Goal: Task Accomplishment & Management: Manage account settings

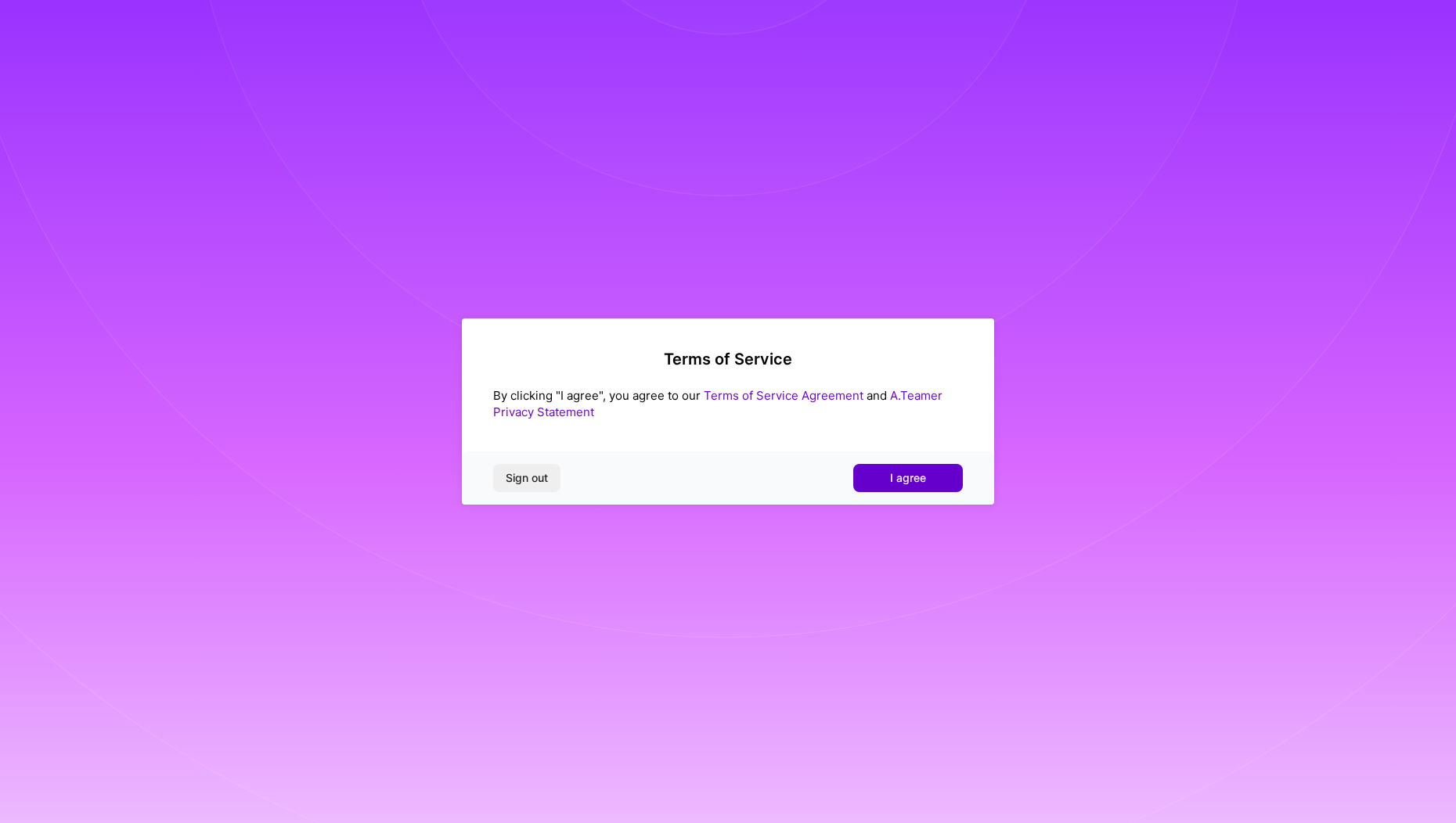
click at [898, 477] on span "I agree" at bounding box center [908, 478] width 36 height 16
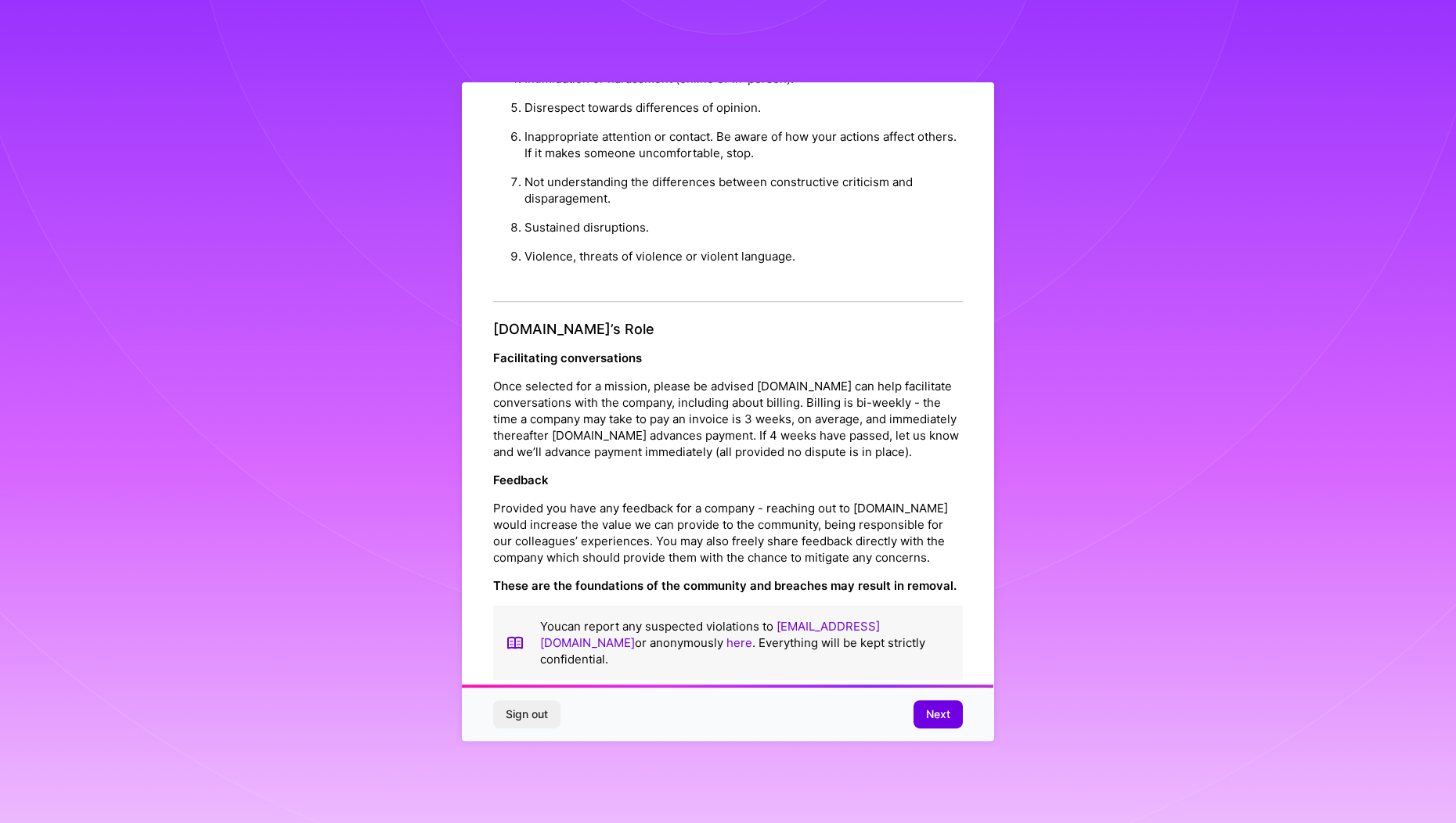
scroll to position [1585, 0]
click at [934, 707] on span "Next" at bounding box center [938, 714] width 24 height 16
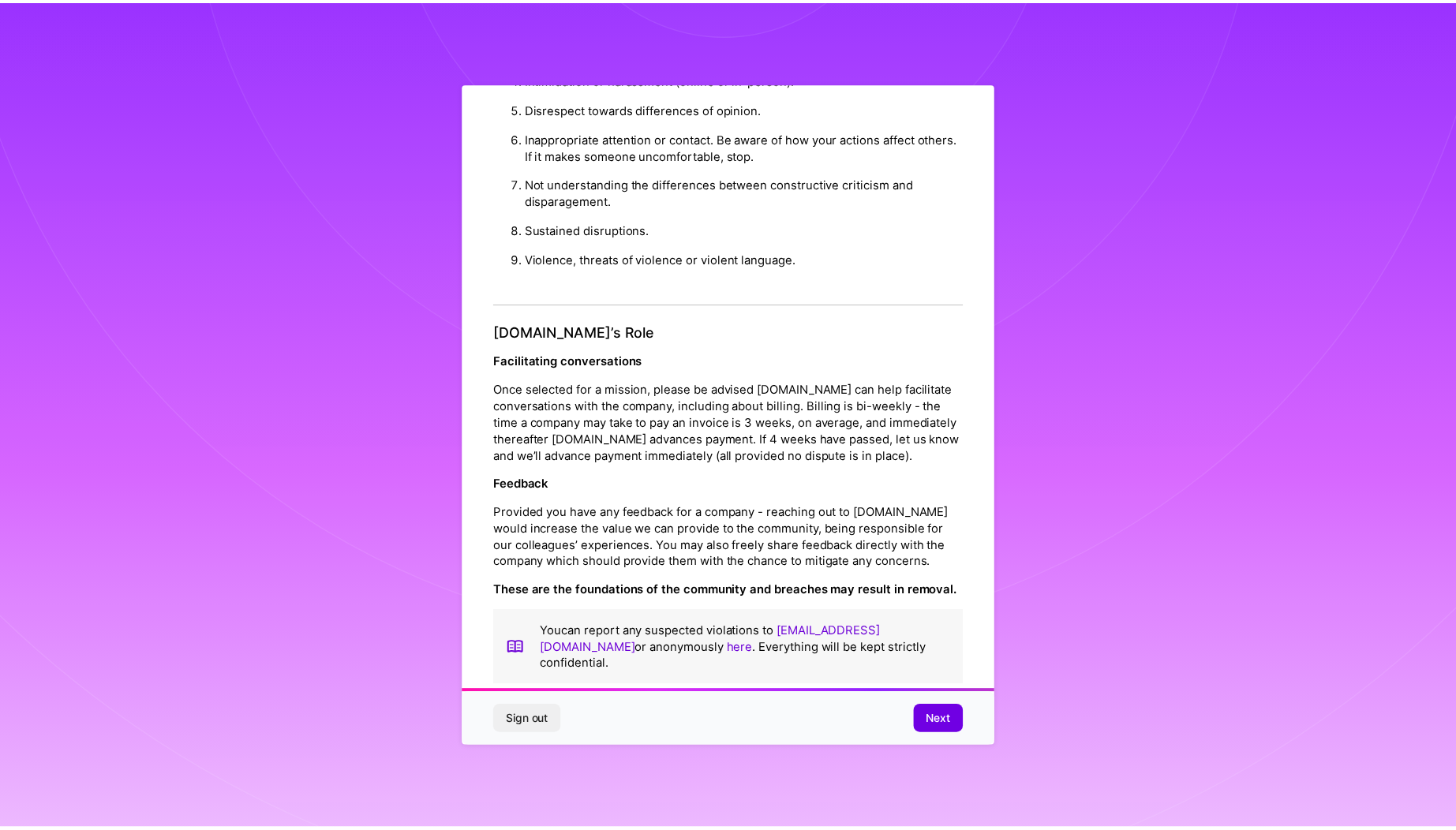
scroll to position [0, 0]
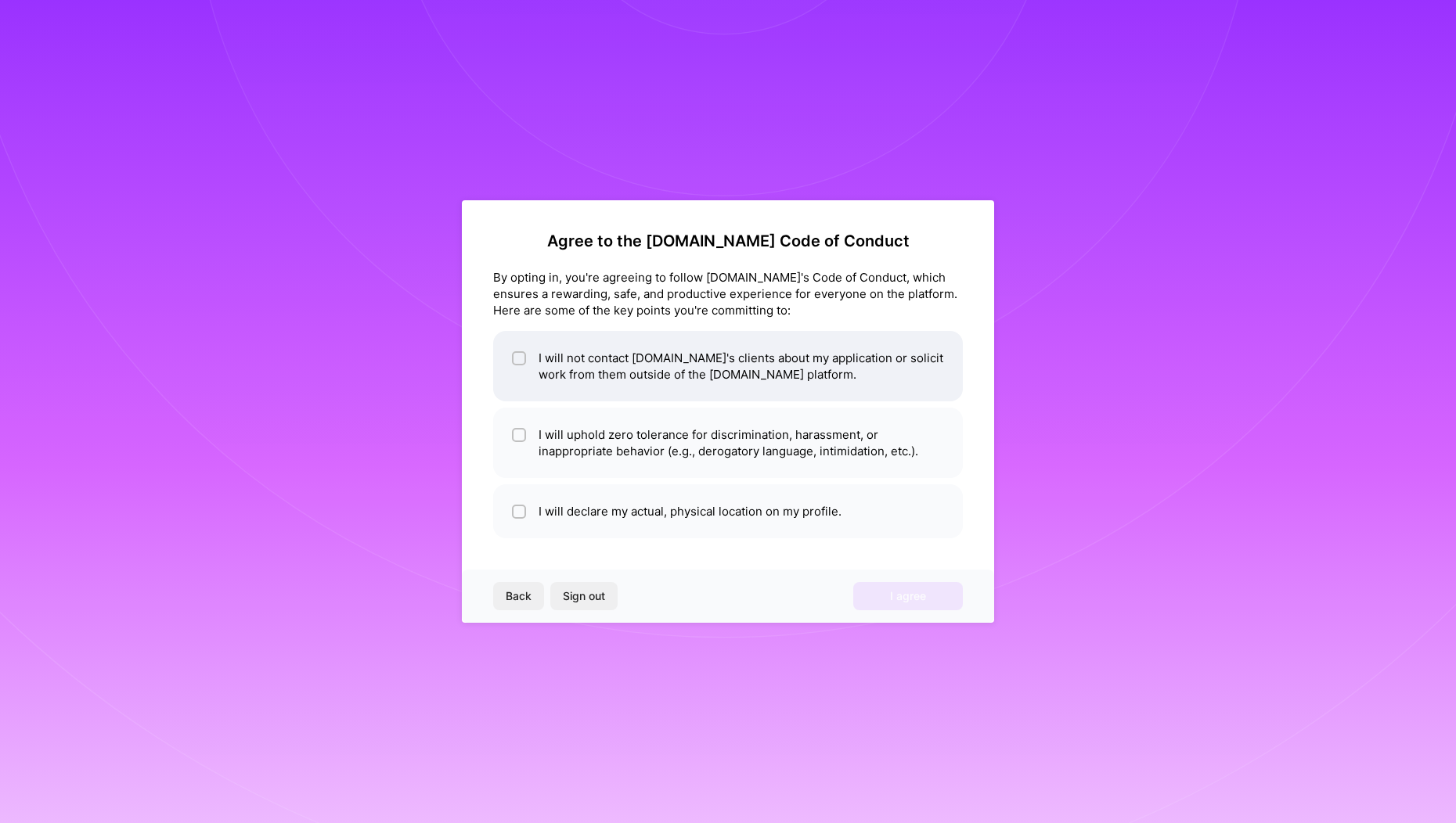
click at [518, 358] on input "checkbox" at bounding box center [521, 359] width 11 height 11
checkbox input "true"
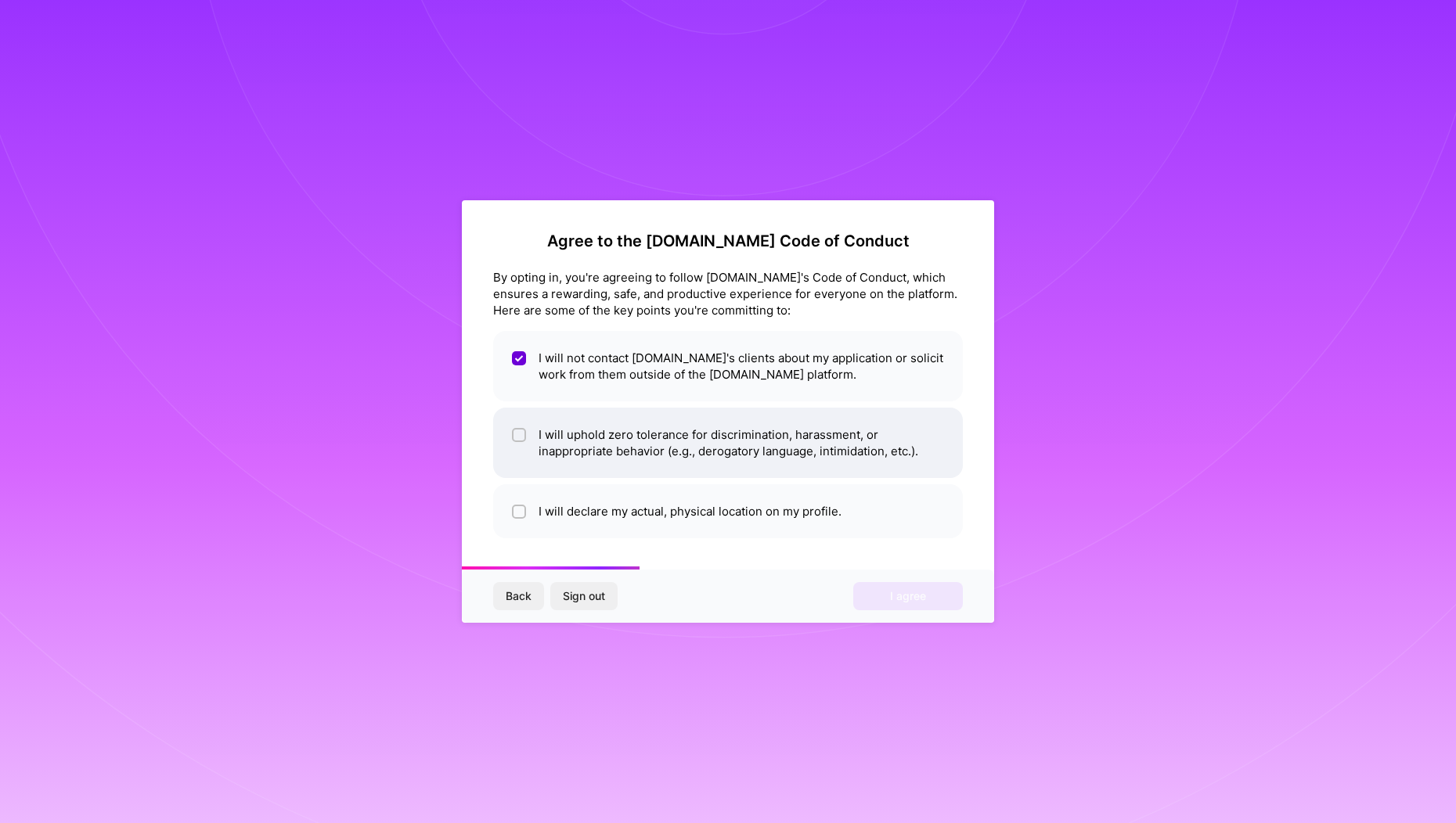
click at [520, 433] on input "checkbox" at bounding box center [521, 436] width 11 height 11
checkbox input "true"
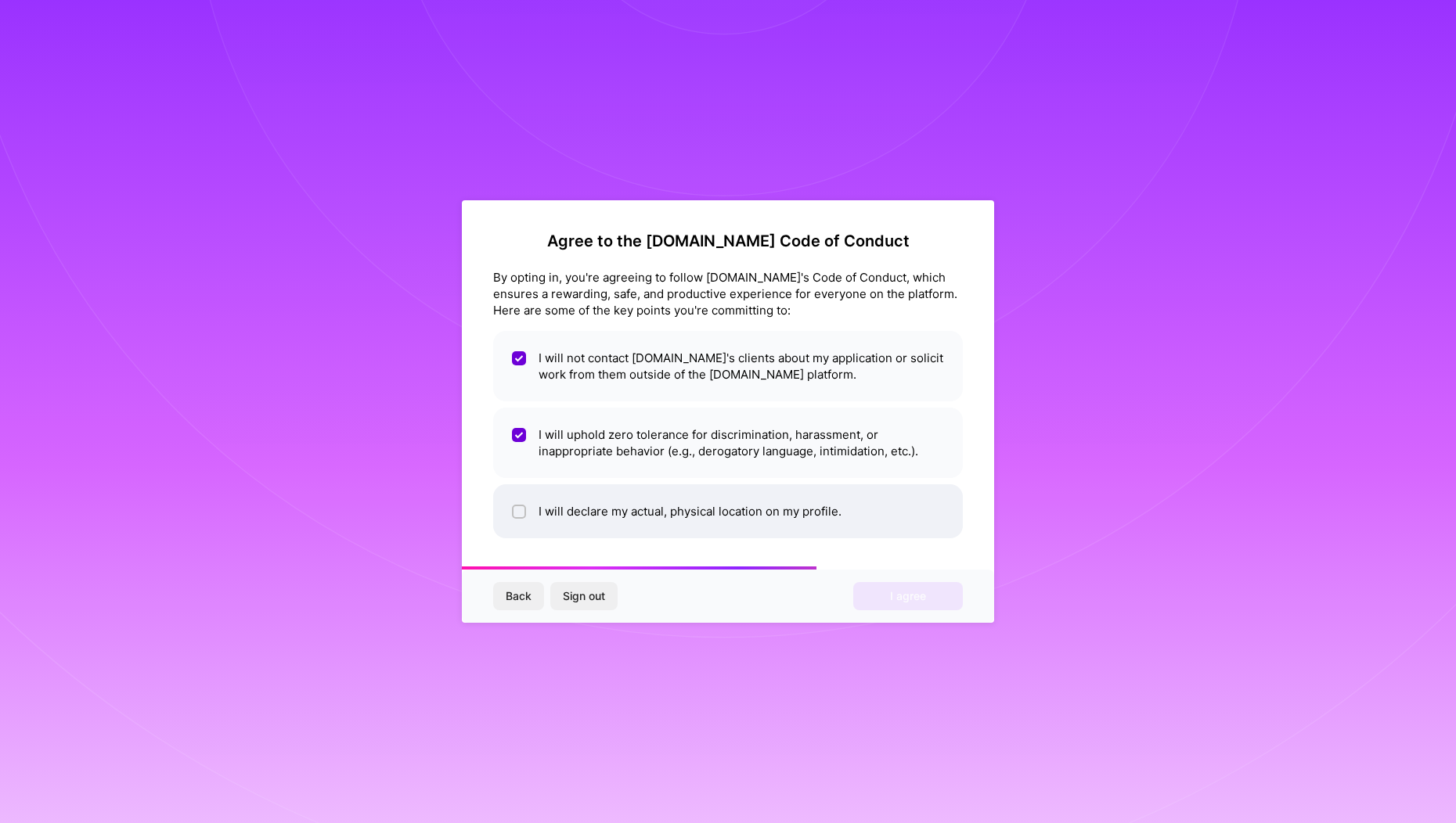
click at [517, 513] on input "checkbox" at bounding box center [521, 513] width 11 height 11
checkbox input "true"
click at [900, 604] on button "I agree" at bounding box center [908, 597] width 110 height 28
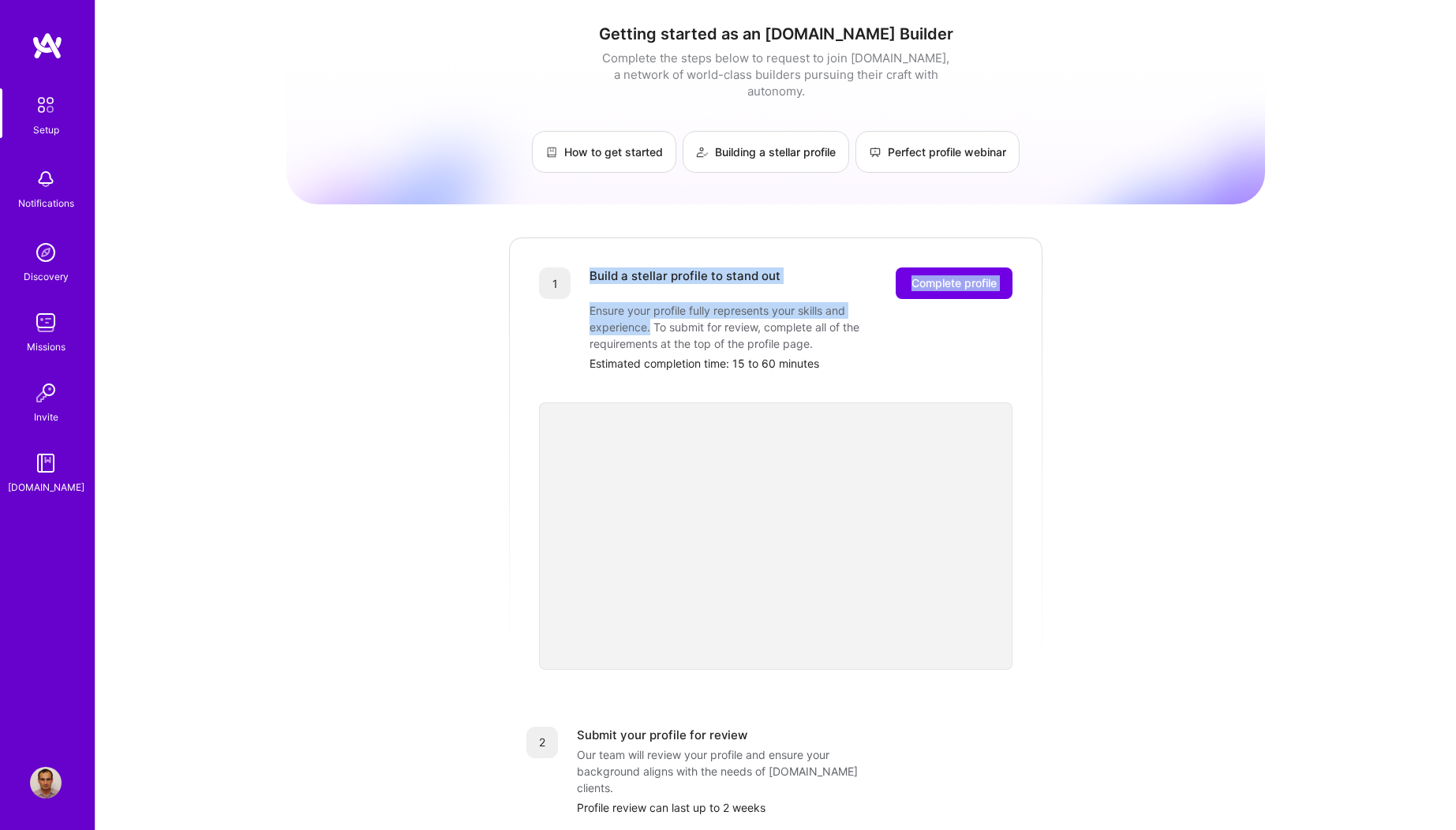
drag, startPoint x: 649, startPoint y: 311, endPoint x: 574, endPoint y: 293, distance: 77.1
click at [574, 293] on div "1 Build a stellar profile to stand out Complete profile Ensure your profile ful…" at bounding box center [776, 319] width 474 height 104
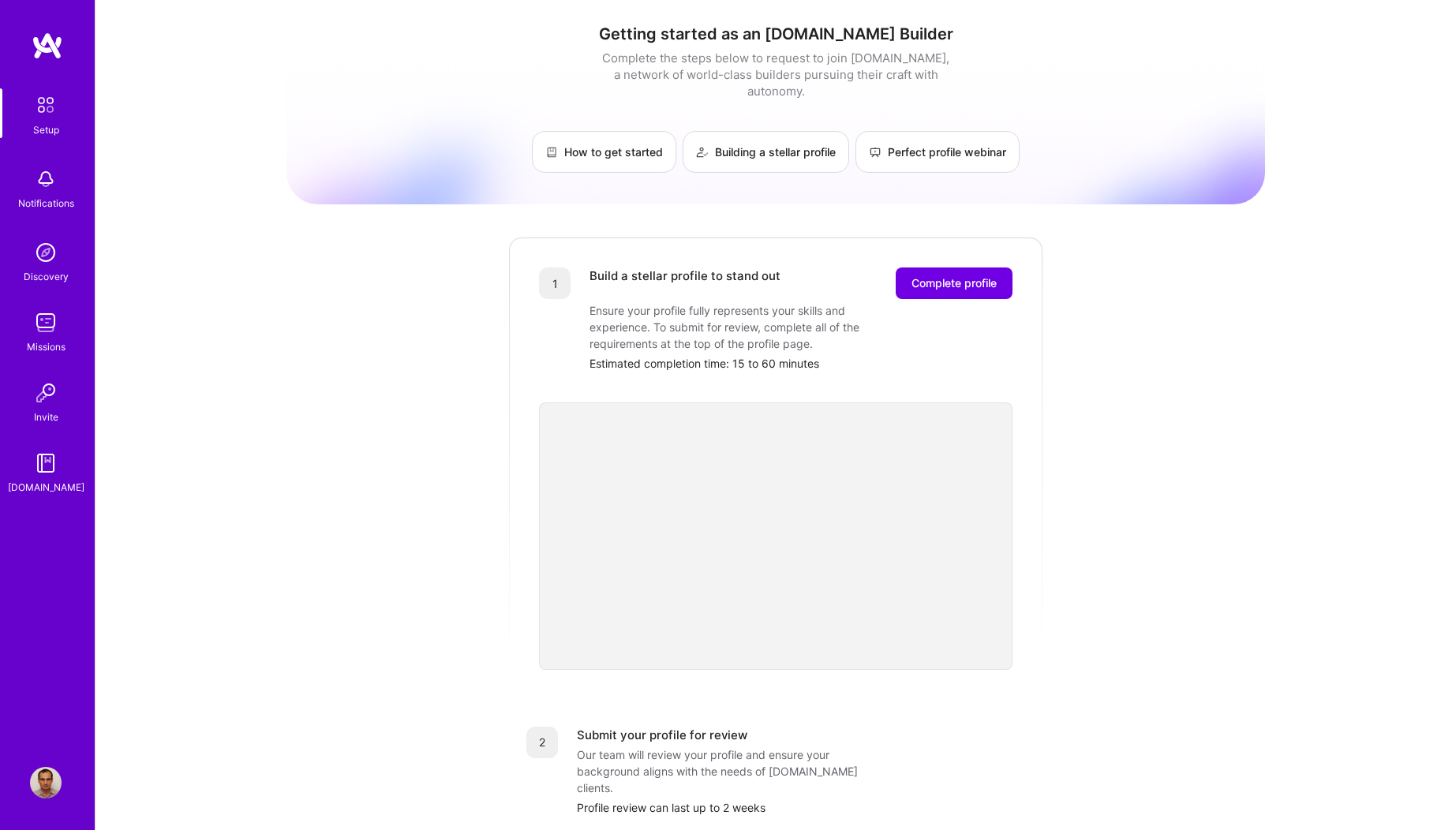
click at [784, 316] on div "Ensure your profile fully represents your skills and experience. To submit for …" at bounding box center [746, 327] width 315 height 49
drag, startPoint x: 801, startPoint y: 325, endPoint x: 584, endPoint y: 290, distance: 219.8
click at [584, 290] on div "1 Build a stellar profile to stand out Complete profile Ensure your profile ful…" at bounding box center [776, 319] width 474 height 104
click at [676, 355] on div "Estimated completion time: 15 to 60 minutes" at bounding box center [800, 363] width 422 height 16
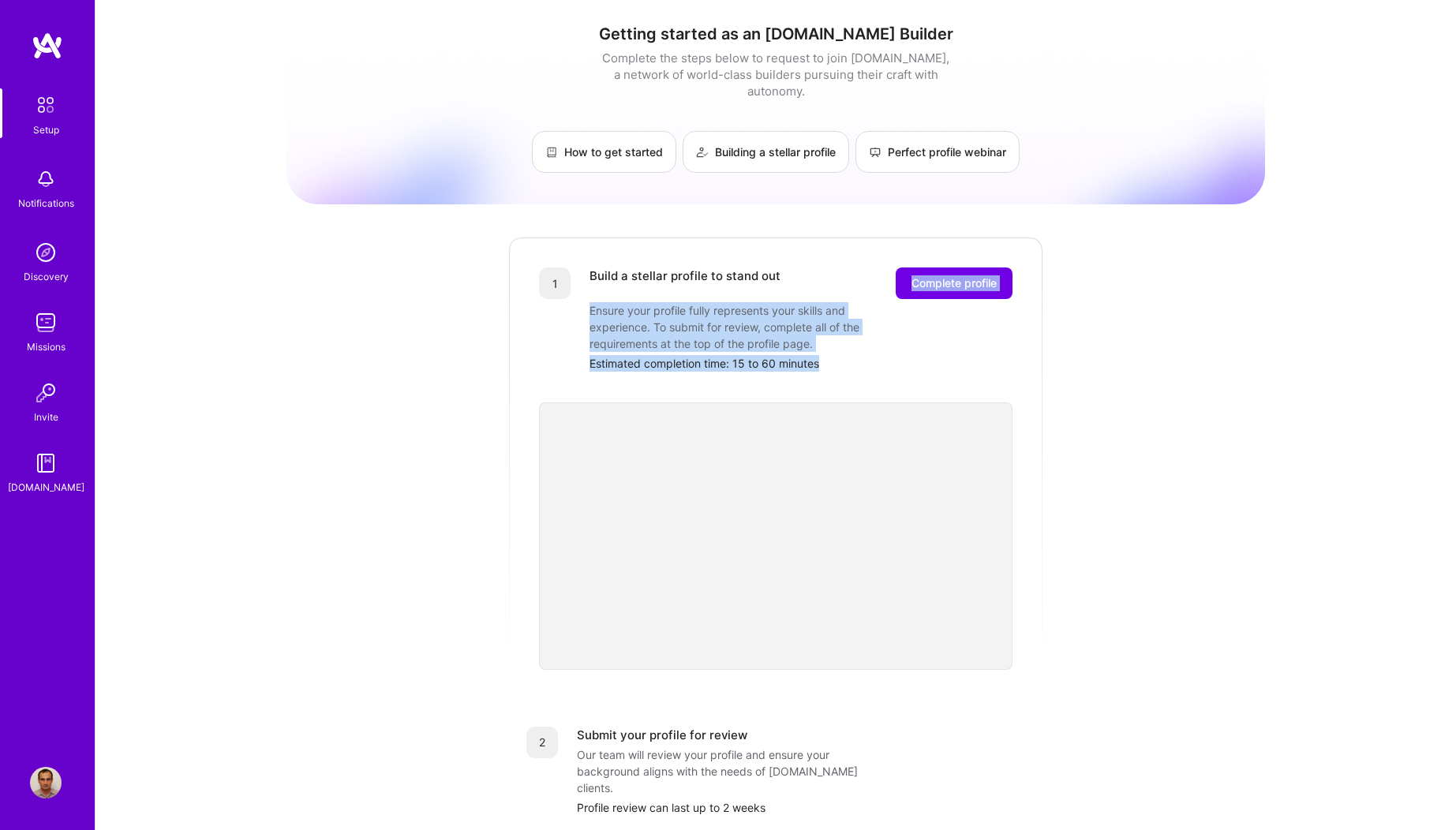
drag, startPoint x: 849, startPoint y: 347, endPoint x: 589, endPoint y: 280, distance: 268.5
click at [589, 280] on div "Build a stellar profile to stand out Complete profile Ensure your profile fully…" at bounding box center [800, 319] width 422 height 104
click at [961, 330] on div "Build a stellar profile to stand out Complete profile Ensure your profile fully…" at bounding box center [800, 319] width 422 height 104
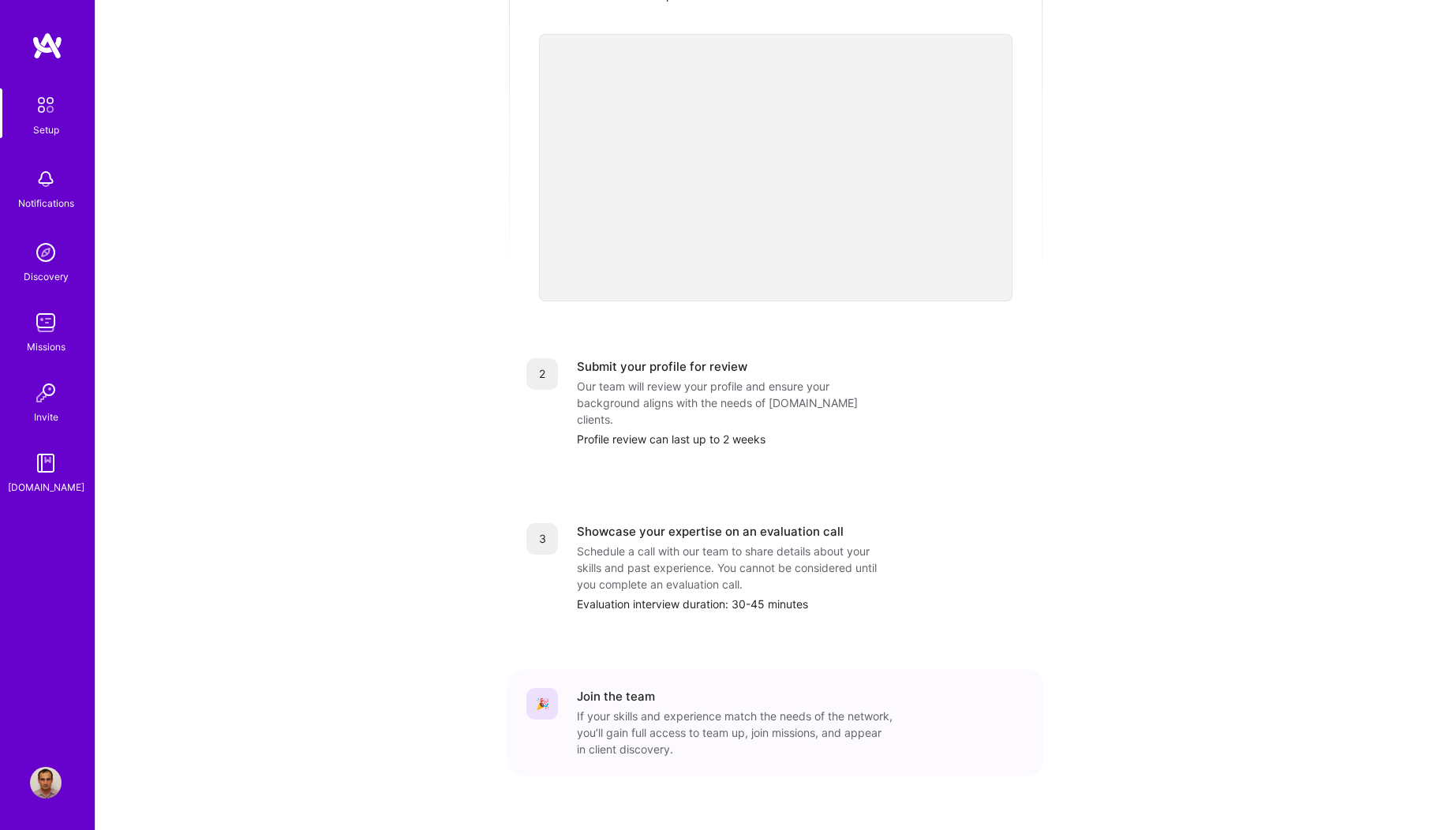
scroll to position [370, 0]
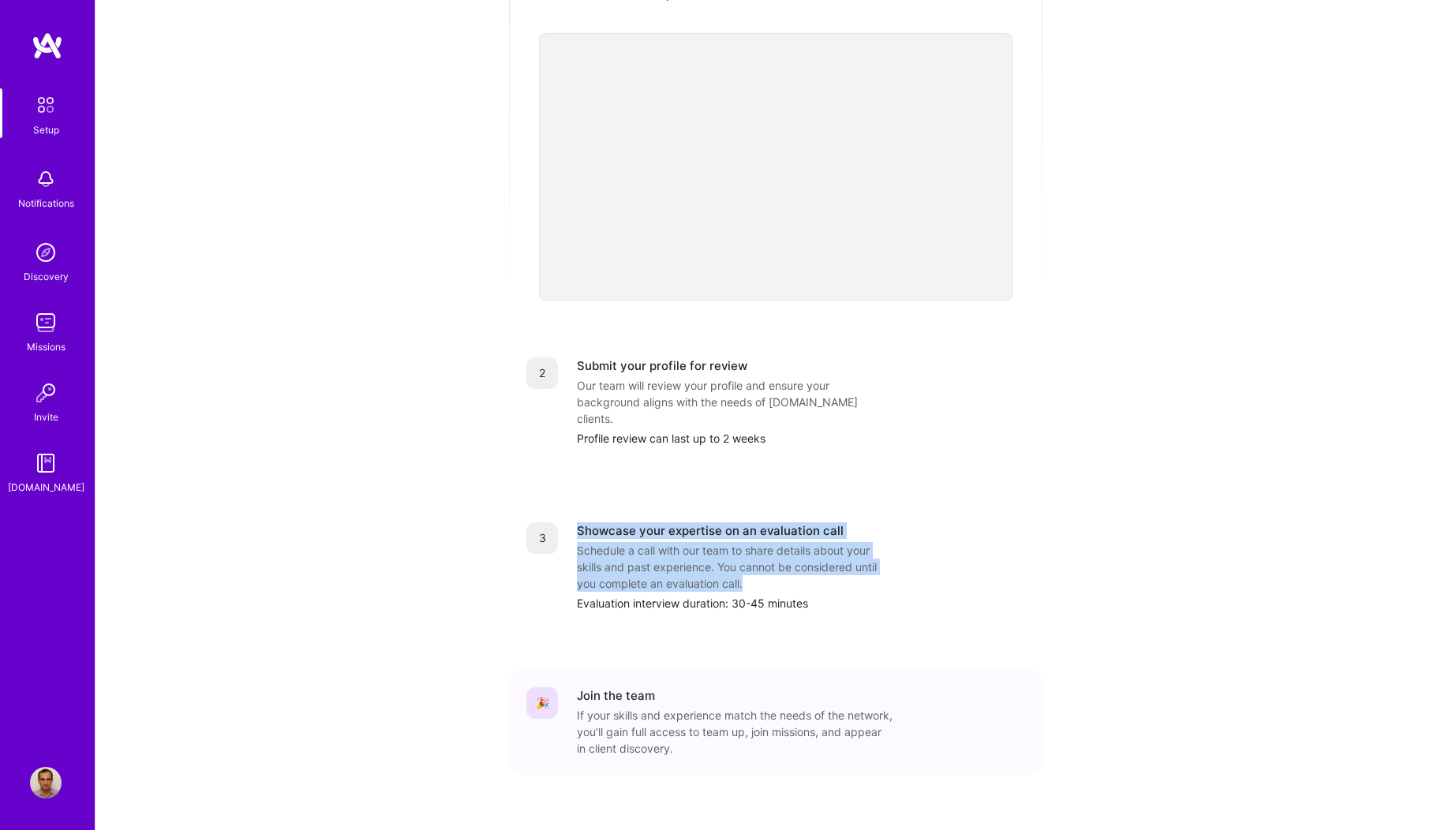
drag, startPoint x: 746, startPoint y: 550, endPoint x: 570, endPoint y: 499, distance: 183.2
click at [571, 522] on div "3 Showcase your expertise on an evaluation call Schedule a call with our team t…" at bounding box center [775, 567] width 498 height 89
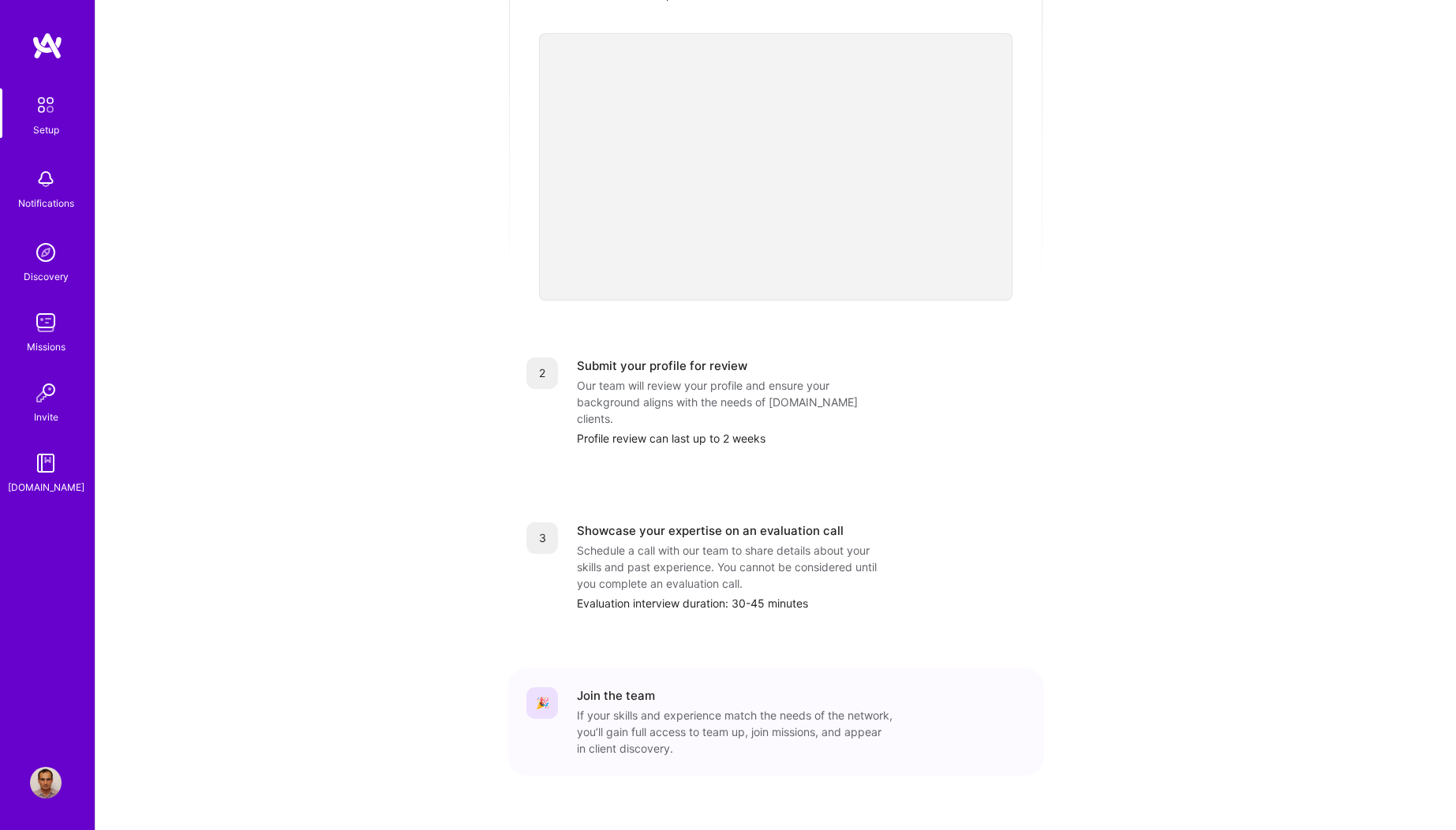
click at [1090, 404] on div "Getting started as an [DOMAIN_NAME] Builder Complete the steps below to request…" at bounding box center [775, 247] width 979 height 1209
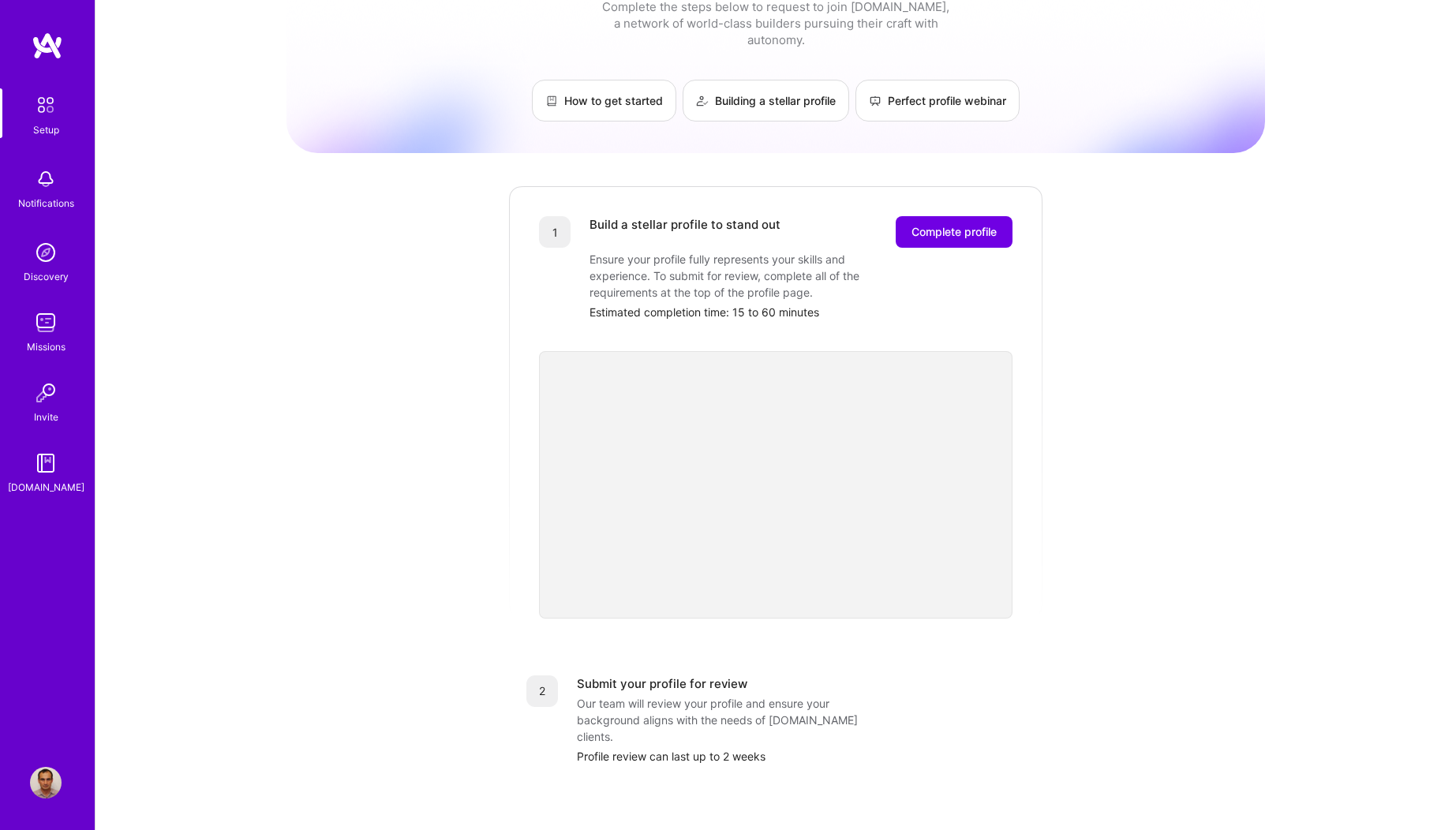
scroll to position [48, 0]
click at [951, 274] on div "Build a stellar profile to stand out Complete profile Ensure your profile fully…" at bounding box center [800, 272] width 422 height 104
click at [938, 227] on span "Complete profile" at bounding box center [954, 235] width 85 height 16
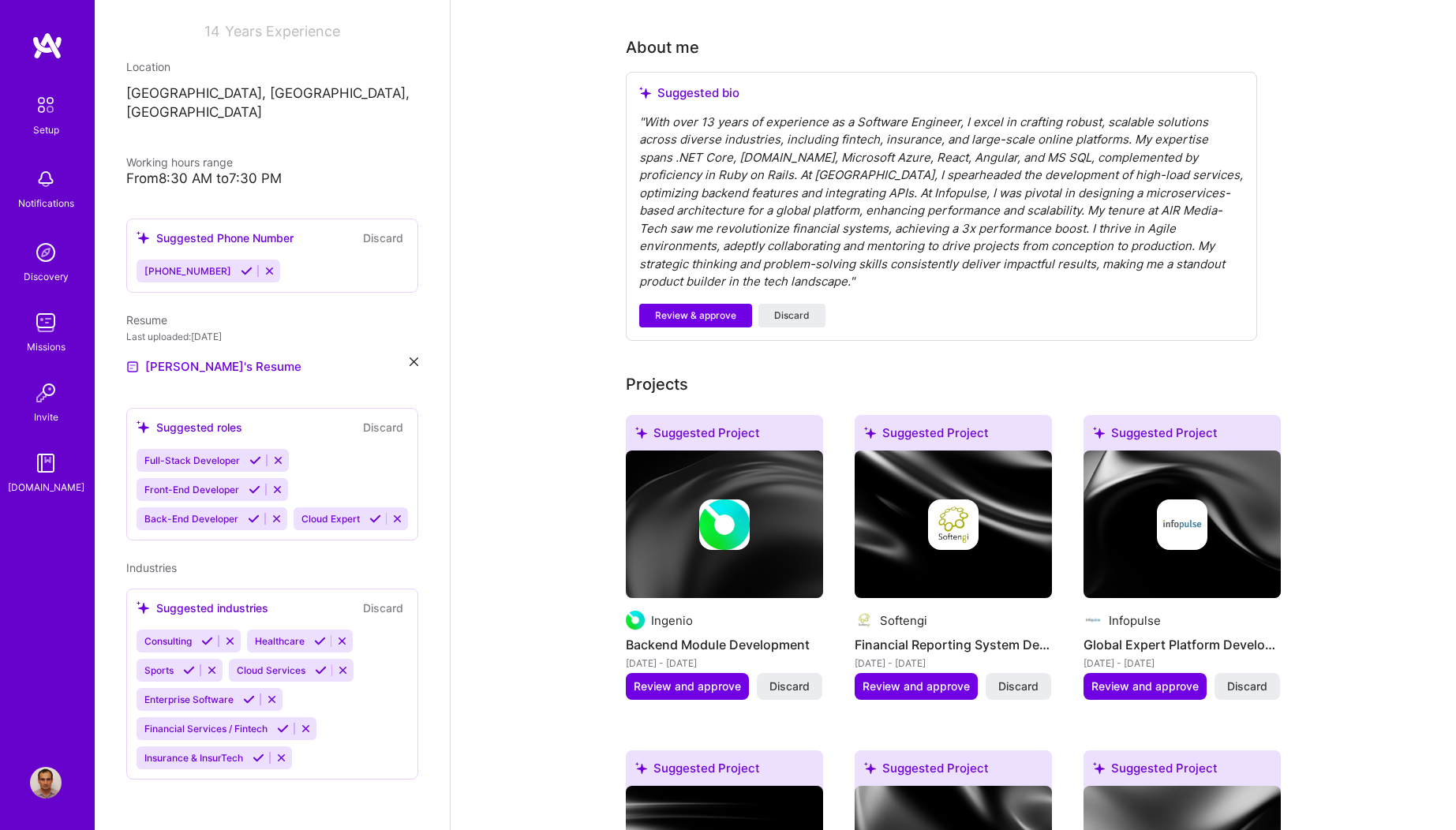
scroll to position [191, 0]
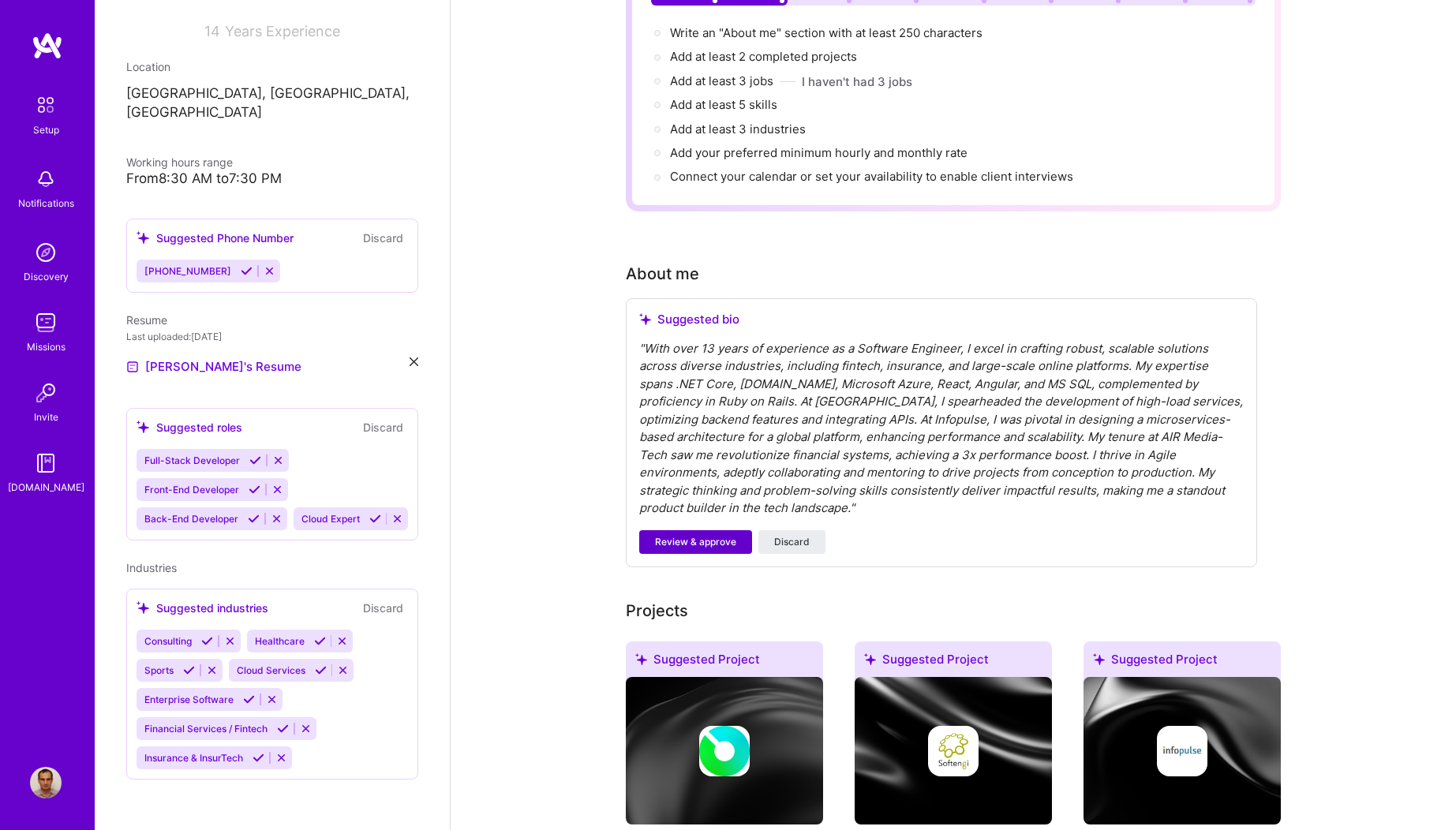
click at [666, 535] on span "Review & approve" at bounding box center [695, 542] width 81 height 14
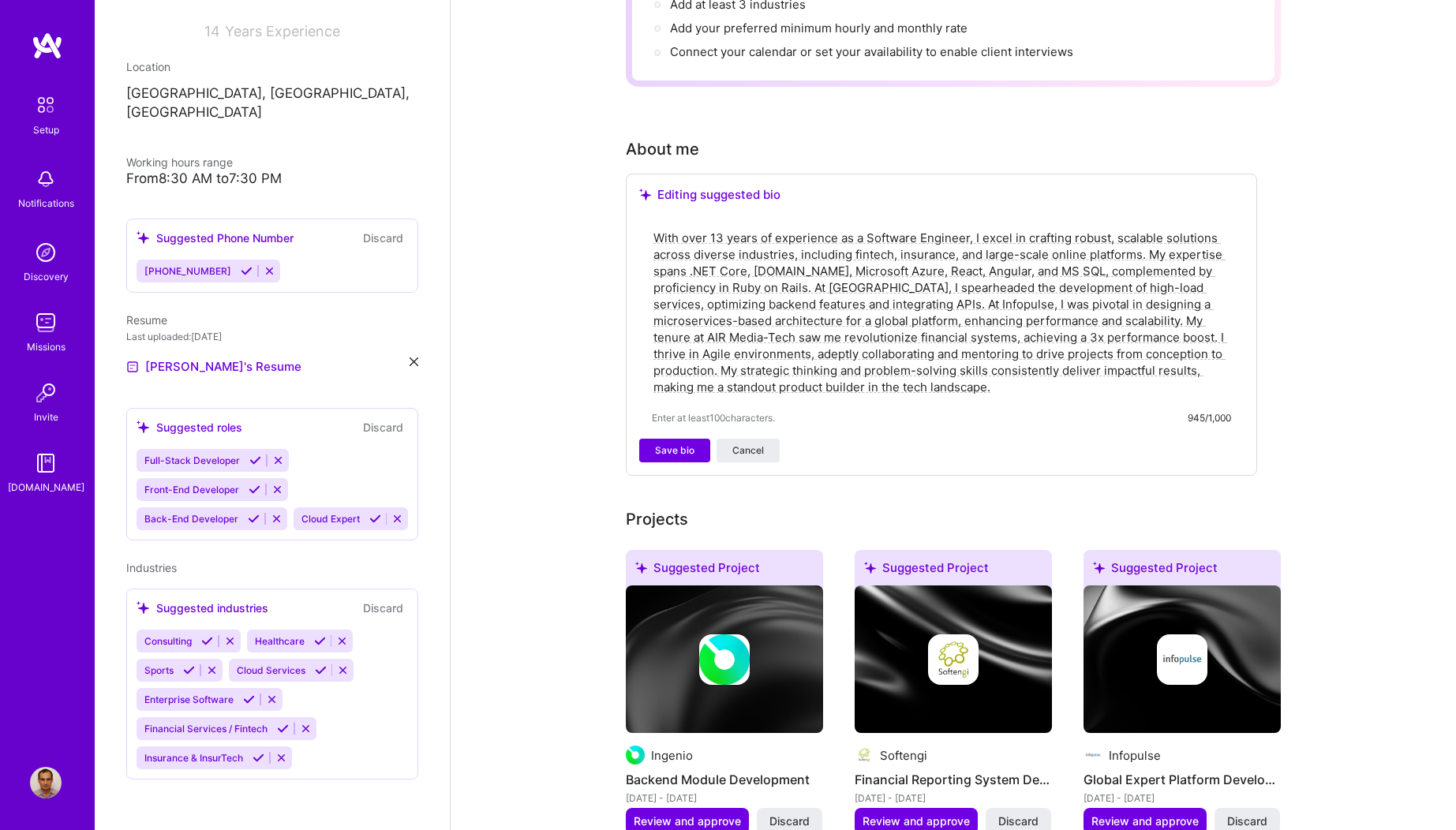
scroll to position [316, 0]
drag, startPoint x: 1022, startPoint y: 365, endPoint x: 664, endPoint y: 202, distance: 393.4
click at [664, 215] on div "With over 13 years of experience as a Software Engineer, I excel in crafting ro…" at bounding box center [942, 327] width 604 height 224
drag, startPoint x: 560, startPoint y: 744, endPoint x: 564, endPoint y: 723, distance: 21.4
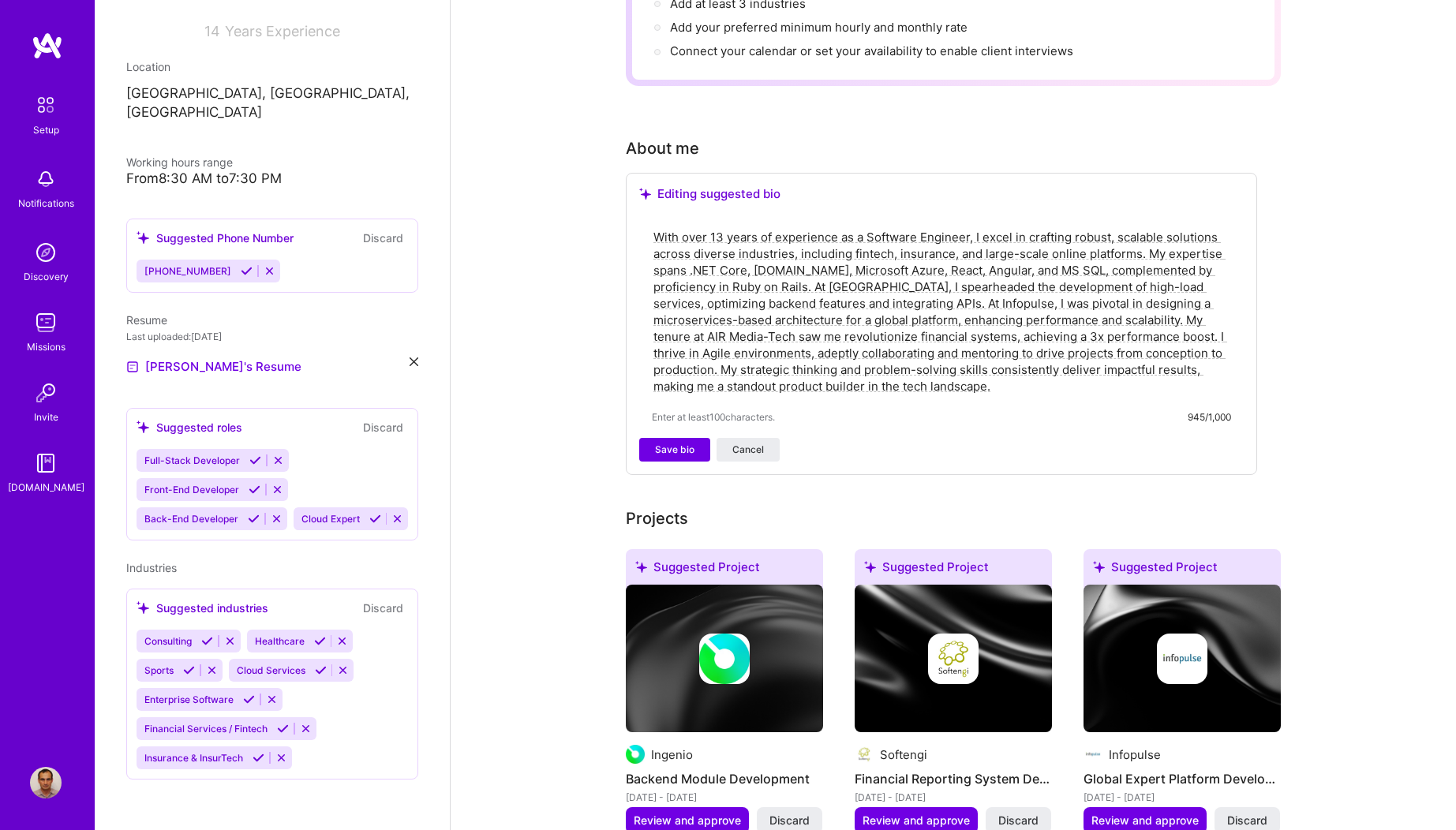
drag, startPoint x: 1024, startPoint y: 392, endPoint x: 1019, endPoint y: 381, distance: 12.1
click at [1019, 384] on div "With over 13 years of experience as a Software Engineer, I excel in crafting ro…" at bounding box center [942, 327] width 604 height 224
drag, startPoint x: 932, startPoint y: 345, endPoint x: 649, endPoint y: 196, distance: 319.8
click at [649, 215] on div "With over 13 years of experience as a Software Engineer, I excel in crafting ro…" at bounding box center [942, 327] width 604 height 224
paste textarea "build scalable solutions for fintech, insurance, and online platforms. My core …"
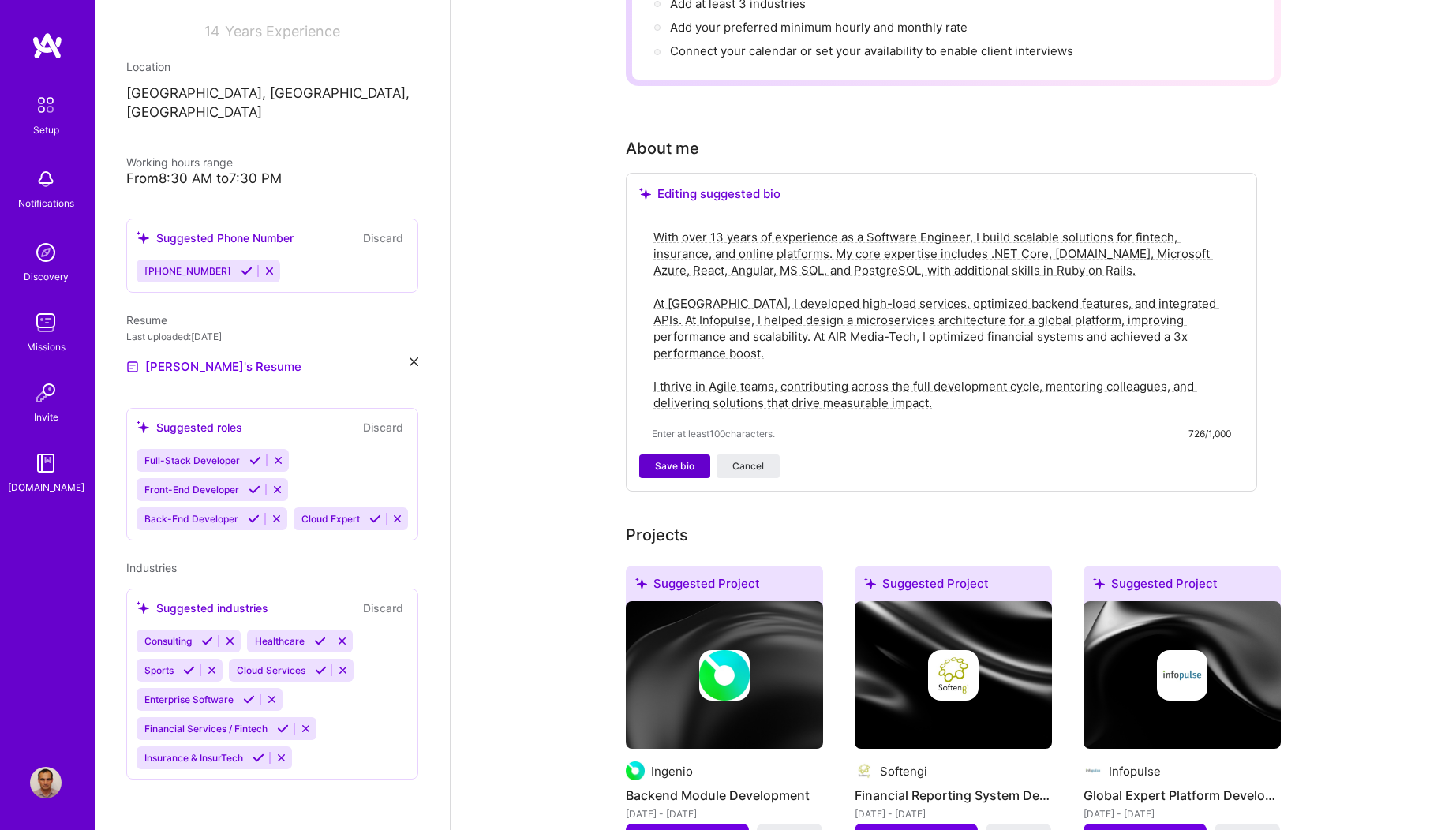
type textarea "With over 13 years of experience as a Software Engineer, I build scalable solut…"
click at [659, 460] on span "Save bio" at bounding box center [674, 466] width 40 height 14
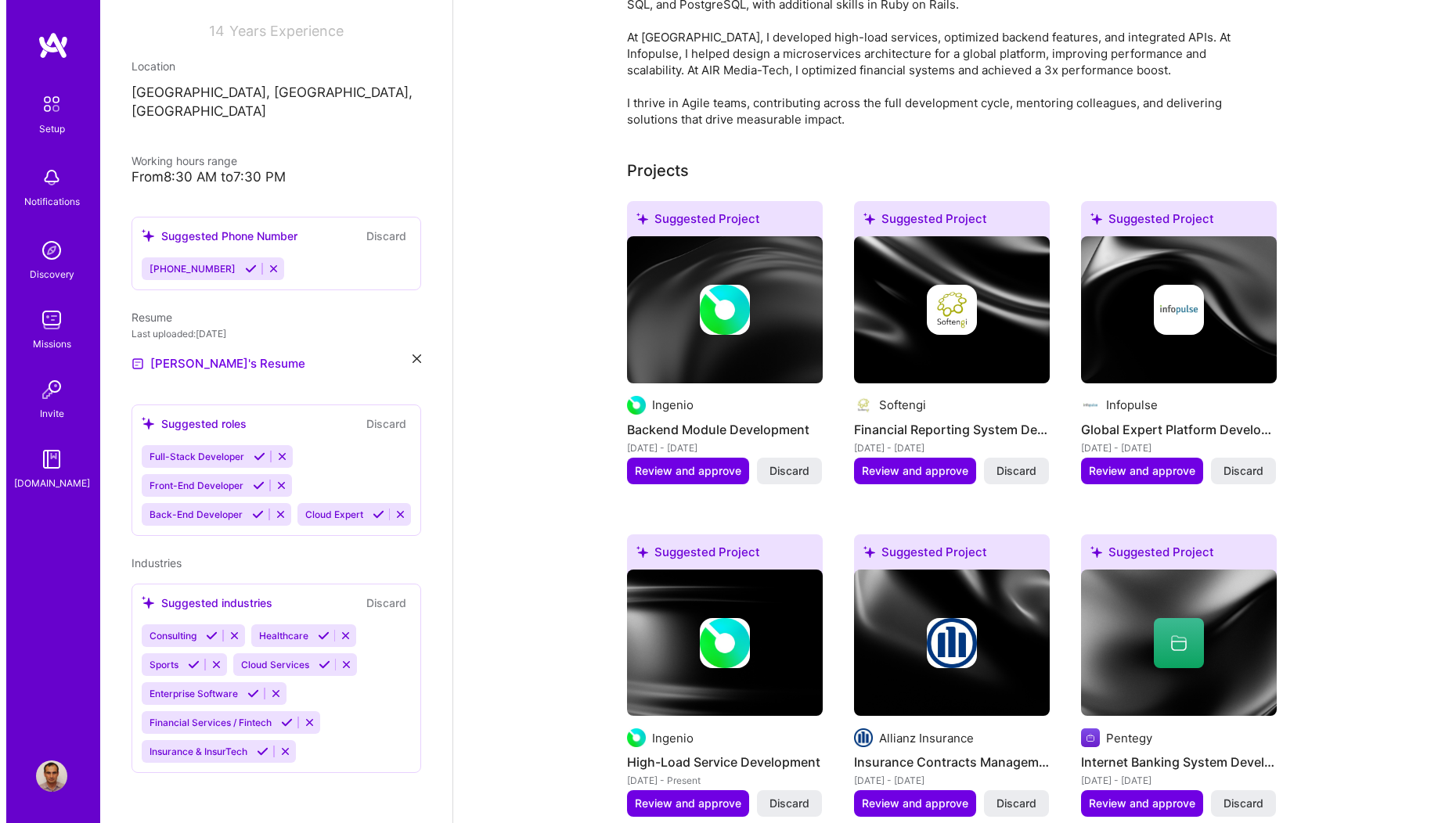
scroll to position [522, 0]
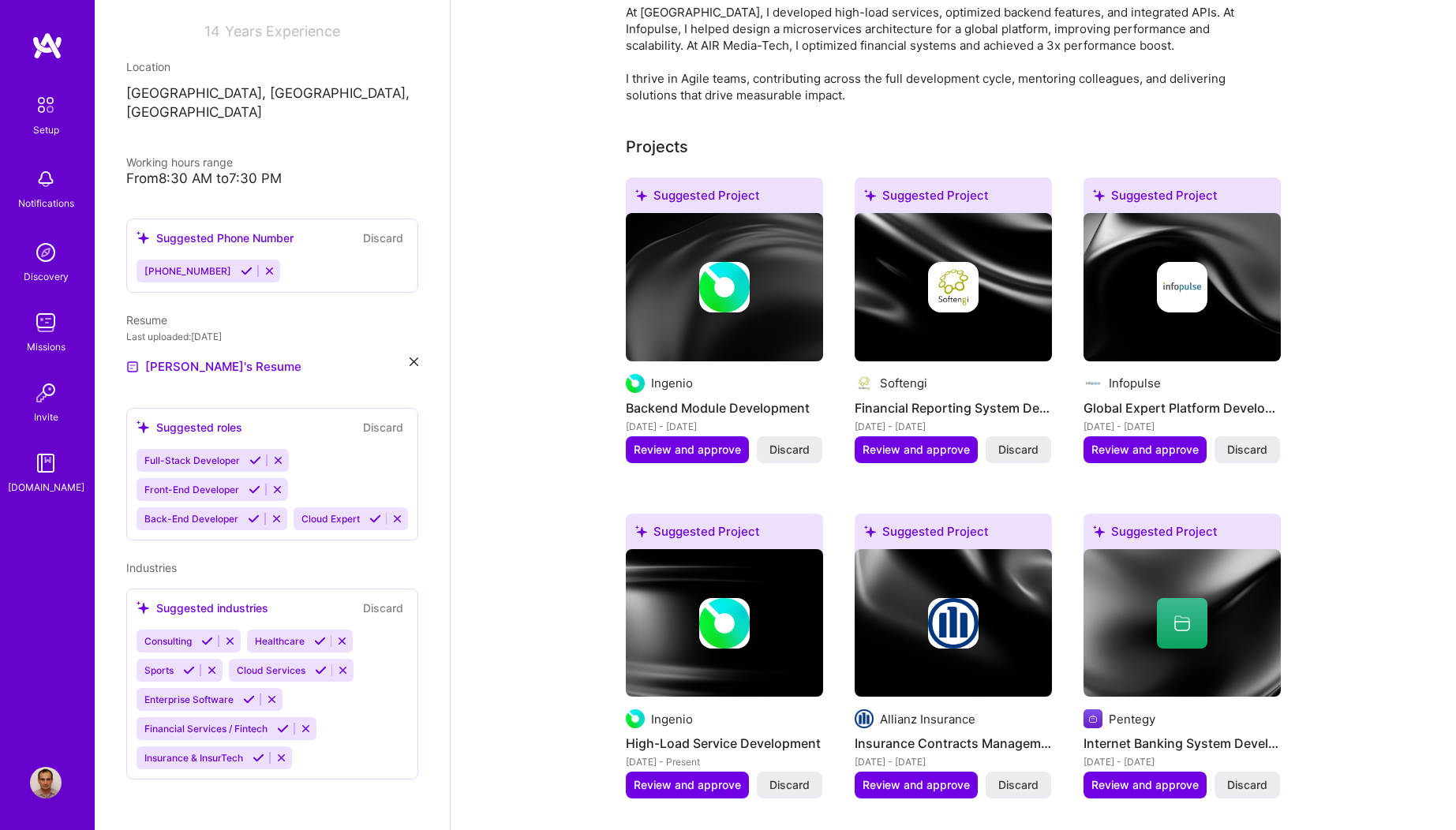
click at [717, 262] on img at bounding box center [724, 286] width 50 height 50
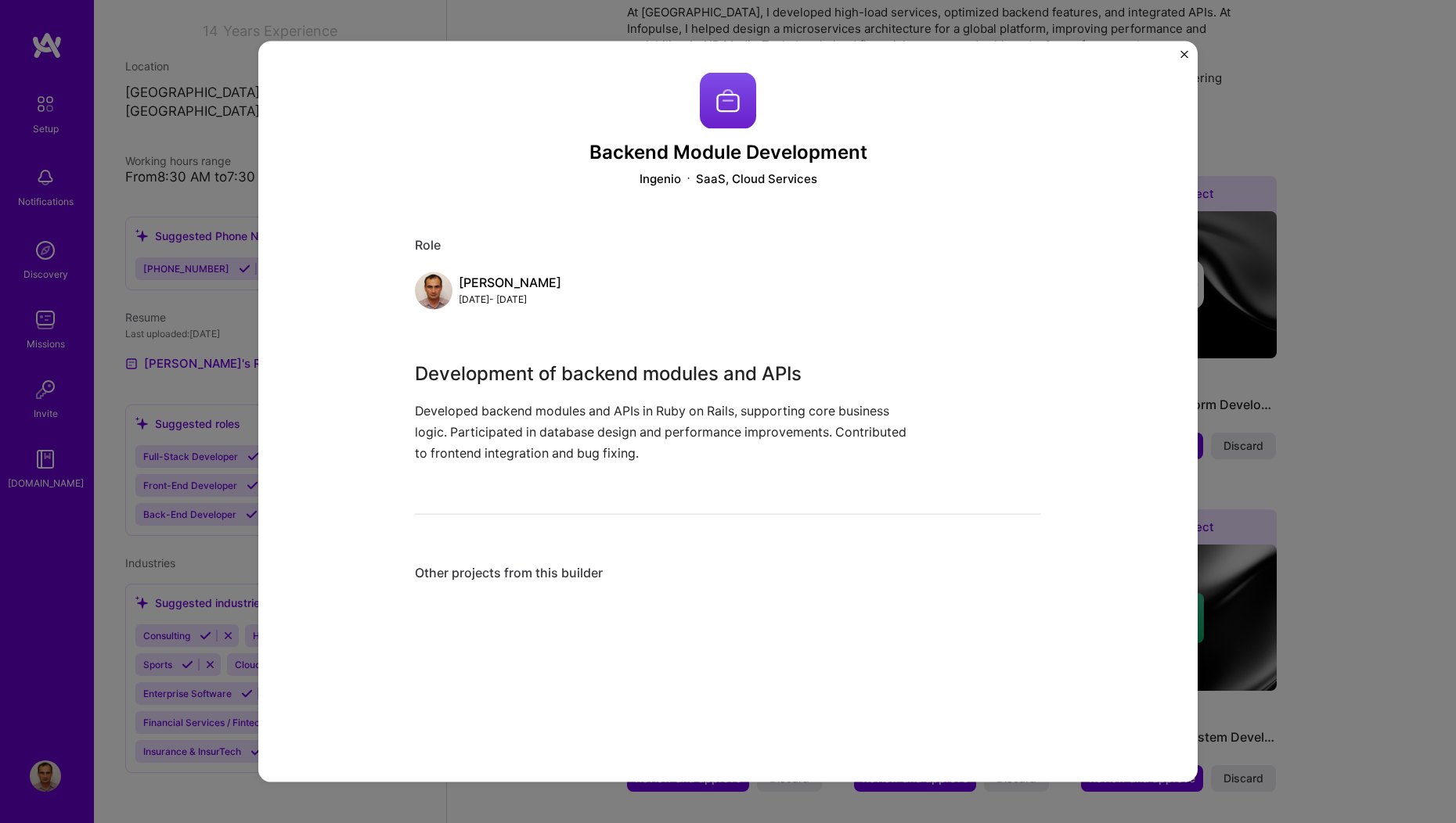
click at [1181, 54] on img "Close" at bounding box center [1184, 54] width 8 height 8
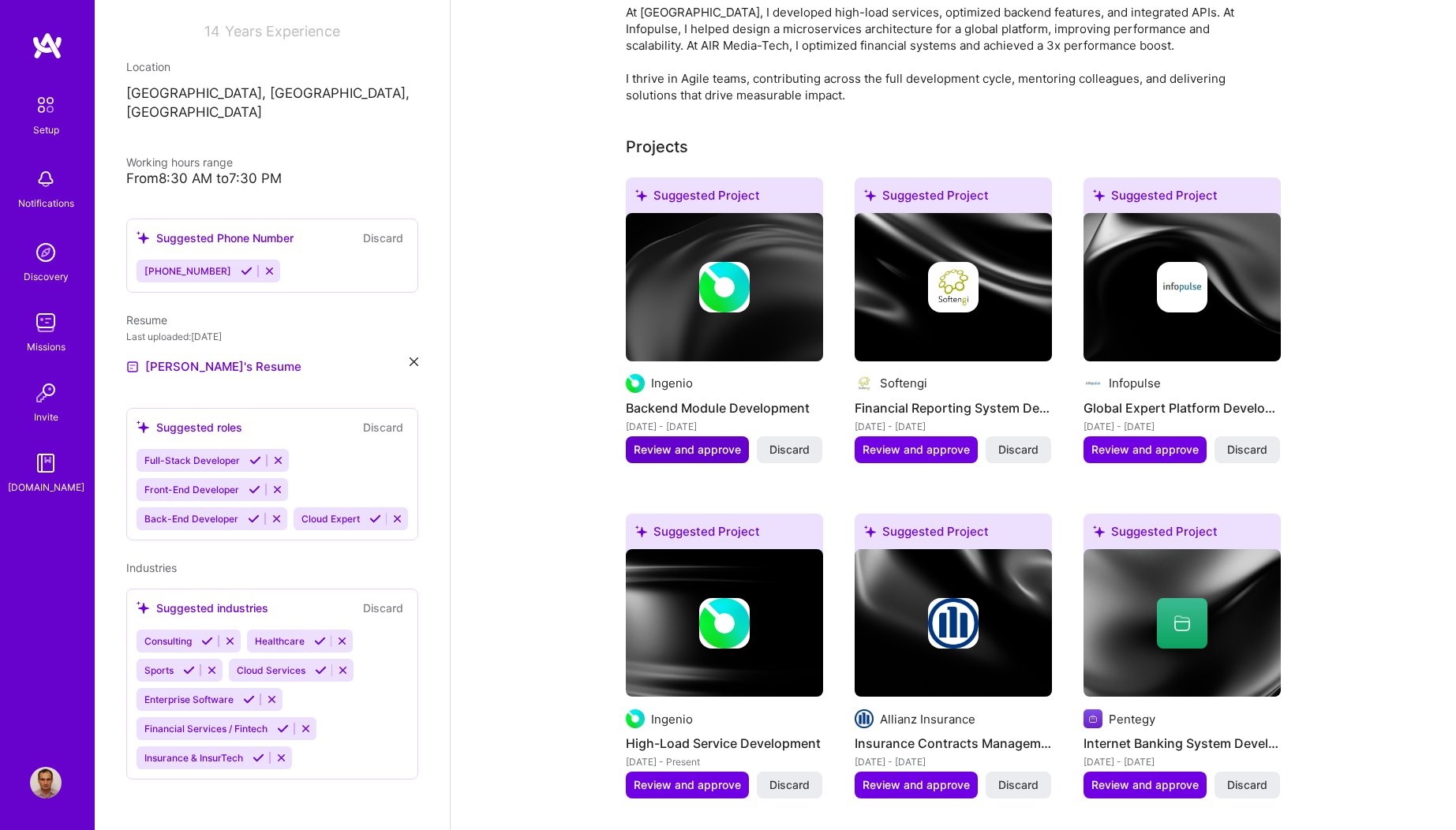
click at [675, 442] on span "Review and approve" at bounding box center [687, 449] width 107 height 16
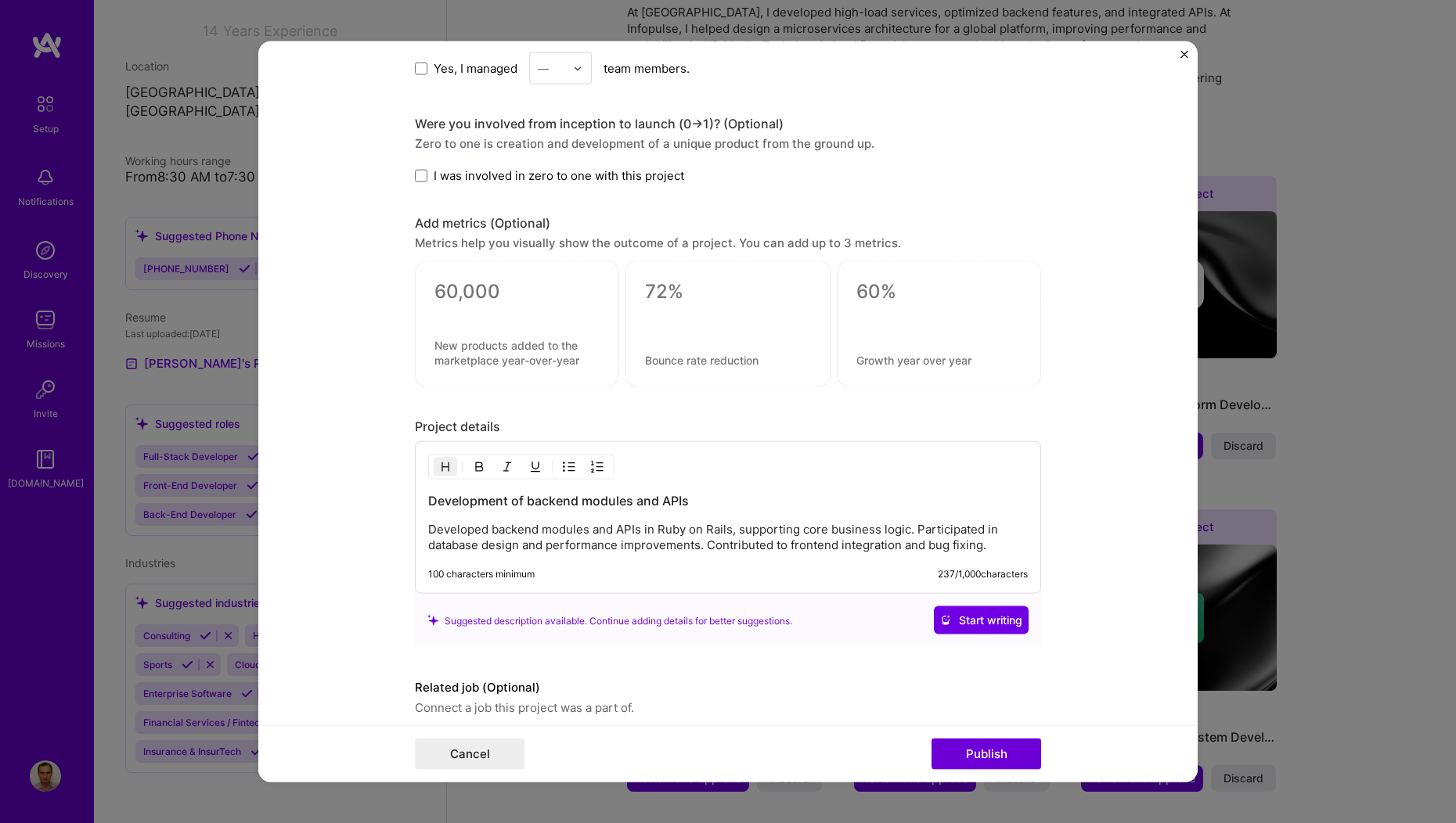
scroll to position [1060, 0]
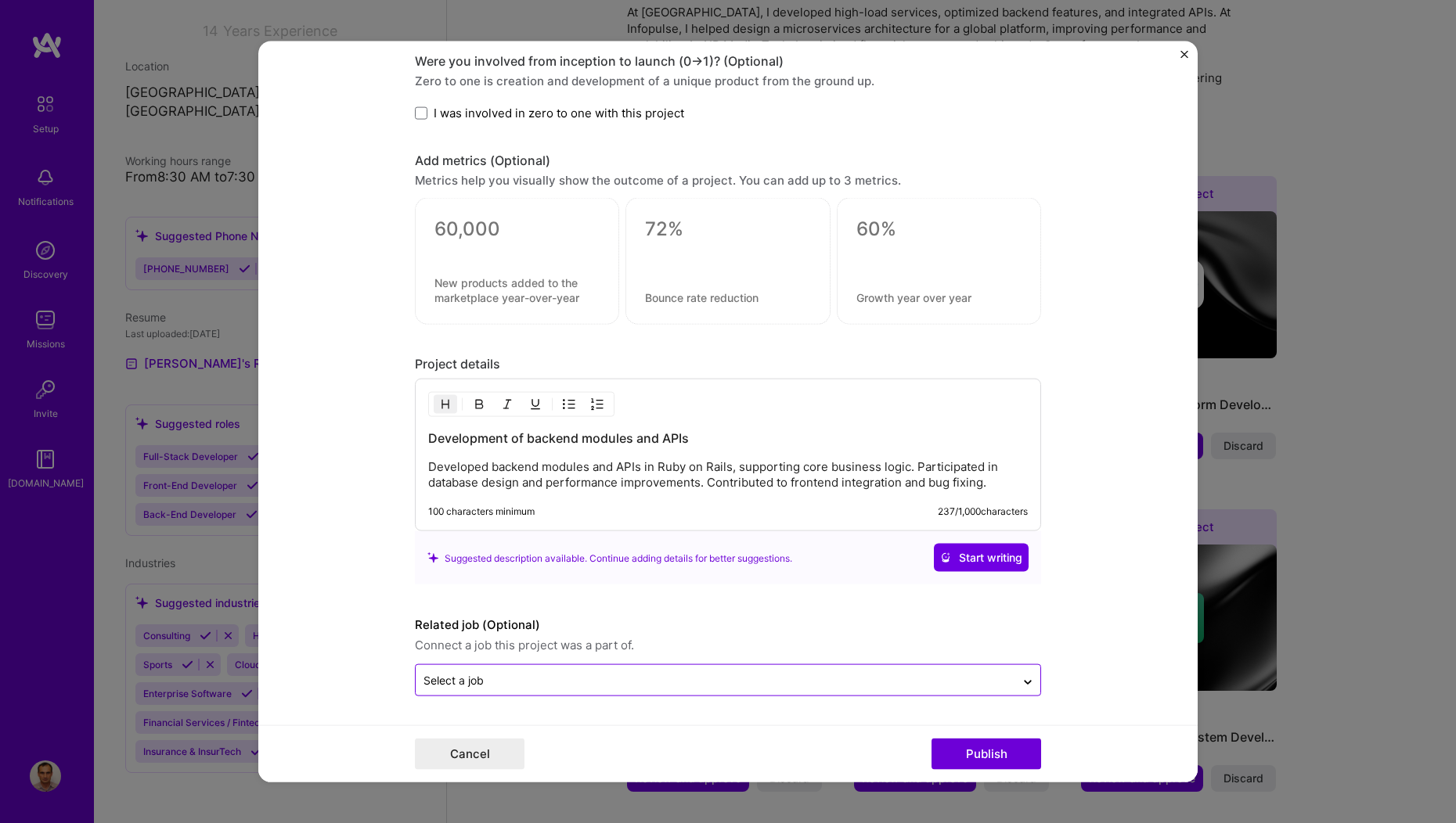
click at [480, 682] on input "text" at bounding box center [715, 679] width 584 height 16
click at [480, 686] on input "text" at bounding box center [715, 679] width 584 height 16
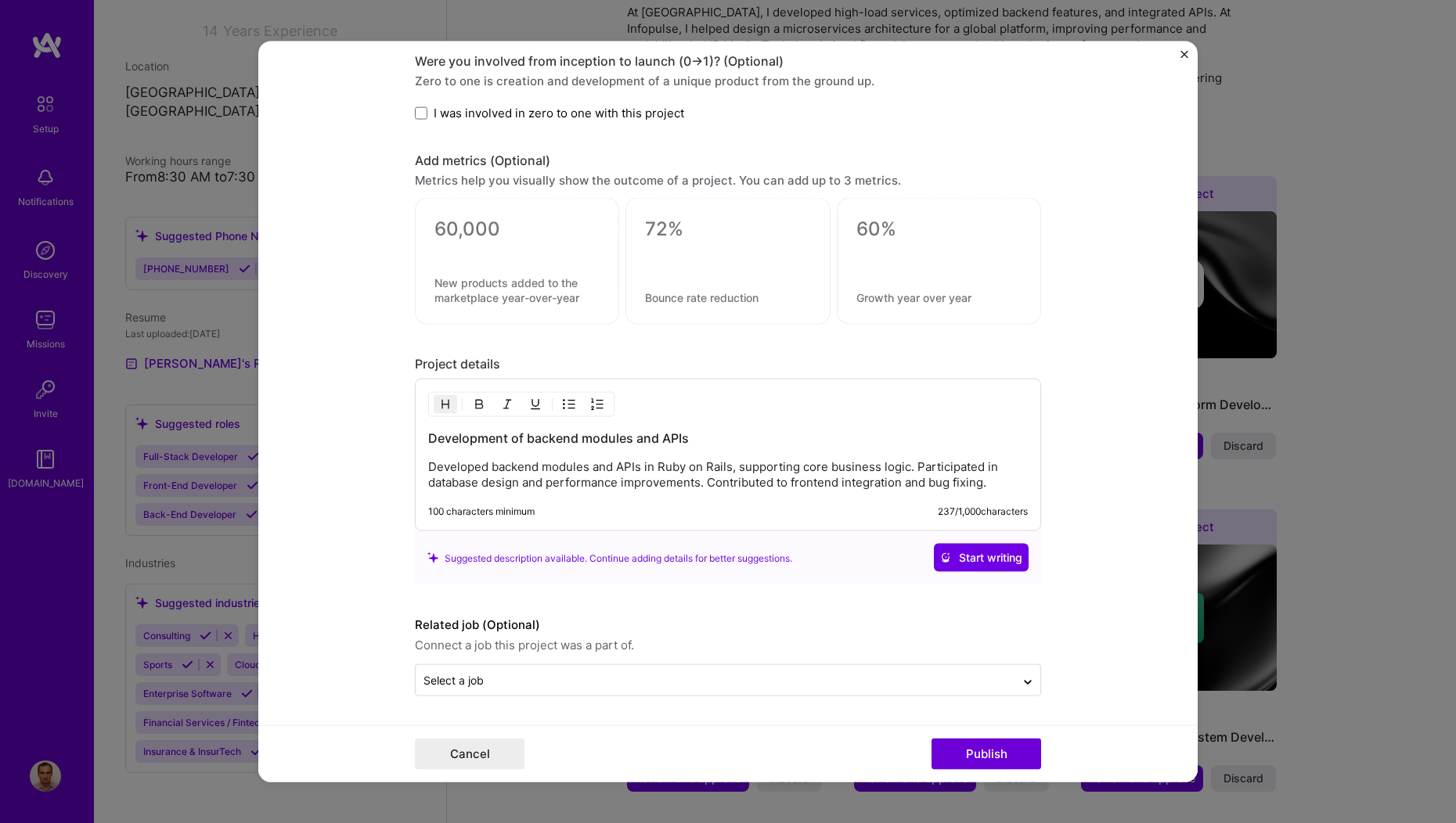
click at [685, 699] on form "Editing suggested project This project is suggested based on your LinkedIn, res…" at bounding box center [728, 412] width 939 height 741
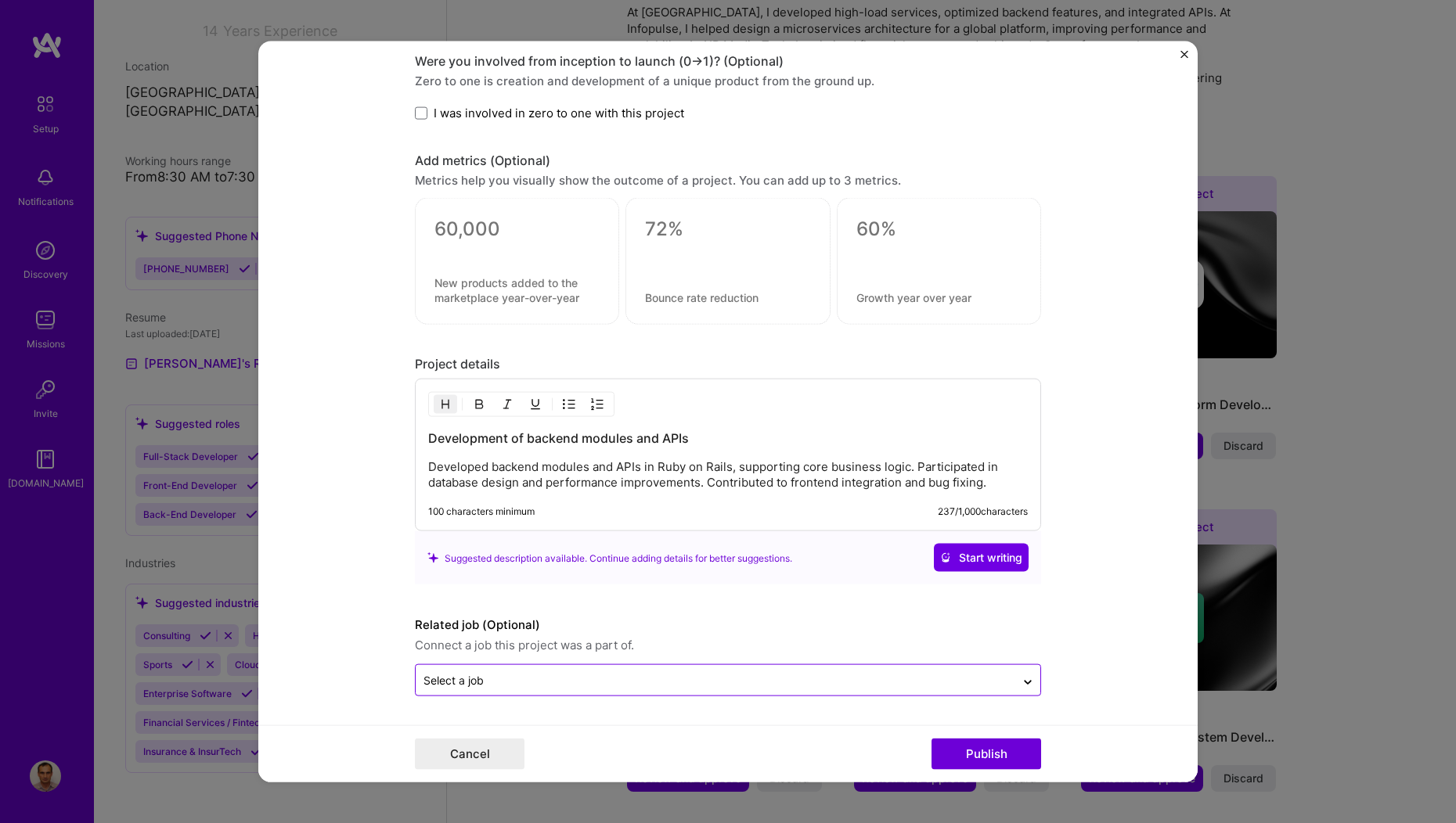
click at [574, 691] on div "Select a job" at bounding box center [715, 680] width 600 height 30
click at [578, 686] on input "text" at bounding box center [715, 679] width 584 height 16
click at [328, 458] on form "Editing suggested project This project is suggested based on your LinkedIn, res…" at bounding box center [728, 412] width 939 height 741
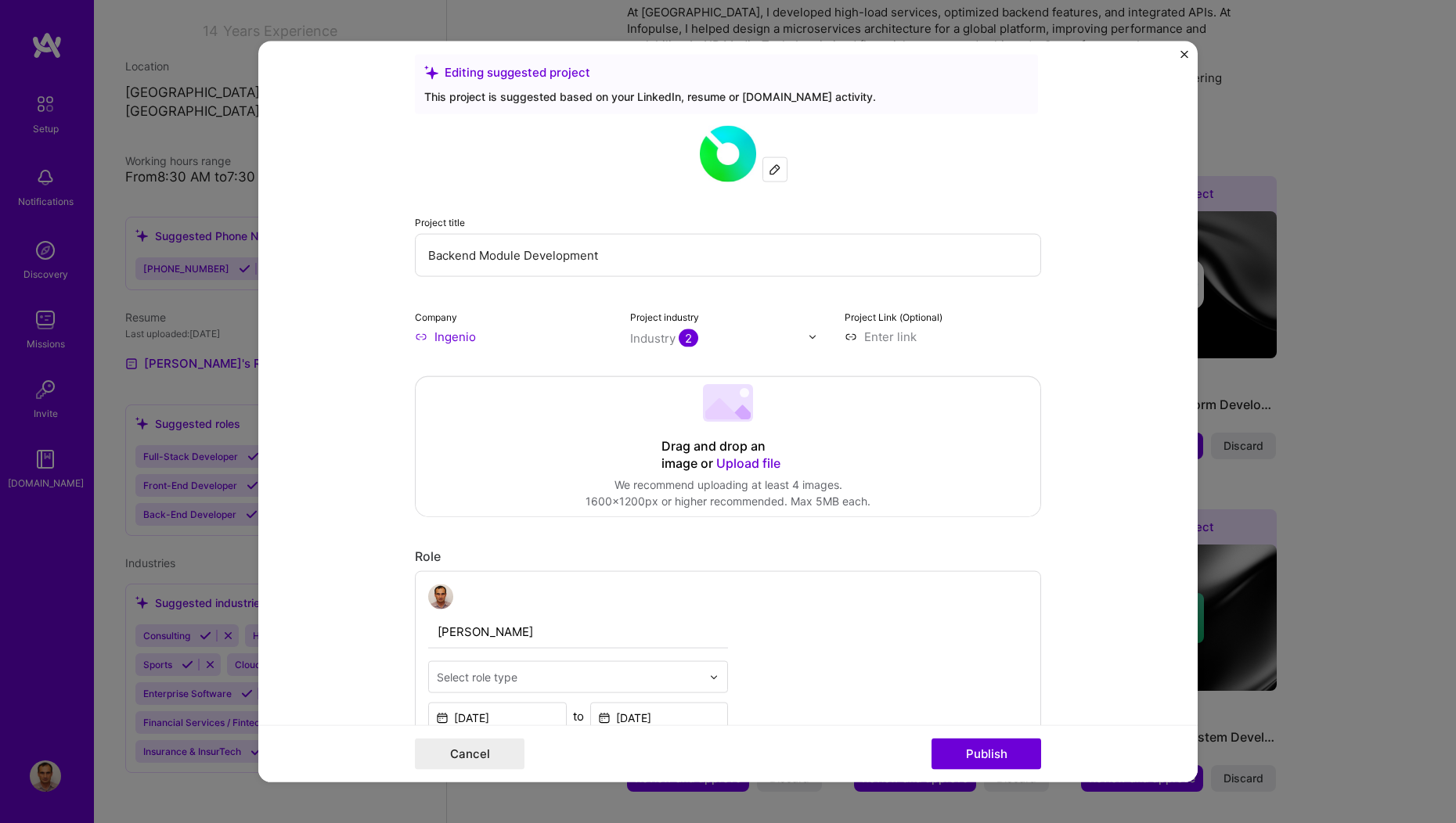
scroll to position [0, 0]
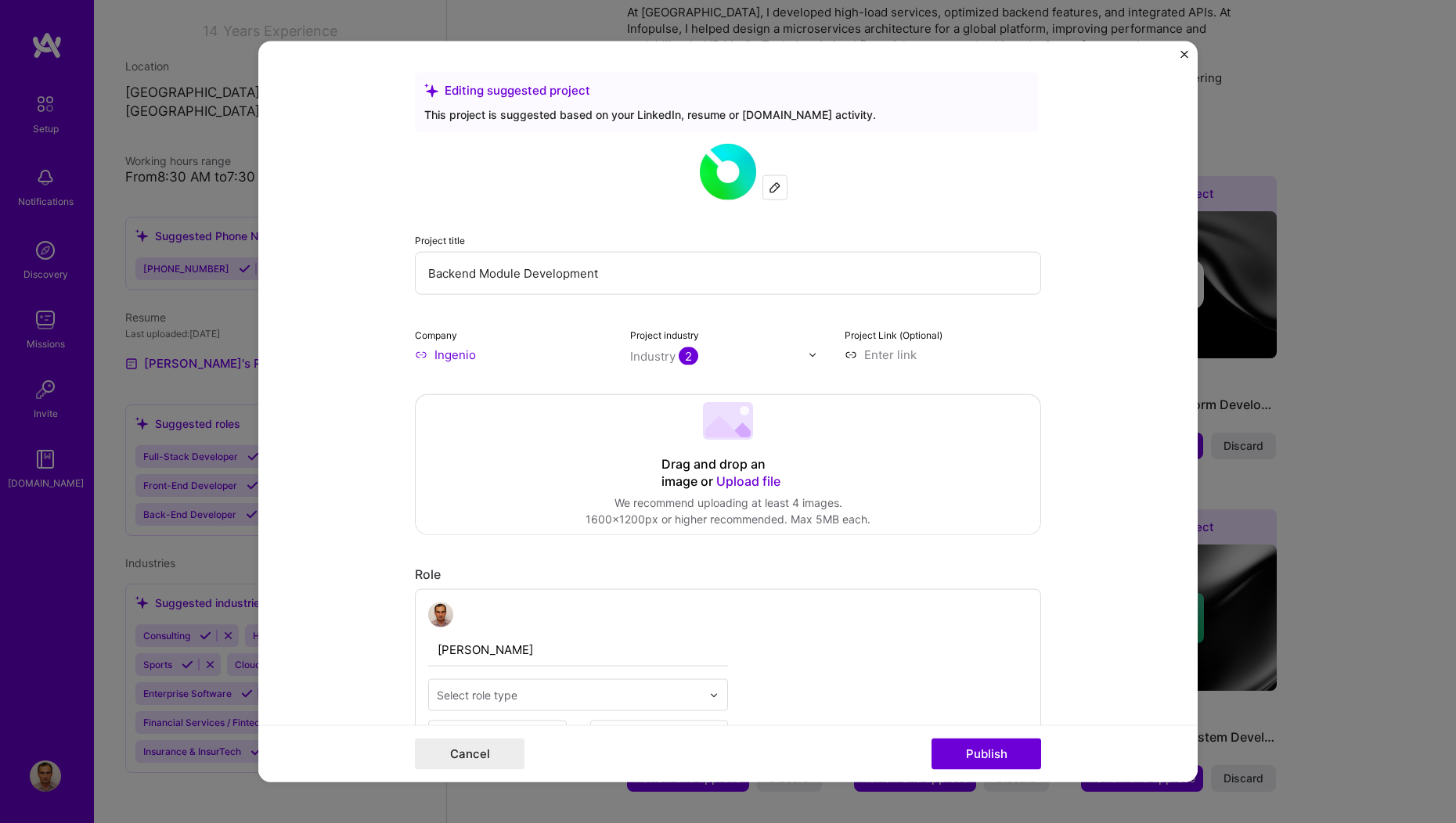
click at [442, 277] on input "Backend Module Development" at bounding box center [728, 273] width 626 height 43
drag, startPoint x: 826, startPoint y: 115, endPoint x: 568, endPoint y: 105, distance: 258.2
click at [568, 106] on div "This project is suggested based on your LinkedIn, resume or [DOMAIN_NAME] activ…" at bounding box center [726, 114] width 604 height 16
click at [587, 233] on div "Project title Backend Module Development" at bounding box center [728, 263] width 626 height 63
click at [723, 177] on img at bounding box center [728, 172] width 56 height 56
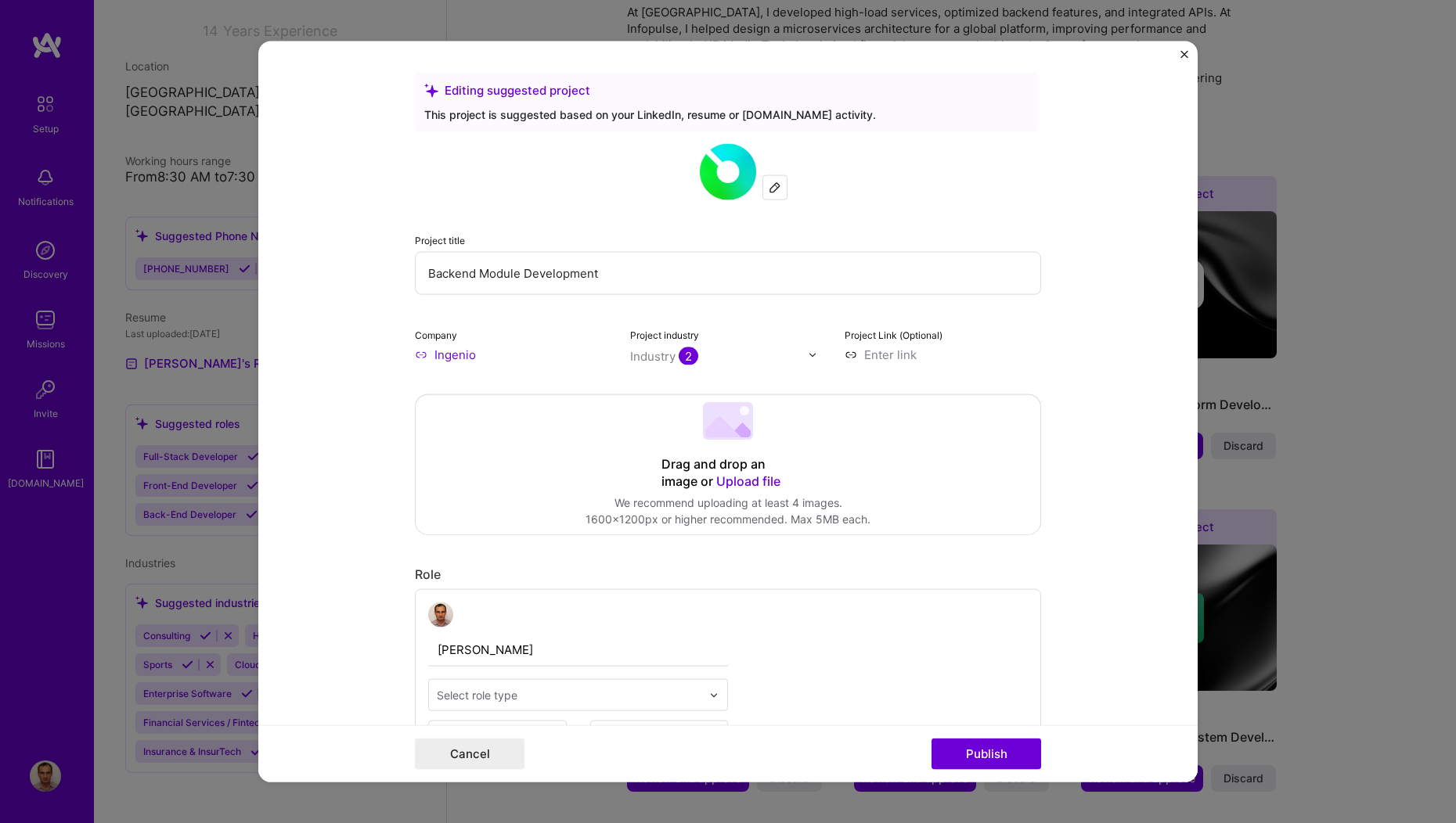
click at [769, 187] on img at bounding box center [775, 187] width 12 height 12
click at [679, 361] on span "2" at bounding box center [688, 356] width 20 height 18
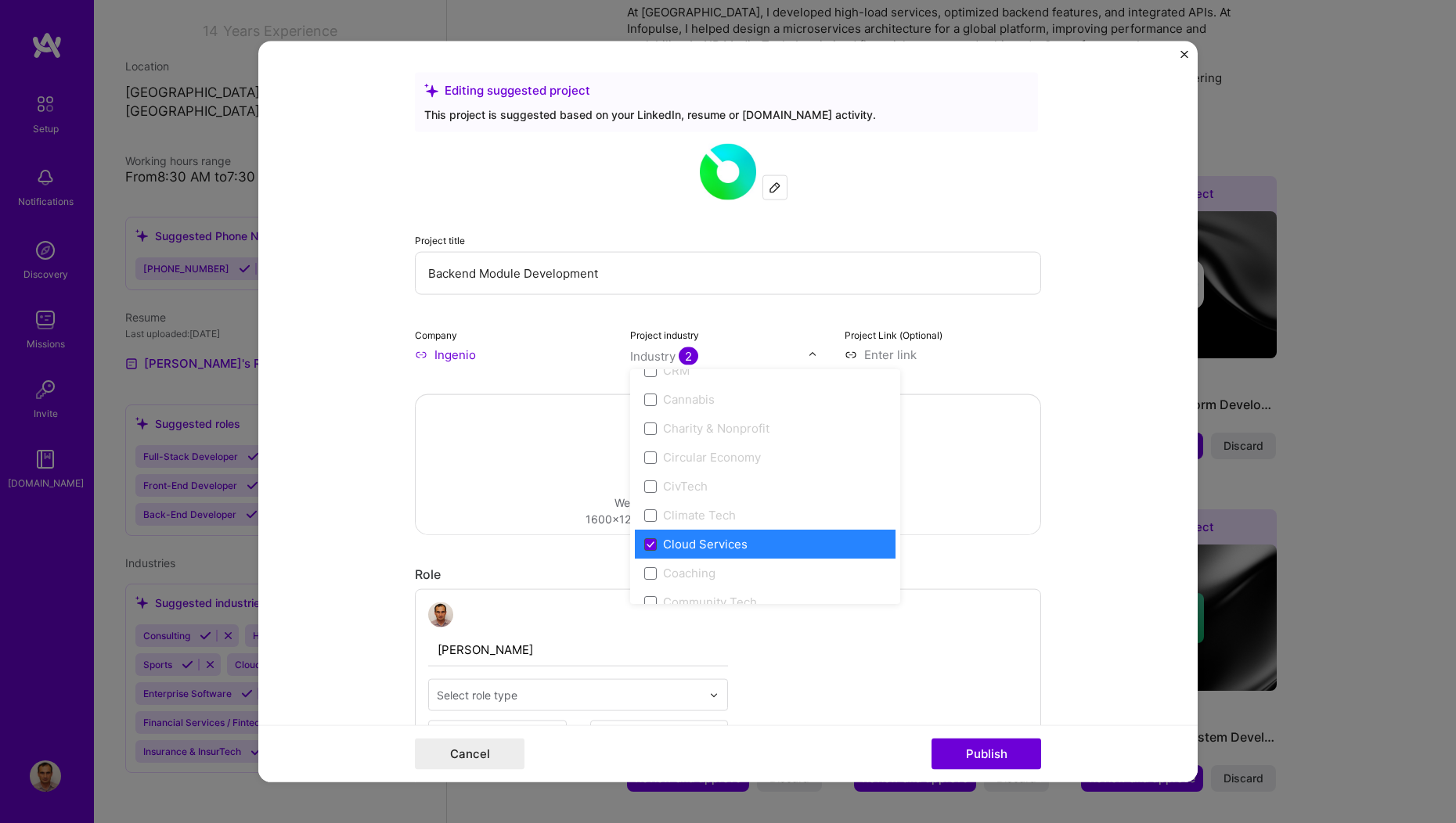
click at [647, 543] on icon at bounding box center [650, 543] width 8 height 7
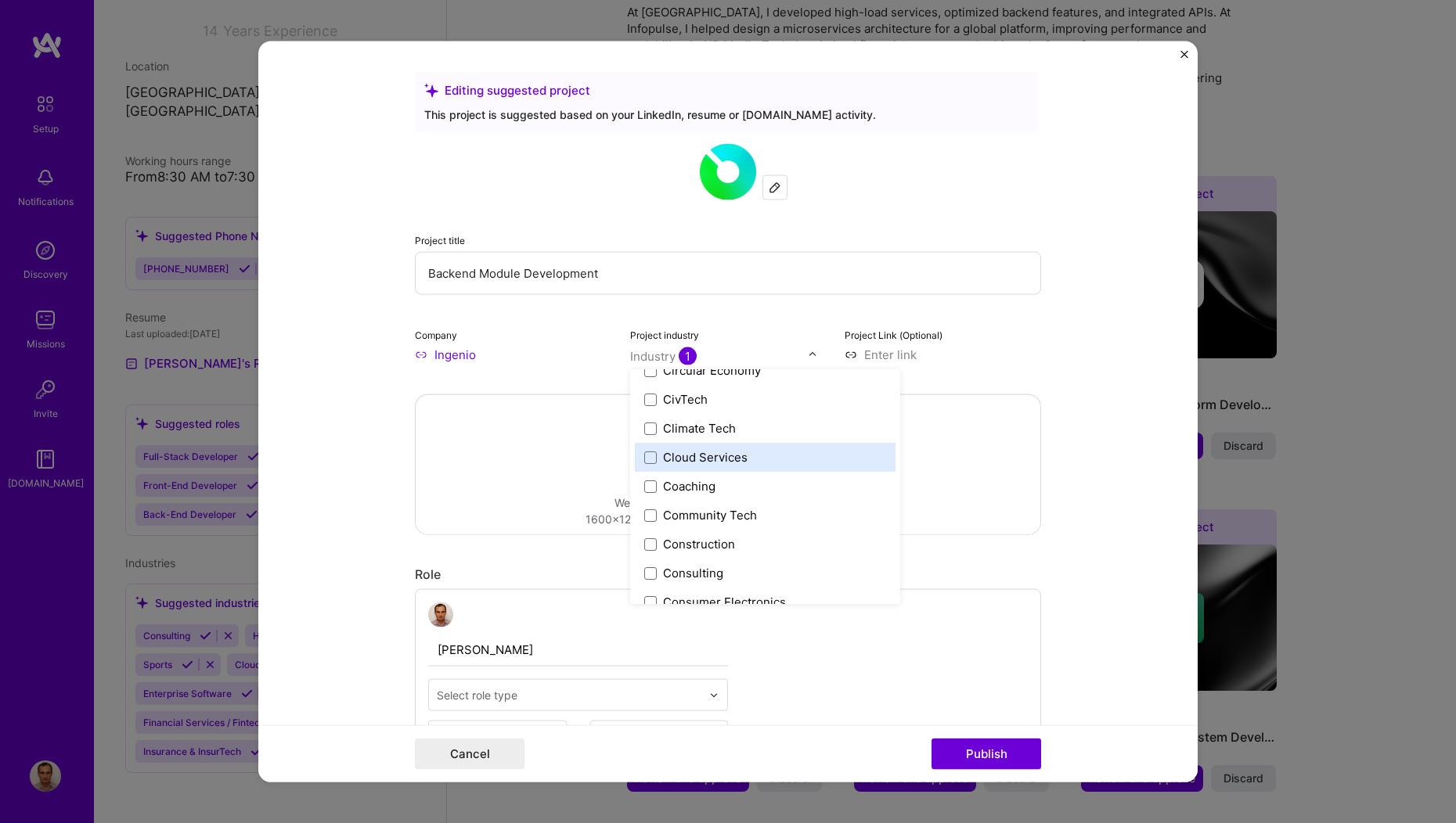
scroll to position [877, 0]
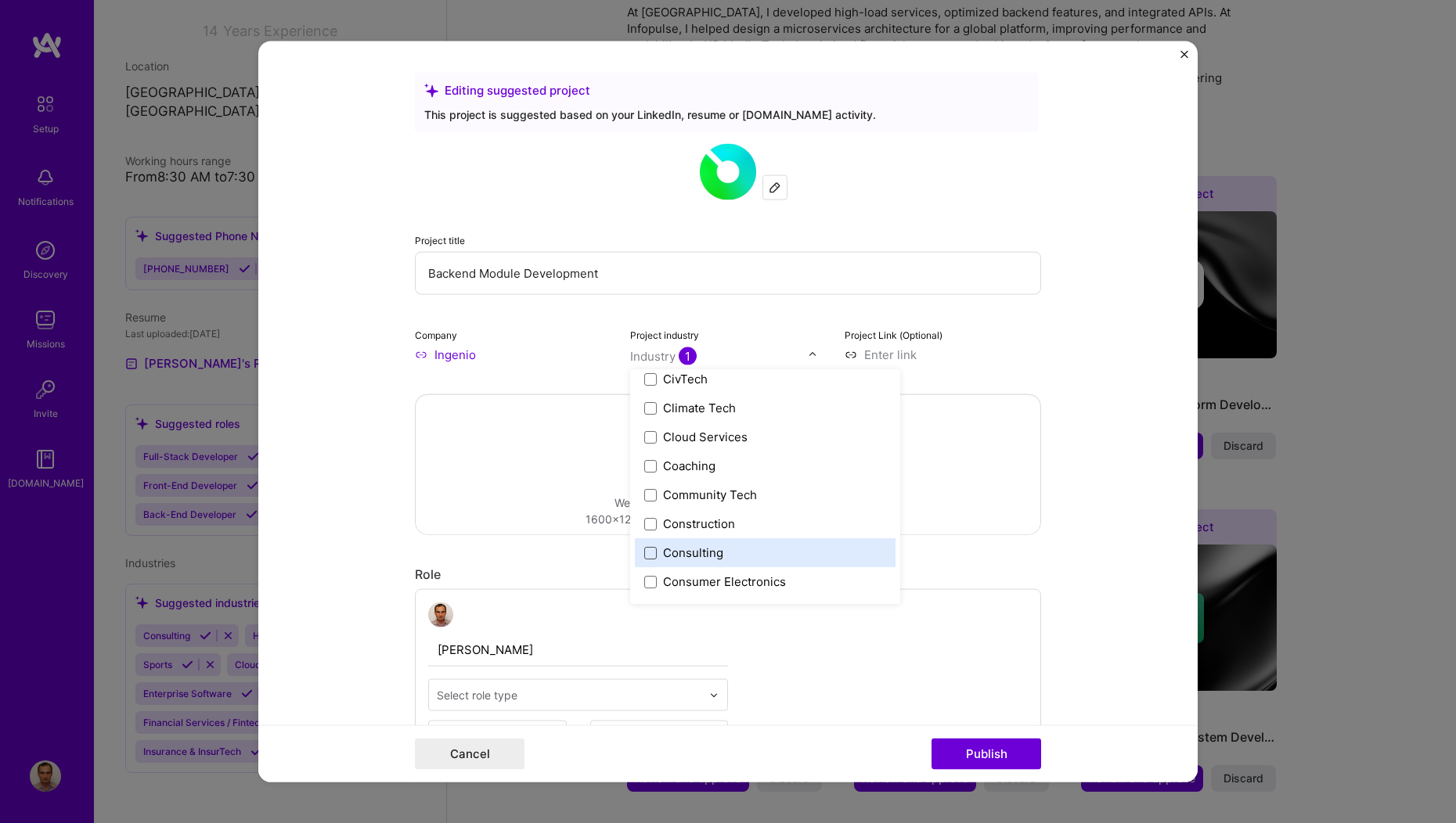
click at [648, 557] on span at bounding box center [650, 551] width 12 height 12
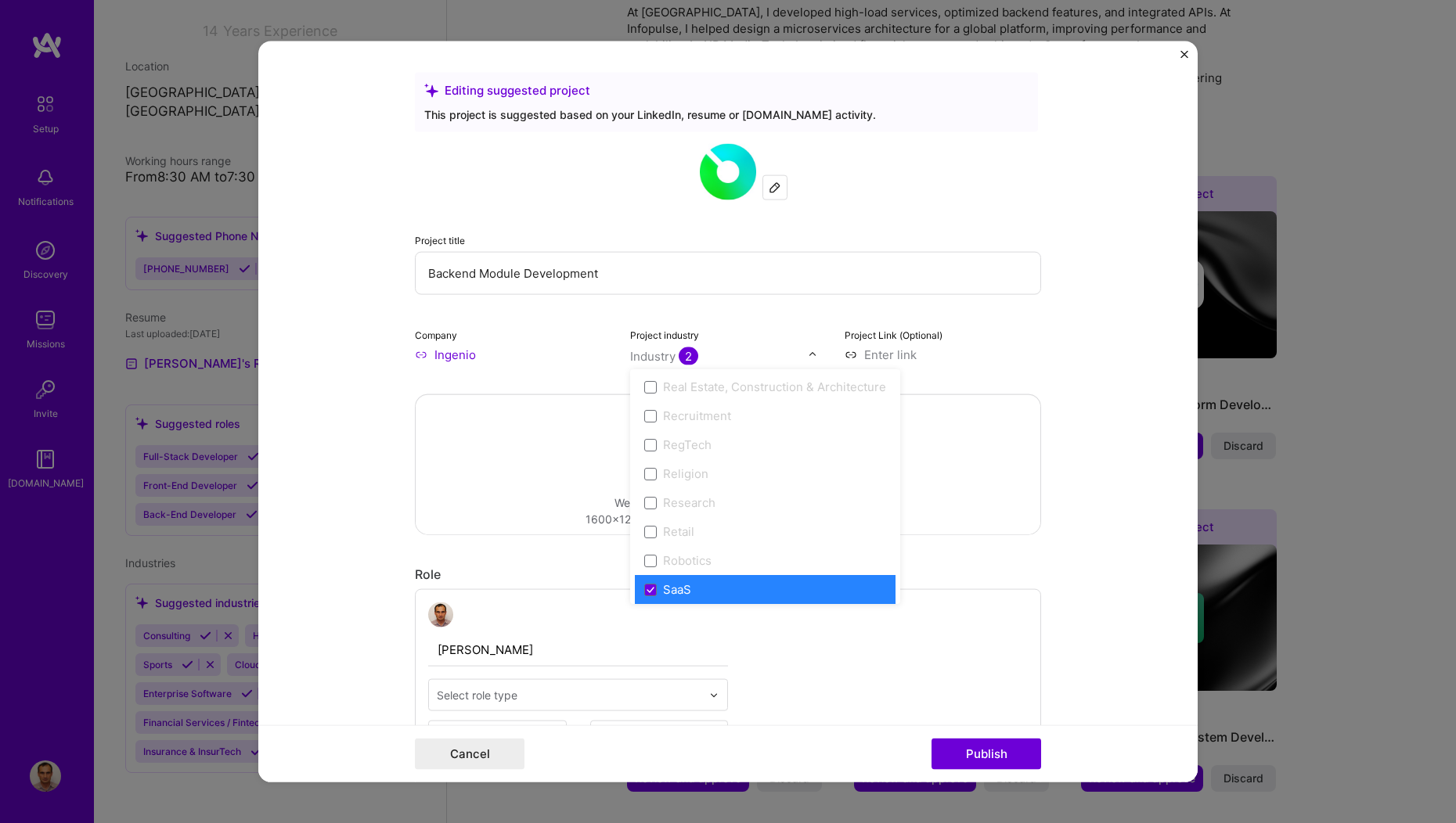
scroll to position [2949, 0]
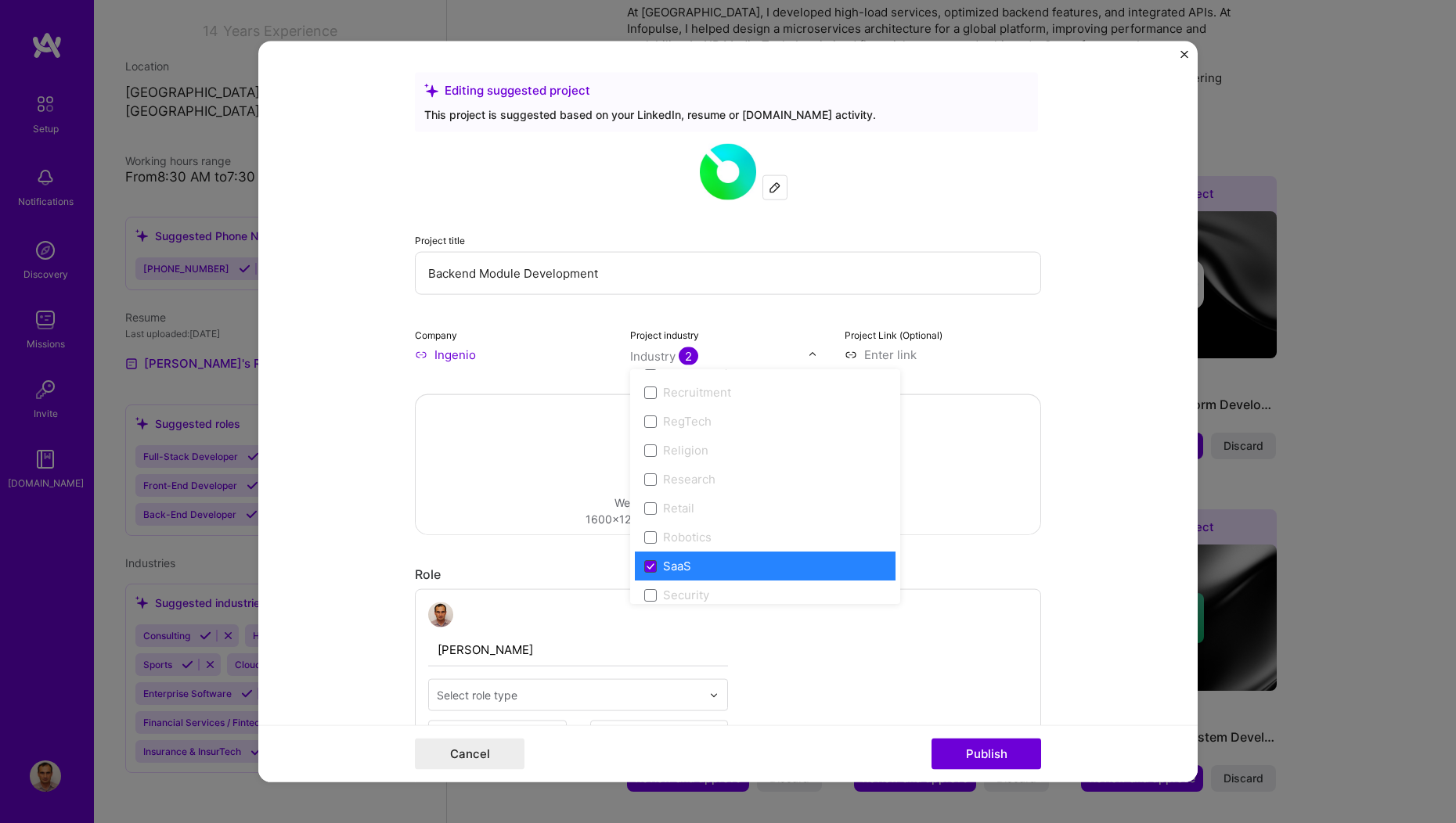
click at [647, 568] on icon at bounding box center [650, 566] width 8 height 7
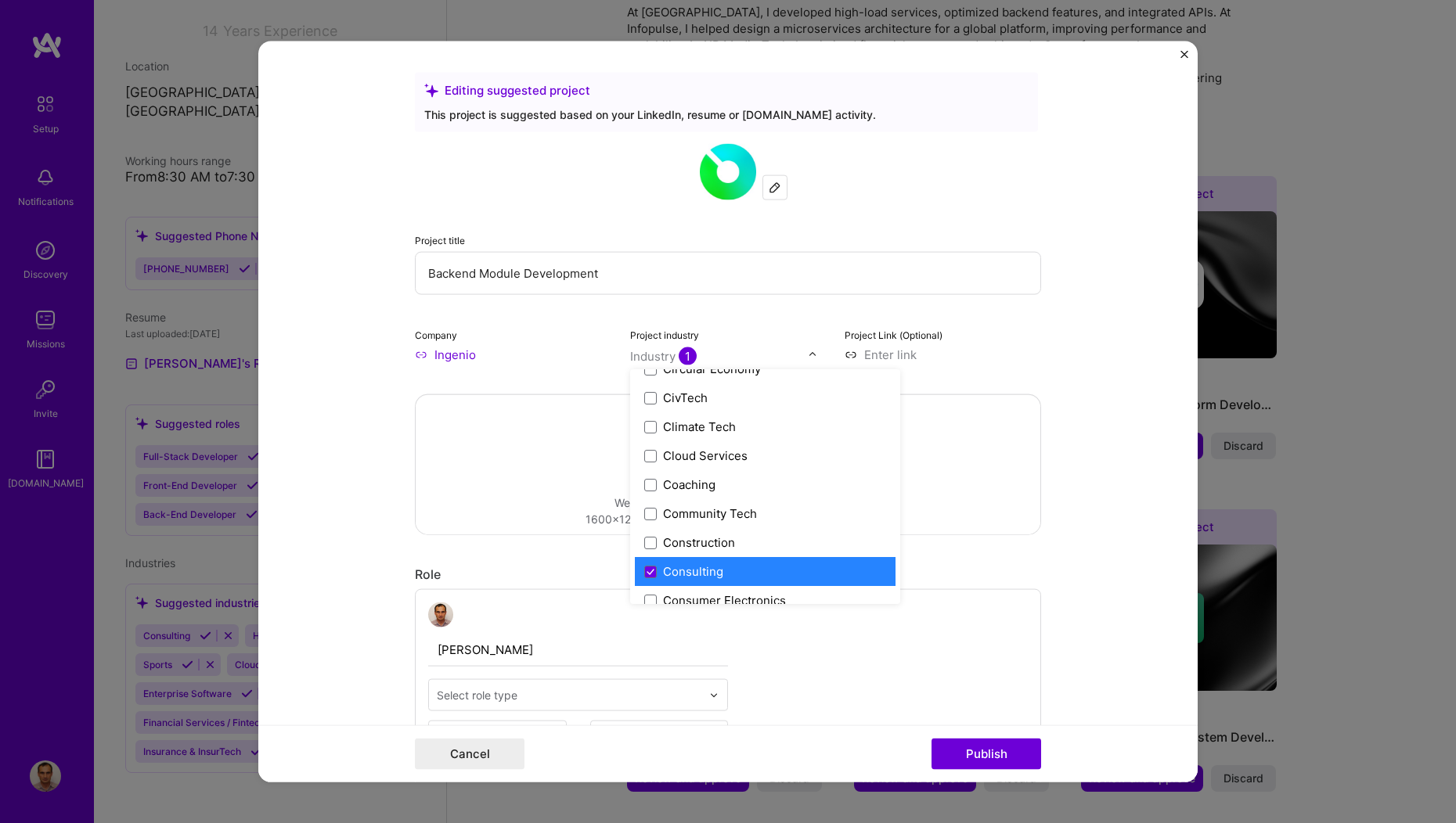
scroll to position [849, 0]
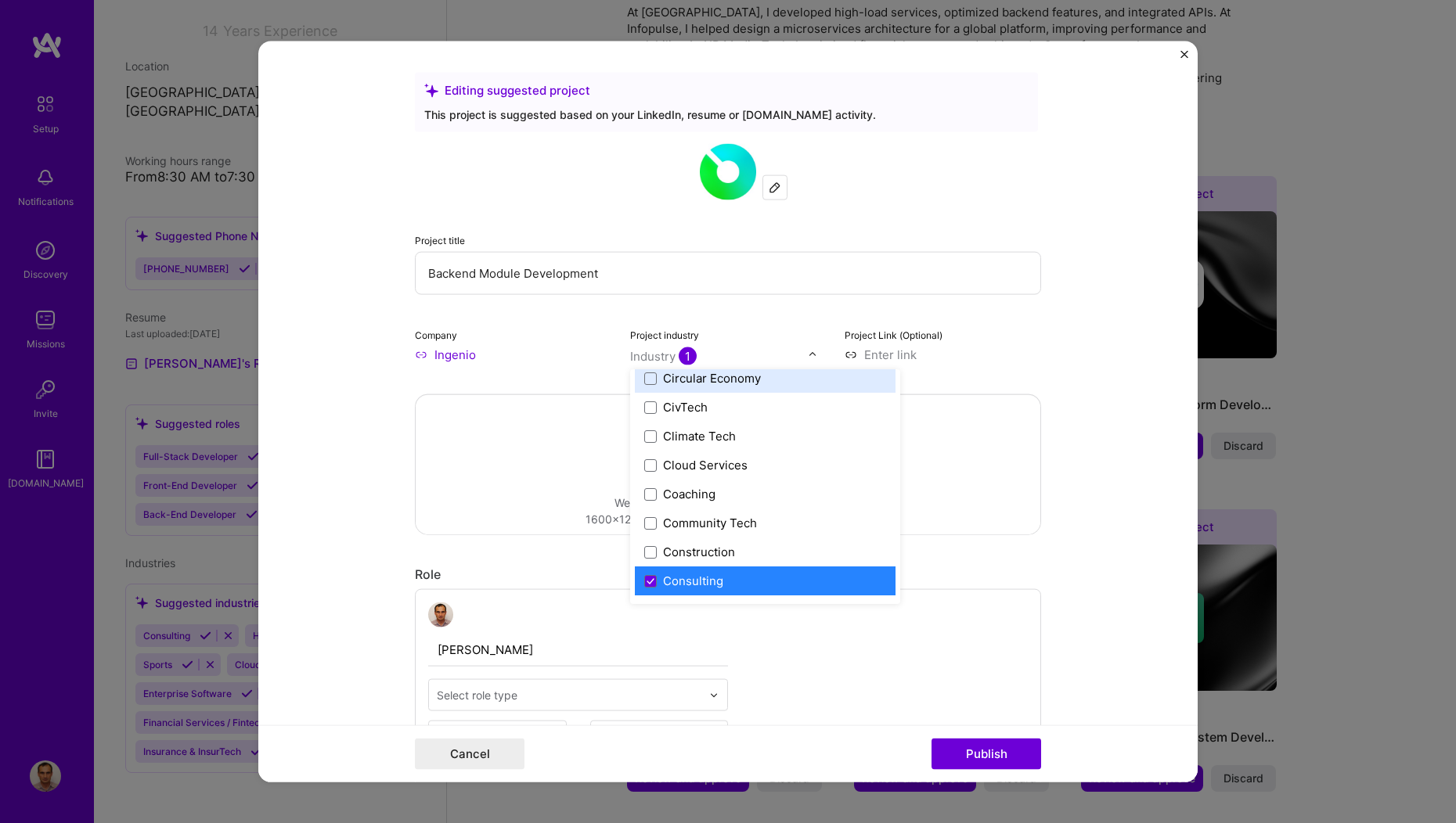
click at [769, 302] on div "Project title Backend Module Development Company Ingenio Project industry optio…" at bounding box center [728, 253] width 626 height 219
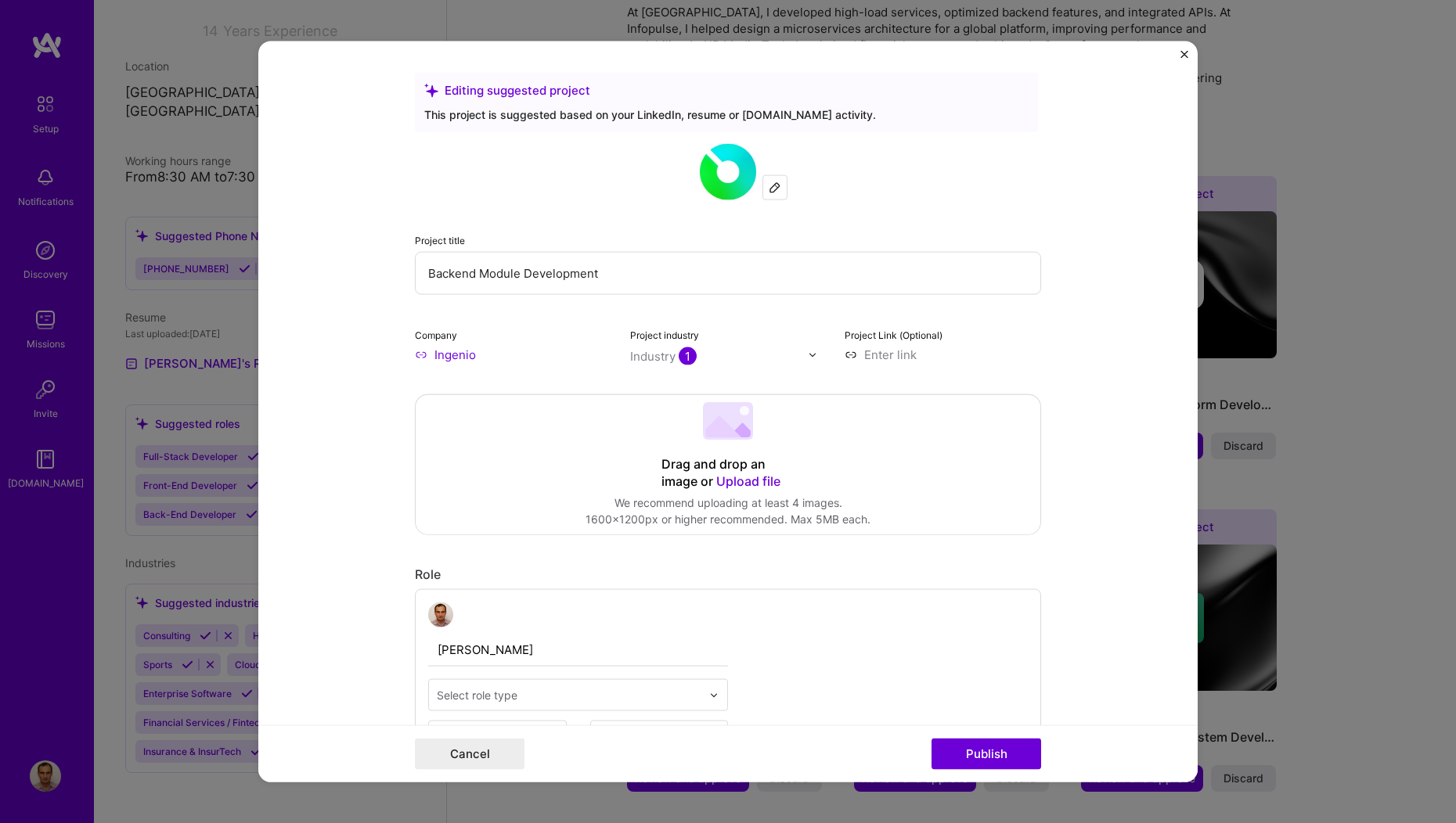
click at [873, 352] on input at bounding box center [943, 354] width 196 height 16
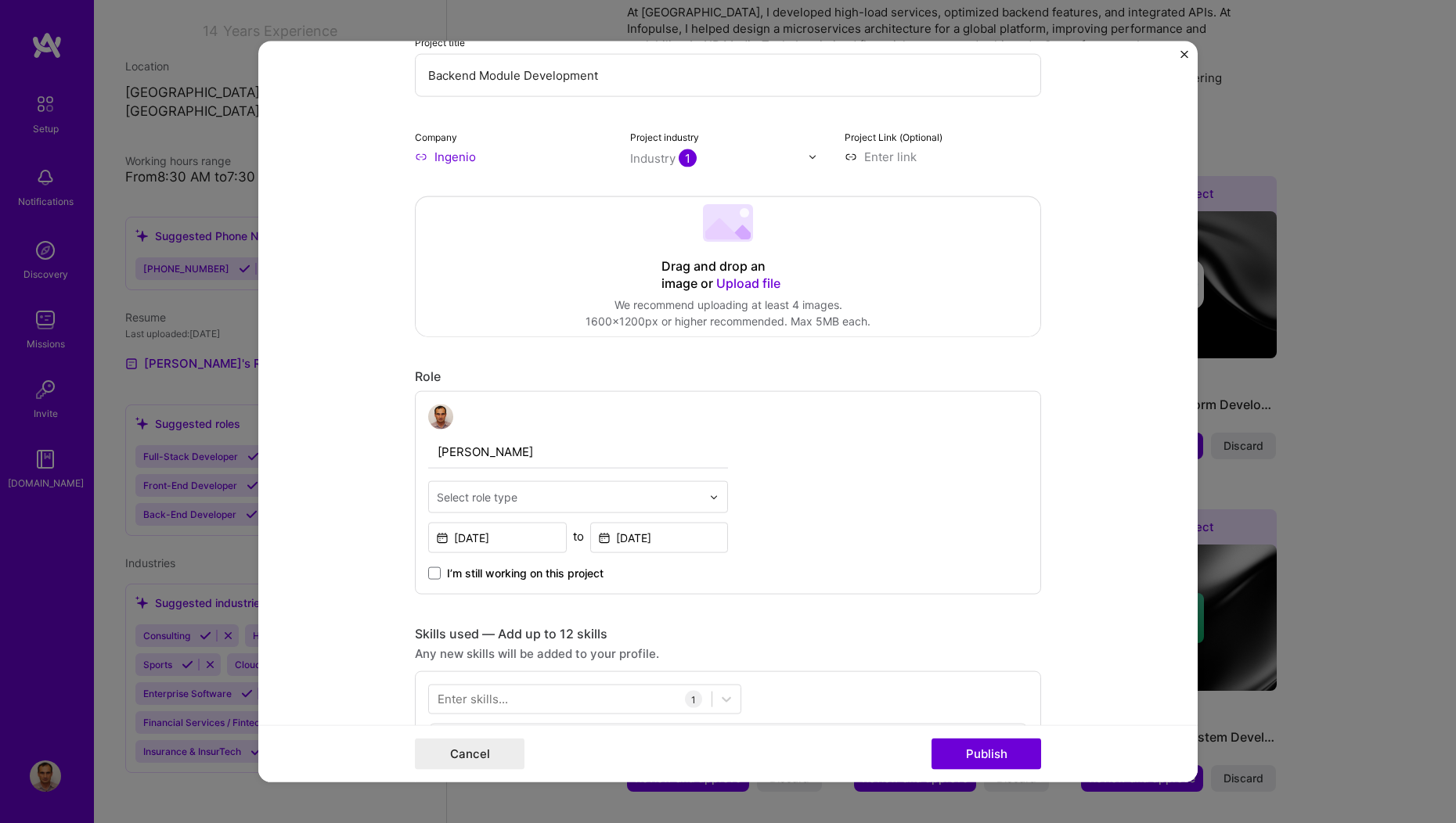
scroll to position [330, 0]
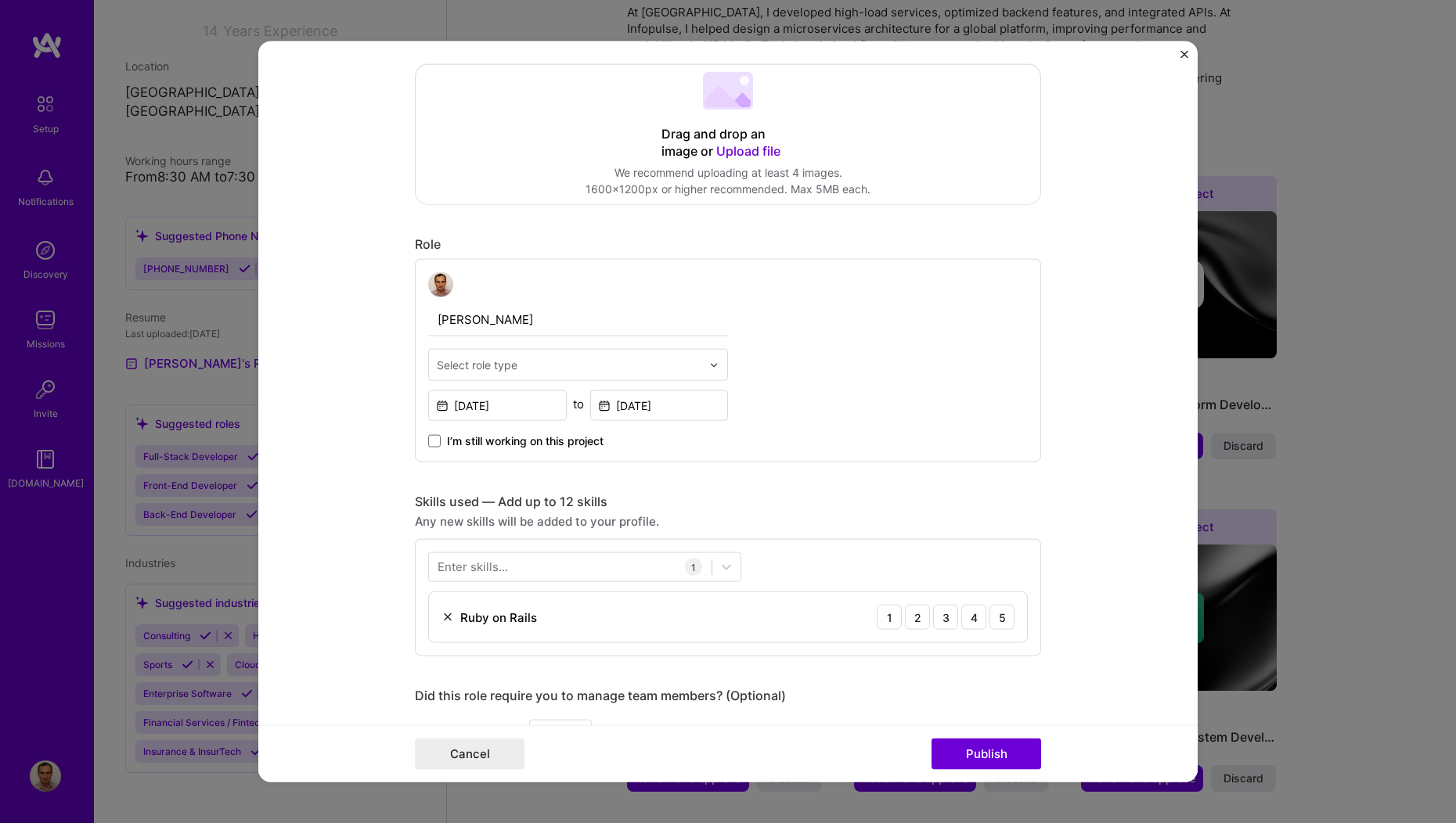
click at [495, 362] on div "Select role type" at bounding box center [478, 365] width 81 height 16
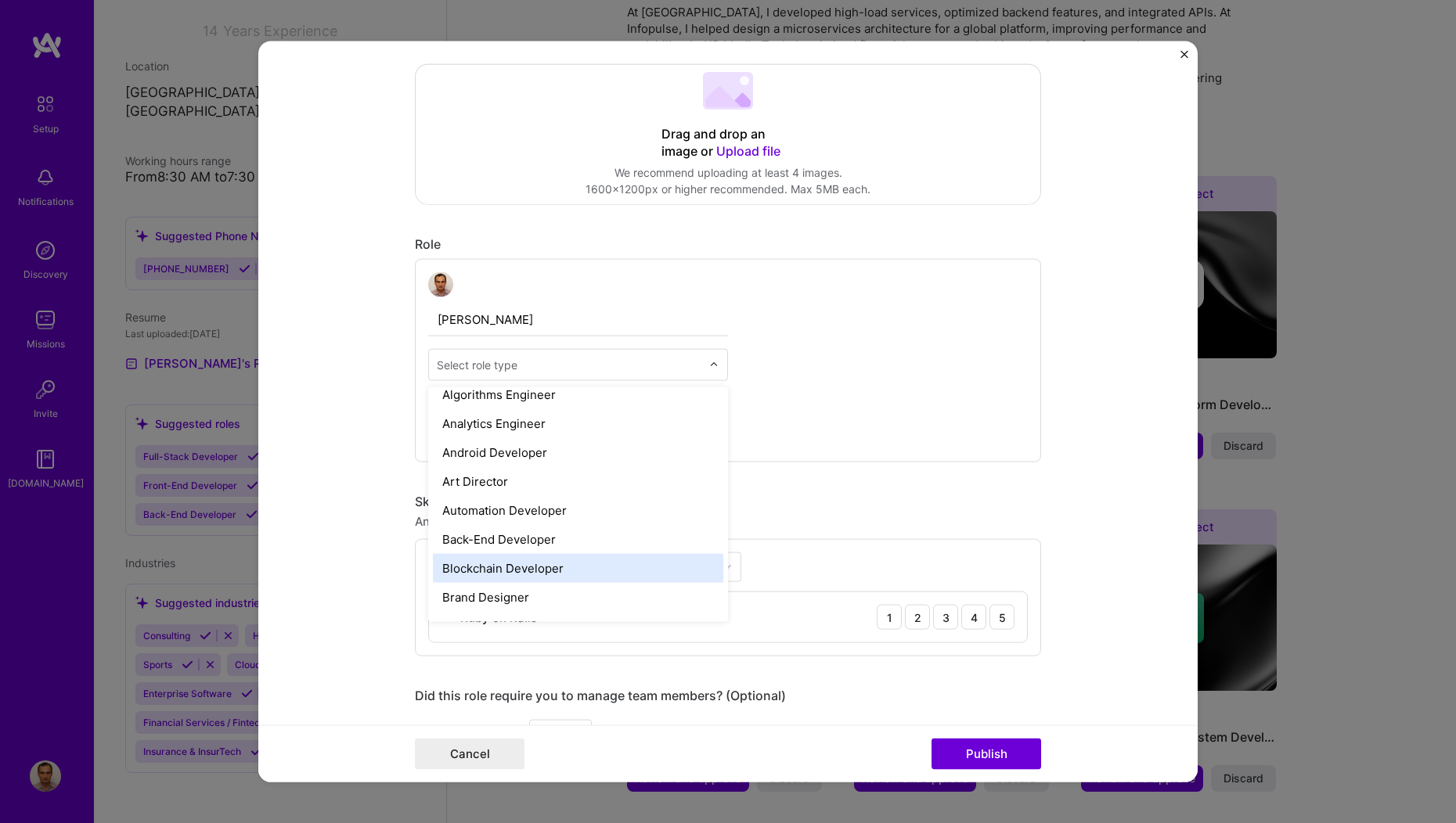
scroll to position [129, 0]
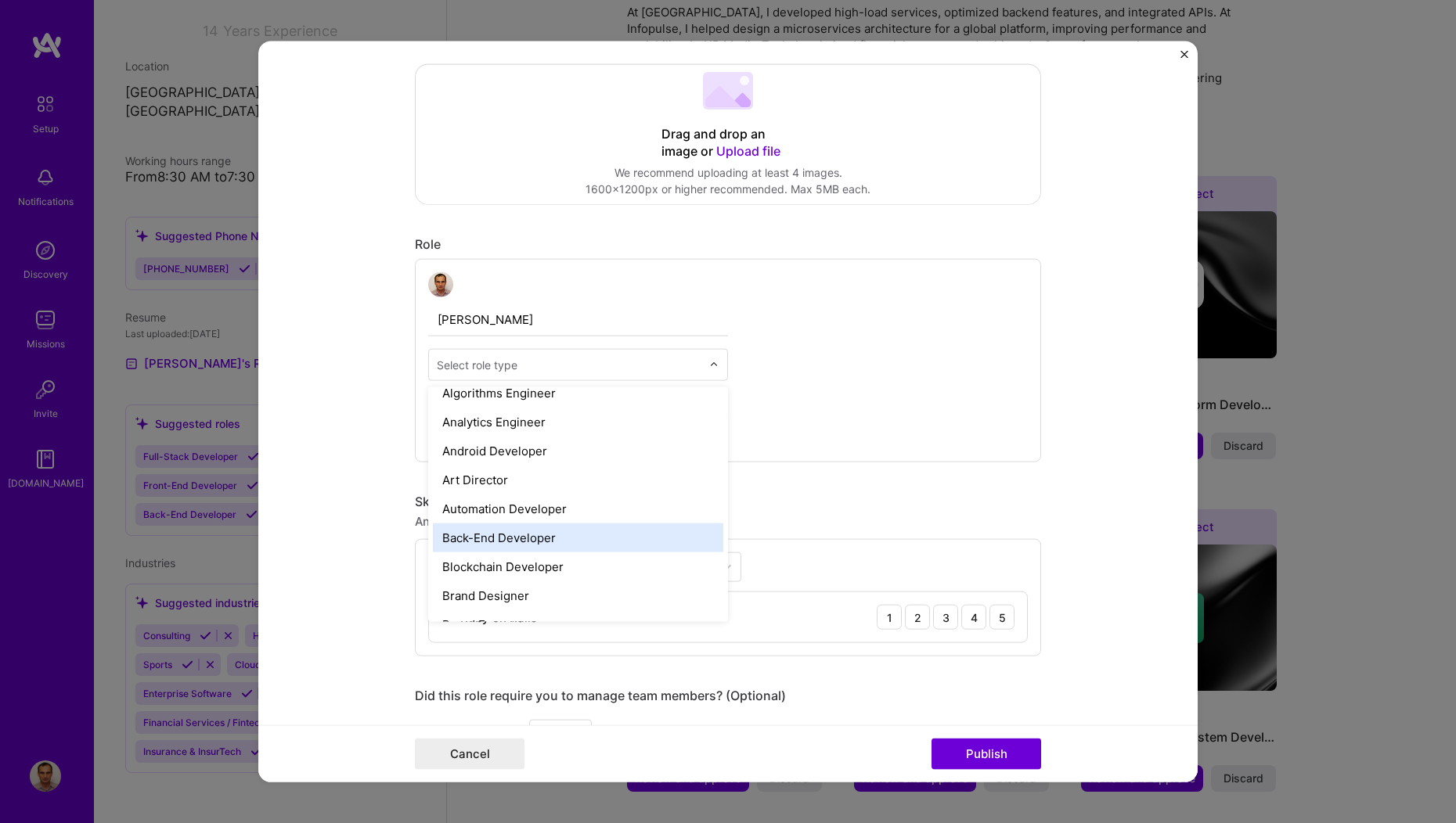
click at [549, 537] on div "Back-End Developer" at bounding box center [578, 537] width 290 height 29
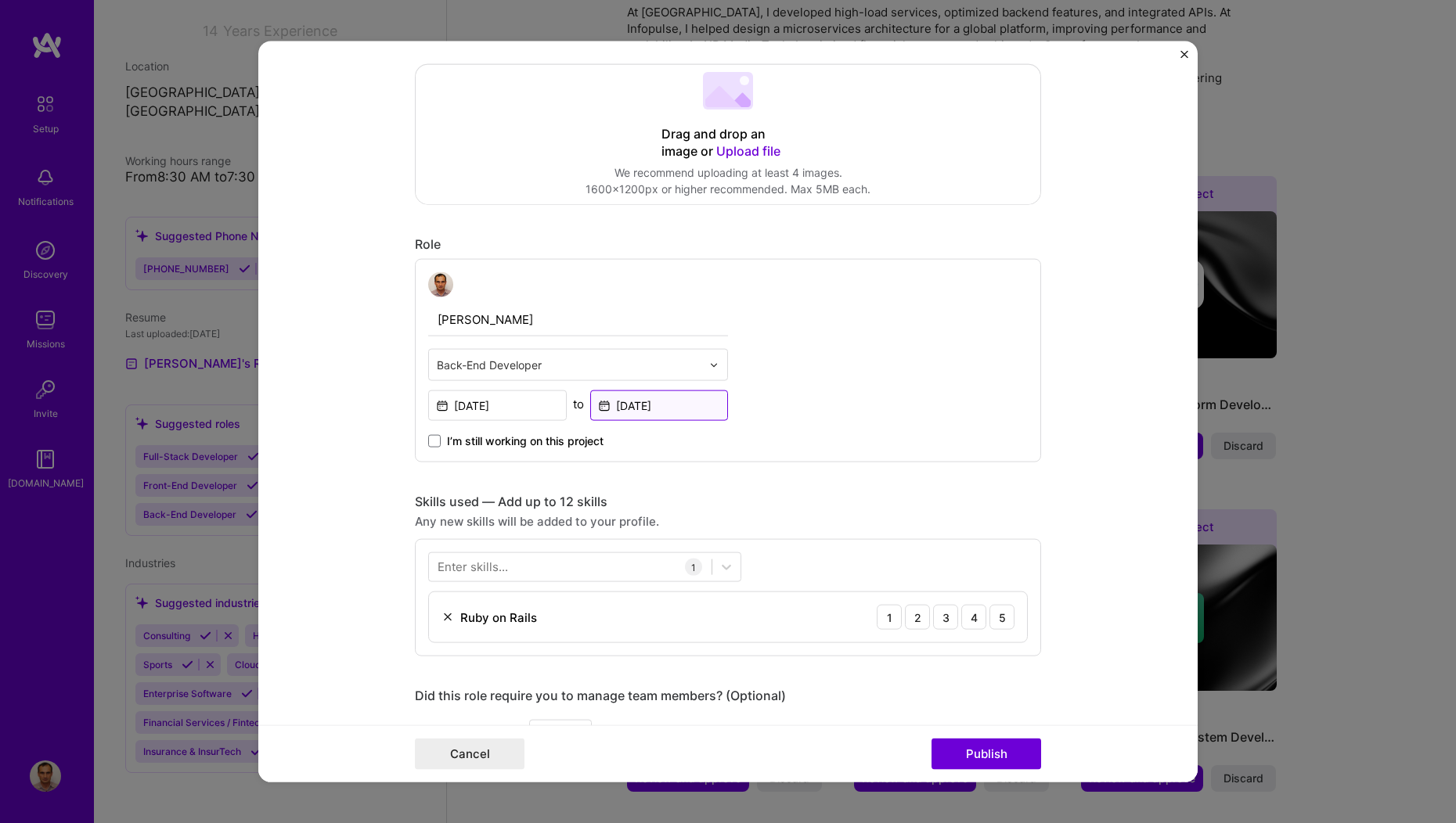
click at [640, 402] on input "[DATE]" at bounding box center [659, 406] width 138 height 30
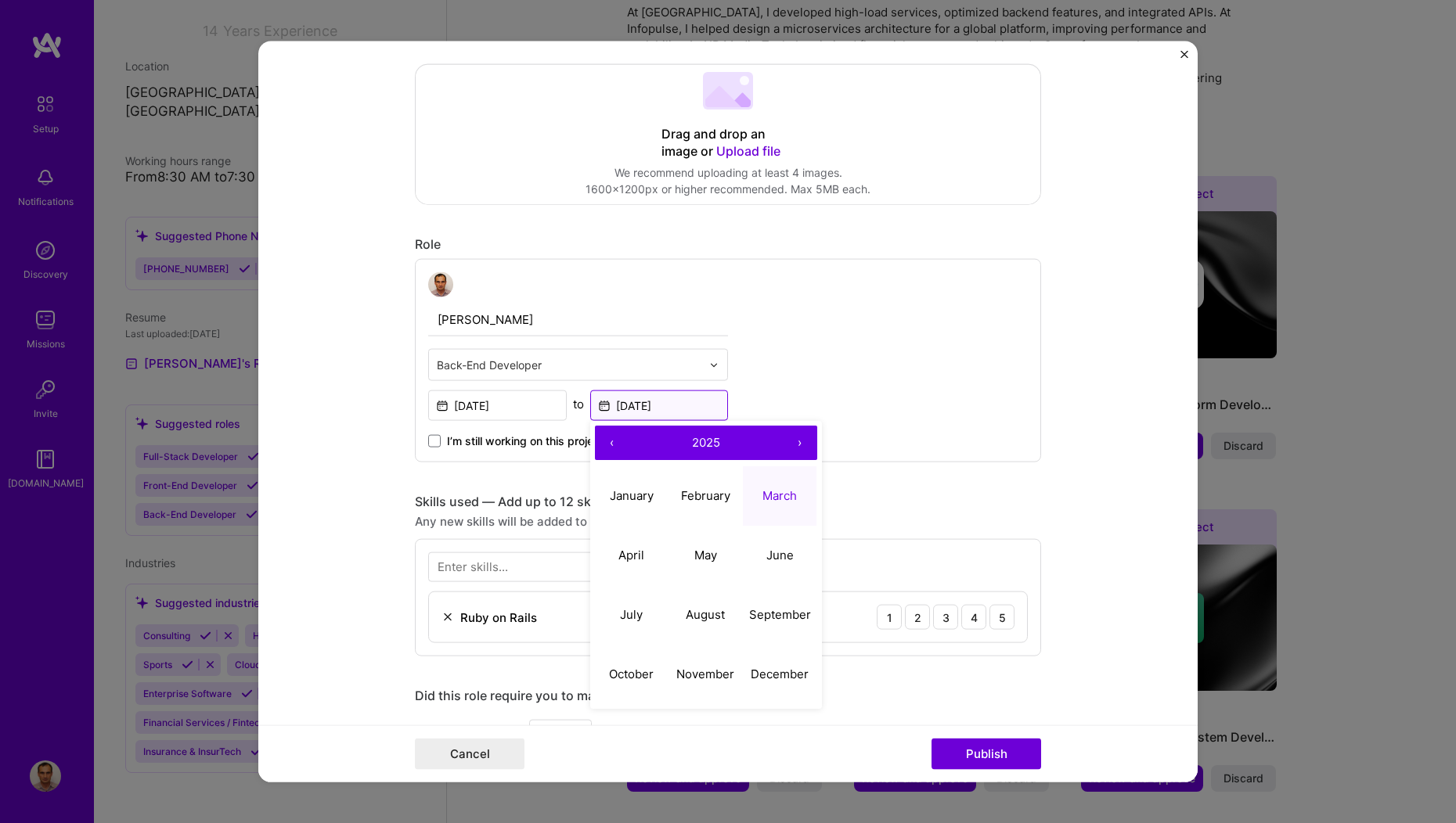
click at [640, 402] on input "[DATE]" at bounding box center [659, 406] width 138 height 30
click at [429, 443] on span at bounding box center [434, 441] width 12 height 12
click at [0, 0] on input "I’m still working on this project" at bounding box center [0, 0] width 0 height 0
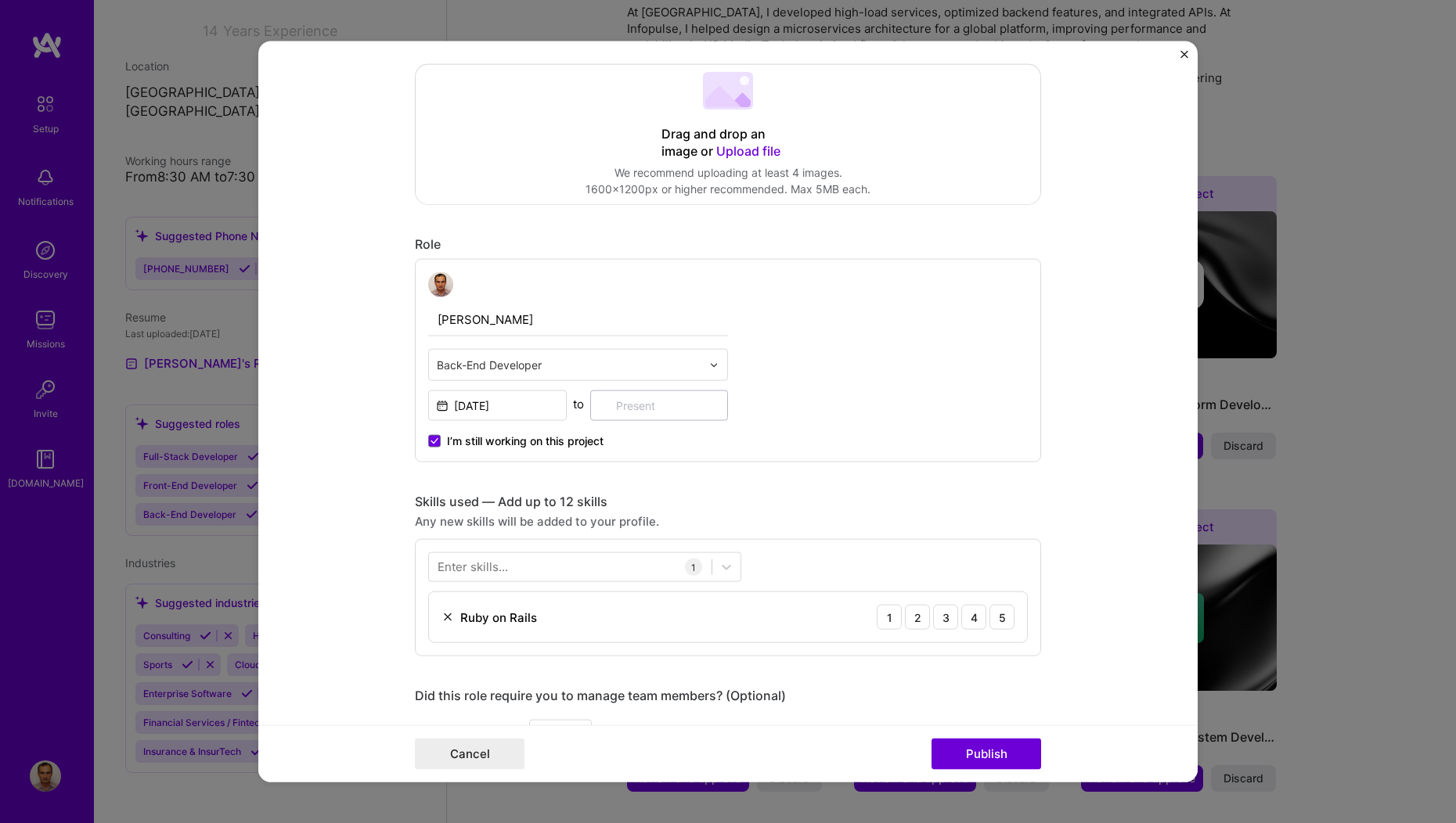
click at [742, 475] on div "Editing suggested project This project is suggested based on your LinkedIn, res…" at bounding box center [728, 584] width 626 height 1684
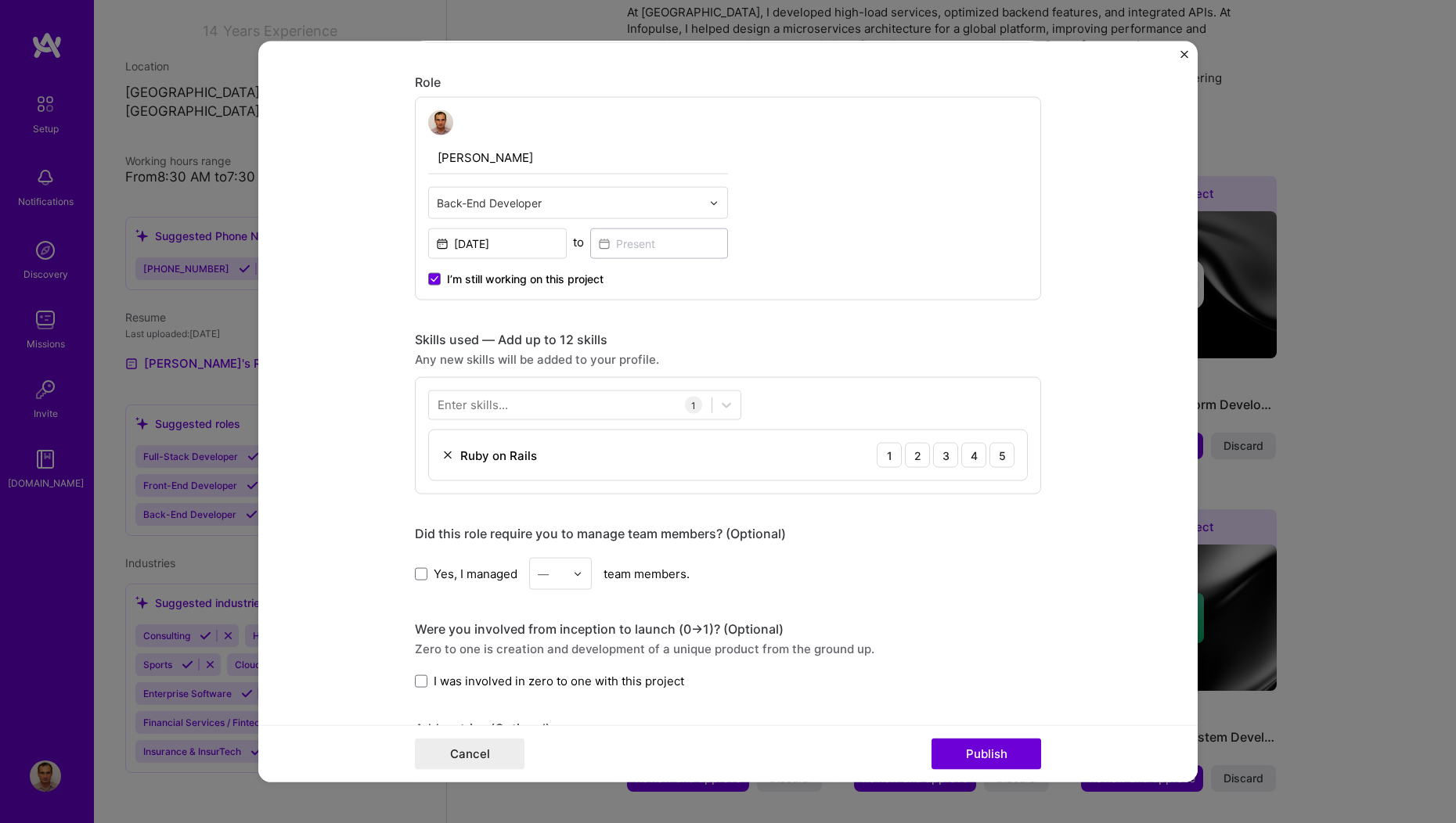
scroll to position [597, 0]
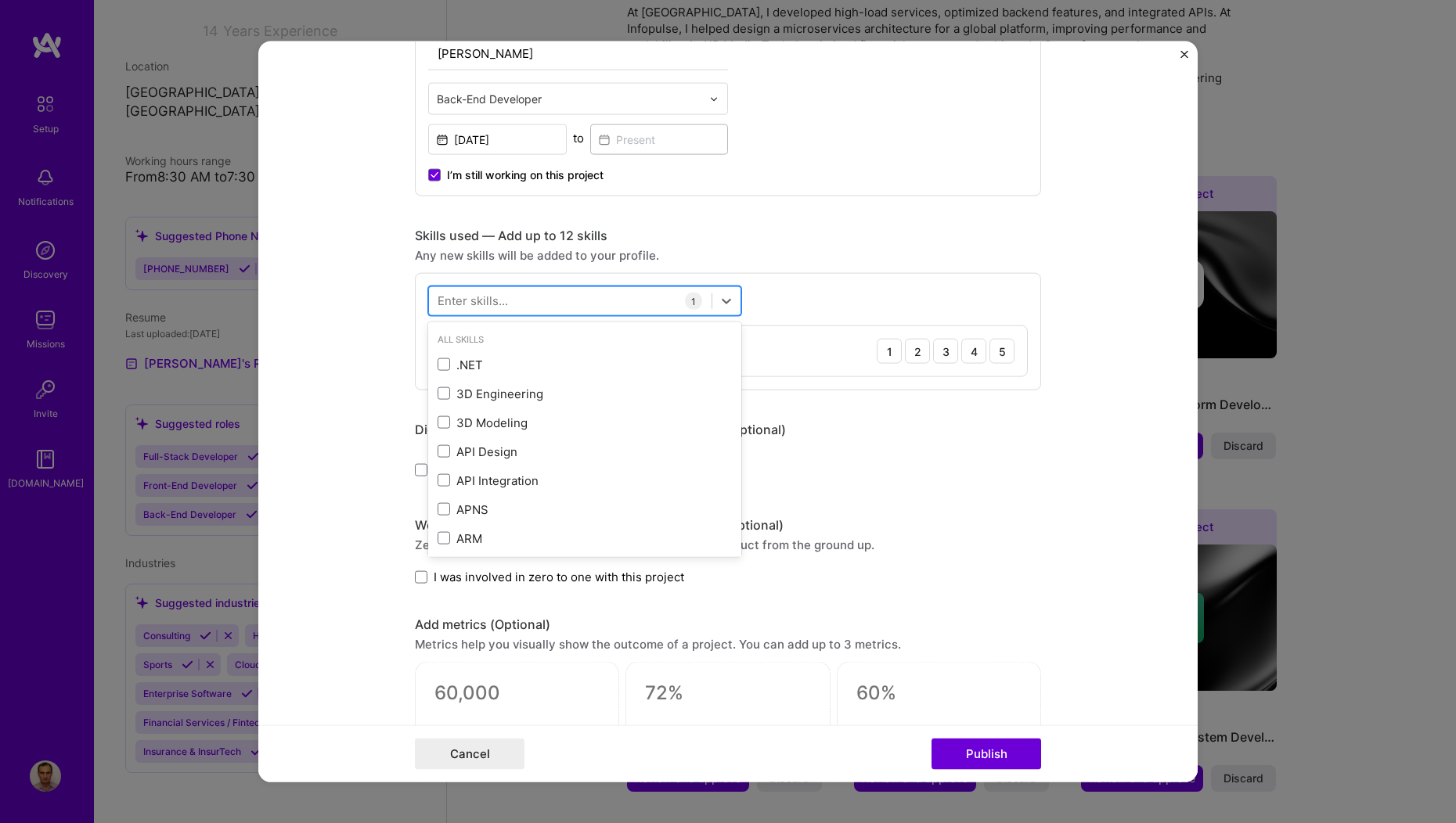
click at [513, 302] on div at bounding box center [570, 300] width 283 height 25
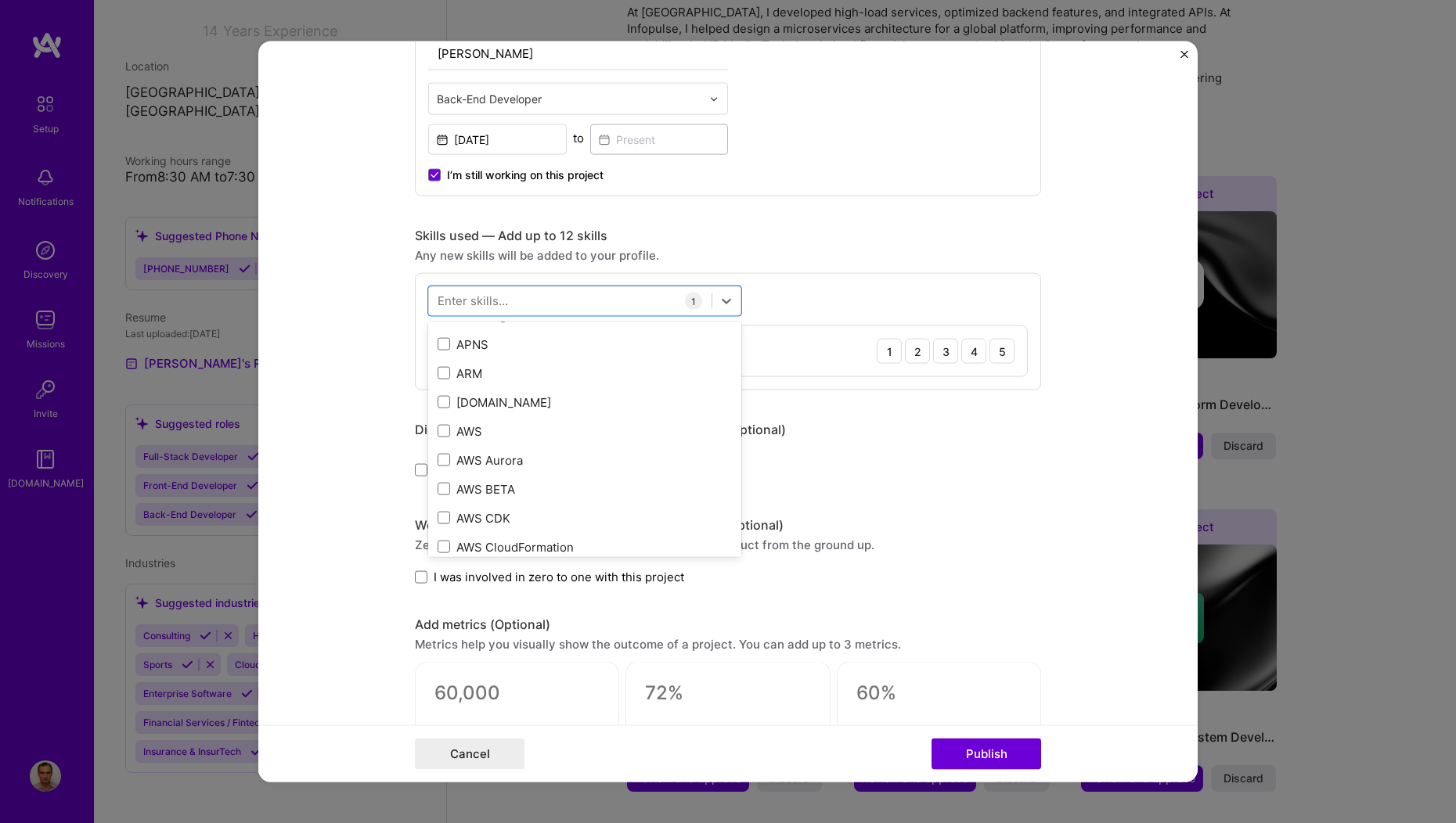
scroll to position [204, 0]
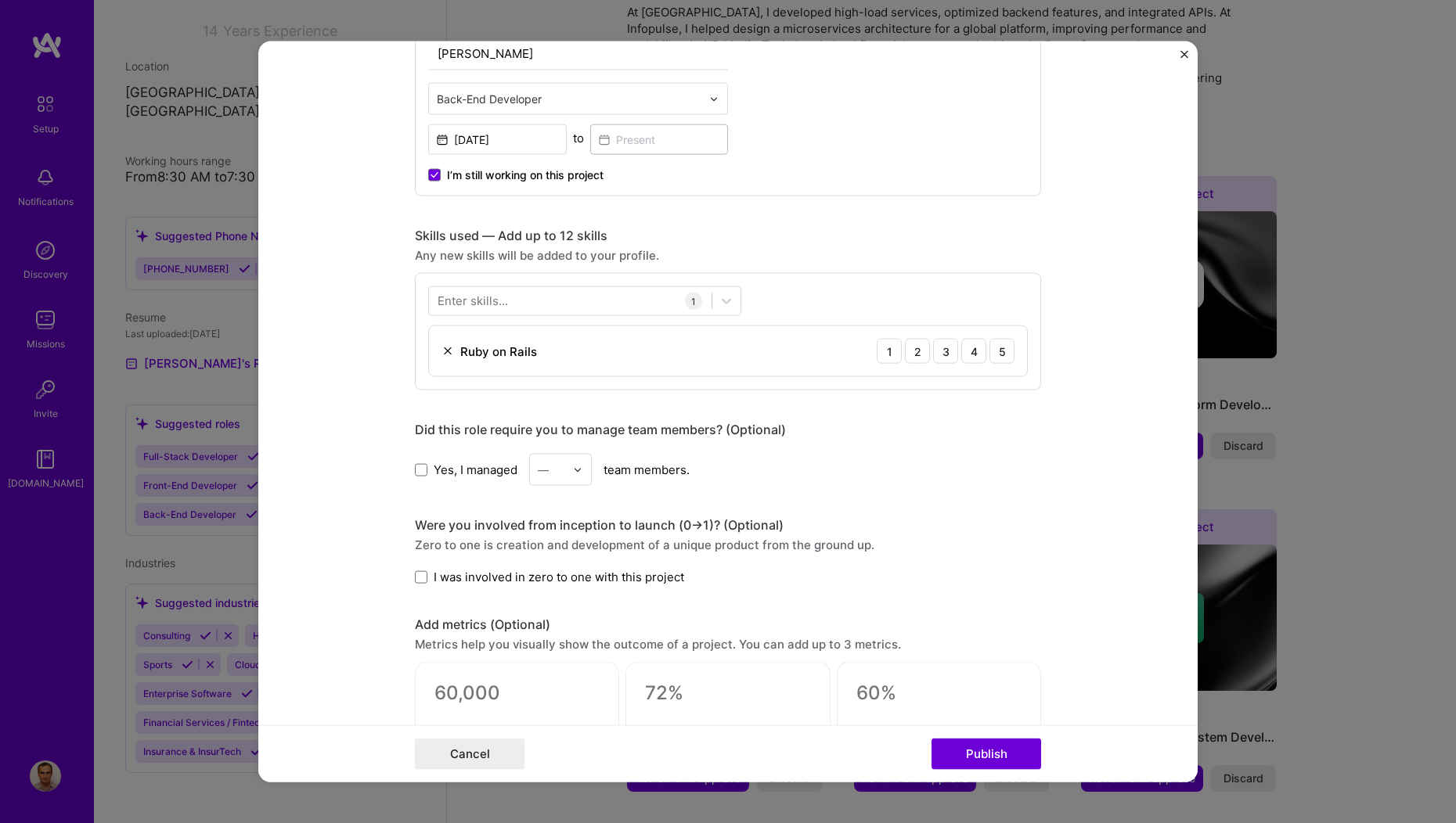
click at [453, 303] on div "Enter skills..." at bounding box center [473, 300] width 70 height 16
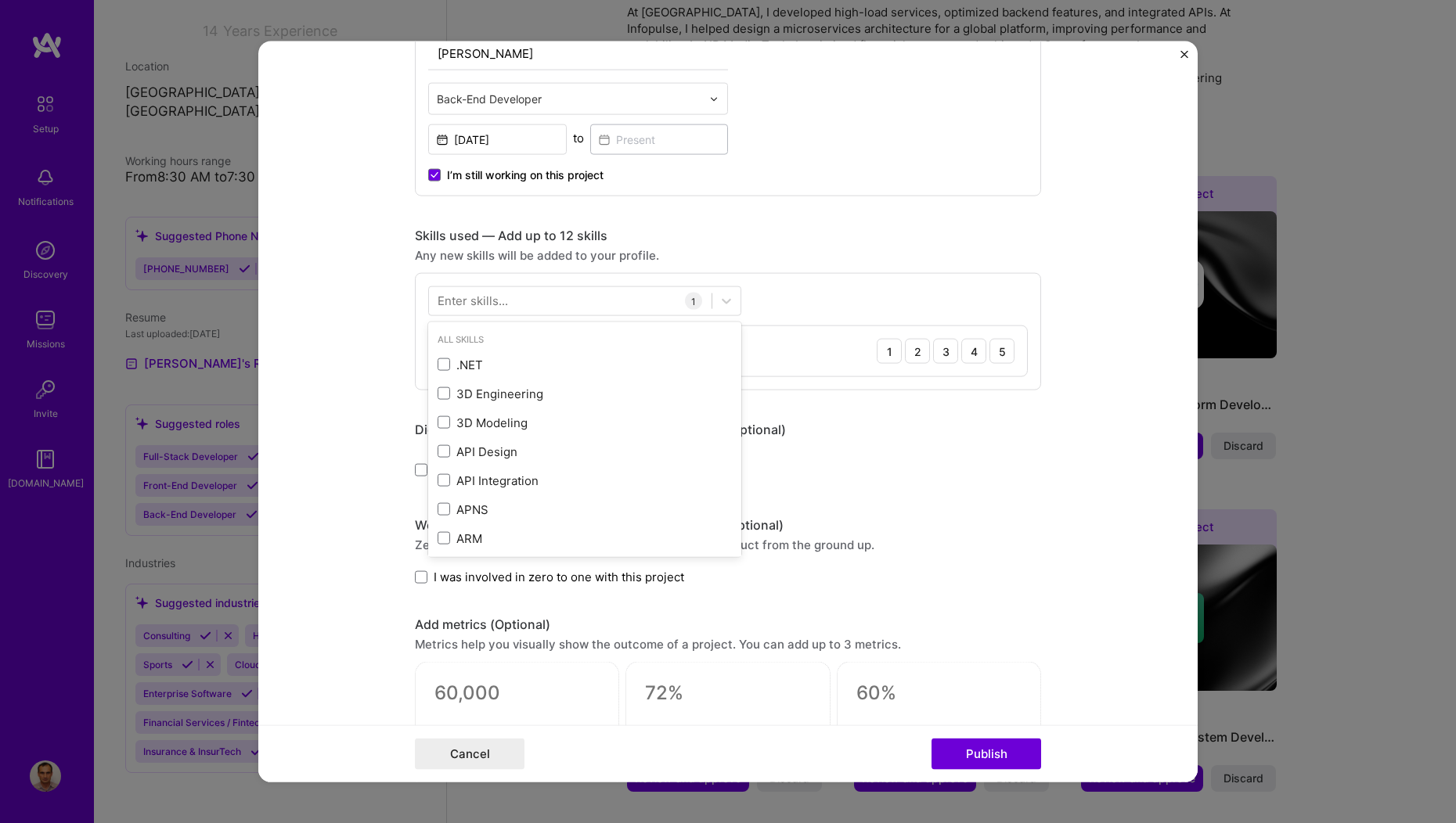
click at [458, 302] on div "Enter skills..." at bounding box center [473, 300] width 70 height 16
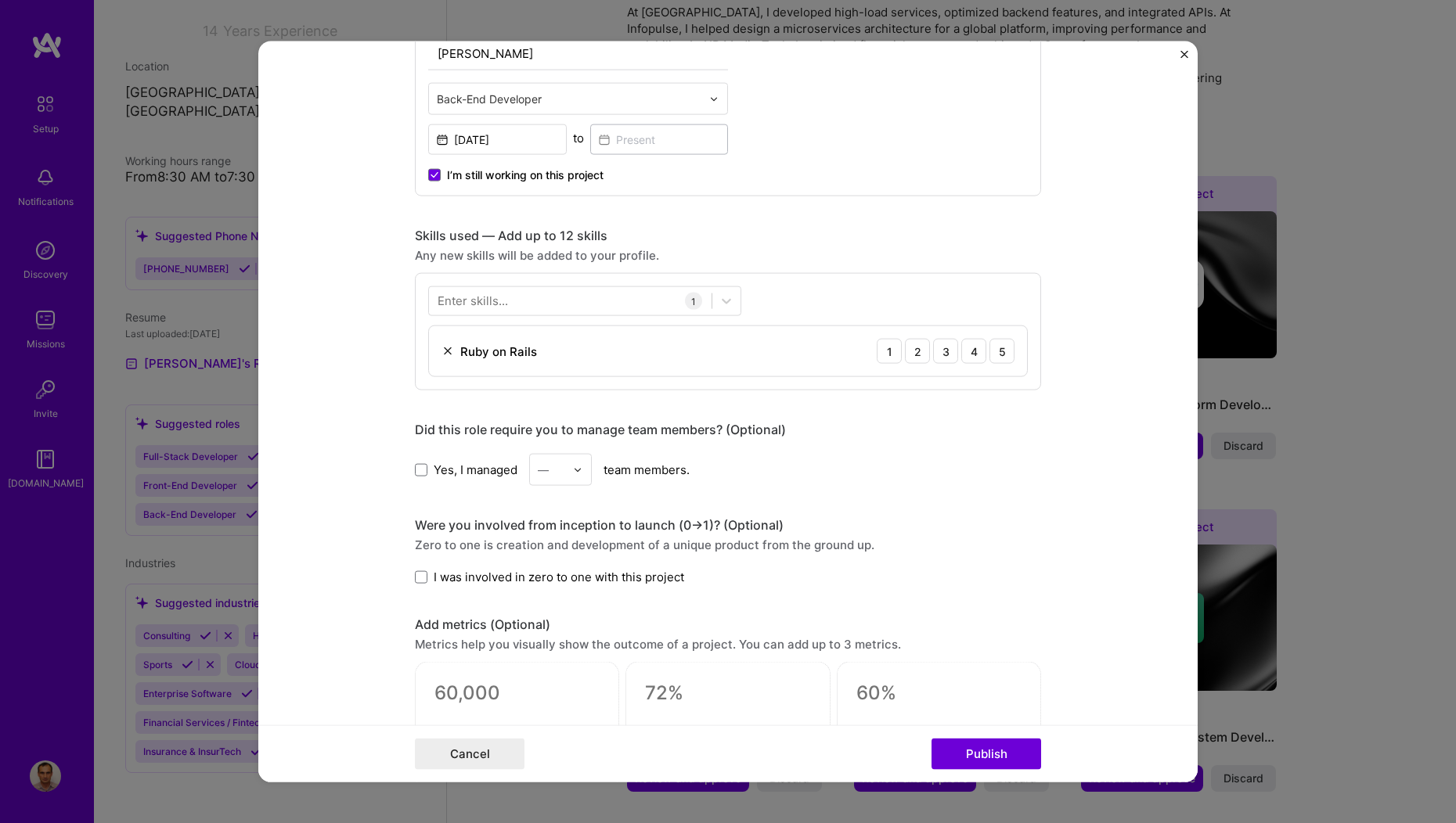
click at [457, 302] on div "Enter skills..." at bounding box center [473, 300] width 70 height 16
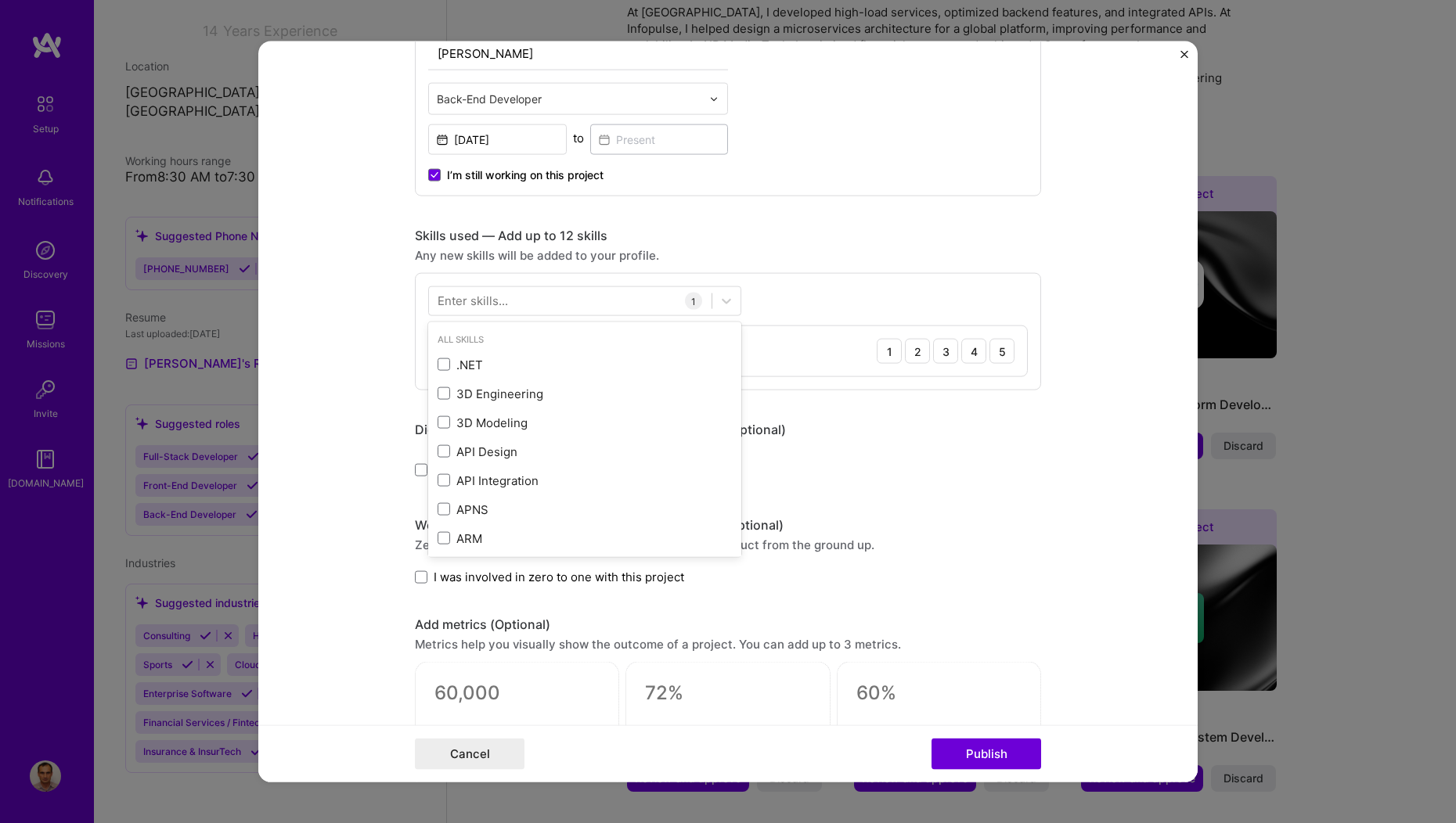
click at [457, 302] on div "Enter skills..." at bounding box center [473, 300] width 70 height 16
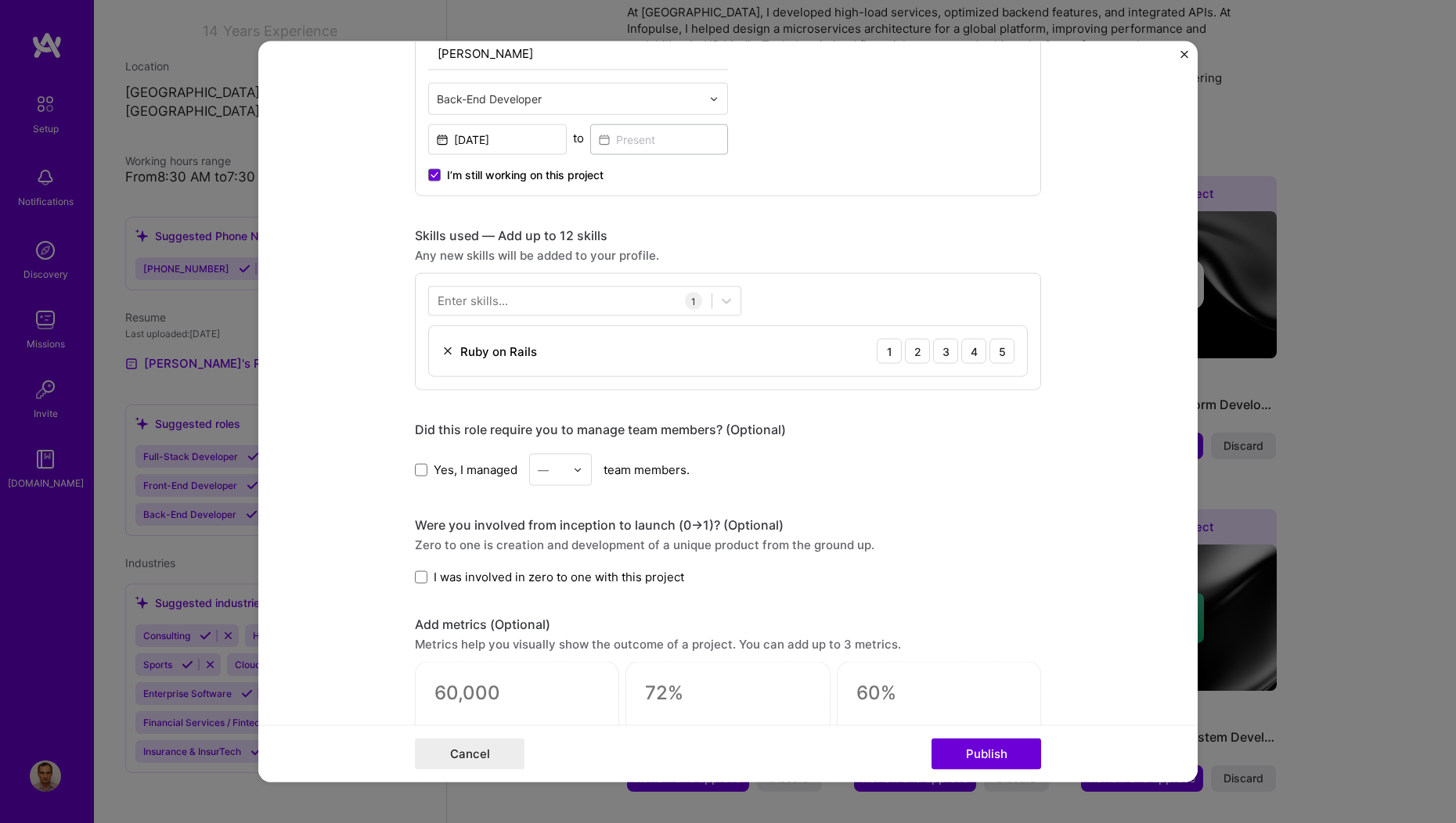
click at [457, 302] on div "Enter skills..." at bounding box center [473, 300] width 70 height 16
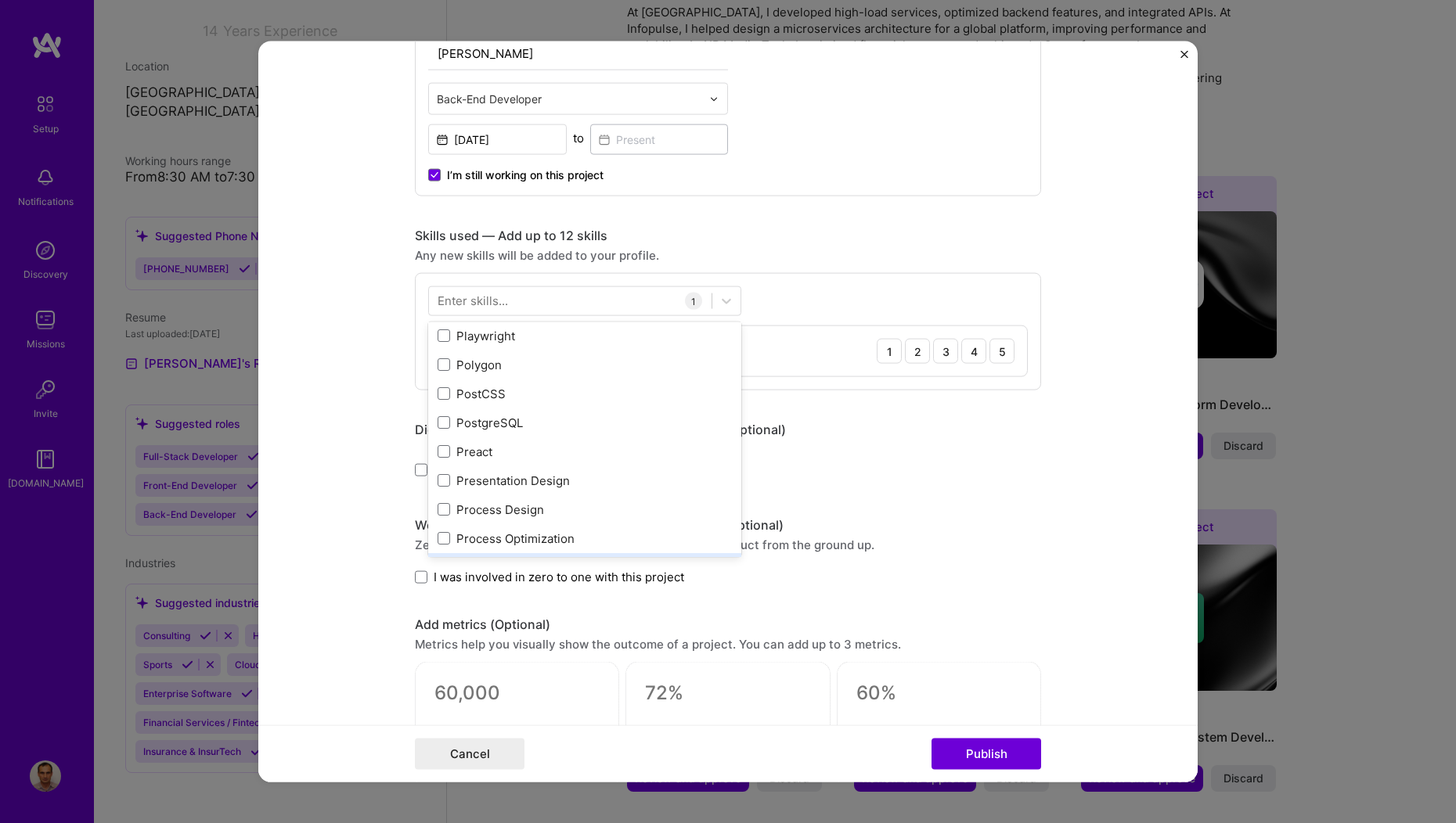
scroll to position [6980, 0]
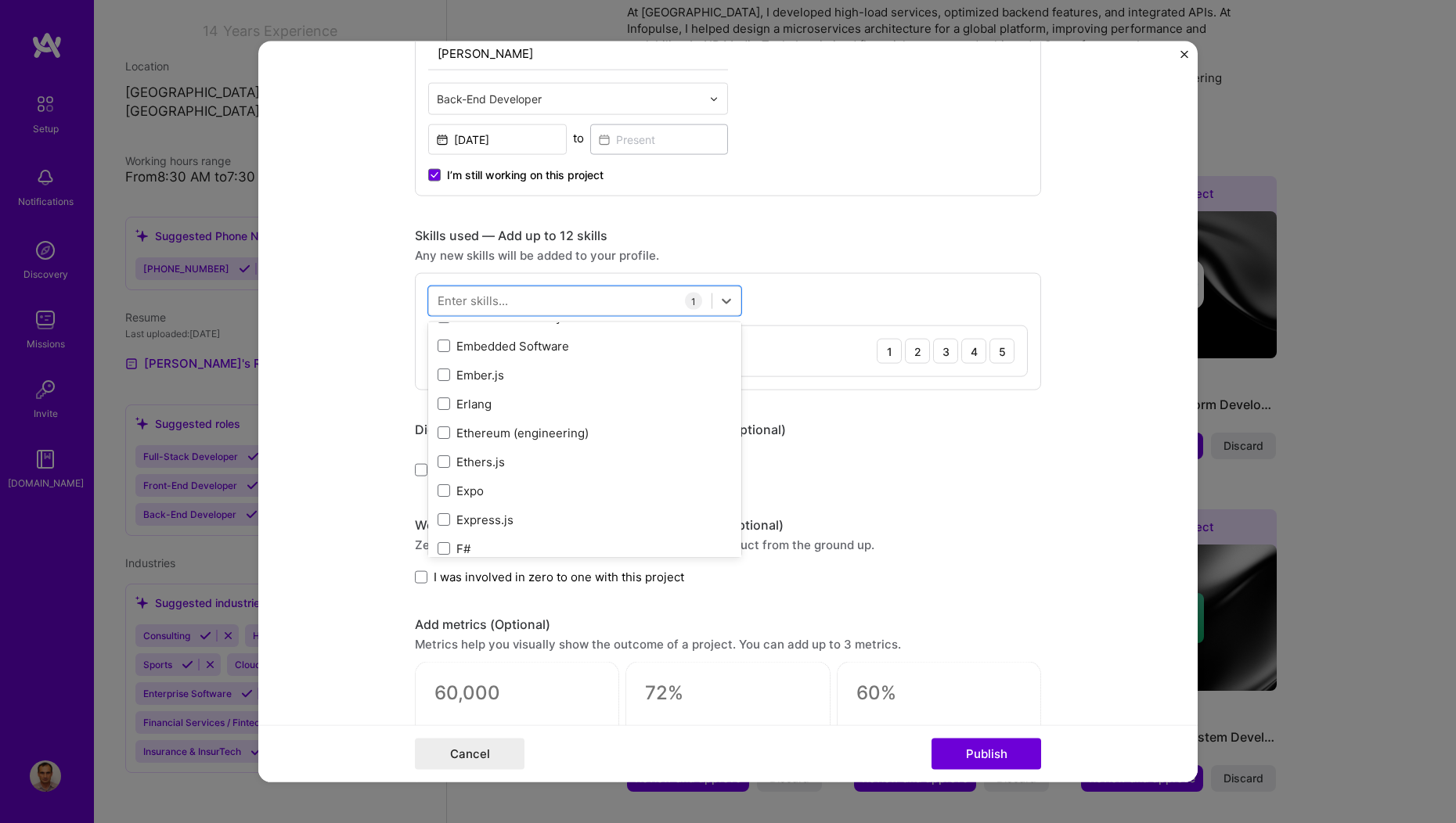
scroll to position [3572, 0]
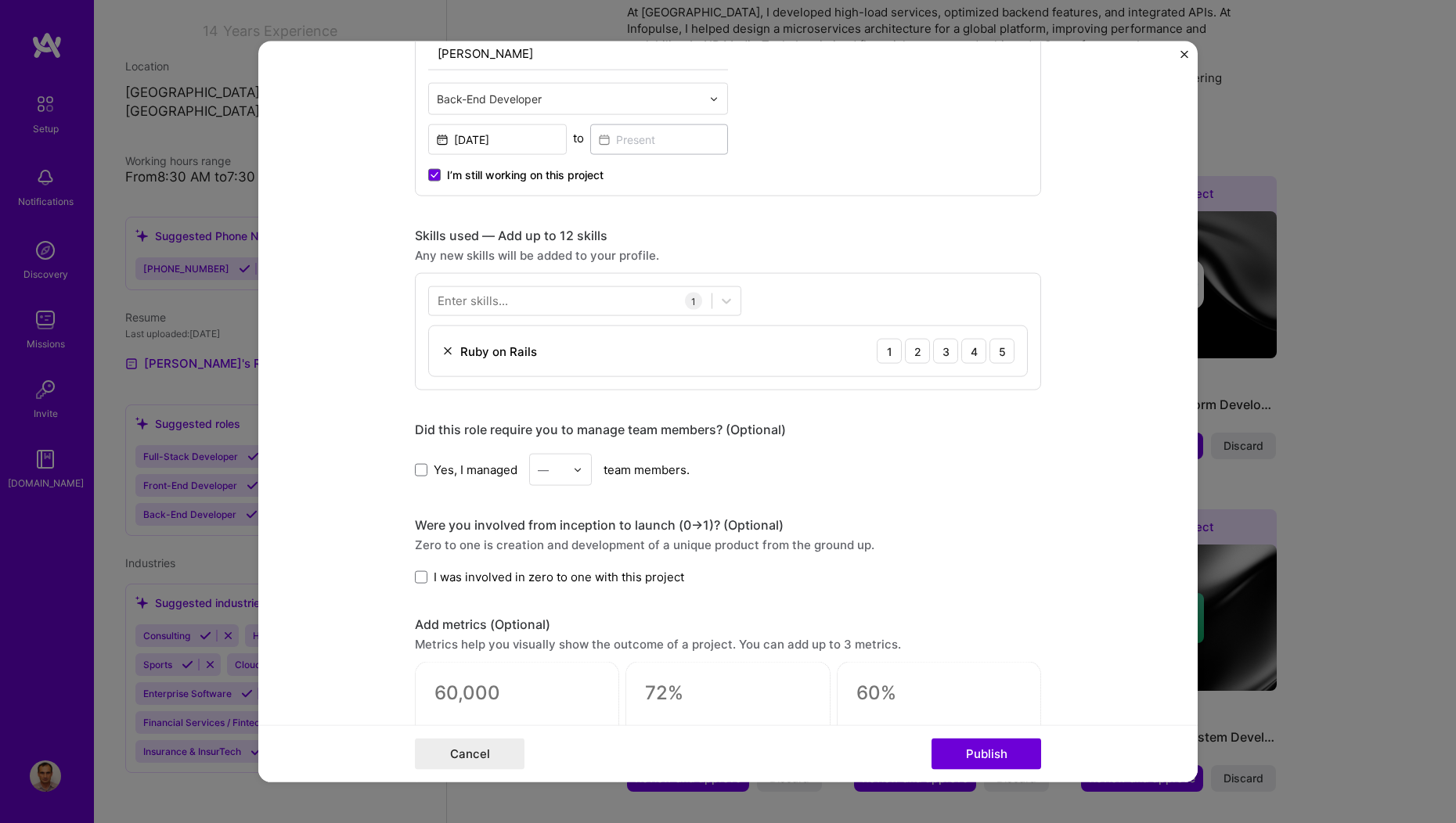
click at [1041, 481] on form "Editing suggested project This project is suggested based on your LinkedIn, res…" at bounding box center [728, 412] width 939 height 741
click at [719, 306] on icon at bounding box center [727, 301] width 16 height 16
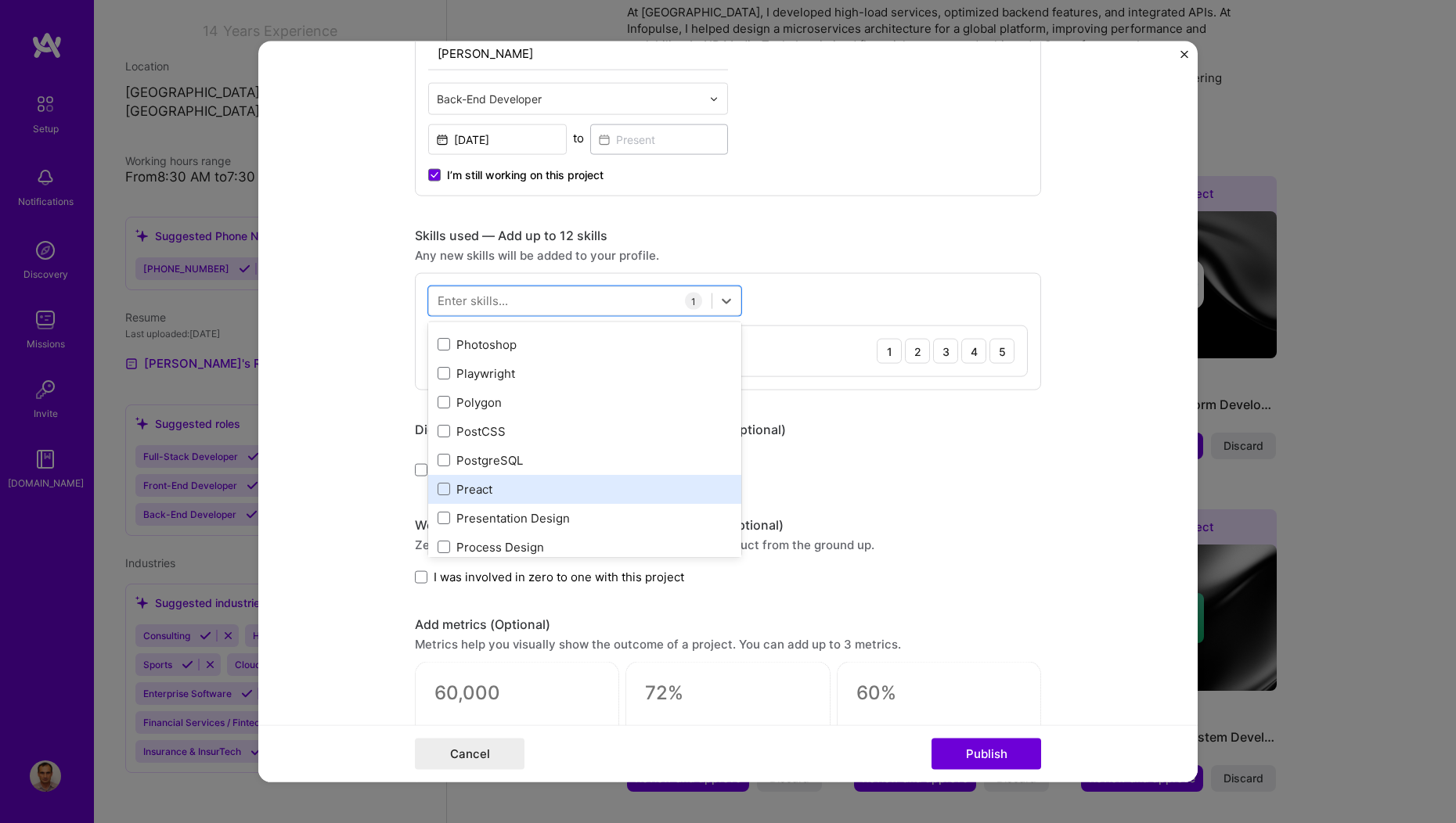
scroll to position [6949, 0]
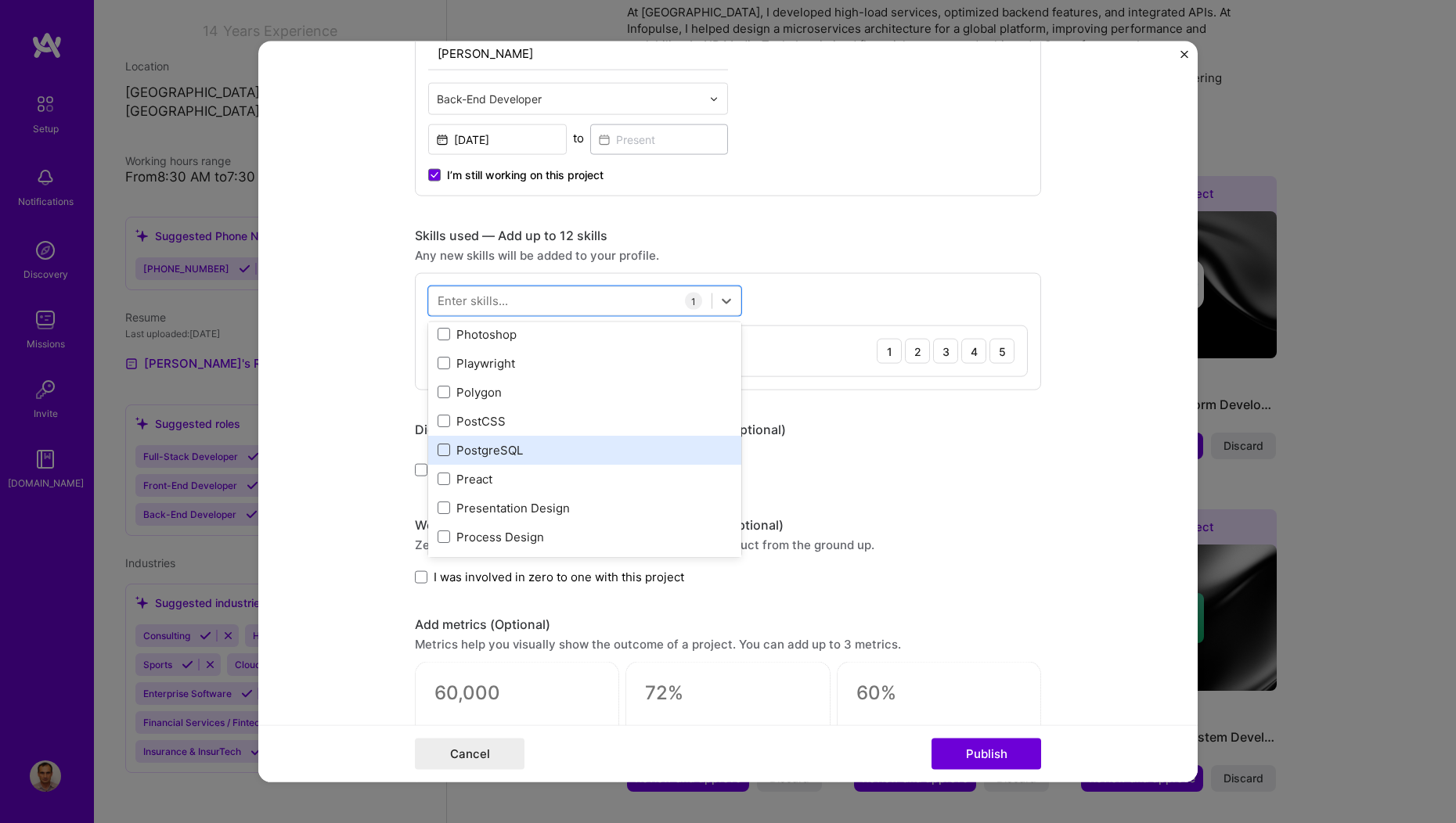
click at [439, 451] on span at bounding box center [444, 449] width 12 height 12
click at [0, 0] on input "checkbox" at bounding box center [0, 0] width 0 height 0
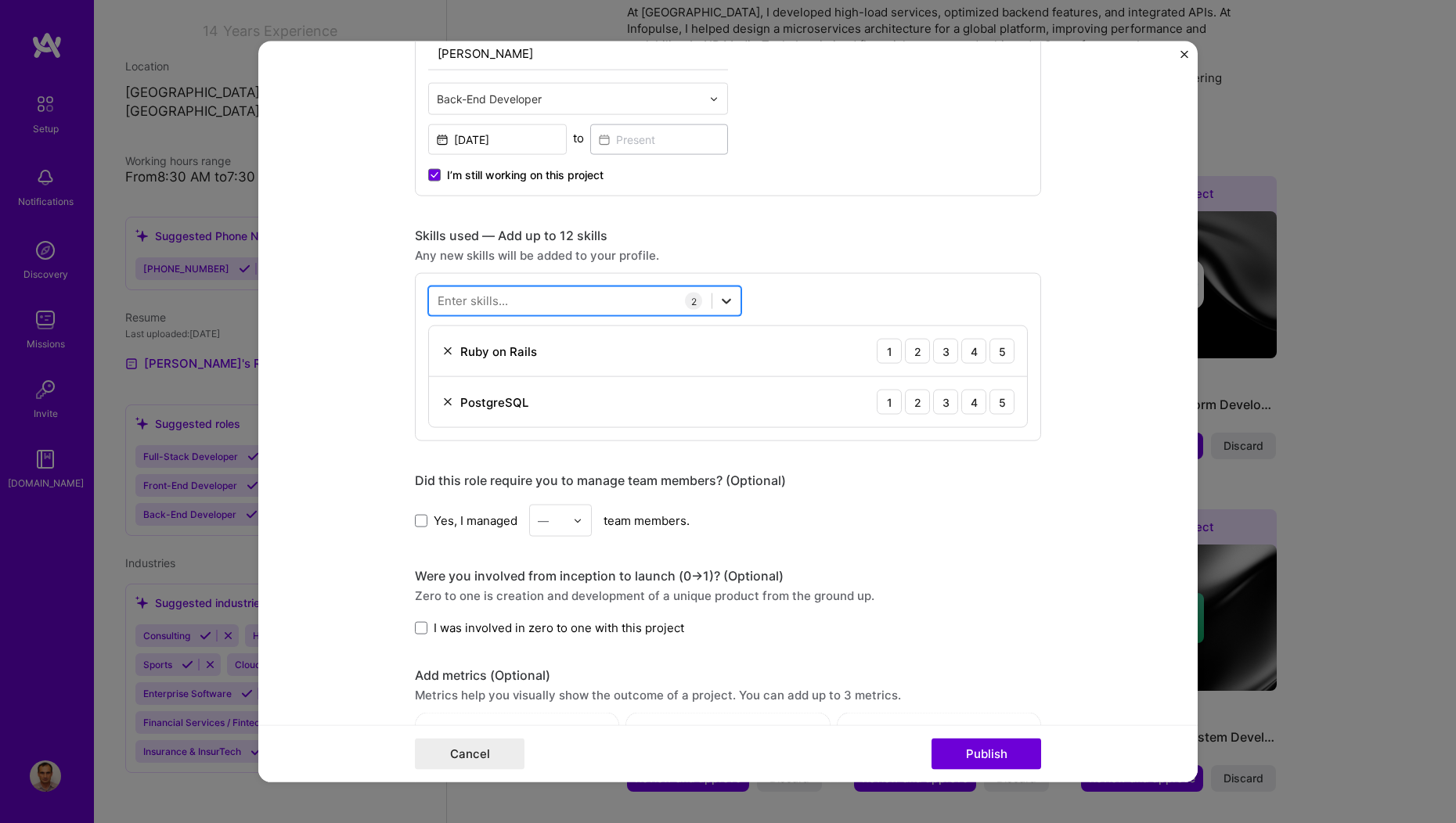
click at [719, 303] on icon at bounding box center [727, 301] width 16 height 16
click at [499, 302] on div "Enter skills..." at bounding box center [473, 300] width 70 height 16
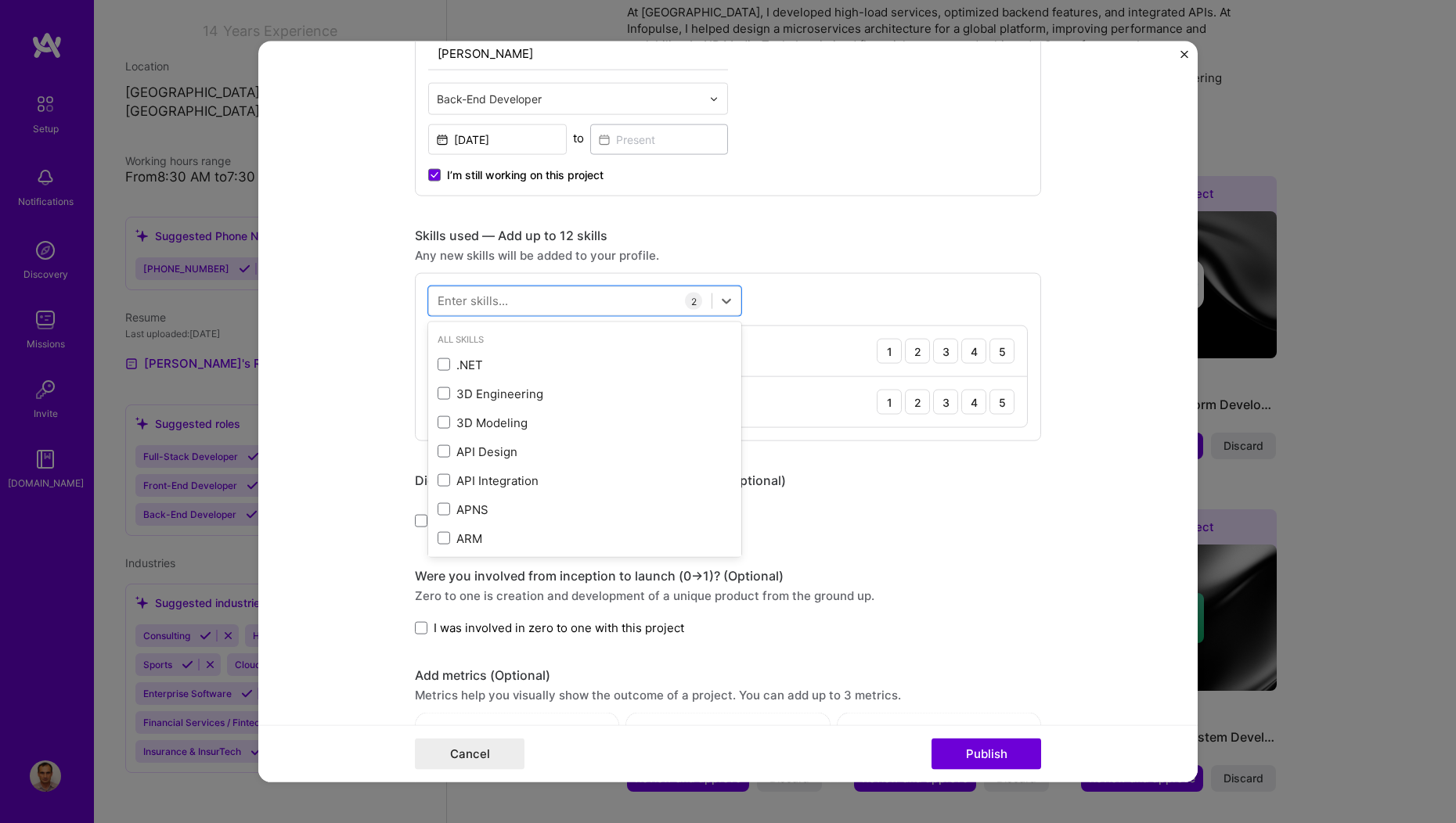
click at [467, 343] on div "All Skills" at bounding box center [585, 339] width 313 height 16
click at [457, 301] on div "Enter skills..." at bounding box center [473, 300] width 70 height 16
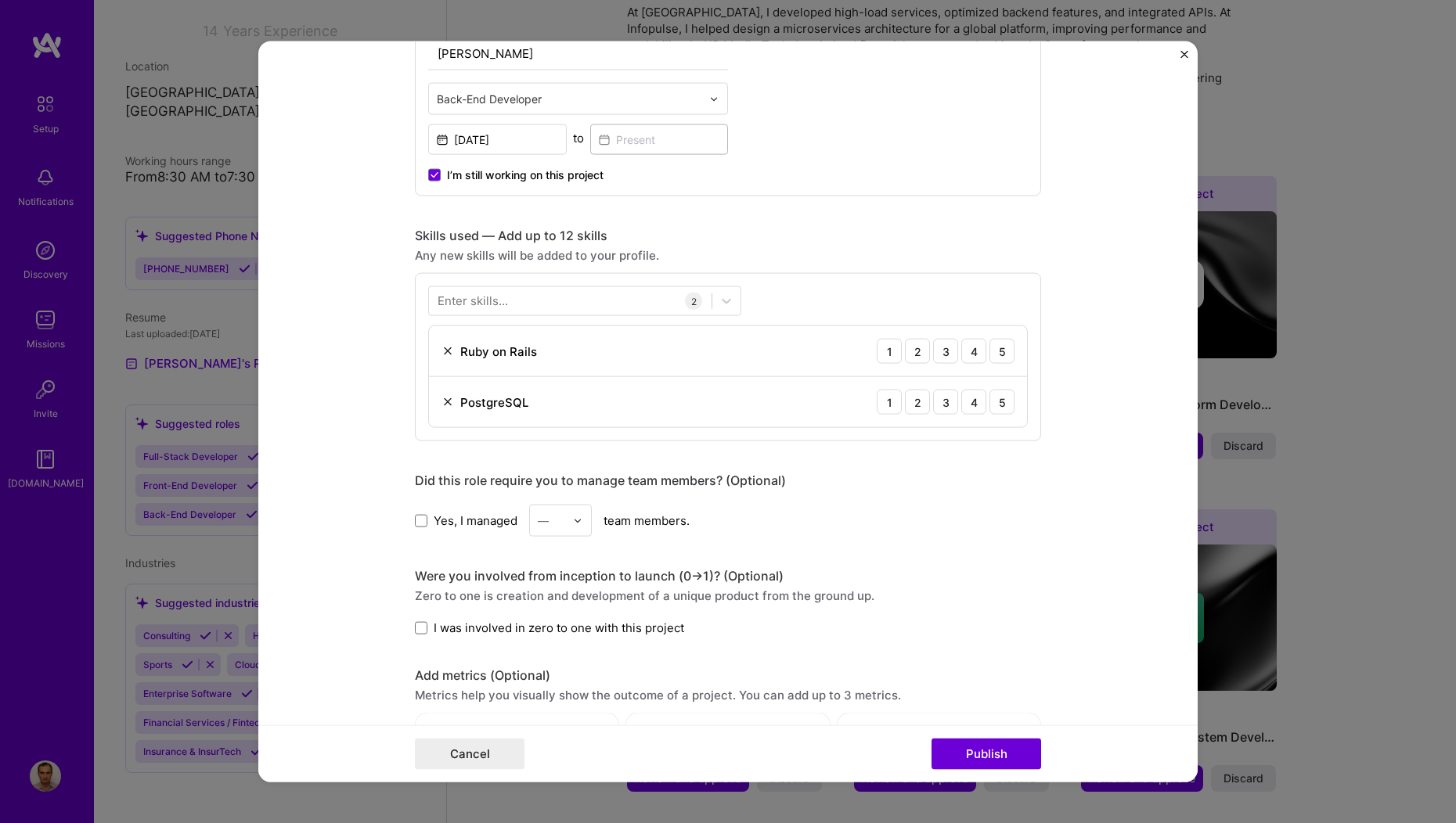
click at [457, 301] on div "Enter skills..." at bounding box center [473, 300] width 70 height 16
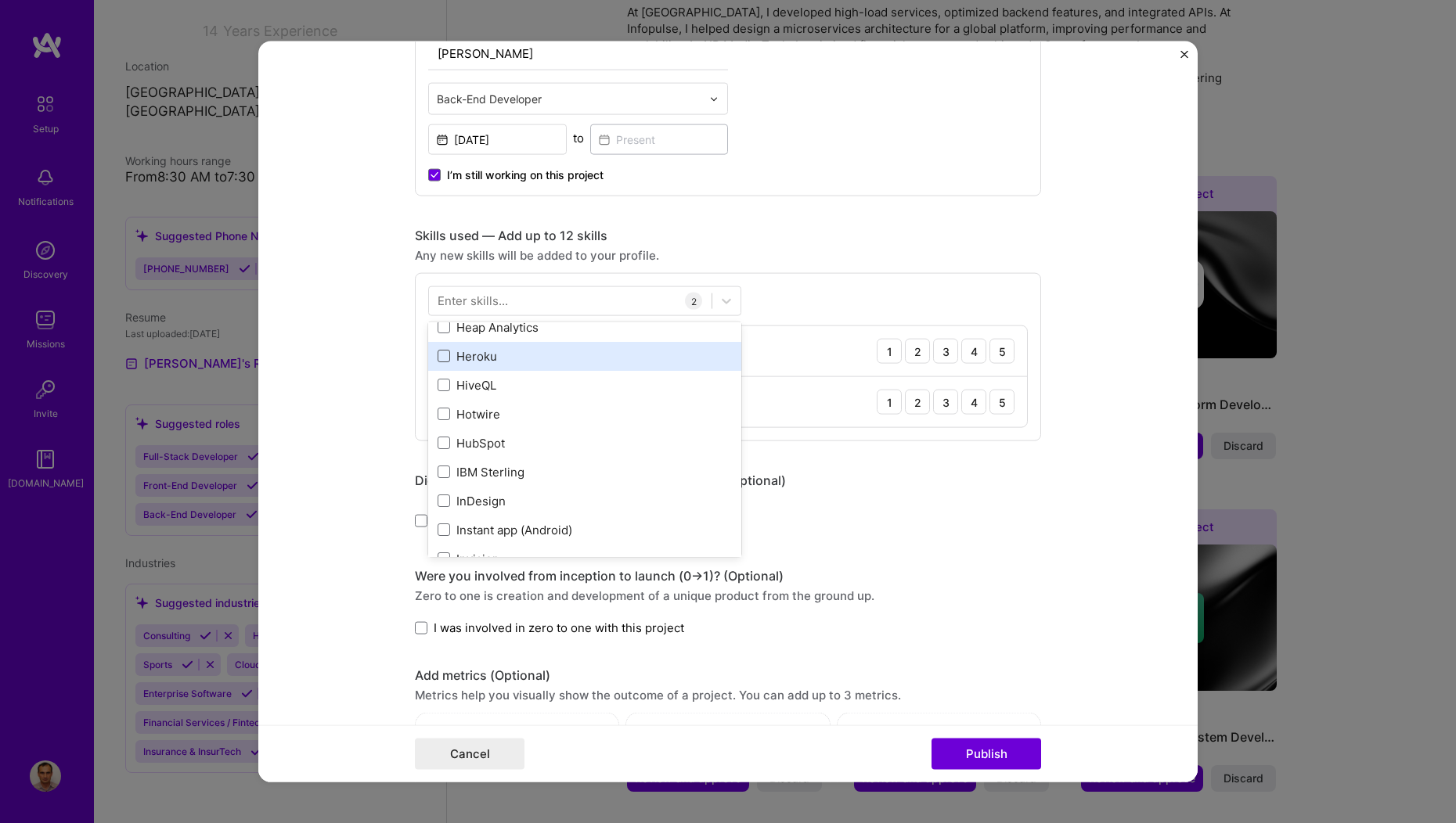
scroll to position [19, 0]
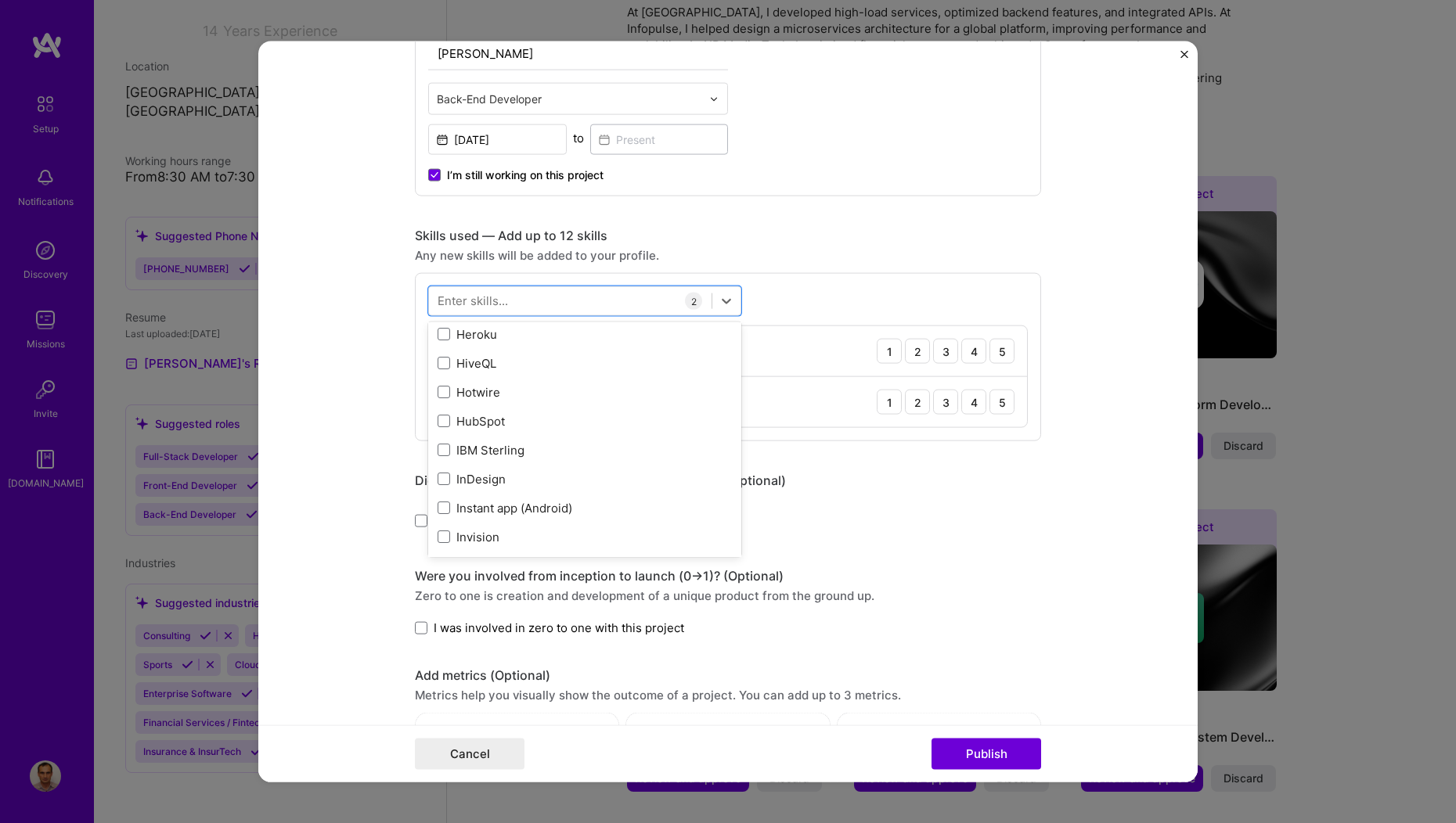
scroll to position [4719, 0]
click at [438, 341] on label at bounding box center [444, 335] width 12 height 12
click at [0, 0] on input "checkbox" at bounding box center [0, 0] width 0 height 0
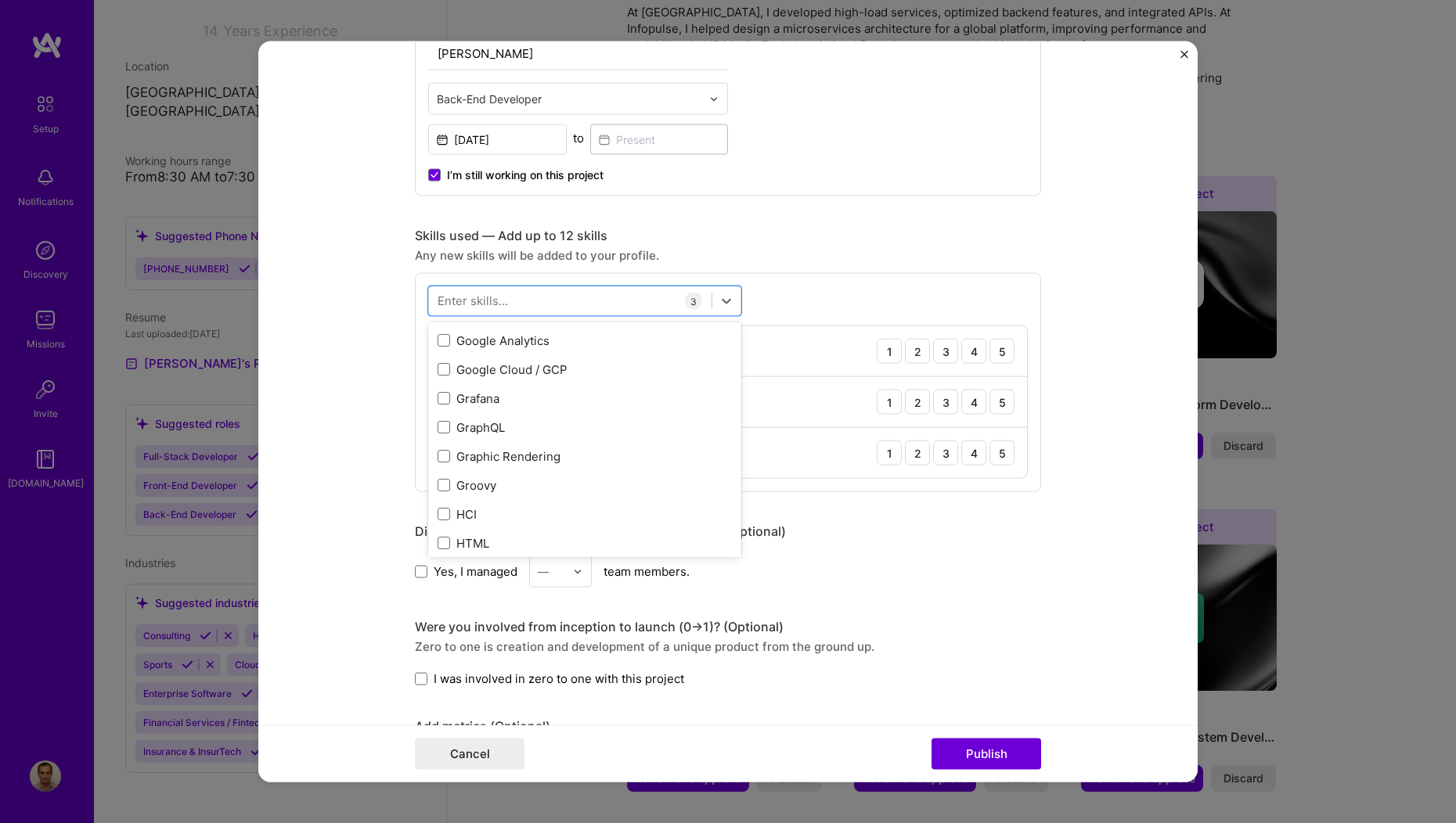
scroll to position [4337, 0]
click at [809, 223] on div "Editing suggested project This project is suggested based on your LinkedIn, res…" at bounding box center [728, 369] width 626 height 1785
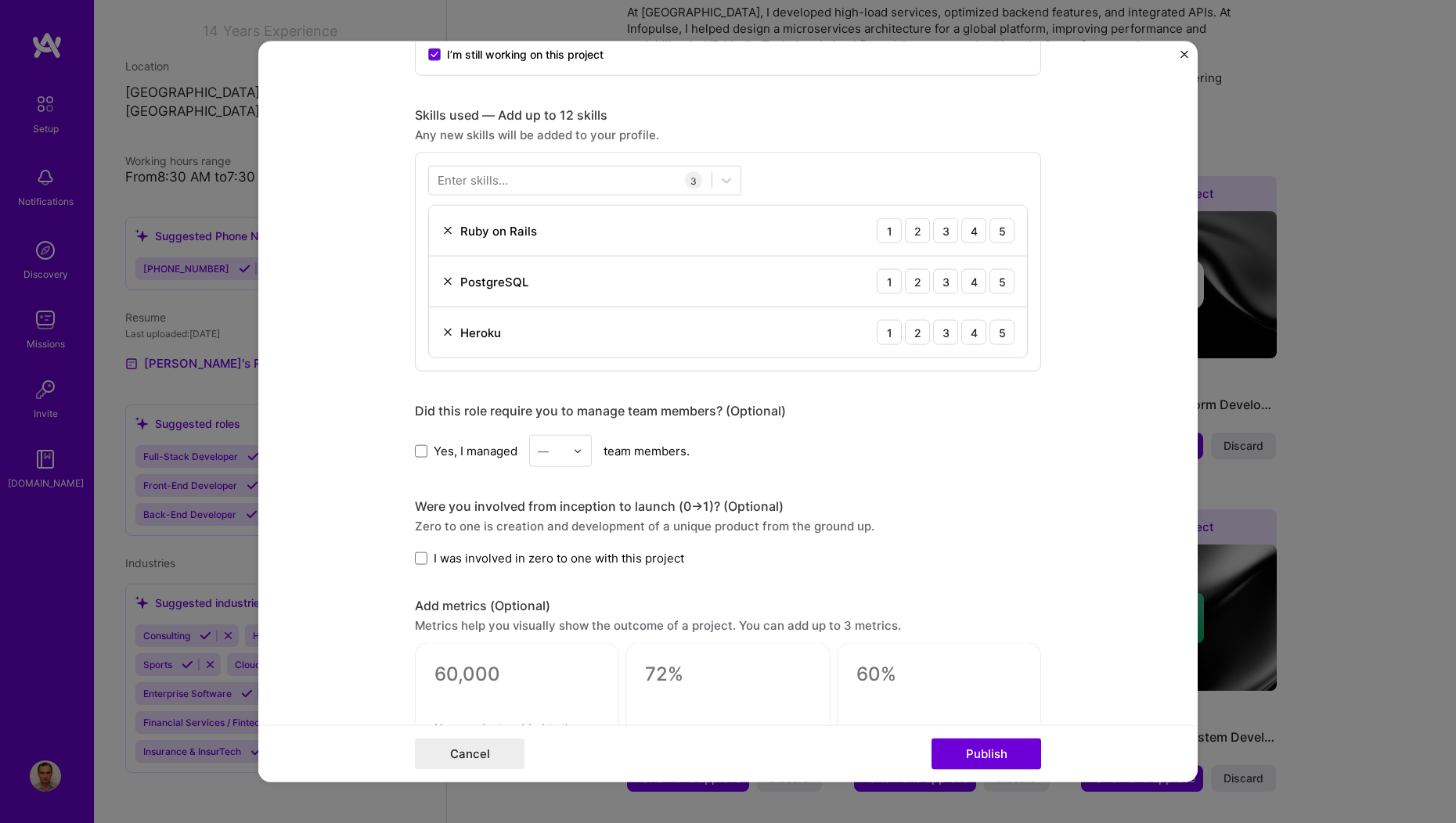
scroll to position [793, 0]
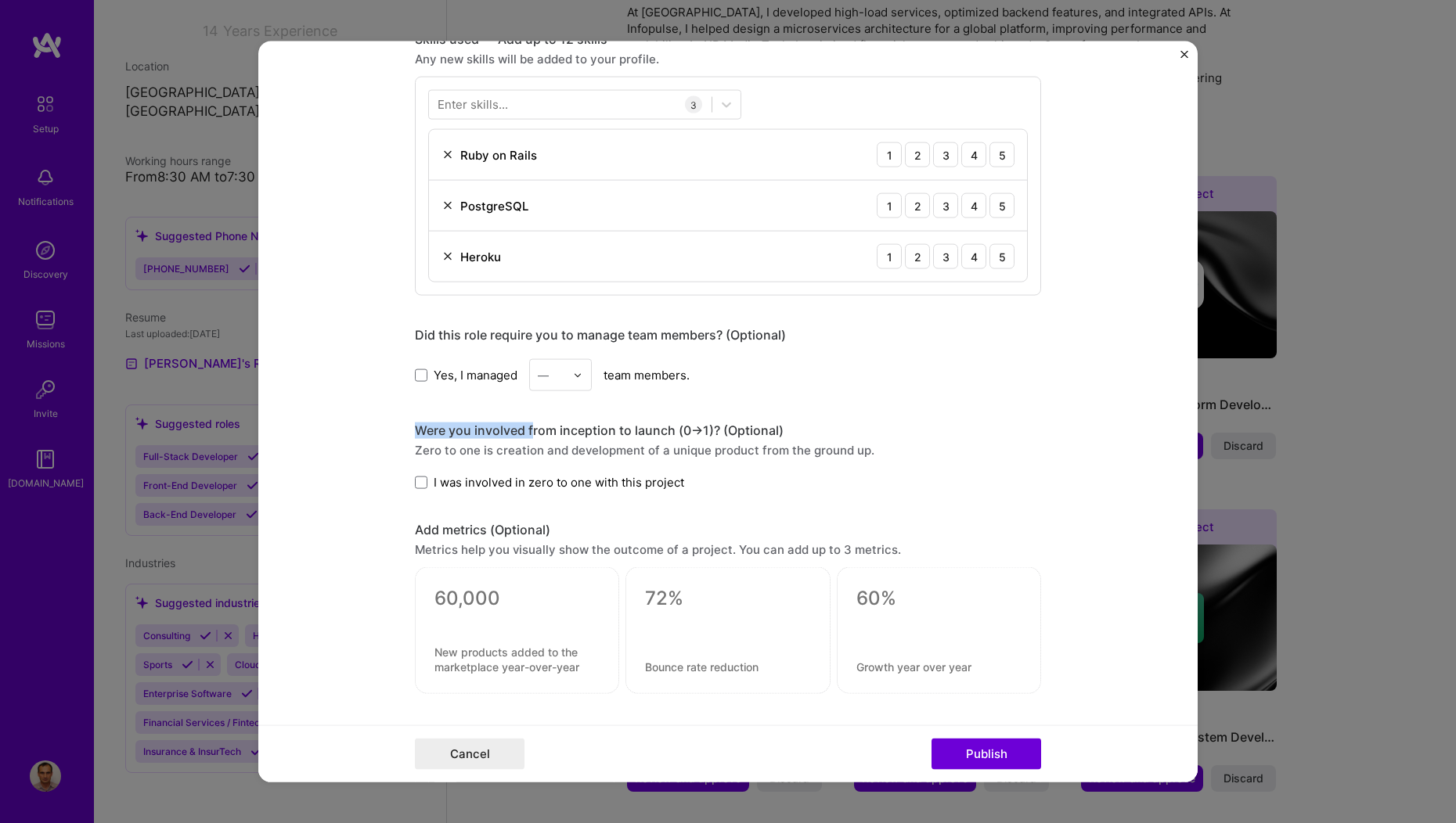
drag, startPoint x: 406, startPoint y: 428, endPoint x: 526, endPoint y: 431, distance: 120.0
click at [526, 431] on form "Editing suggested project This project is suggested based on your LinkedIn, res…" at bounding box center [728, 412] width 939 height 741
click at [751, 503] on div "Editing suggested project This project is suggested based on your LinkedIn, res…" at bounding box center [728, 173] width 626 height 1785
drag, startPoint x: 720, startPoint y: 485, endPoint x: 425, endPoint y: 483, distance: 295.0
click at [425, 483] on div "I was involved in zero to one with this project" at bounding box center [728, 482] width 626 height 16
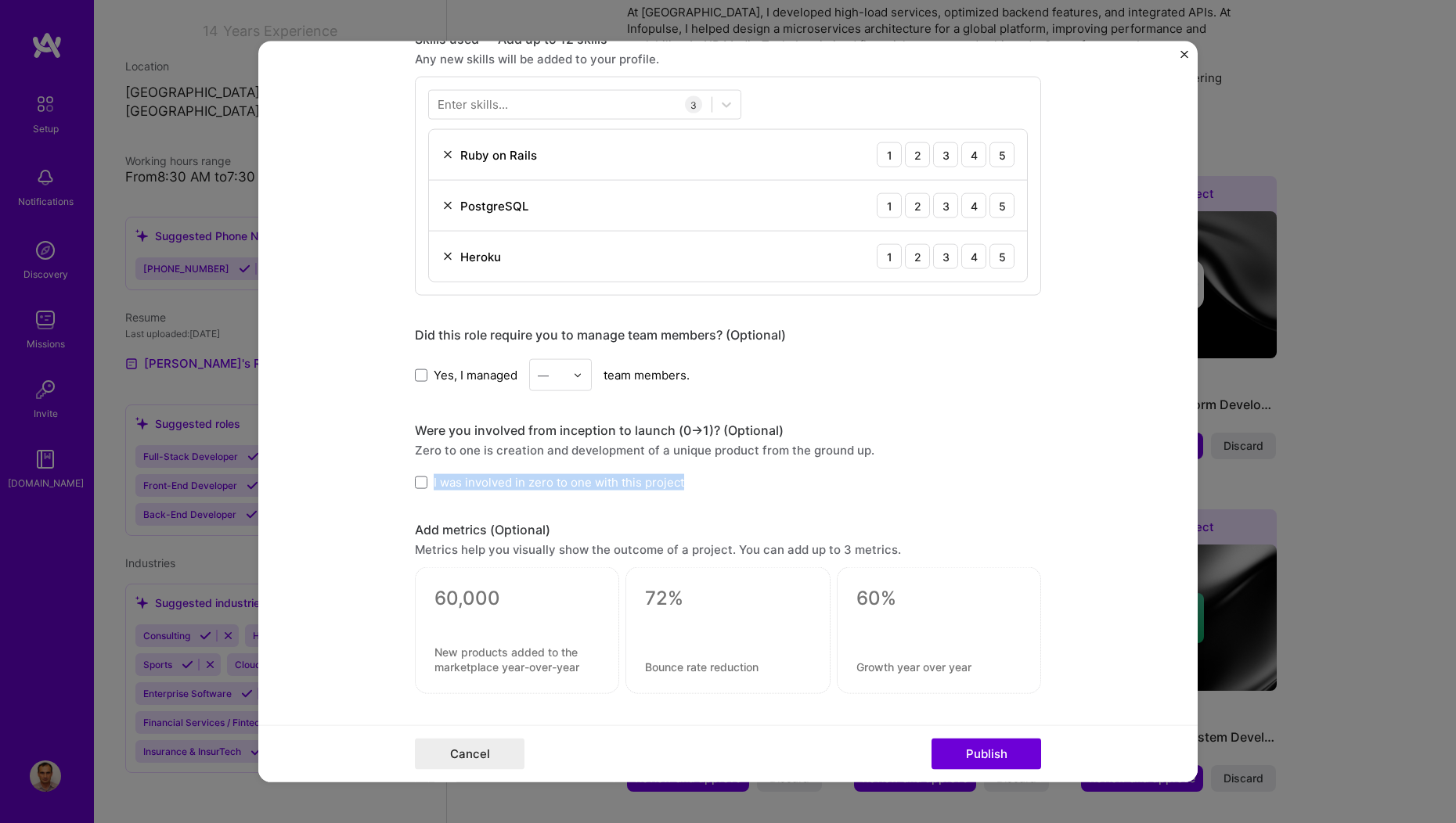
copy span "I was involved in zero to one with this project"
click at [328, 555] on form "Editing suggested project This project is suggested based on your LinkedIn, res…" at bounding box center [728, 412] width 939 height 741
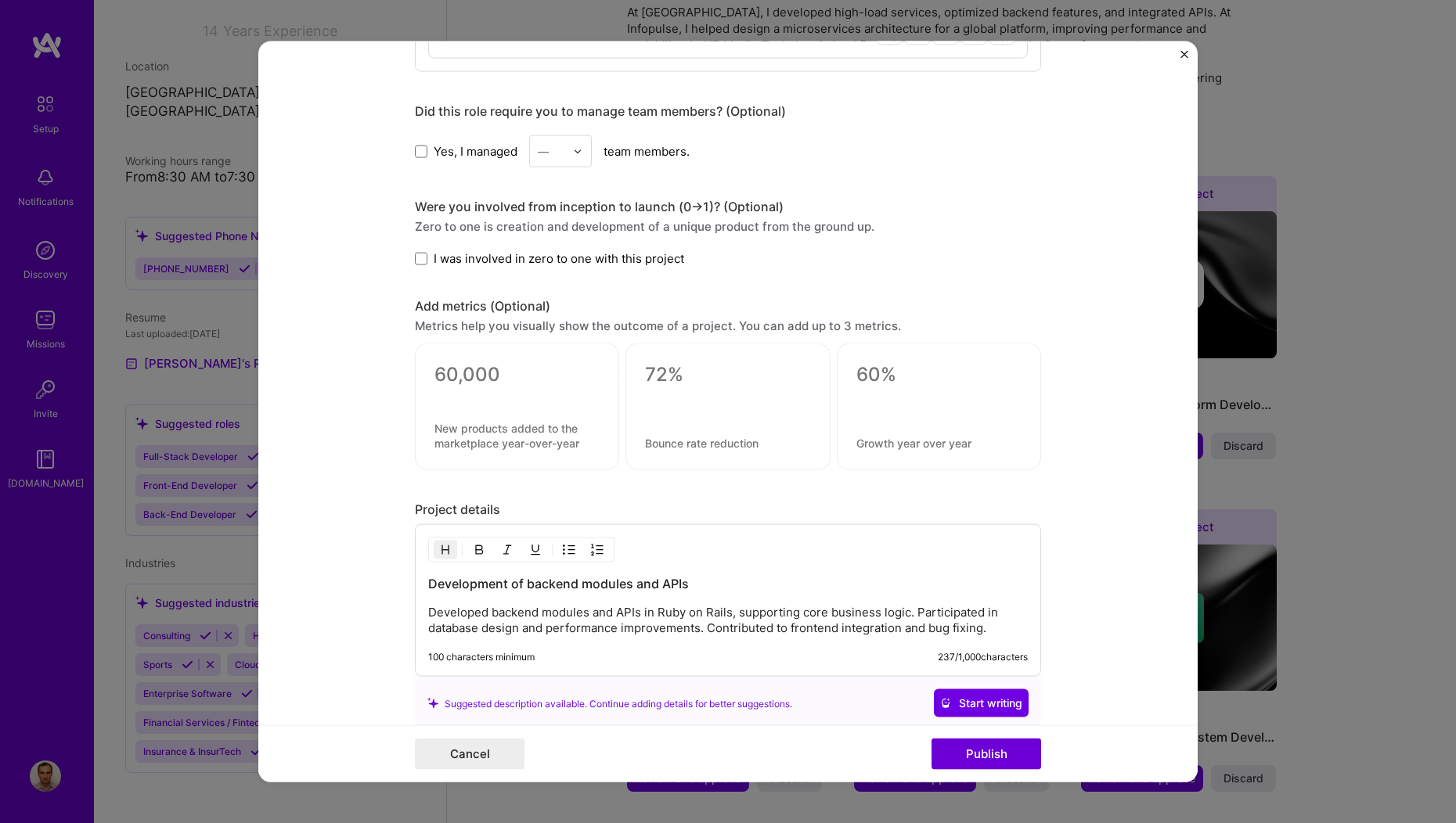
scroll to position [971, 0]
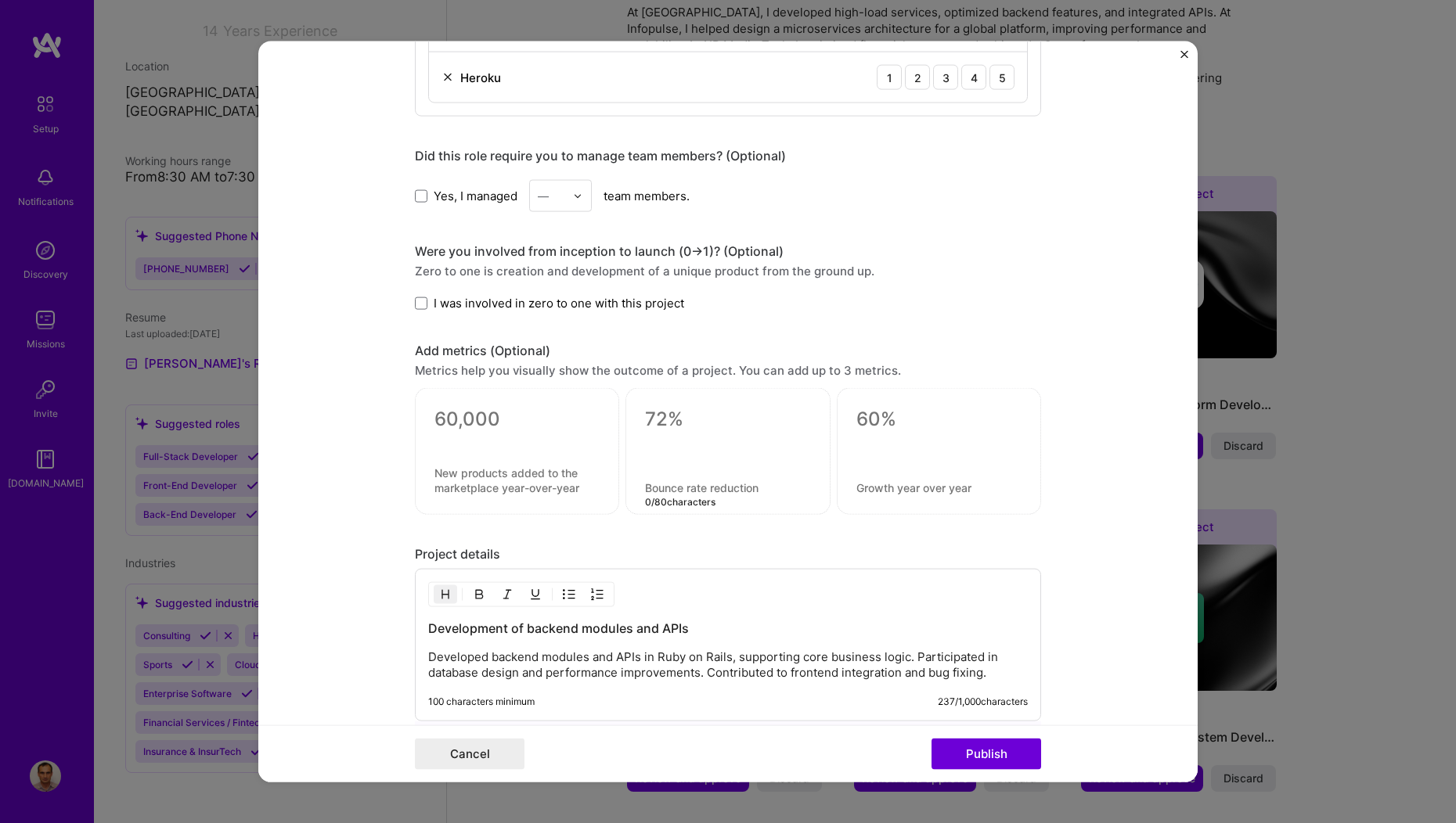
click at [665, 482] on textarea at bounding box center [728, 488] width 165 height 15
click at [493, 433] on div at bounding box center [517, 439] width 165 height 16
drag, startPoint x: 901, startPoint y: 369, endPoint x: 405, endPoint y: 375, distance: 496.0
click at [405, 375] on form "Editing suggested project This project is suggested based on your LinkedIn, res…" at bounding box center [728, 412] width 939 height 741
copy div "Metrics help you visually show the outcome of a project. You can add up to 3 me…"
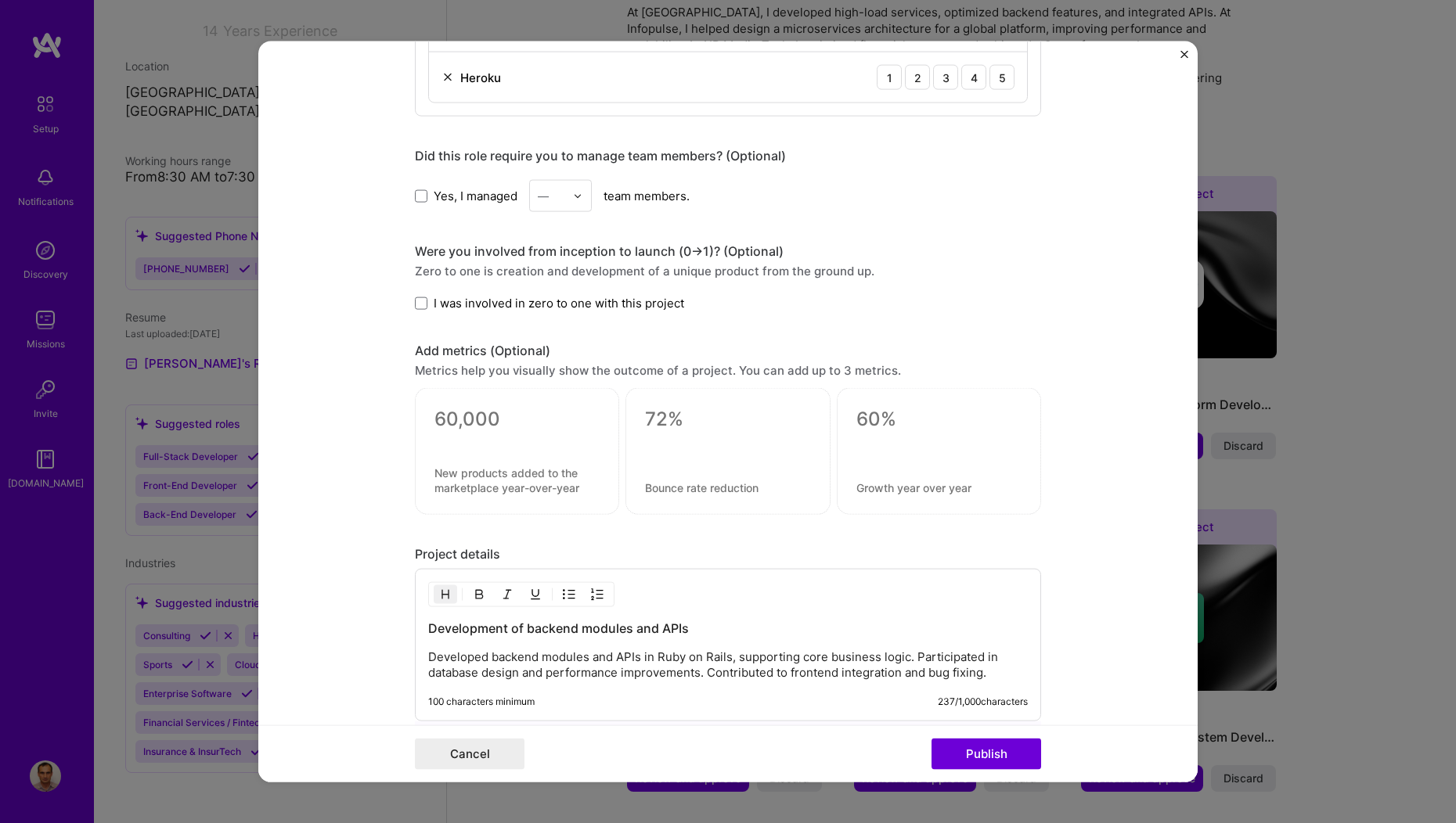
click at [375, 405] on form "Editing suggested project This project is suggested based on your LinkedIn, res…" at bounding box center [728, 412] width 939 height 741
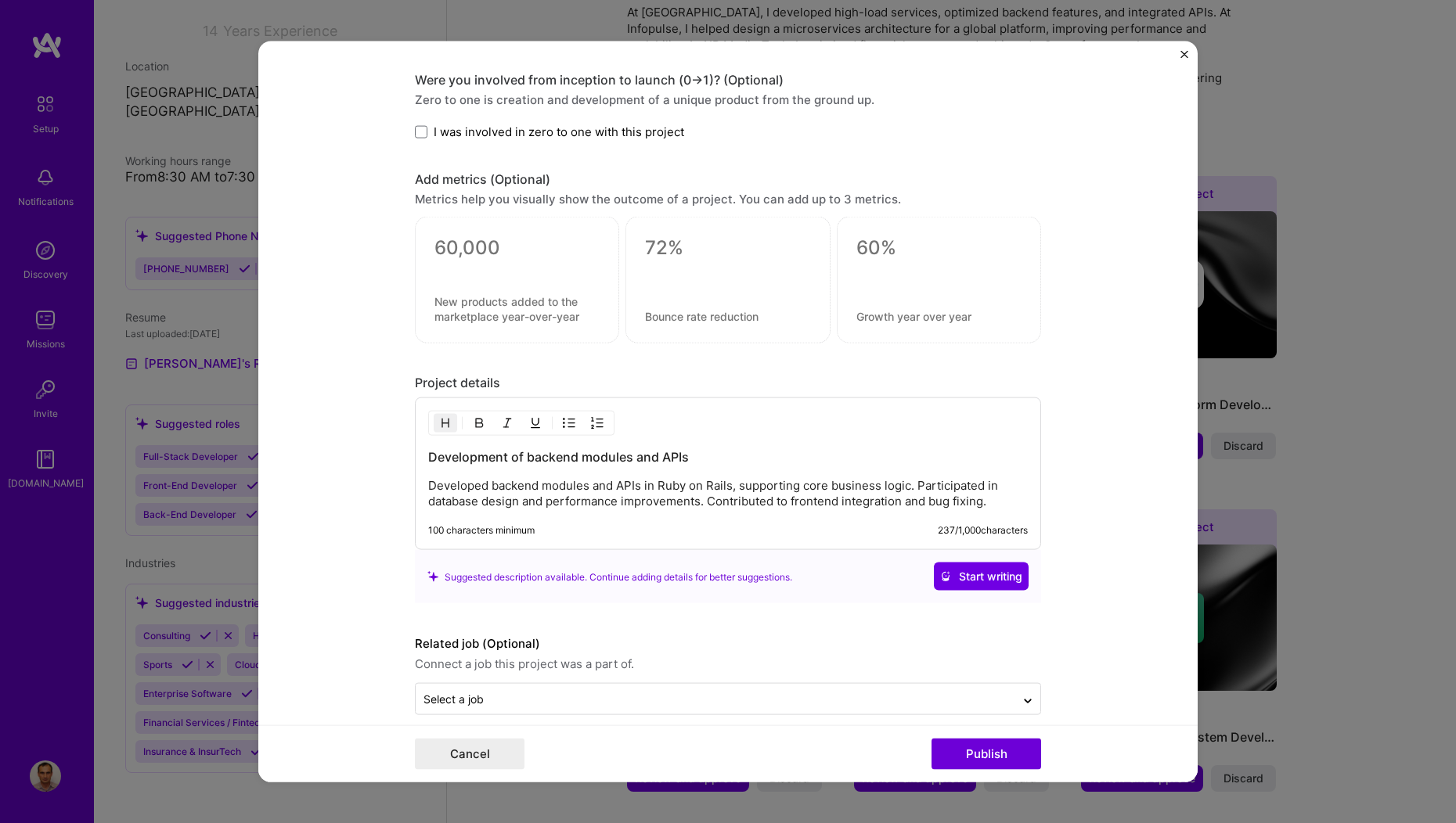
scroll to position [1162, 0]
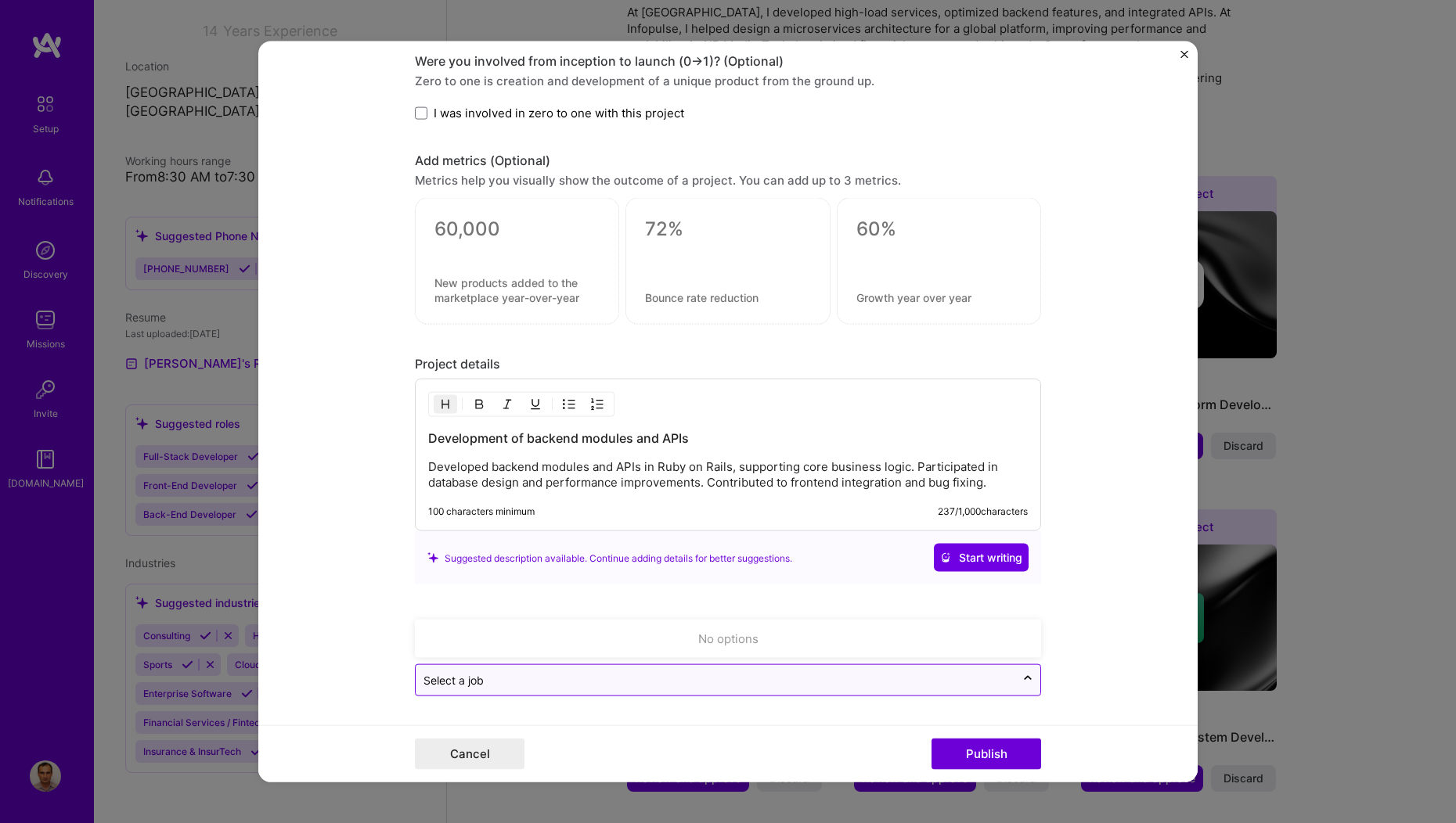
click at [561, 681] on input "text" at bounding box center [715, 679] width 584 height 16
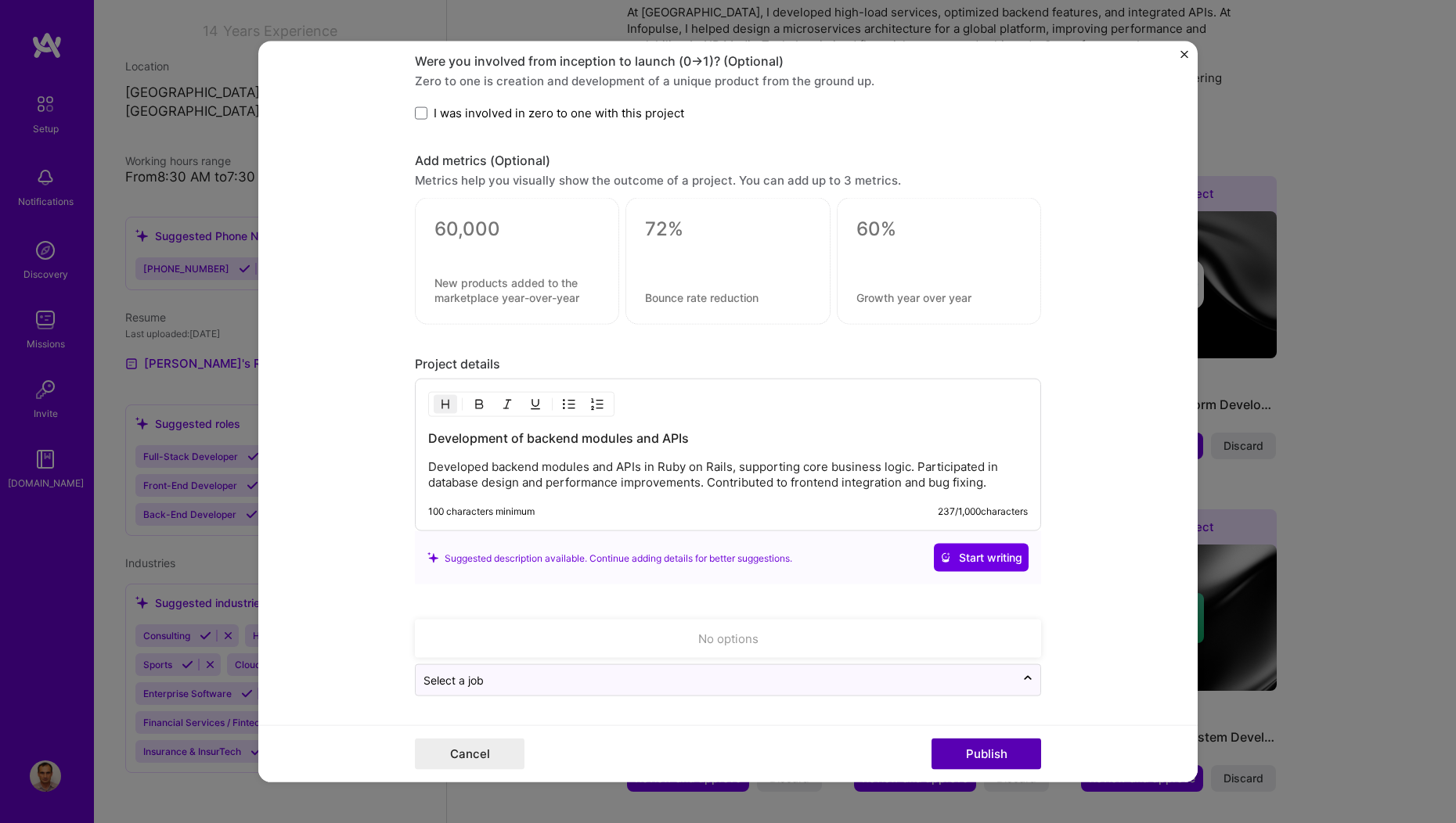
click at [974, 758] on button "Publish" at bounding box center [986, 753] width 110 height 31
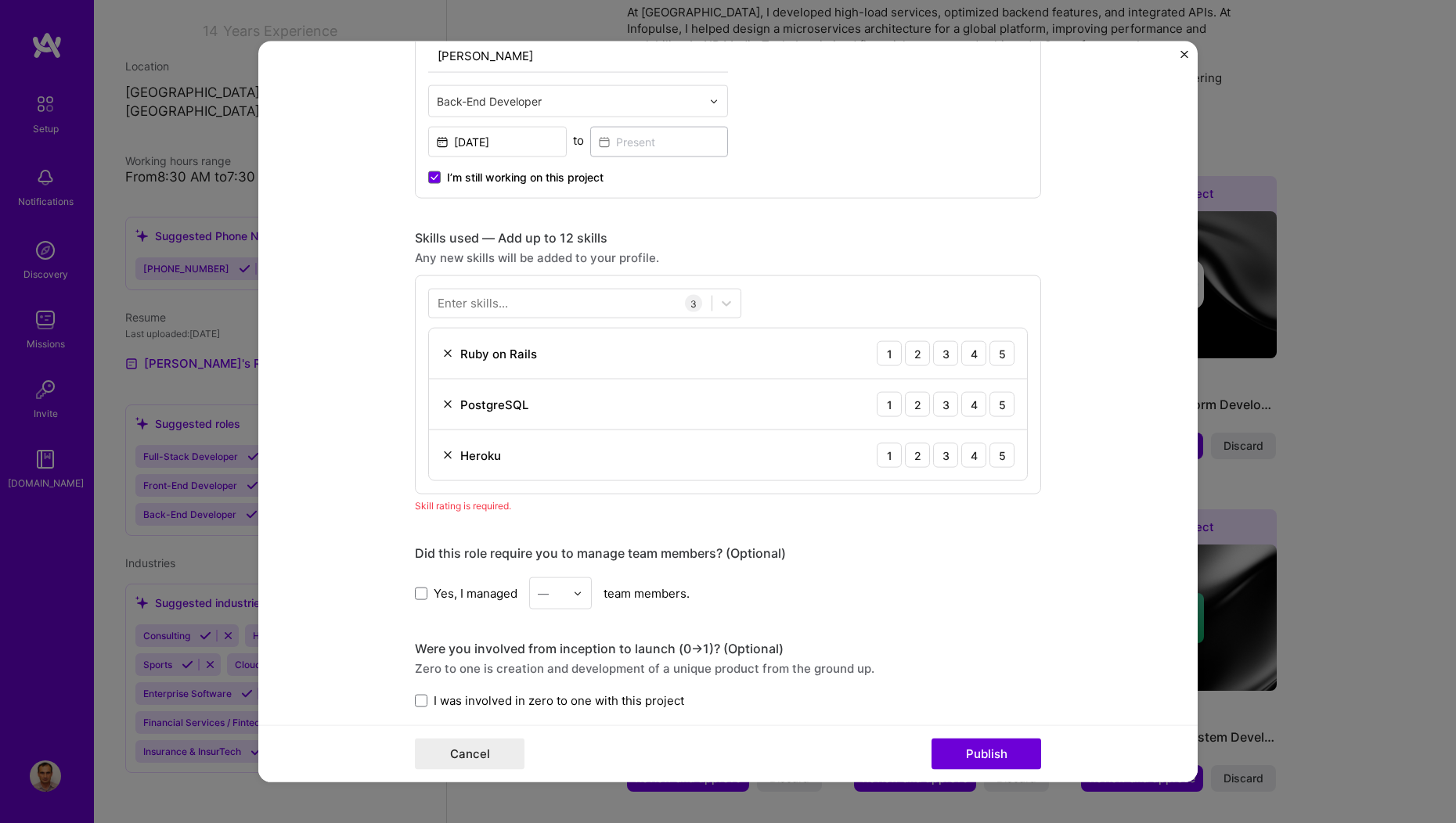
scroll to position [593, 0]
click at [963, 365] on div "4" at bounding box center [974, 354] width 25 height 25
click at [963, 405] on div "4" at bounding box center [974, 405] width 25 height 25
click at [940, 467] on div "3" at bounding box center [946, 456] width 25 height 25
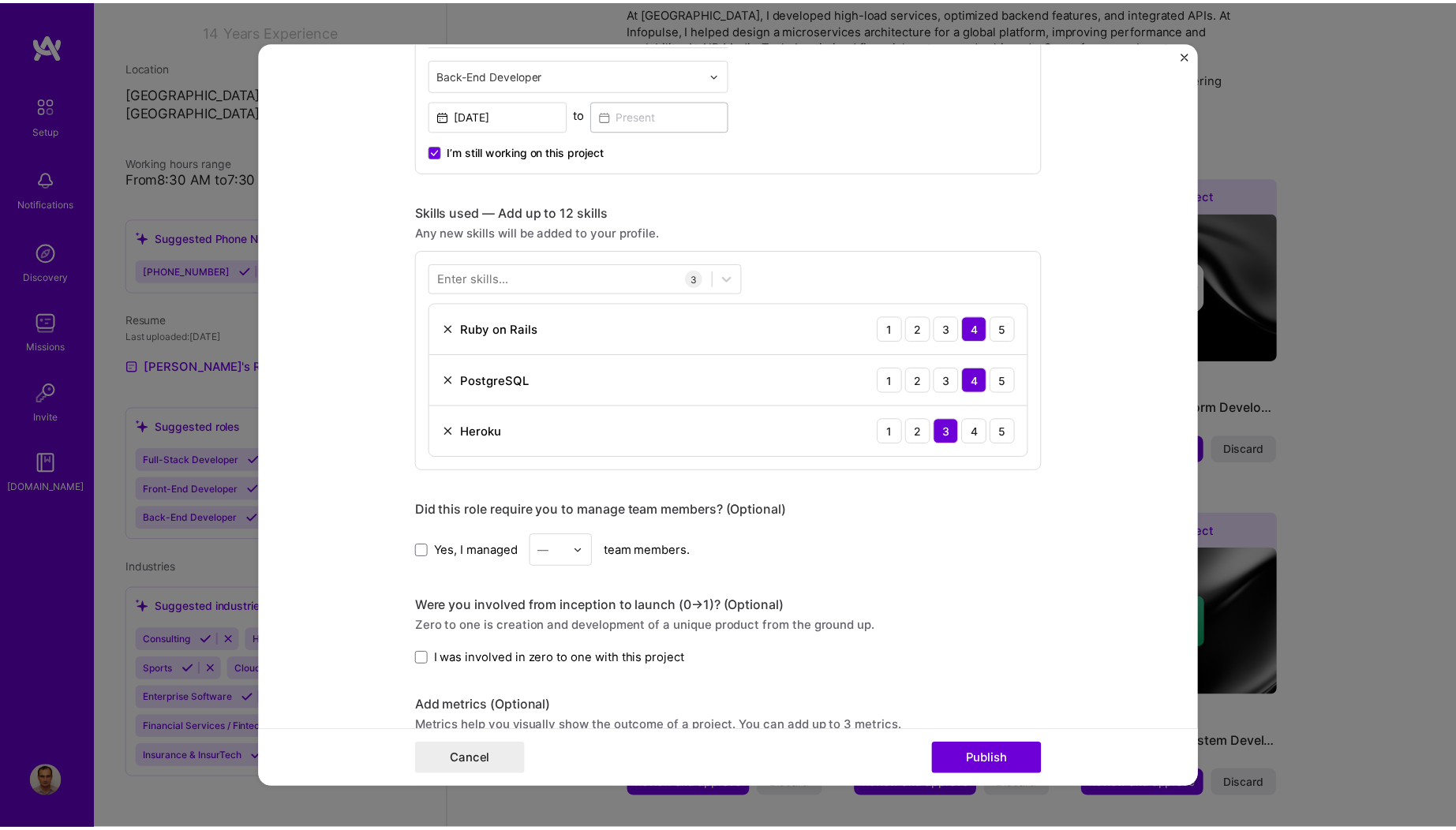
scroll to position [663, 0]
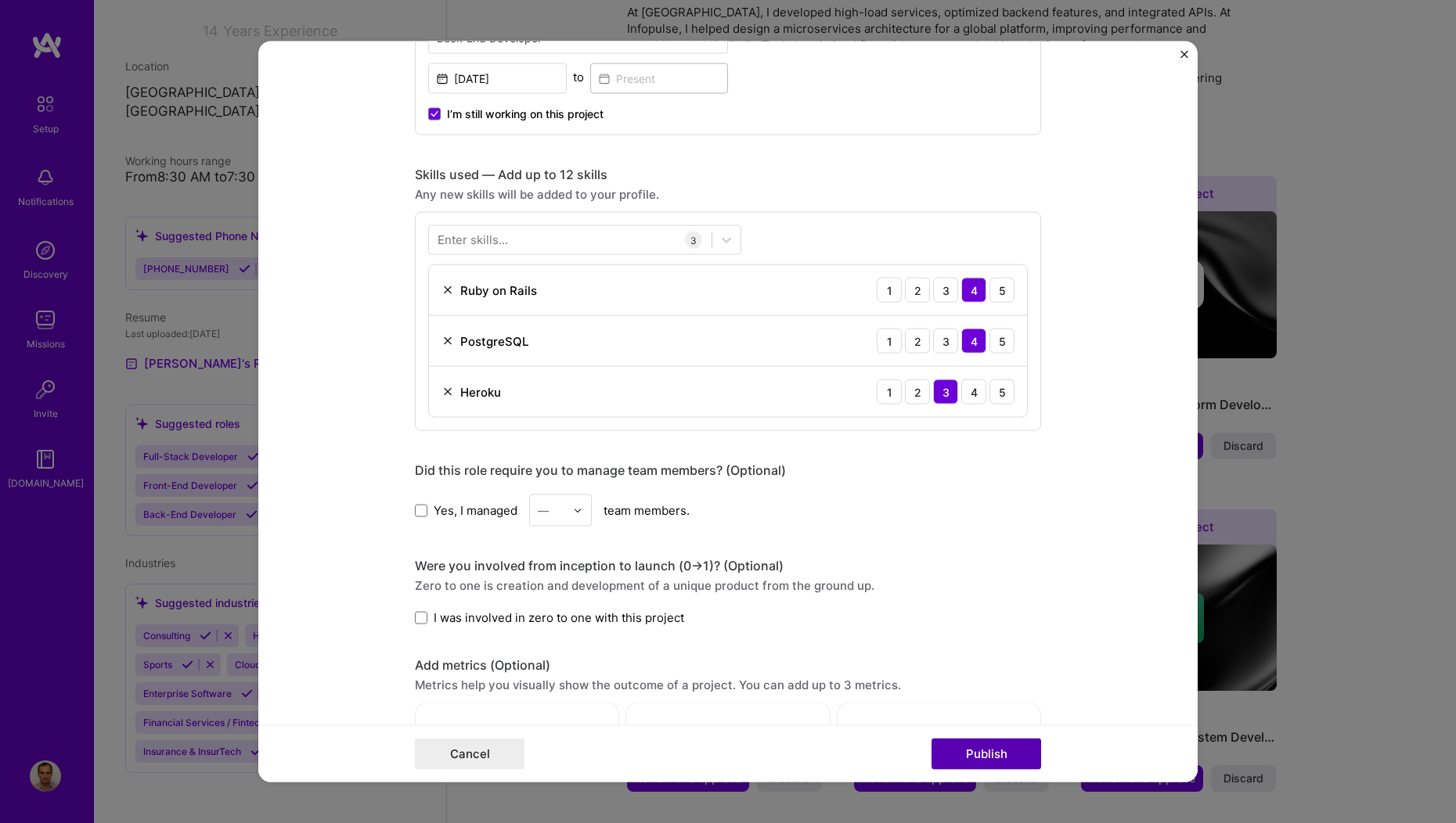
click at [968, 759] on button "Publish" at bounding box center [986, 753] width 110 height 31
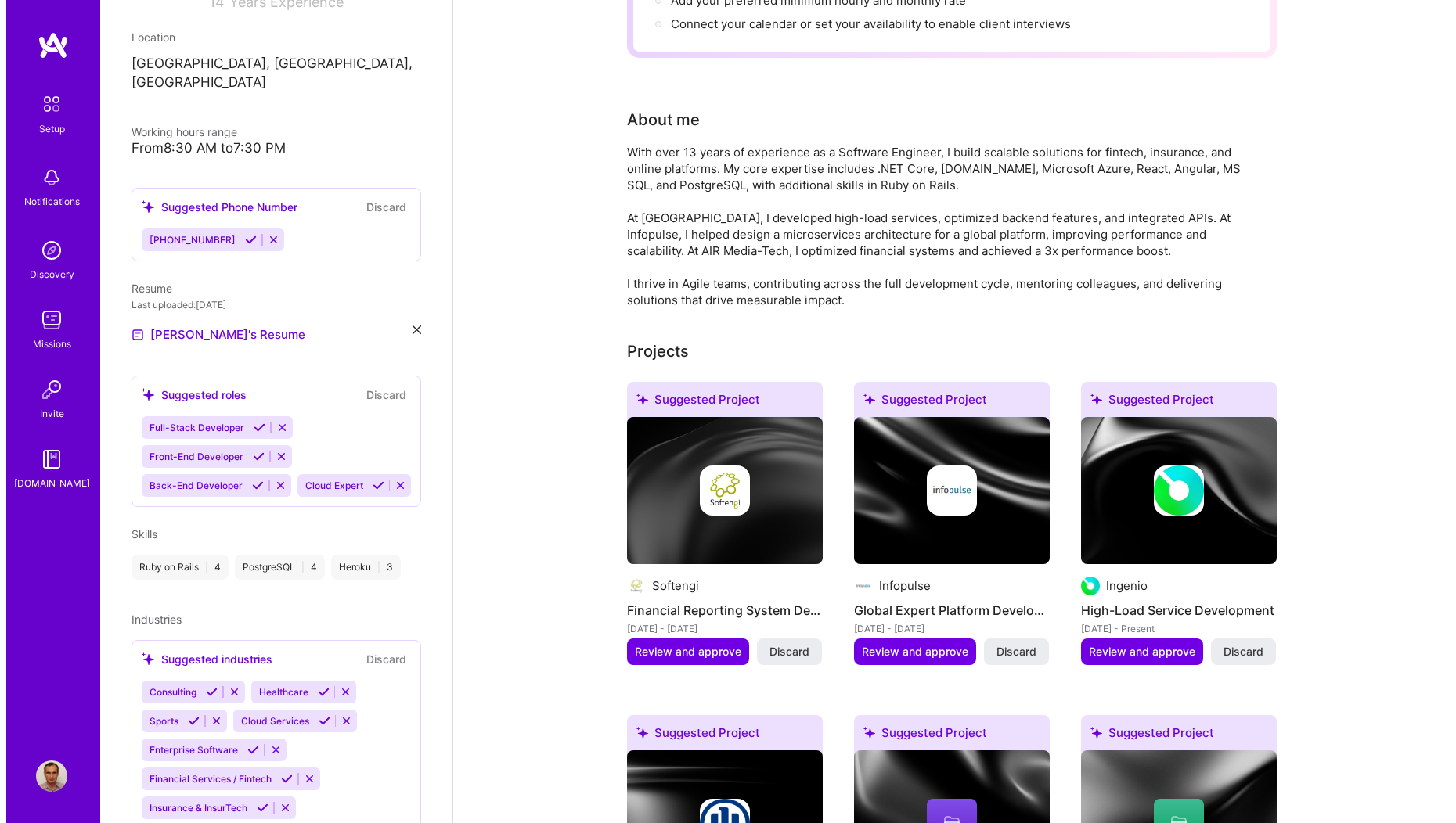
scroll to position [413, 0]
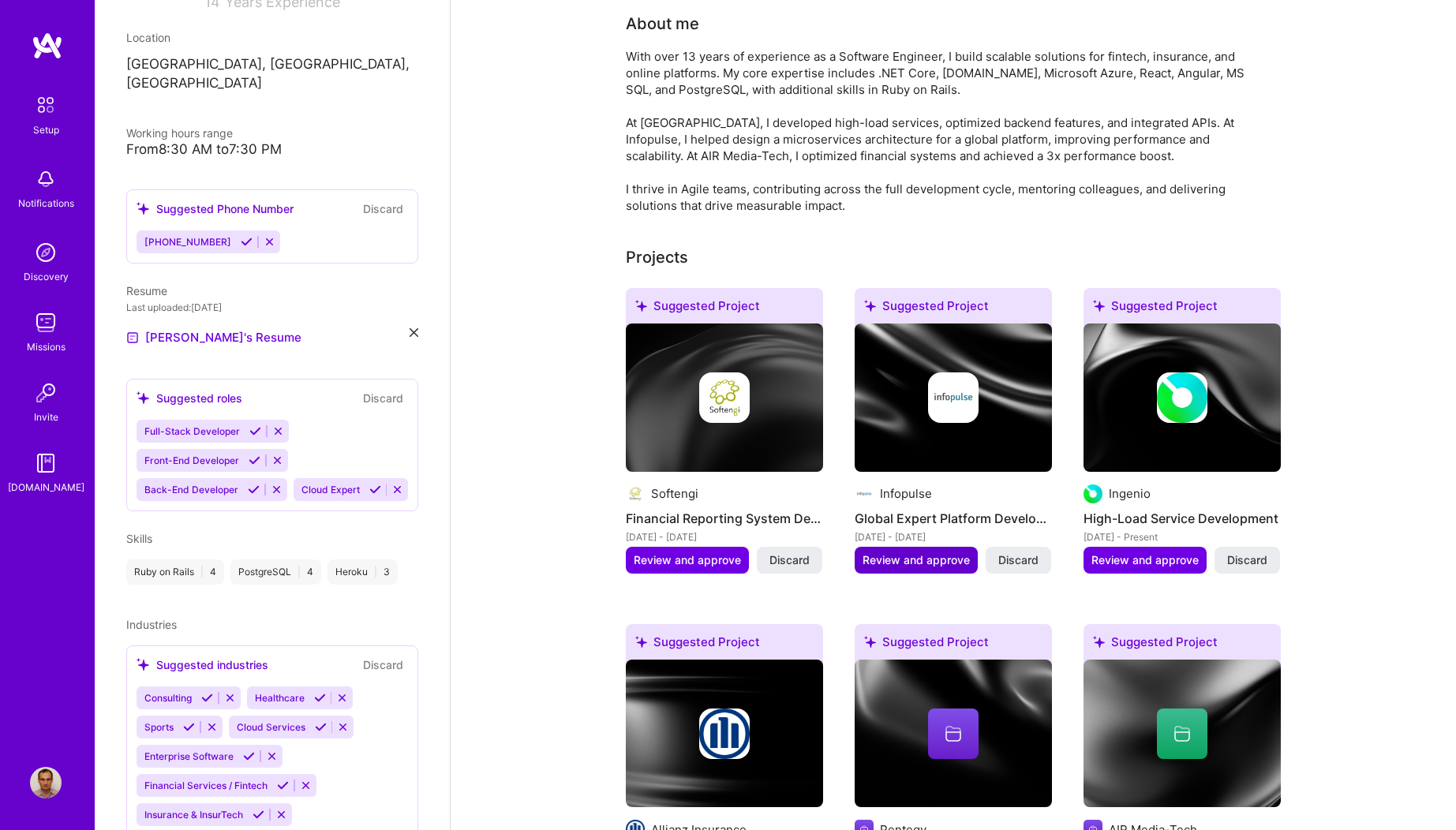
click at [908, 552] on span "Review and approve" at bounding box center [915, 560] width 107 height 16
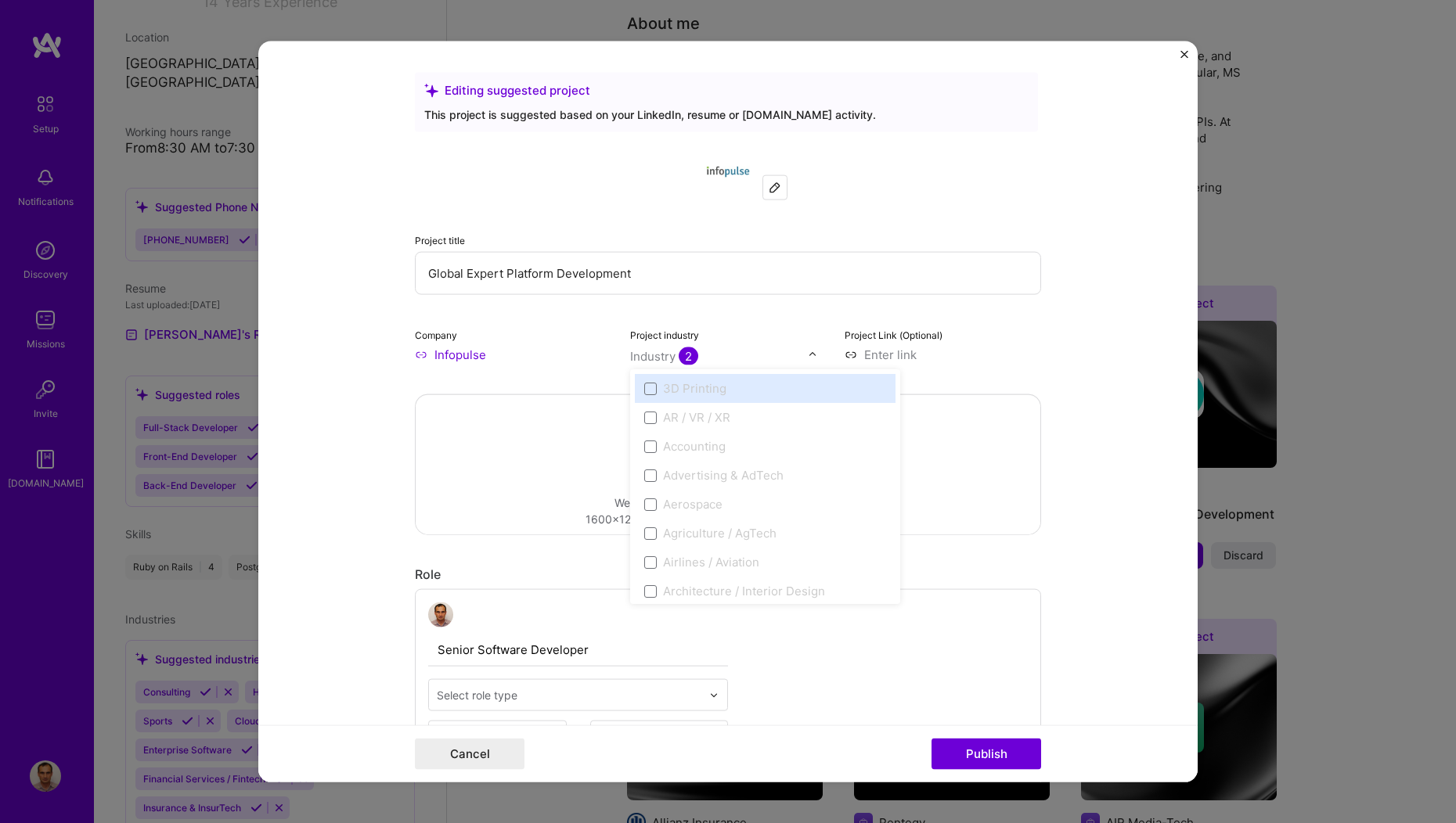
click at [807, 355] on img at bounding box center [812, 354] width 9 height 9
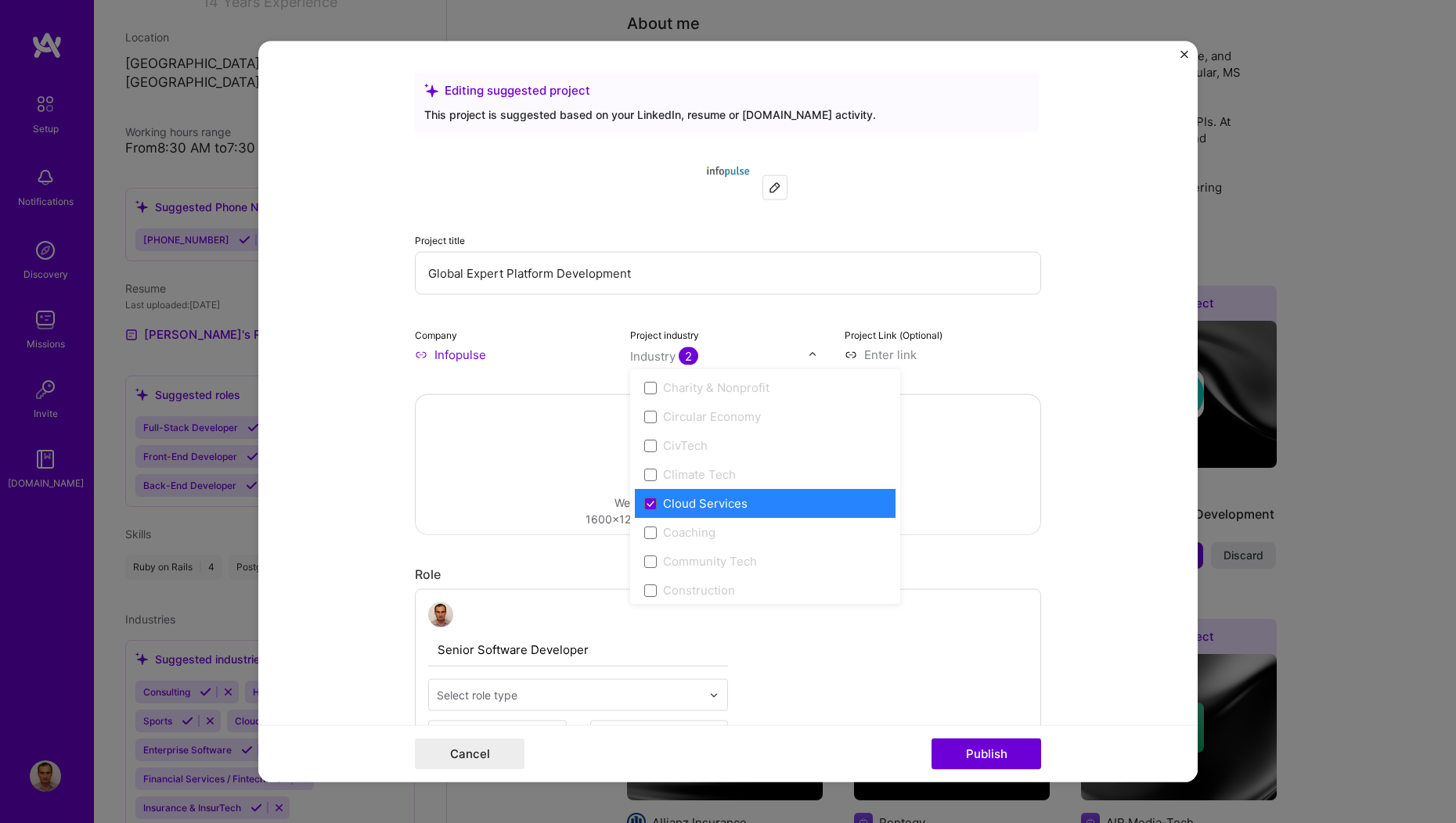
scroll to position [845, 0]
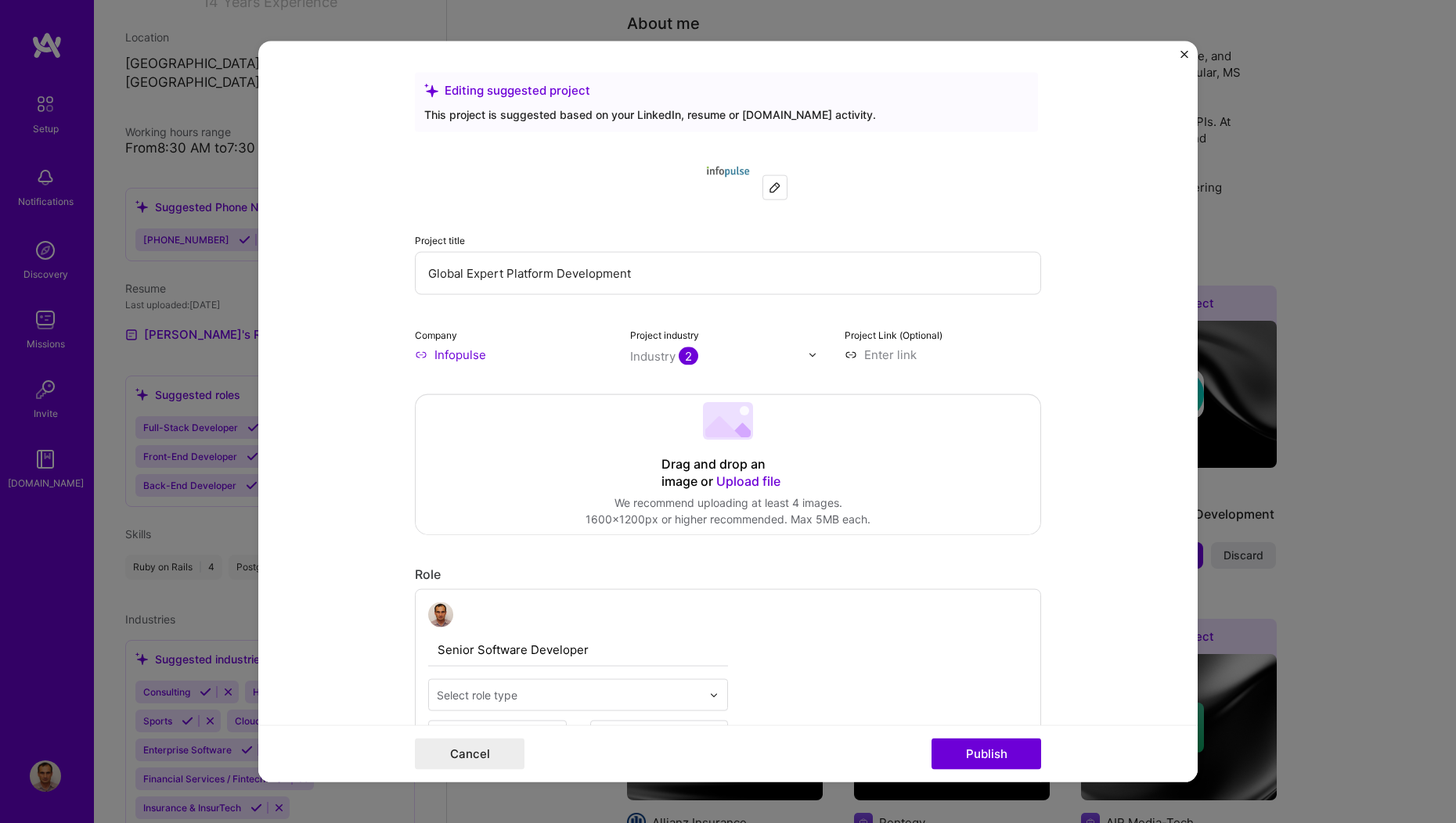
click at [527, 306] on div "Project title Global Expert Platform Development Company Infopulse Project indu…" at bounding box center [728, 253] width 626 height 219
click at [808, 353] on img at bounding box center [812, 354] width 9 height 9
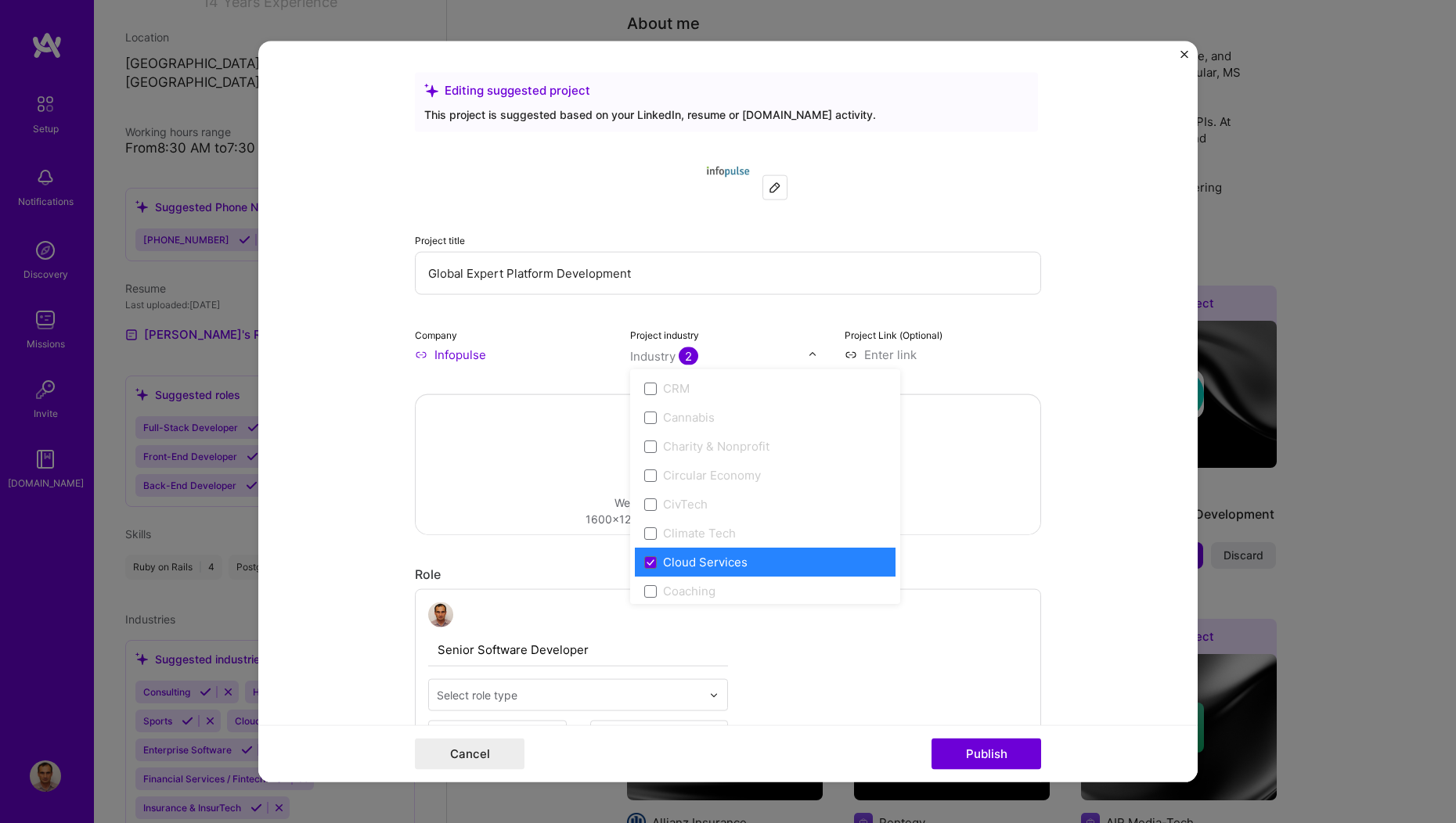
scroll to position [751, 0]
click at [647, 566] on icon at bounding box center [650, 563] width 8 height 7
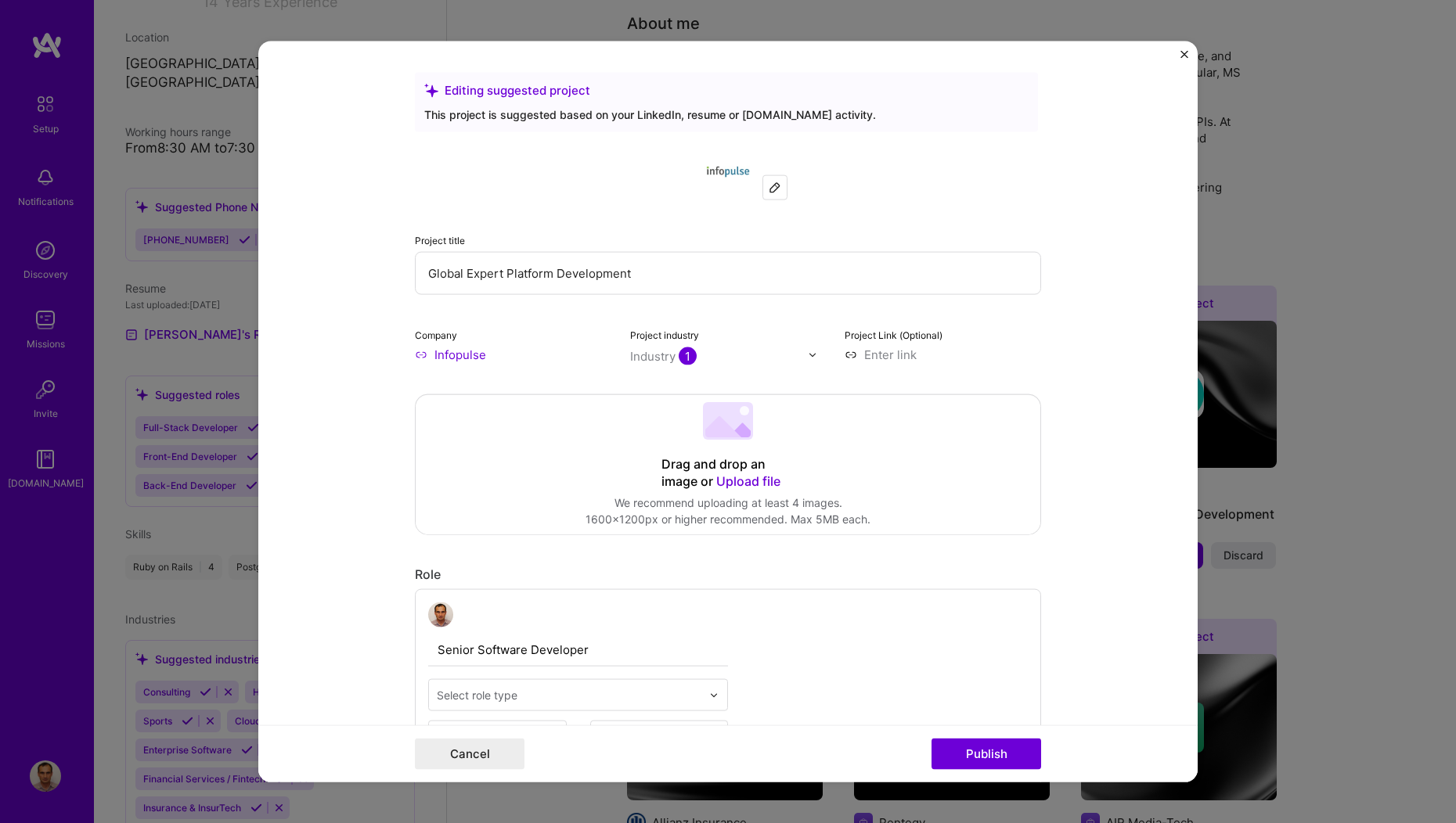
click at [764, 311] on div "Project title Global Expert Platform Development Company Infopulse Project indu…" at bounding box center [728, 253] width 626 height 219
click at [807, 353] on img at bounding box center [812, 354] width 9 height 9
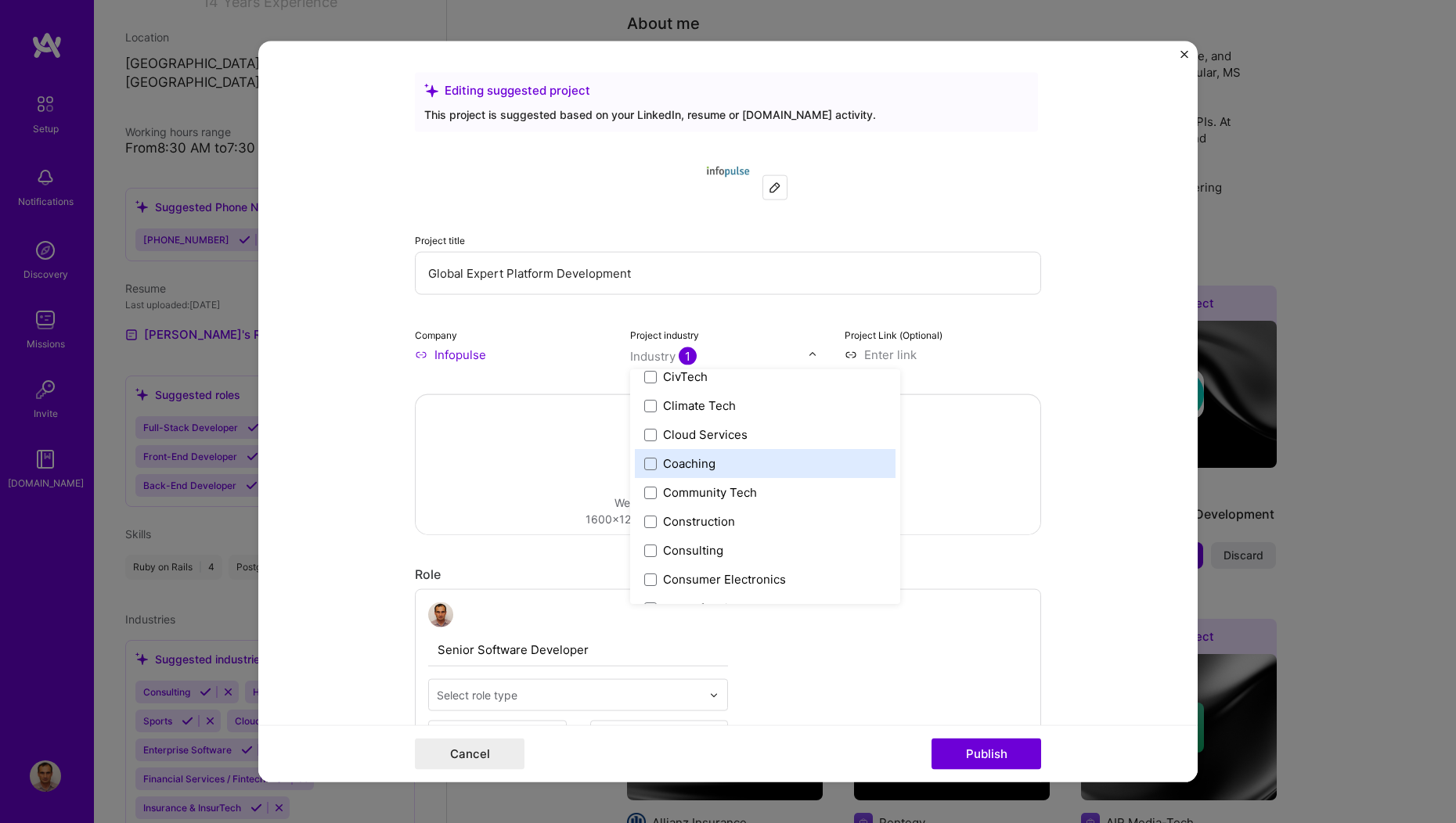
scroll to position [882, 0]
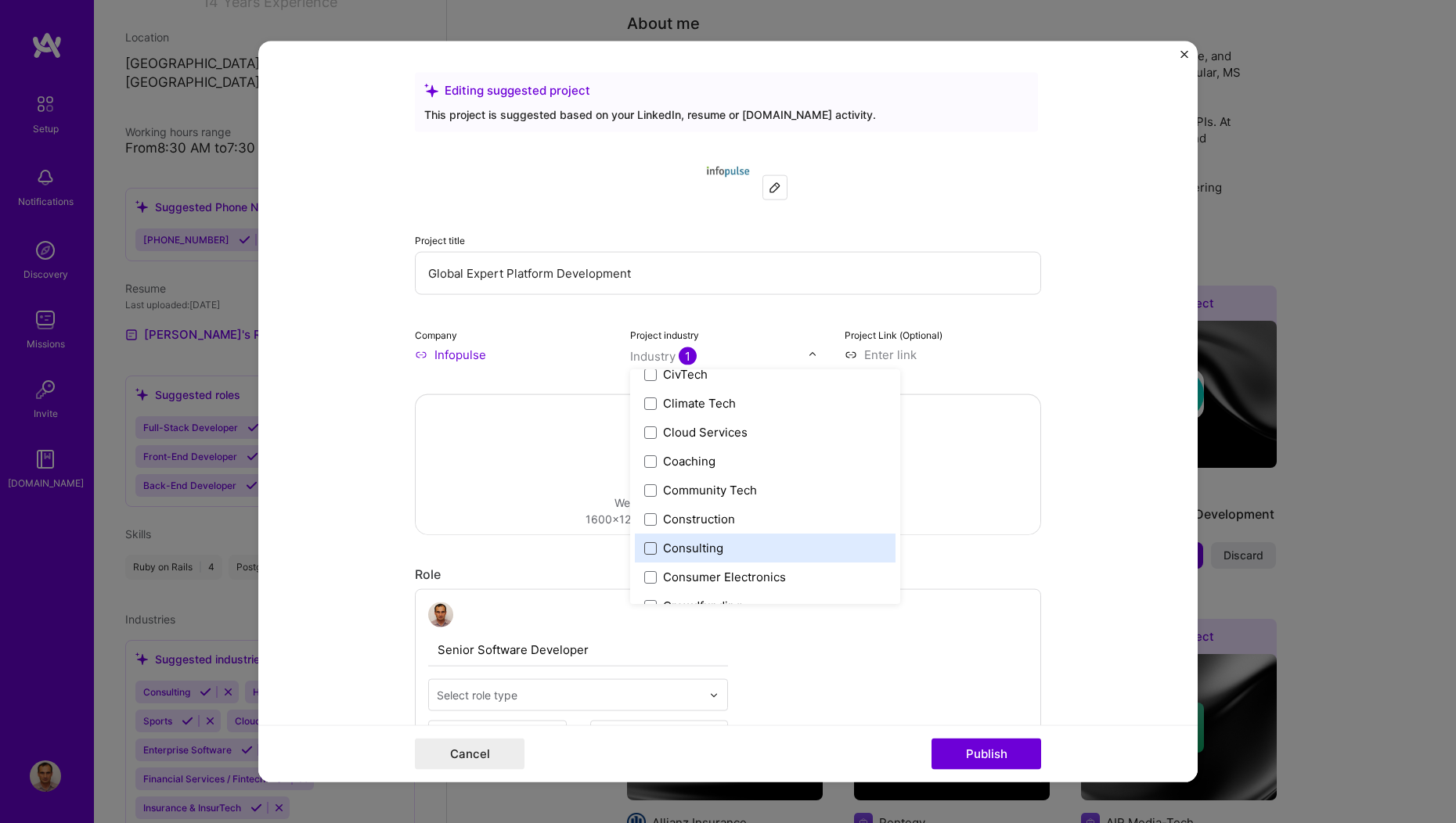
click at [649, 547] on span at bounding box center [650, 547] width 12 height 12
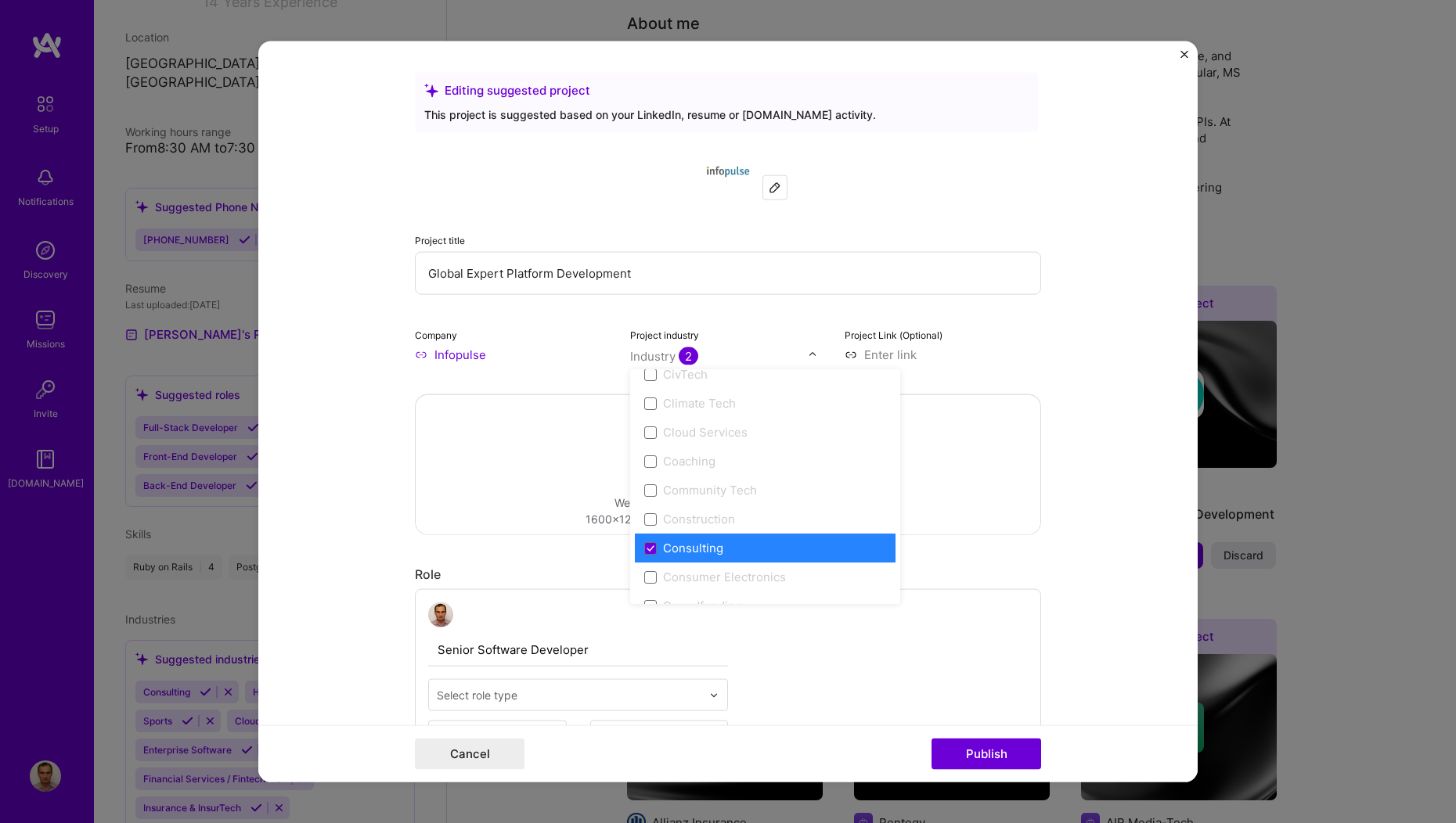
click at [762, 310] on div "Project title Global Expert Platform Development Company Infopulse Project indu…" at bounding box center [728, 253] width 626 height 219
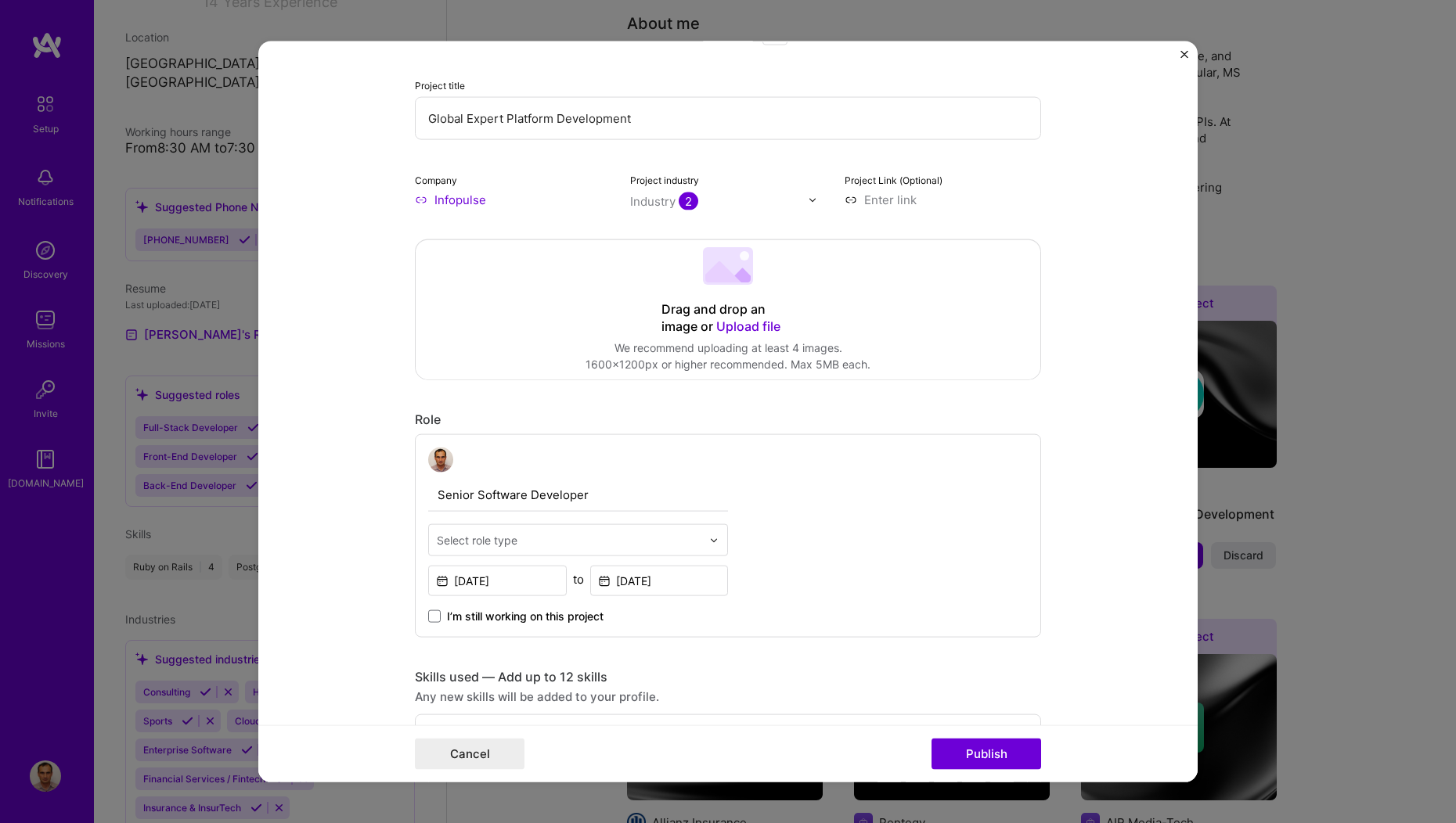
scroll to position [255, 0]
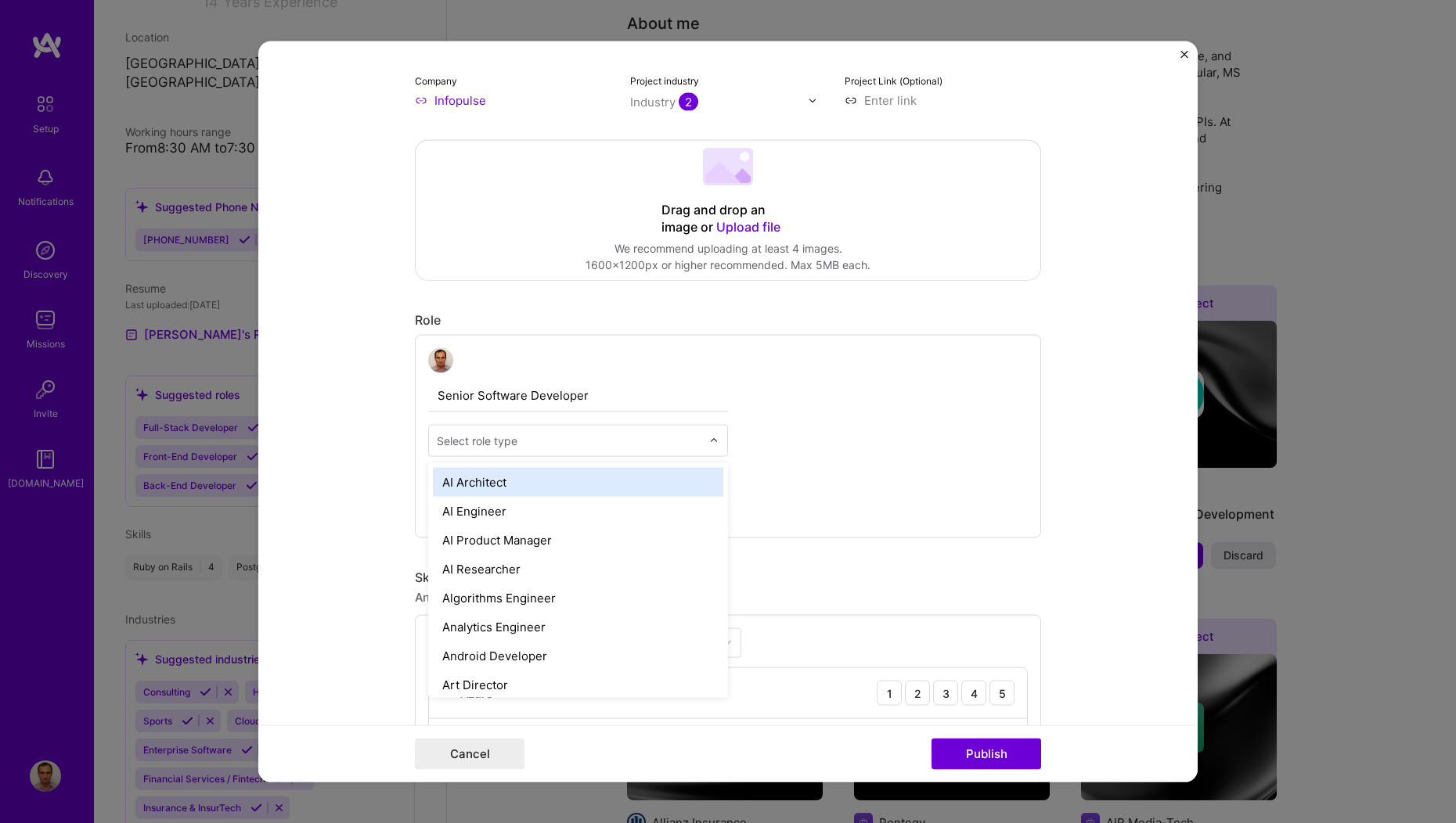
click at [504, 440] on div "Select role type" at bounding box center [478, 441] width 81 height 16
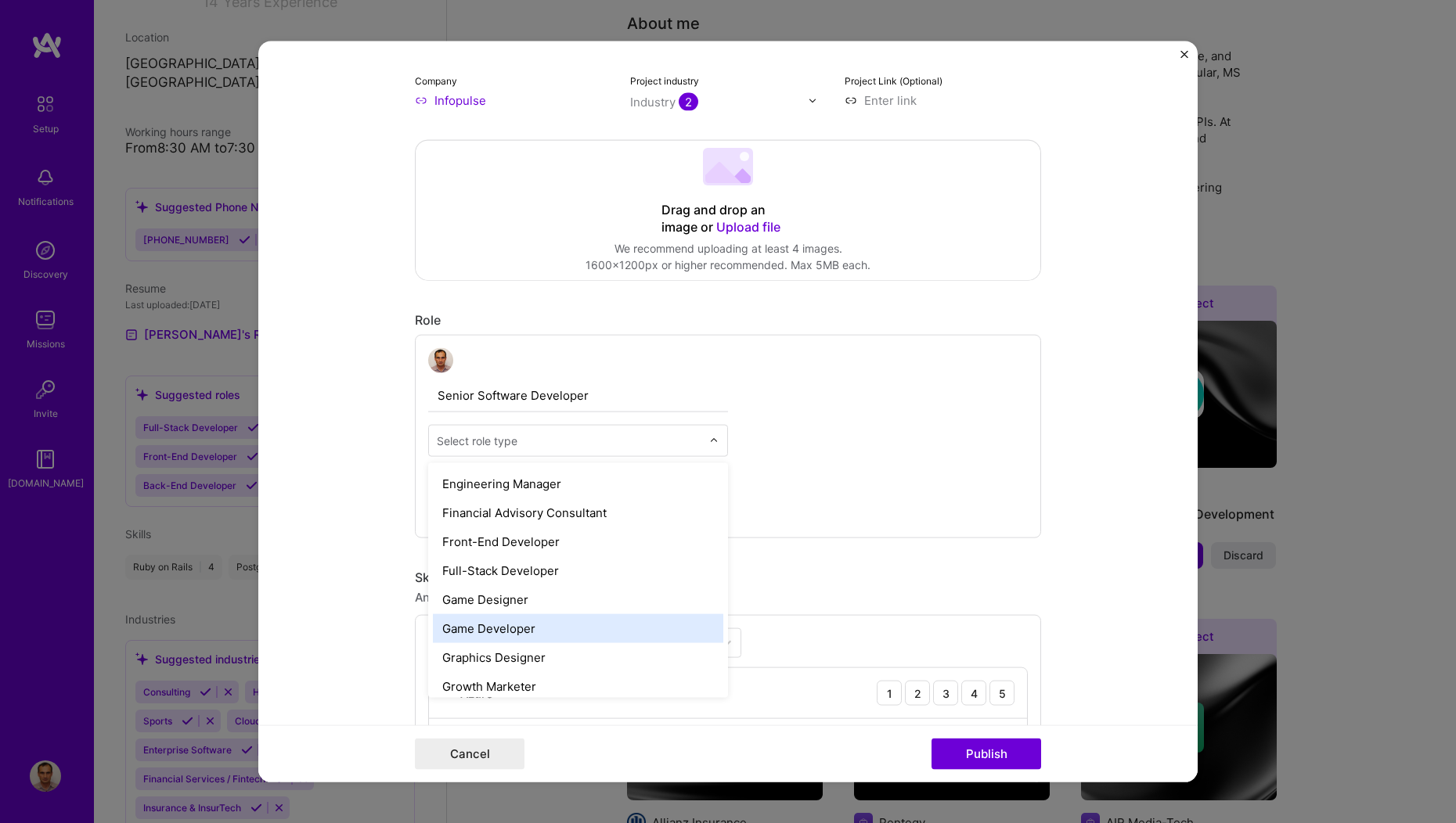
scroll to position [835, 0]
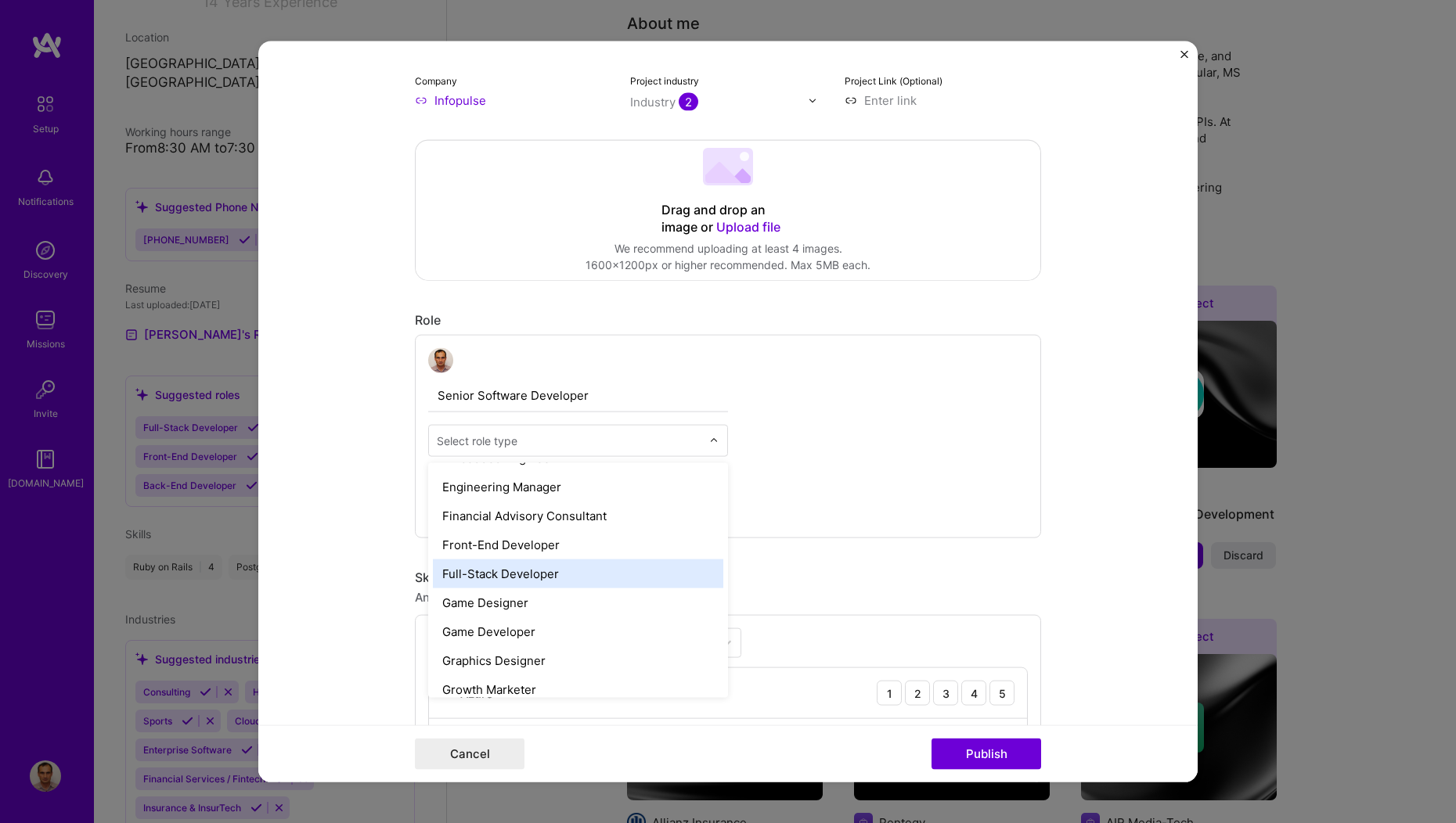
click at [483, 572] on div "Full-Stack Developer" at bounding box center [578, 573] width 290 height 29
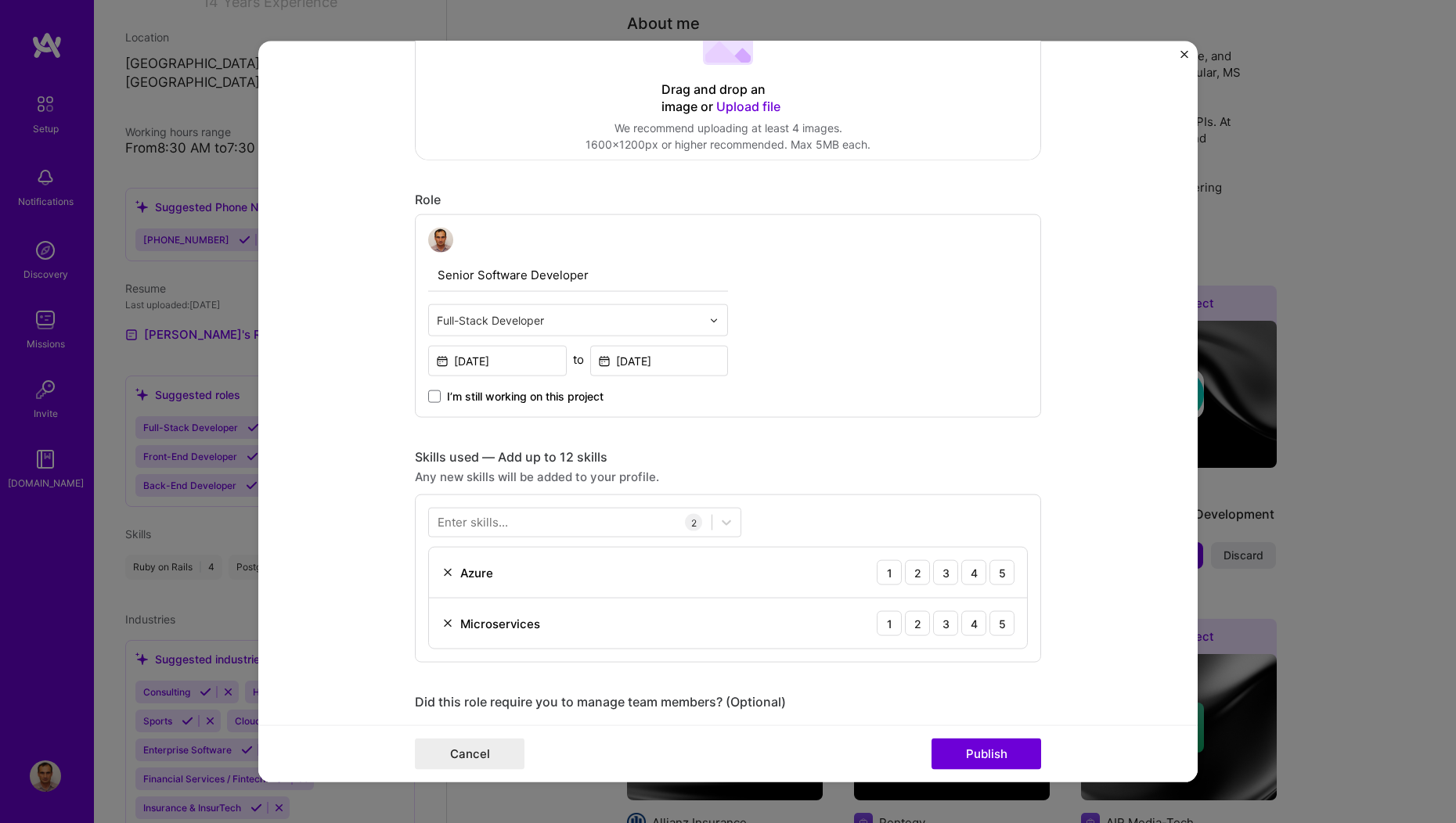
scroll to position [504, 0]
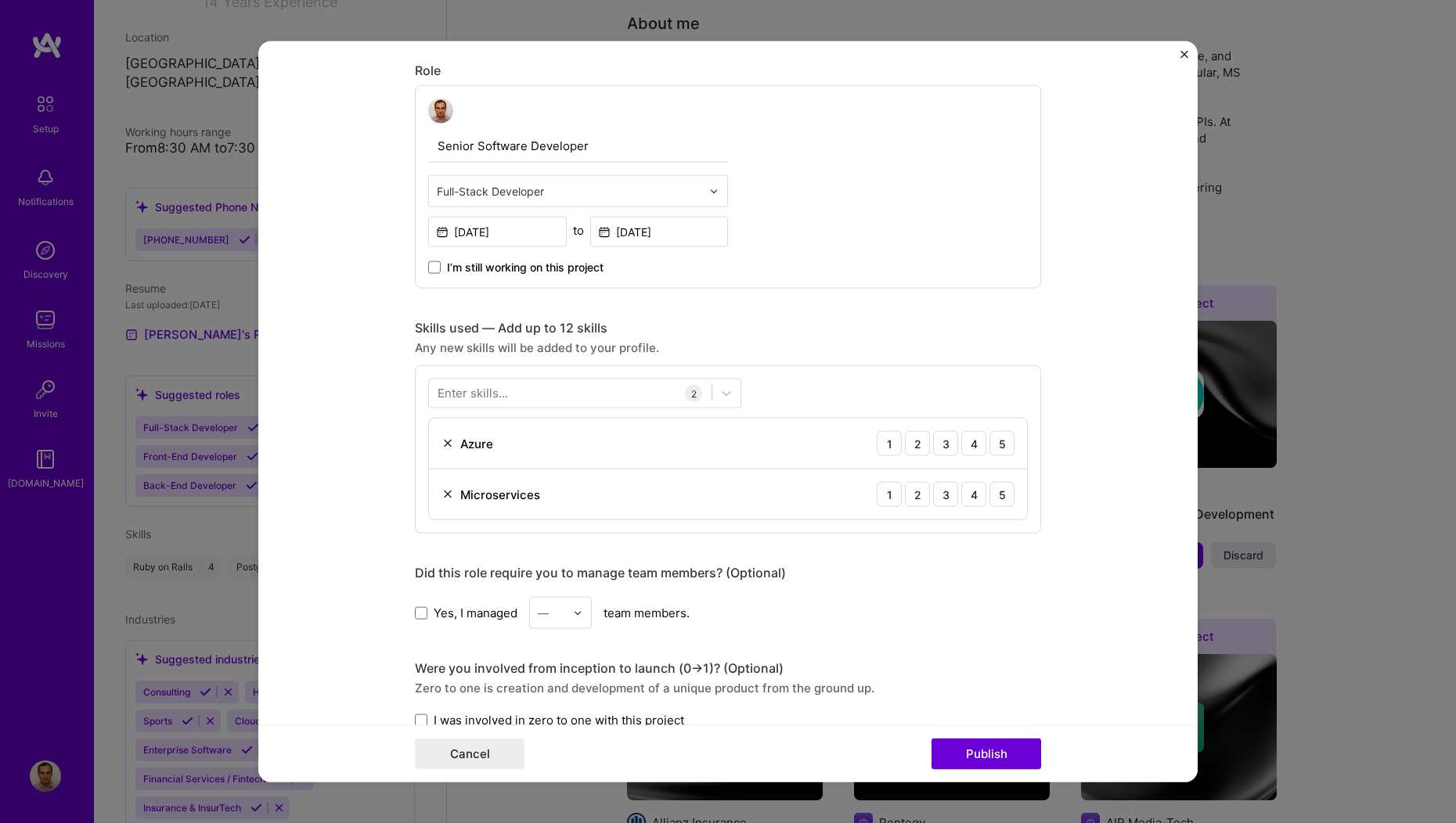
click at [487, 388] on div "Enter skills..." at bounding box center [473, 393] width 70 height 16
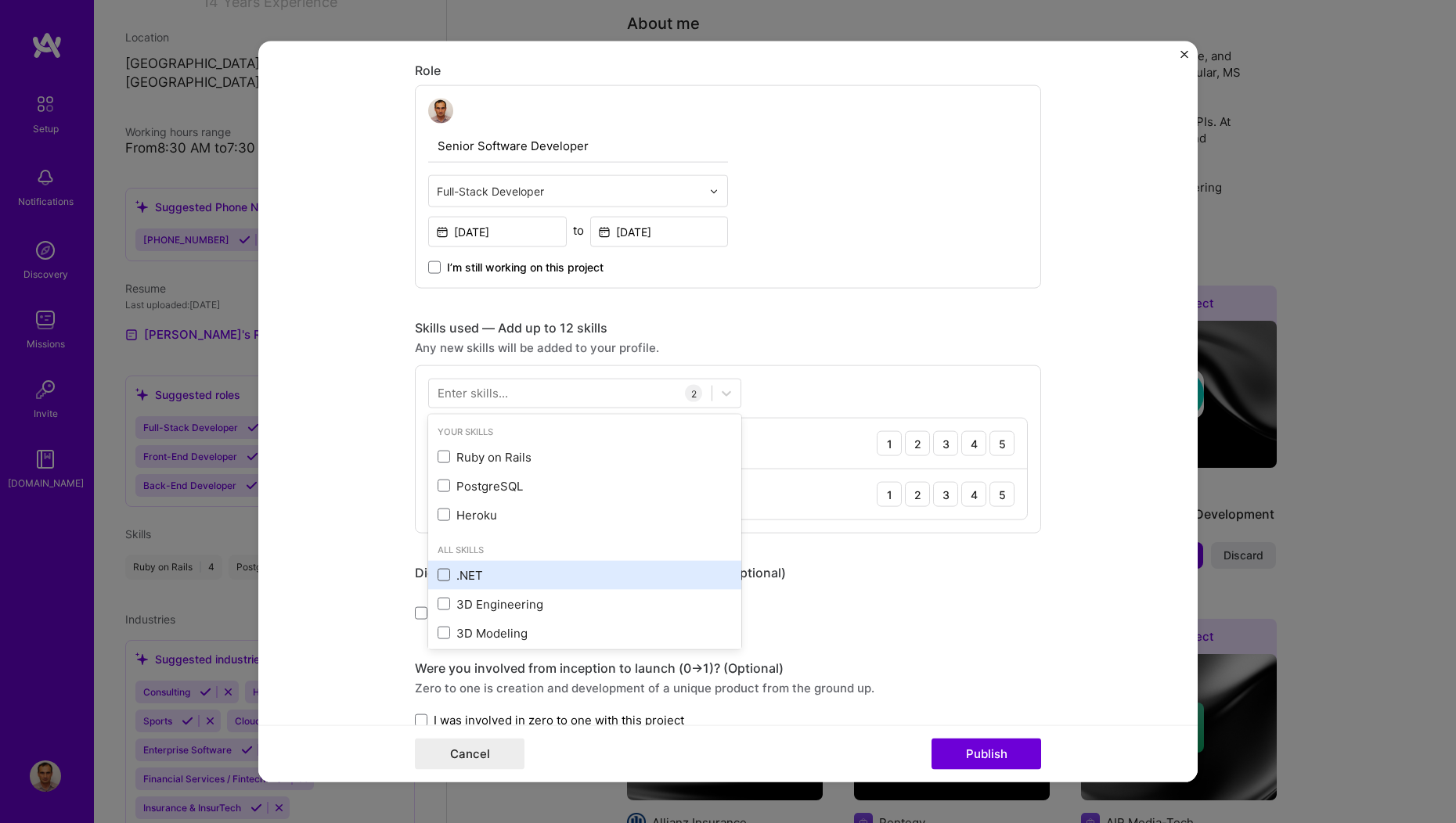
click at [442, 578] on span at bounding box center [444, 574] width 12 height 12
click at [0, 0] on input "checkbox" at bounding box center [0, 0] width 0 height 0
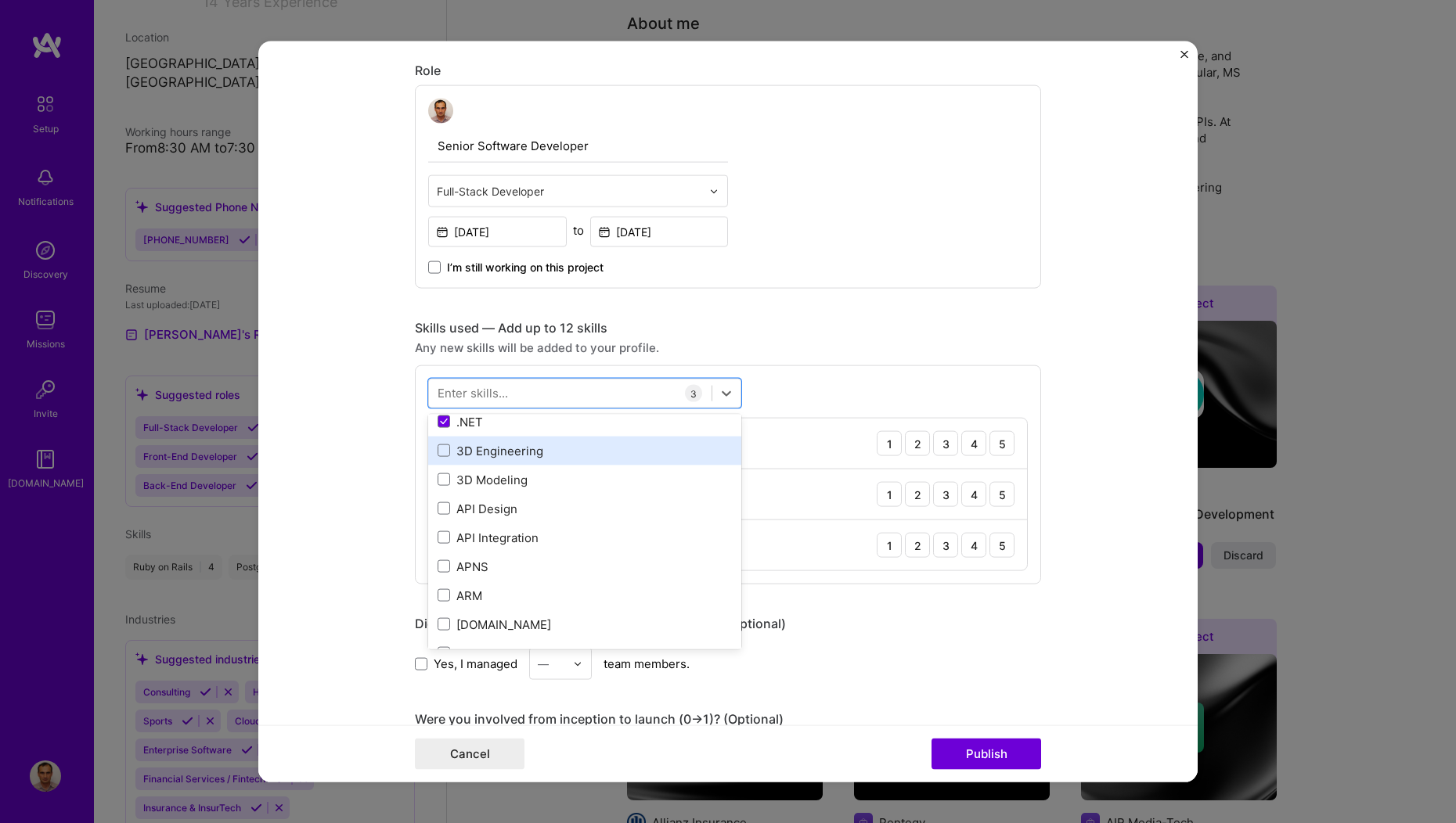
scroll to position [181, 0]
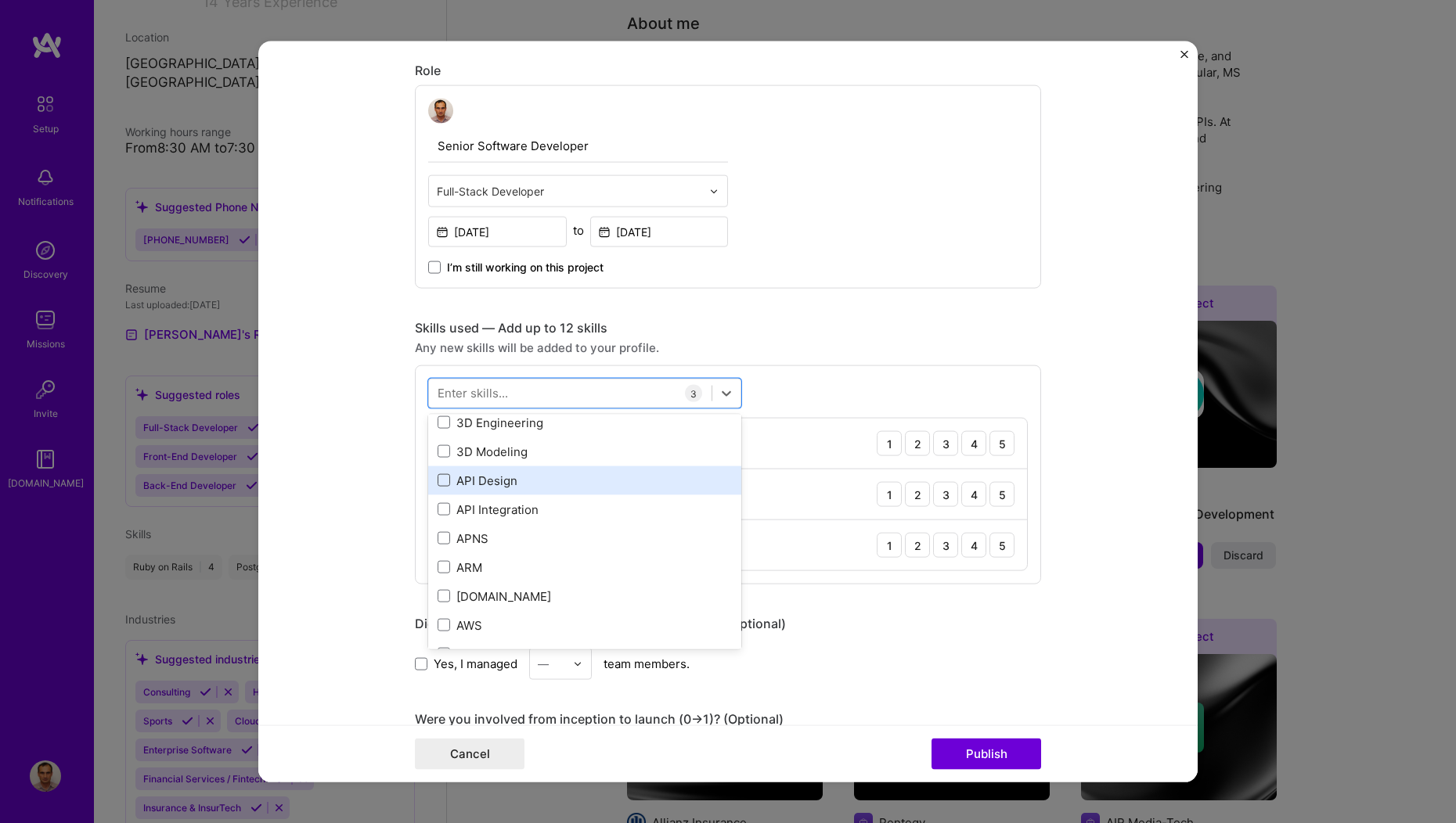
click at [438, 480] on span at bounding box center [444, 480] width 12 height 12
click at [0, 0] on input "checkbox" at bounding box center [0, 0] width 0 height 0
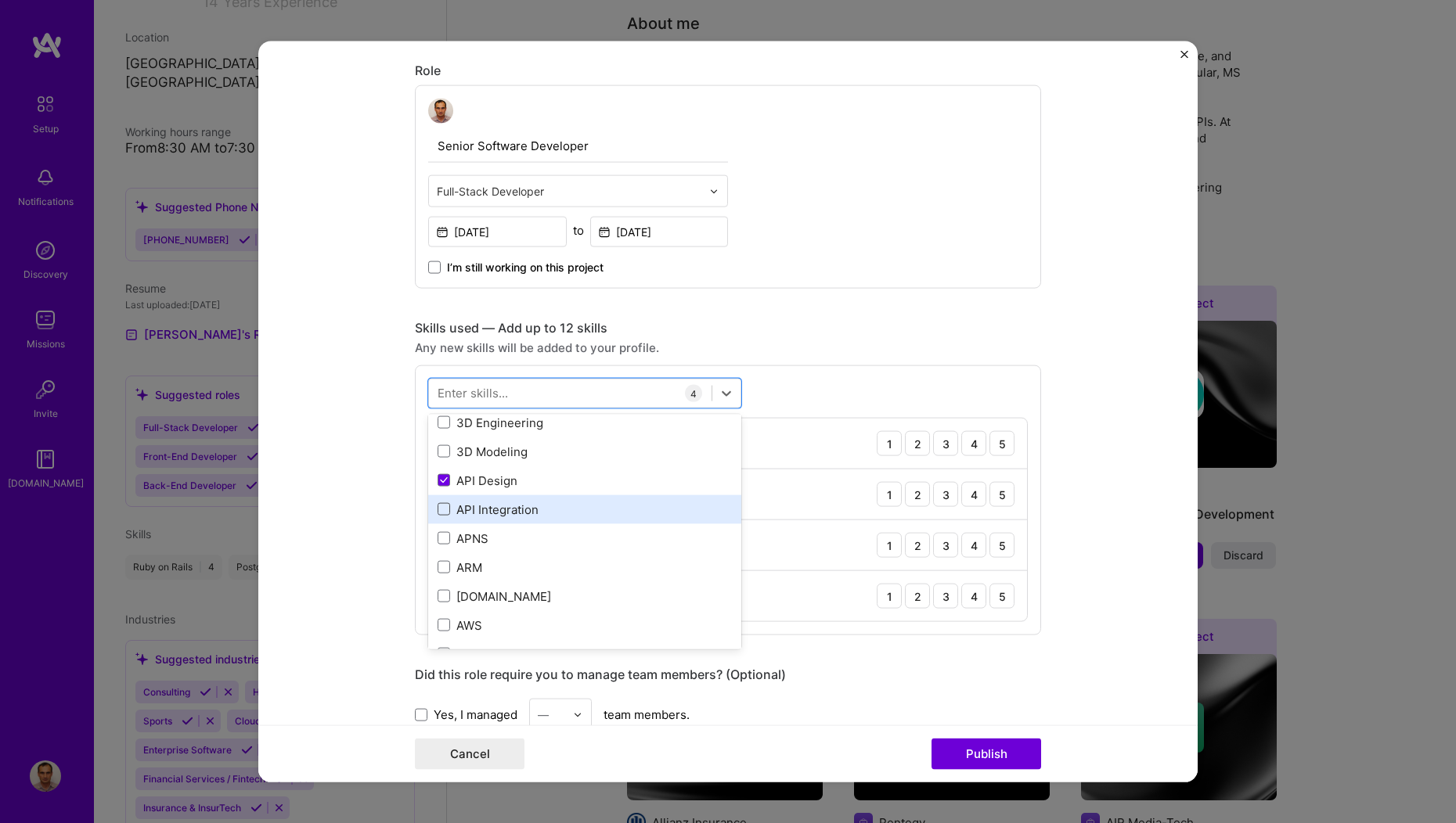
click at [441, 513] on span at bounding box center [444, 508] width 12 height 12
click at [0, 0] on input "checkbox" at bounding box center [0, 0] width 0 height 0
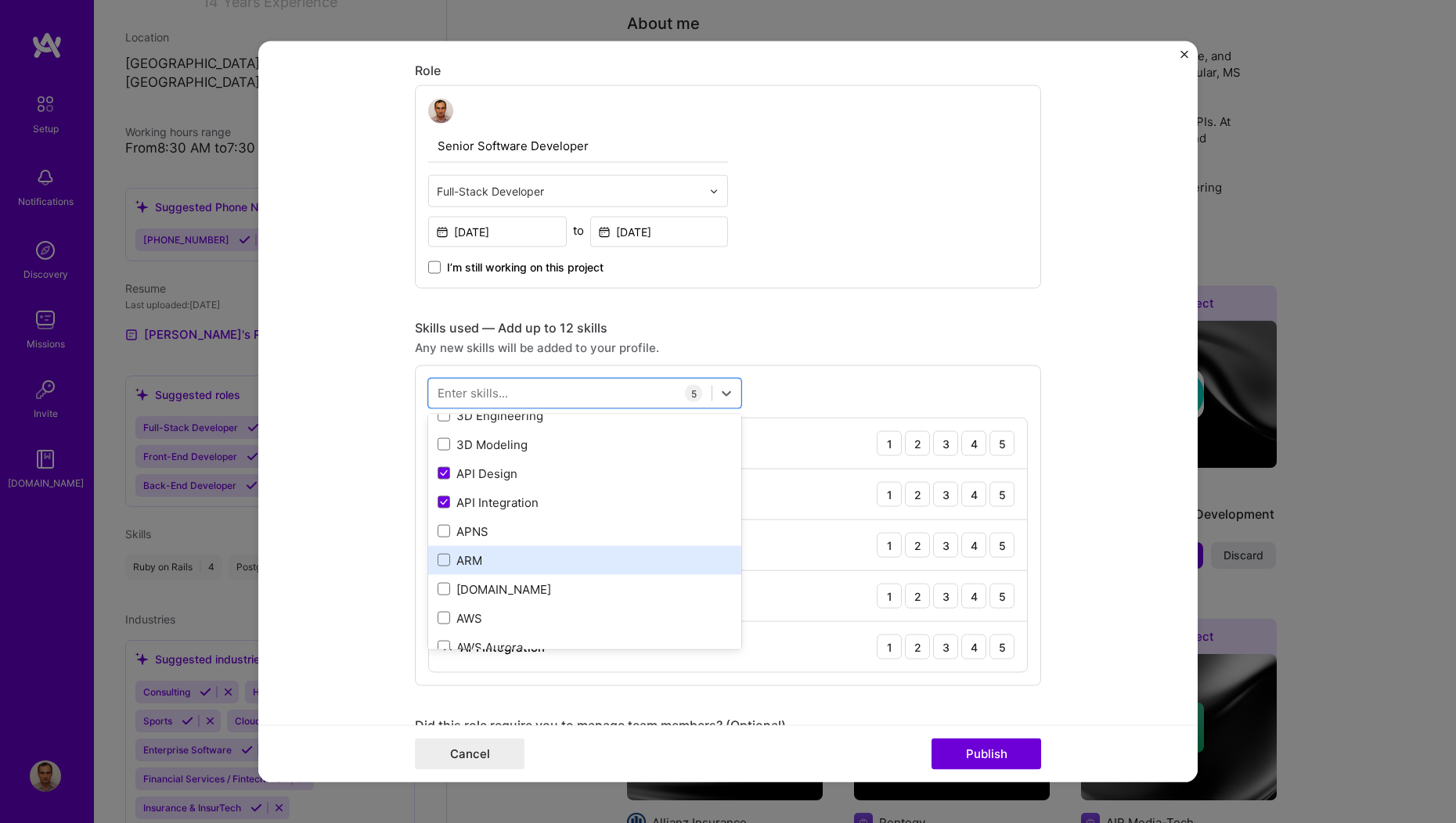
scroll to position [190, 0]
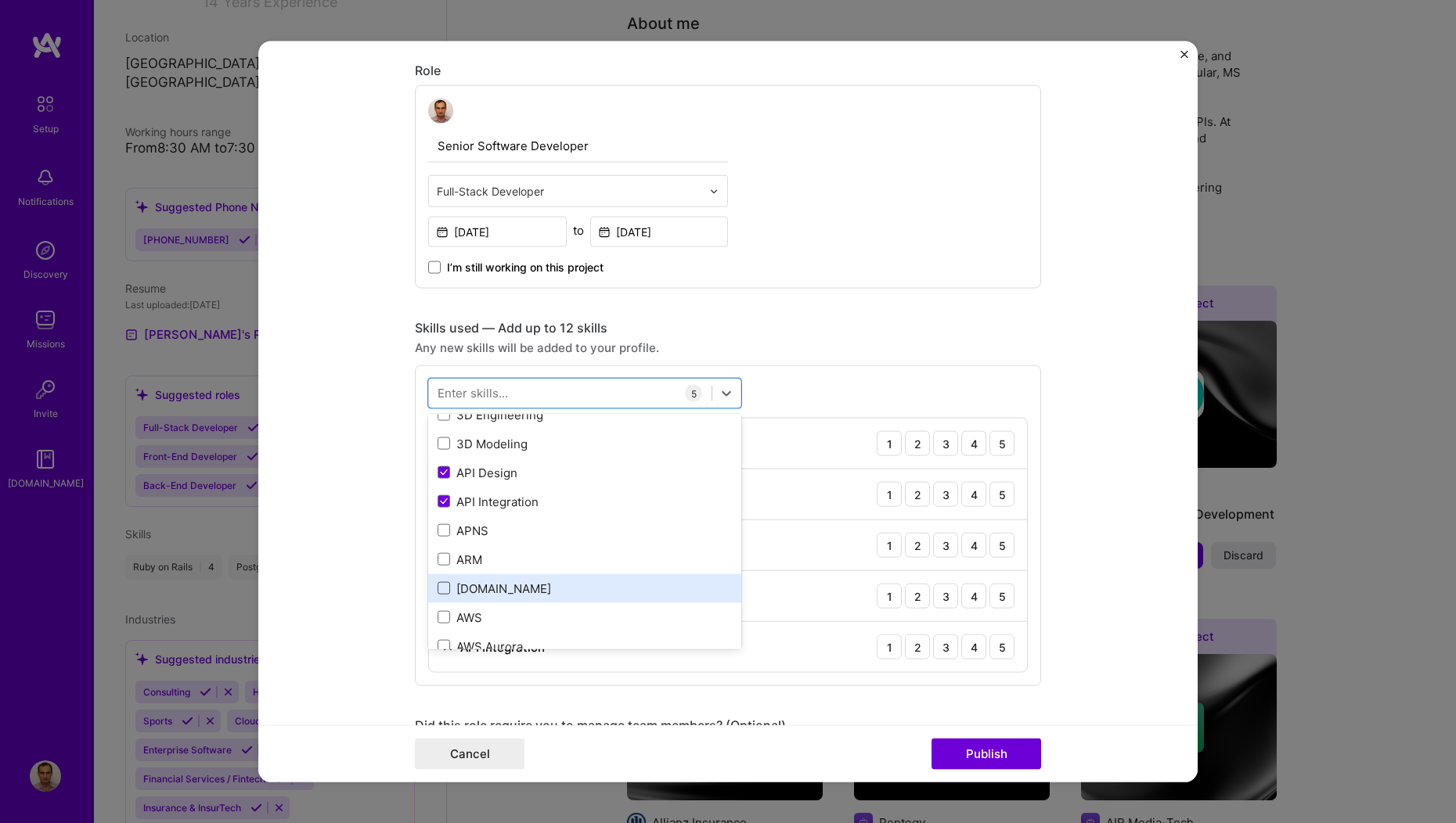
click at [439, 587] on span at bounding box center [444, 588] width 12 height 12
click at [0, 0] on input "checkbox" at bounding box center [0, 0] width 0 height 0
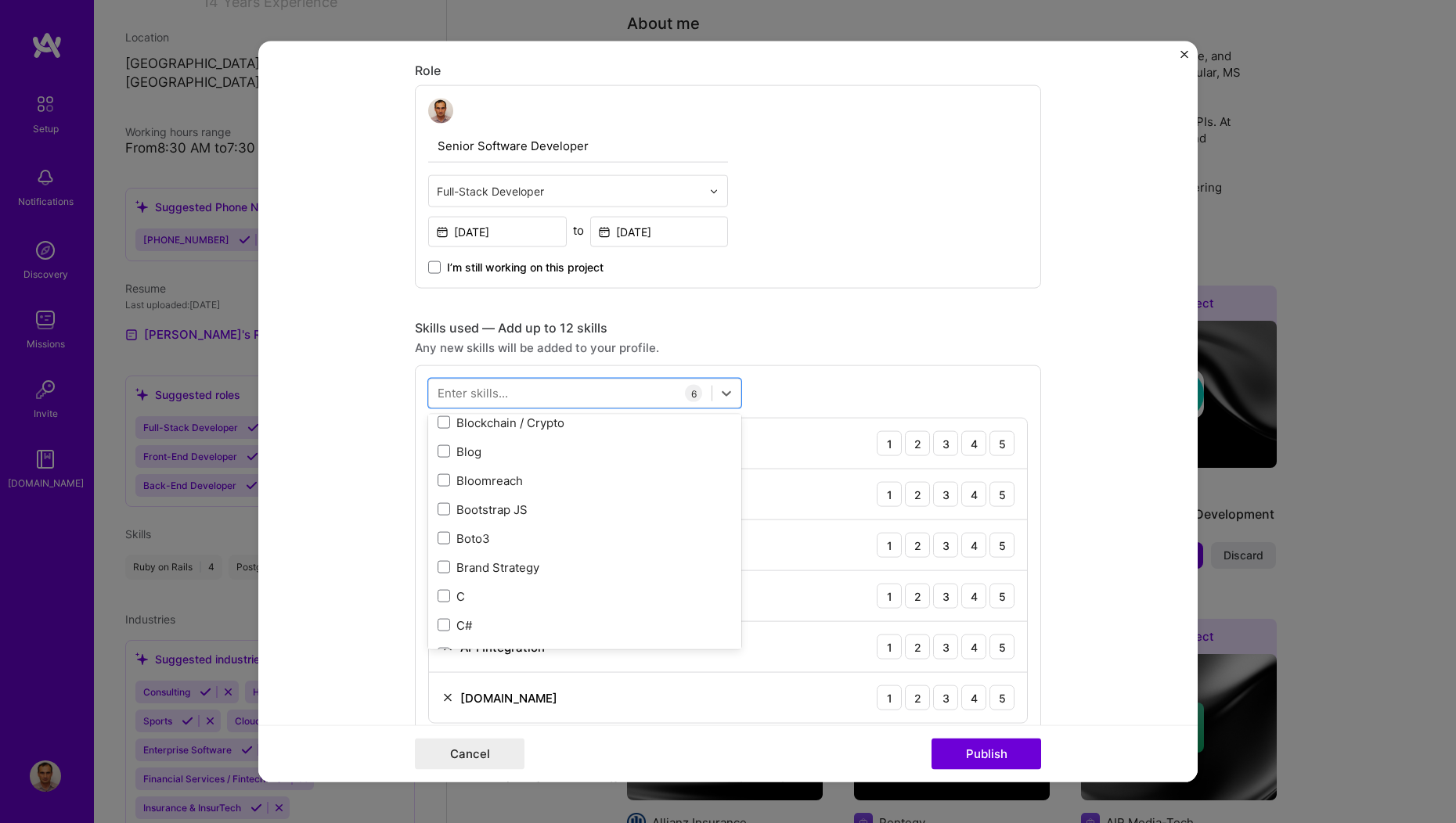
scroll to position [1629, 0]
click at [438, 596] on span at bounding box center [444, 596] width 12 height 12
click at [0, 0] on input "checkbox" at bounding box center [0, 0] width 0 height 0
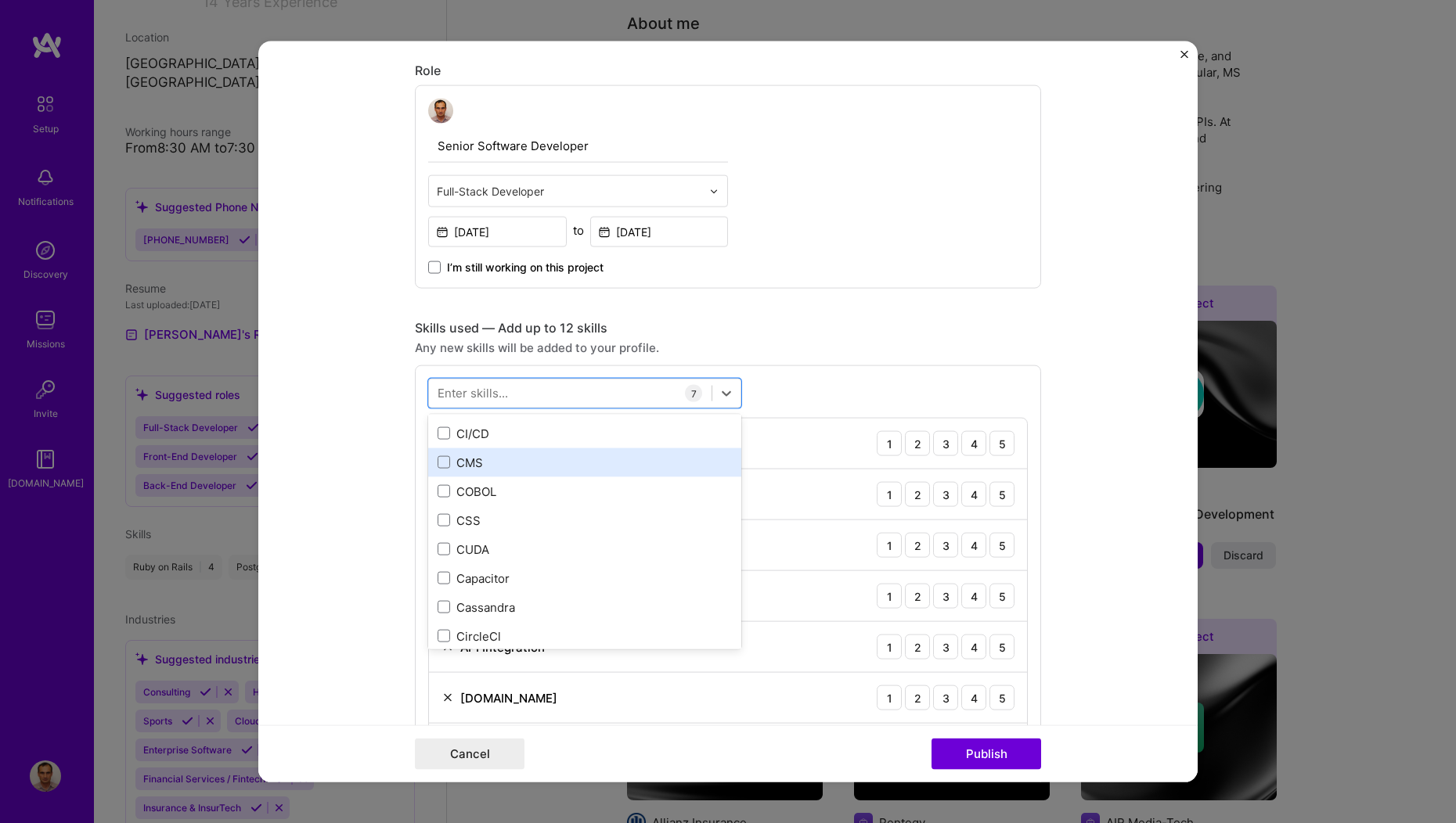
scroll to position [1862, 0]
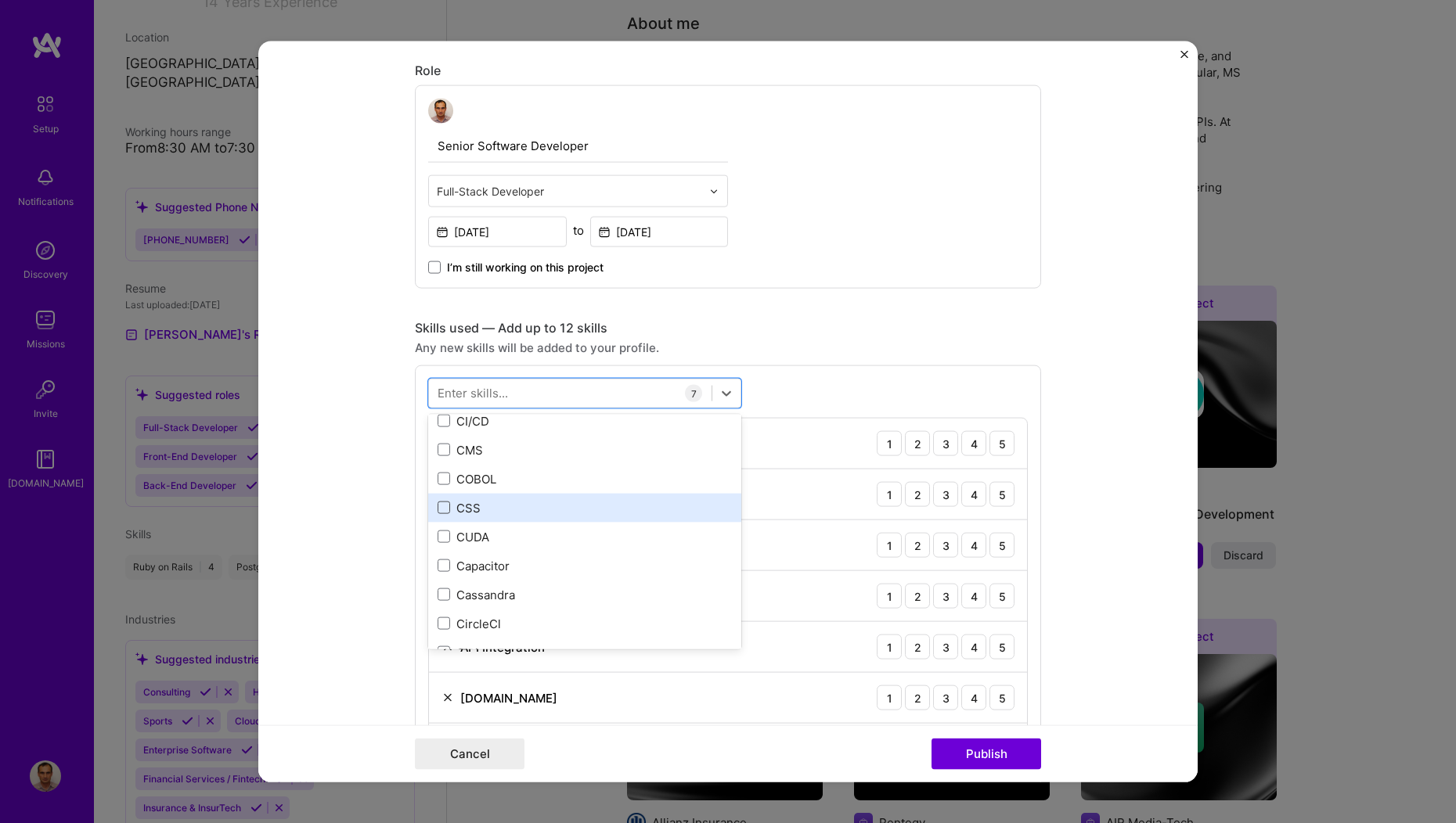
click at [438, 508] on span at bounding box center [444, 507] width 12 height 12
click at [0, 0] on input "checkbox" at bounding box center [0, 0] width 0 height 0
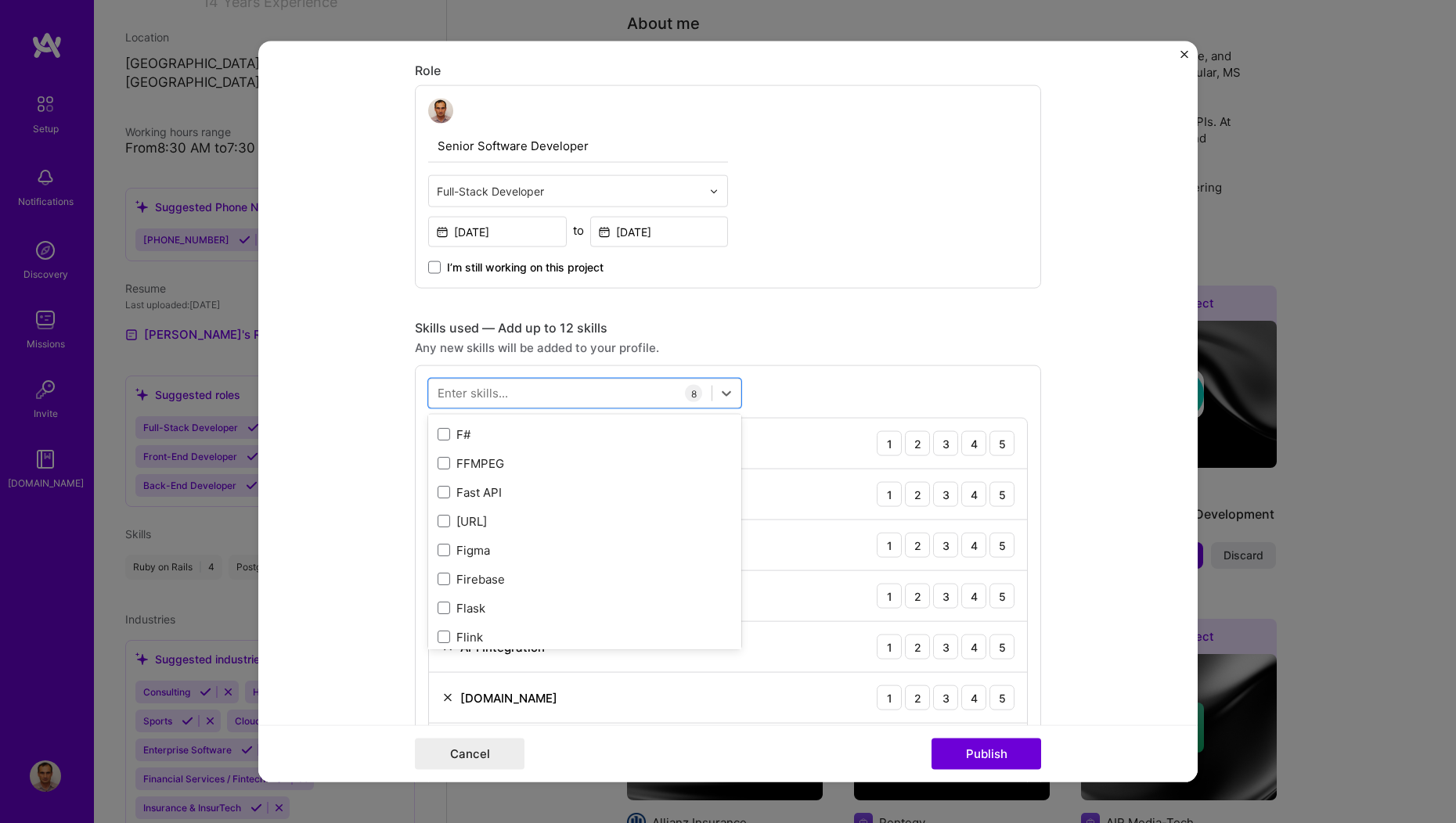
scroll to position [3819, 0]
click at [438, 550] on span at bounding box center [444, 548] width 12 height 12
click at [0, 0] on input "checkbox" at bounding box center [0, 0] width 0 height 0
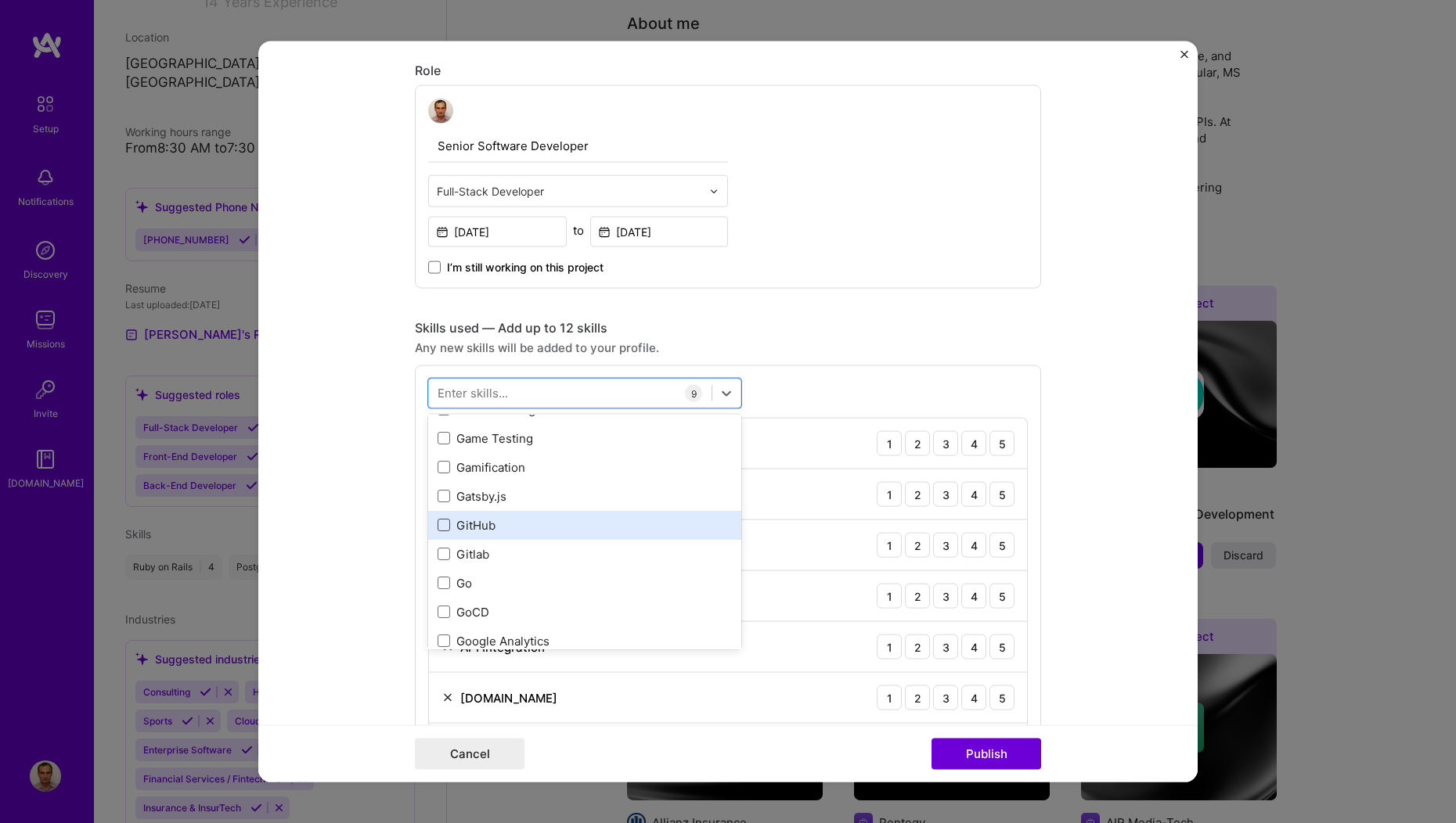
click at [438, 522] on span at bounding box center [444, 524] width 12 height 12
click at [0, 0] on input "checkbox" at bounding box center [0, 0] width 0 height 0
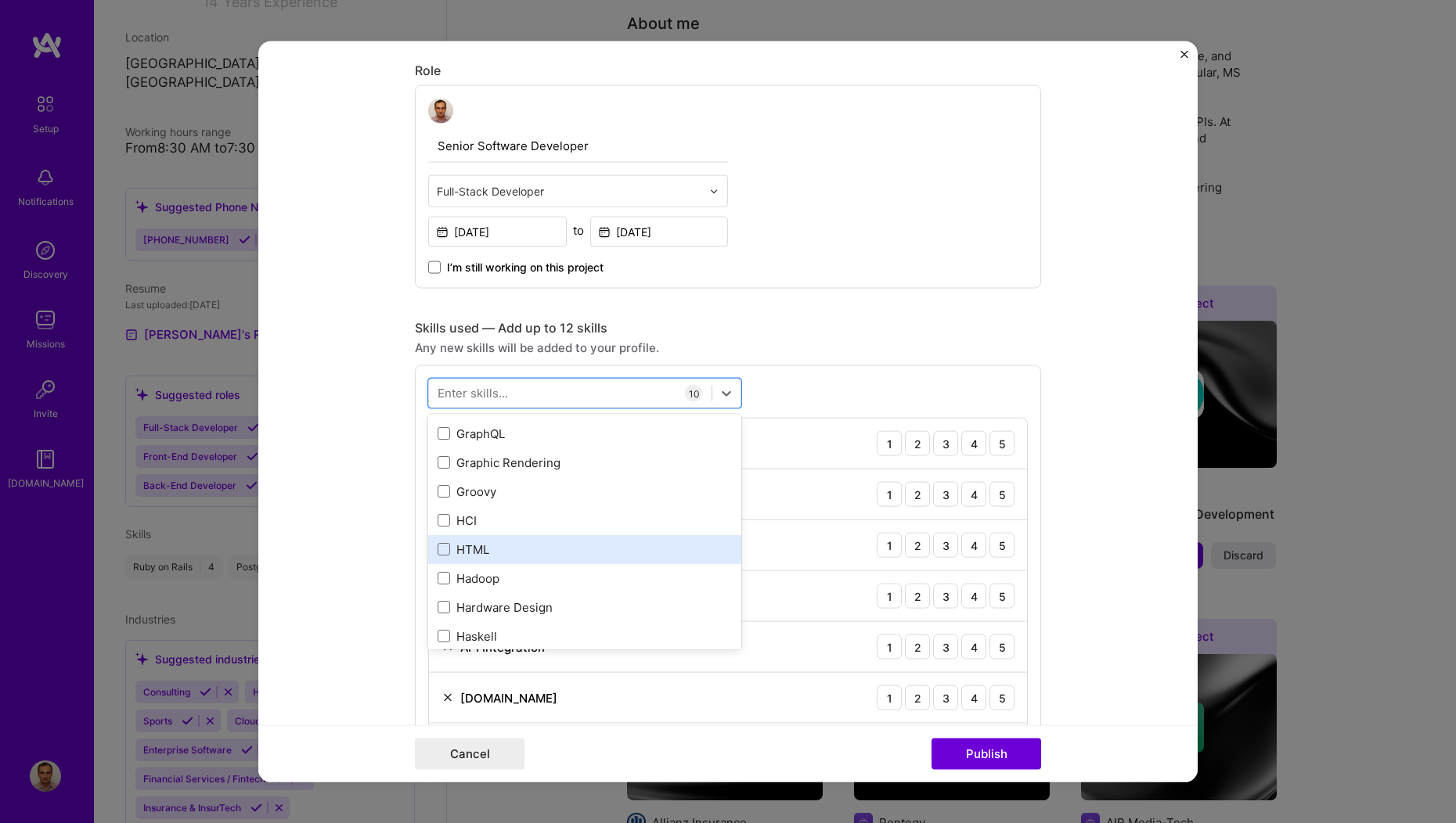
scroll to position [4572, 0]
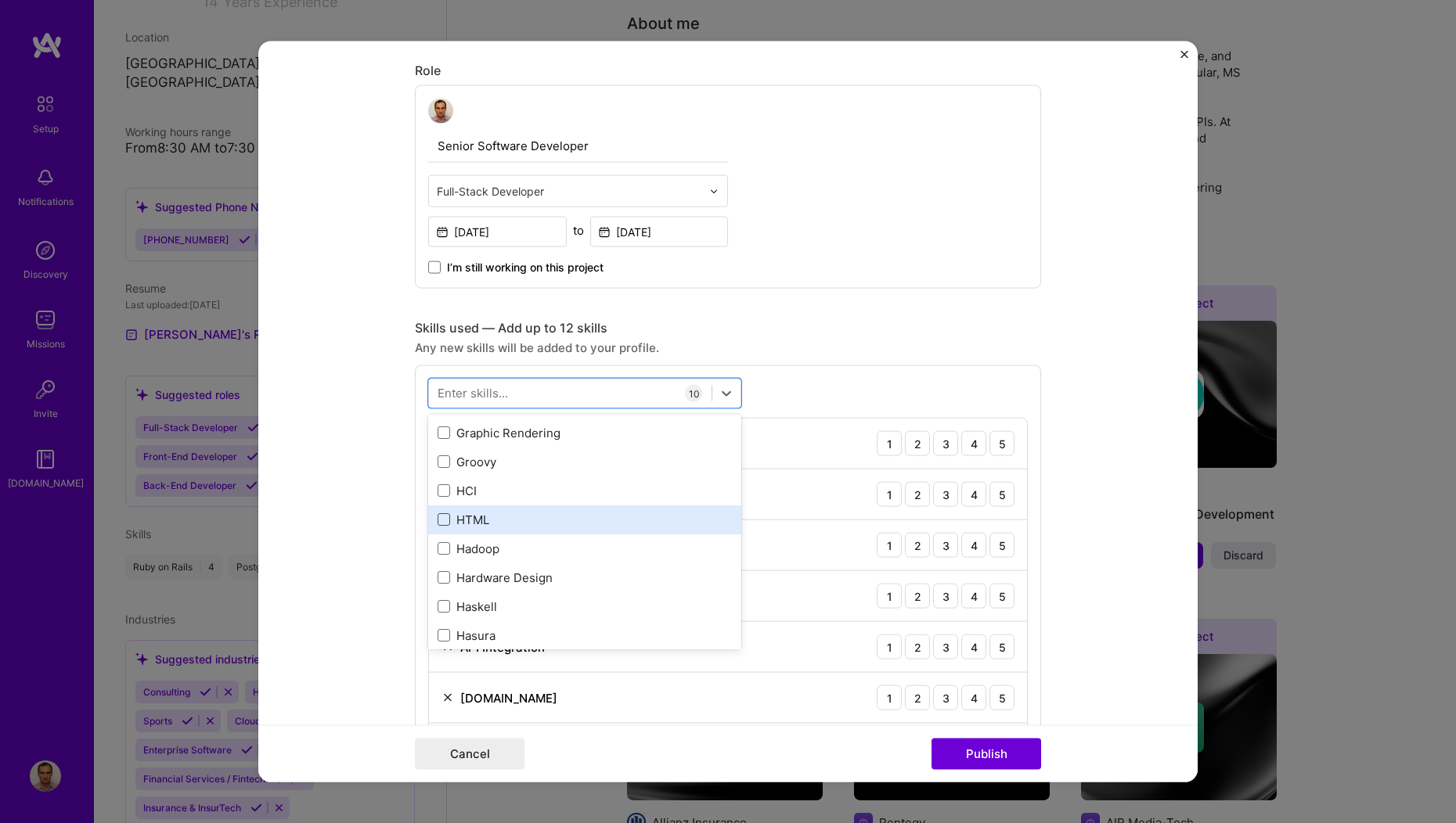
click at [443, 518] on span at bounding box center [444, 519] width 12 height 12
click at [0, 0] on input "checkbox" at bounding box center [0, 0] width 0 height 0
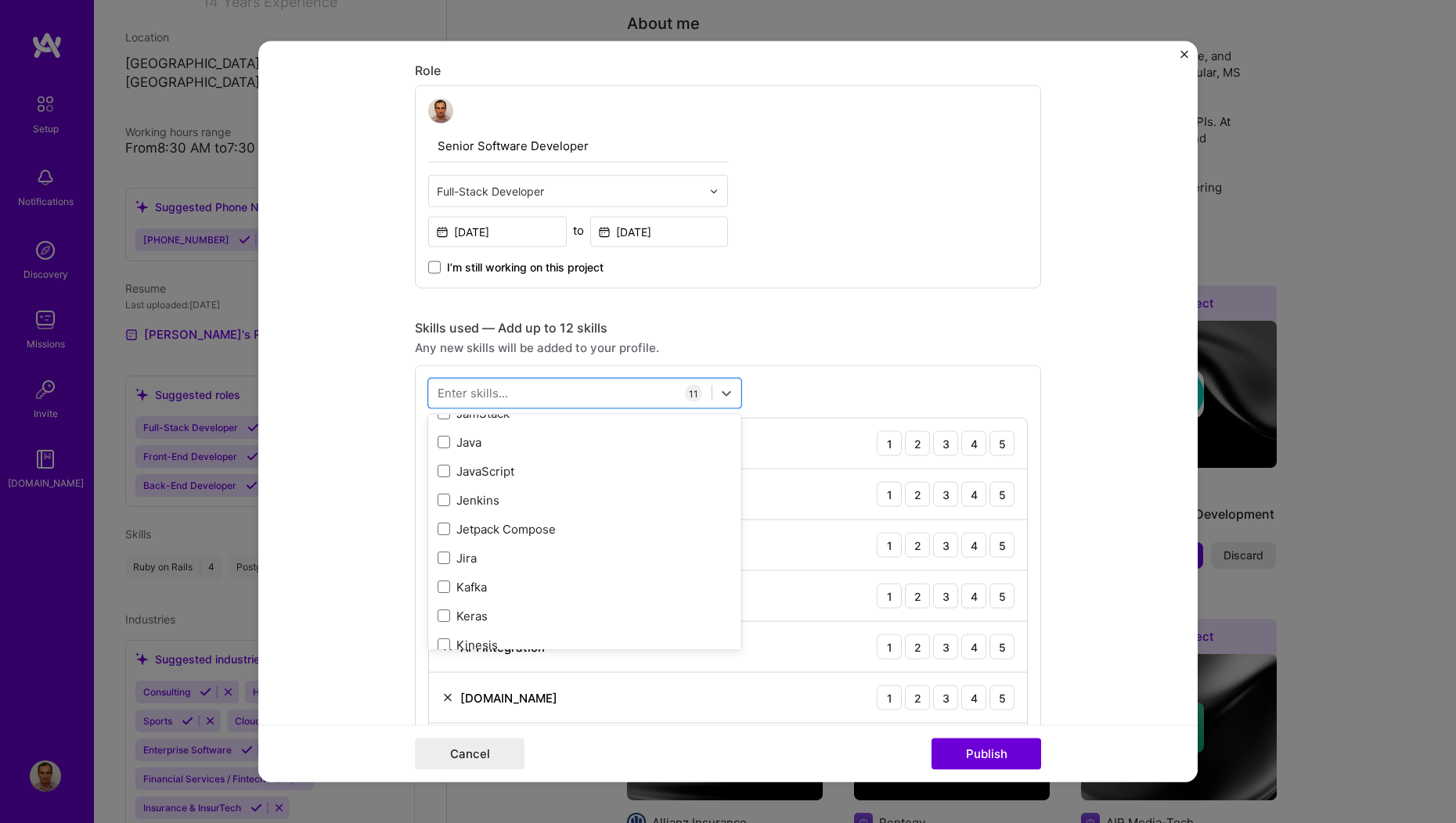
scroll to position [5113, 0]
click at [441, 474] on span at bounding box center [444, 470] width 12 height 12
click at [0, 0] on input "checkbox" at bounding box center [0, 0] width 0 height 0
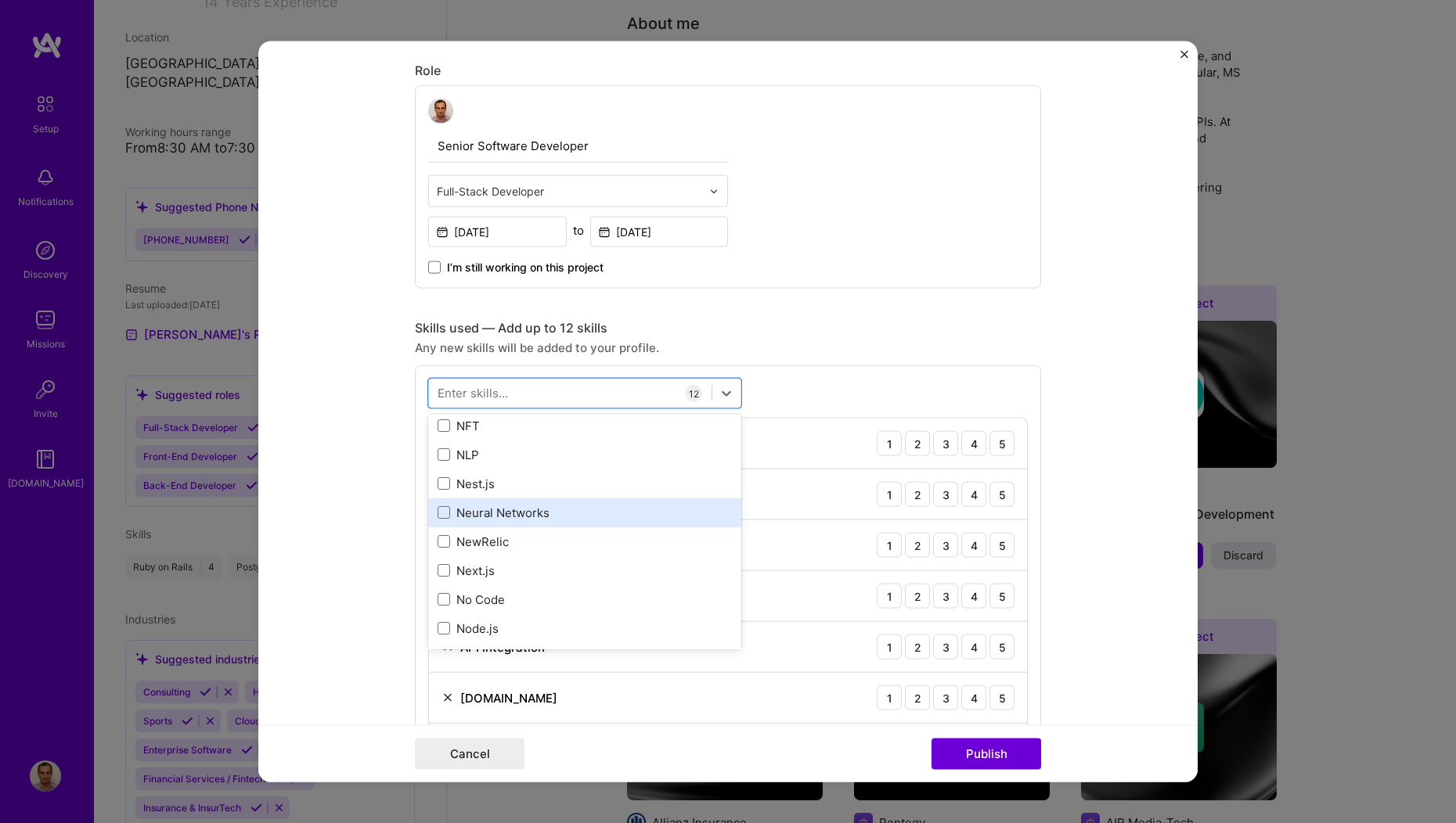
scroll to position [6371, 0]
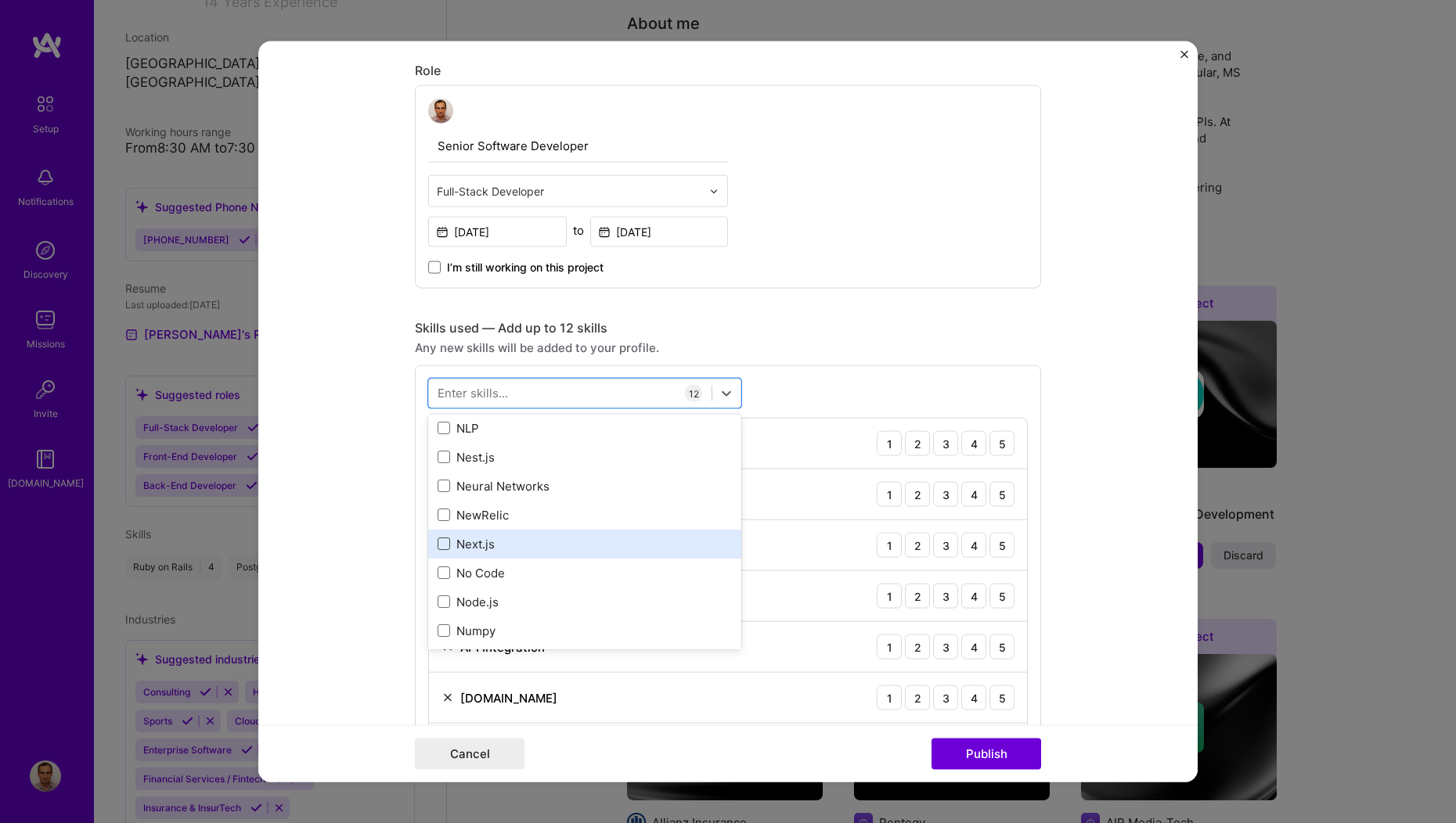
click at [438, 541] on span at bounding box center [444, 543] width 12 height 12
click at [0, 0] on input "checkbox" at bounding box center [0, 0] width 0 height 0
click at [441, 544] on icon at bounding box center [444, 543] width 7 height 5
click at [0, 0] on input "checkbox" at bounding box center [0, 0] width 0 height 0
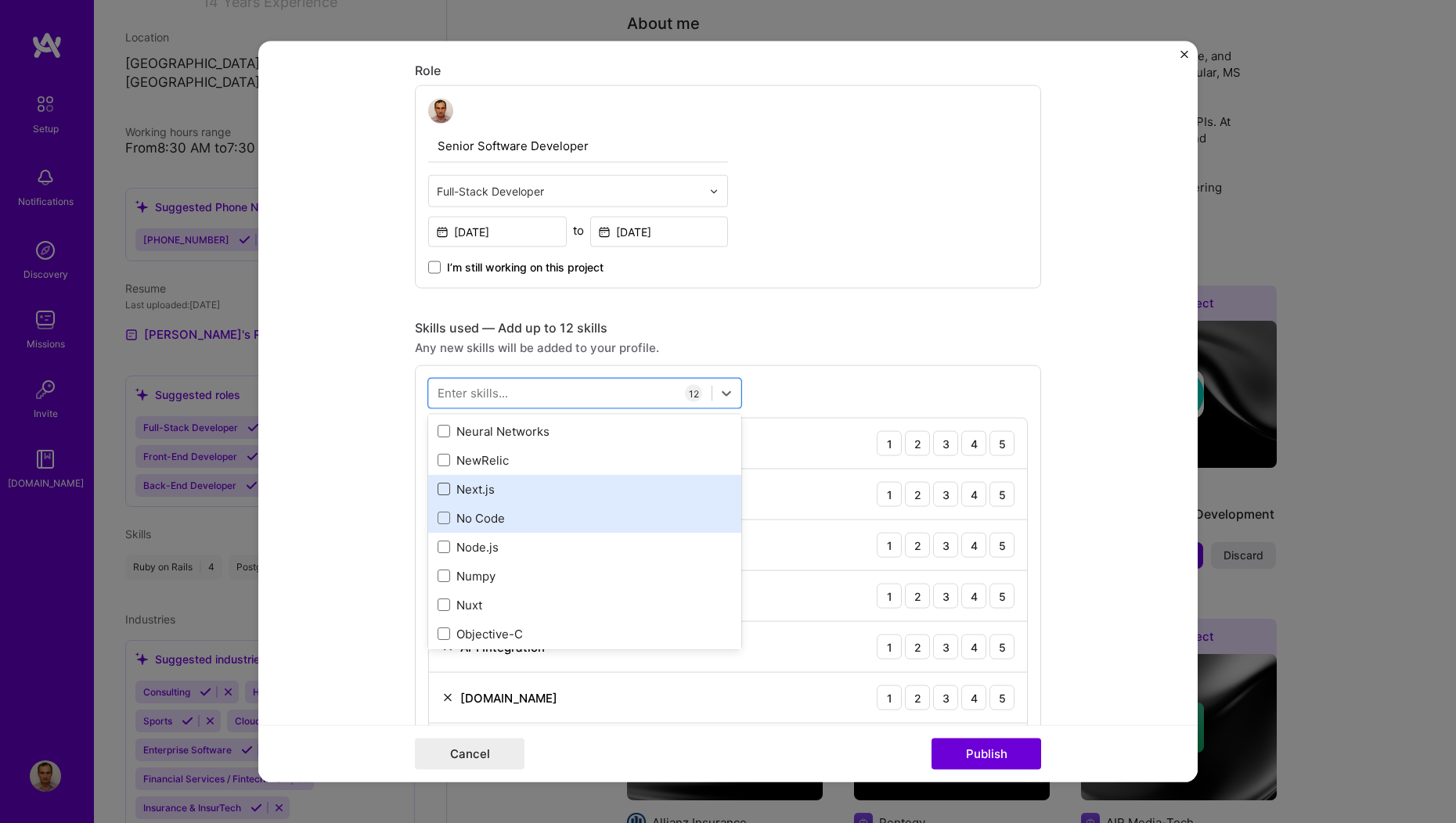
scroll to position [6428, 0]
click at [443, 491] on span at bounding box center [444, 486] width 12 height 12
click at [0, 0] on input "checkbox" at bounding box center [0, 0] width 0 height 0
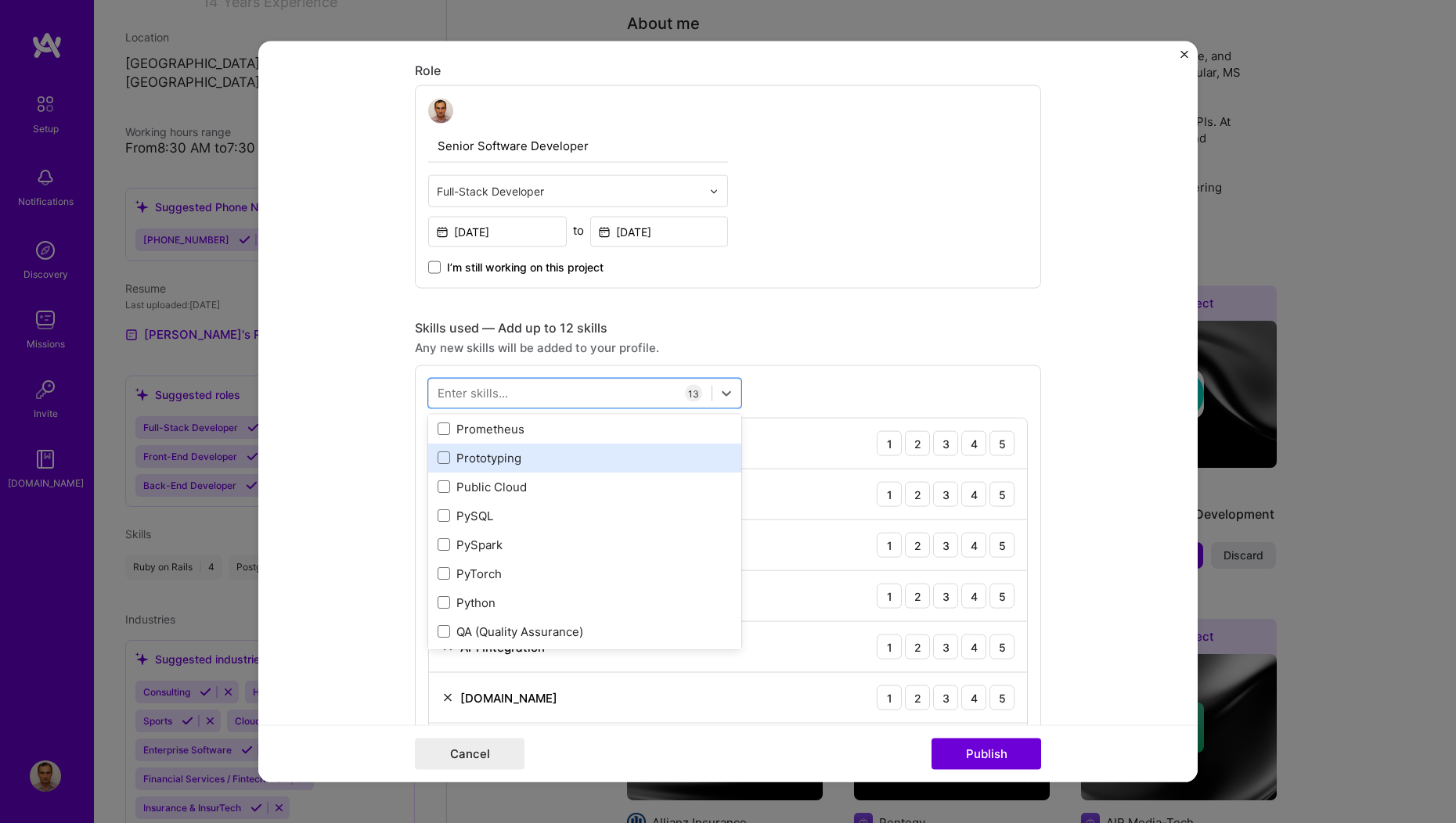
scroll to position [7452, 0]
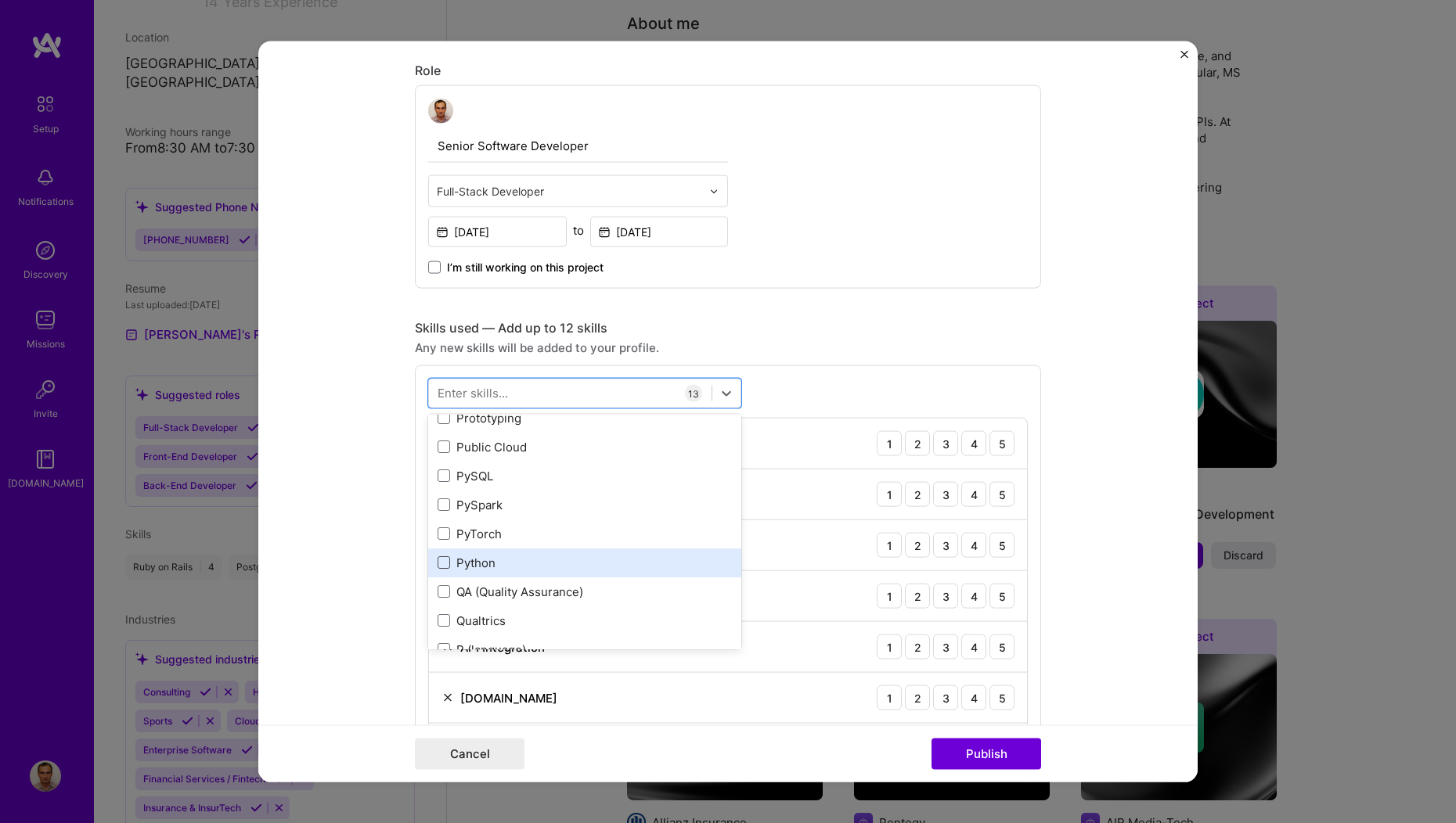
click at [441, 559] on span at bounding box center [444, 562] width 12 height 12
click at [0, 0] on input "checkbox" at bounding box center [0, 0] width 0 height 0
click at [440, 562] on icon at bounding box center [444, 562] width 8 height 7
click at [0, 0] on input "checkbox" at bounding box center [0, 0] width 0 height 0
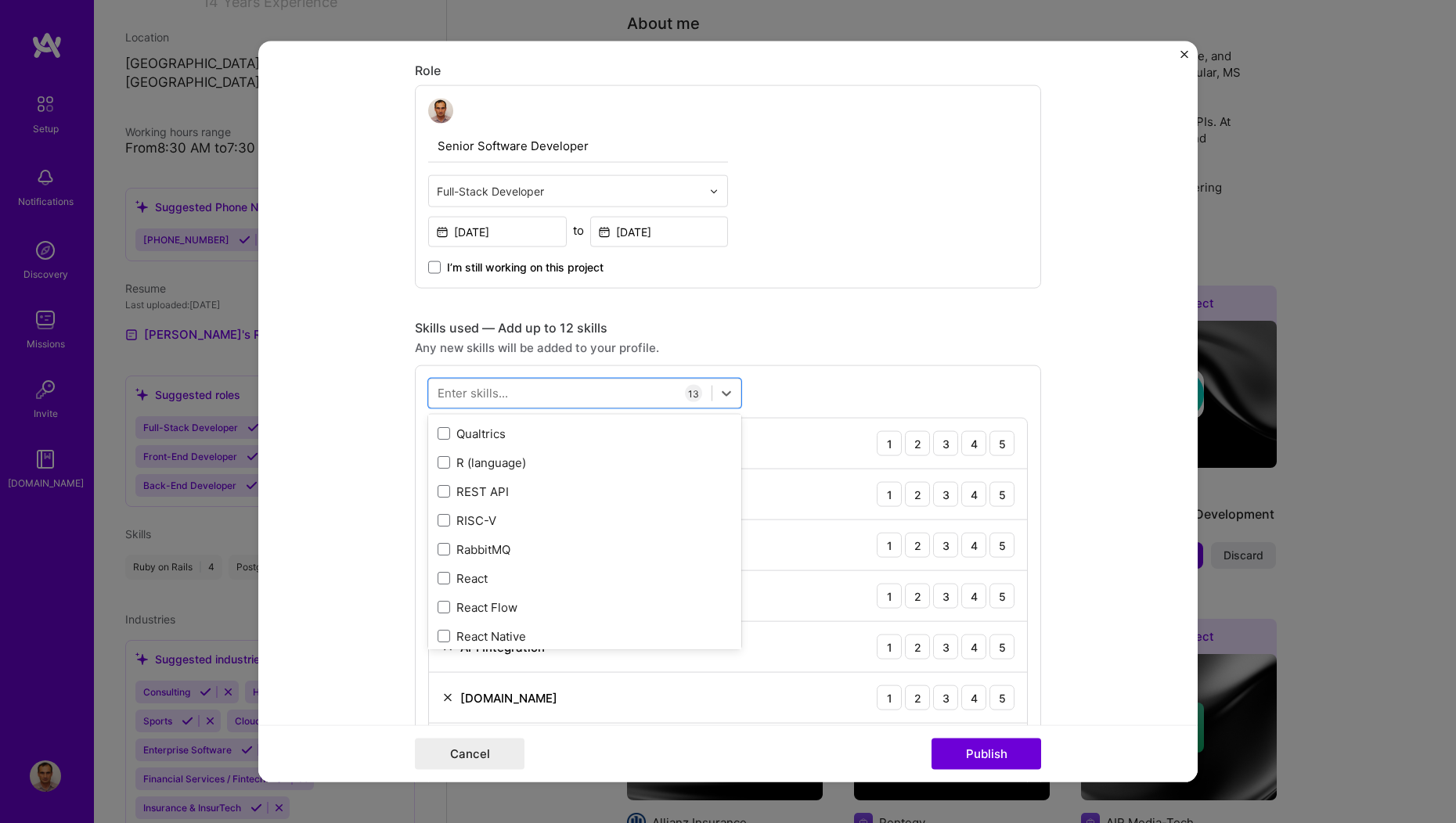
scroll to position [7641, 0]
click at [444, 489] on span at bounding box center [444, 489] width 12 height 12
click at [0, 0] on input "checkbox" at bounding box center [0, 0] width 0 height 0
click at [438, 577] on span at bounding box center [444, 576] width 12 height 12
click at [0, 0] on input "checkbox" at bounding box center [0, 0] width 0 height 0
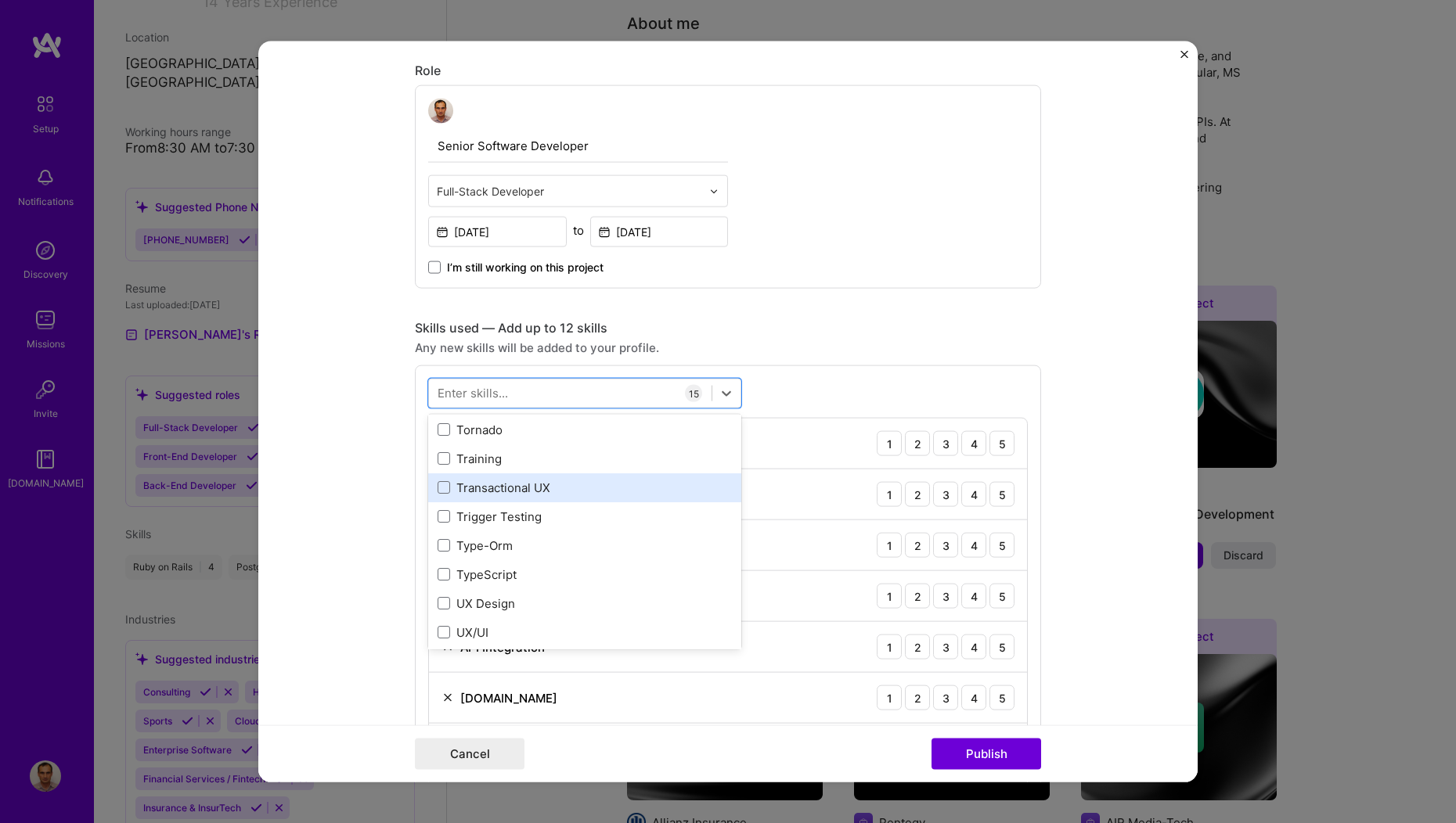
scroll to position [9820, 0]
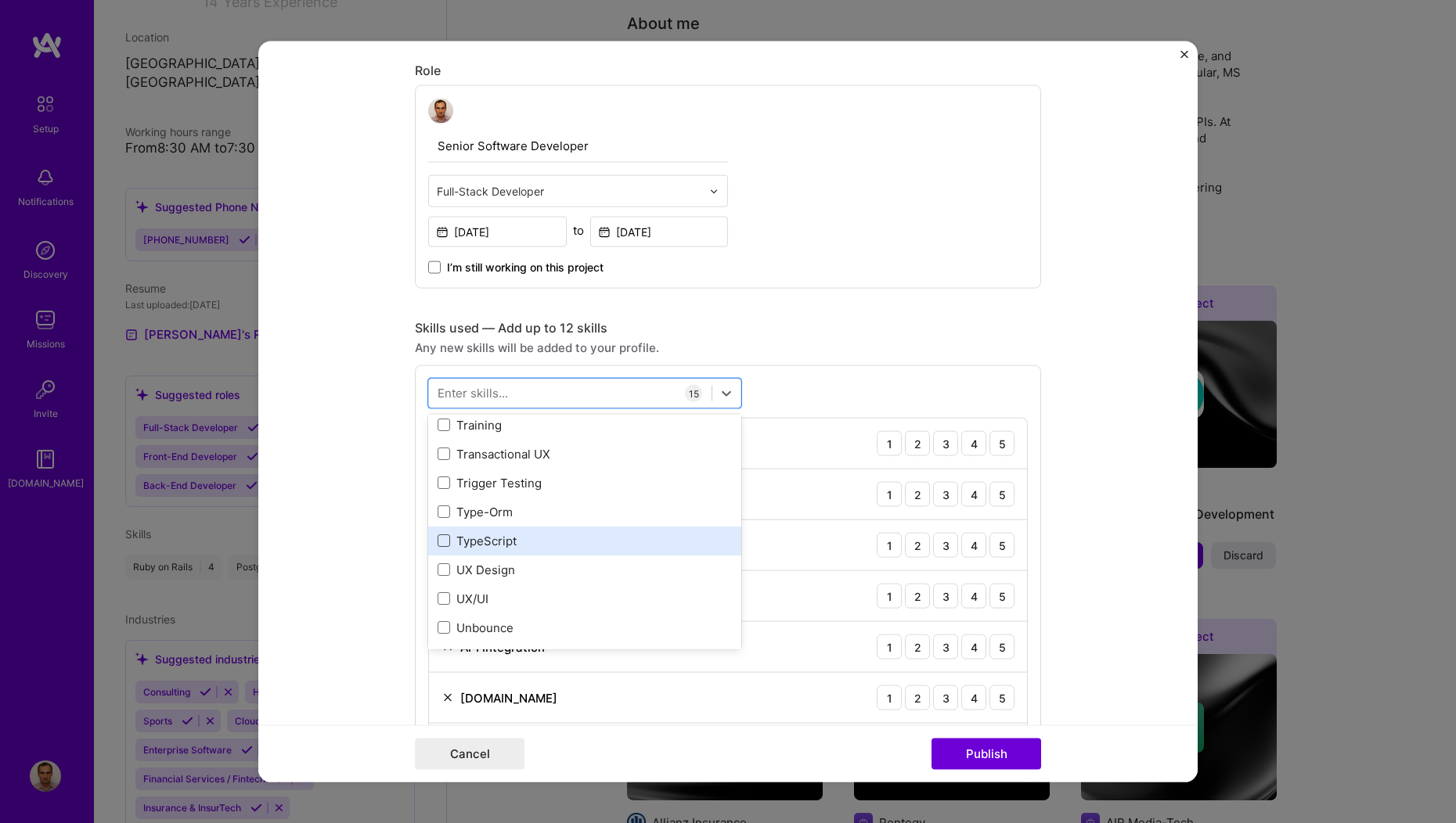
click at [438, 540] on span at bounding box center [444, 540] width 12 height 12
click at [0, 0] on input "checkbox" at bounding box center [0, 0] width 0 height 0
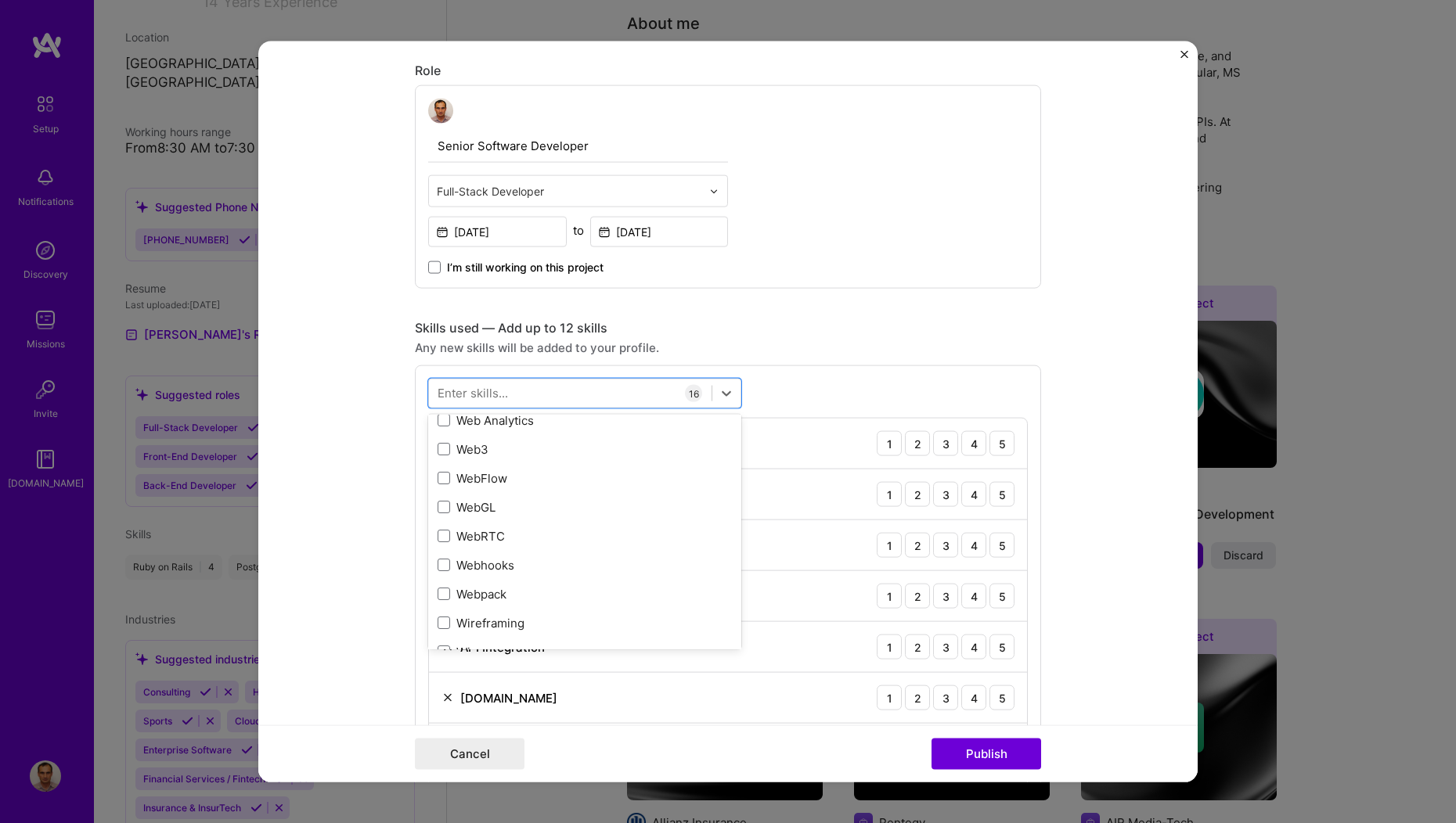
scroll to position [10373, 0]
click at [438, 536] on span at bounding box center [444, 536] width 12 height 12
click at [0, 0] on input "checkbox" at bounding box center [0, 0] width 0 height 0
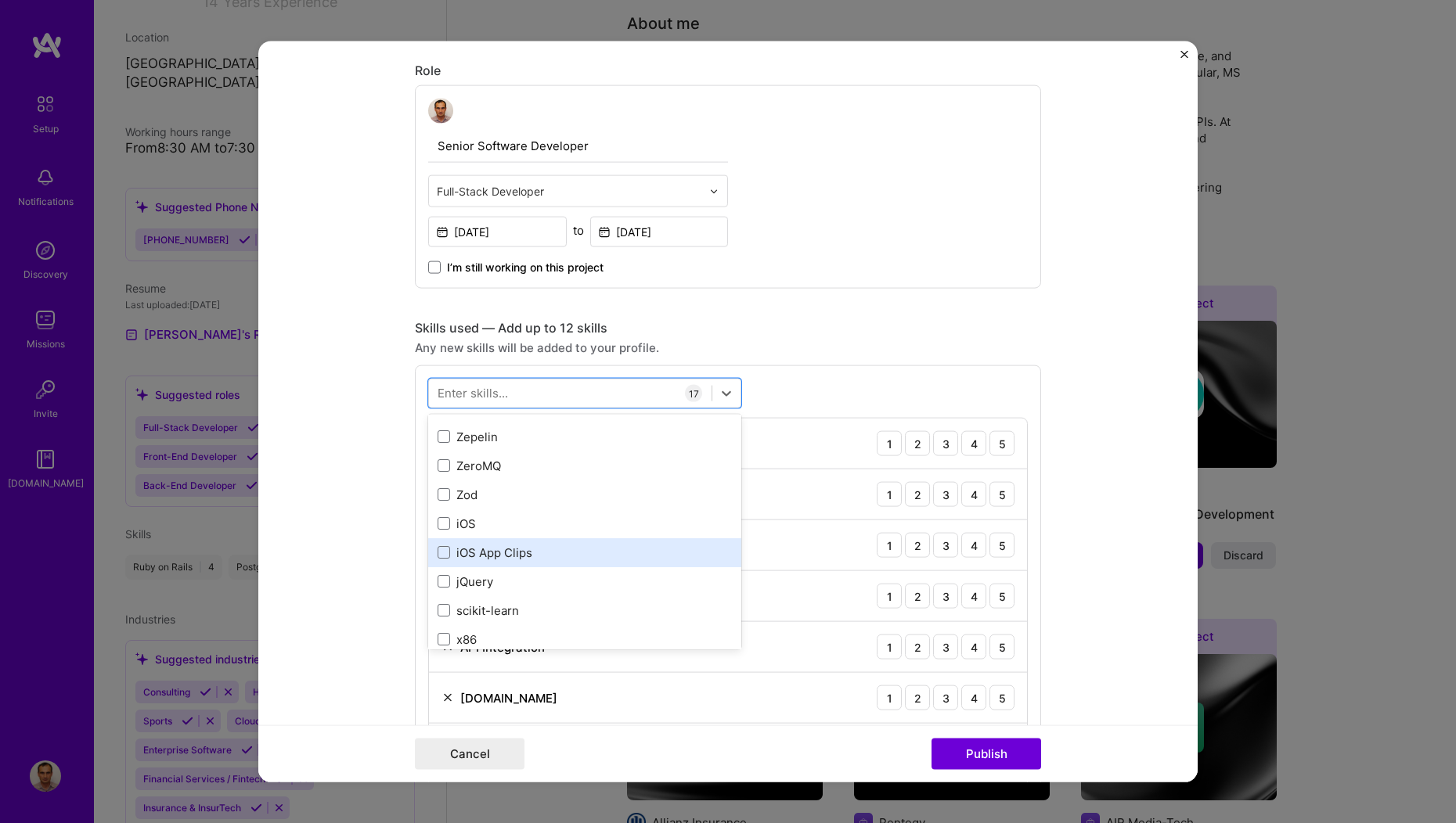
scroll to position [10777, 0]
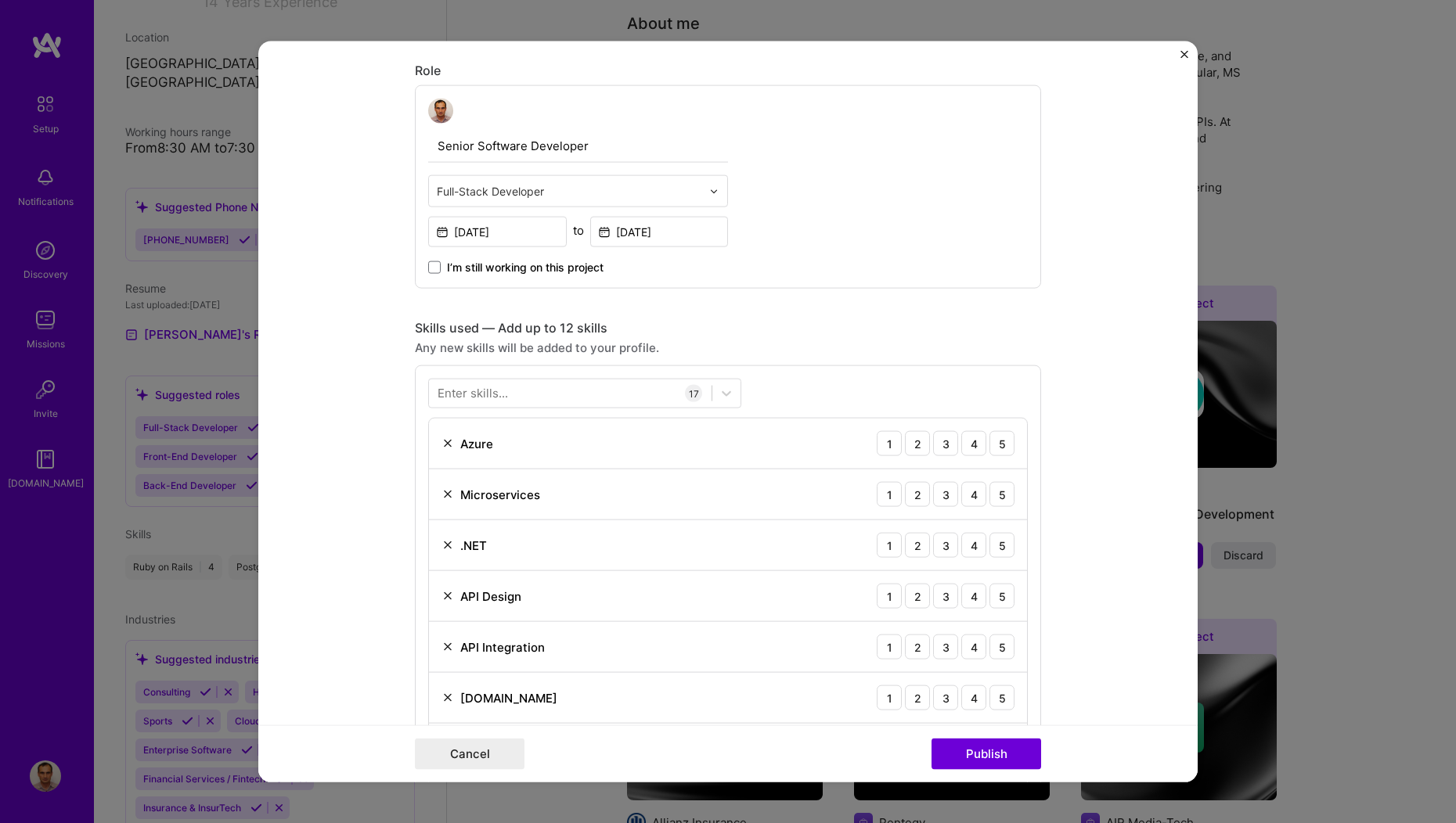
click at [349, 436] on form "Editing suggested project This project is suggested based on your LinkedIn, res…" at bounding box center [728, 412] width 939 height 741
click at [934, 496] on div "3" at bounding box center [946, 494] width 25 height 25
click at [936, 447] on div "3" at bounding box center [946, 443] width 25 height 25
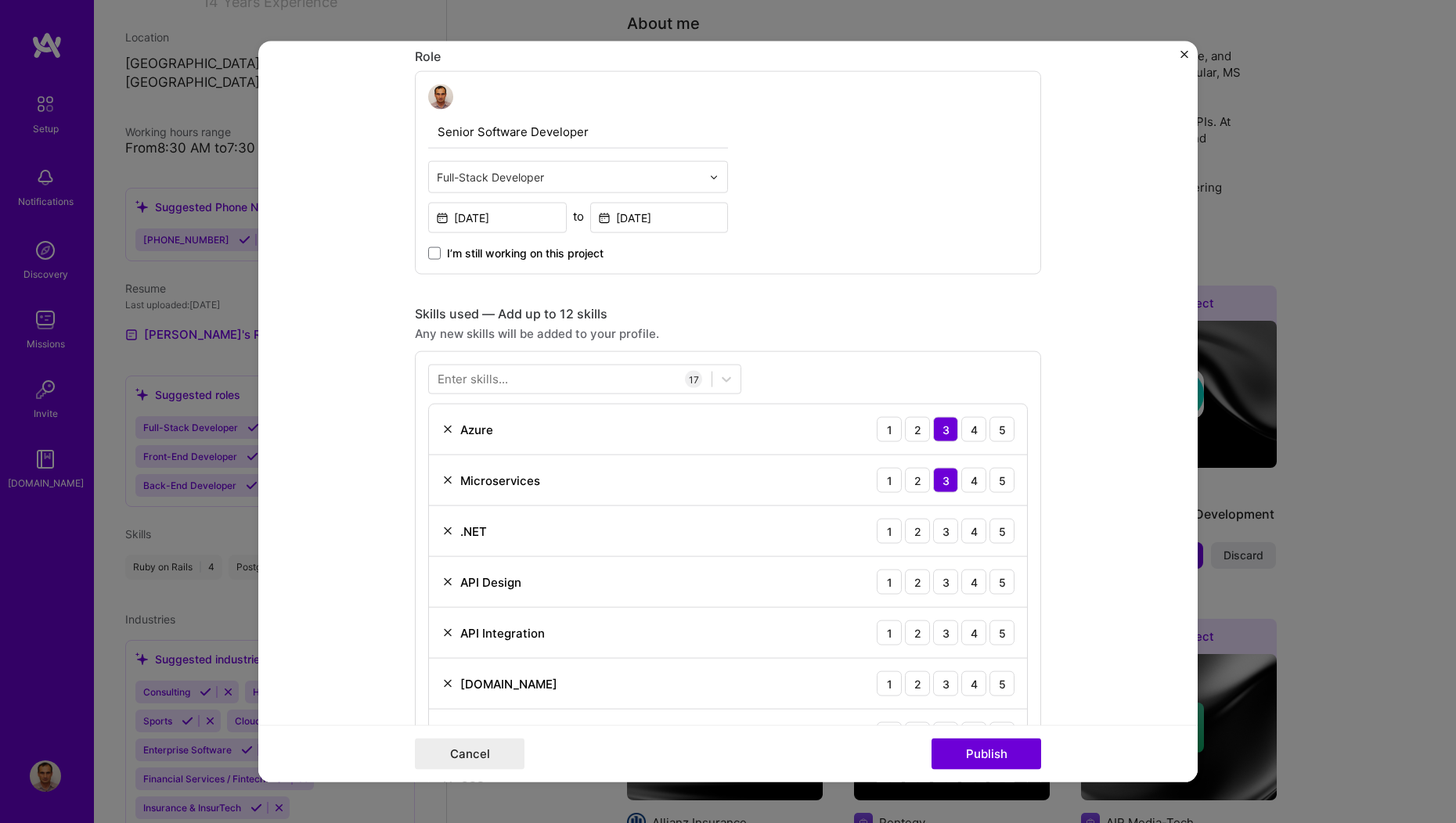
scroll to position [522, 0]
click at [964, 531] on div "4" at bounding box center [974, 526] width 25 height 25
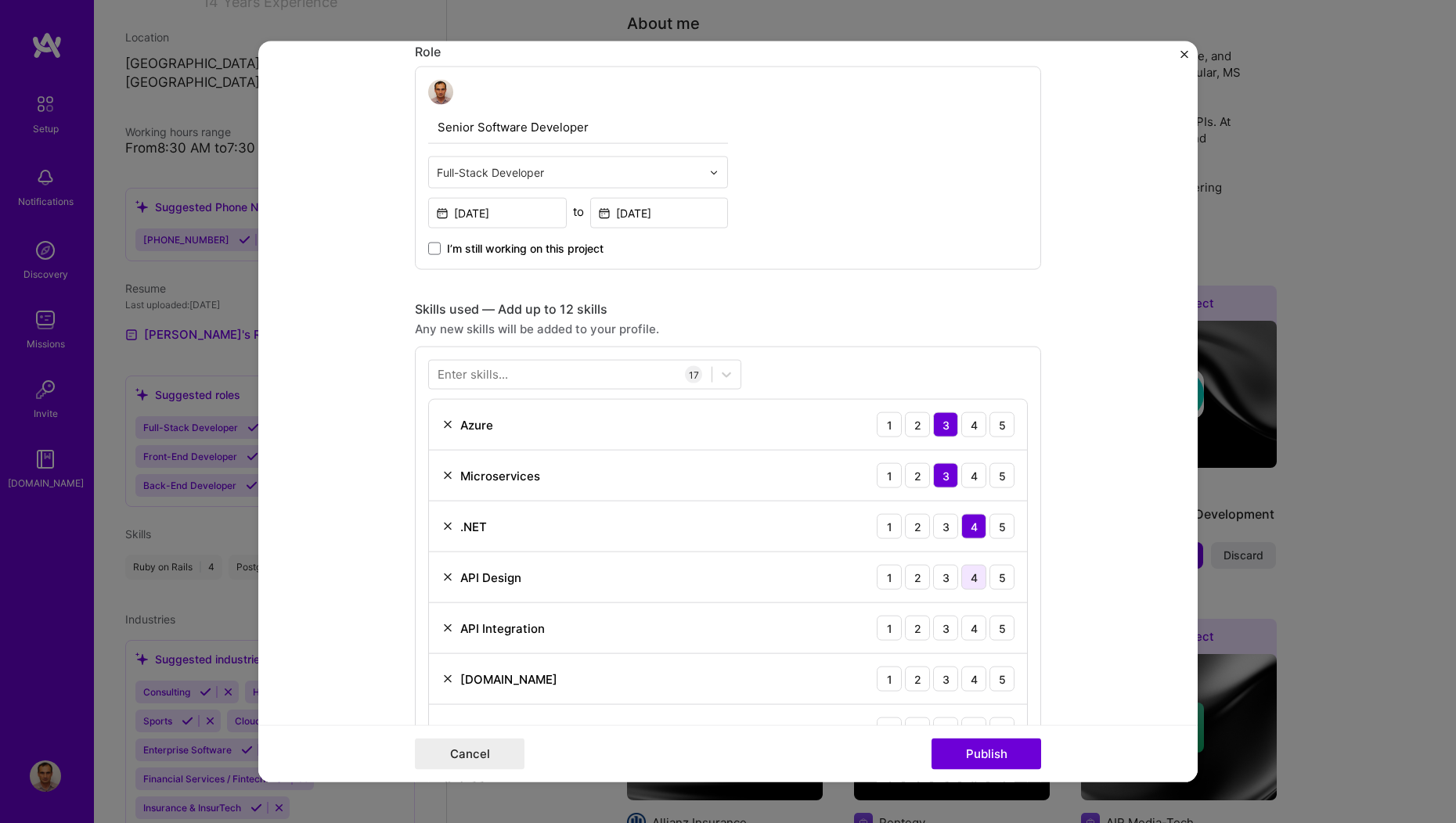
click at [969, 580] on div "4" at bounding box center [974, 577] width 25 height 25
click at [963, 630] on div "4" at bounding box center [974, 628] width 25 height 25
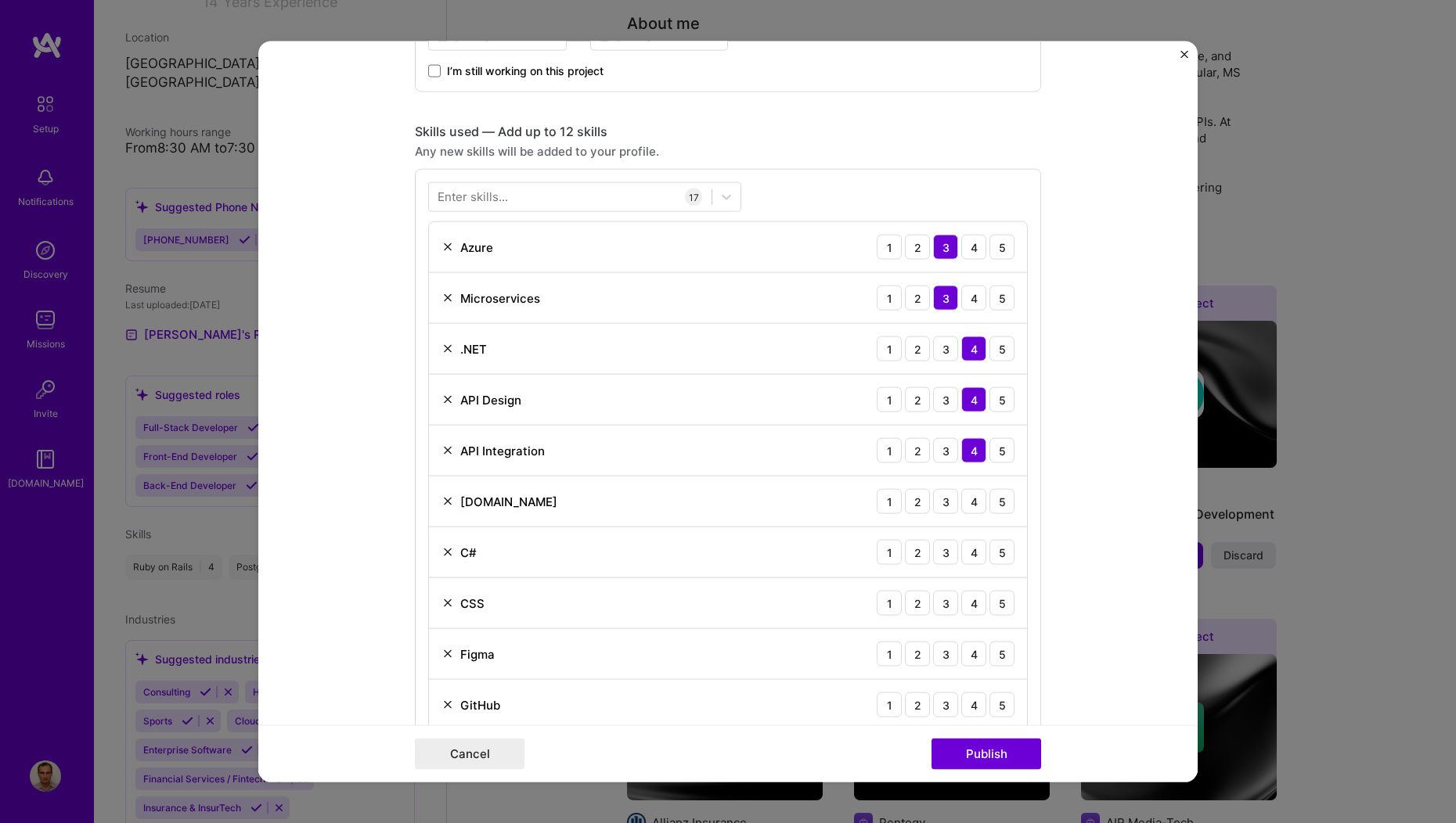
scroll to position [701, 0]
click at [969, 495] on div "4" at bounding box center [974, 501] width 25 height 25
click at [966, 552] on div "4" at bounding box center [974, 551] width 25 height 25
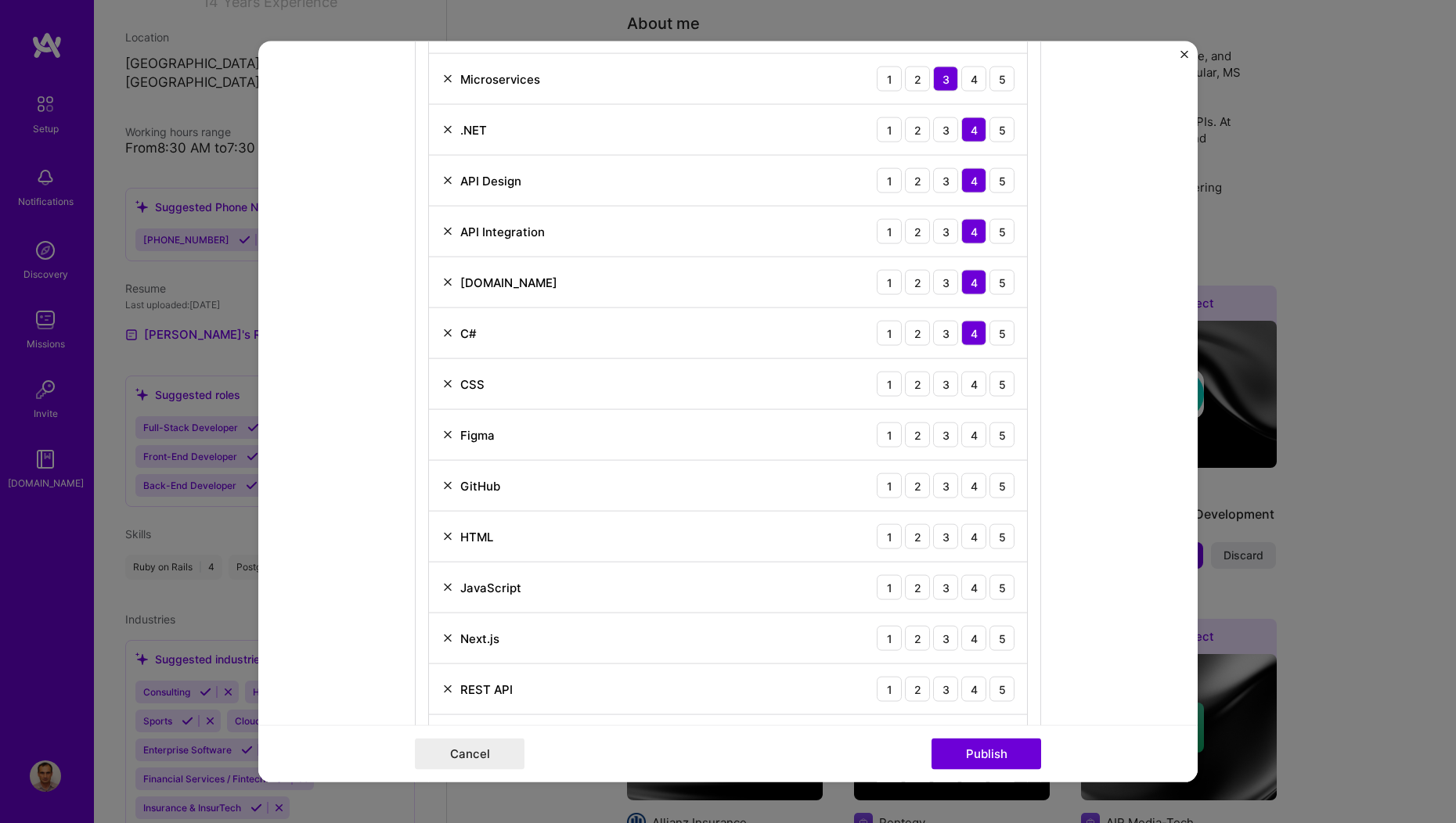
scroll to position [920, 0]
click at [944, 383] on div "3" at bounding box center [946, 383] width 25 height 25
click at [909, 437] on div "2" at bounding box center [917, 434] width 25 height 25
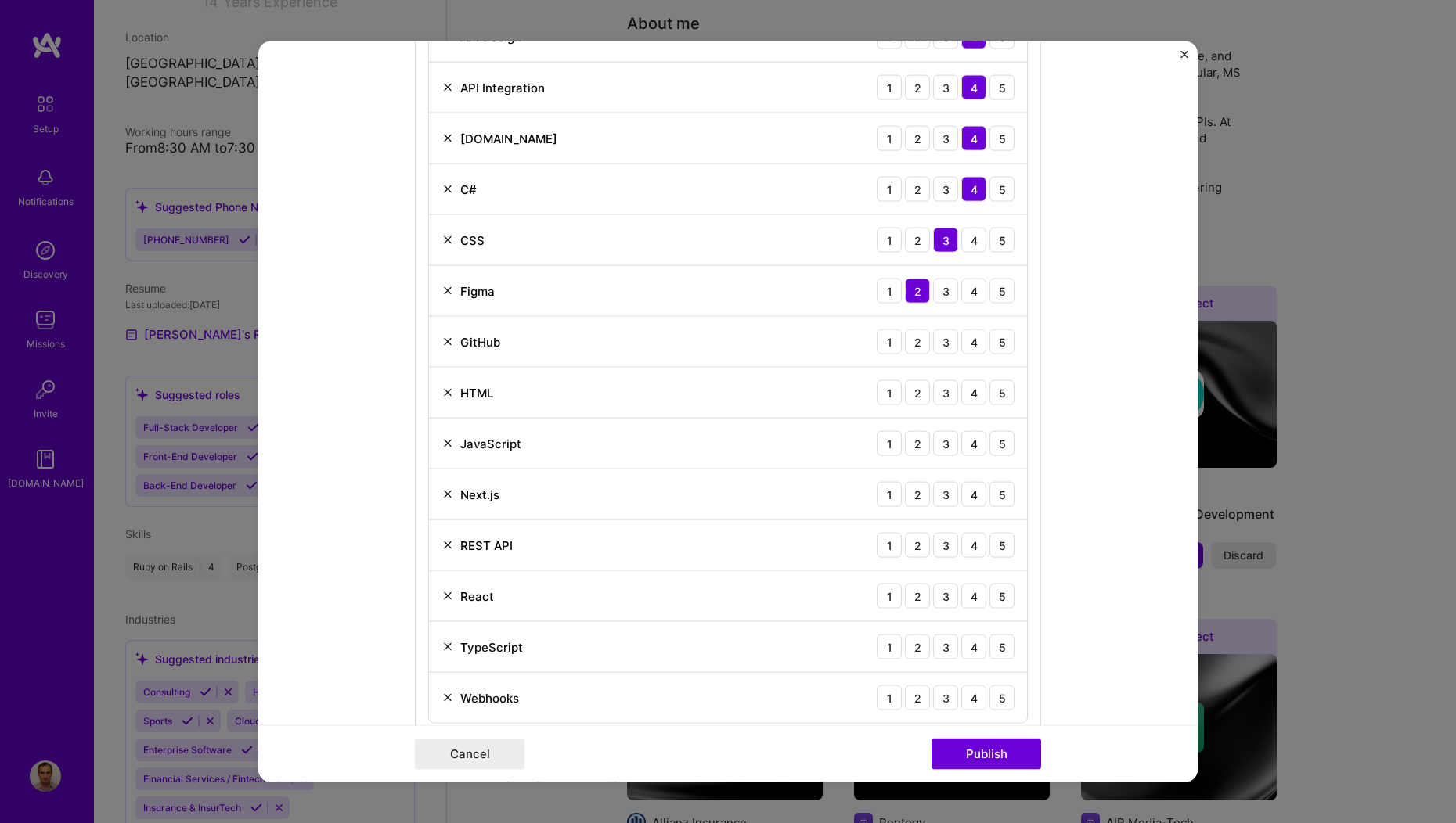
scroll to position [1070, 0]
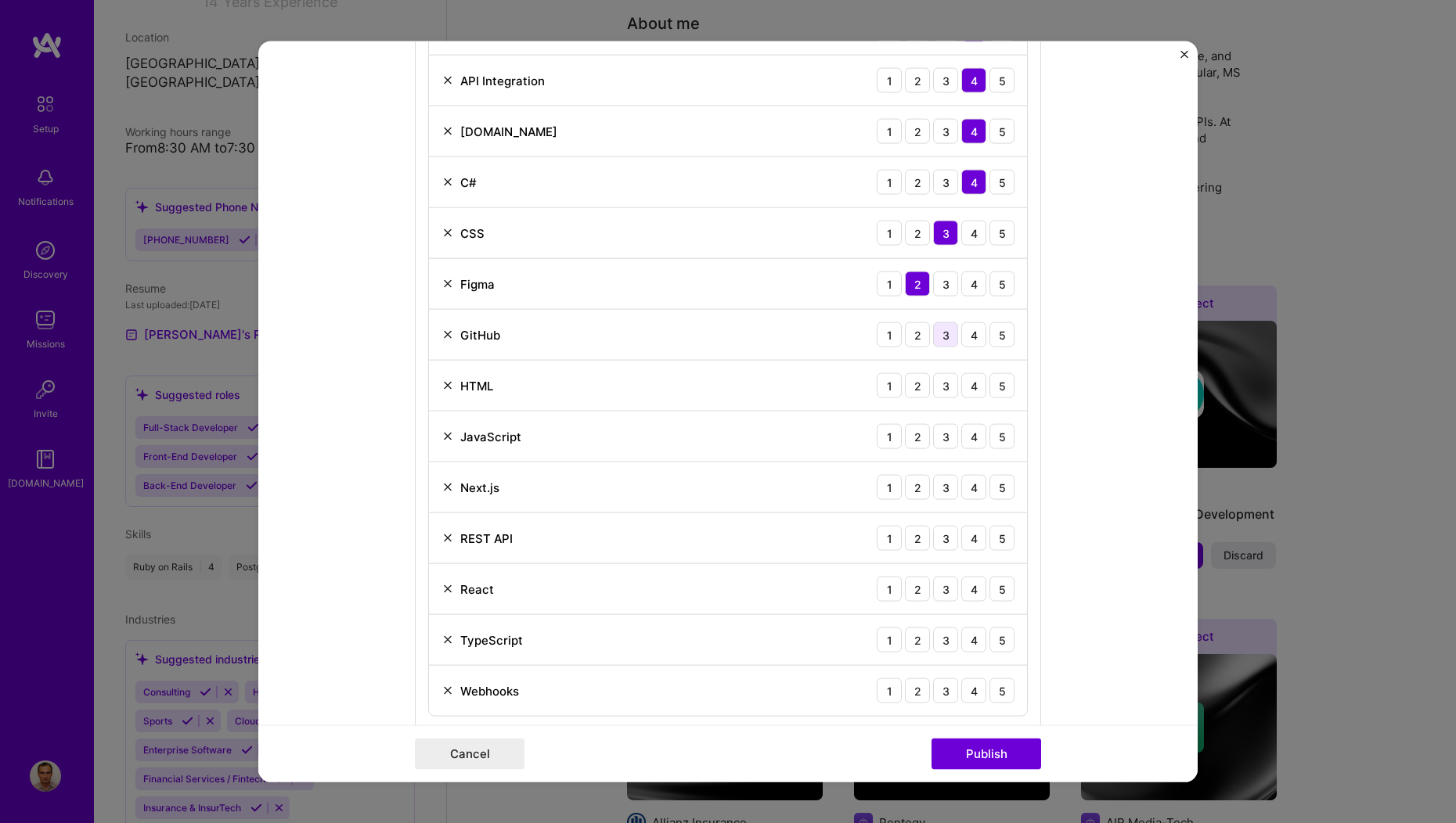
click at [943, 340] on div "3" at bounding box center [946, 334] width 25 height 25
click at [942, 391] on div "3" at bounding box center [946, 385] width 25 height 25
click at [965, 438] on div "4" at bounding box center [974, 436] width 25 height 25
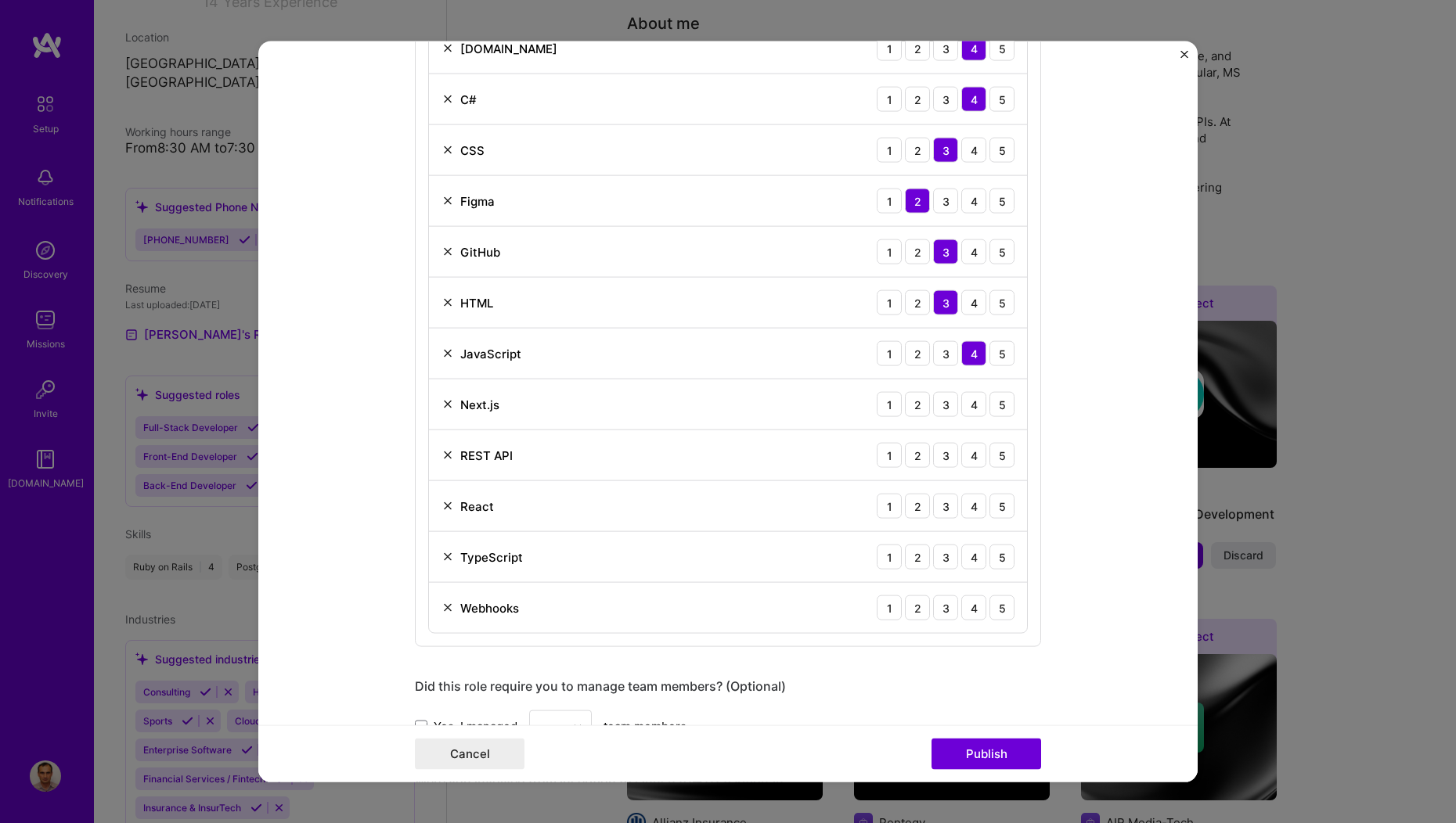
scroll to position [1157, 0]
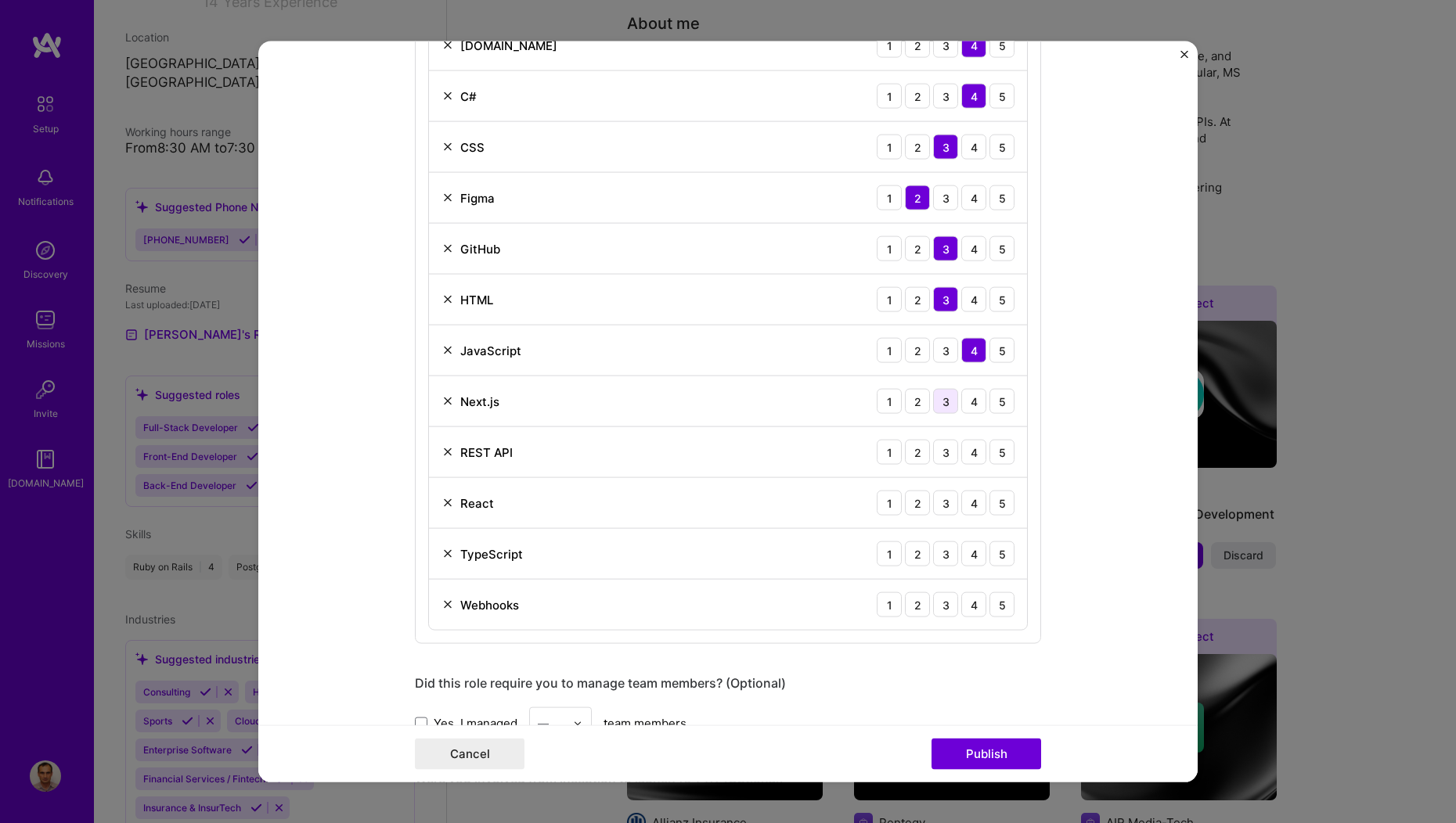
click at [942, 397] on div "3" at bounding box center [946, 401] width 25 height 25
click at [969, 449] on div "4" at bounding box center [974, 452] width 25 height 25
click at [963, 509] on div "4" at bounding box center [974, 503] width 25 height 25
click at [963, 554] on div "4" at bounding box center [974, 553] width 25 height 25
click at [969, 603] on div "4" at bounding box center [974, 604] width 25 height 25
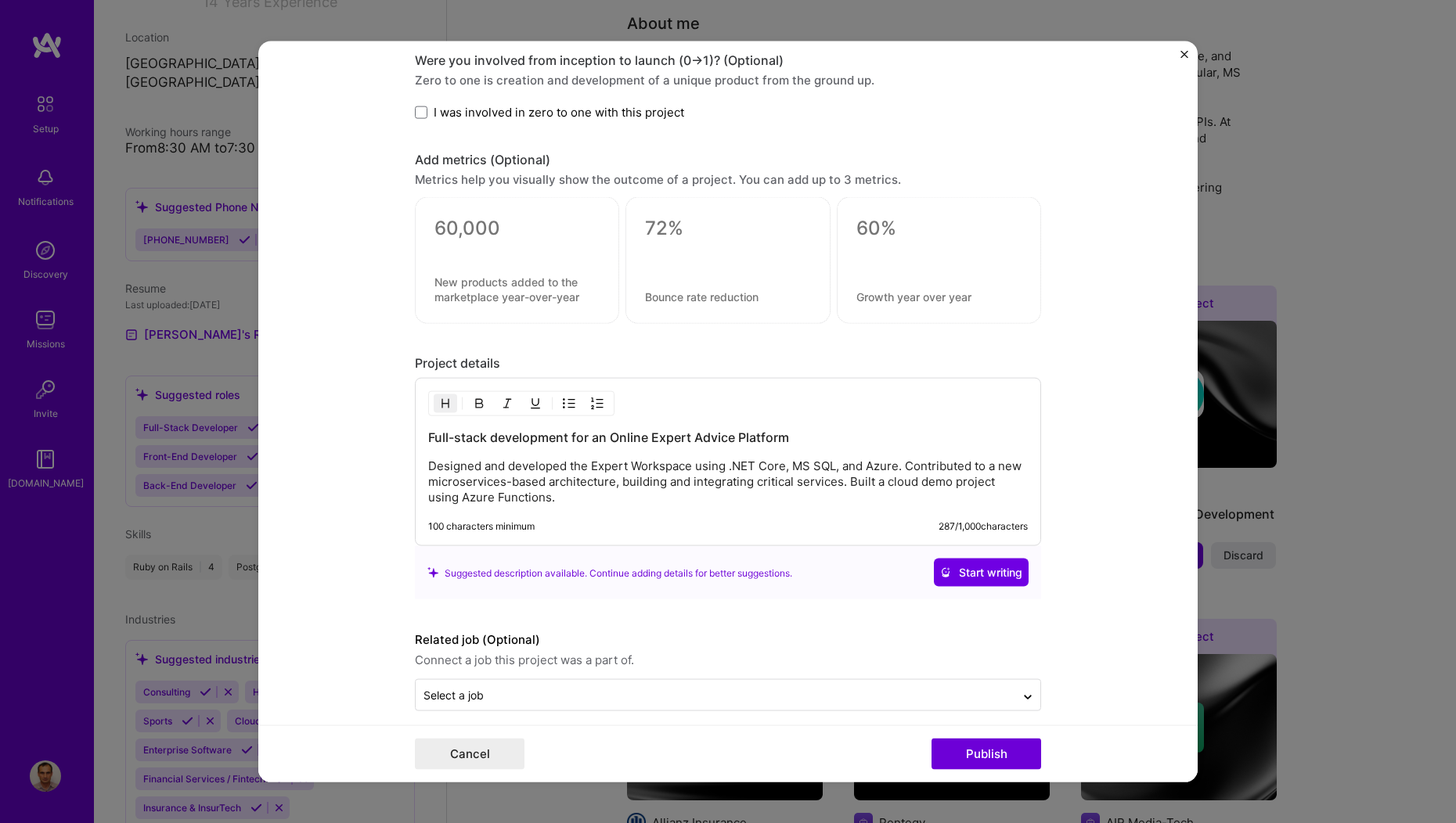
scroll to position [1889, 0]
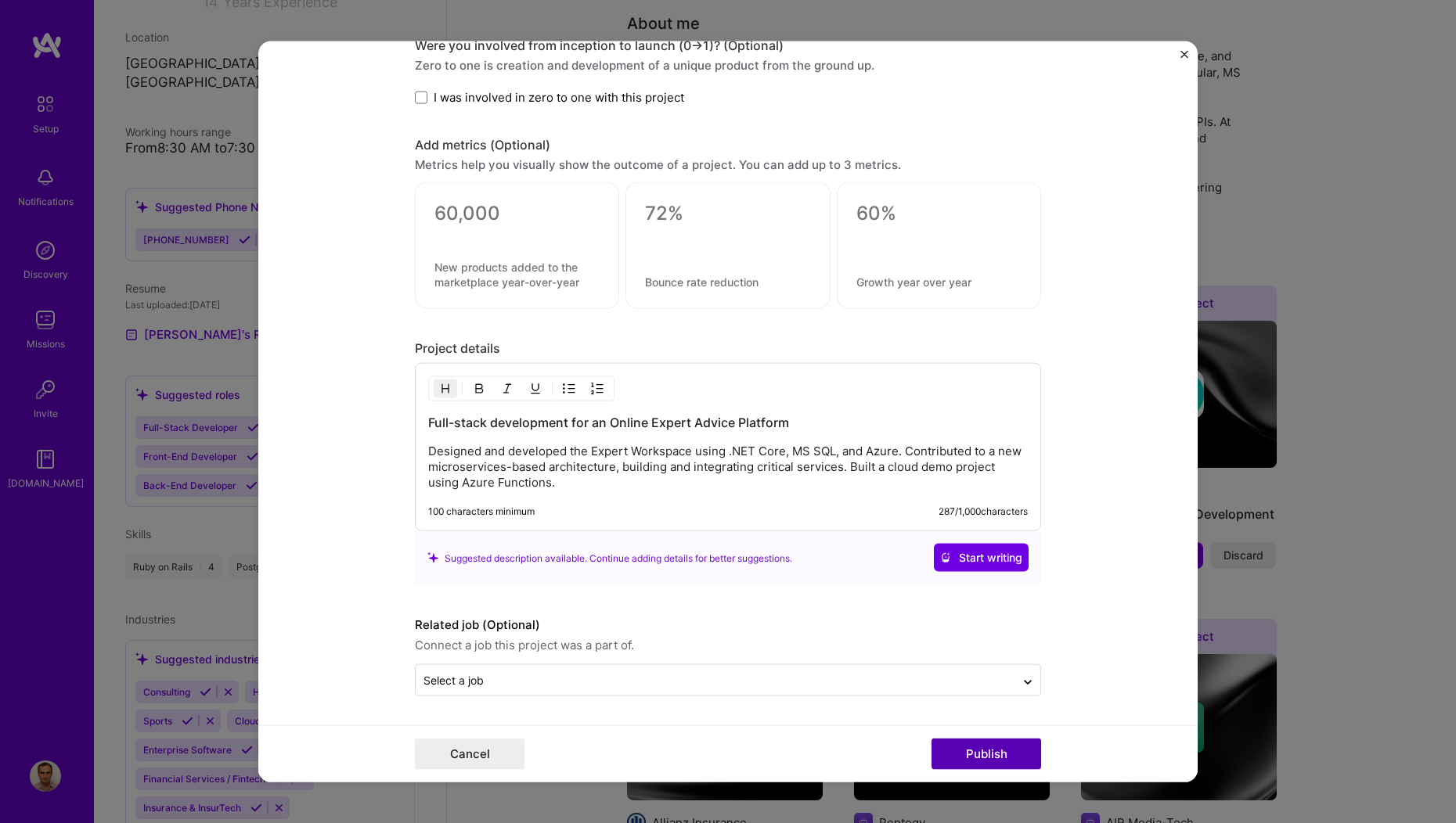
click at [969, 744] on button "Publish" at bounding box center [986, 753] width 110 height 31
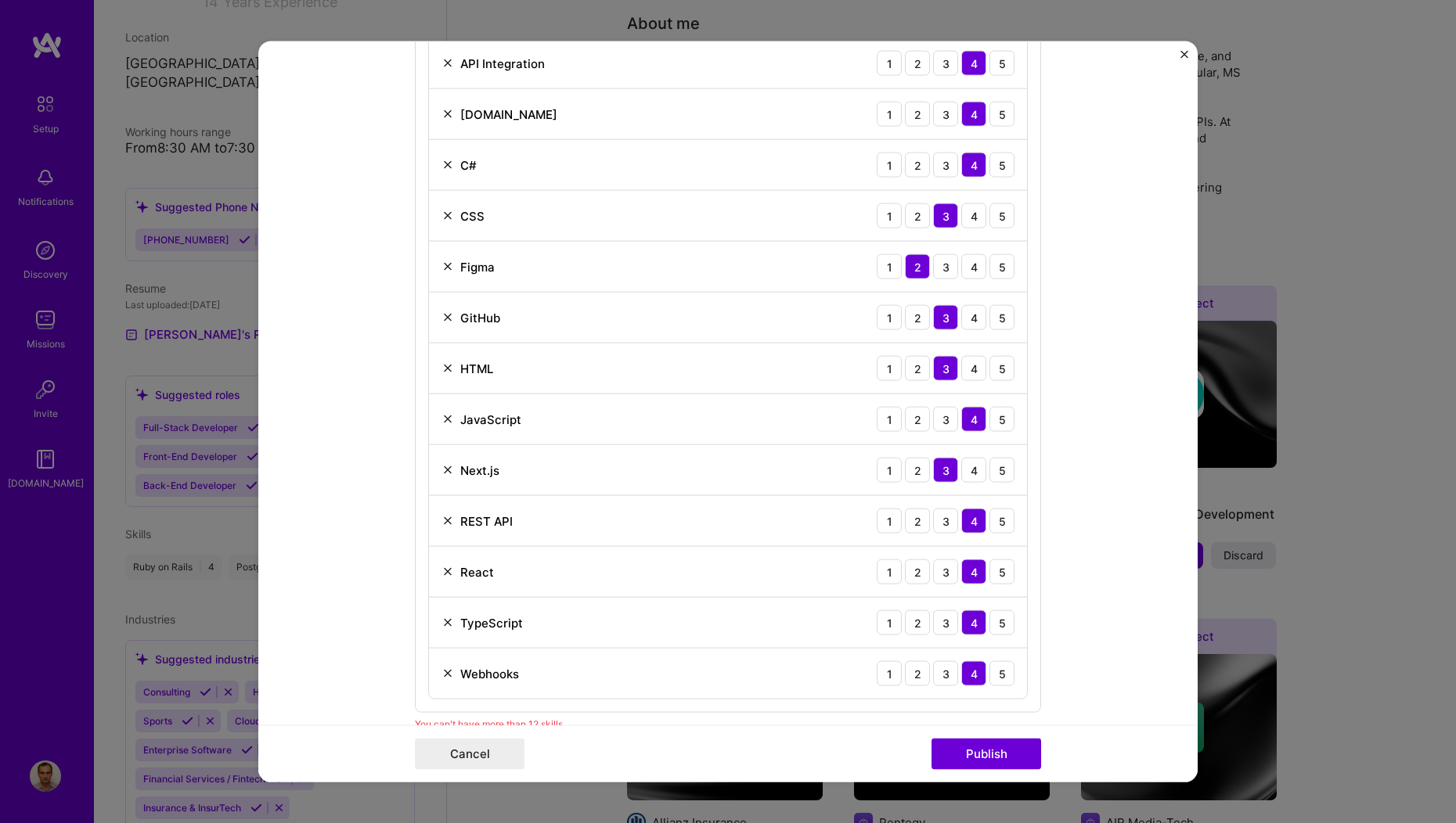
scroll to position [1087, 0]
click at [442, 673] on img at bounding box center [447, 674] width 12 height 12
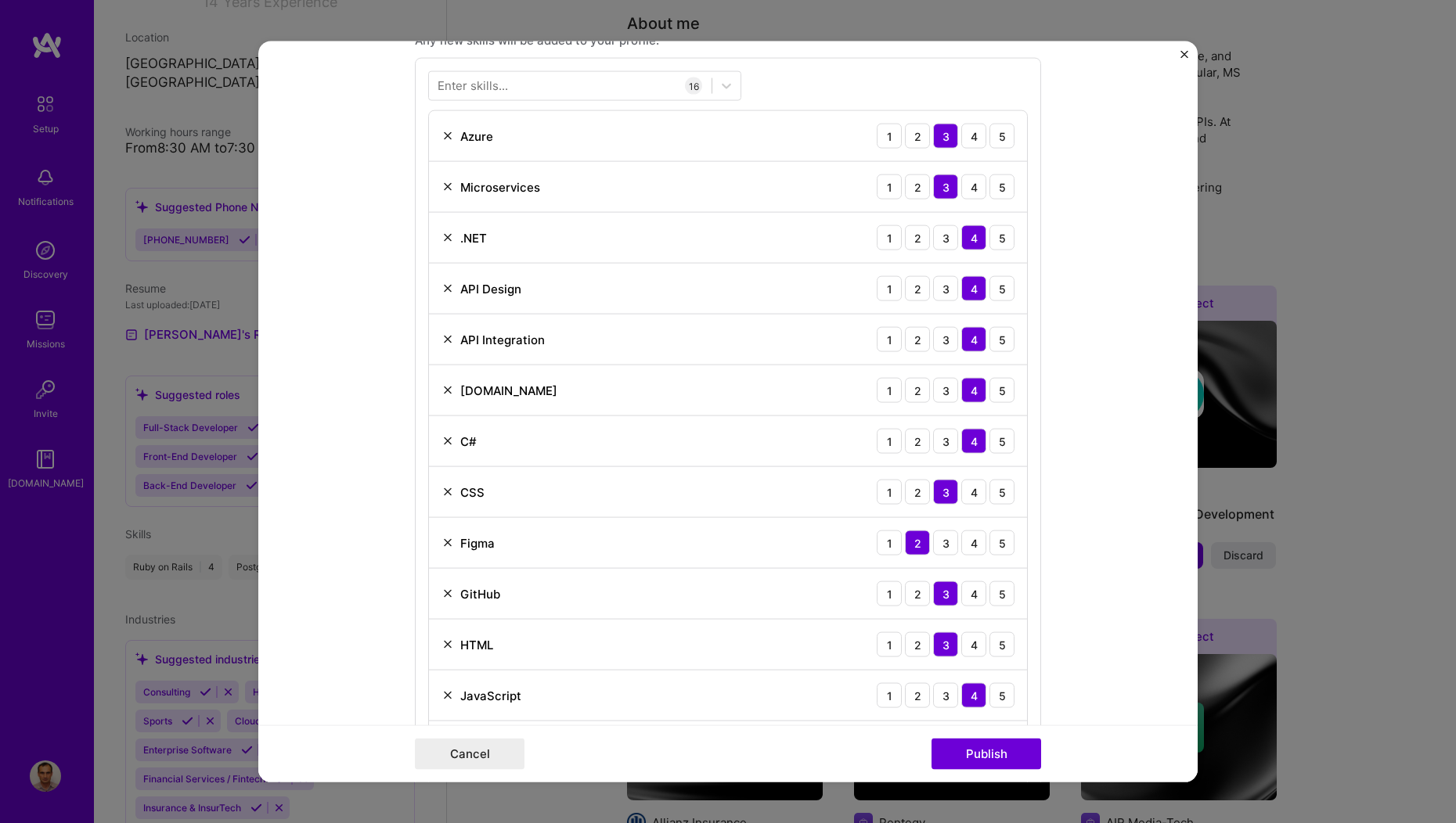
scroll to position [857, 0]
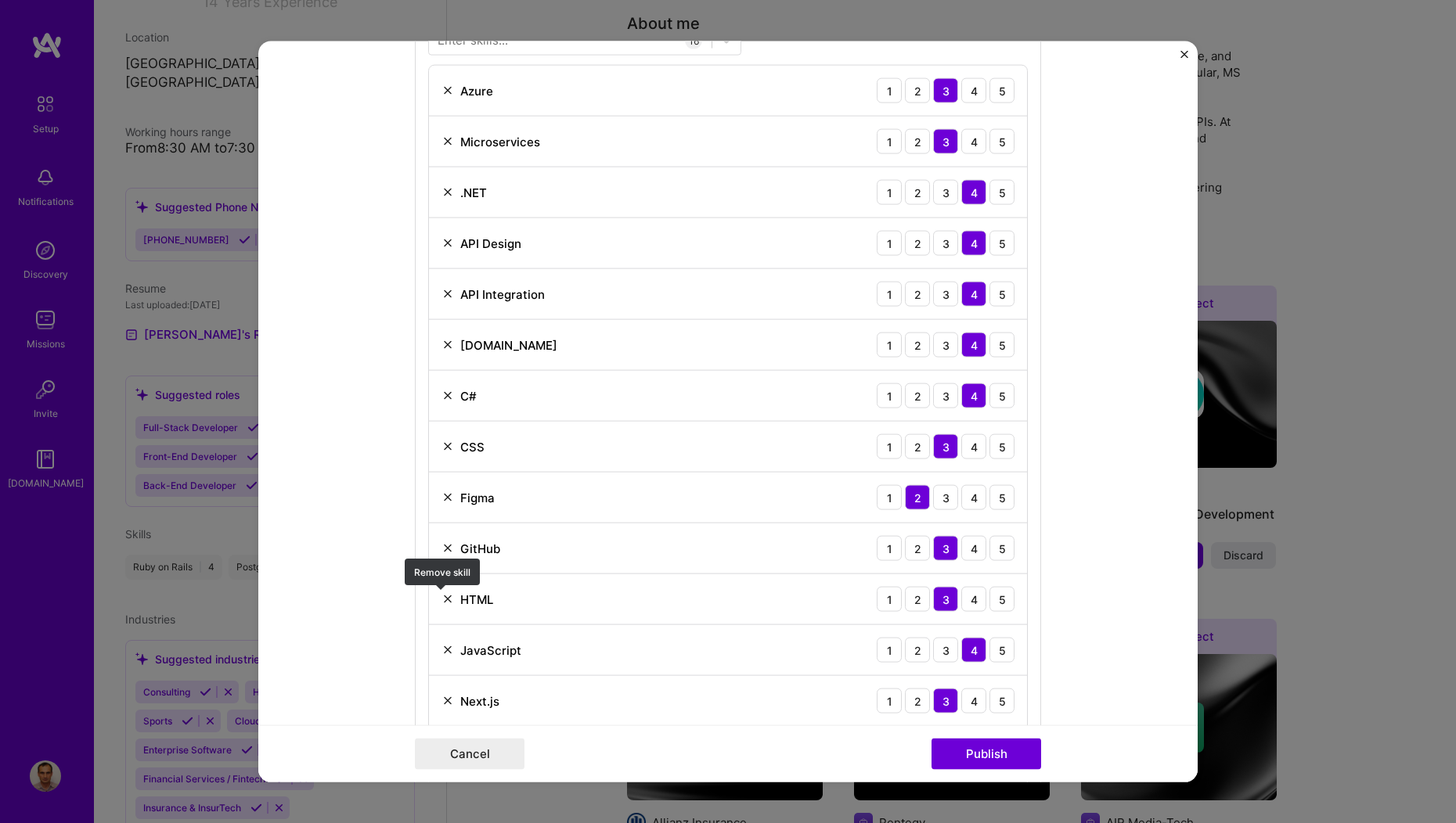
click at [443, 594] on img at bounding box center [447, 598] width 12 height 12
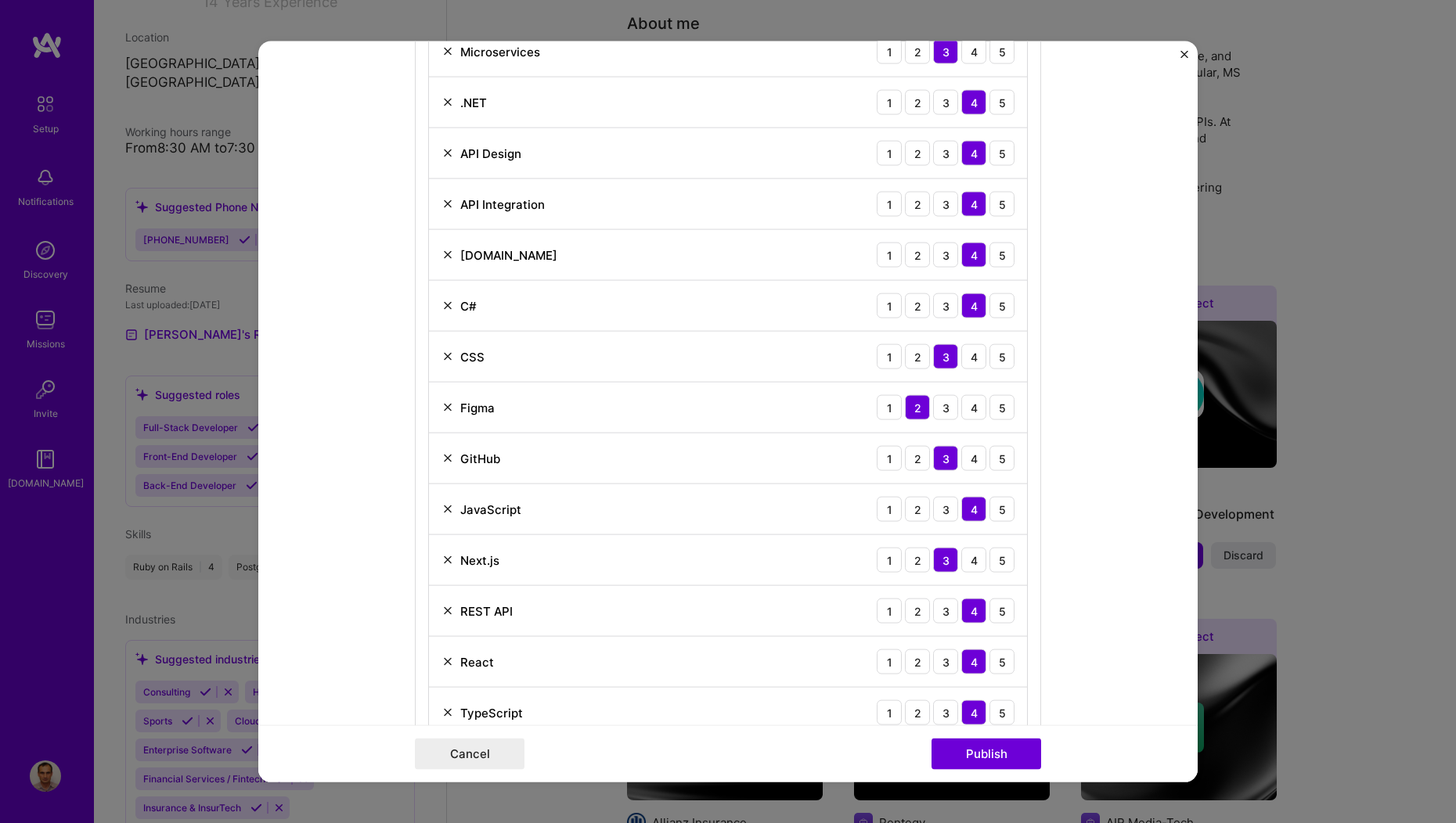
scroll to position [1050, 0]
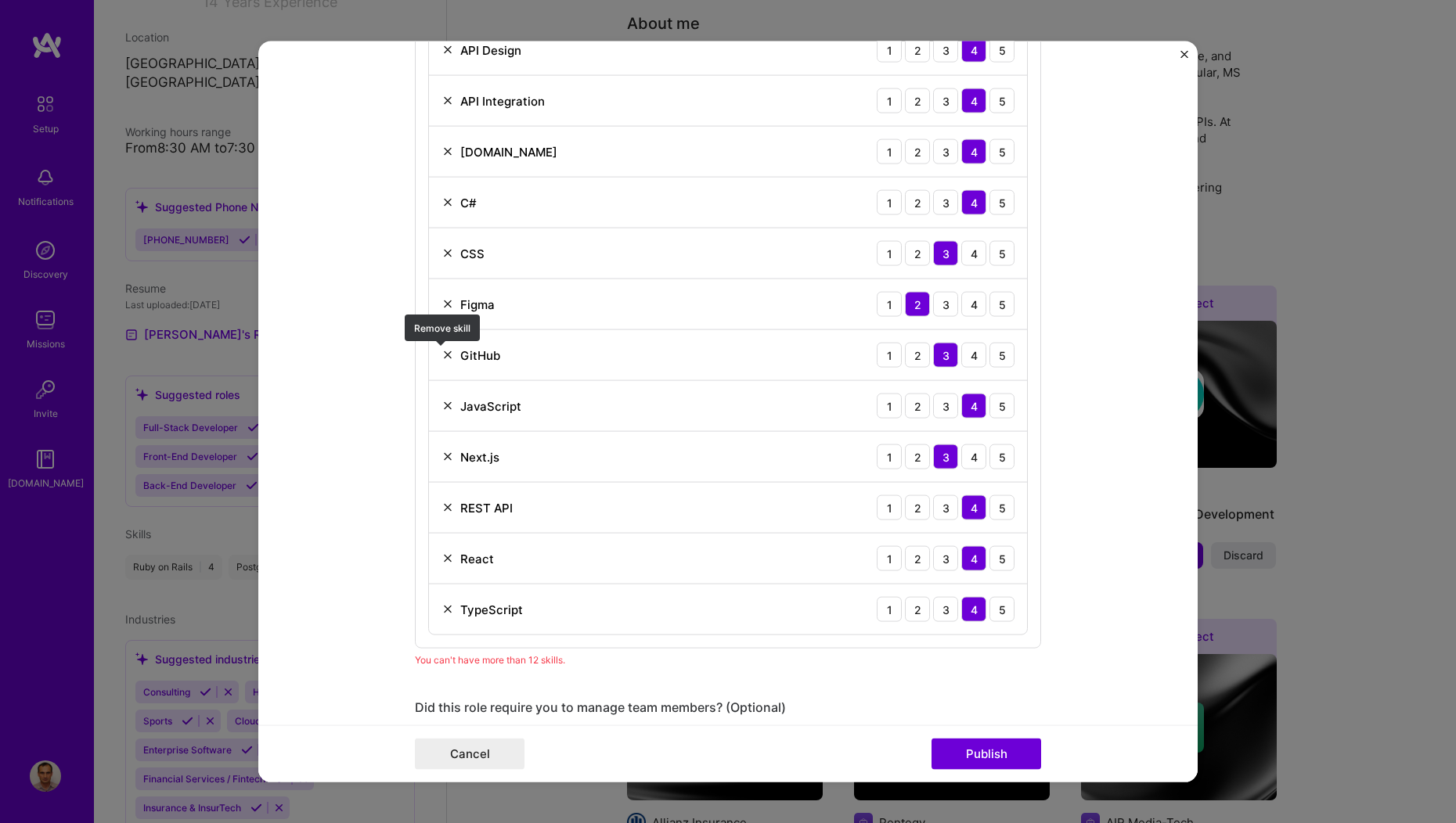
click at [442, 349] on img at bounding box center [447, 354] width 12 height 12
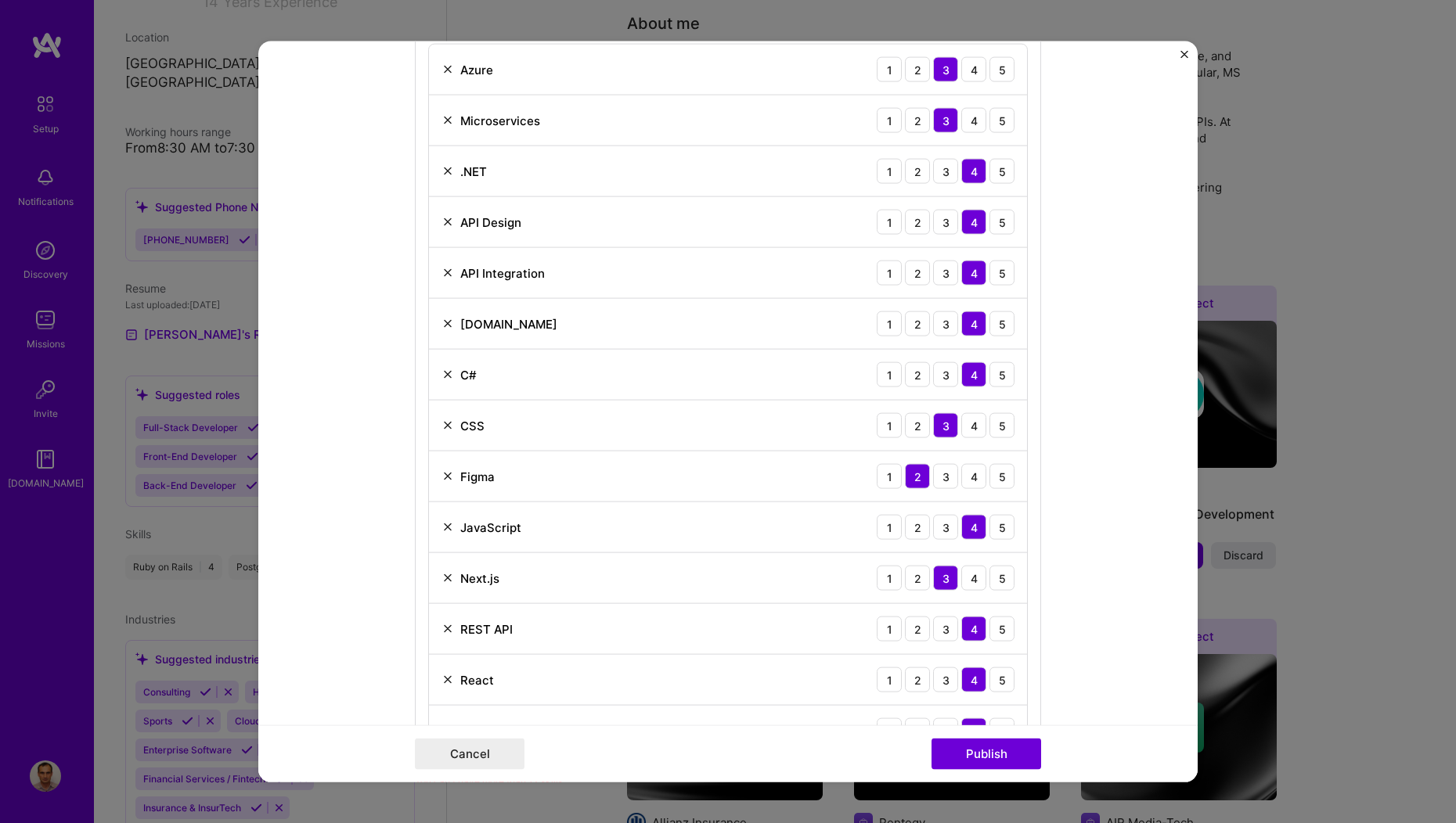
scroll to position [989, 0]
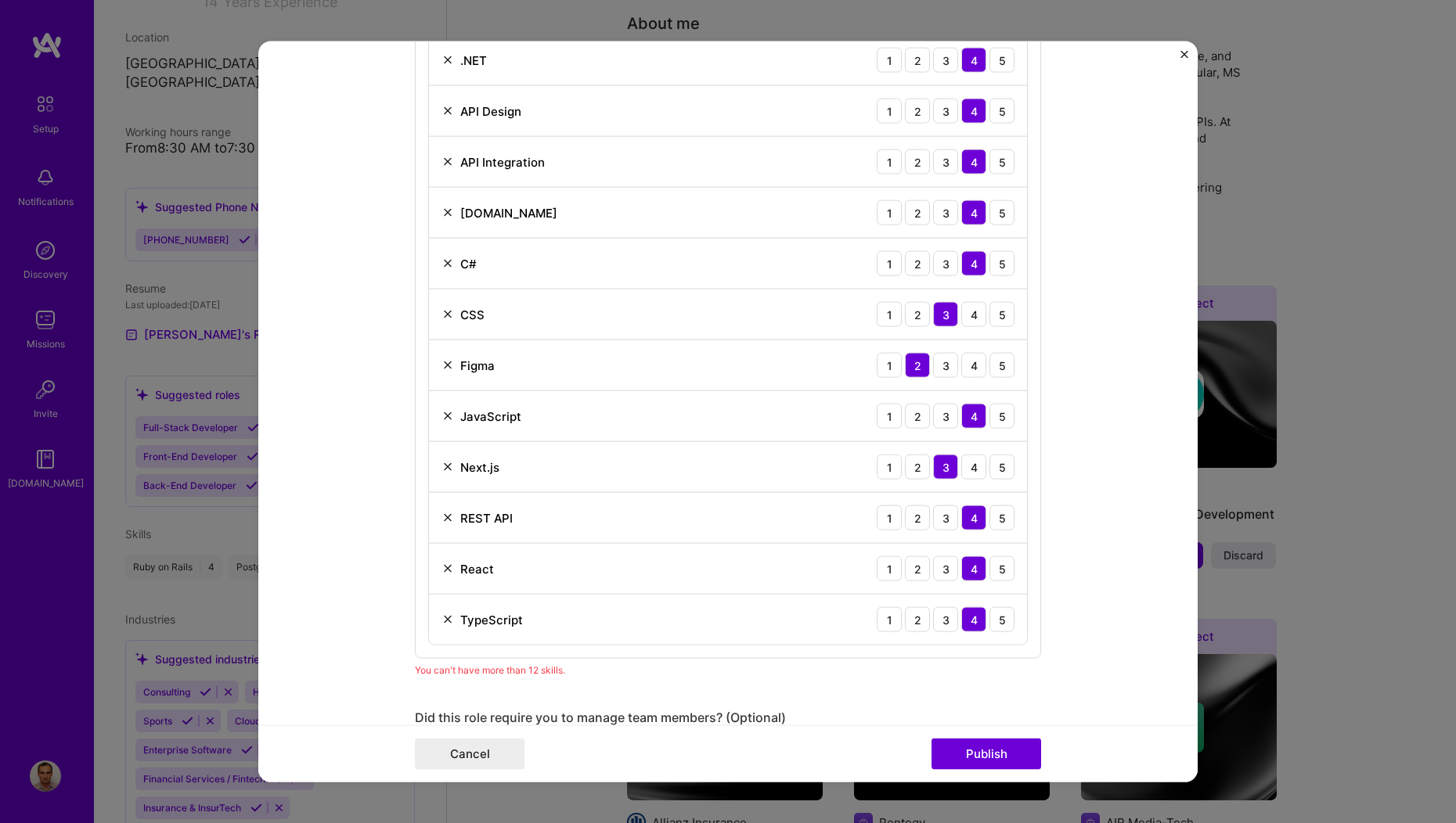
click at [442, 512] on img at bounding box center [447, 518] width 12 height 12
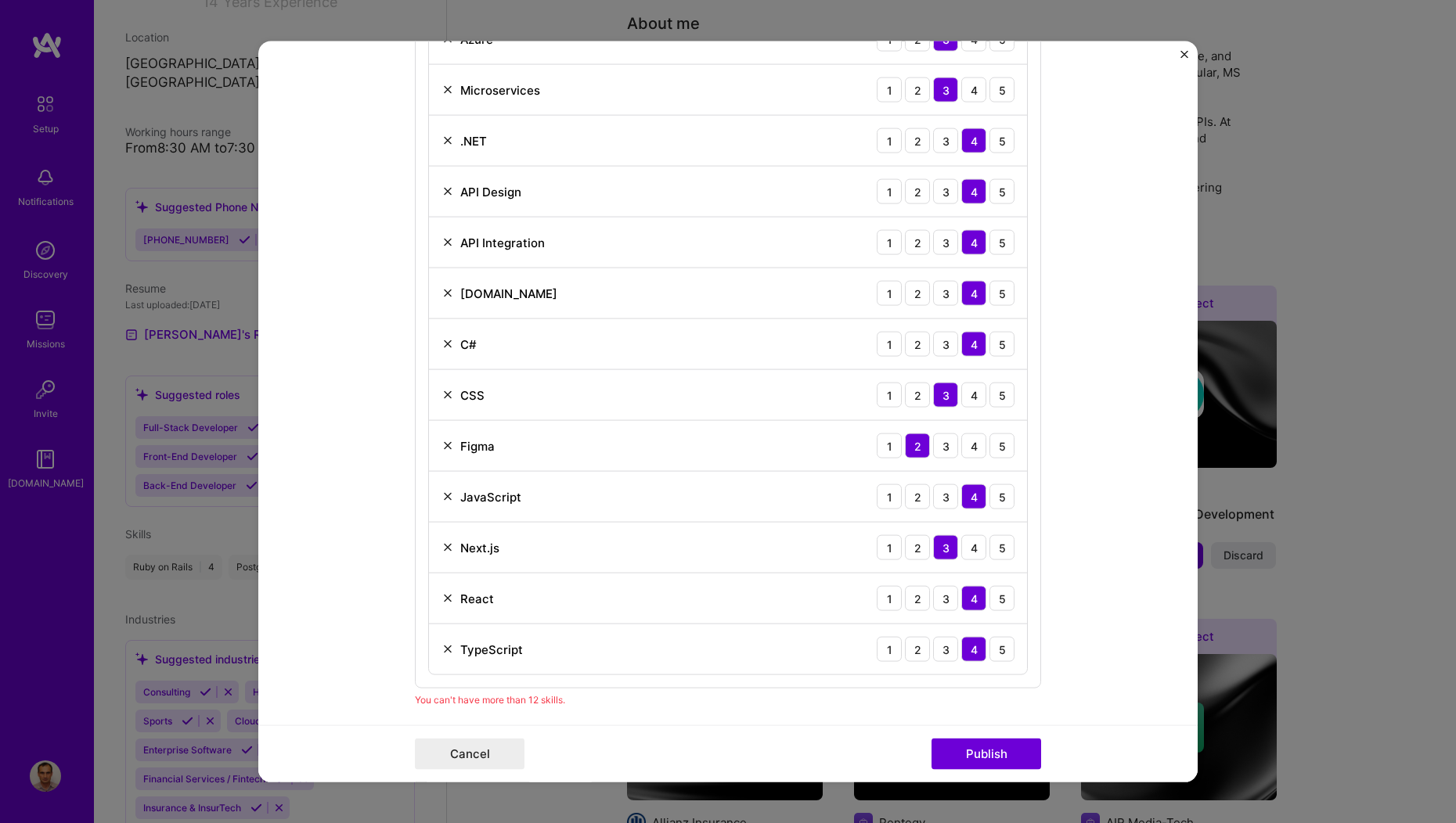
scroll to position [982, 0]
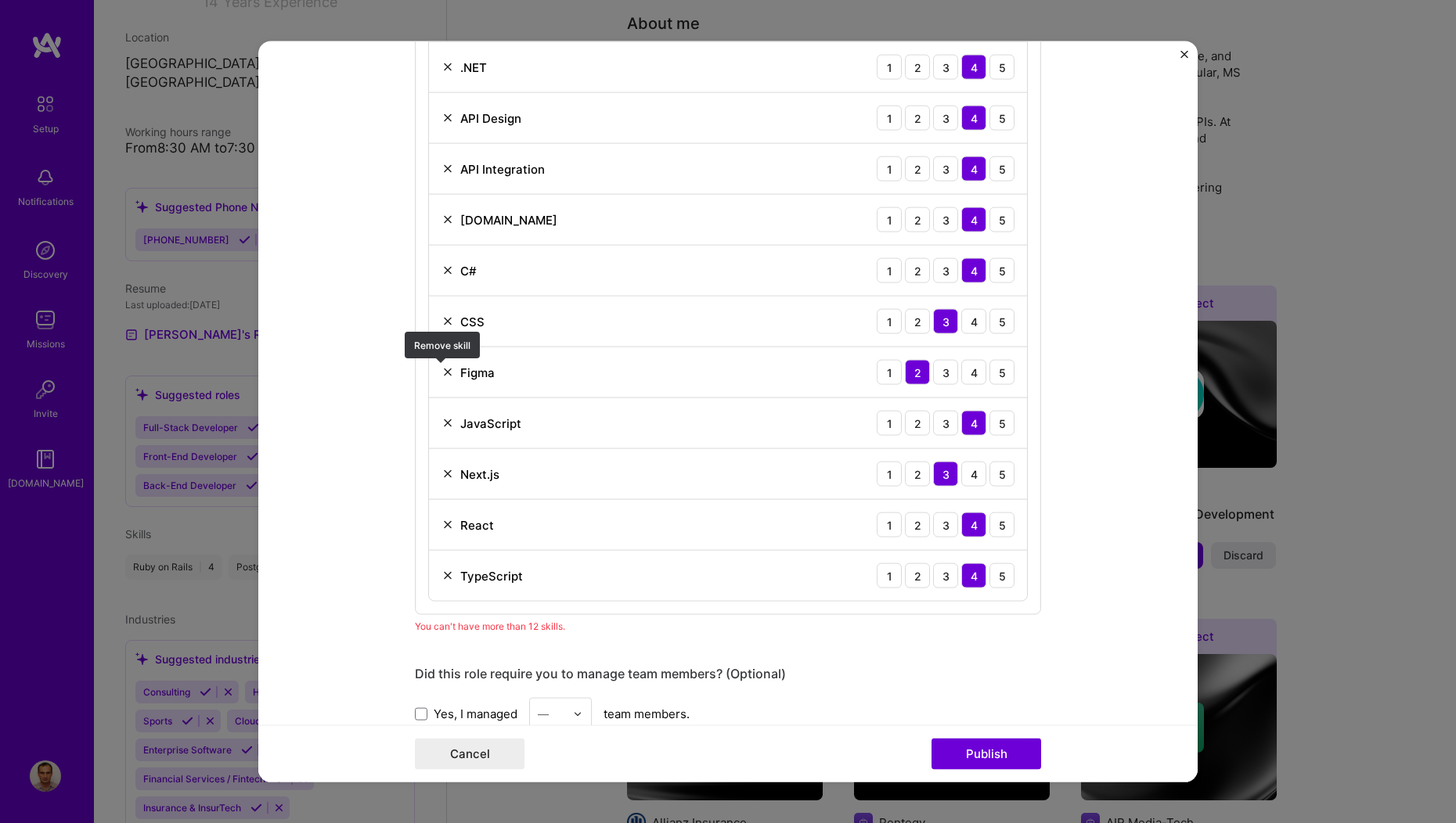
click at [442, 373] on img at bounding box center [447, 372] width 12 height 12
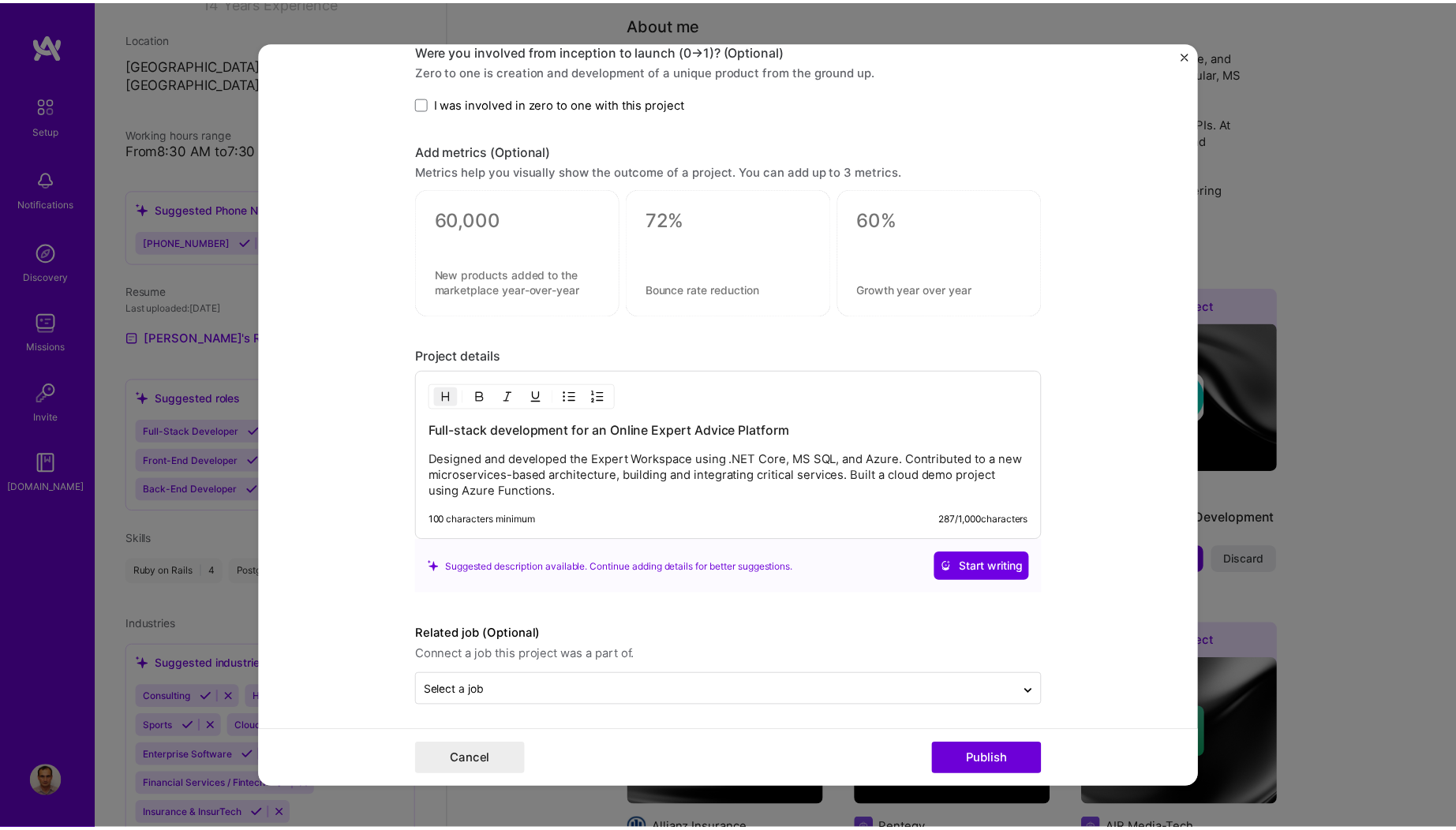
scroll to position [1650, 0]
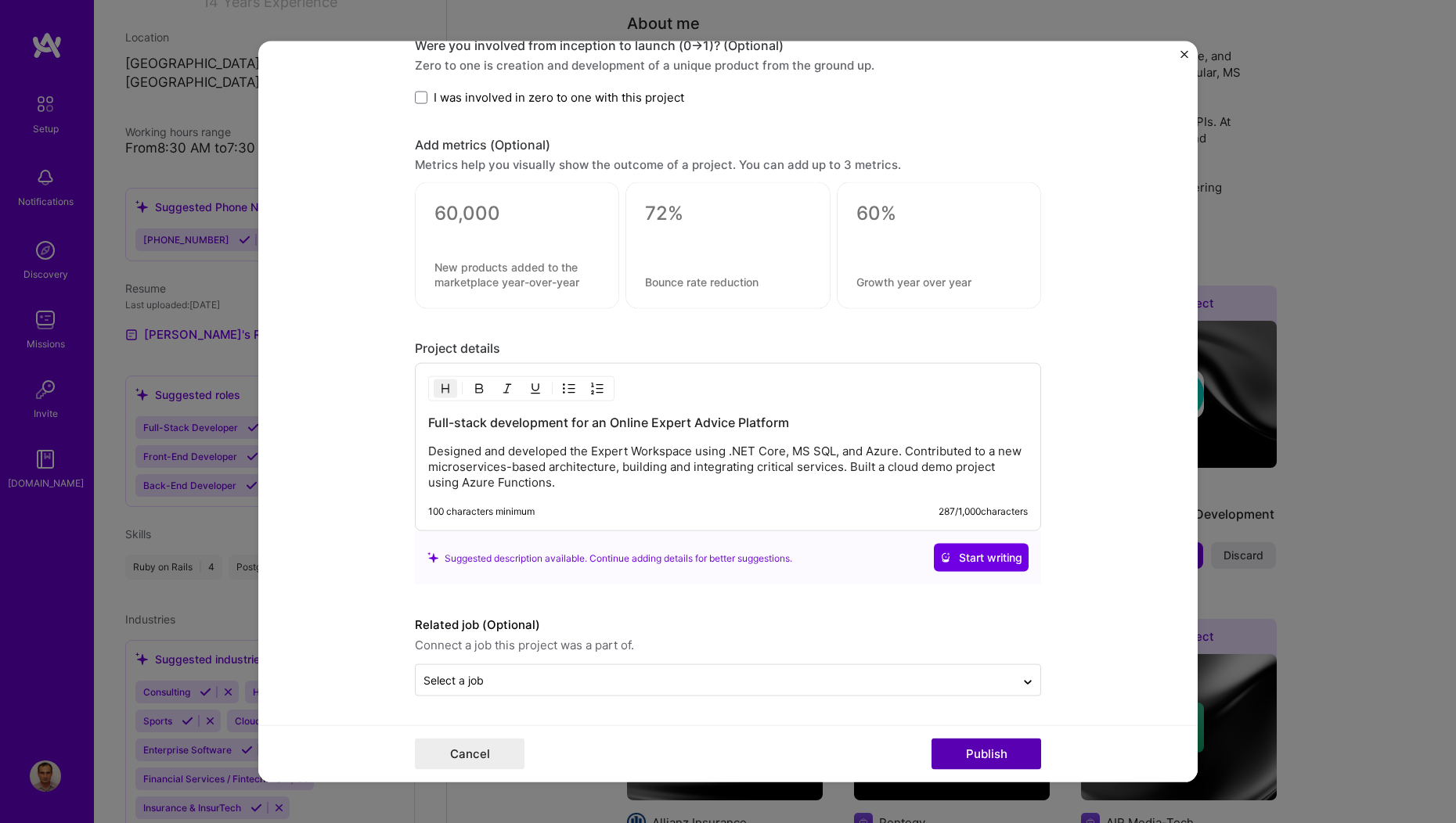
click at [993, 752] on button "Publish" at bounding box center [986, 753] width 110 height 31
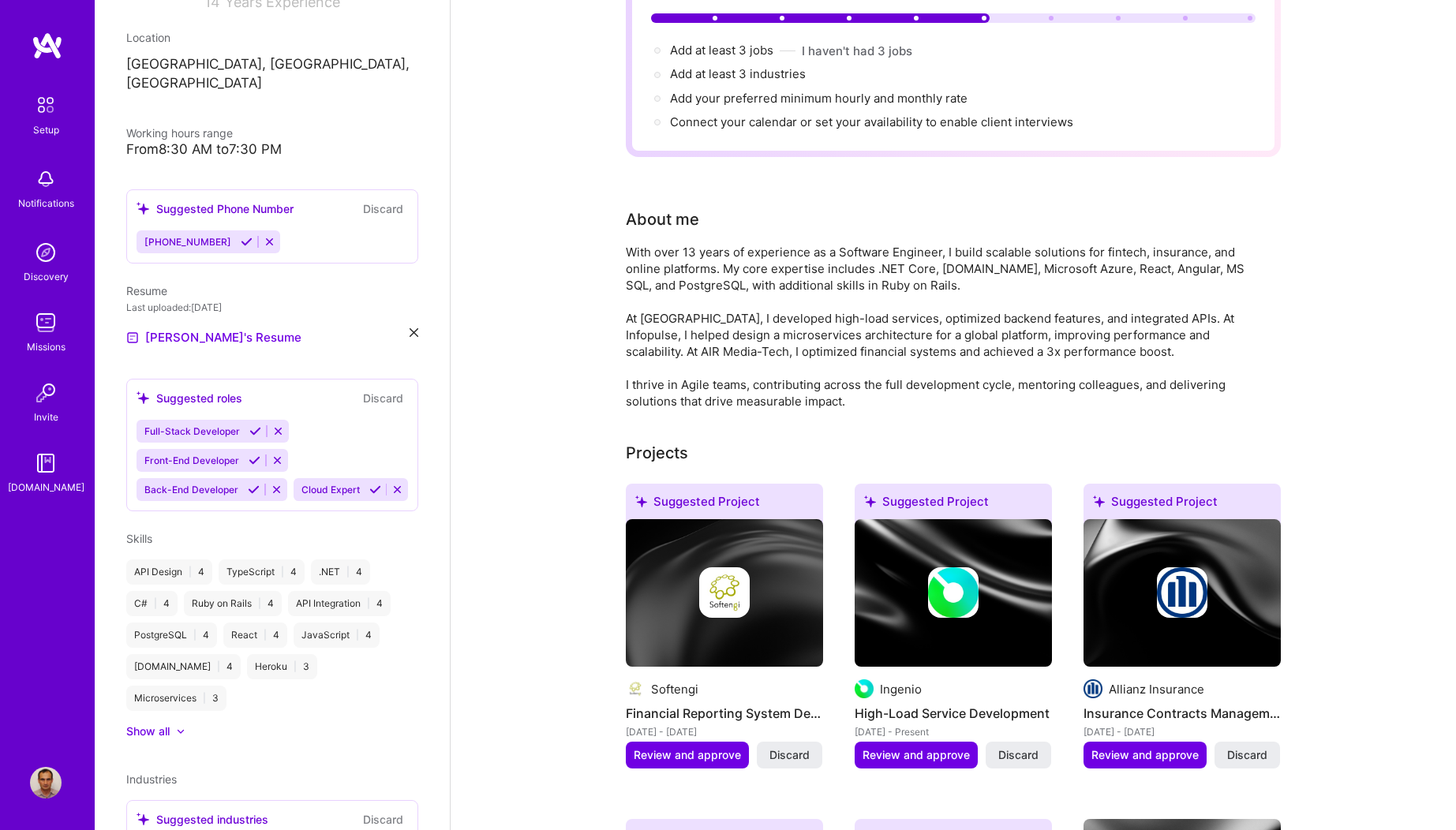
scroll to position [195, 0]
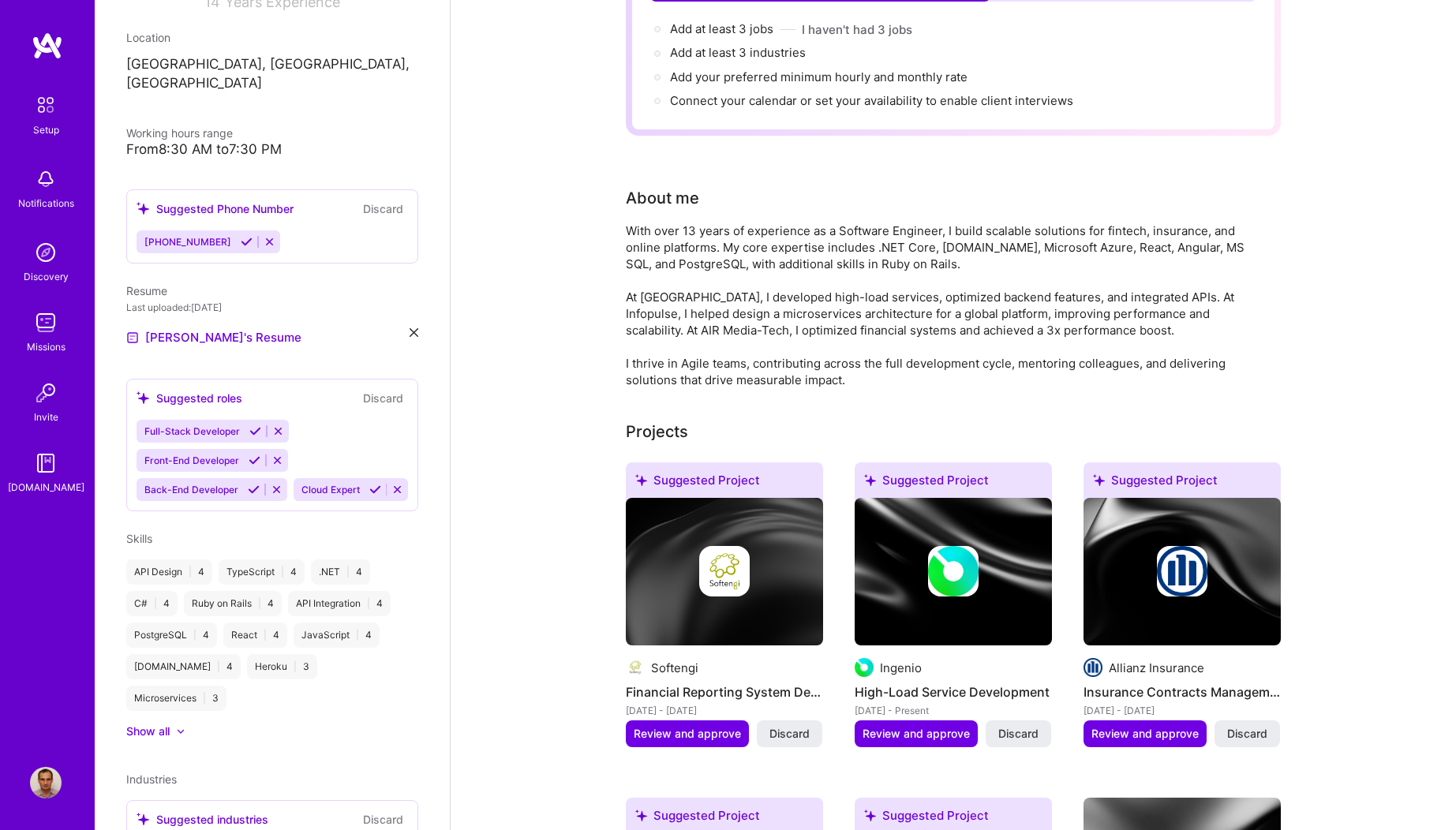
click at [241, 241] on icon at bounding box center [246, 242] width 11 height 11
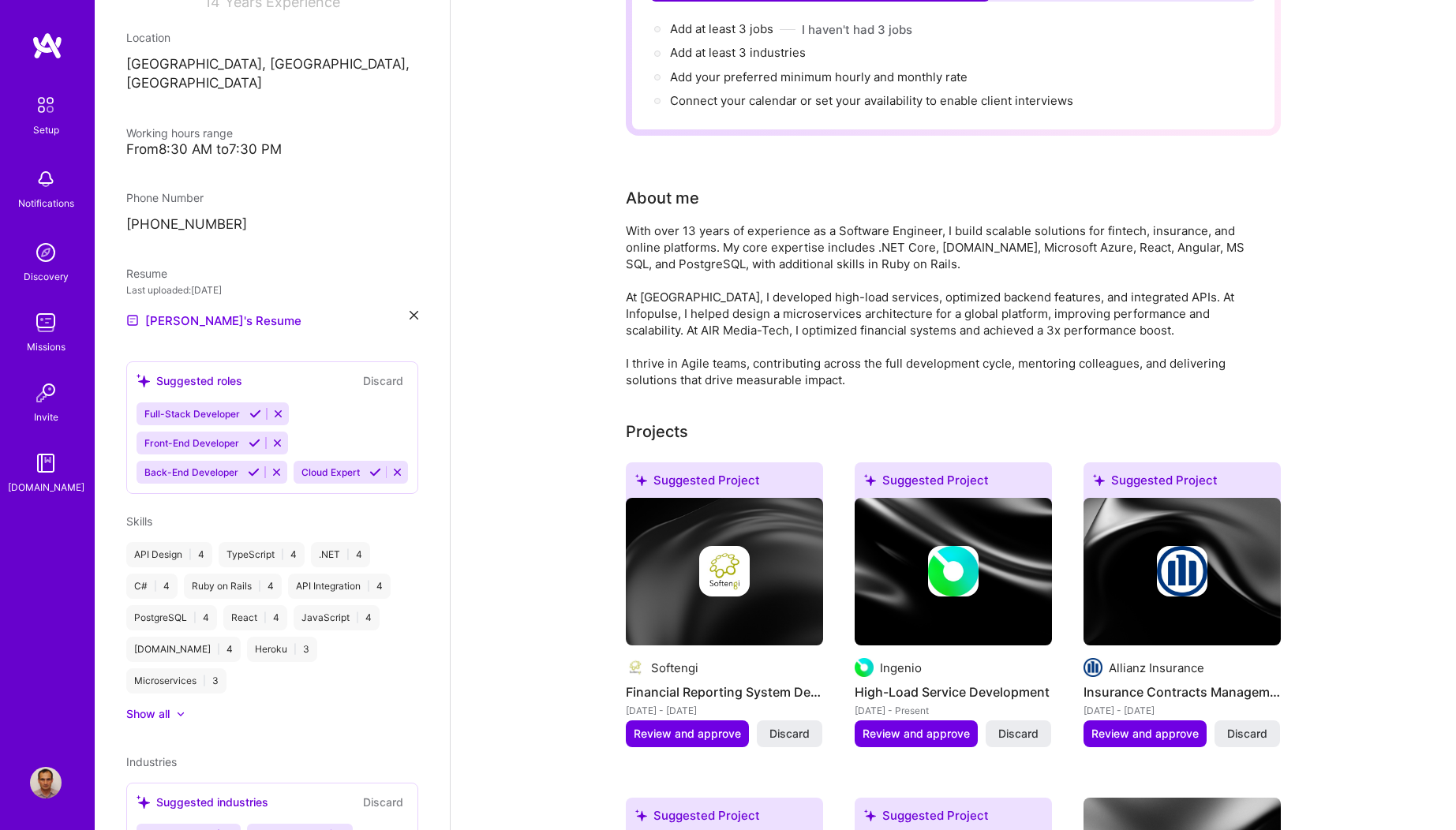
click at [253, 471] on icon at bounding box center [253, 472] width 11 height 11
click at [253, 443] on icon at bounding box center [254, 442] width 11 height 11
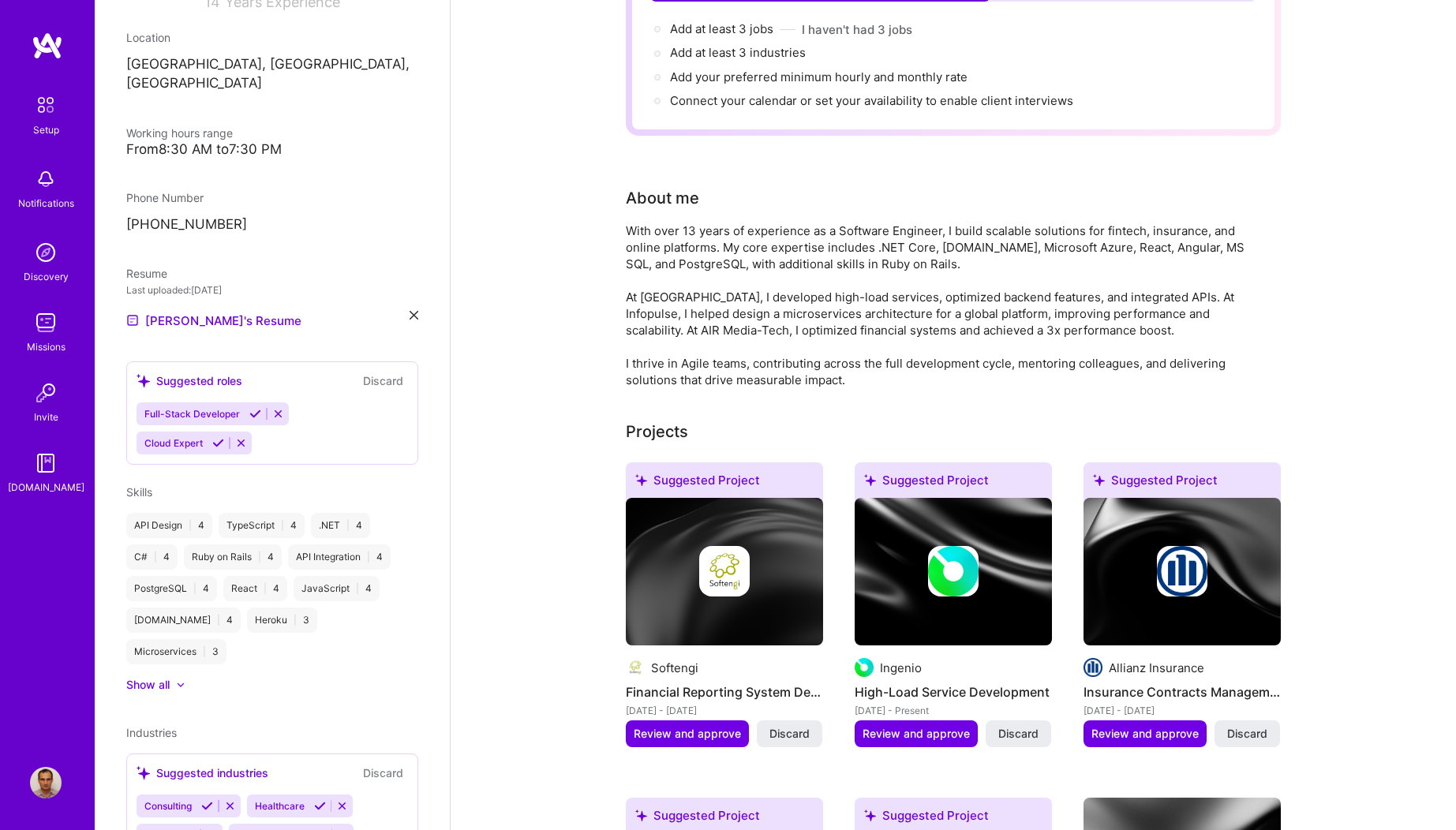
click at [252, 413] on div "[PERSON_NAME] Software Engineer 14 Years Experience Location [GEOGRAPHIC_DATA],…" at bounding box center [272, 415] width 355 height 830
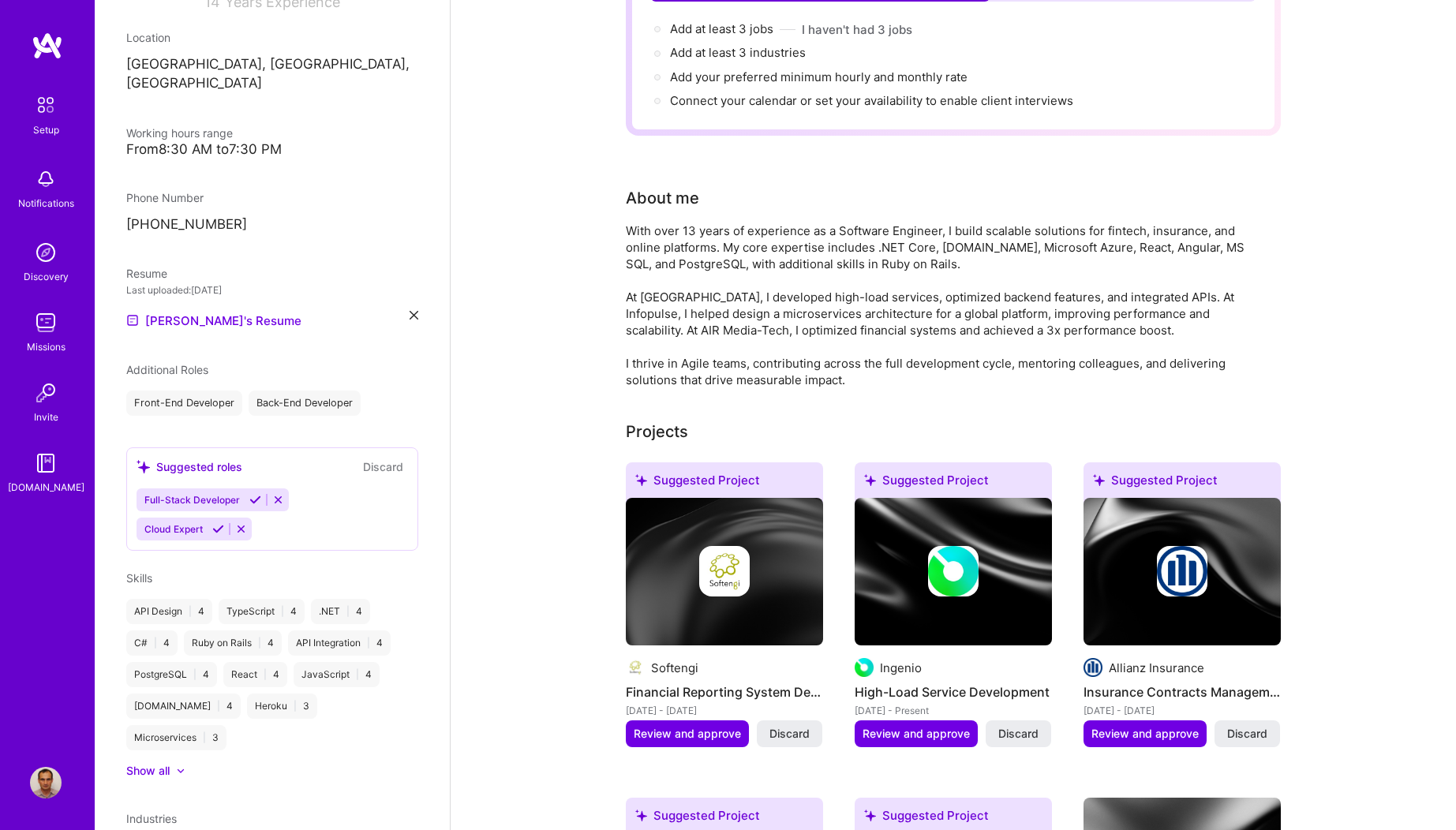
click at [189, 532] on span "Cloud Expert" at bounding box center [173, 529] width 59 height 11
click at [252, 500] on icon at bounding box center [255, 499] width 11 height 11
click at [235, 526] on icon at bounding box center [241, 532] width 11 height 11
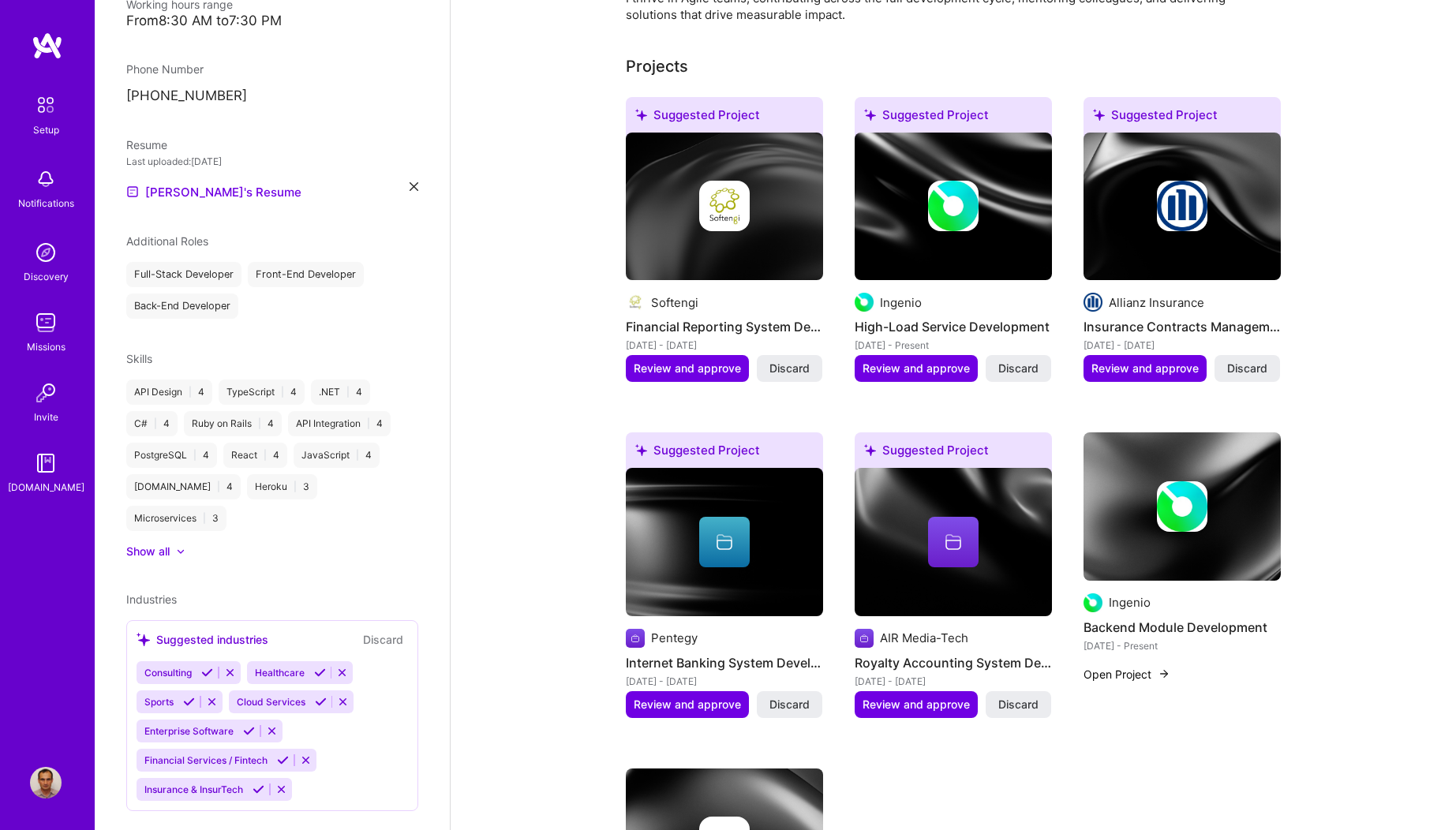
scroll to position [654, 0]
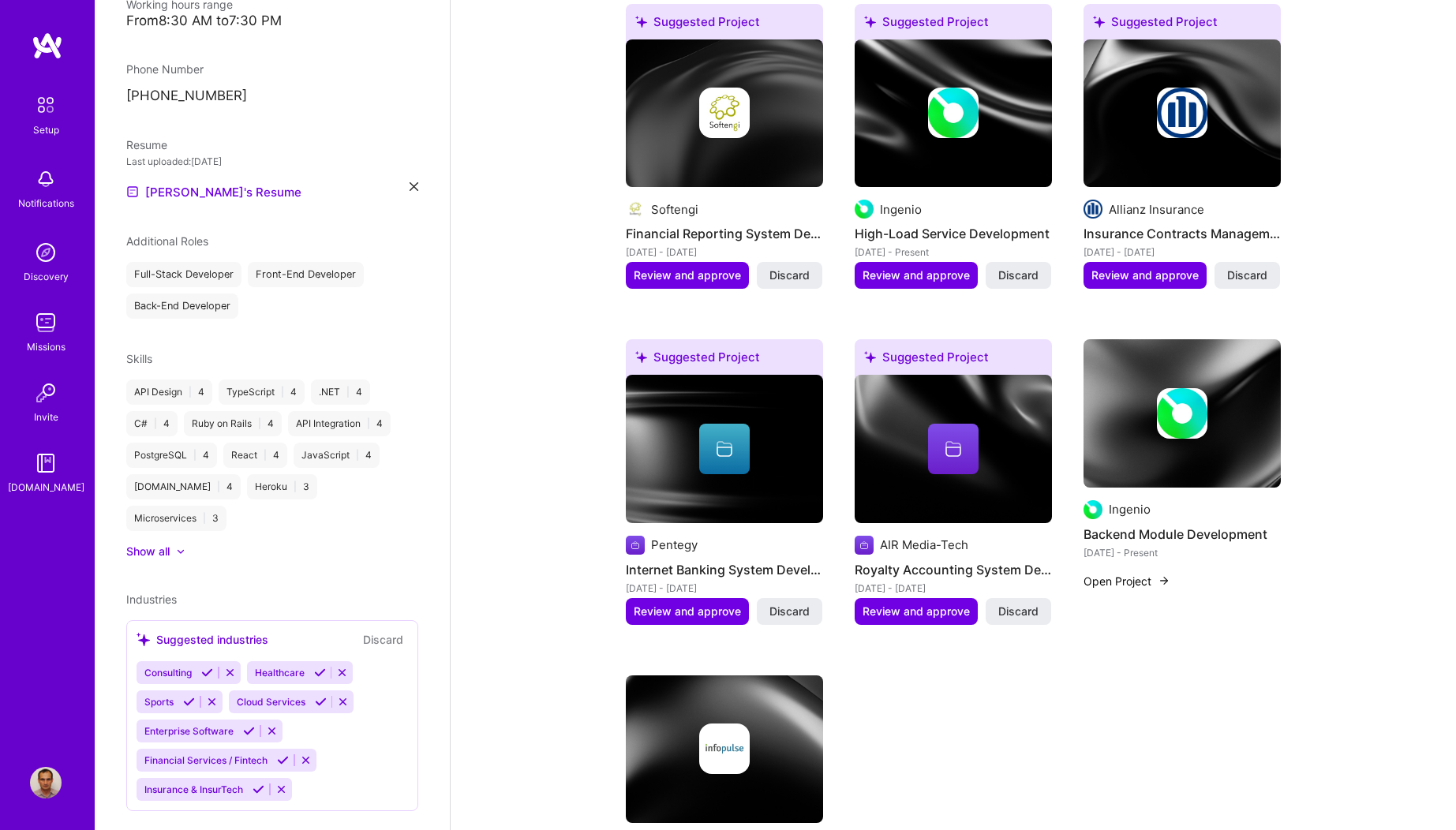
click at [247, 725] on icon at bounding box center [249, 731] width 11 height 11
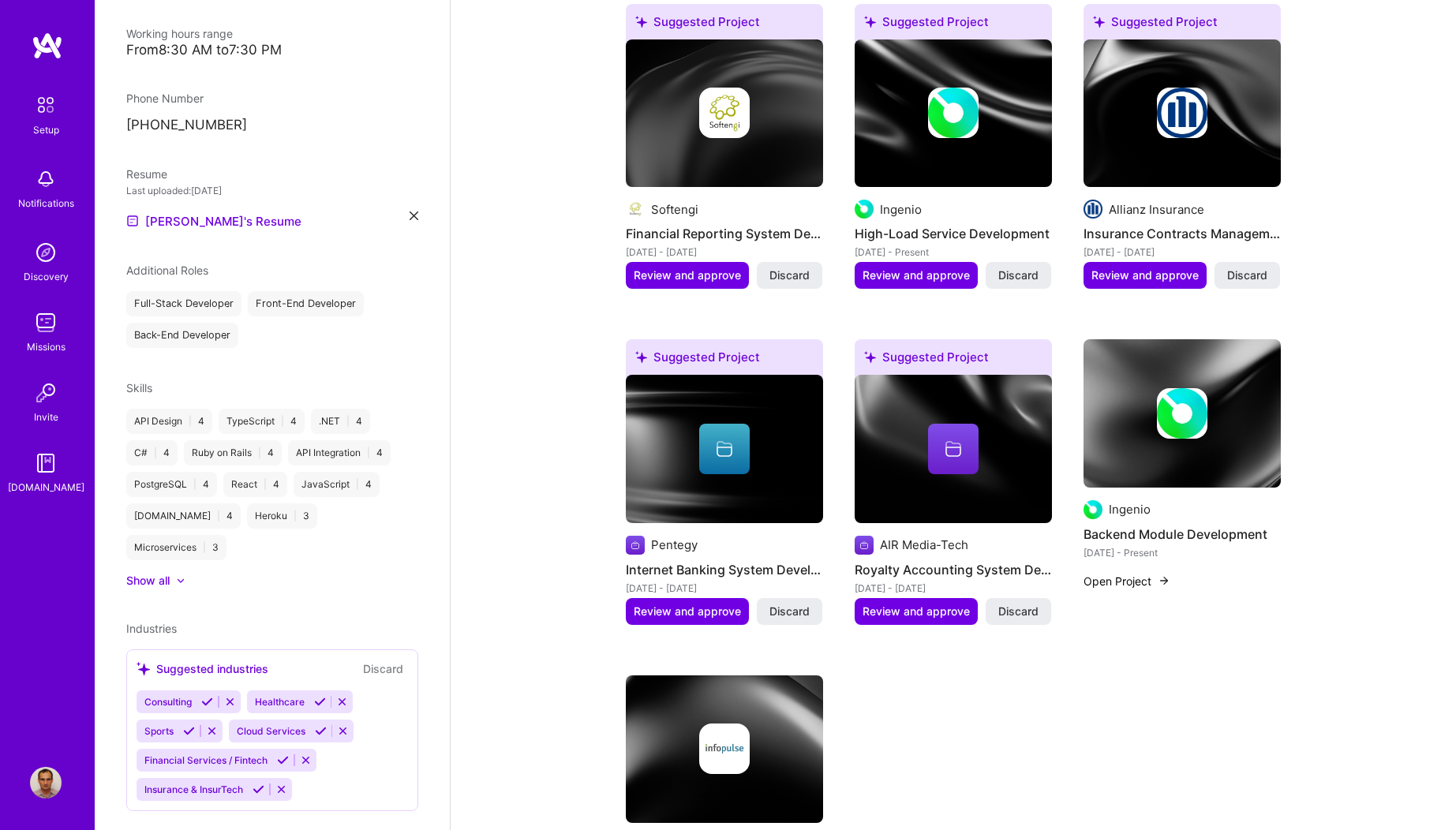
click at [285, 754] on icon at bounding box center [282, 760] width 11 height 11
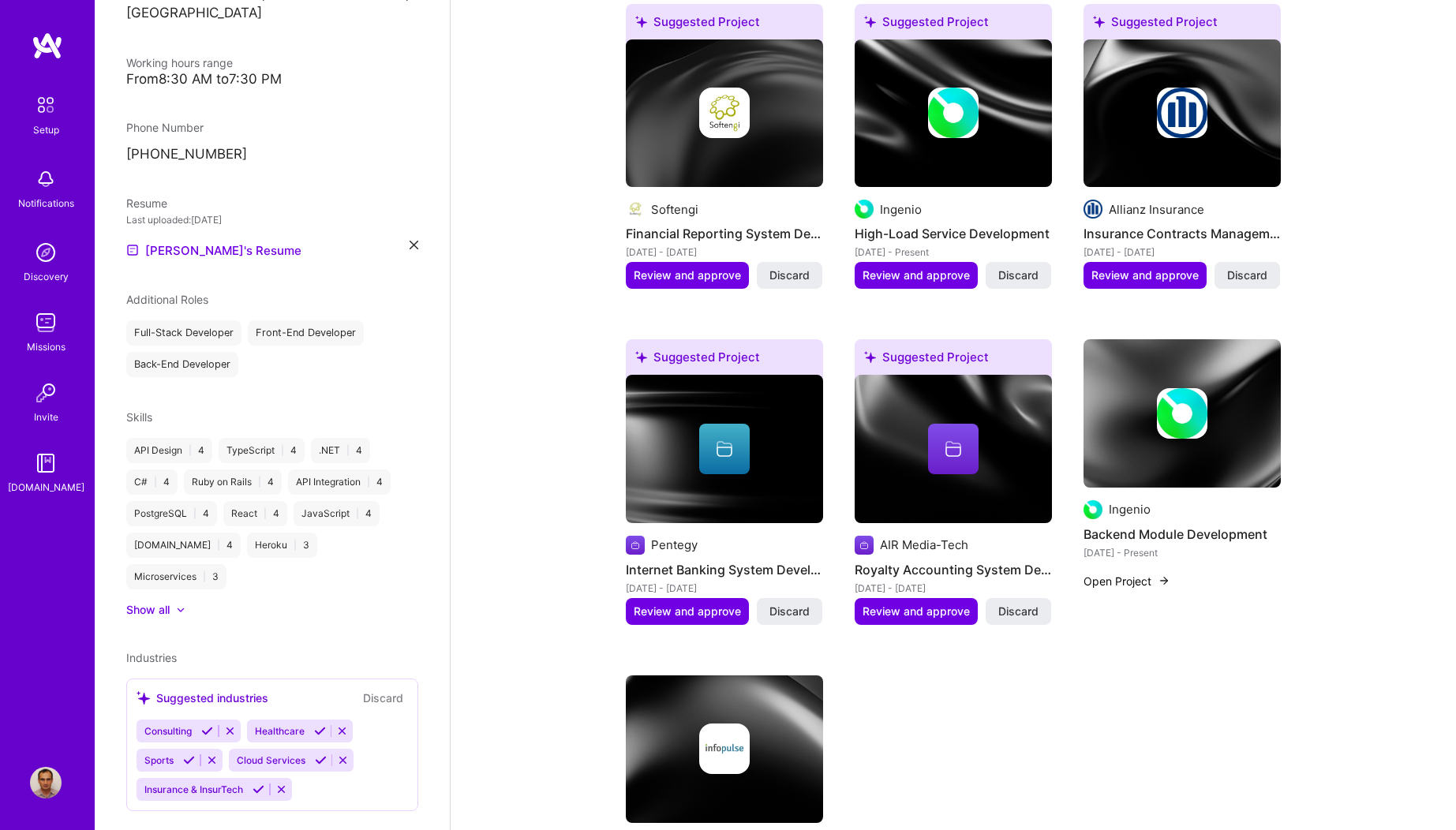
scroll to position [362, 0]
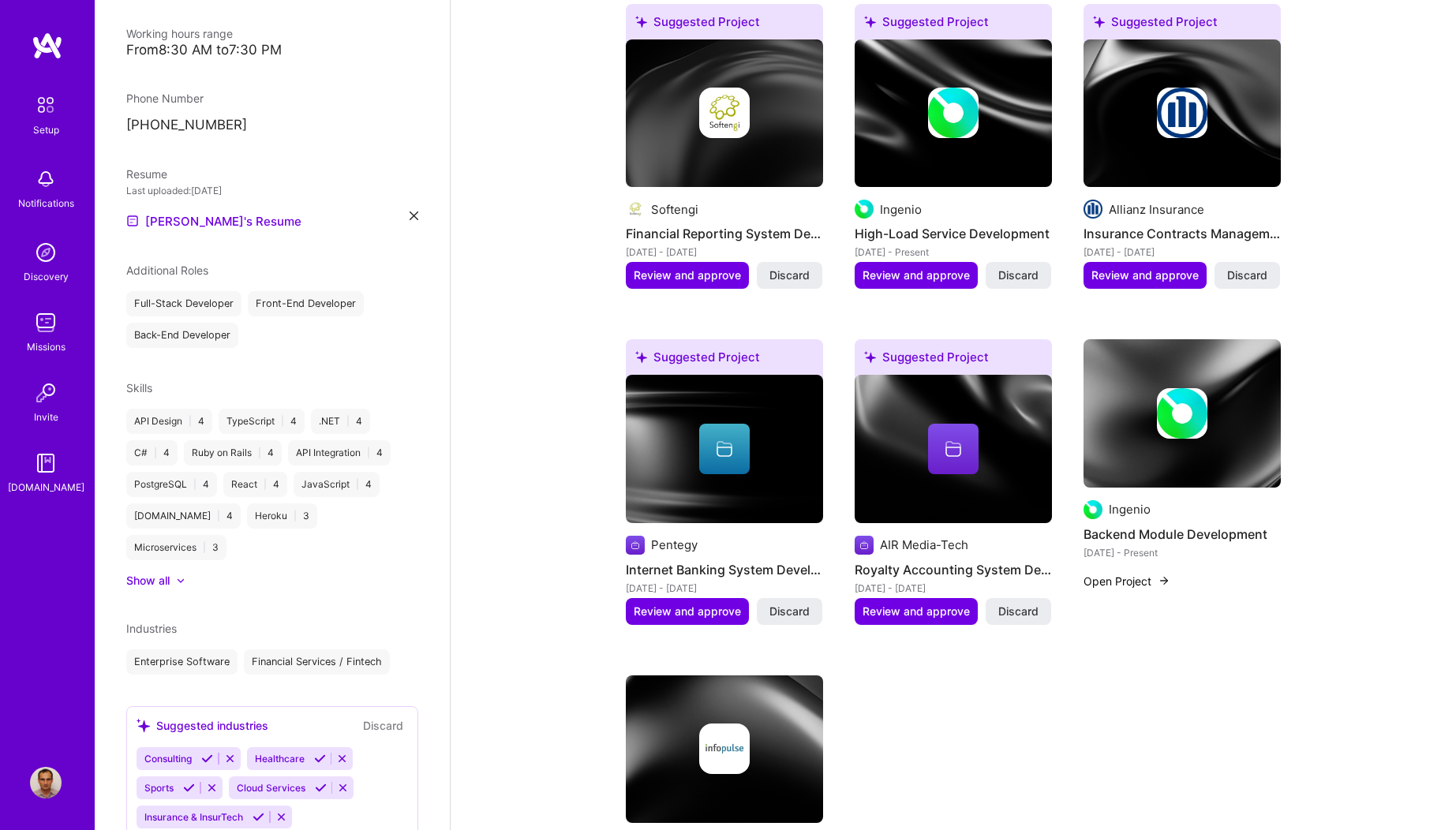
click at [258, 811] on icon at bounding box center [258, 817] width 11 height 11
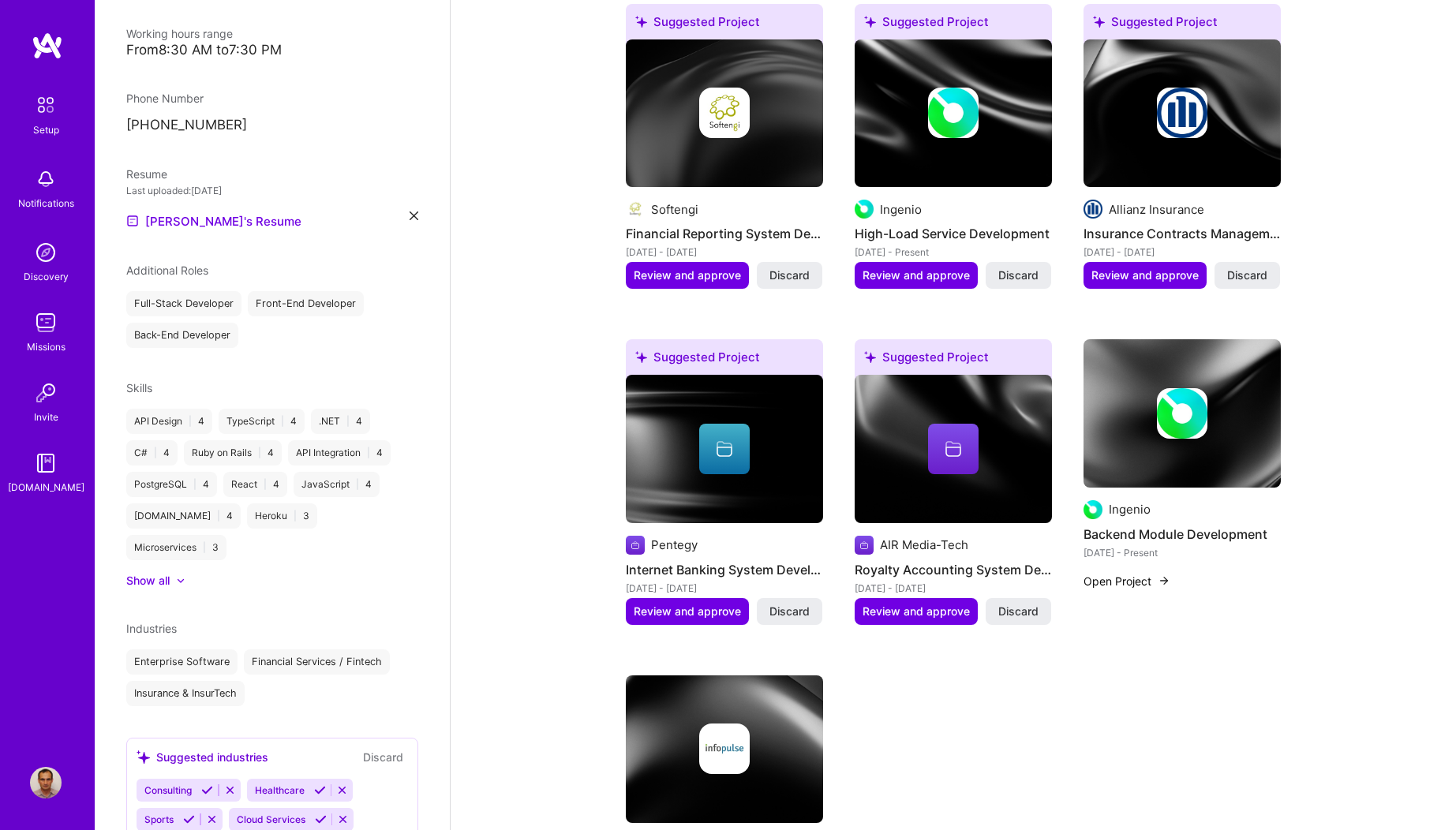
click at [206, 785] on icon at bounding box center [207, 790] width 11 height 11
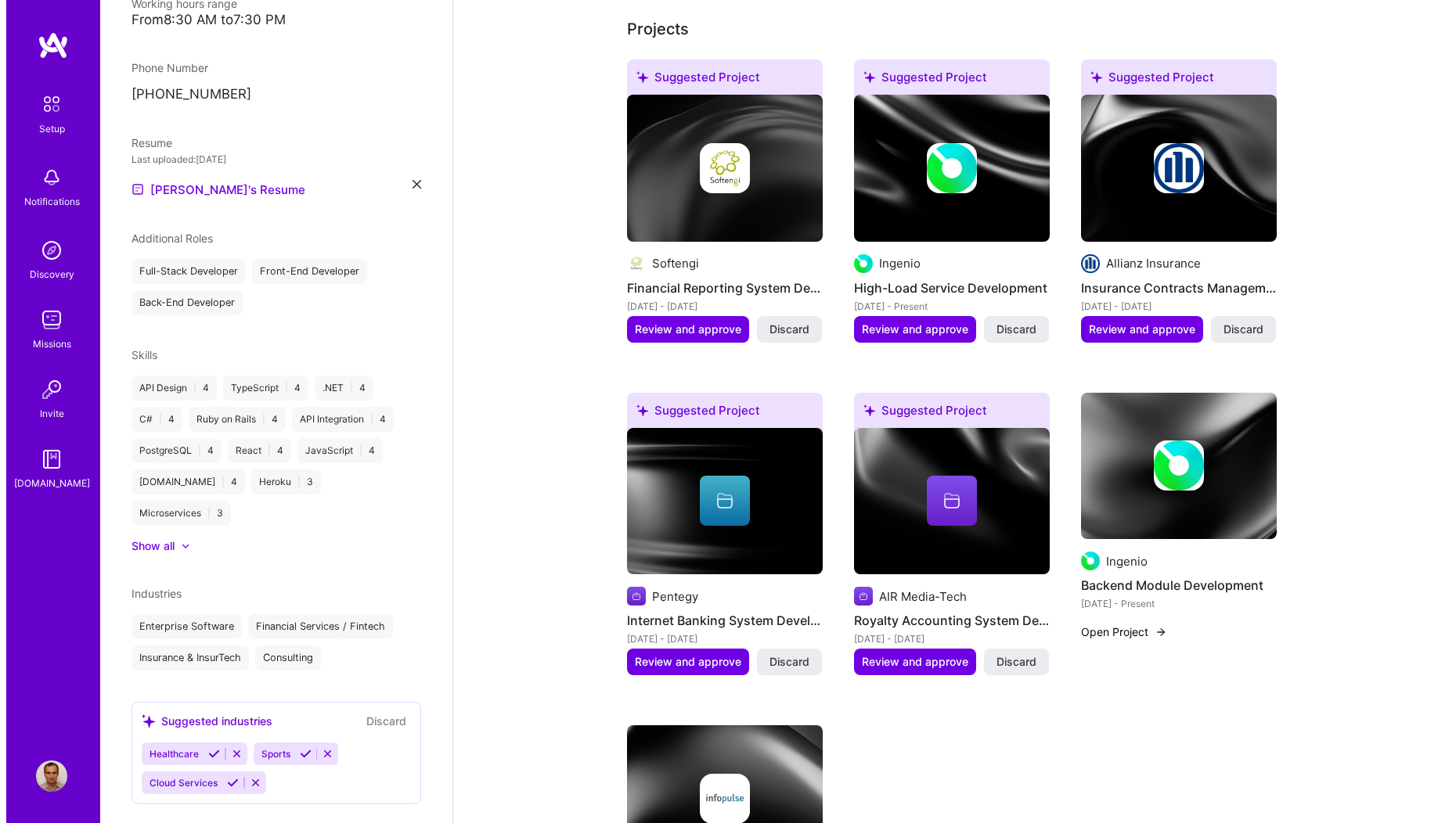
scroll to position [524, 0]
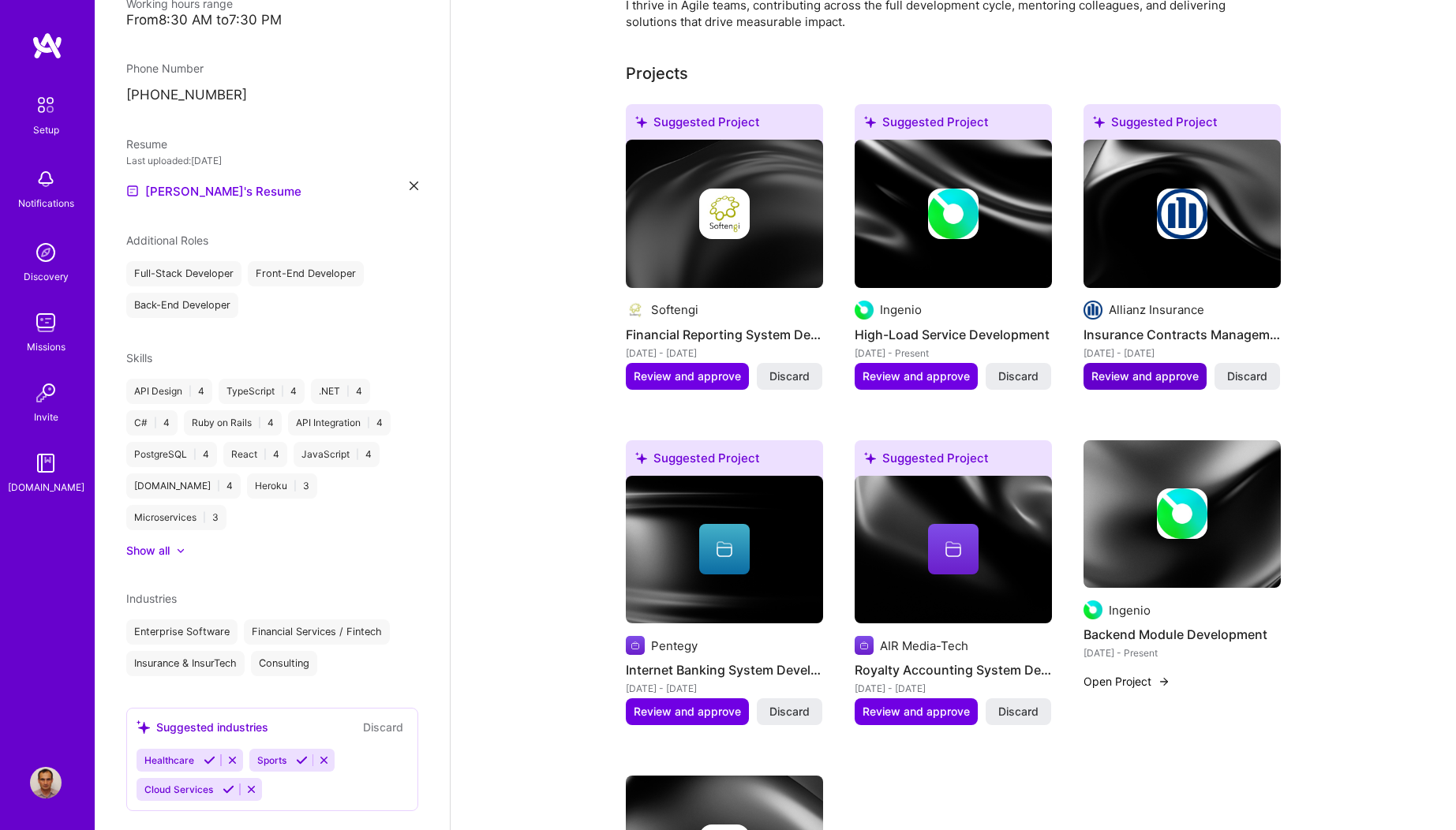
click at [1135, 369] on span "Review and approve" at bounding box center [1144, 376] width 107 height 16
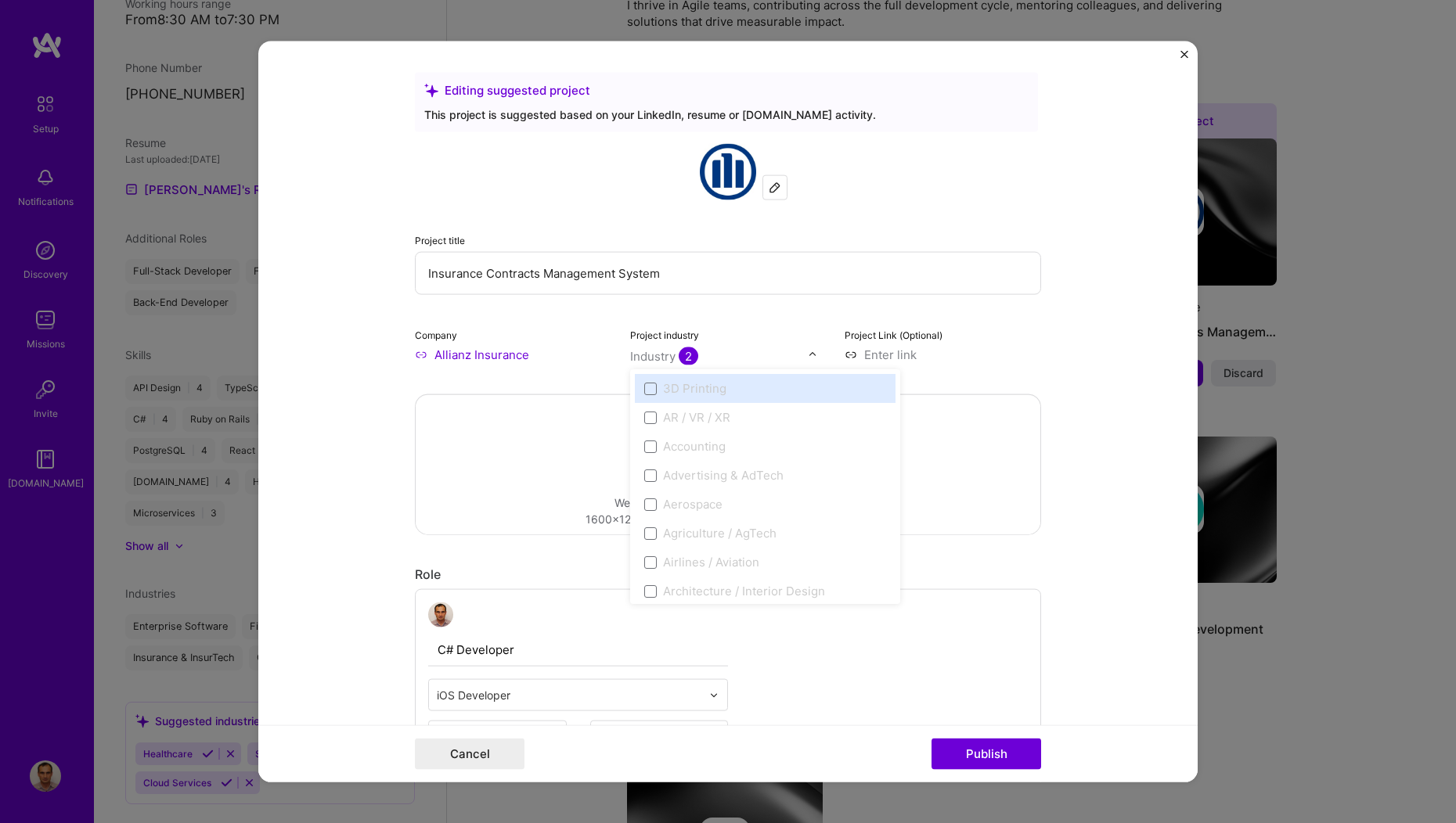
click at [807, 353] on img at bounding box center [812, 354] width 9 height 9
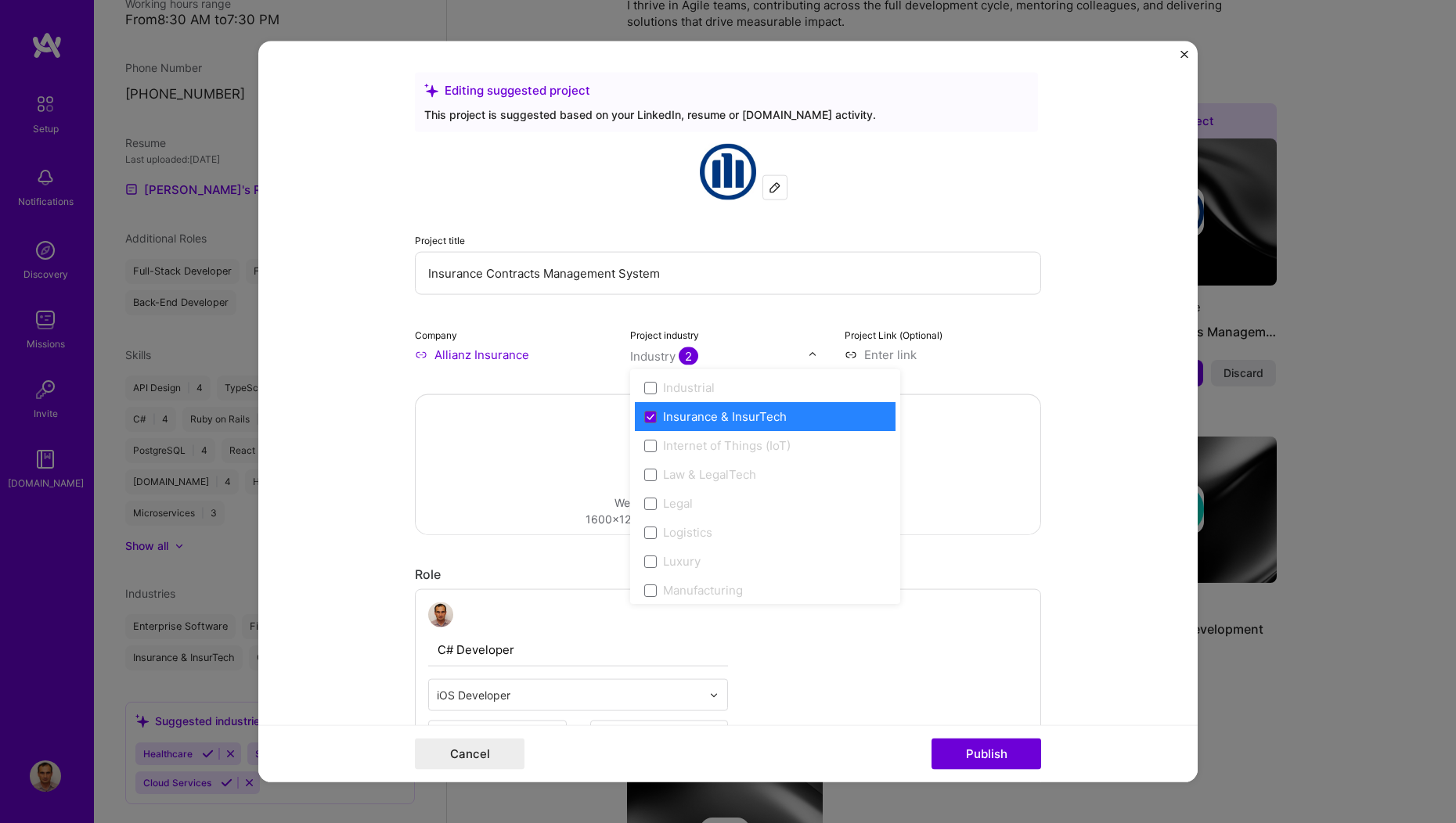
scroll to position [2028, 0]
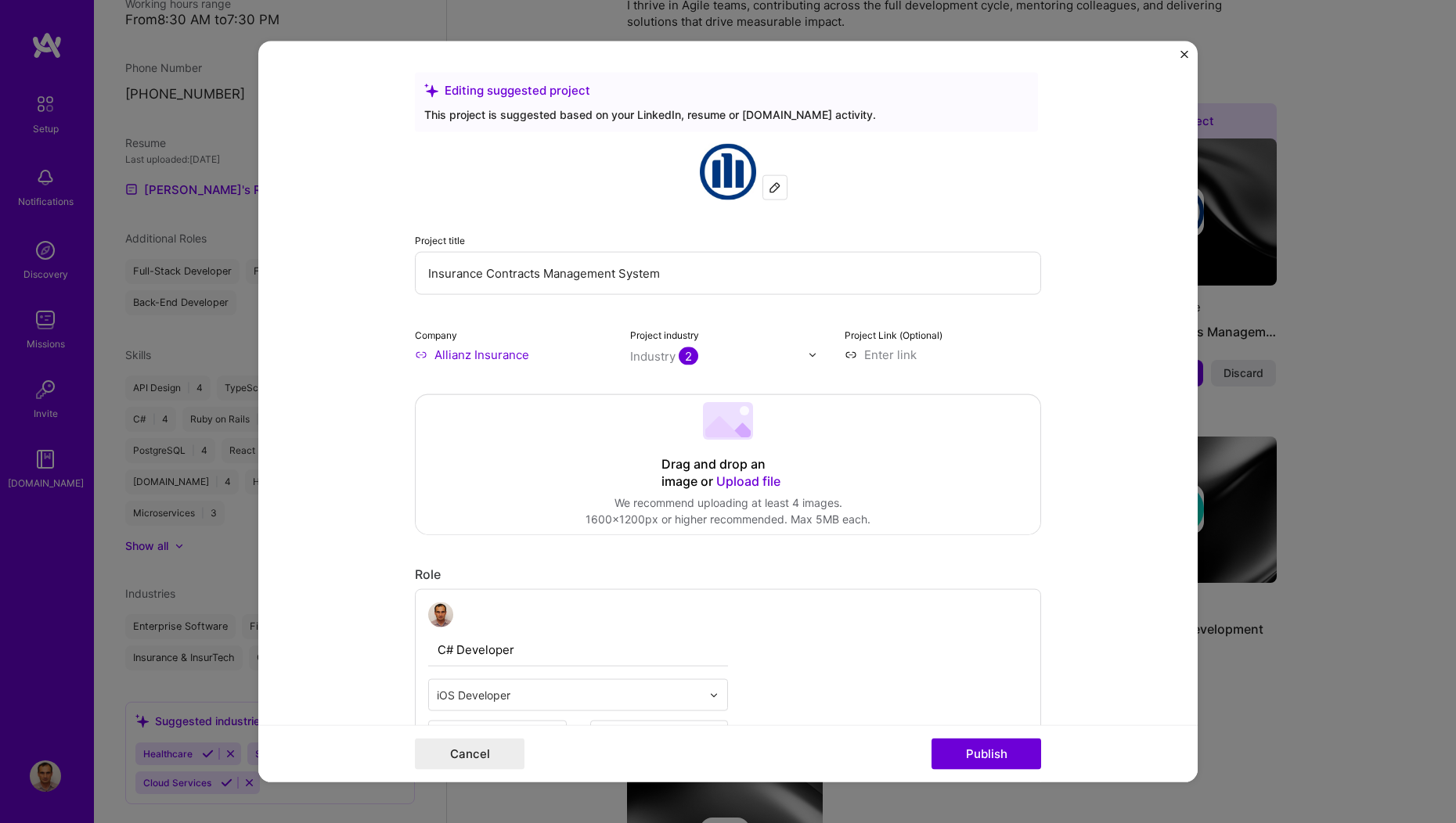
click at [327, 306] on form "Editing suggested project This project is suggested based on your LinkedIn, res…" at bounding box center [728, 412] width 939 height 741
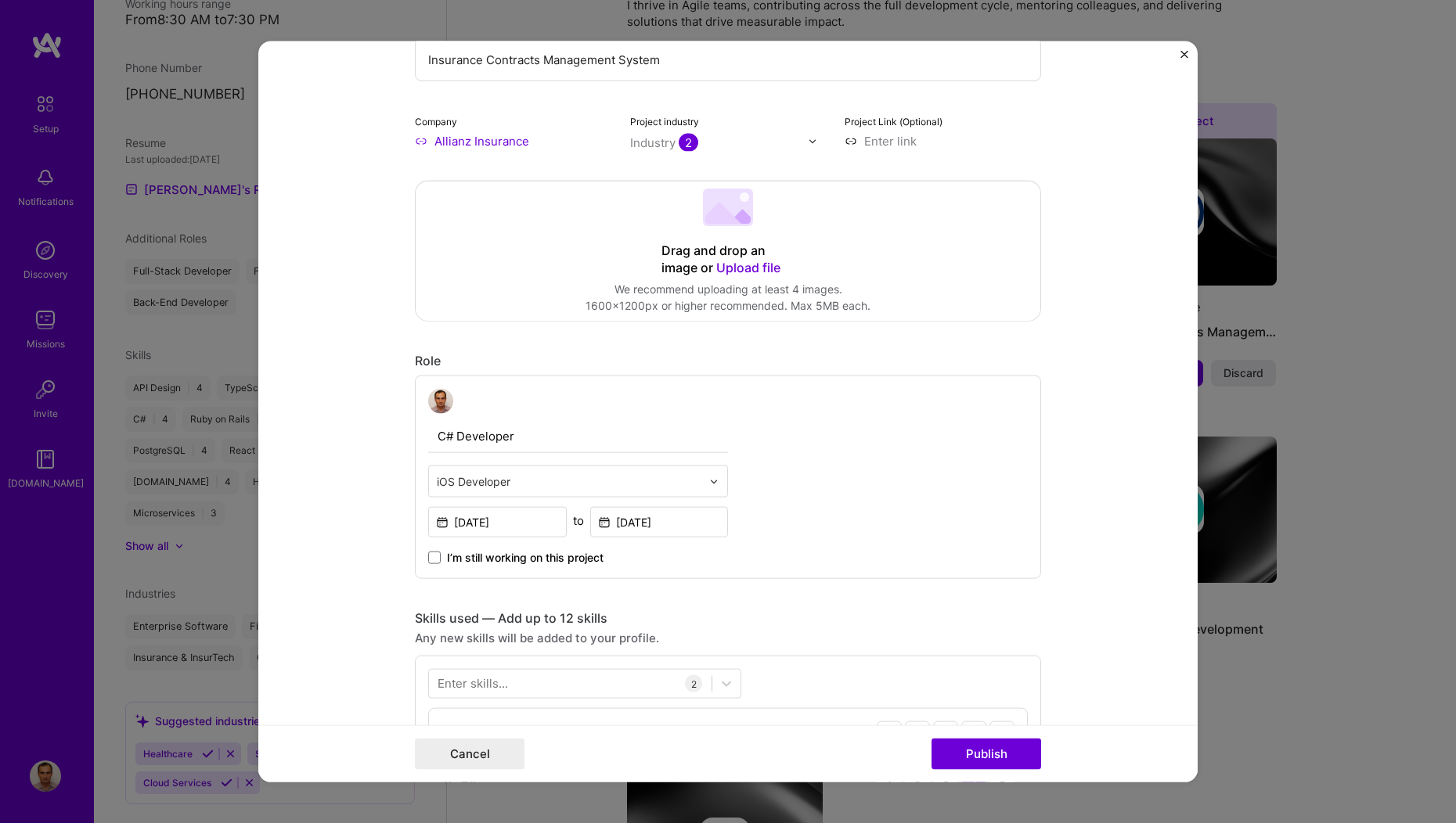
scroll to position [314, 0]
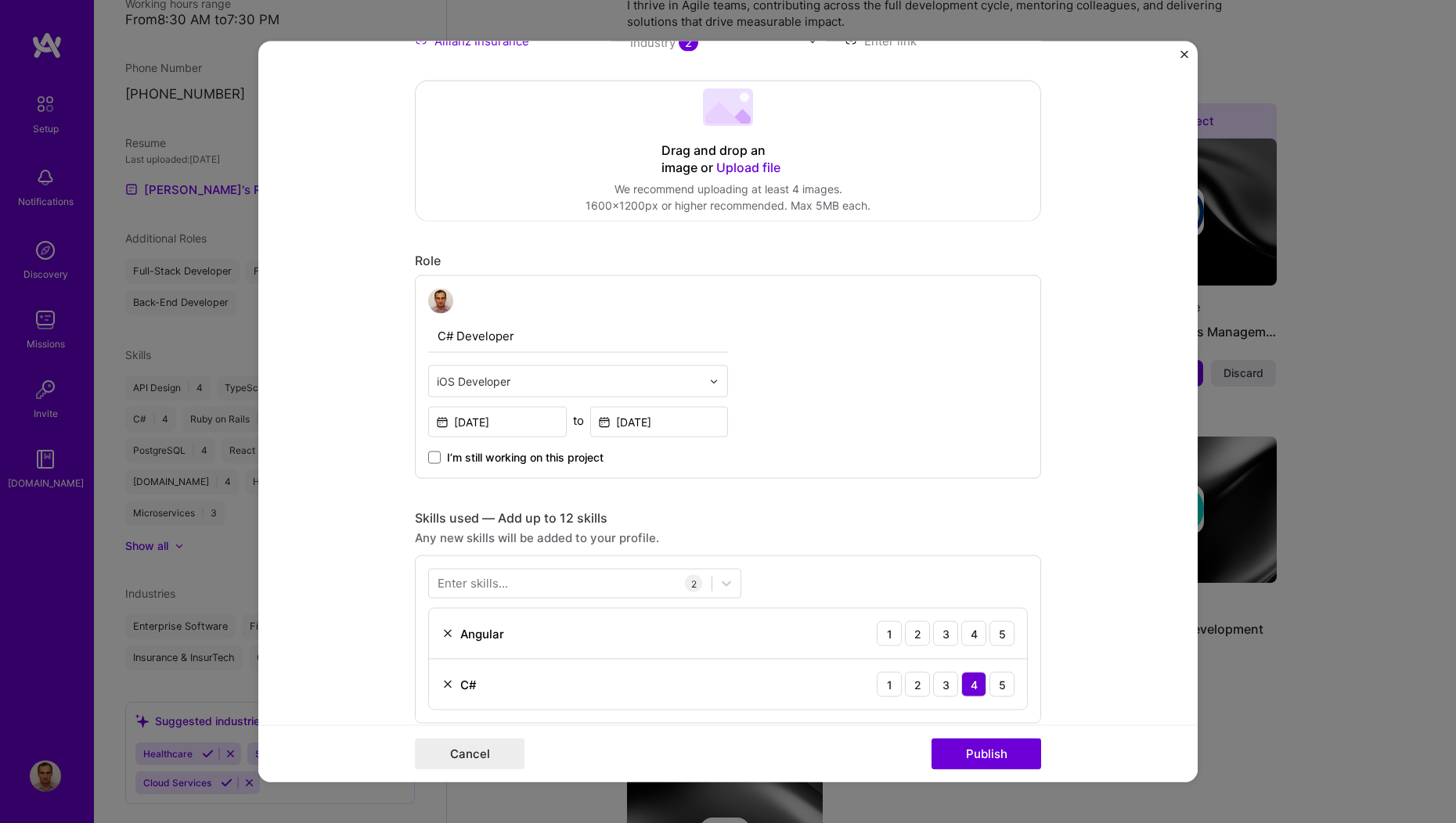
click at [710, 381] on img at bounding box center [714, 381] width 9 height 9
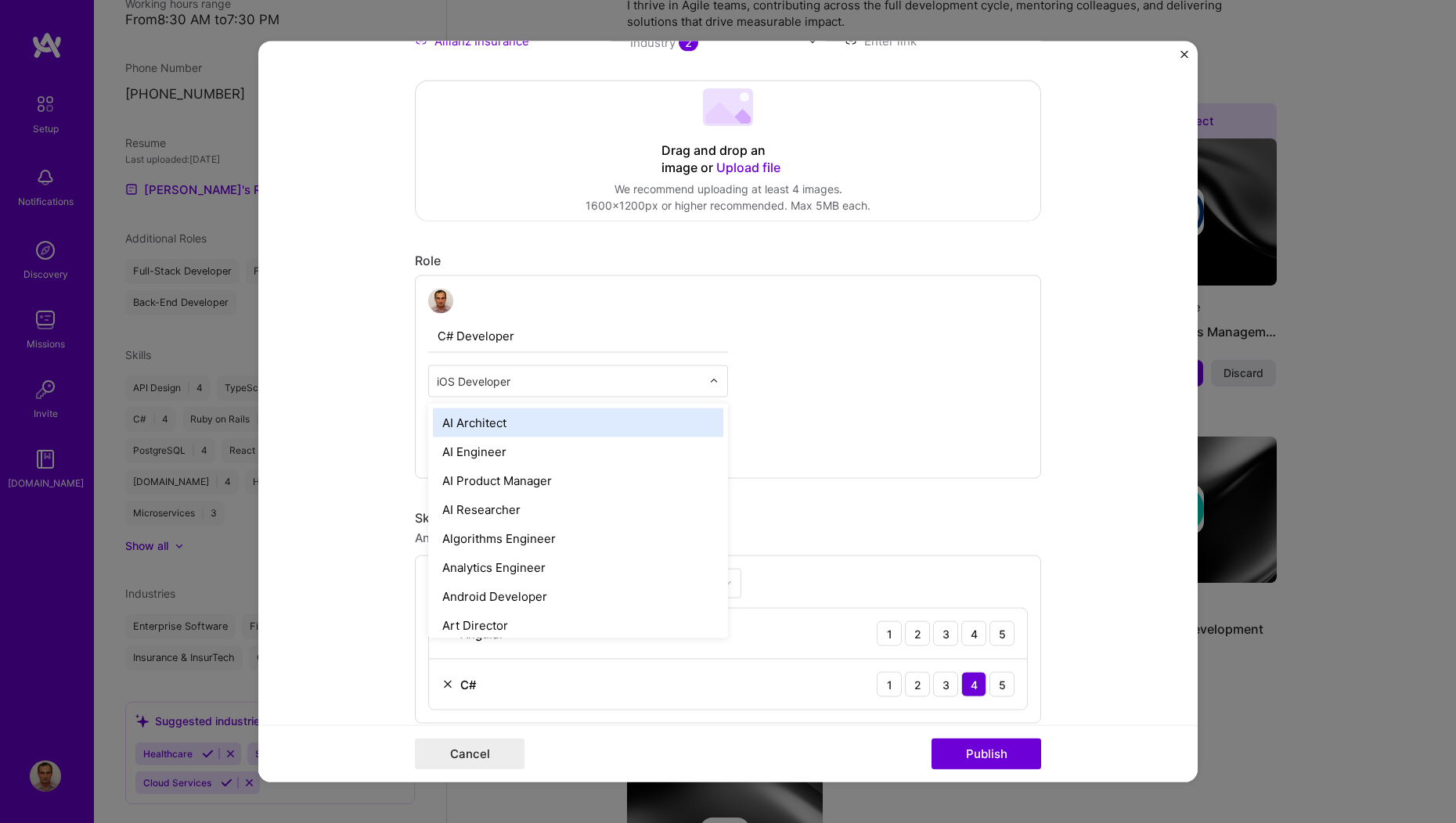
click at [710, 381] on img at bounding box center [714, 381] width 9 height 9
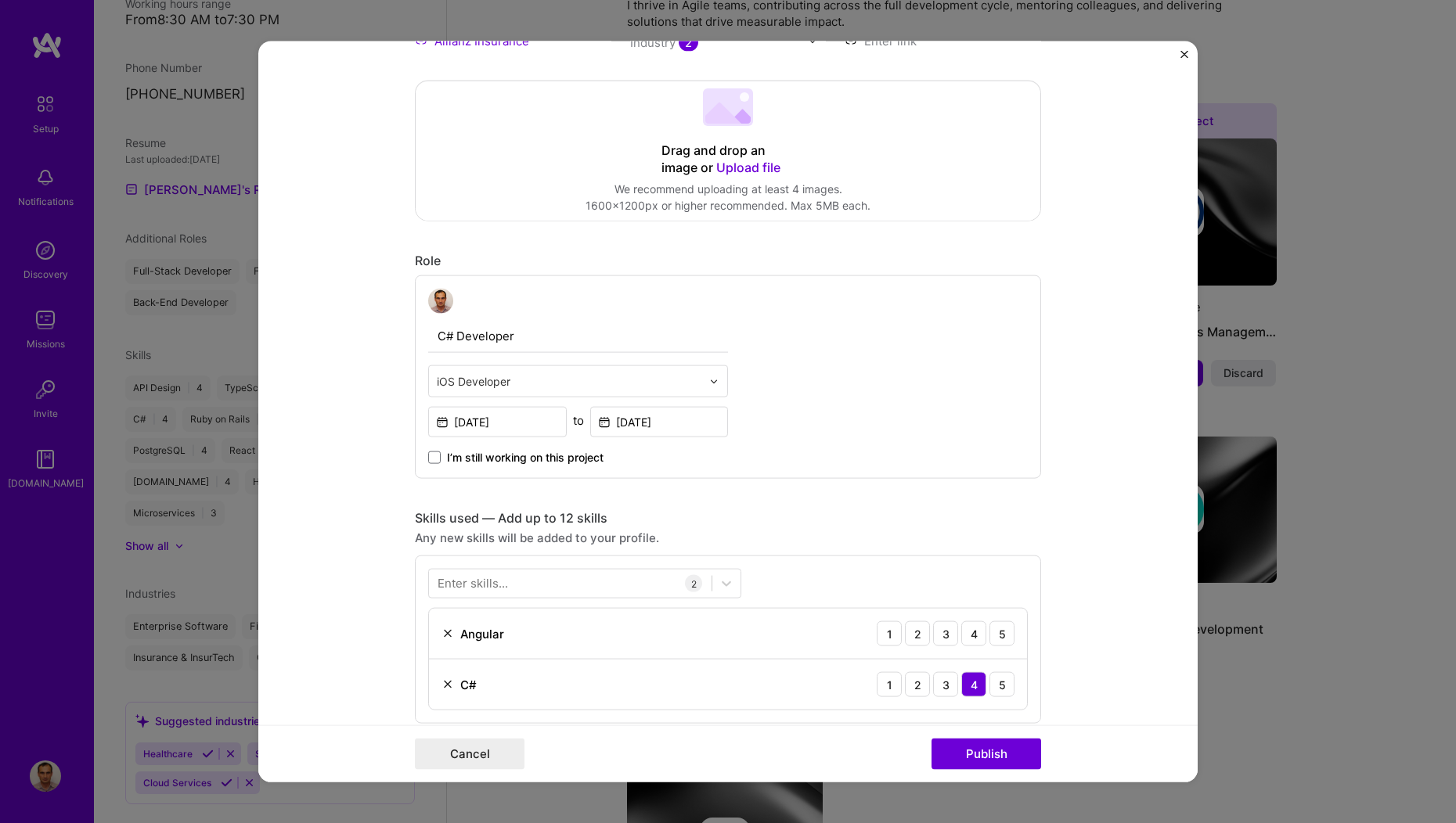
click at [640, 336] on input "C# Developer" at bounding box center [578, 336] width 300 height 33
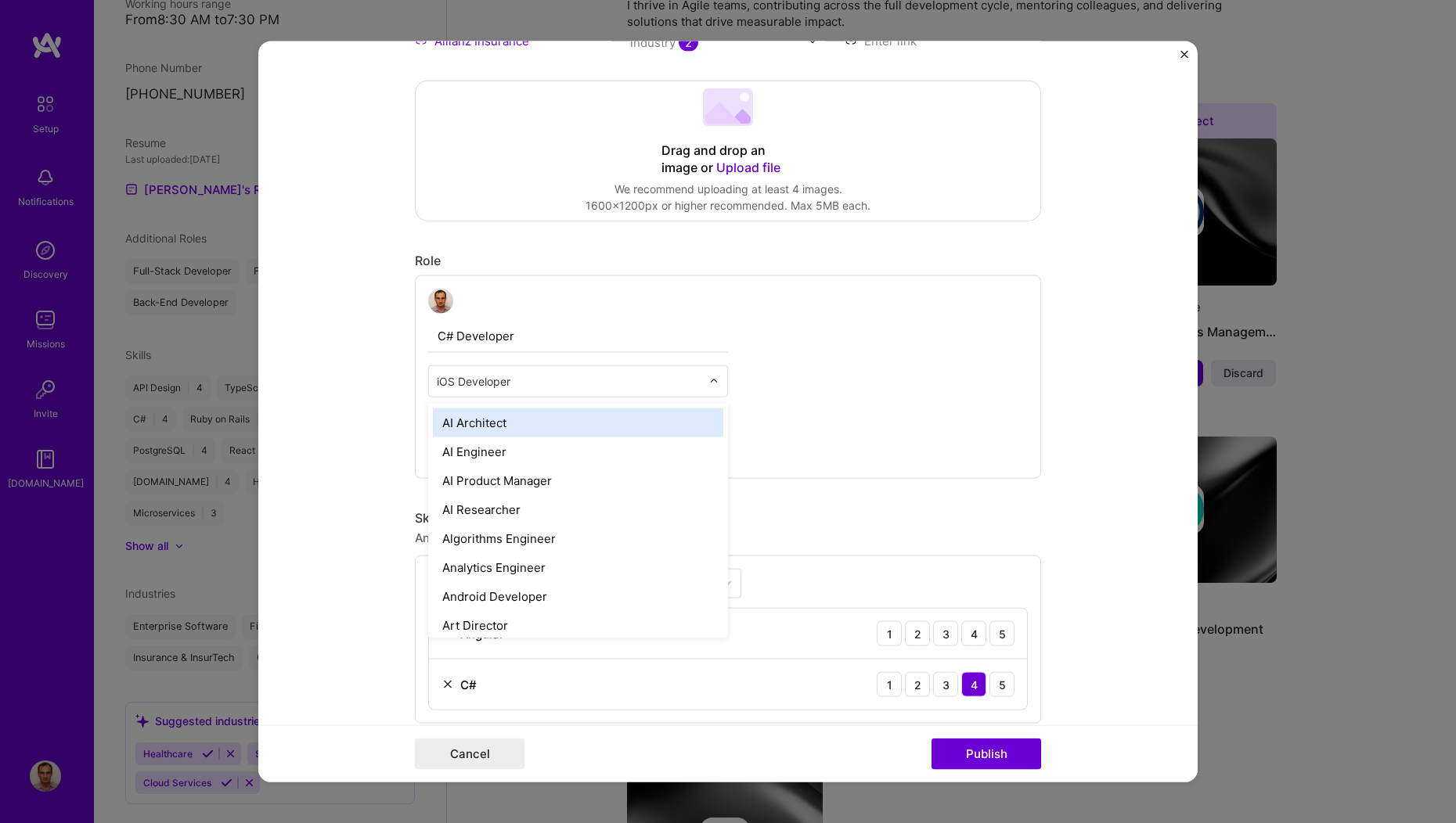
click at [540, 380] on input "text" at bounding box center [569, 380] width 264 height 16
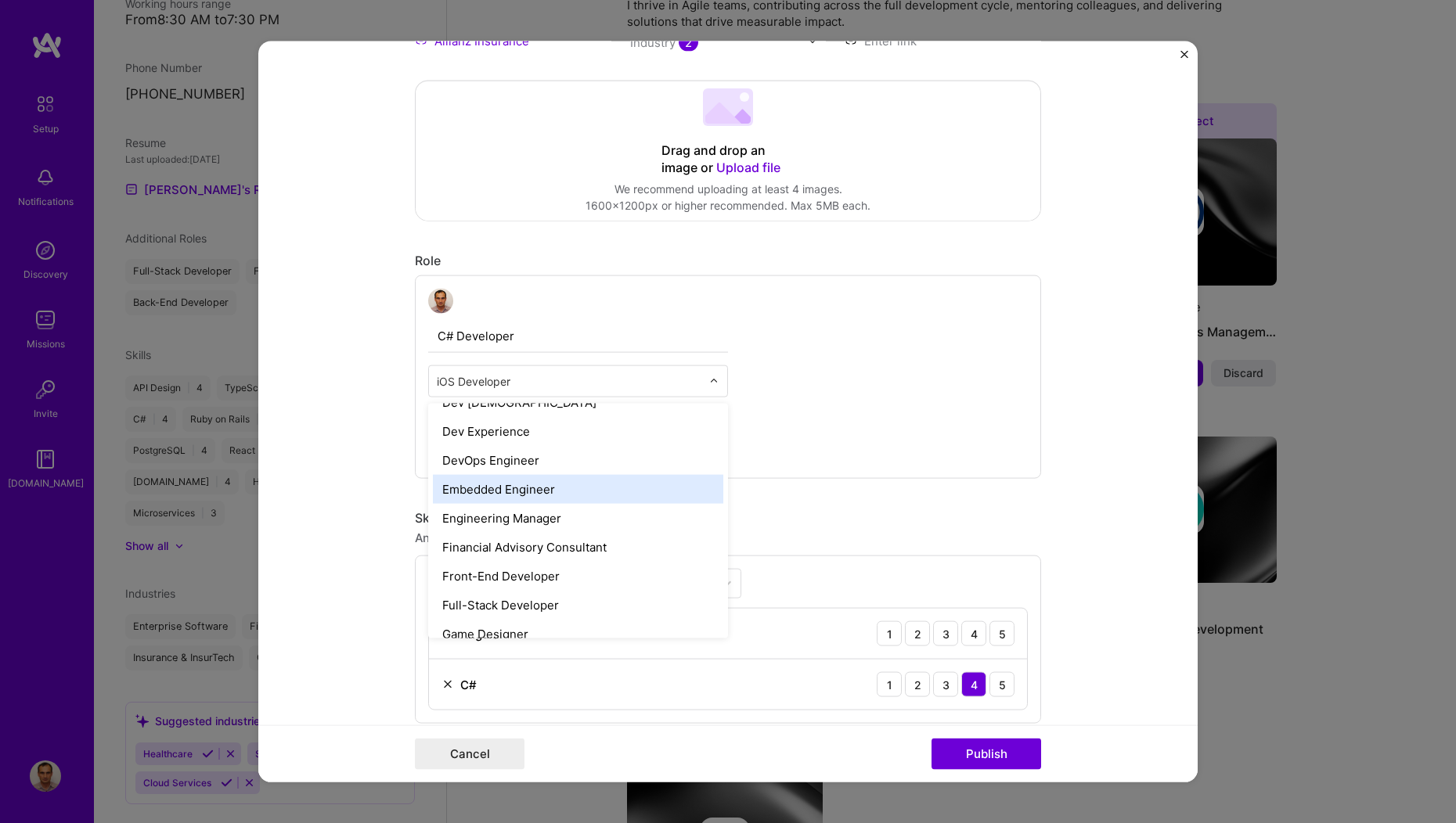
scroll to position [745, 0]
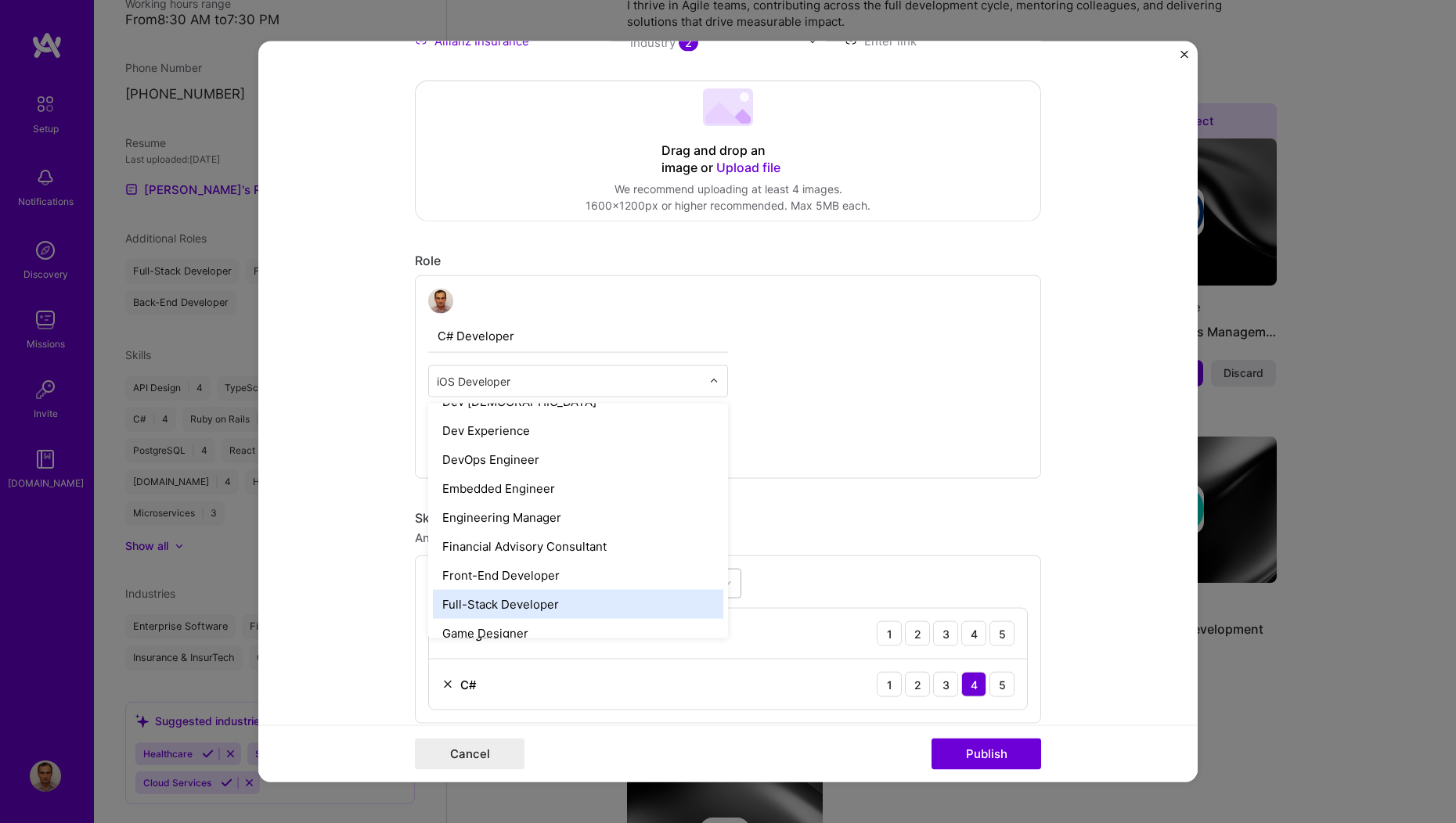
click at [485, 597] on div "Full-Stack Developer" at bounding box center [578, 604] width 290 height 29
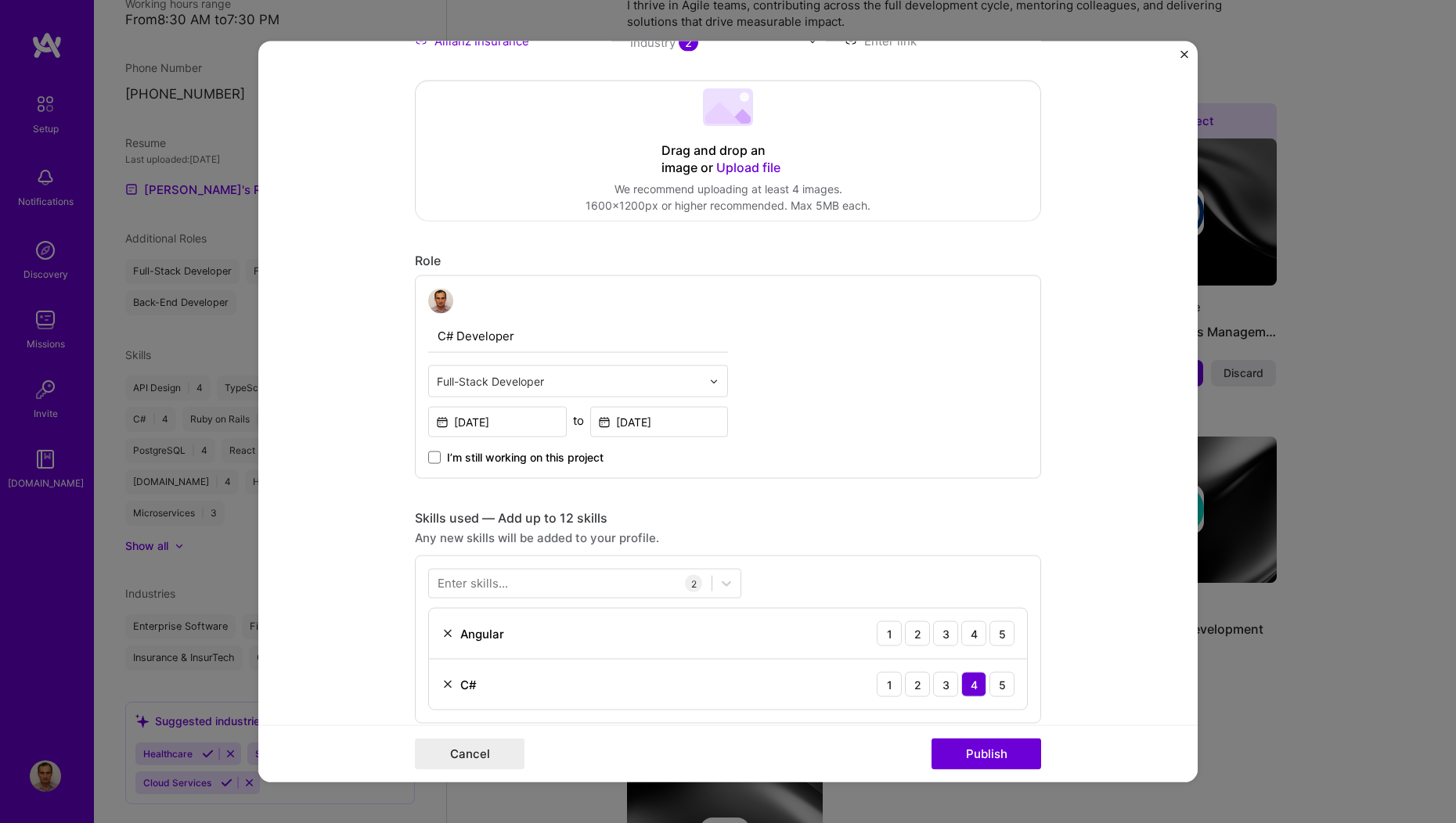
click at [362, 416] on form "Editing suggested project This project is suggested based on your LinkedIn, res…" at bounding box center [728, 412] width 939 height 741
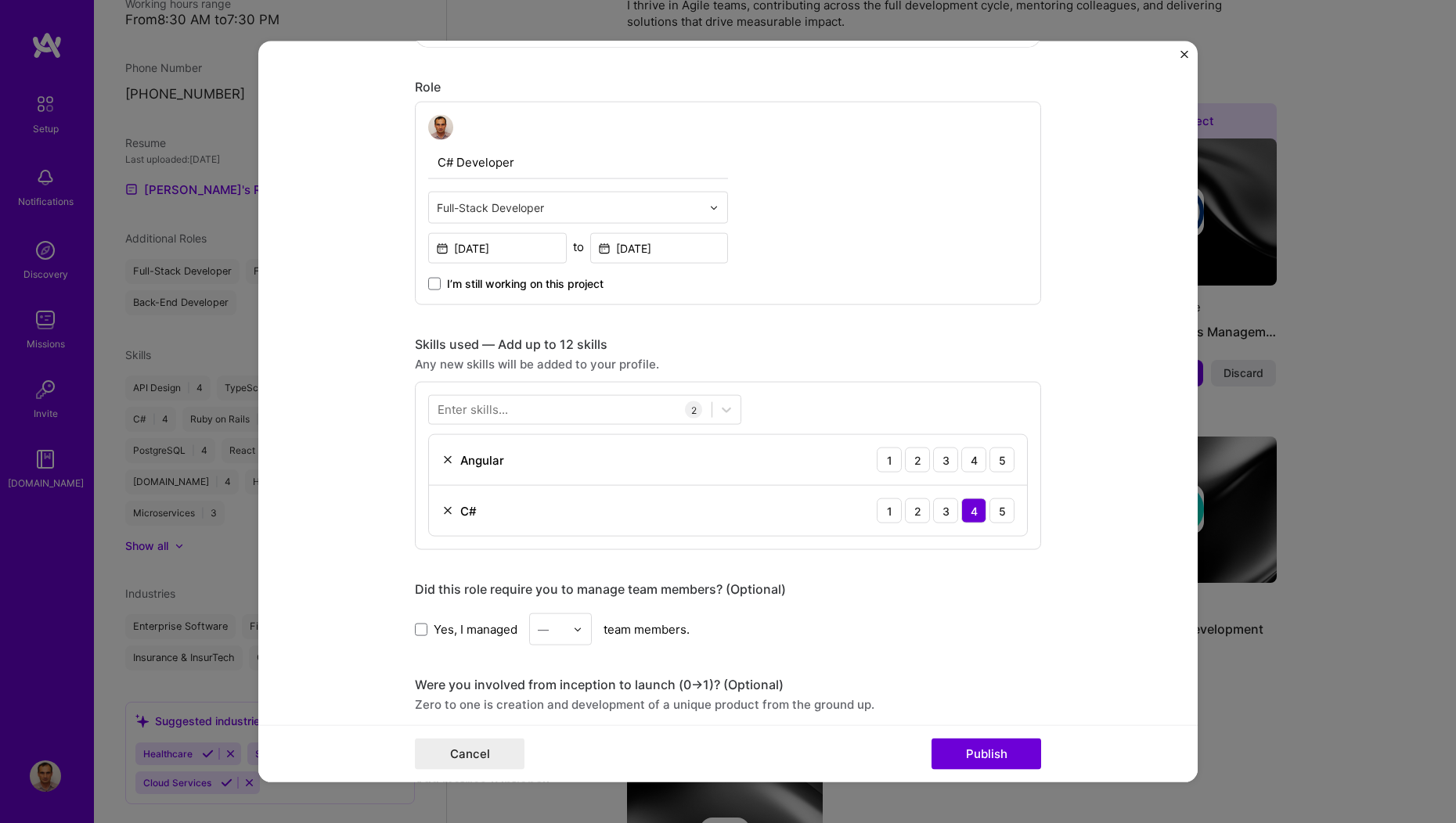
scroll to position [512, 0]
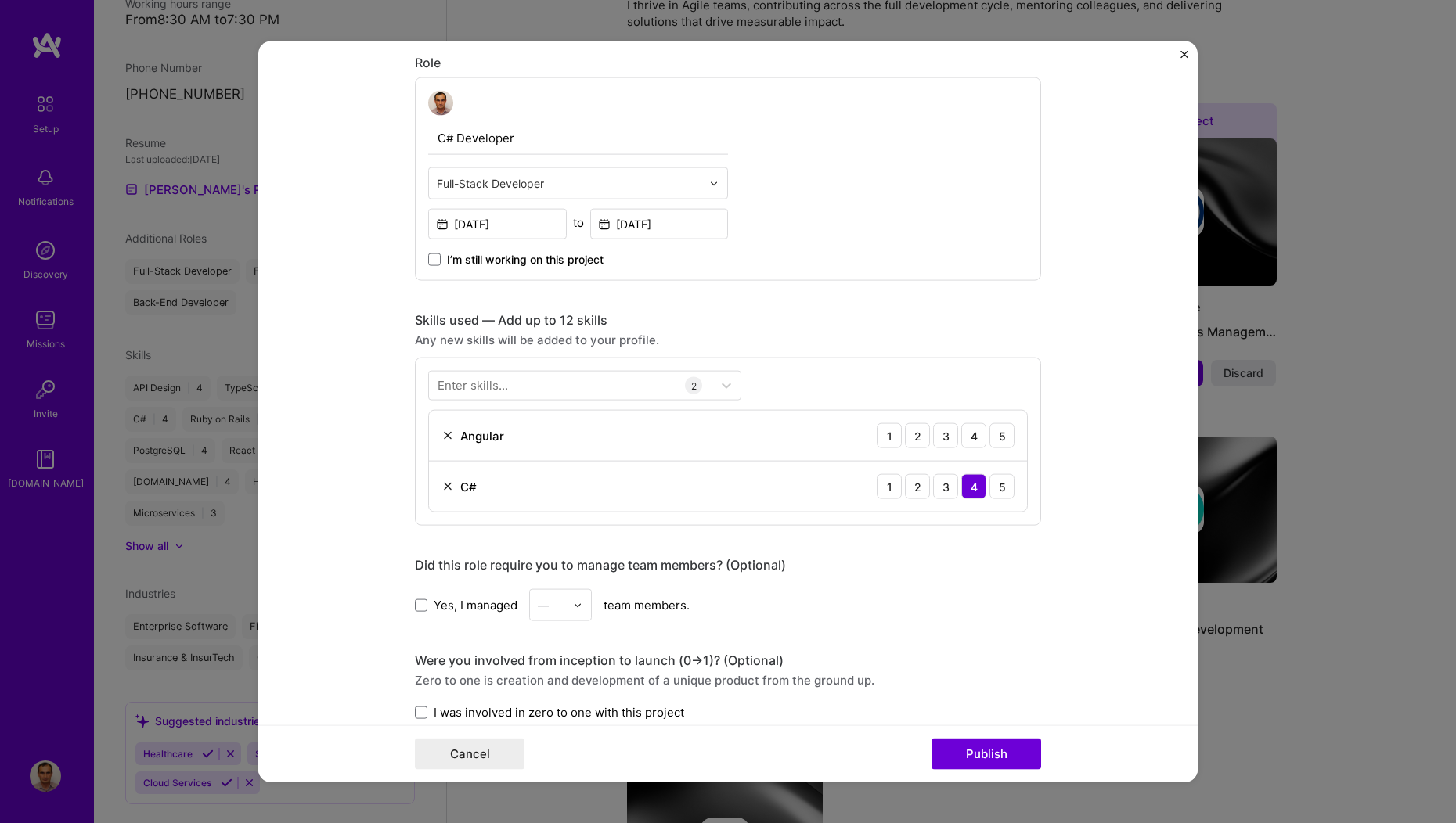
click at [497, 384] on div "Enter skills..." at bounding box center [473, 384] width 70 height 16
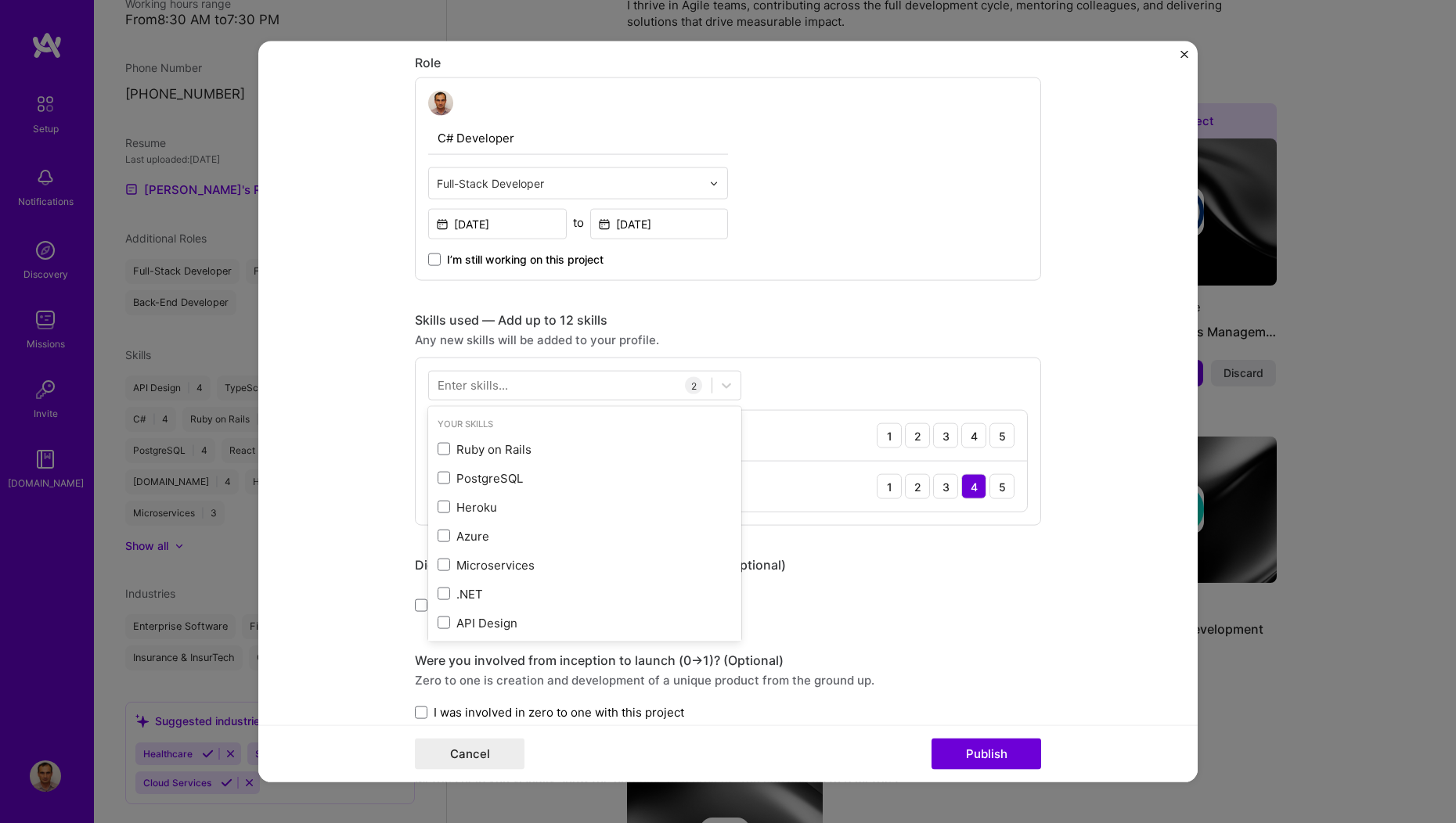
click at [494, 380] on div "Enter skills..." at bounding box center [473, 384] width 70 height 16
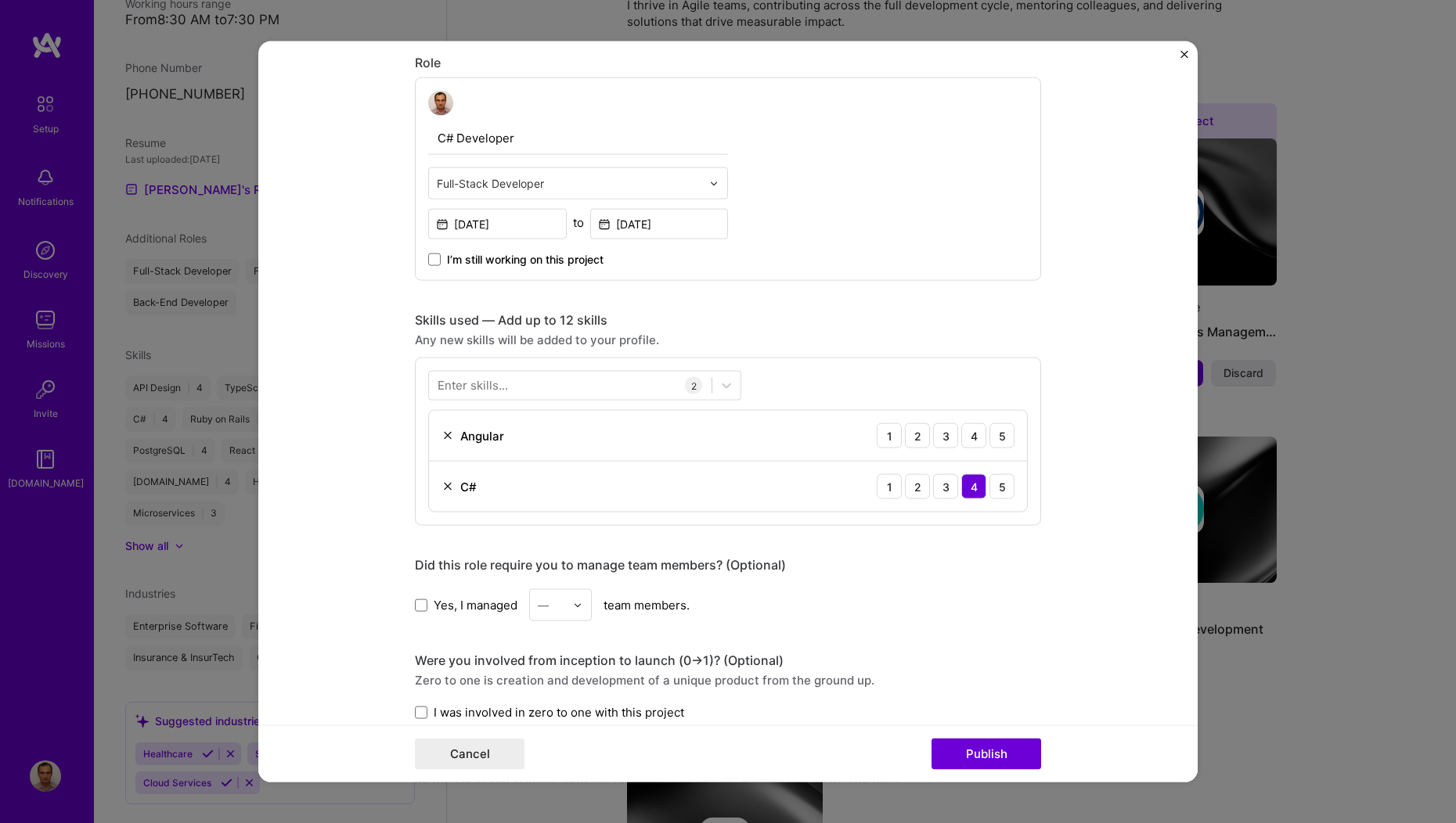
click at [491, 377] on div "Enter skills..." at bounding box center [473, 384] width 70 height 16
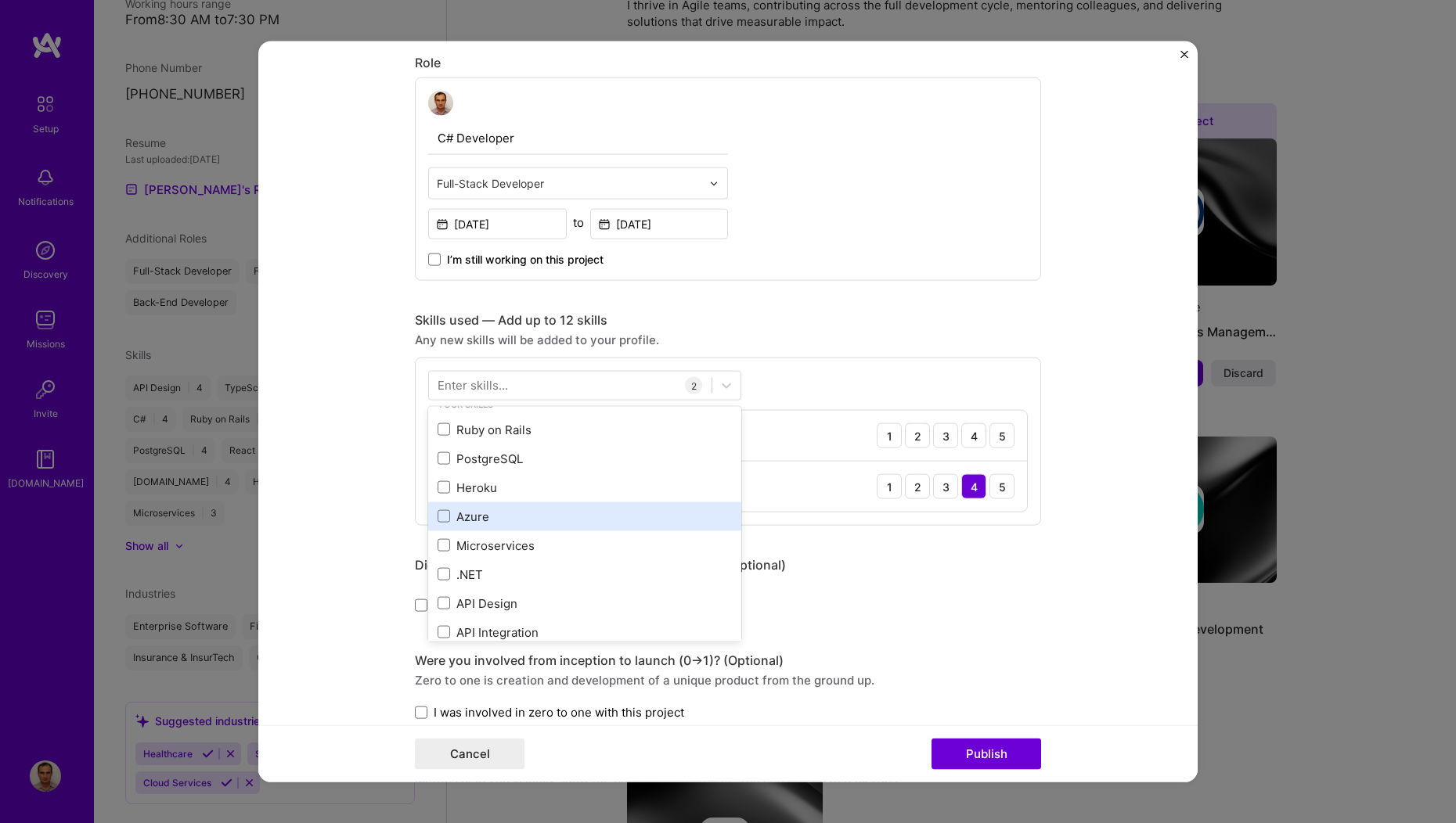
scroll to position [23, 0]
click at [293, 426] on form "Editing suggested project This project is suggested based on your LinkedIn, res…" at bounding box center [728, 412] width 939 height 741
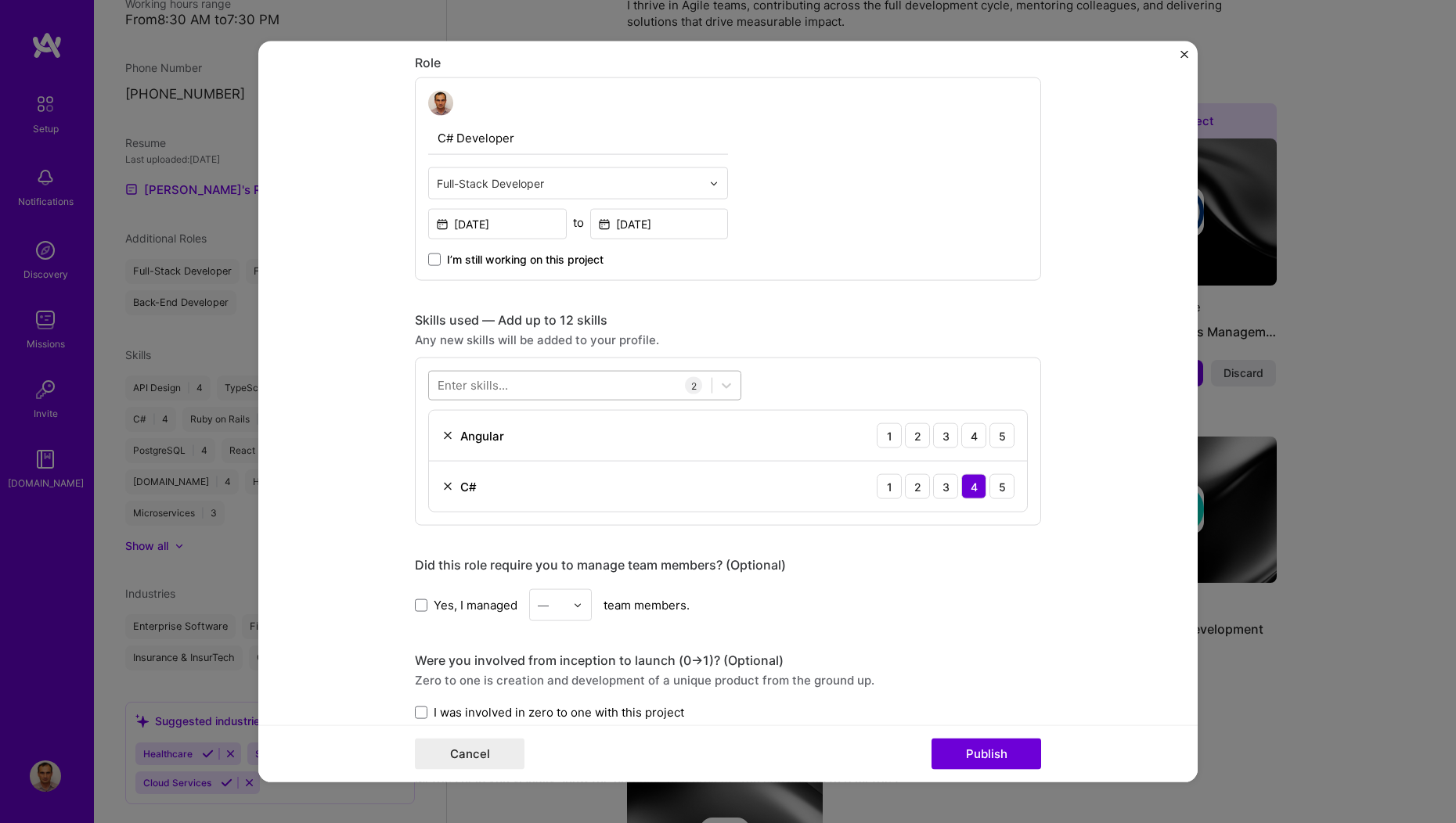
click at [501, 384] on div at bounding box center [570, 384] width 283 height 25
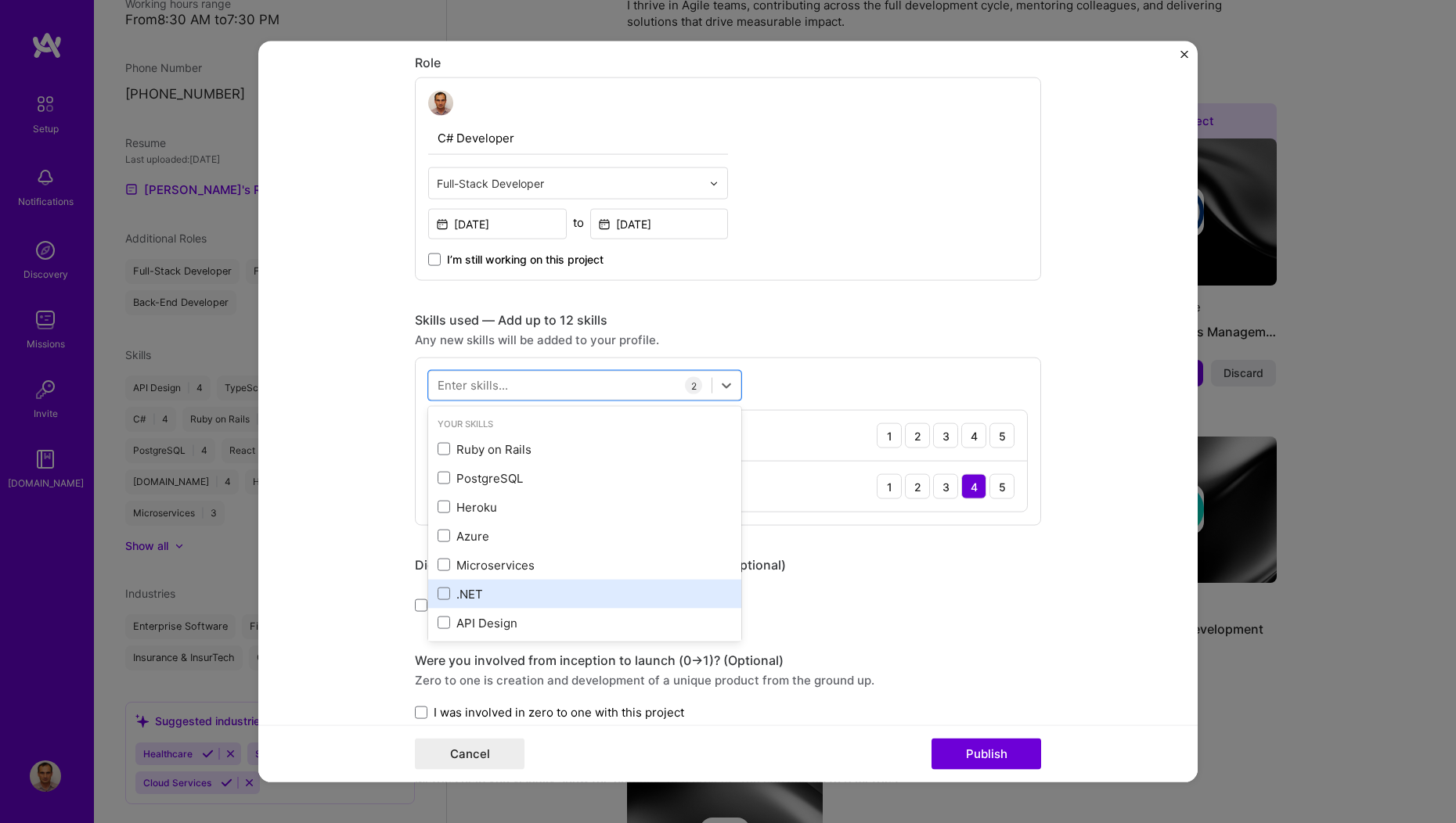
click at [429, 592] on div ".NET" at bounding box center [585, 593] width 313 height 29
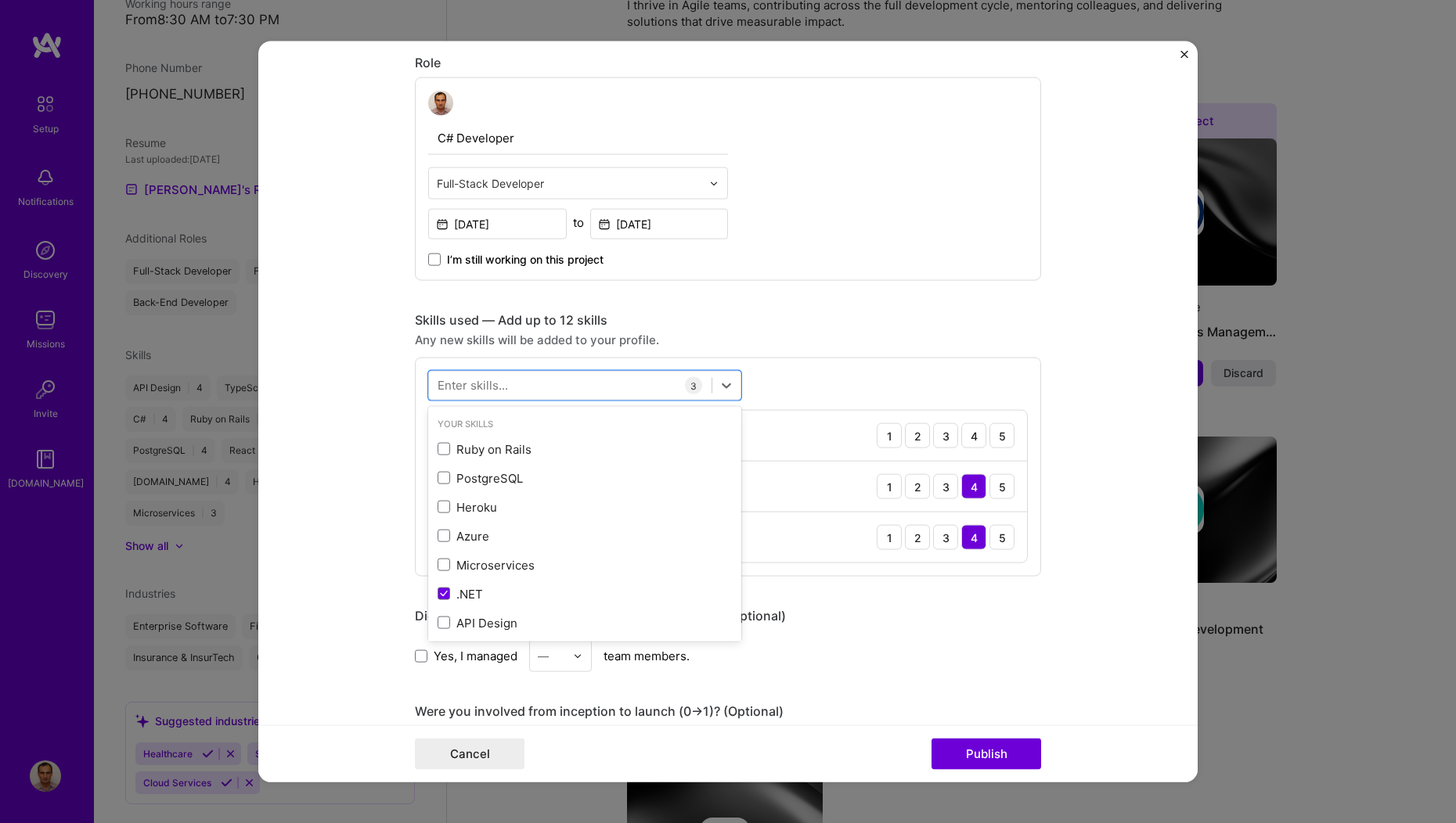
click at [457, 382] on div "Enter skills..." at bounding box center [473, 384] width 70 height 16
click at [429, 382] on div at bounding box center [570, 384] width 283 height 25
click at [438, 568] on span at bounding box center [444, 565] width 12 height 12
click at [0, 0] on input "checkbox" at bounding box center [0, 0] width 0 height 0
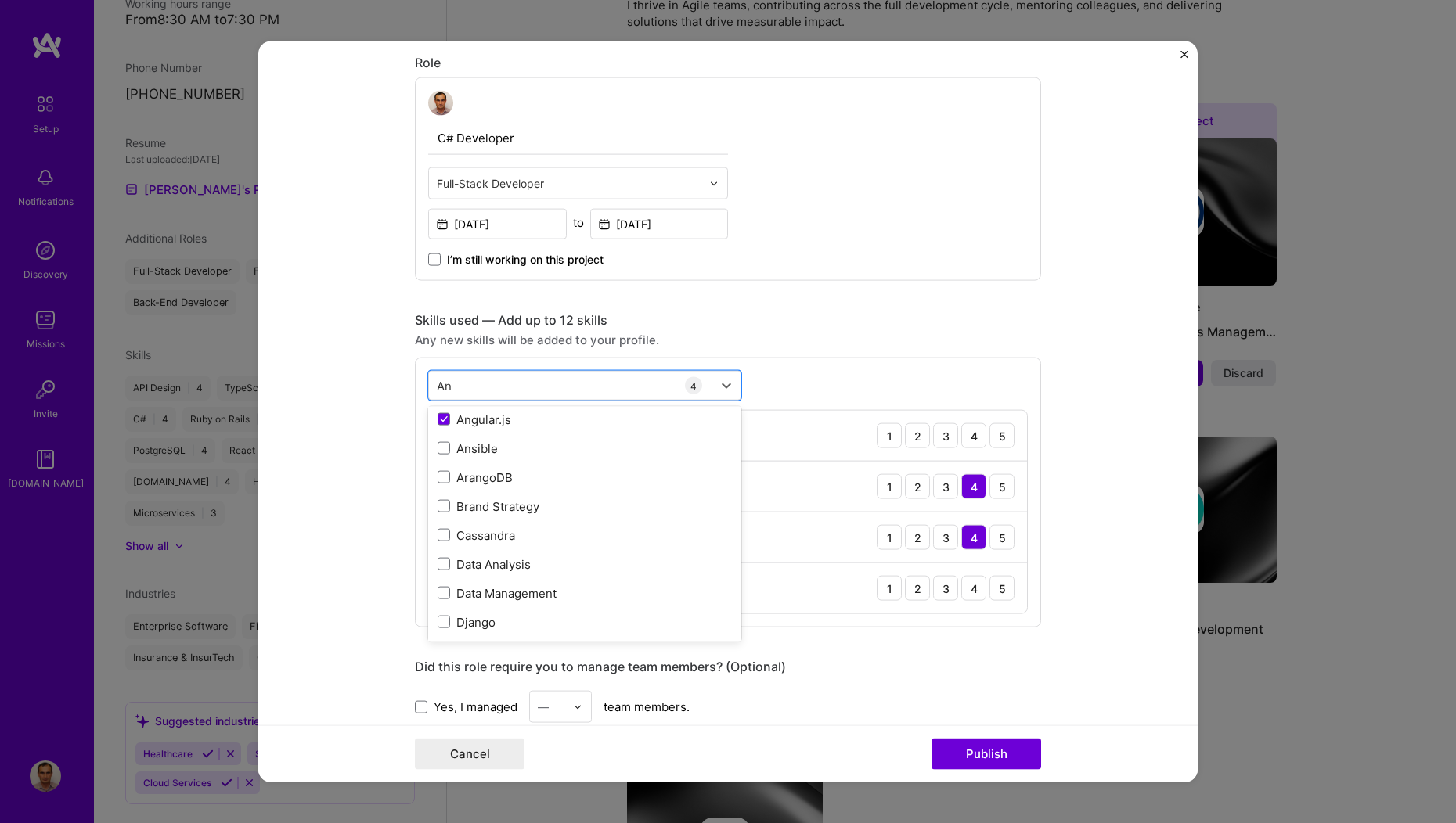
scroll to position [148, 0]
click at [465, 391] on div "An An" at bounding box center [570, 384] width 283 height 25
drag, startPoint x: 465, startPoint y: 386, endPoint x: 423, endPoint y: 379, distance: 42.6
click at [429, 379] on div "An An" at bounding box center [570, 384] width 283 height 25
drag, startPoint x: 457, startPoint y: 381, endPoint x: 438, endPoint y: 380, distance: 19.0
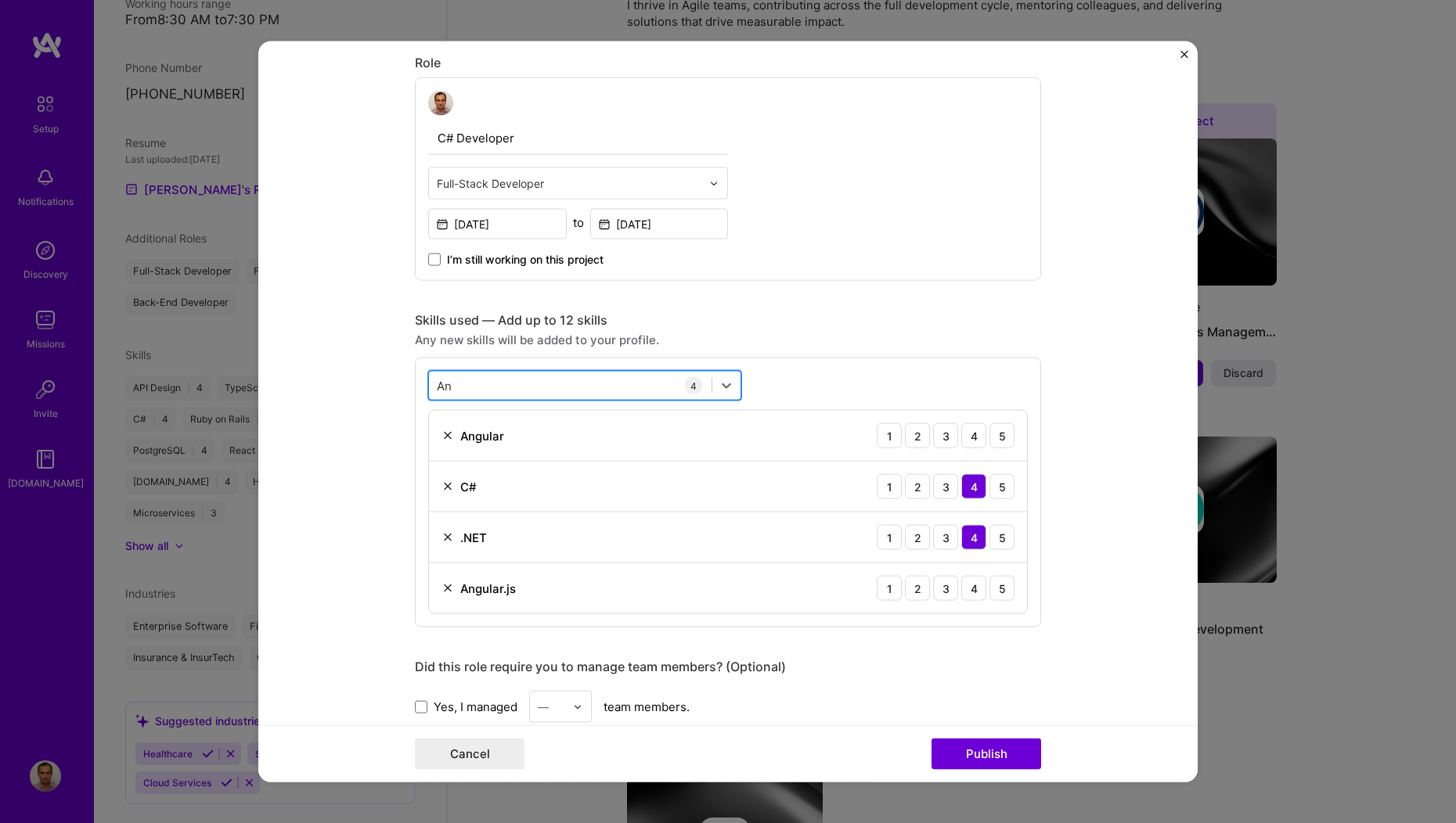
click at [438, 381] on div "An An" at bounding box center [570, 384] width 283 height 25
type input "A"
click at [441, 568] on span at bounding box center [444, 567] width 12 height 12
click at [0, 0] on input "checkbox" at bounding box center [0, 0] width 0 height 0
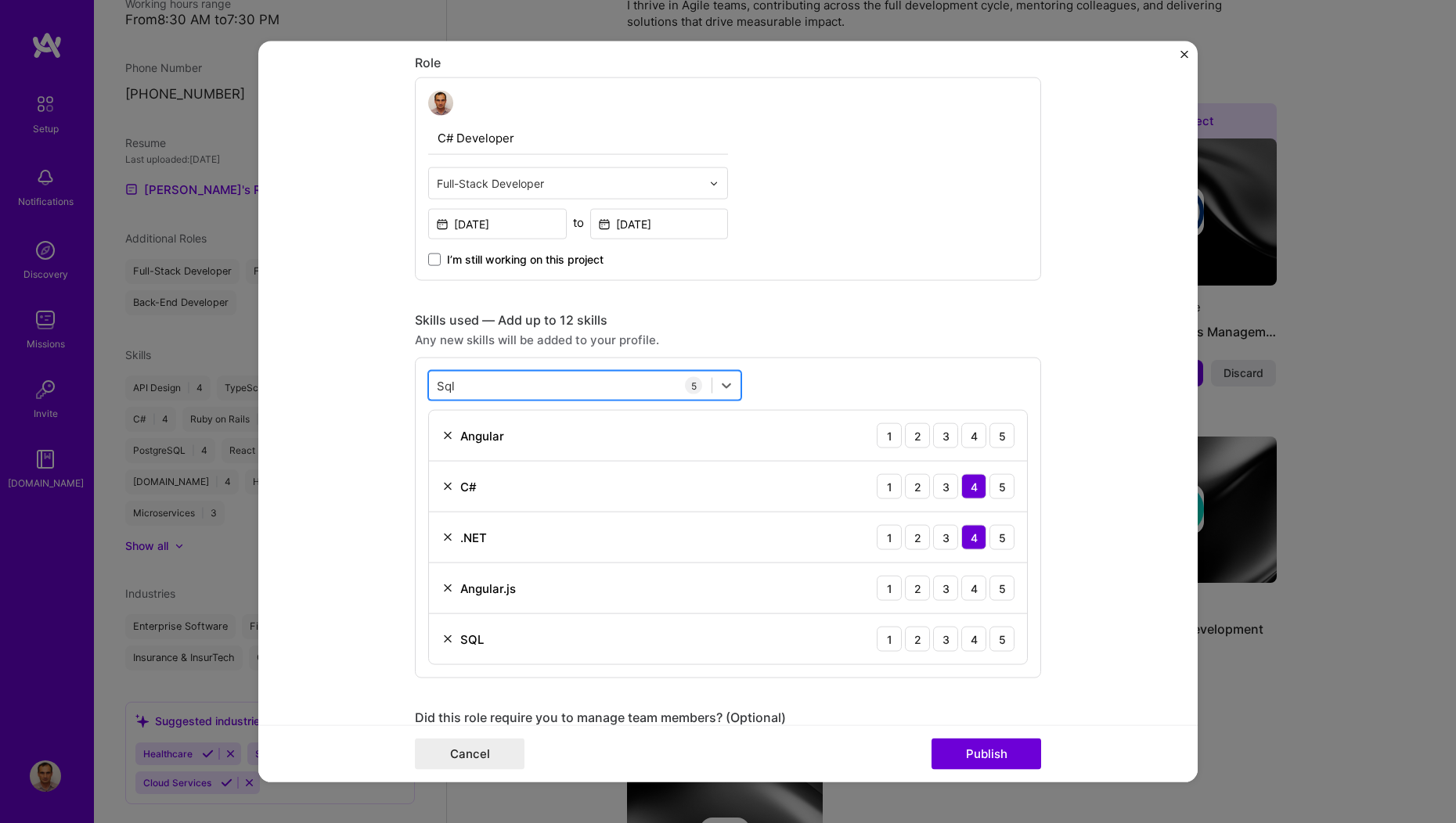
click at [466, 384] on div "Sql Sql" at bounding box center [570, 384] width 283 height 25
type input "S"
click at [440, 387] on div "Enter skills..." at bounding box center [473, 384] width 70 height 16
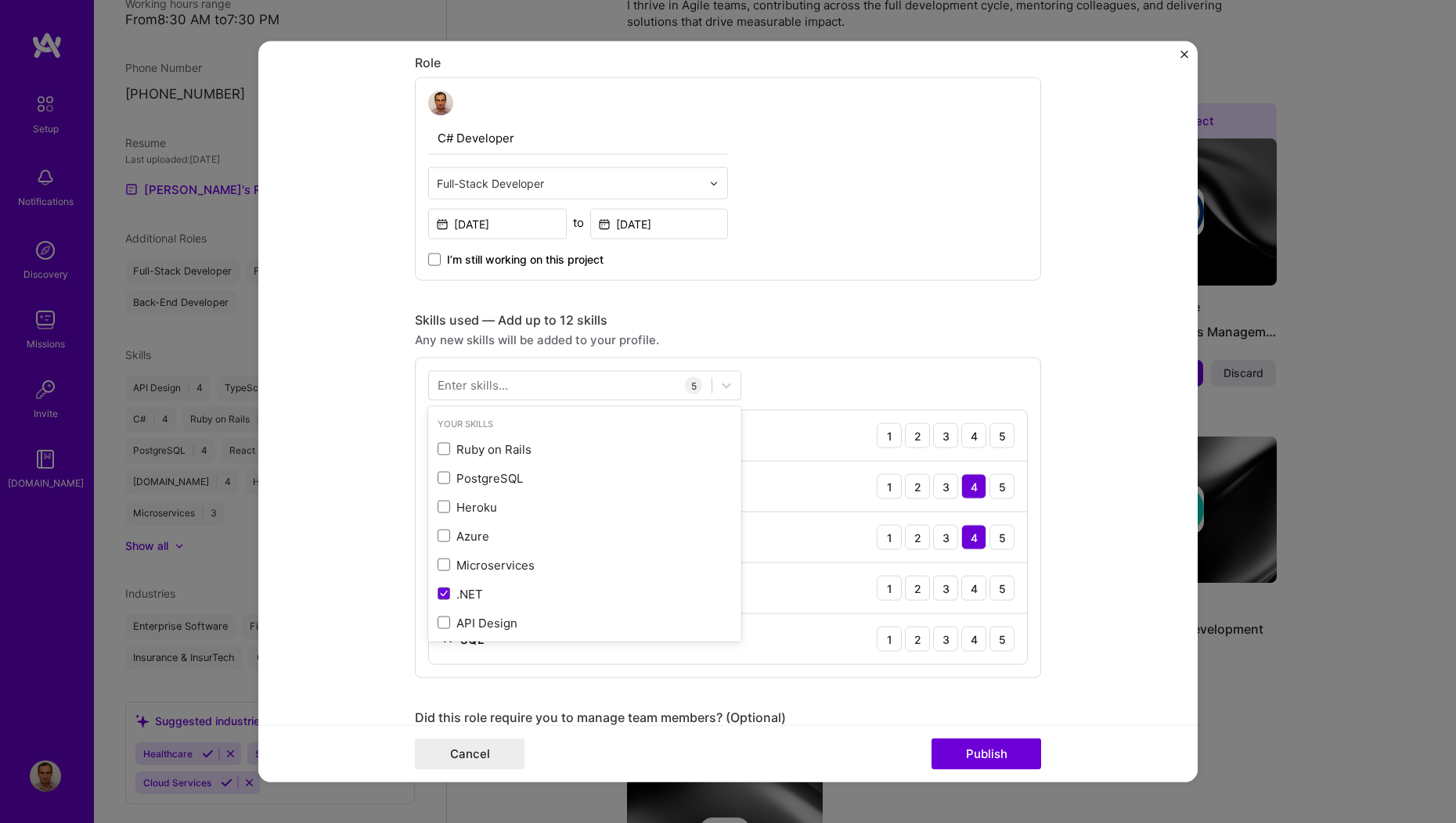
click at [481, 386] on div "Enter skills..." at bounding box center [473, 384] width 70 height 16
click at [438, 382] on div "Enter skills..." at bounding box center [473, 384] width 70 height 16
click at [438, 386] on div "Enter skills..." at bounding box center [473, 384] width 70 height 16
click at [438, 389] on div "Enter skills..." at bounding box center [473, 384] width 70 height 16
click at [443, 386] on div "Enter skills..." at bounding box center [473, 384] width 70 height 16
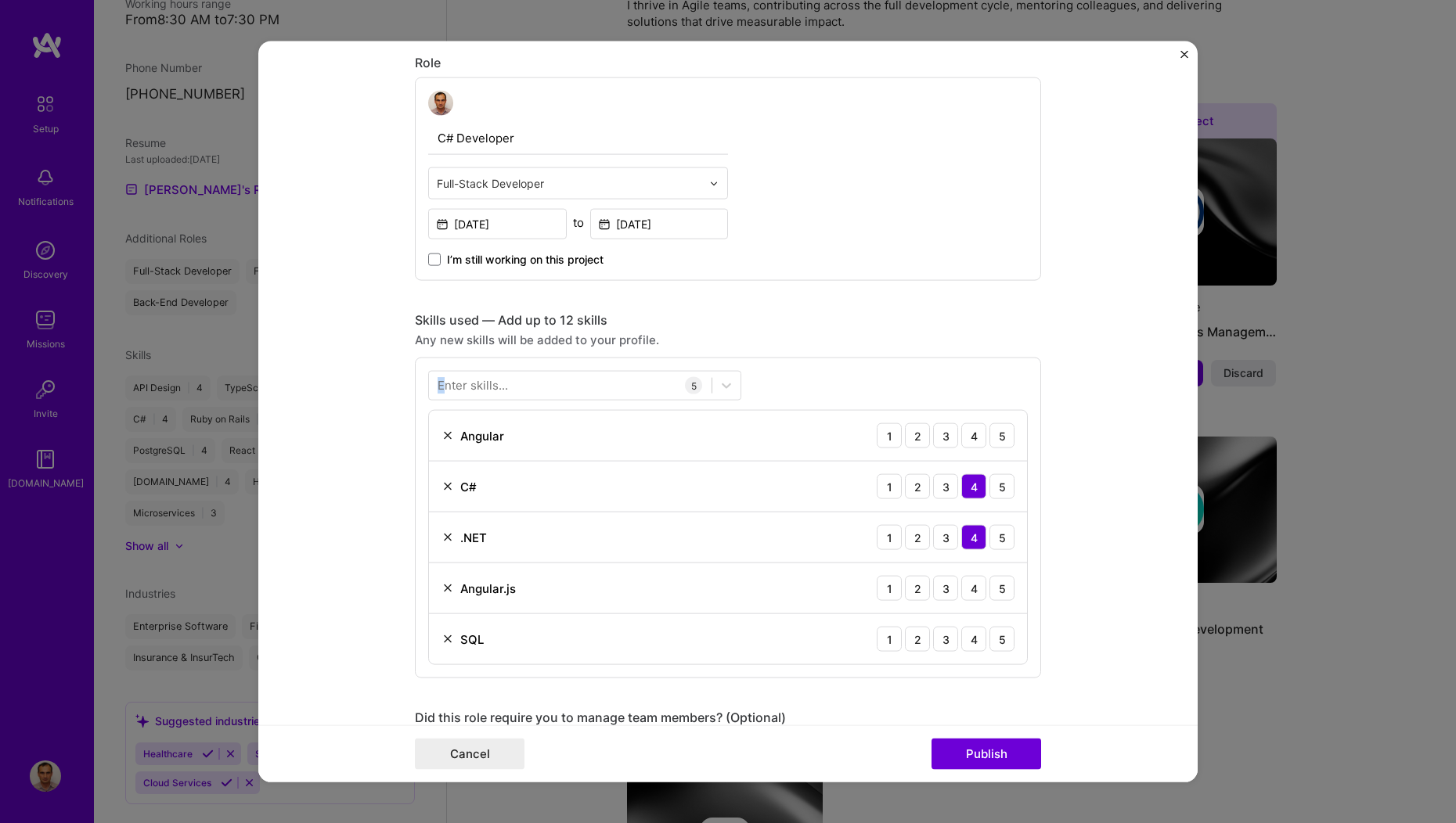
click at [438, 384] on div "Enter skills..." at bounding box center [473, 384] width 70 height 16
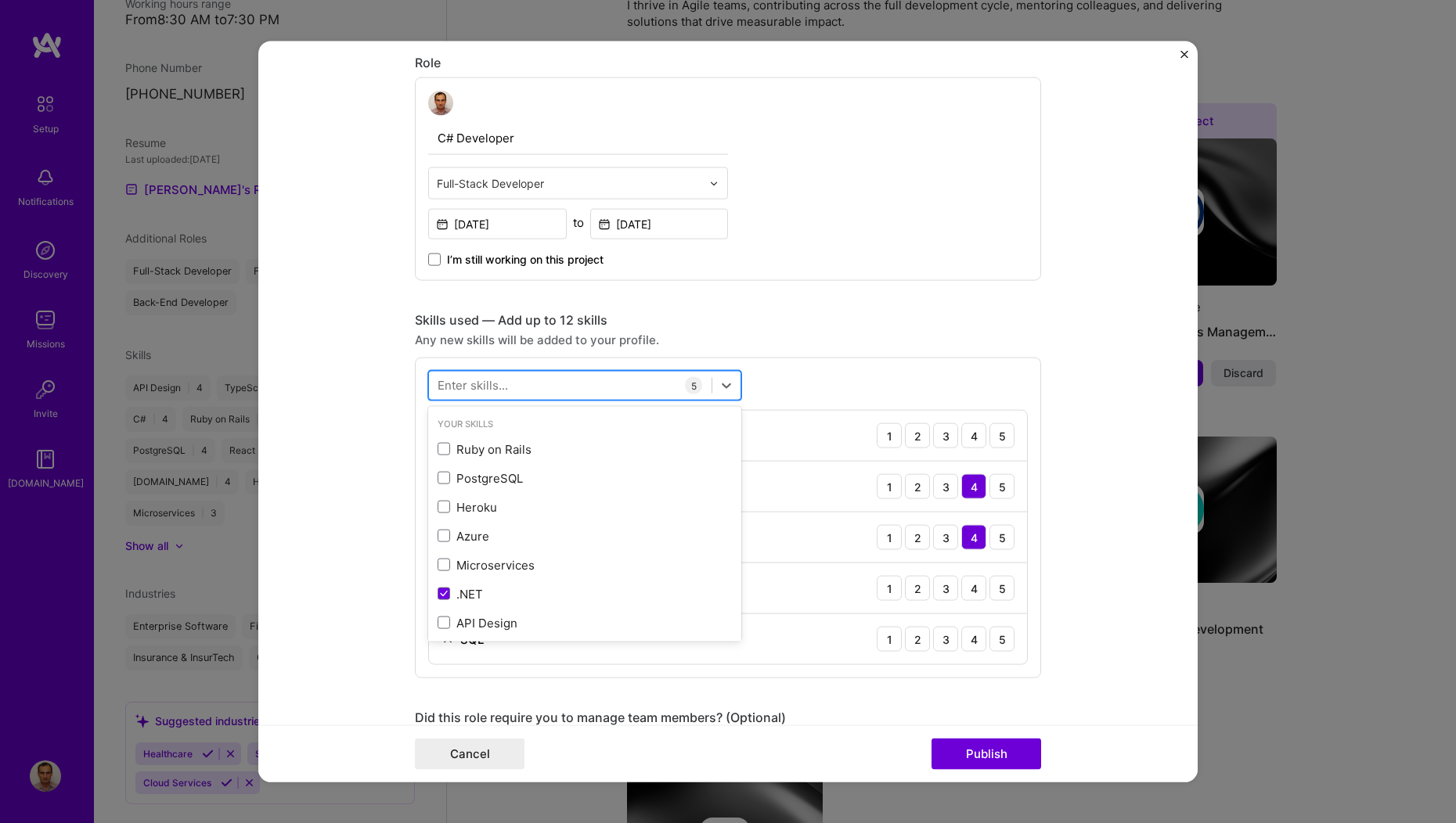
click at [429, 386] on div at bounding box center [570, 384] width 283 height 25
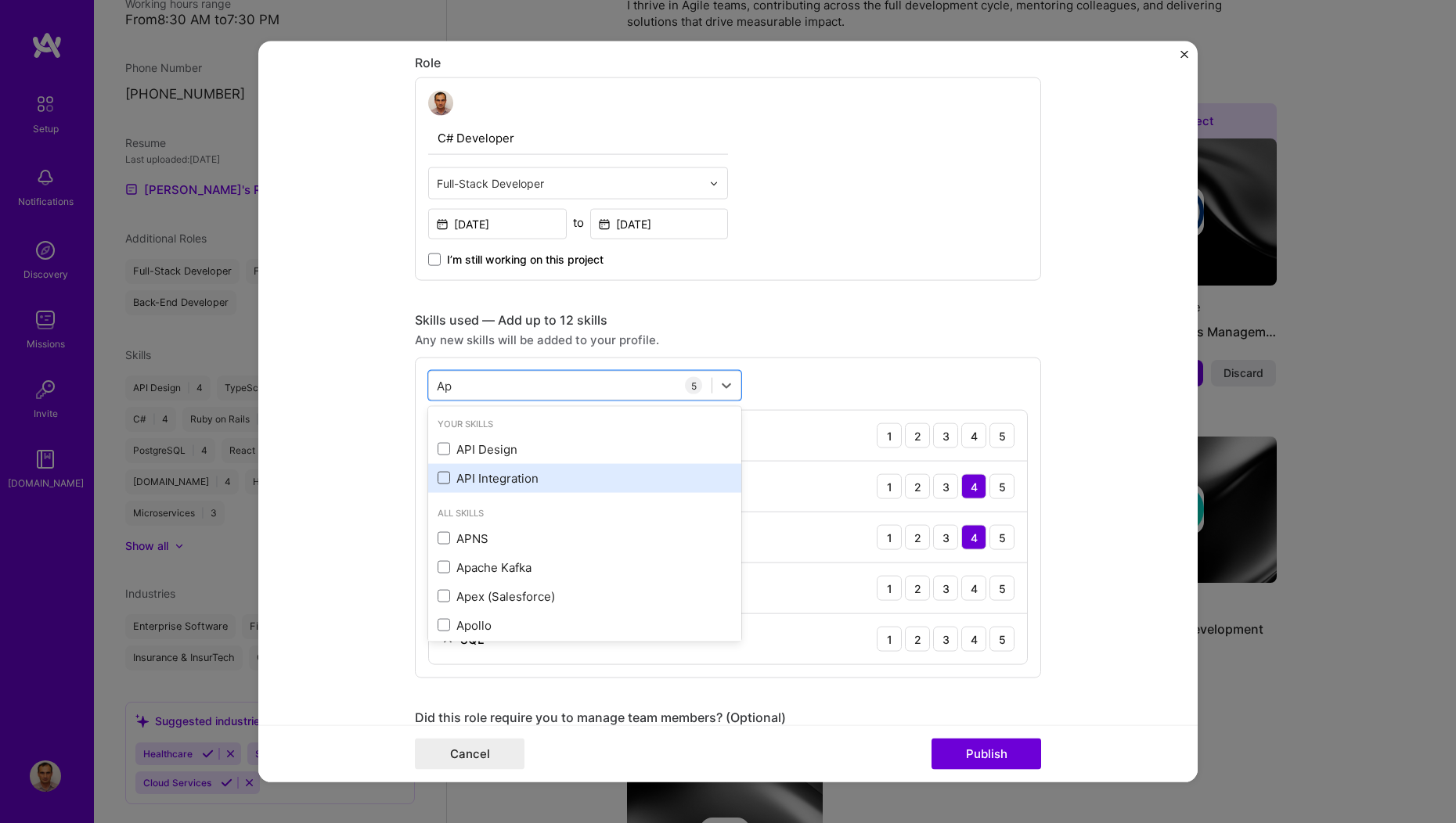
click at [443, 482] on span at bounding box center [444, 477] width 12 height 12
click at [0, 0] on input "checkbox" at bounding box center [0, 0] width 0 height 0
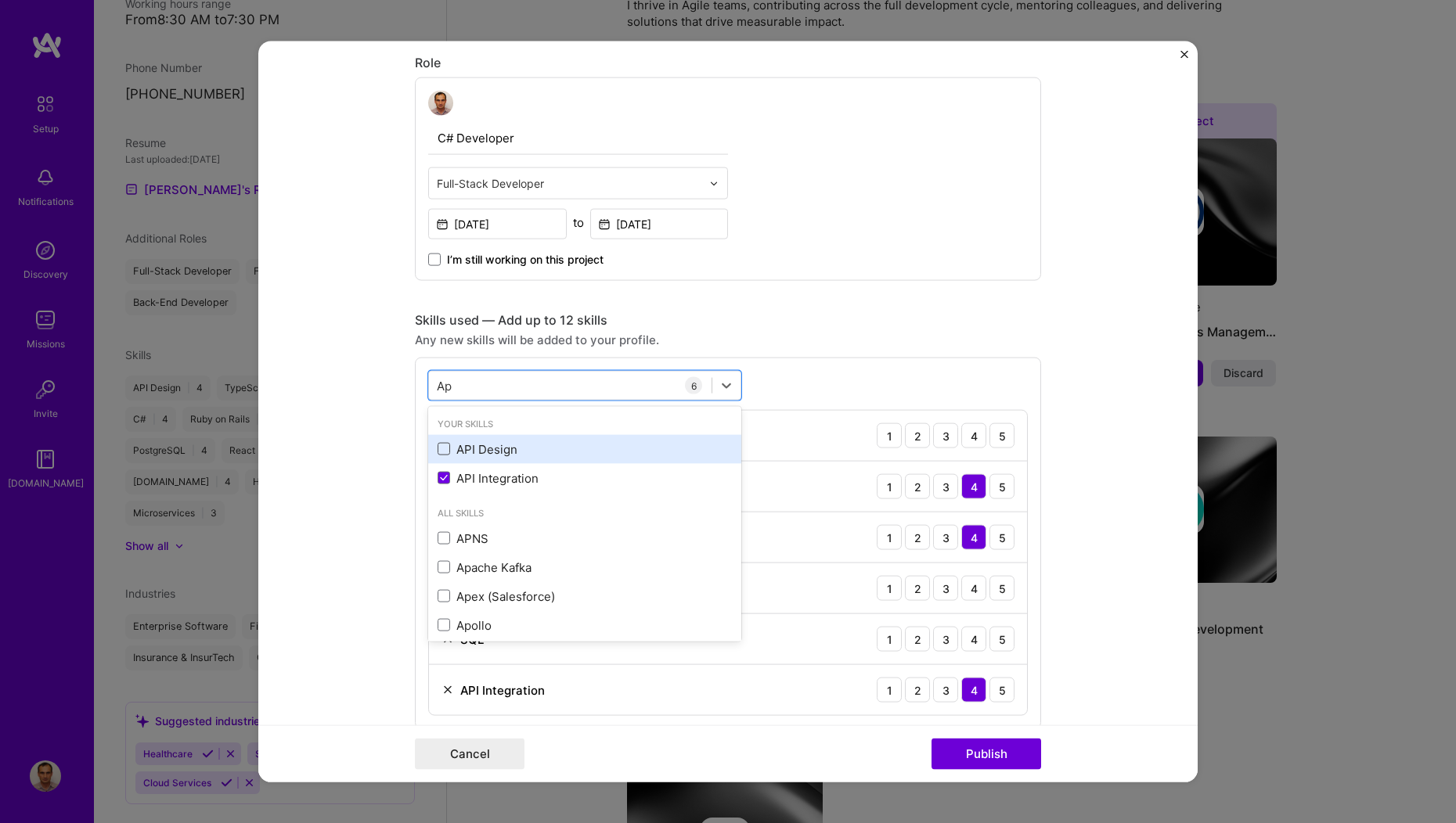
click at [438, 451] on span at bounding box center [444, 448] width 12 height 12
click at [0, 0] on input "checkbox" at bounding box center [0, 0] width 0 height 0
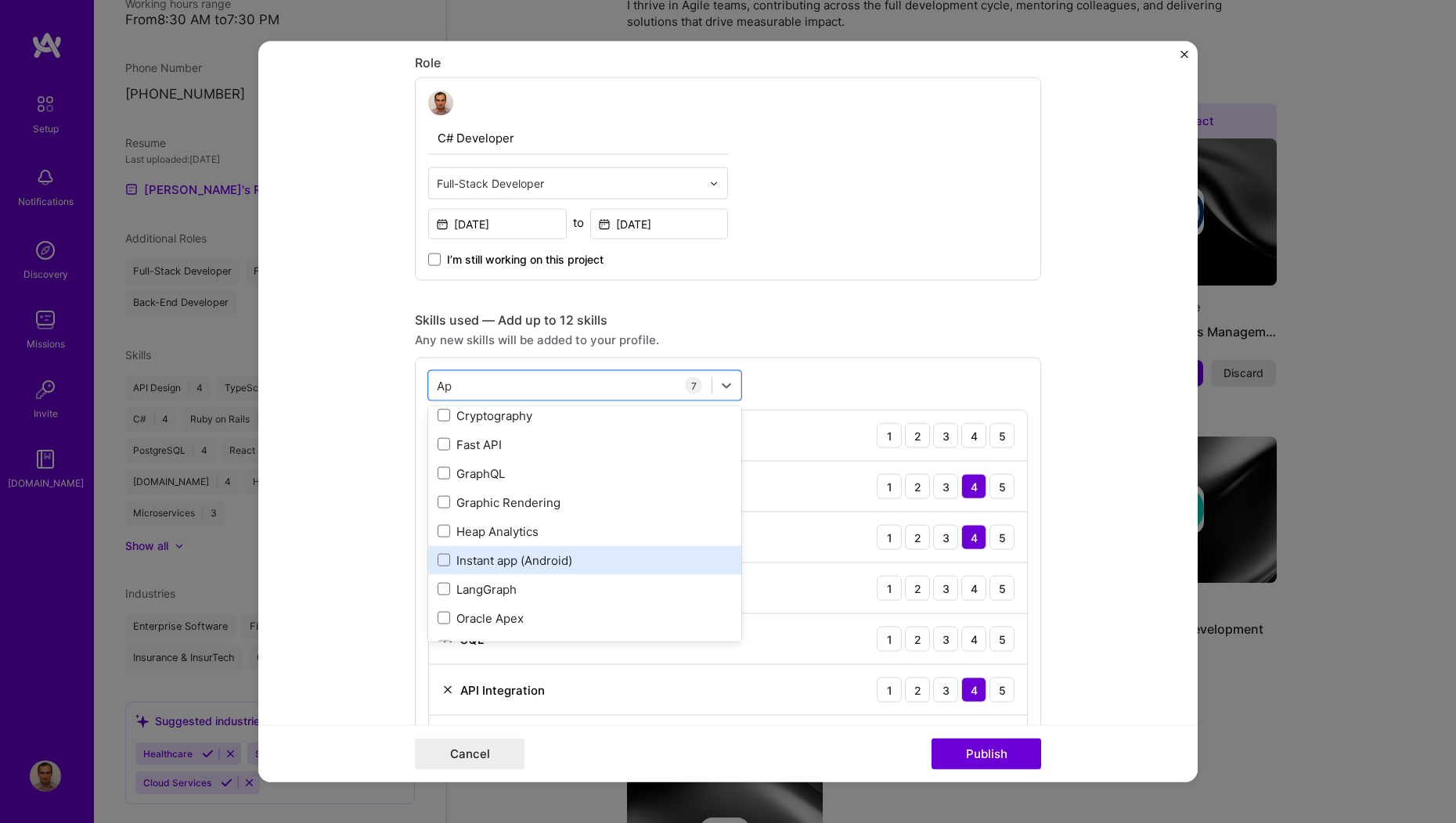
scroll to position [471, 0]
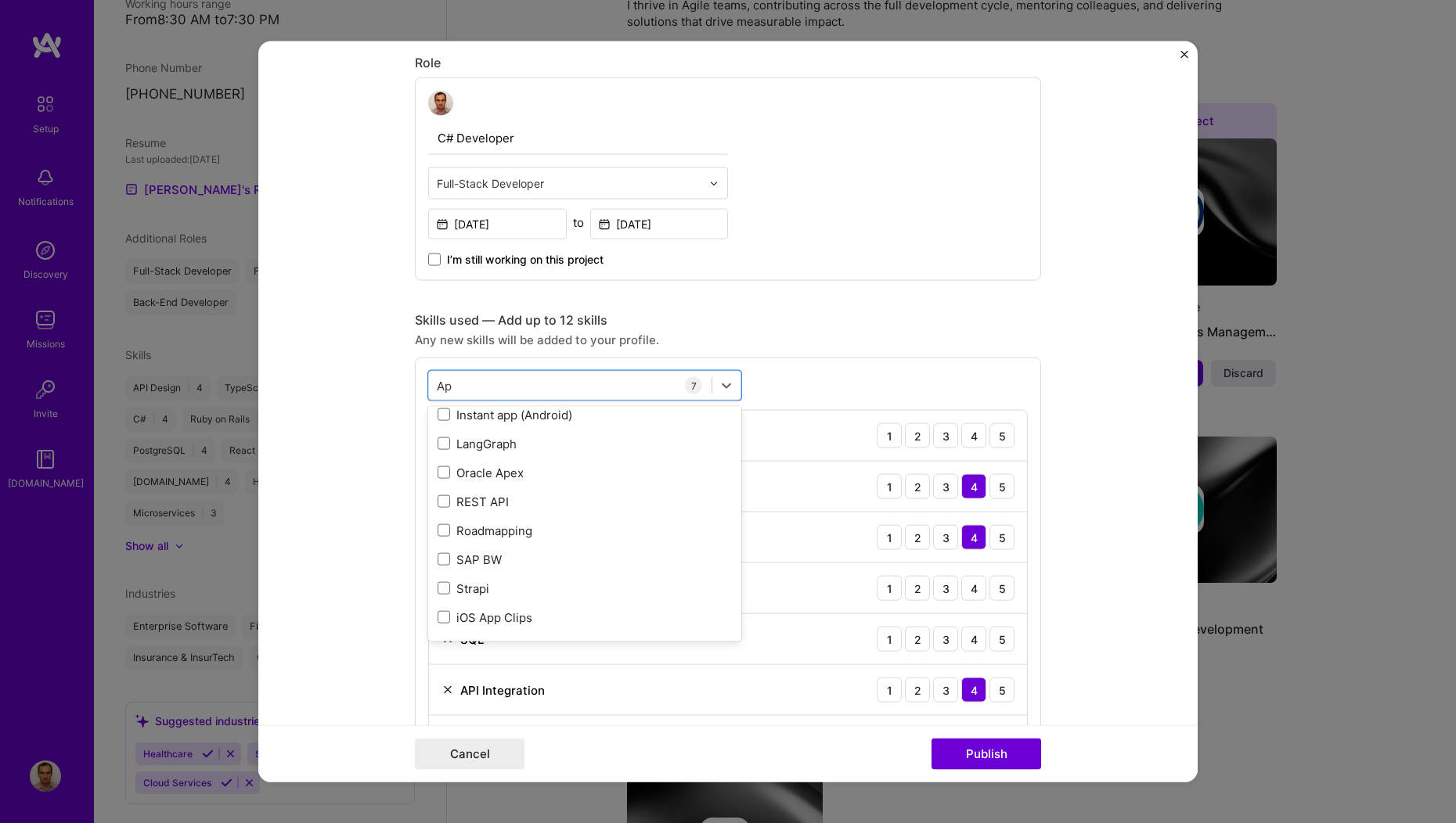
type input "Ap"
click at [330, 522] on form "Editing suggested project This project is suggested based on your LinkedIn, res…" at bounding box center [728, 412] width 939 height 741
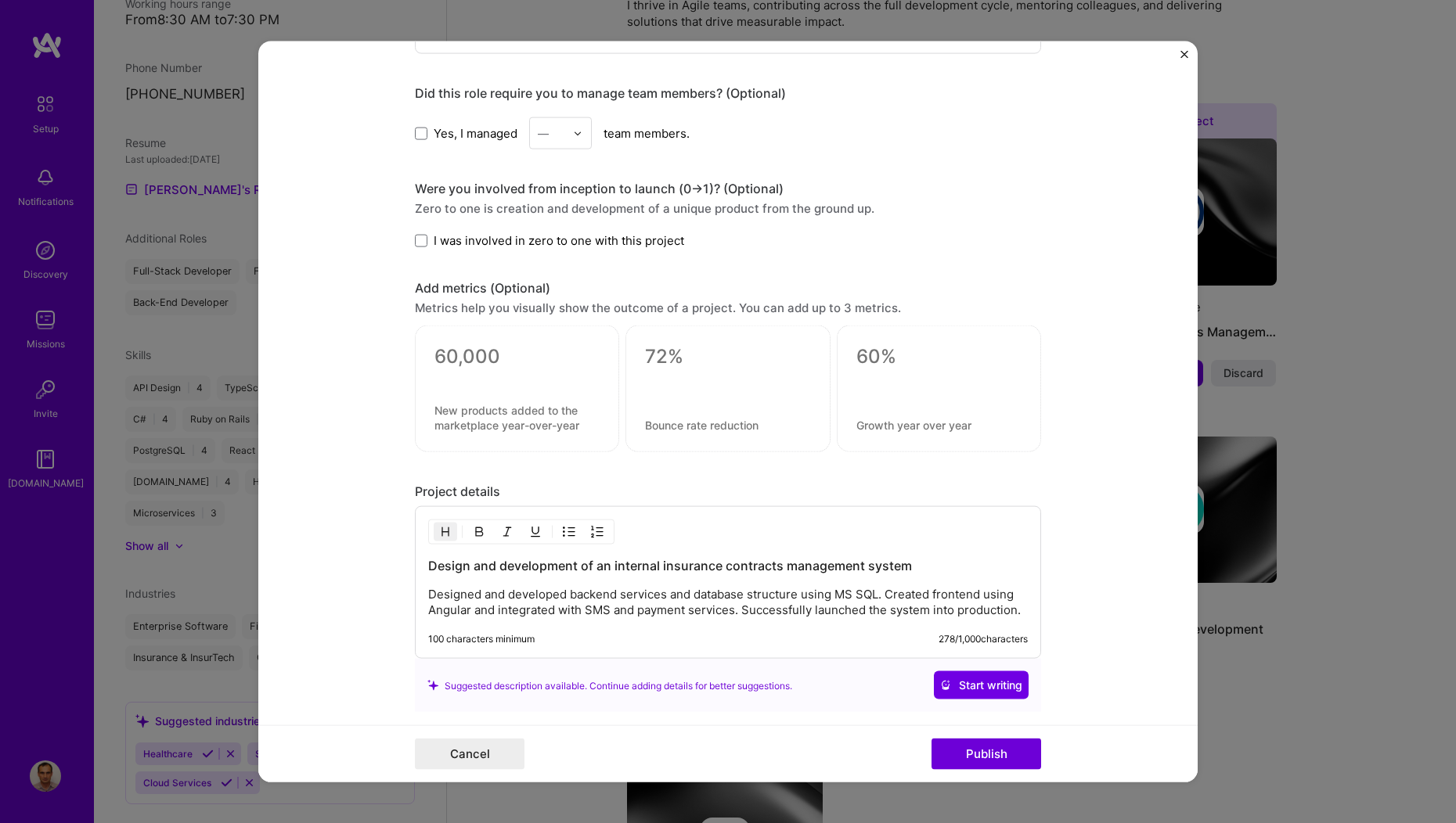
scroll to position [832, 0]
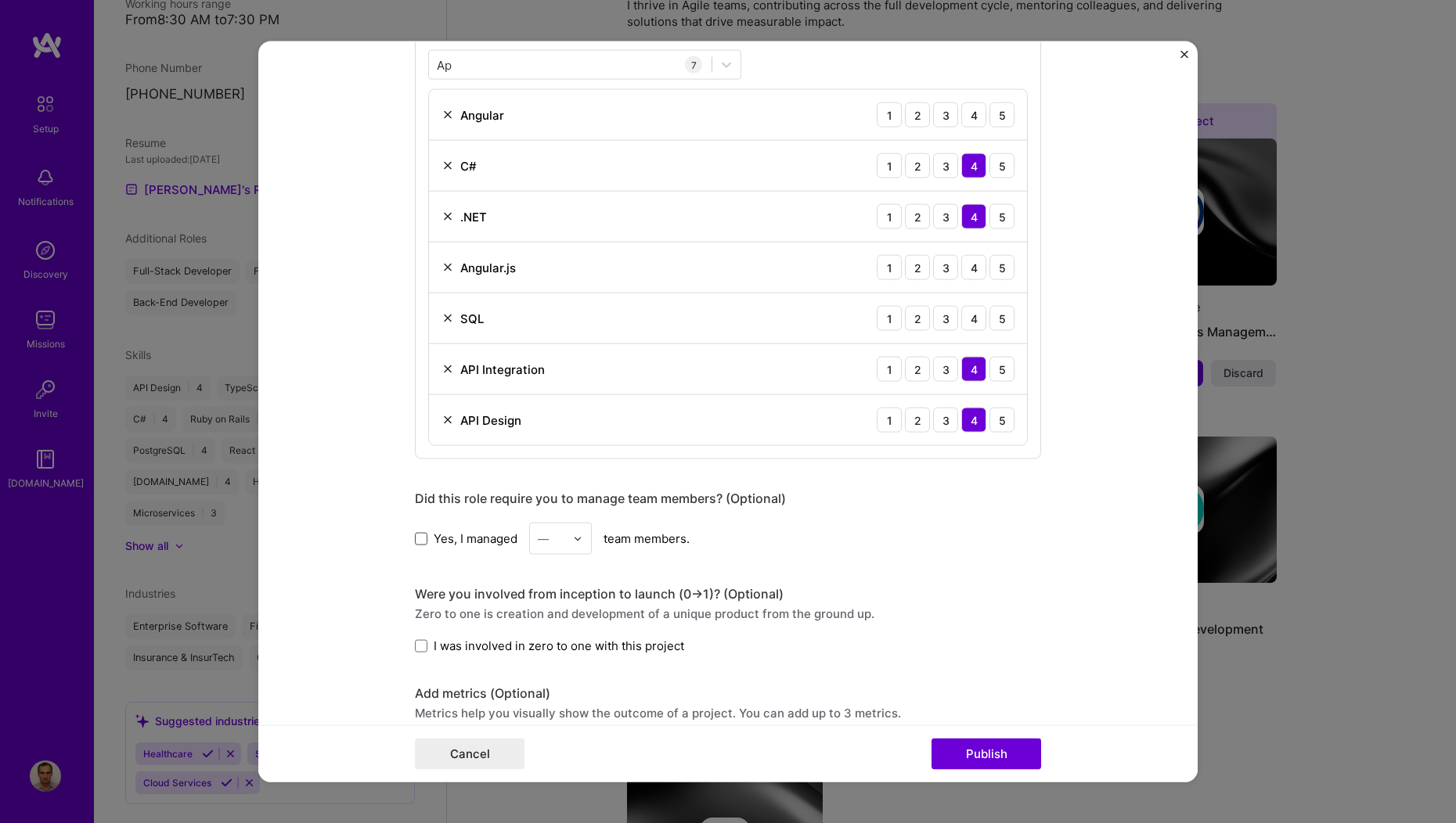
click at [415, 536] on span at bounding box center [420, 537] width 12 height 12
click at [0, 0] on input "Yes, I managed" at bounding box center [0, 0] width 0 height 0
click at [573, 545] on div at bounding box center [582, 538] width 18 height 30
click at [554, 598] on div "2" at bounding box center [560, 609] width 54 height 29
click at [370, 571] on form "Editing suggested project This project is suggested based on your LinkedIn, res…" at bounding box center [728, 412] width 939 height 741
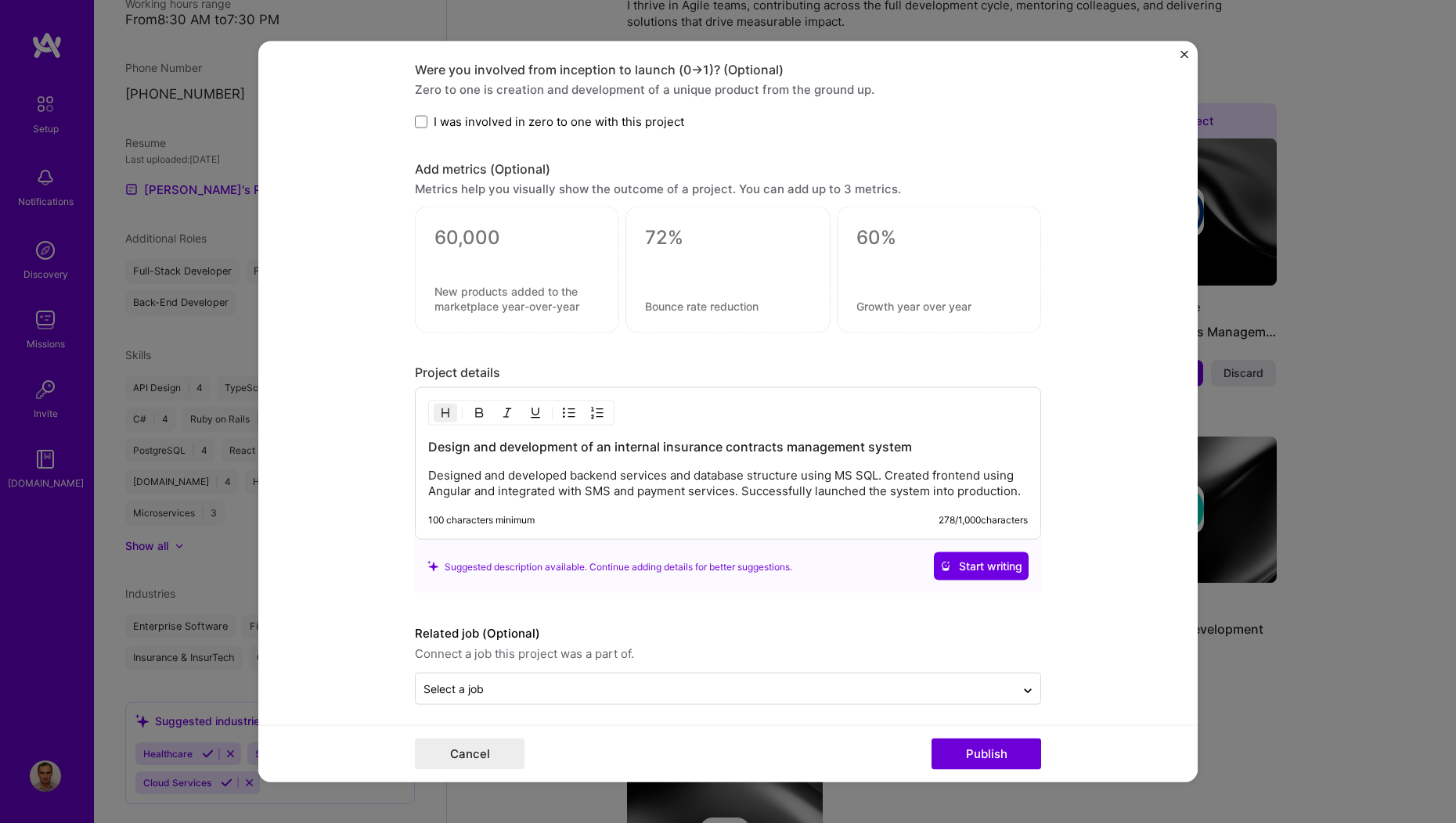
scroll to position [1365, 0]
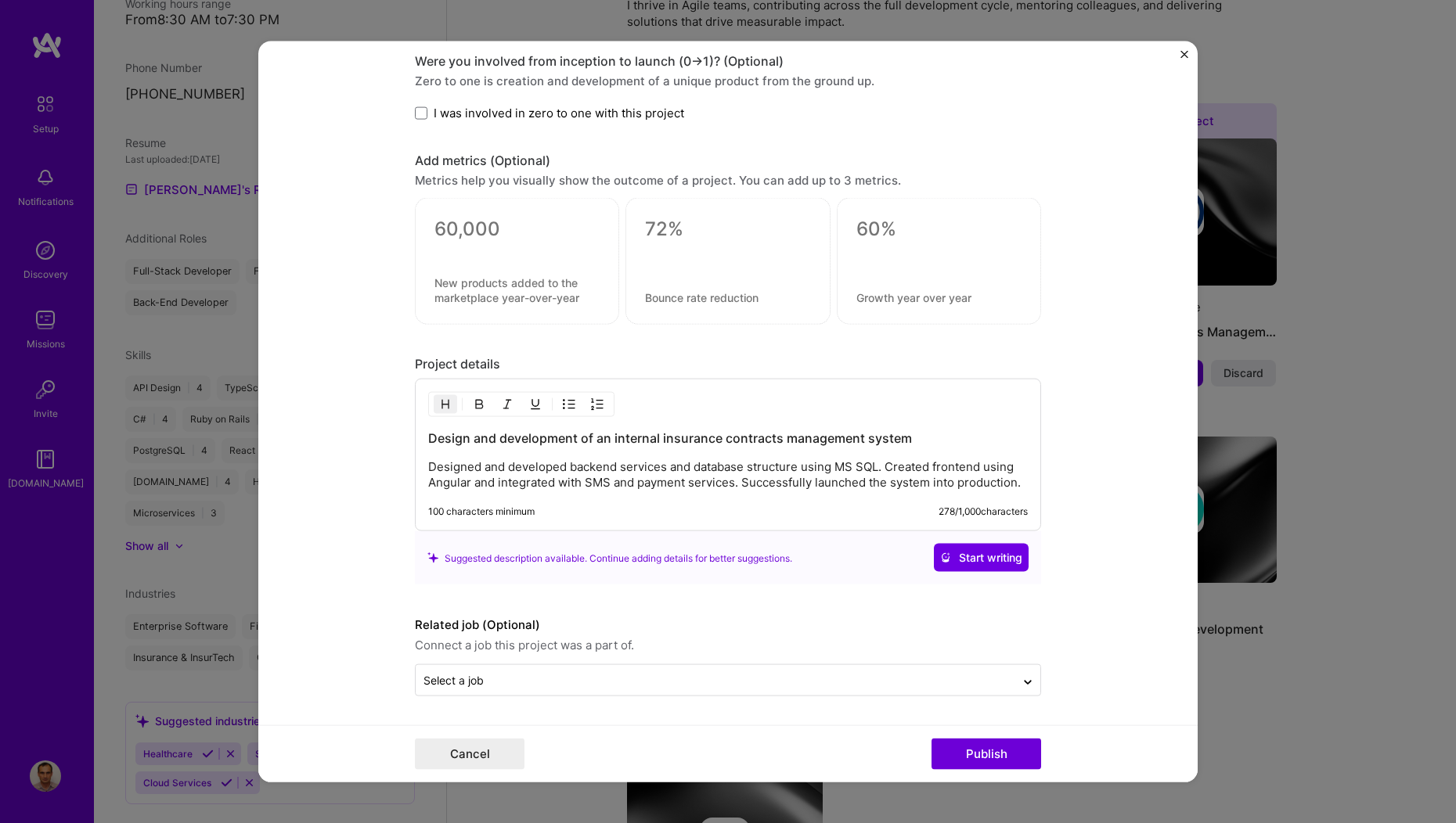
click at [545, 502] on div "Design and development of an internal insurance contracts management system Des…" at bounding box center [728, 455] width 626 height 152
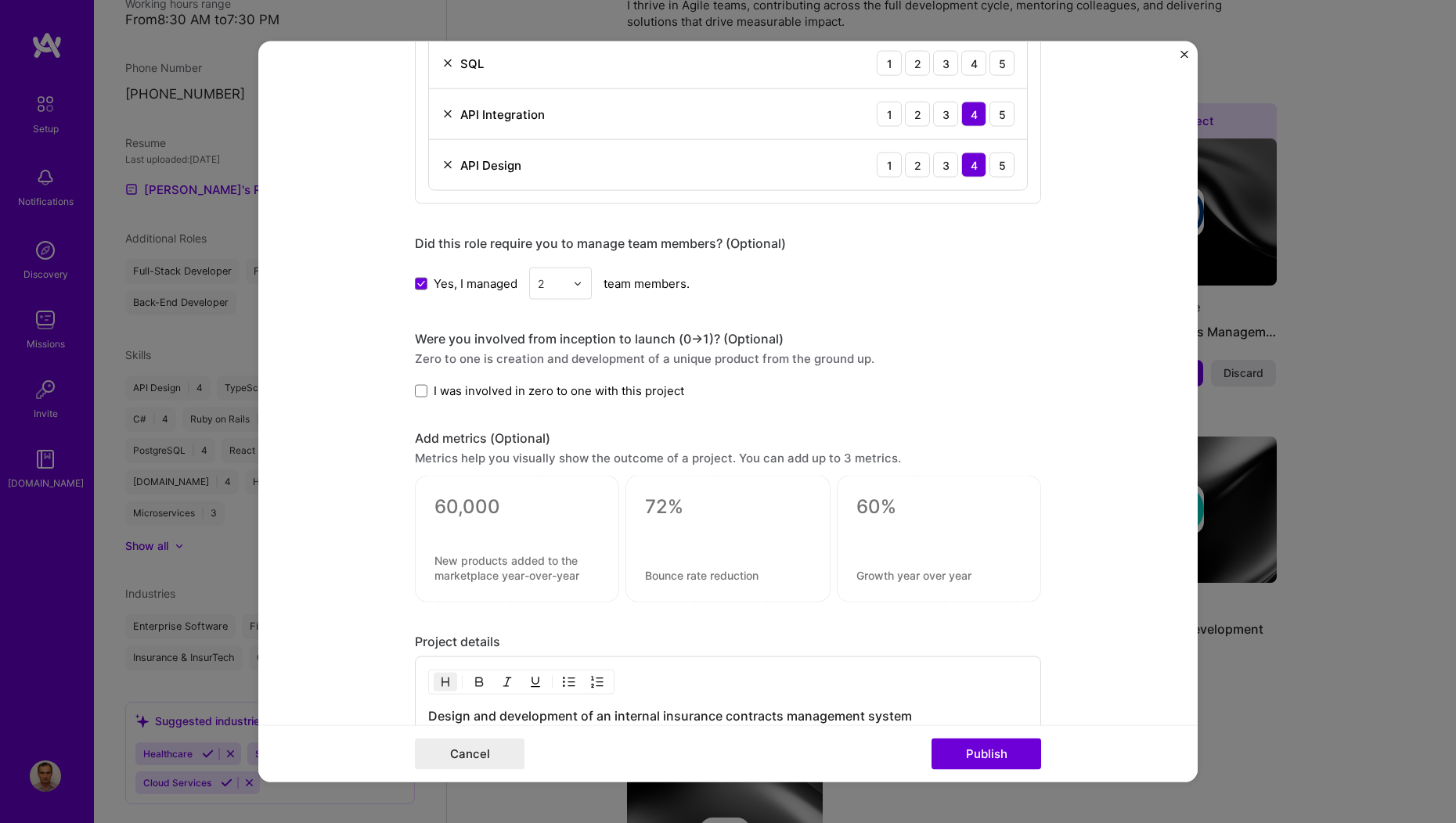
scroll to position [1083, 0]
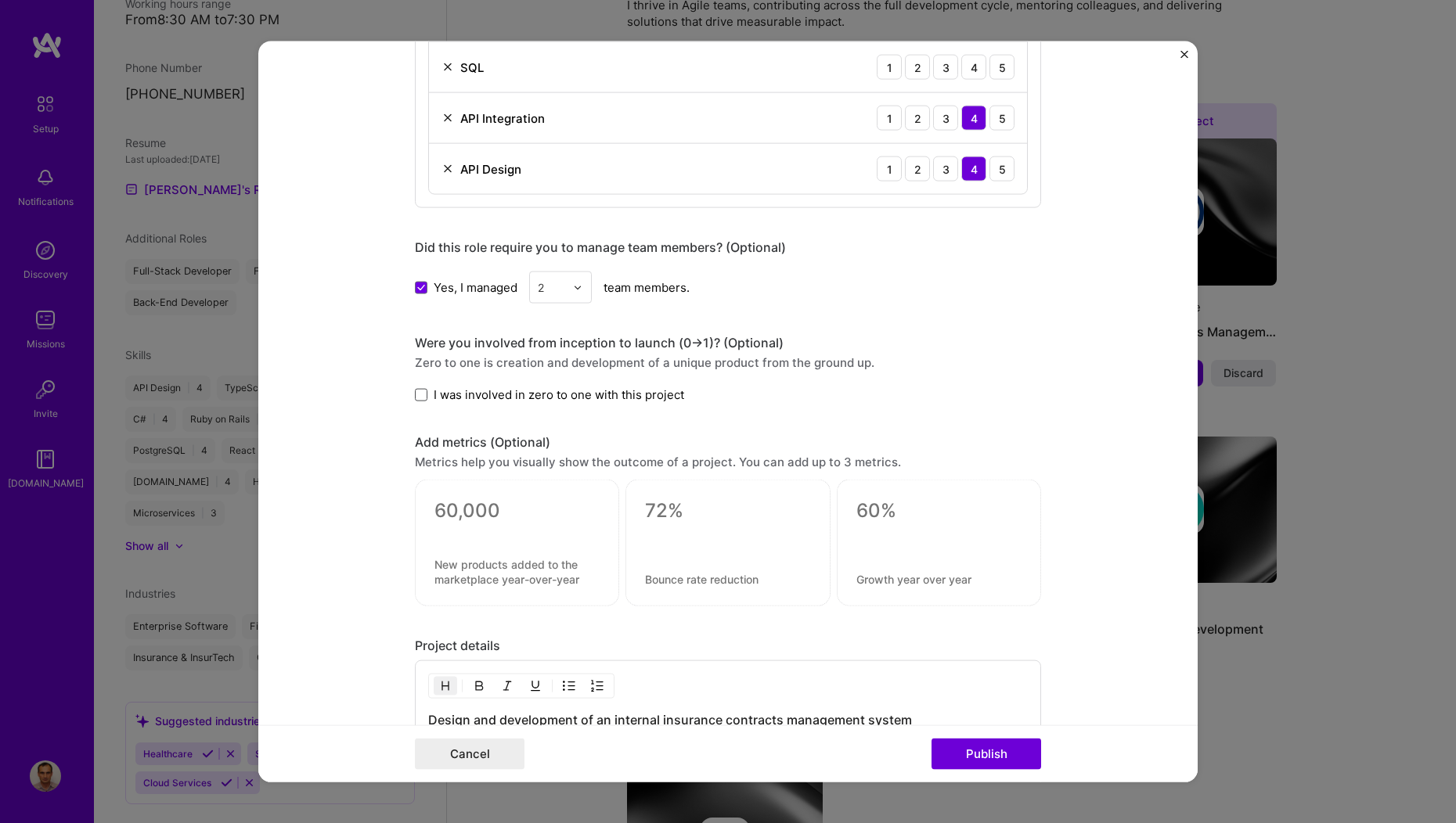
click at [415, 399] on span at bounding box center [420, 394] width 12 height 12
click at [0, 0] on input "I was involved in zero to one with this project" at bounding box center [0, 0] width 0 height 0
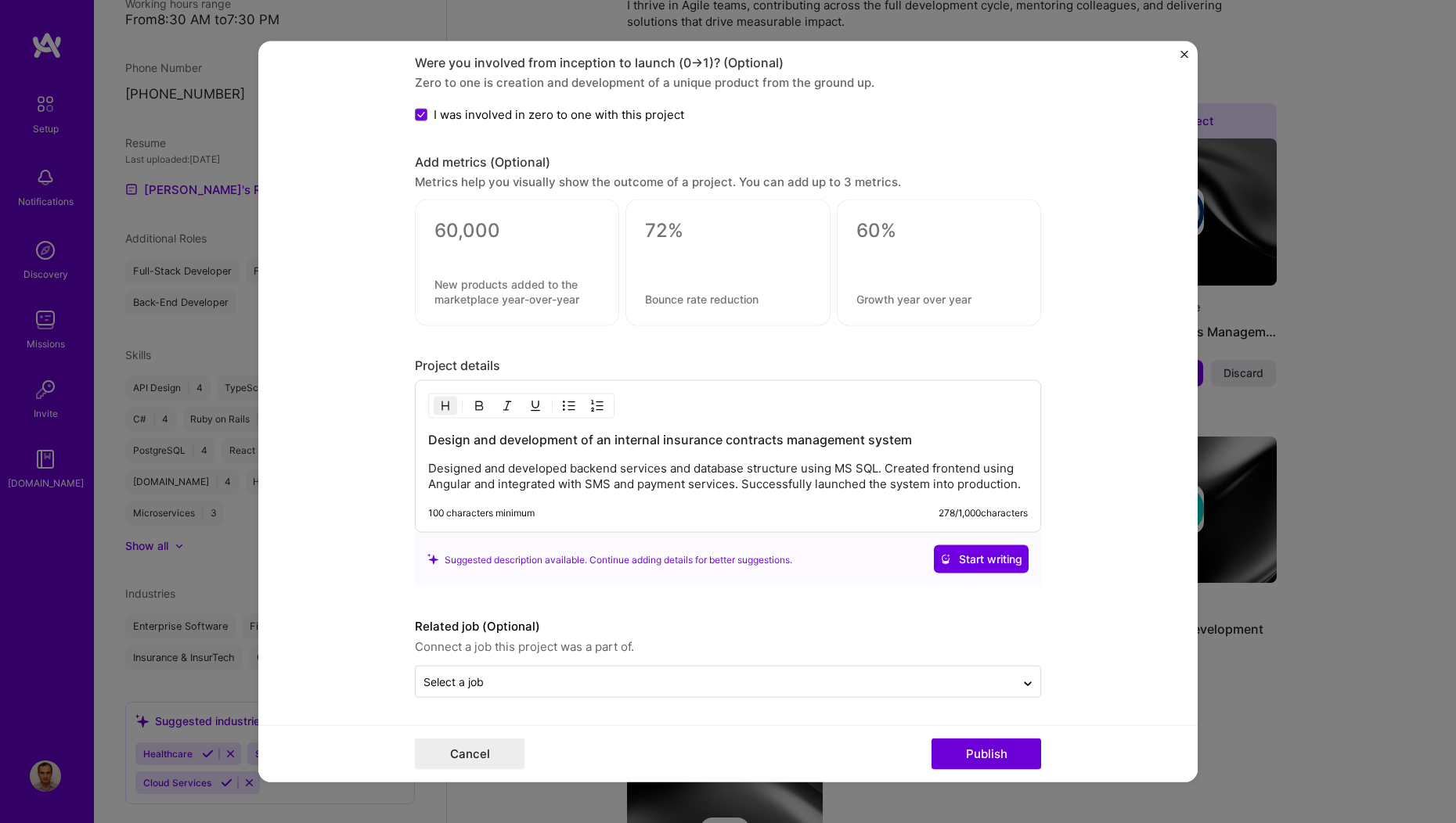
scroll to position [1365, 0]
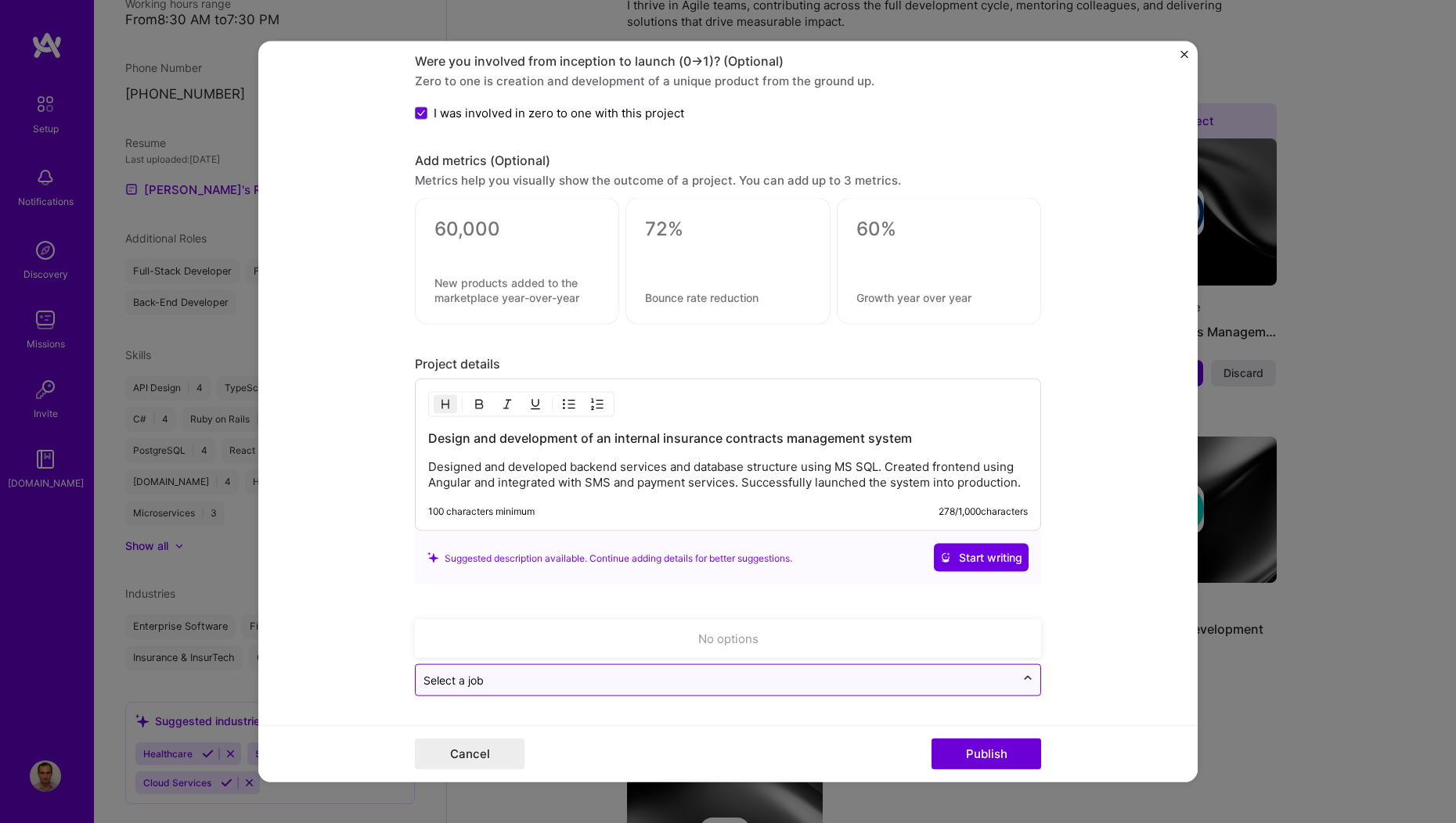
click at [1022, 683] on icon at bounding box center [1027, 679] width 12 height 16
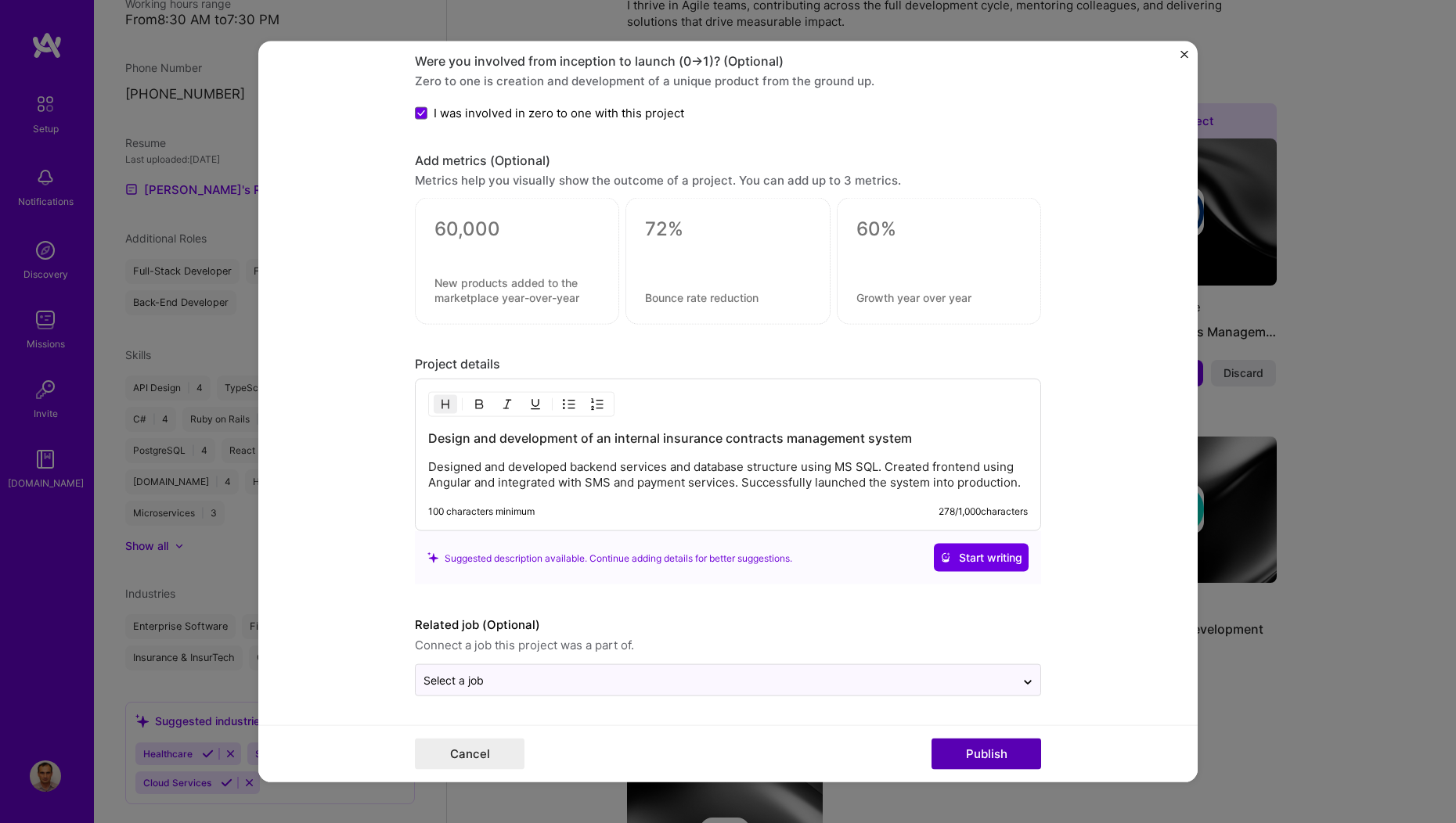
click at [947, 746] on button "Publish" at bounding box center [986, 753] width 110 height 31
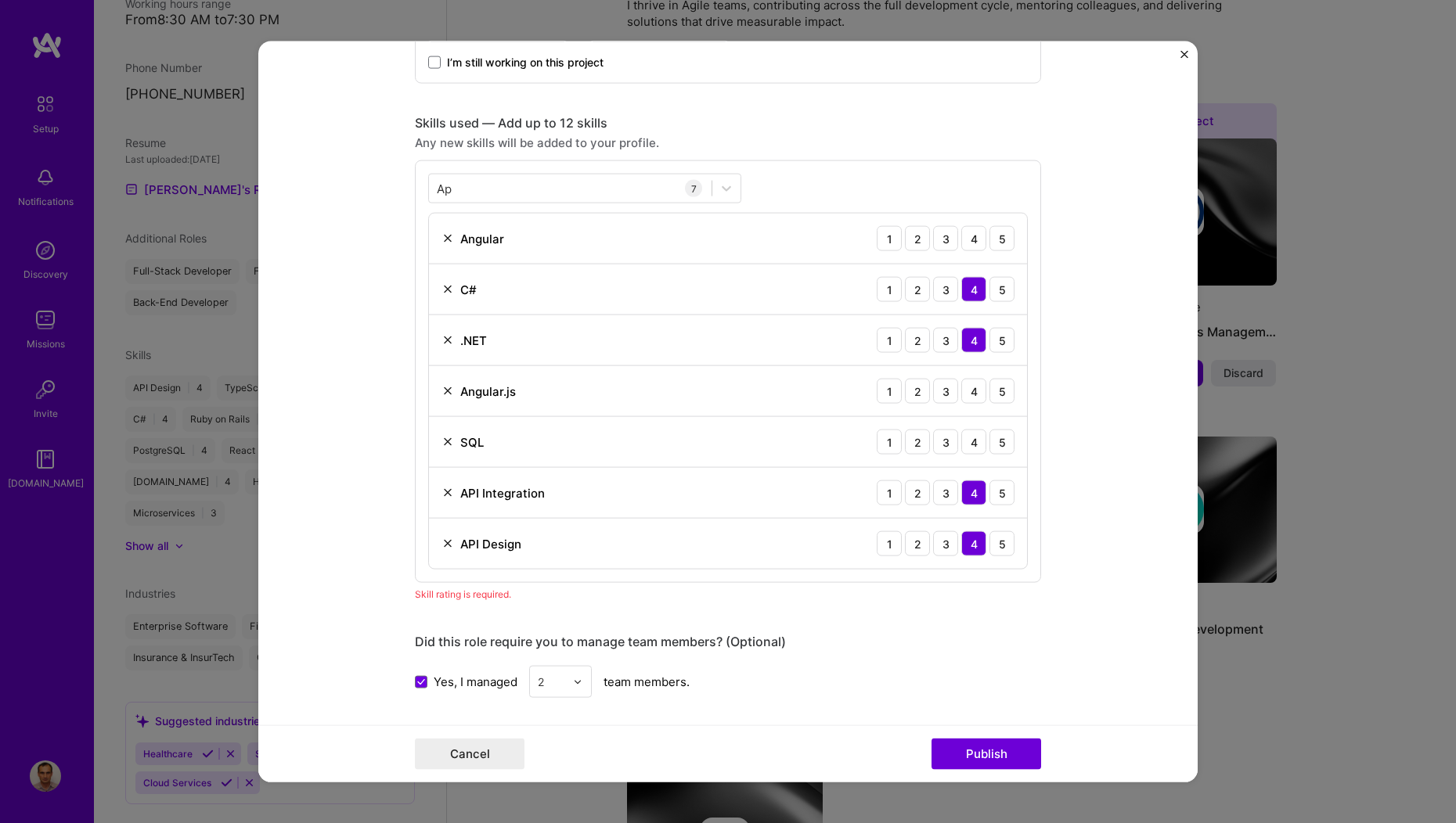
scroll to position [693, 0]
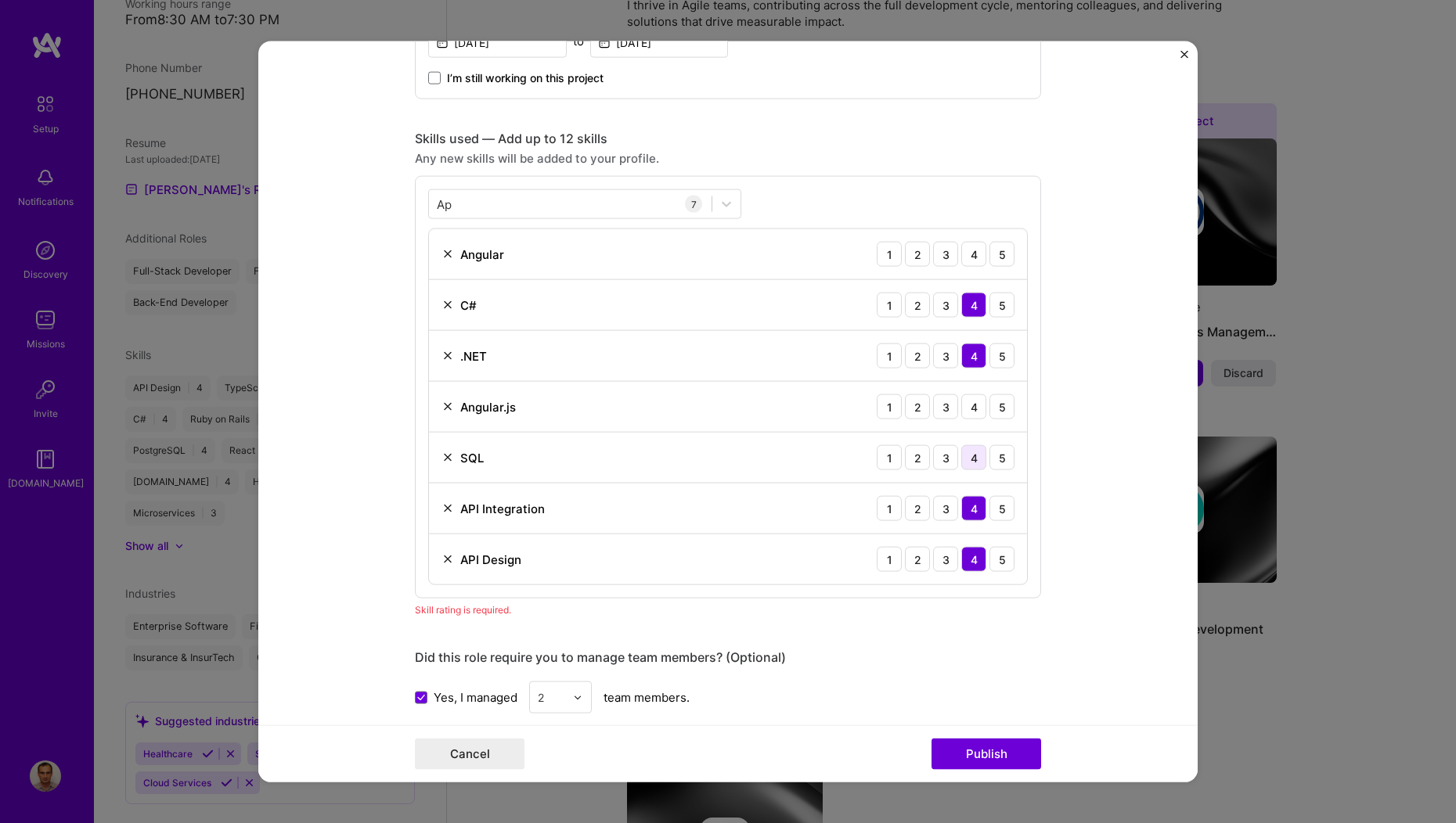
click at [976, 457] on div "4" at bounding box center [974, 458] width 25 height 25
click at [941, 405] on div "3" at bounding box center [946, 407] width 25 height 25
click at [963, 254] on div "4" at bounding box center [974, 254] width 25 height 25
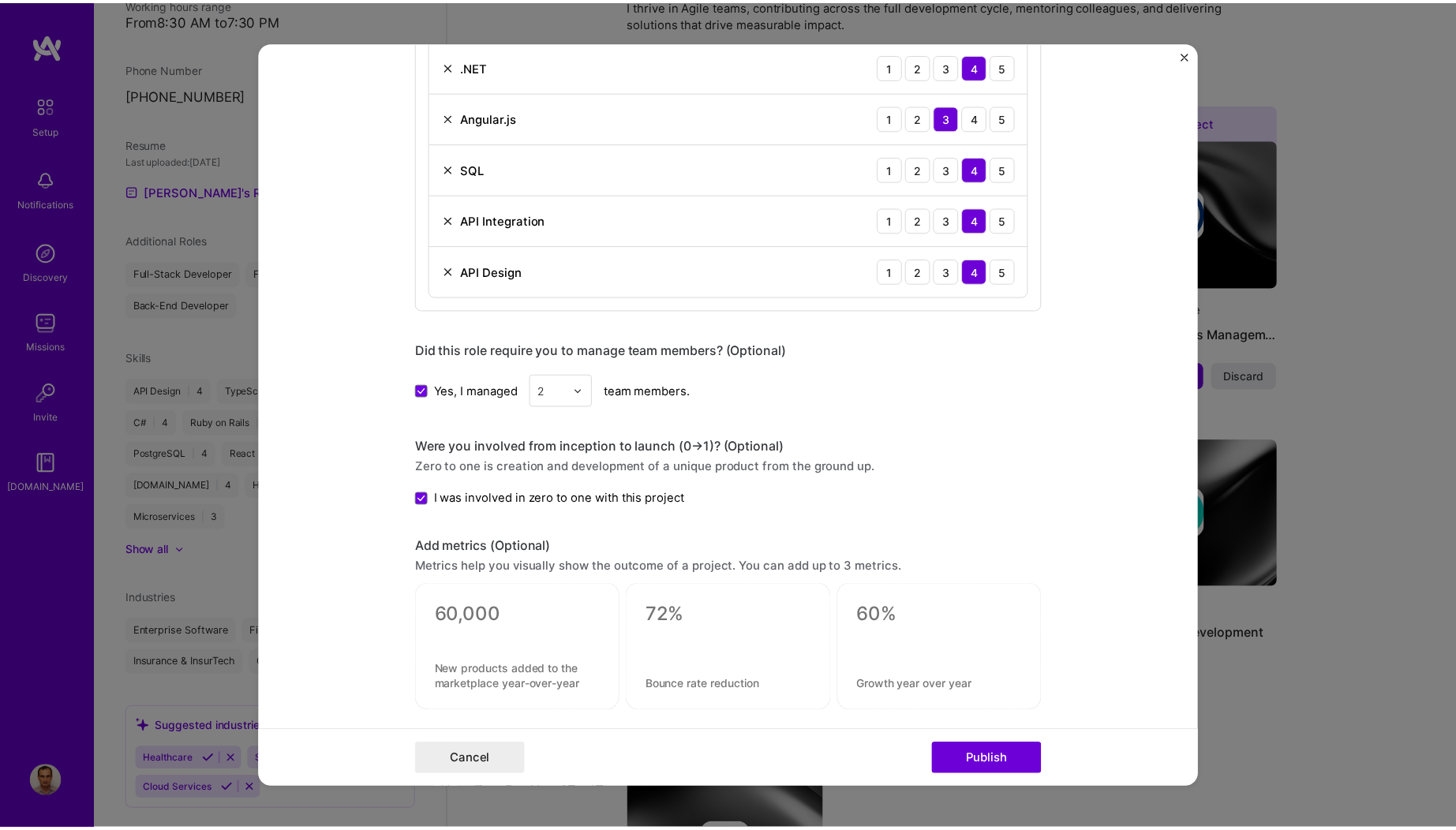
scroll to position [1146, 0]
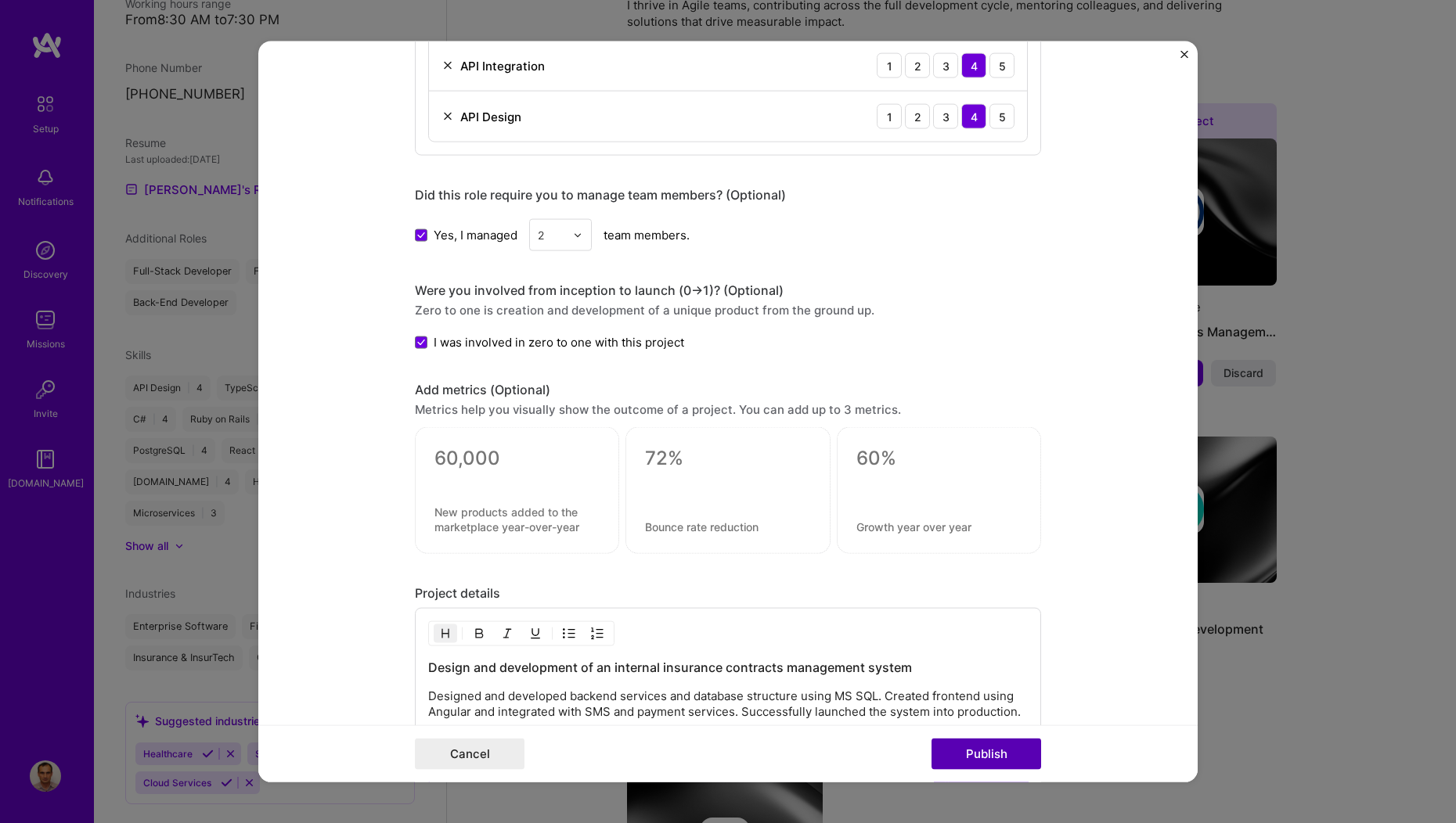
click at [967, 757] on button "Publish" at bounding box center [986, 753] width 110 height 31
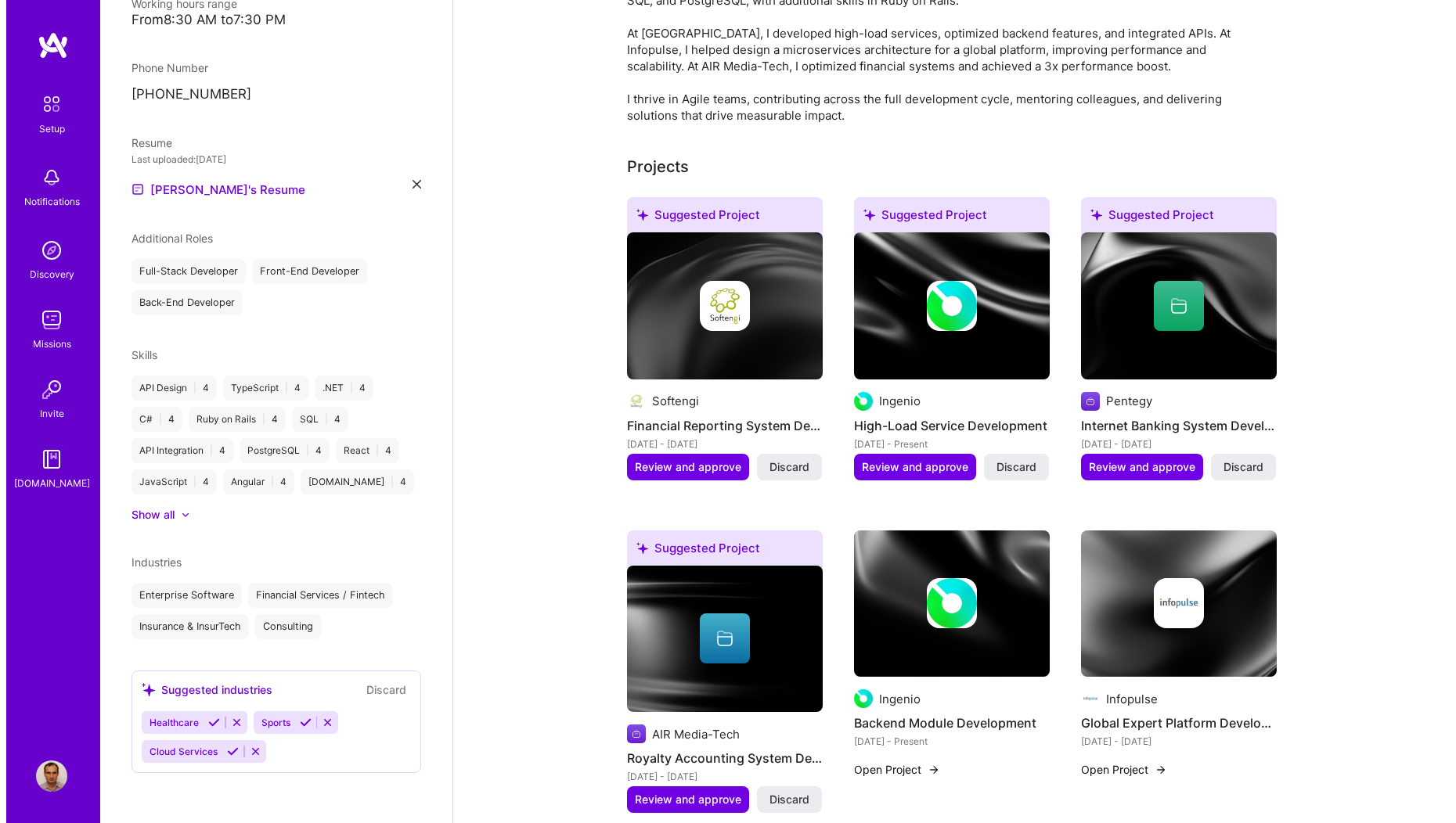
scroll to position [438, 0]
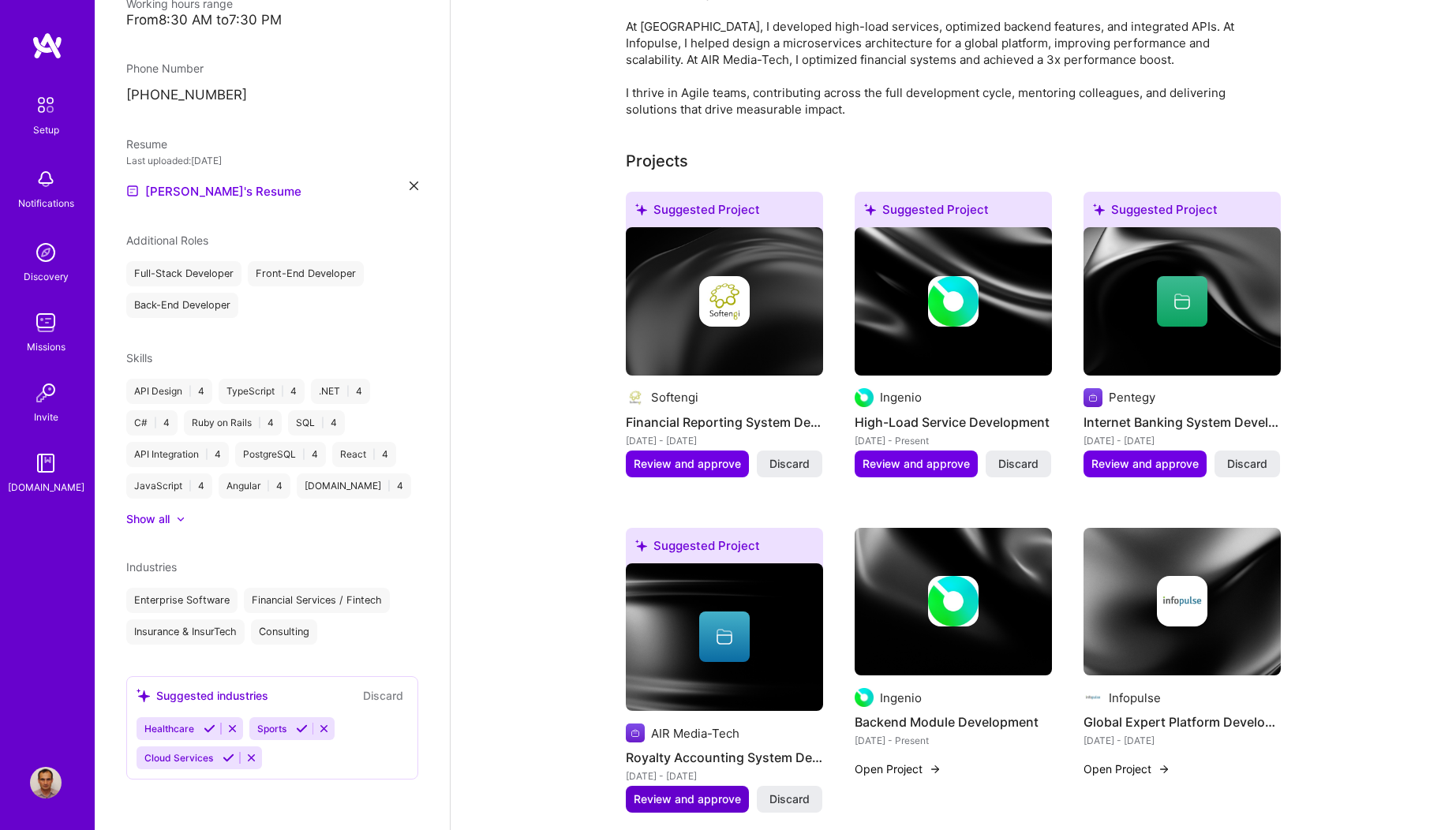
click at [664, 791] on span "Review and approve" at bounding box center [687, 799] width 107 height 16
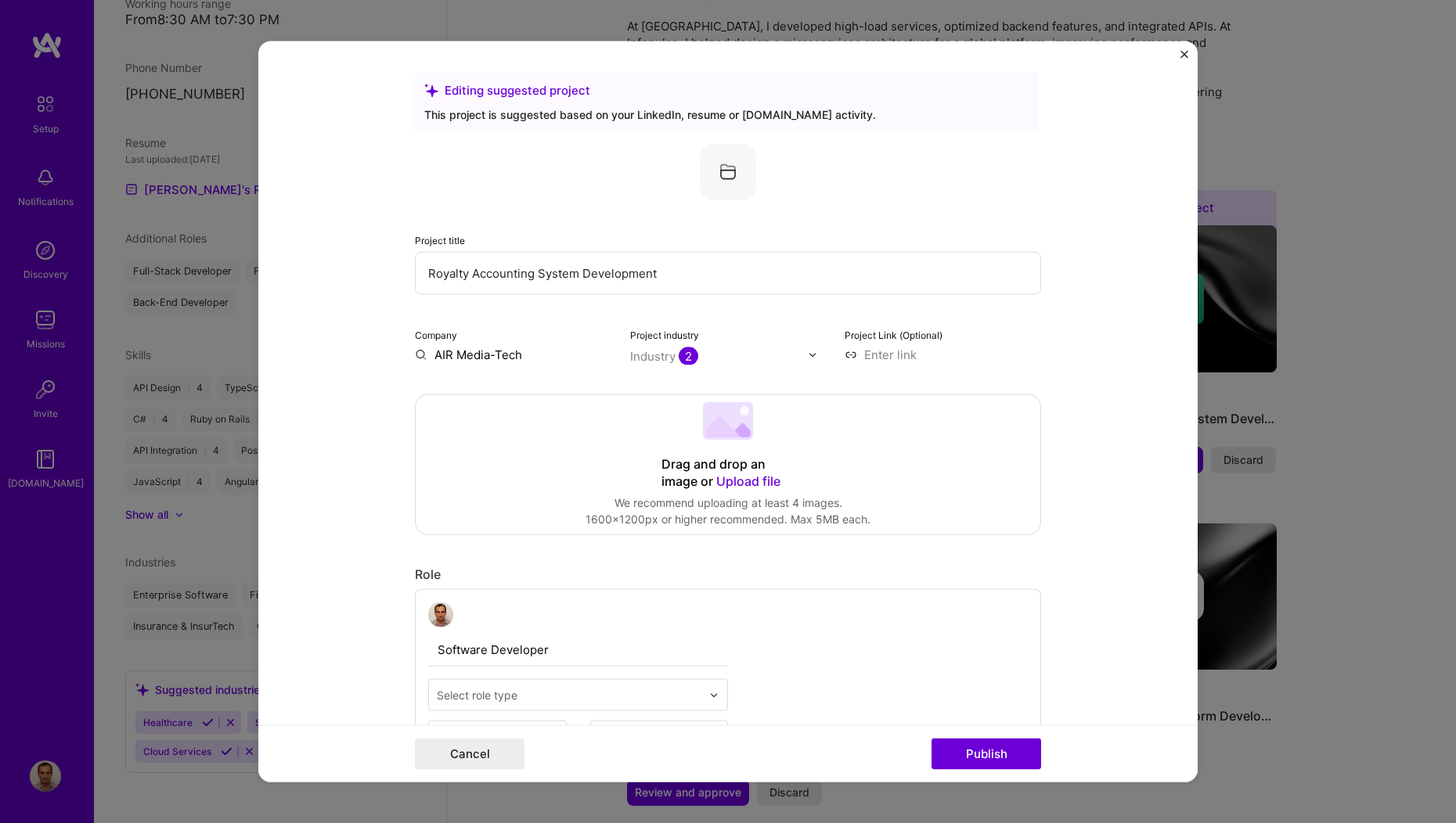
click at [807, 355] on img at bounding box center [812, 354] width 9 height 9
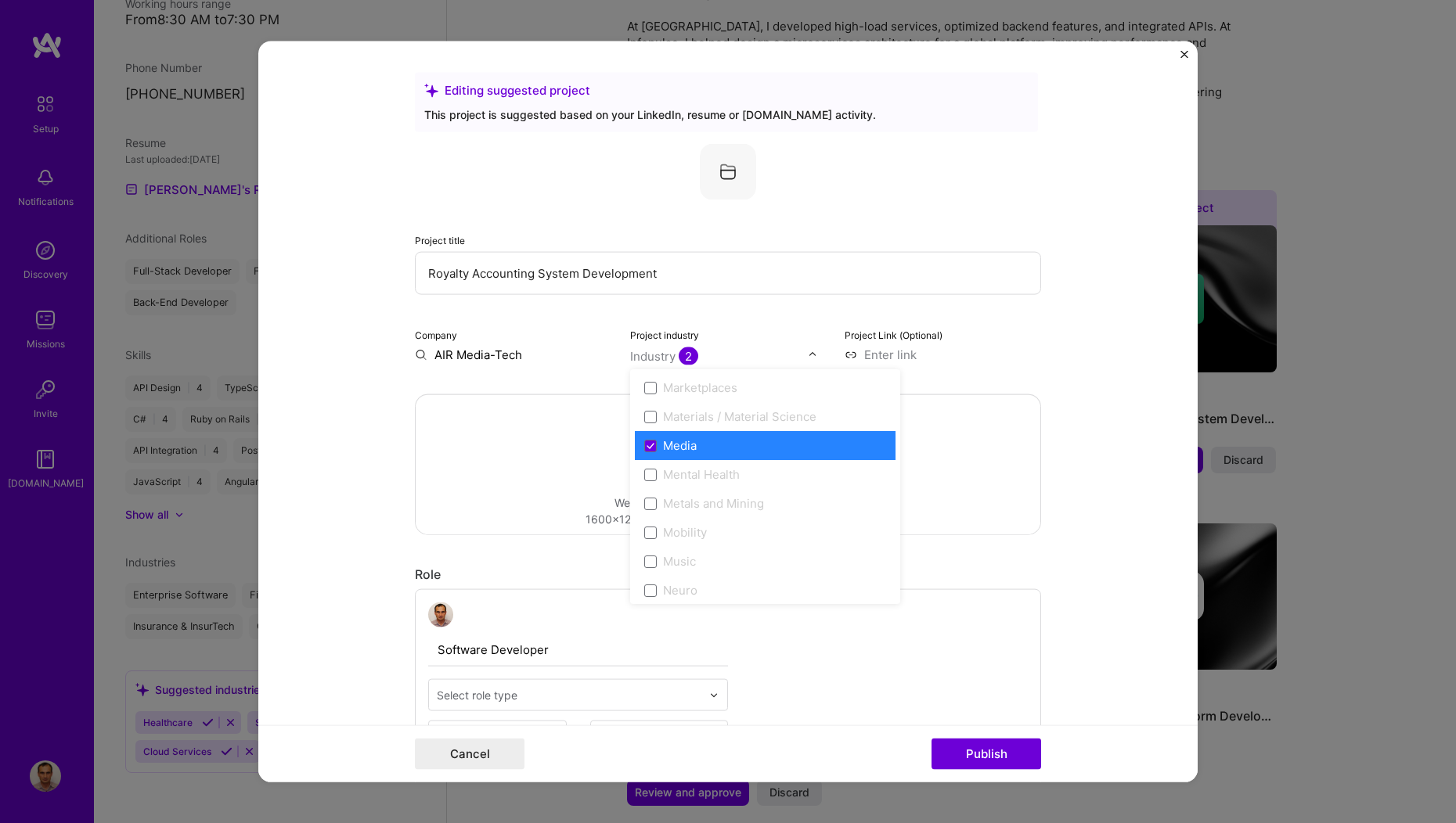
scroll to position [2361, 0]
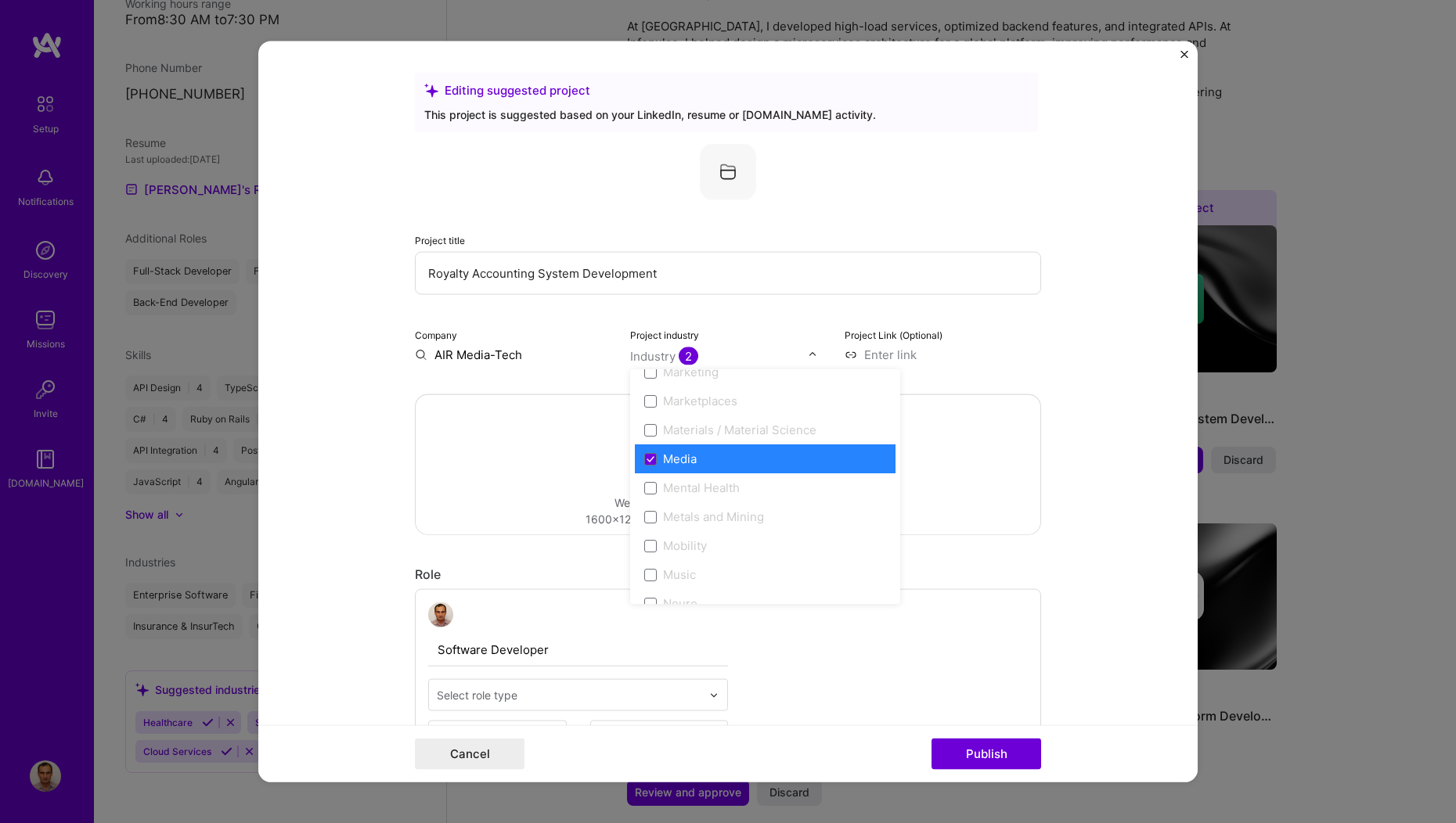
click at [564, 320] on div "Project title Royalty Accounting System Development Company AIR Media-Tech Proj…" at bounding box center [728, 253] width 626 height 219
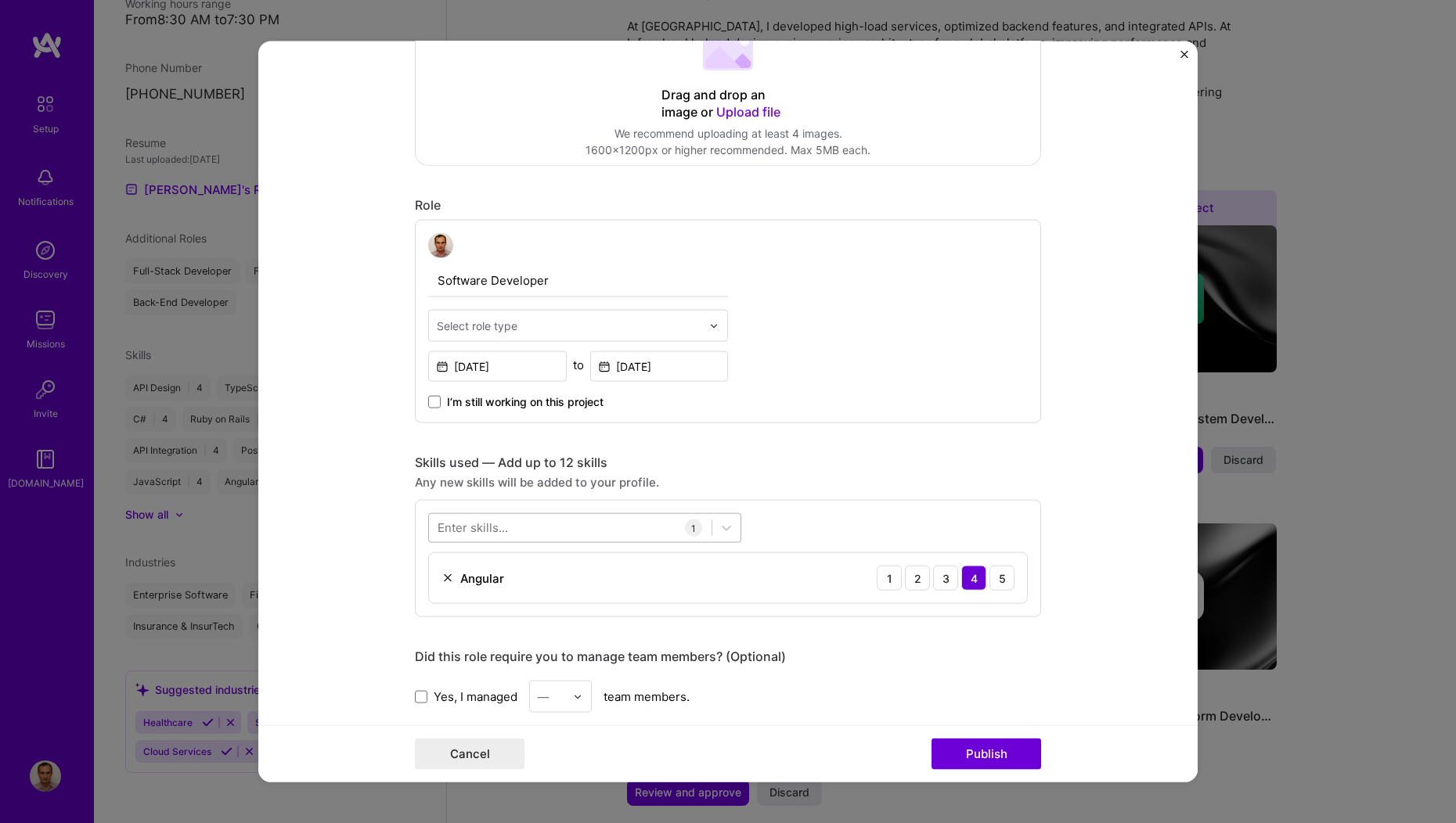
scroll to position [370, 0]
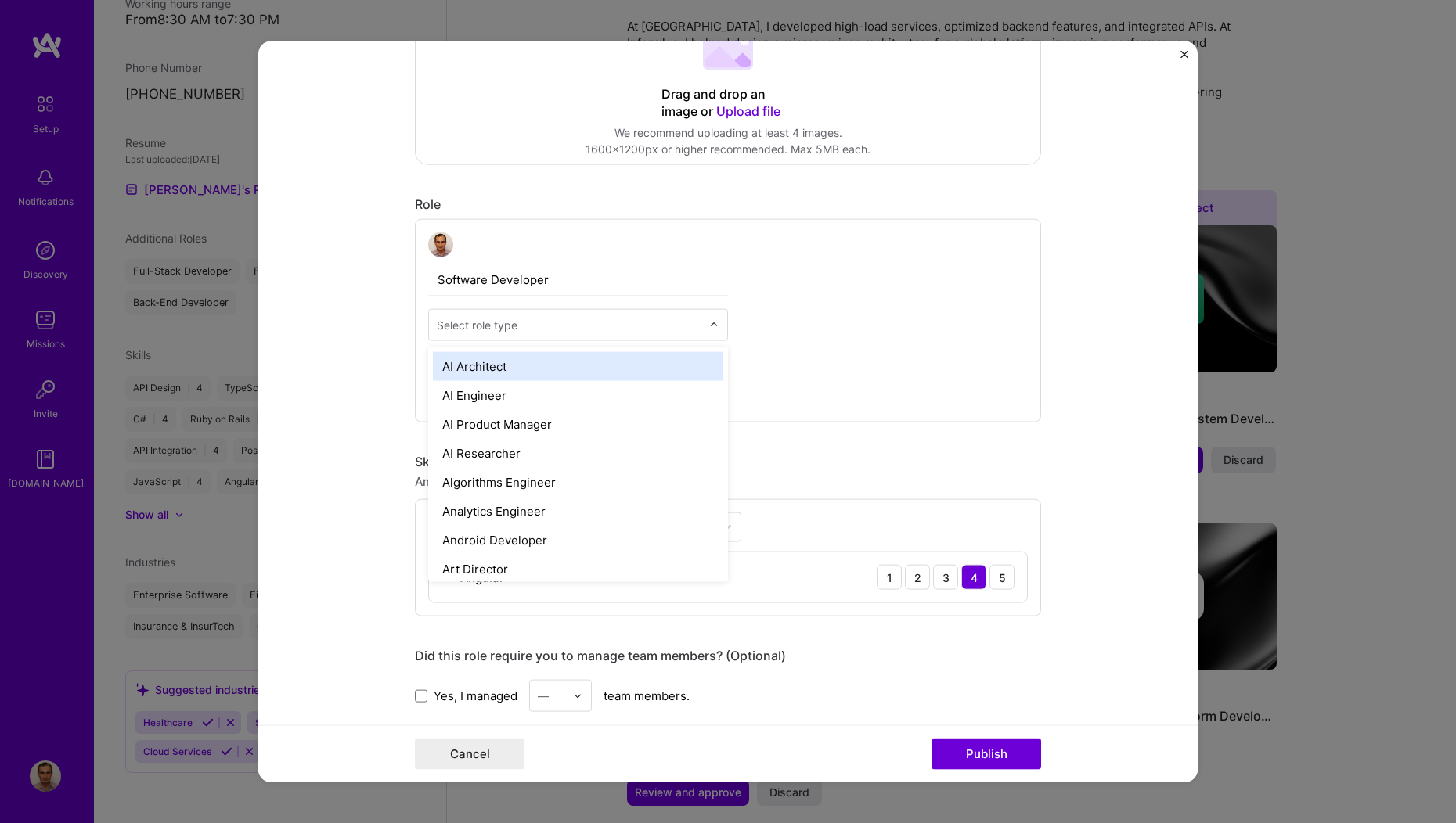
click at [569, 328] on input "text" at bounding box center [569, 324] width 264 height 16
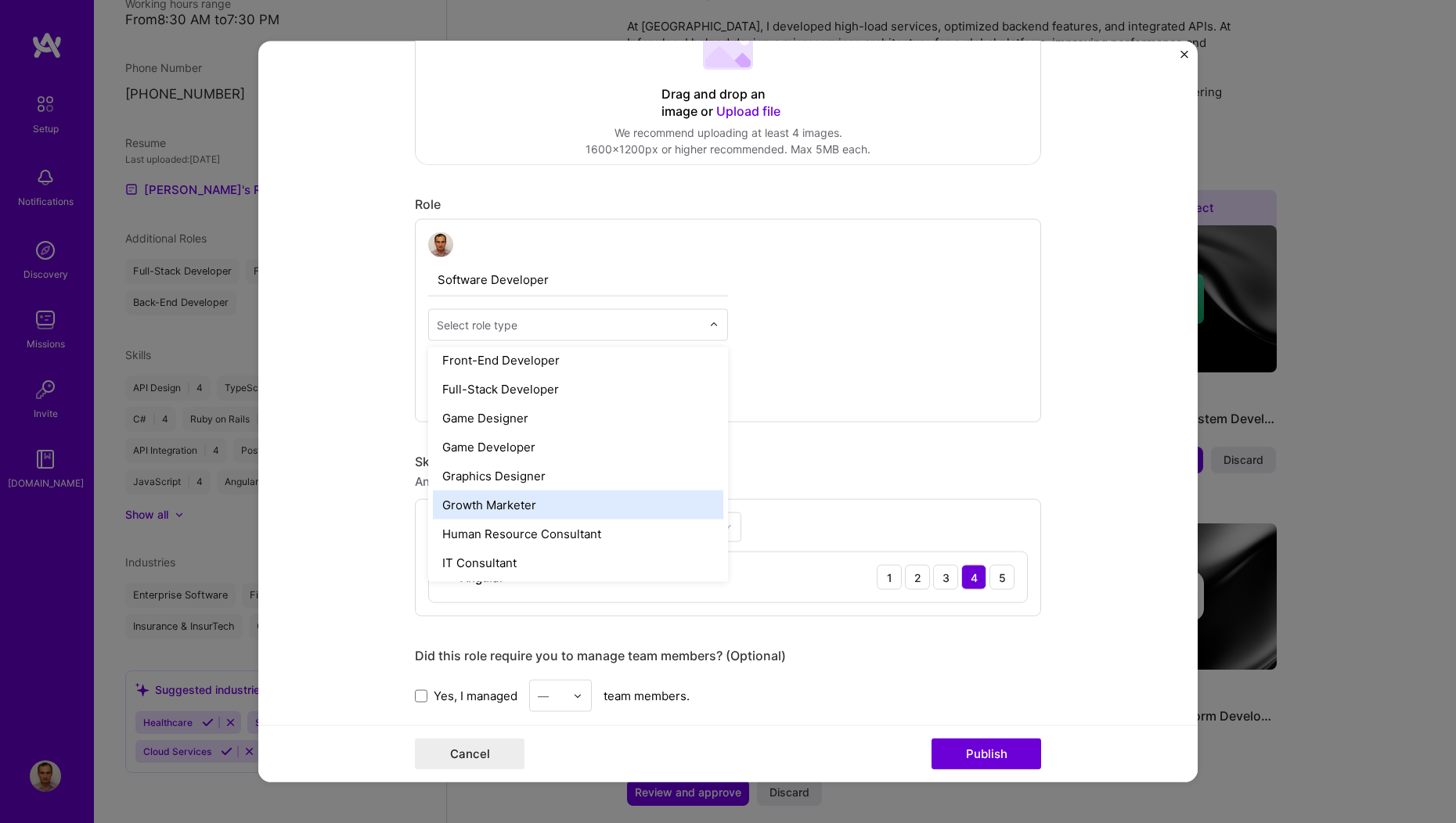
scroll to position [903, 0]
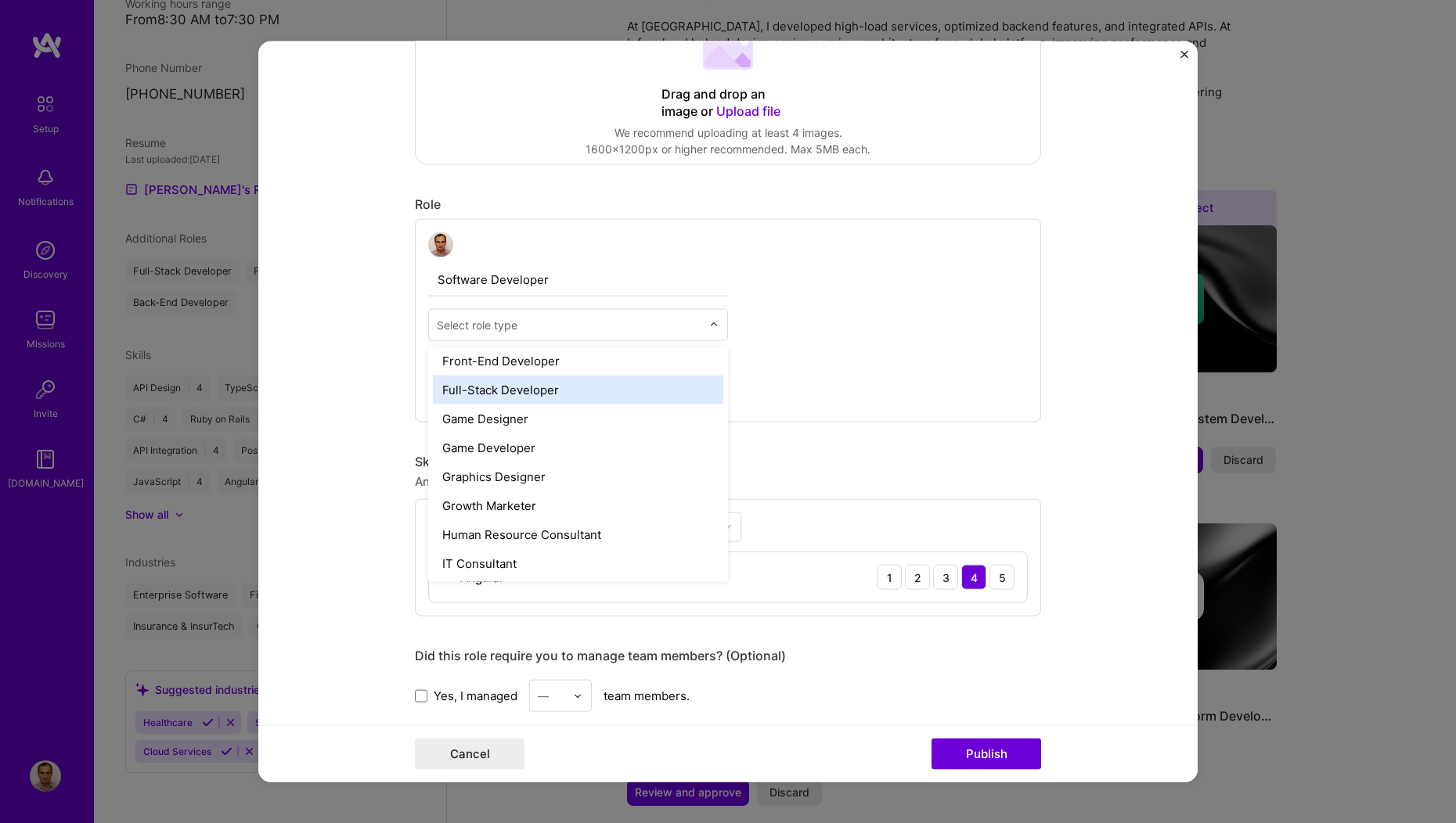
click at [486, 393] on div "Full-Stack Developer" at bounding box center [578, 390] width 290 height 29
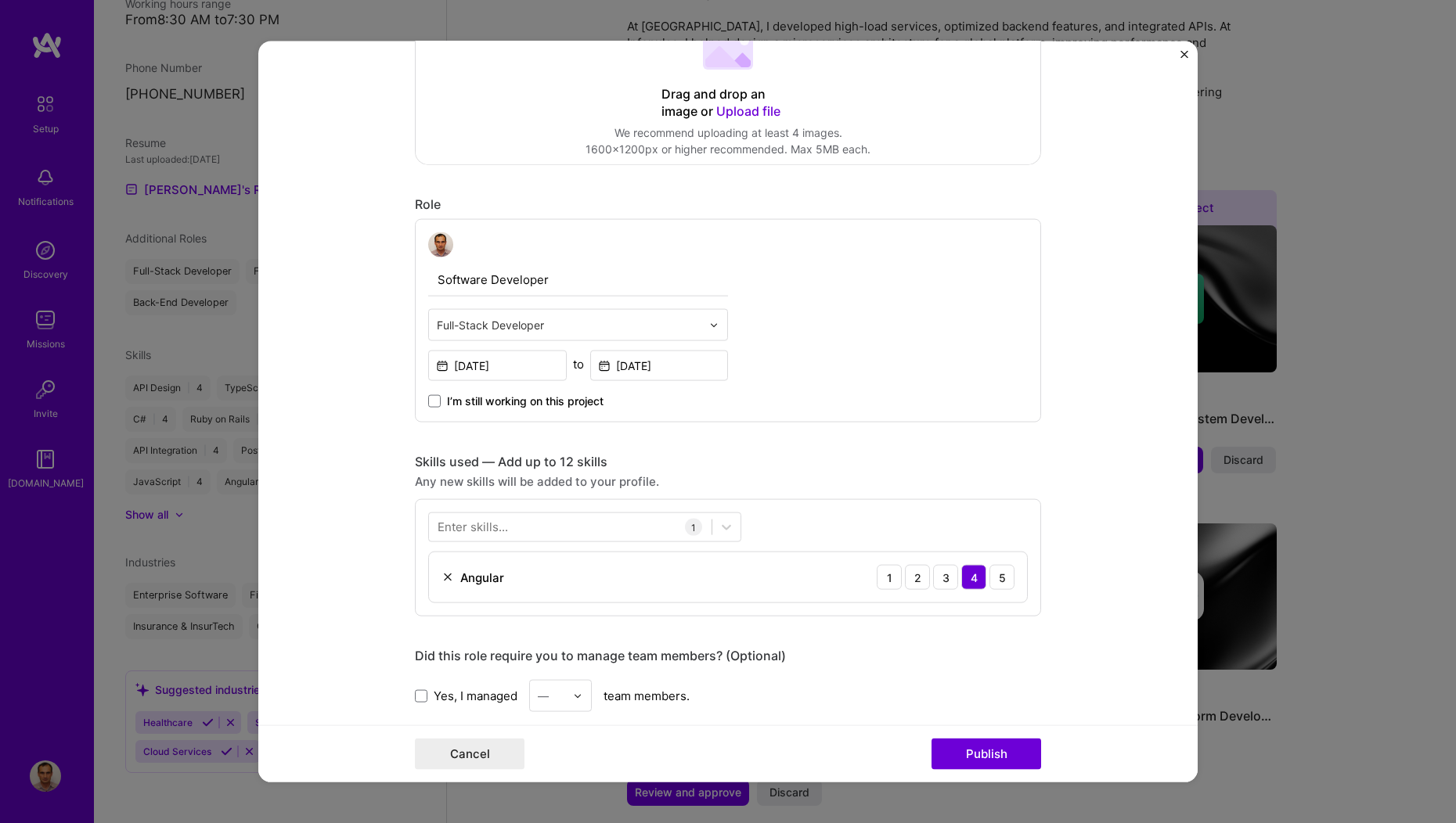
click at [707, 425] on div "Editing suggested project This project is suggested based on your LinkedIn, res…" at bounding box center [728, 552] width 626 height 1700
click at [581, 525] on div at bounding box center [570, 526] width 283 height 25
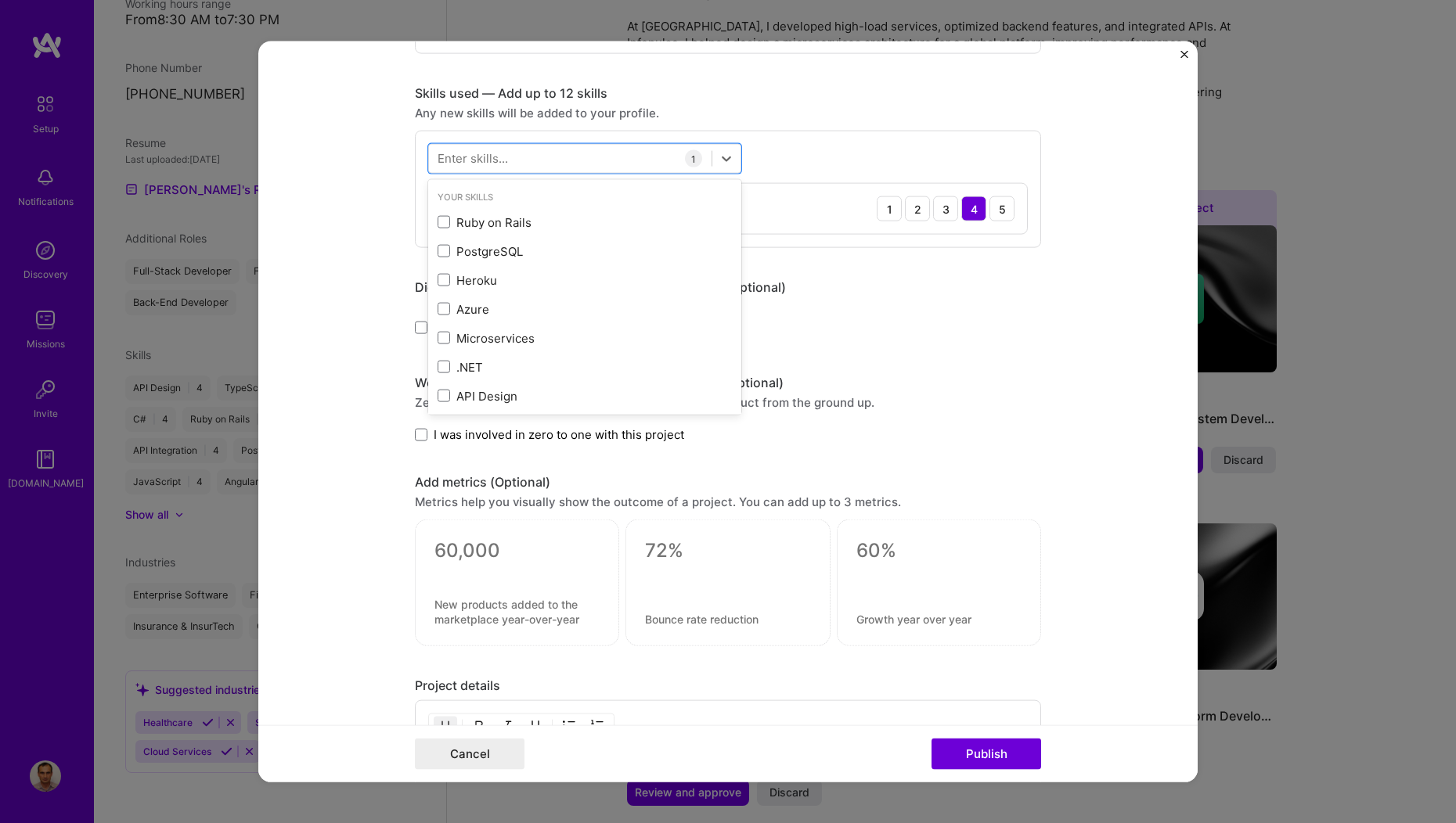
scroll to position [736, 0]
drag, startPoint x: 437, startPoint y: 316, endPoint x: 323, endPoint y: 296, distance: 115.7
click at [323, 296] on form "Editing suggested project This project is suggested based on your LinkedIn, res…" at bounding box center [728, 412] width 939 height 741
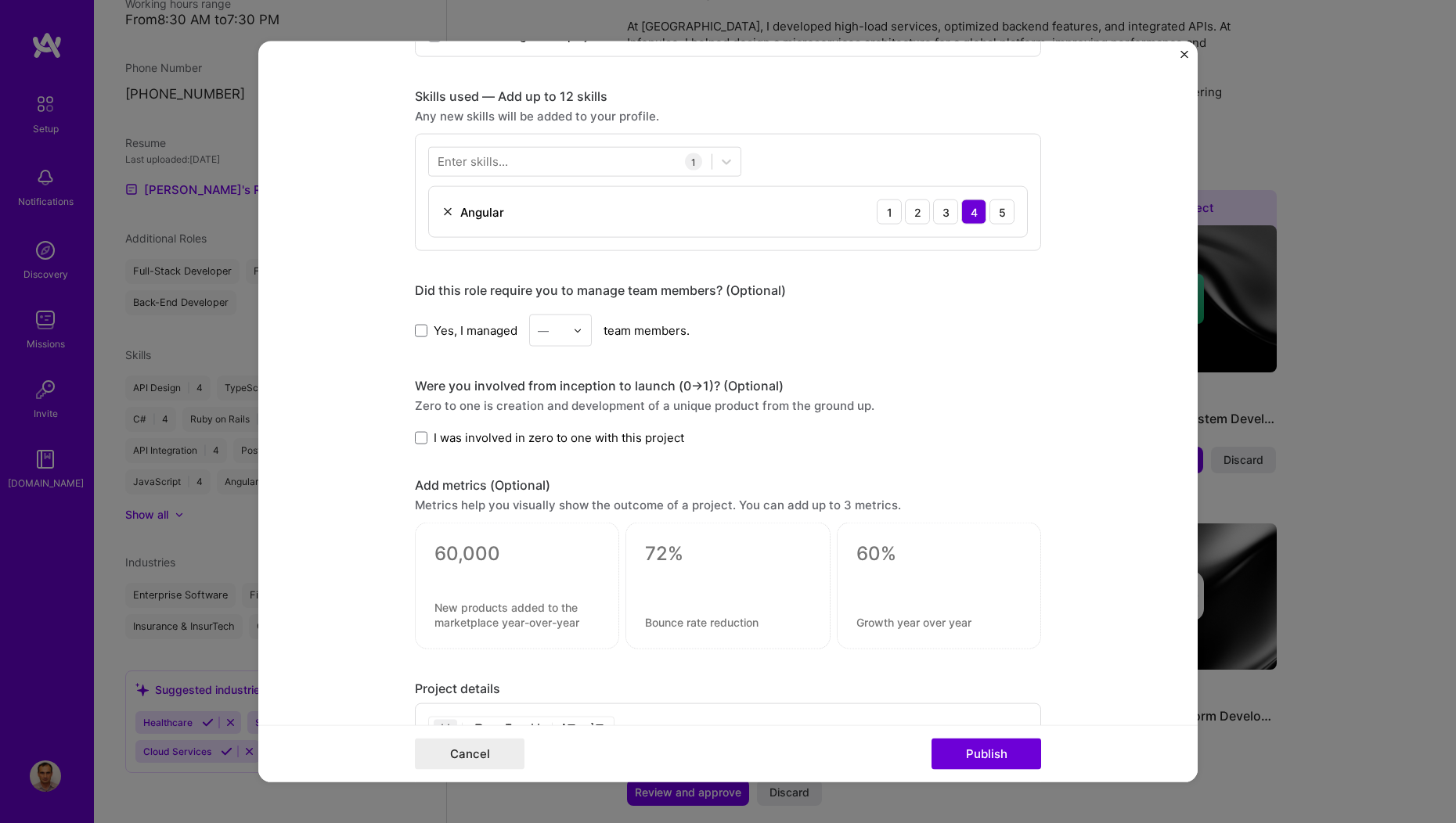
click at [438, 162] on div "Enter skills..." at bounding box center [473, 161] width 70 height 16
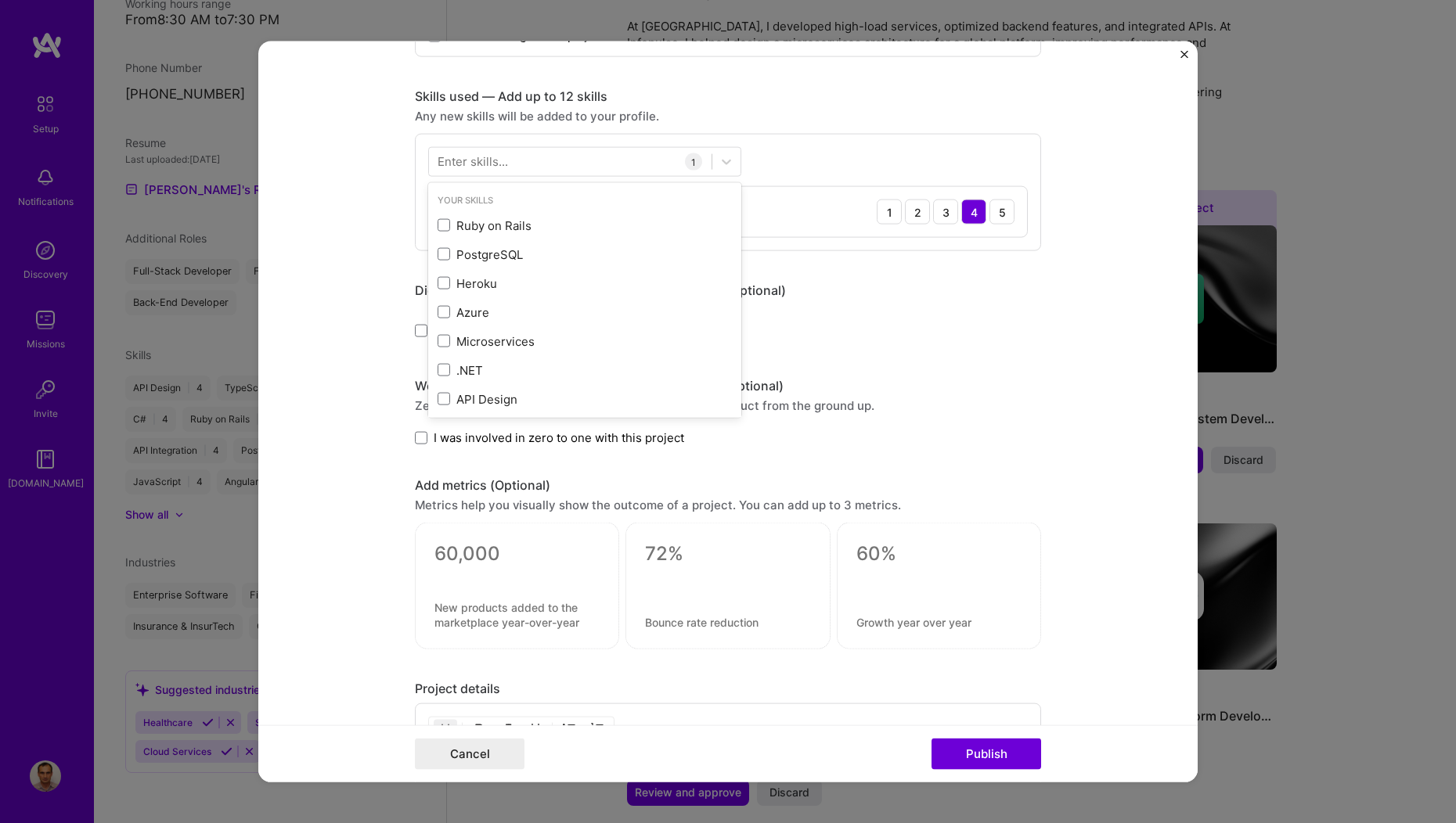
click at [438, 160] on div "Enter skills..." at bounding box center [473, 161] width 70 height 16
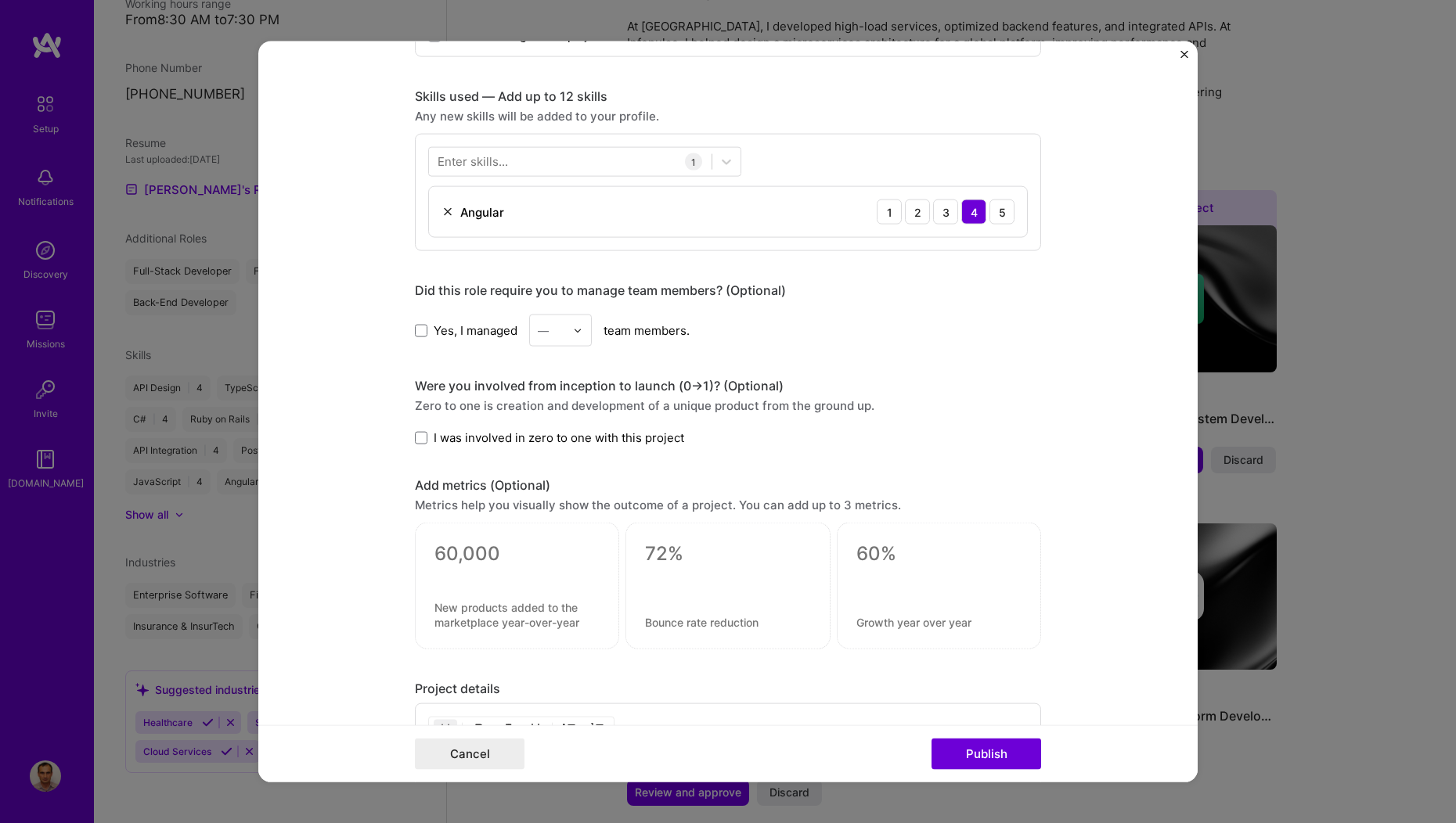
click at [442, 162] on div "Enter skills..." at bounding box center [473, 161] width 70 height 16
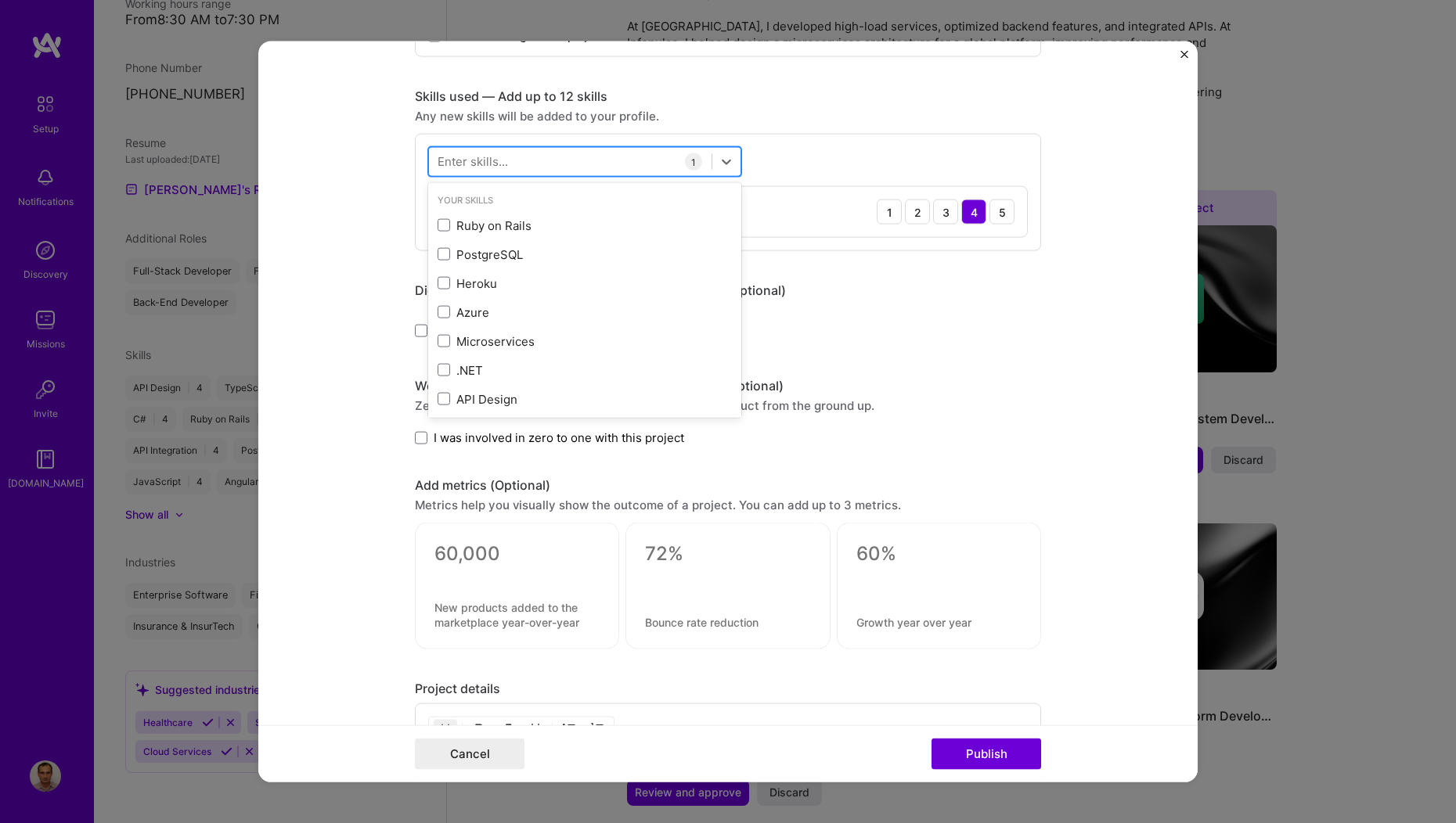
click at [437, 162] on input "text" at bounding box center [438, 161] width 2 height 16
type input "o"
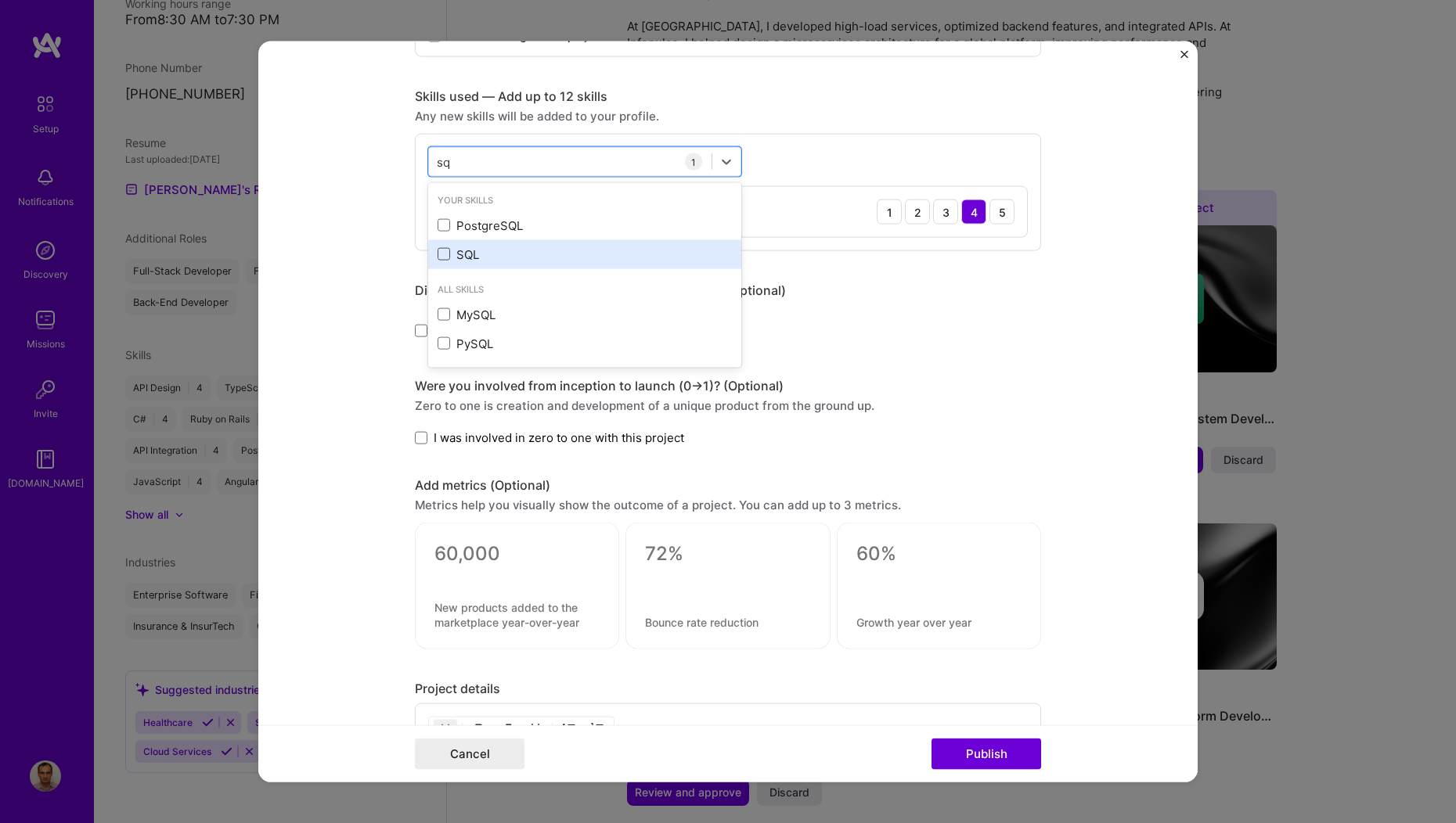
click at [441, 251] on span at bounding box center [444, 254] width 12 height 12
click at [0, 0] on input "checkbox" at bounding box center [0, 0] width 0 height 0
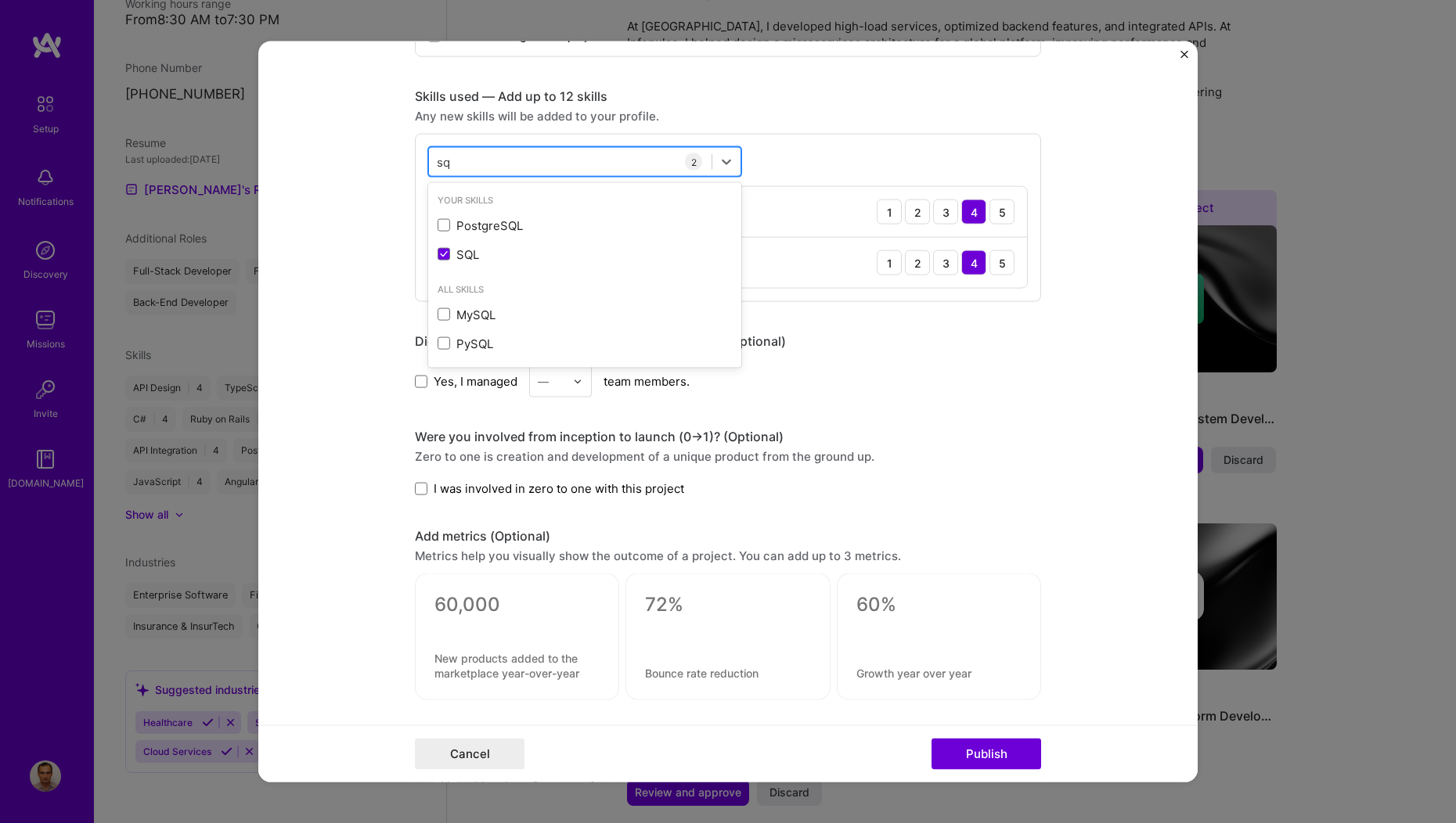
type input "s"
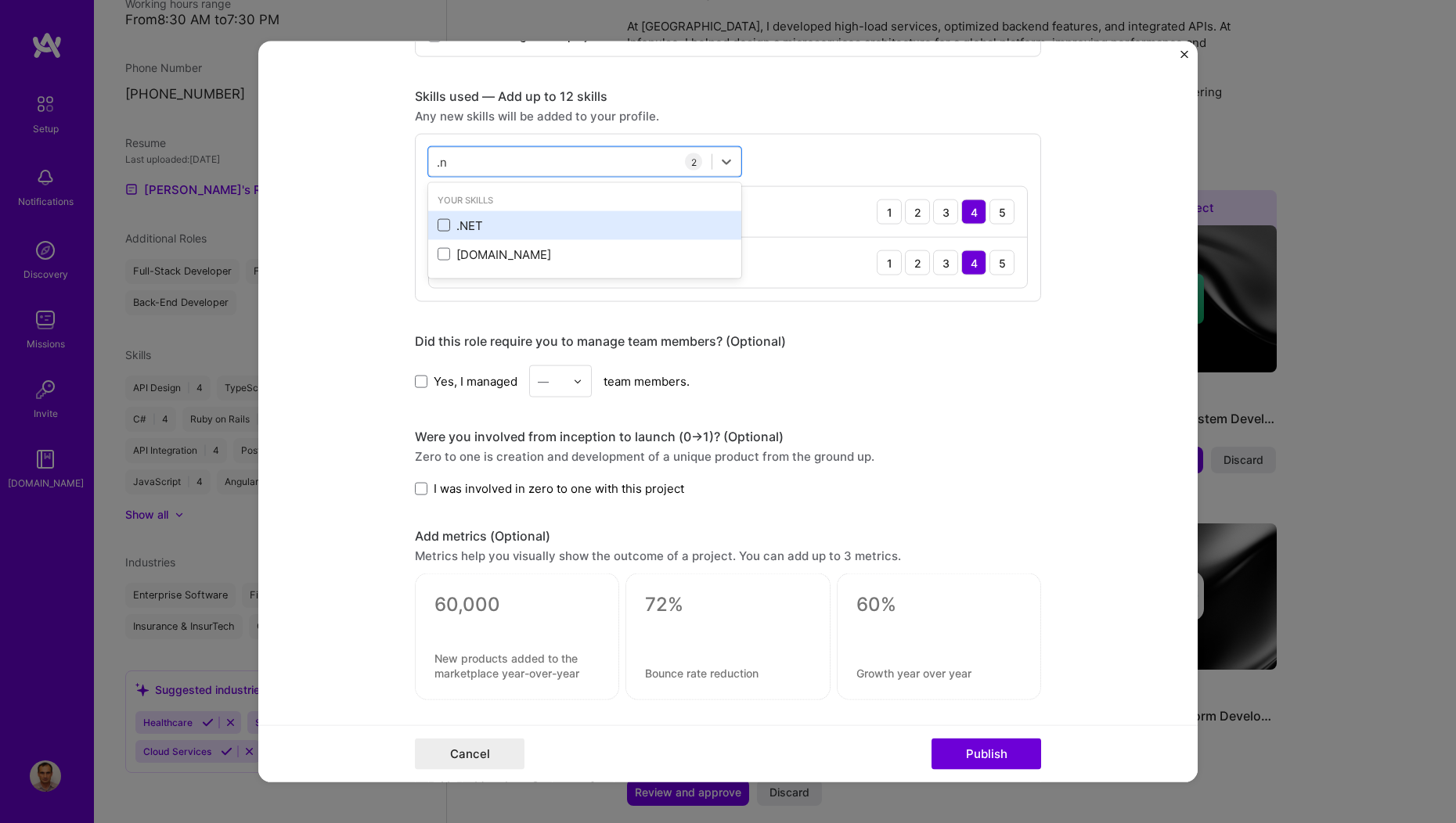
click at [438, 223] on span at bounding box center [444, 225] width 12 height 12
click at [0, 0] on input "checkbox" at bounding box center [0, 0] width 0 height 0
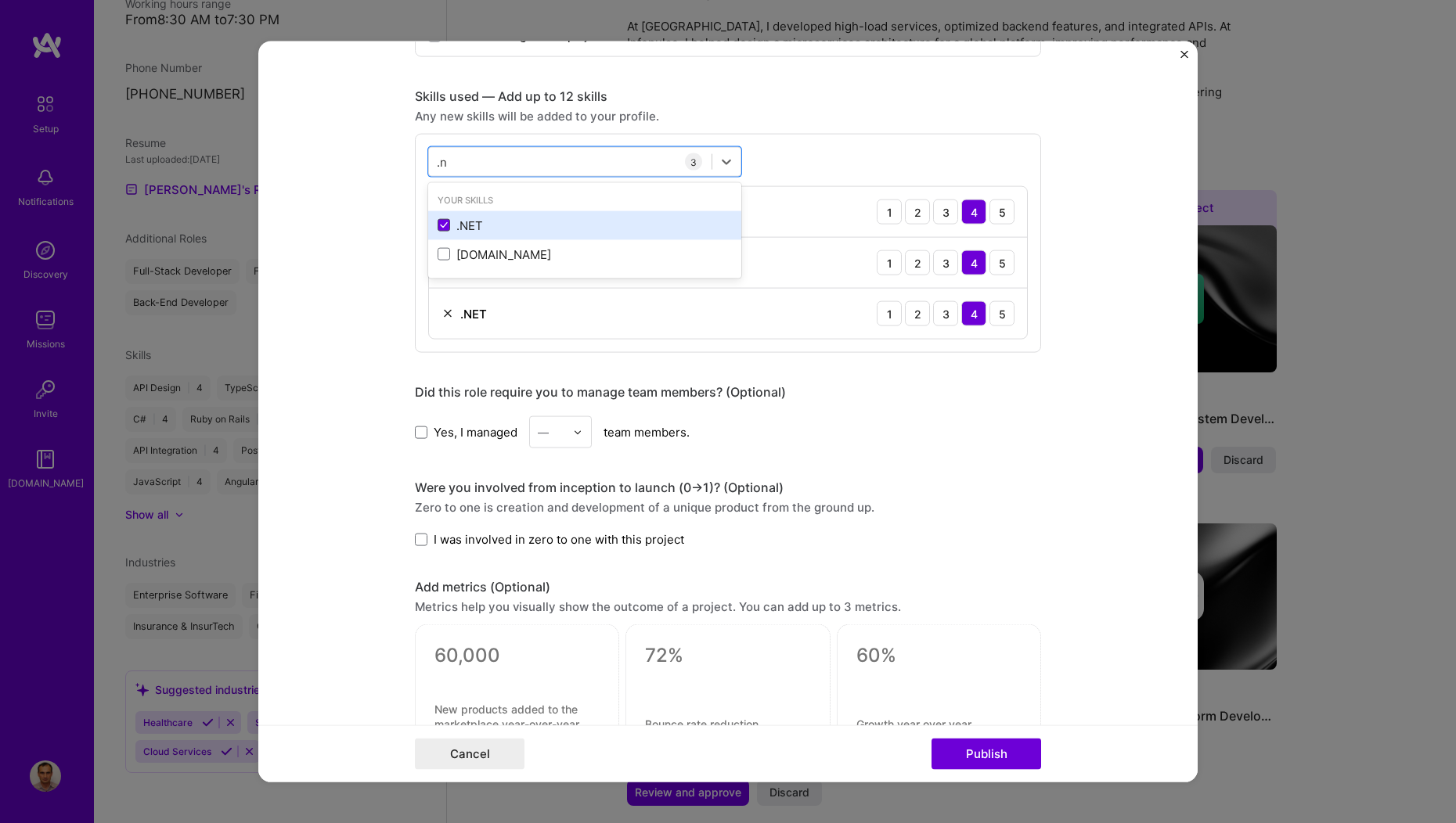
type input "."
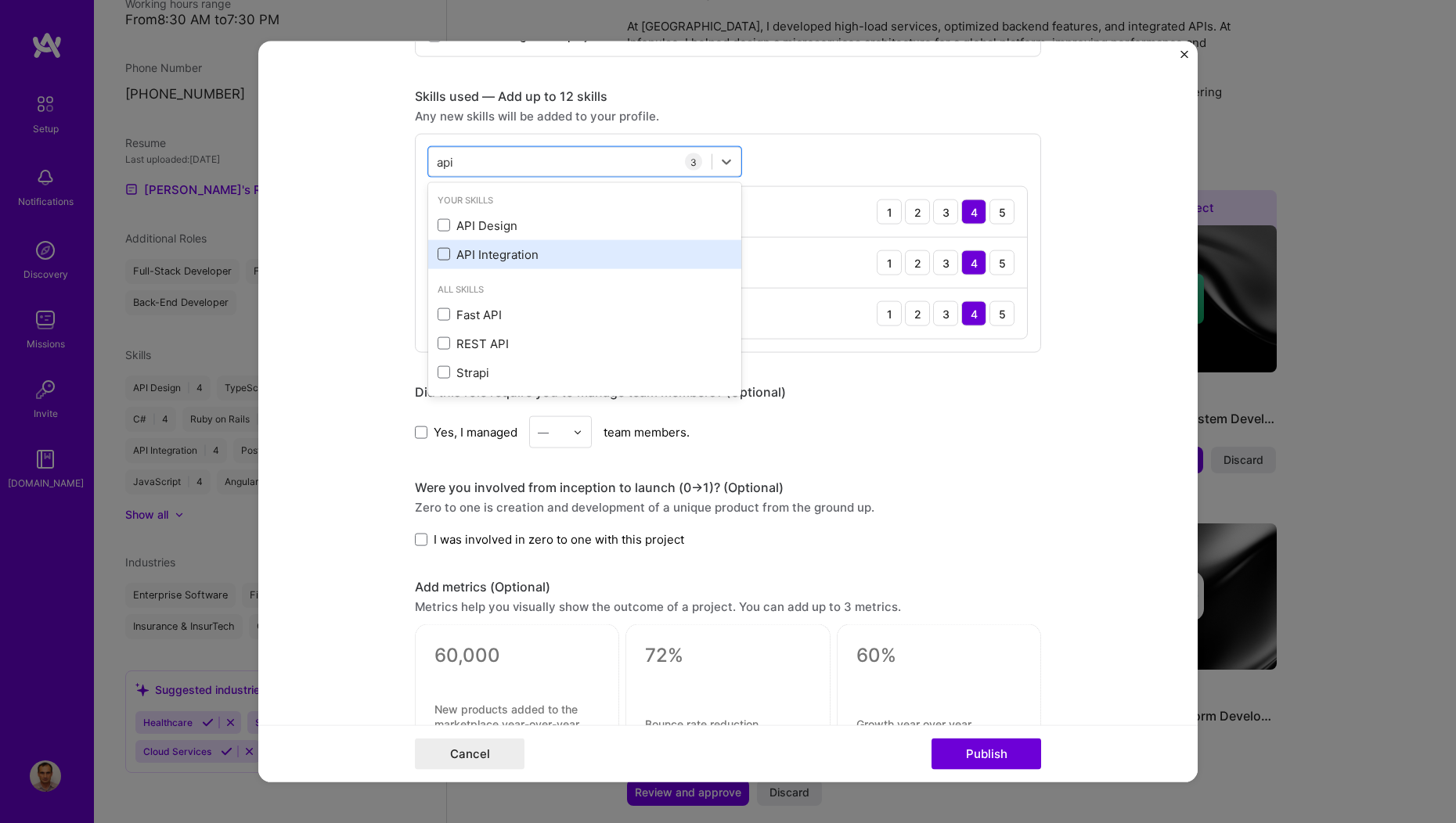
click at [438, 250] on span at bounding box center [444, 254] width 12 height 12
click at [0, 0] on input "checkbox" at bounding box center [0, 0] width 0 height 0
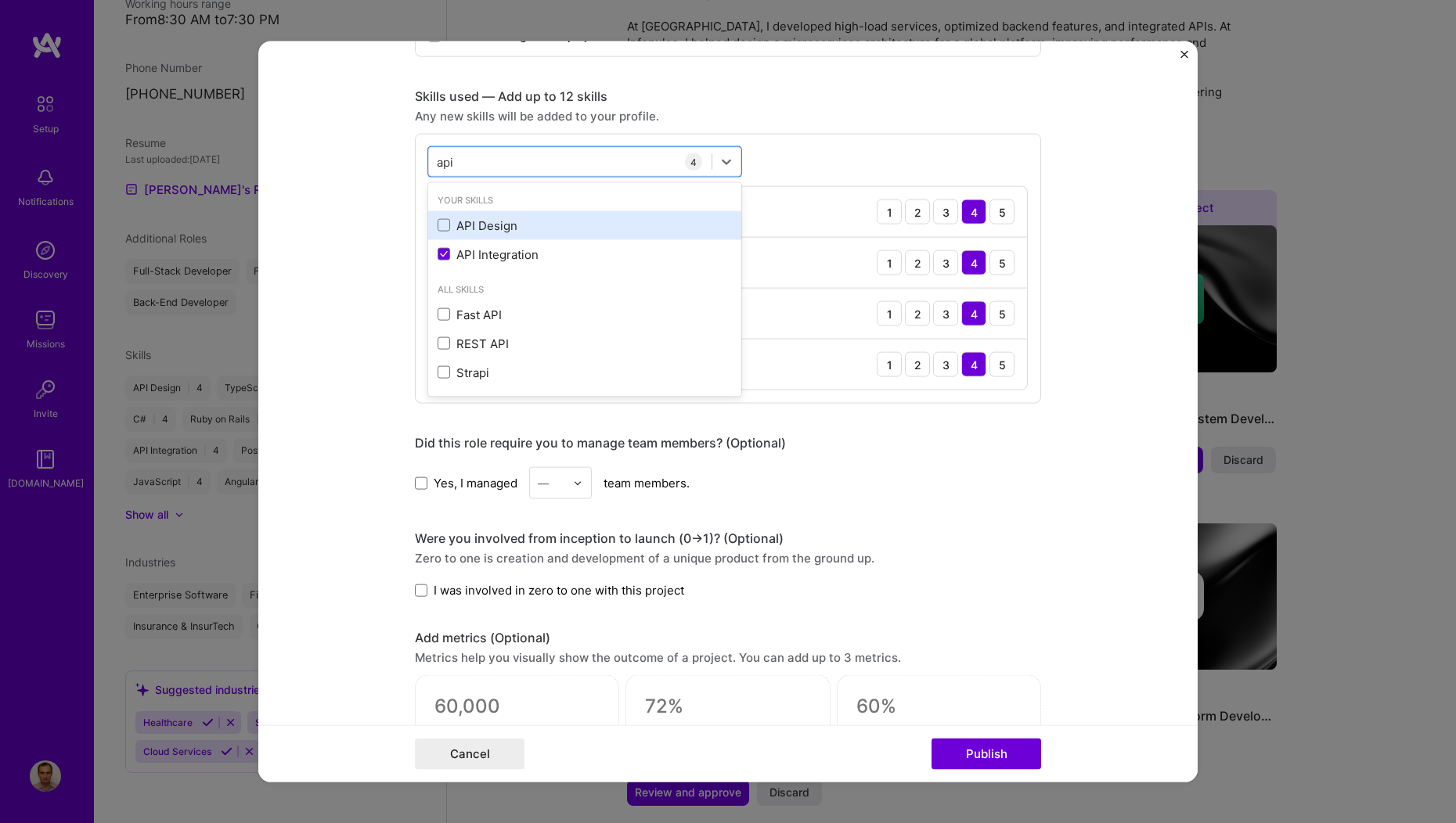
click at [429, 225] on div "API Design" at bounding box center [585, 225] width 313 height 29
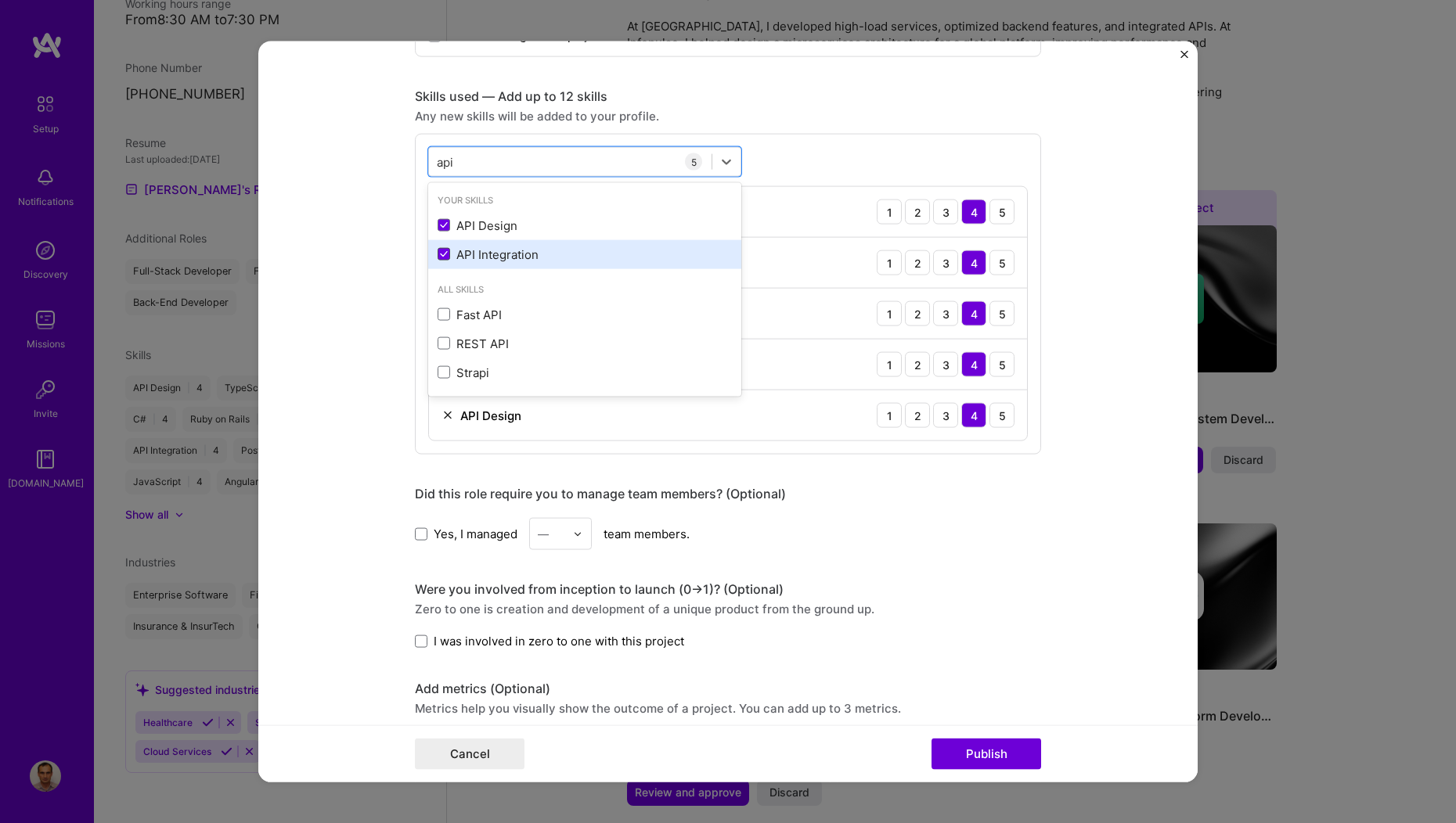
click at [440, 255] on icon at bounding box center [444, 254] width 8 height 7
click at [0, 0] on input "checkbox" at bounding box center [0, 0] width 0 height 0
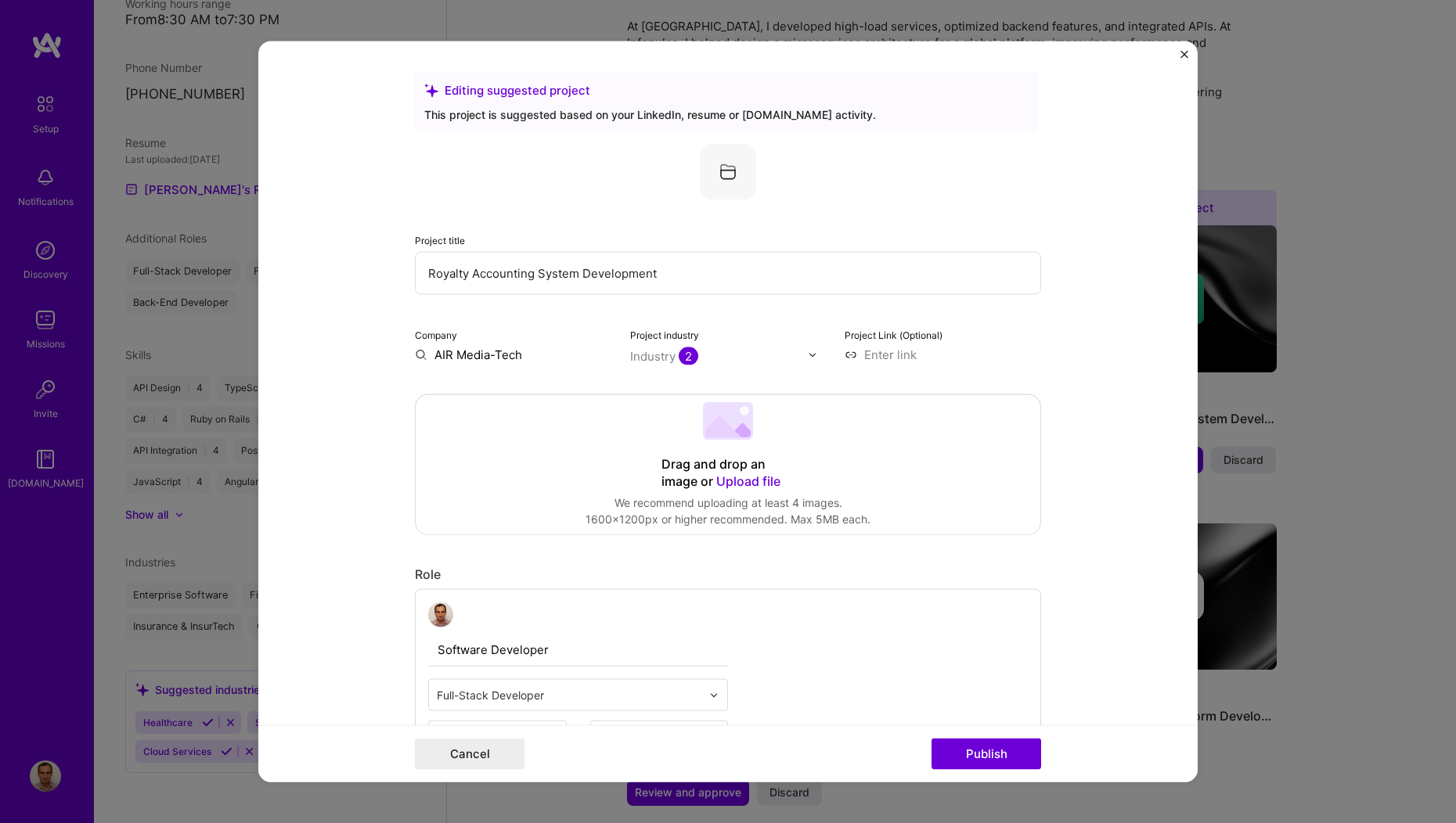
scroll to position [1028, 0]
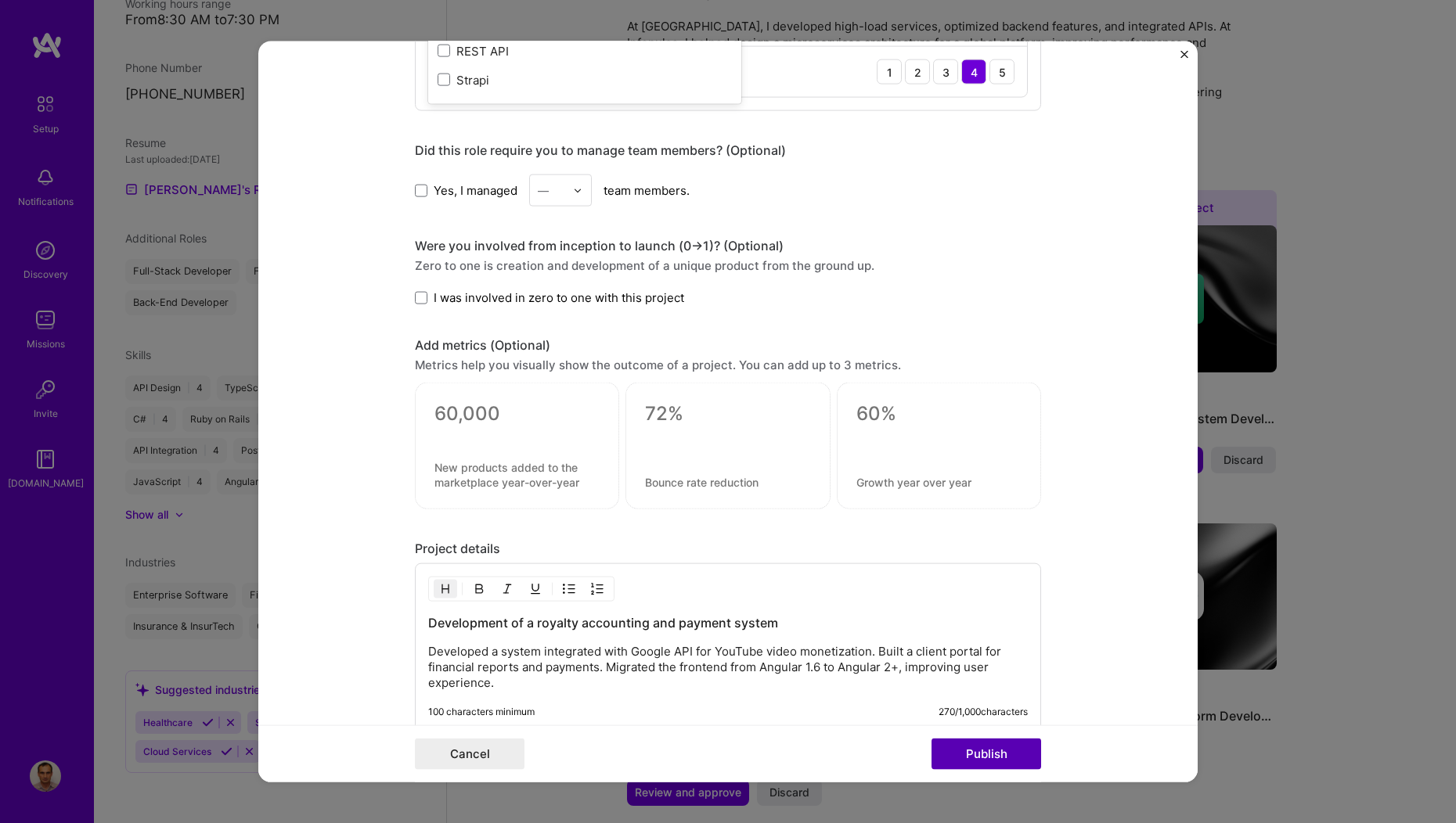
type input "api"
click at [977, 757] on button "Publish" at bounding box center [986, 753] width 110 height 31
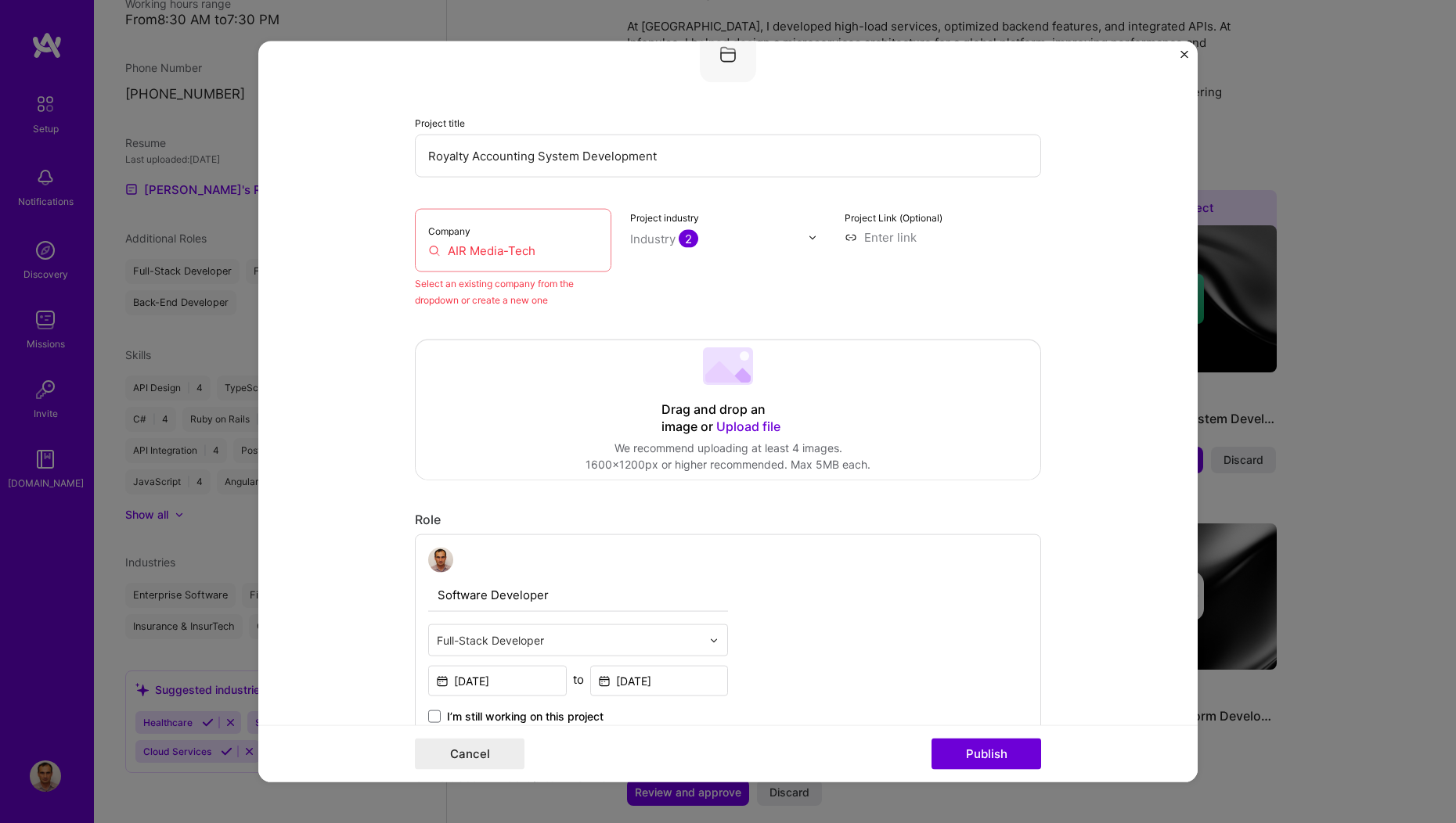
scroll to position [102, 0]
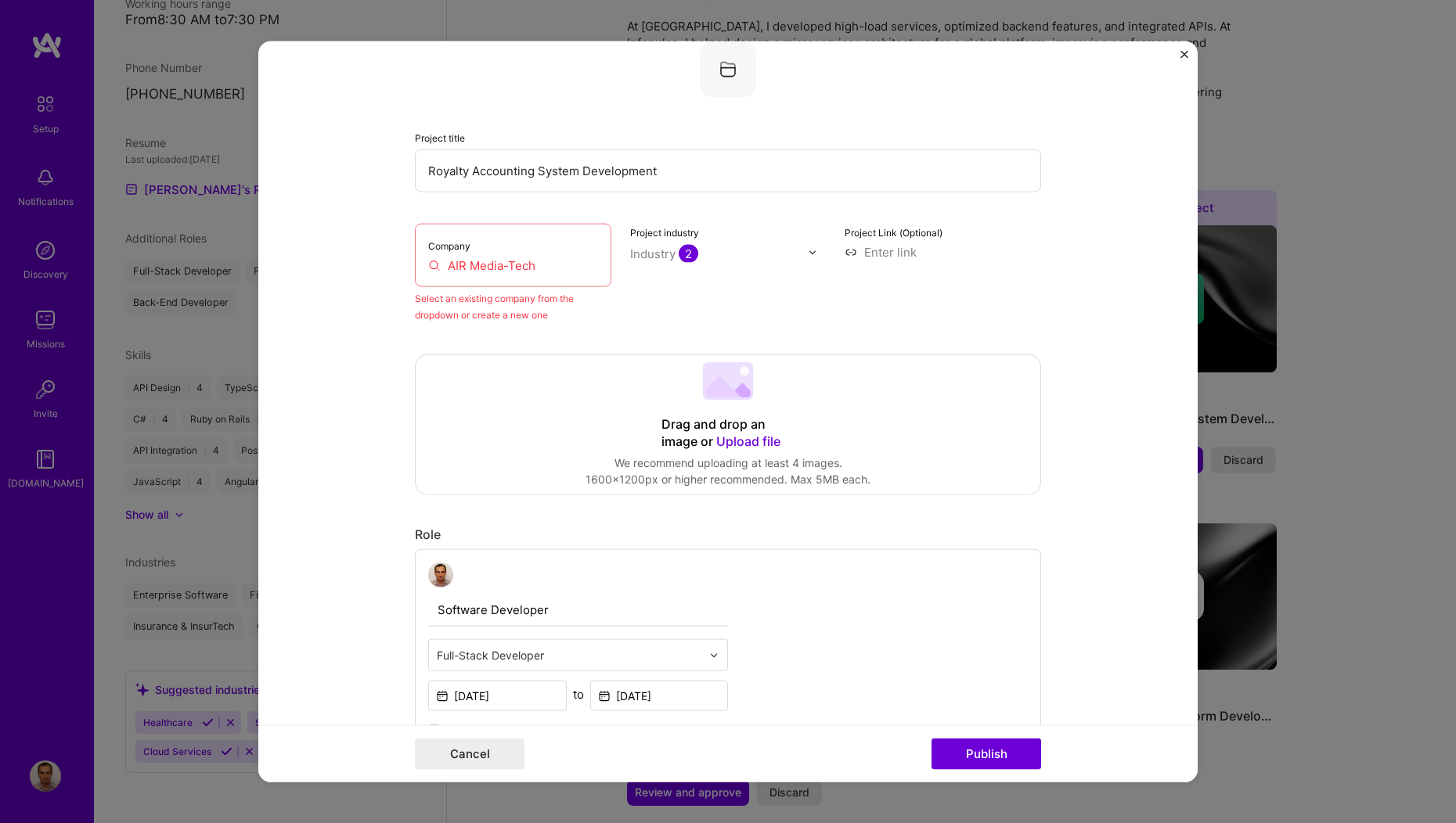
click at [517, 260] on input "AIR Media-Tech" at bounding box center [513, 265] width 170 height 16
click at [540, 257] on input "AIR Media-Tech" at bounding box center [513, 265] width 170 height 16
click at [445, 235] on div "Company AIR Media-Tech" at bounding box center [512, 255] width 196 height 63
click at [489, 266] on input "AIR Media-Tech" at bounding box center [513, 265] width 170 height 16
click at [446, 264] on input "AIR Media-Tech" at bounding box center [513, 265] width 170 height 16
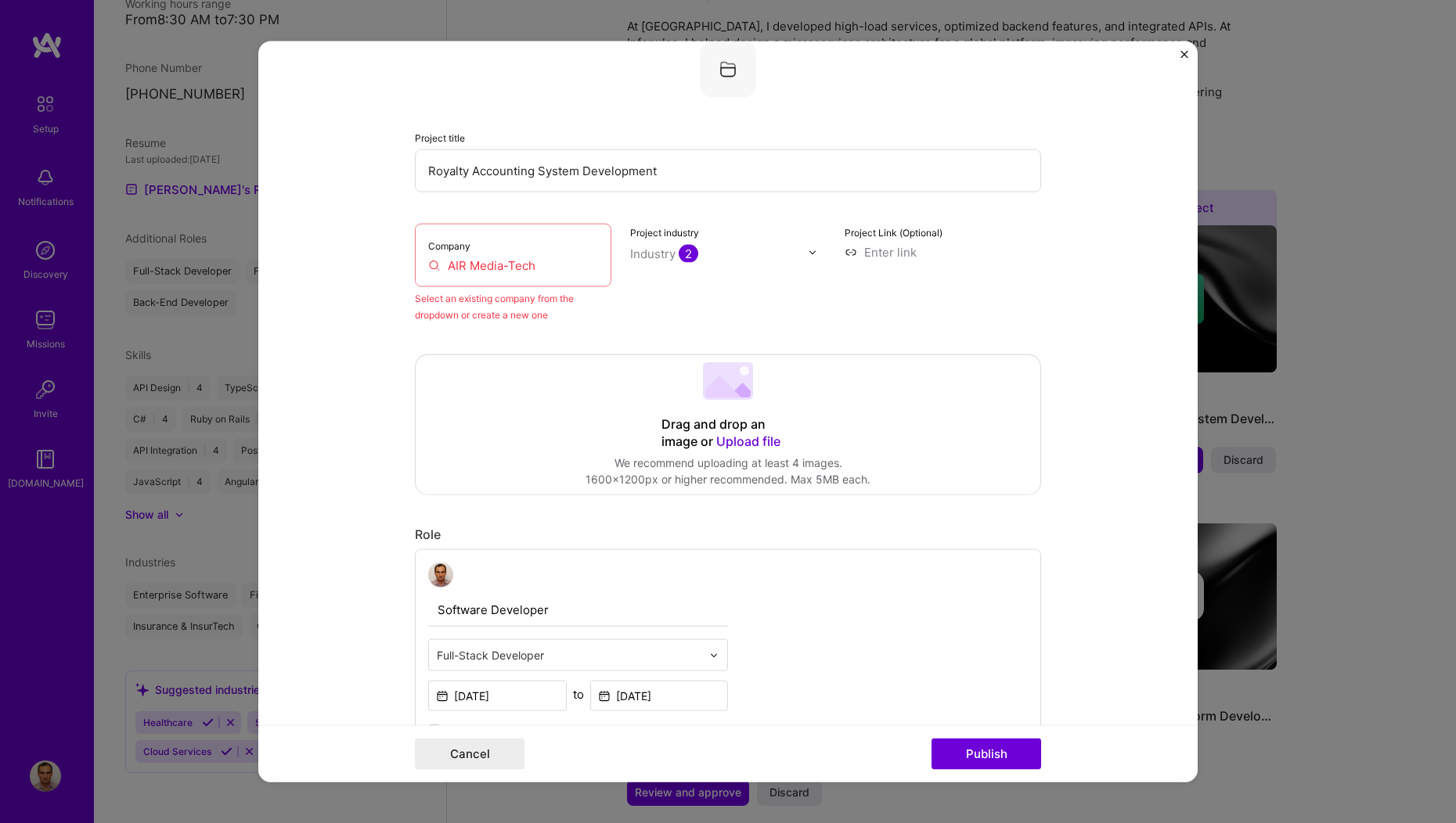
click at [443, 265] on input "AIR Media-Tech" at bounding box center [513, 265] width 170 height 16
click at [434, 242] on label "Company" at bounding box center [449, 246] width 42 height 11
click at [429, 245] on label "Company" at bounding box center [449, 246] width 42 height 11
click at [434, 268] on input "AIR Media-Tech" at bounding box center [513, 265] width 170 height 16
click at [429, 264] on input "AIR Media-Tech" at bounding box center [513, 265] width 170 height 16
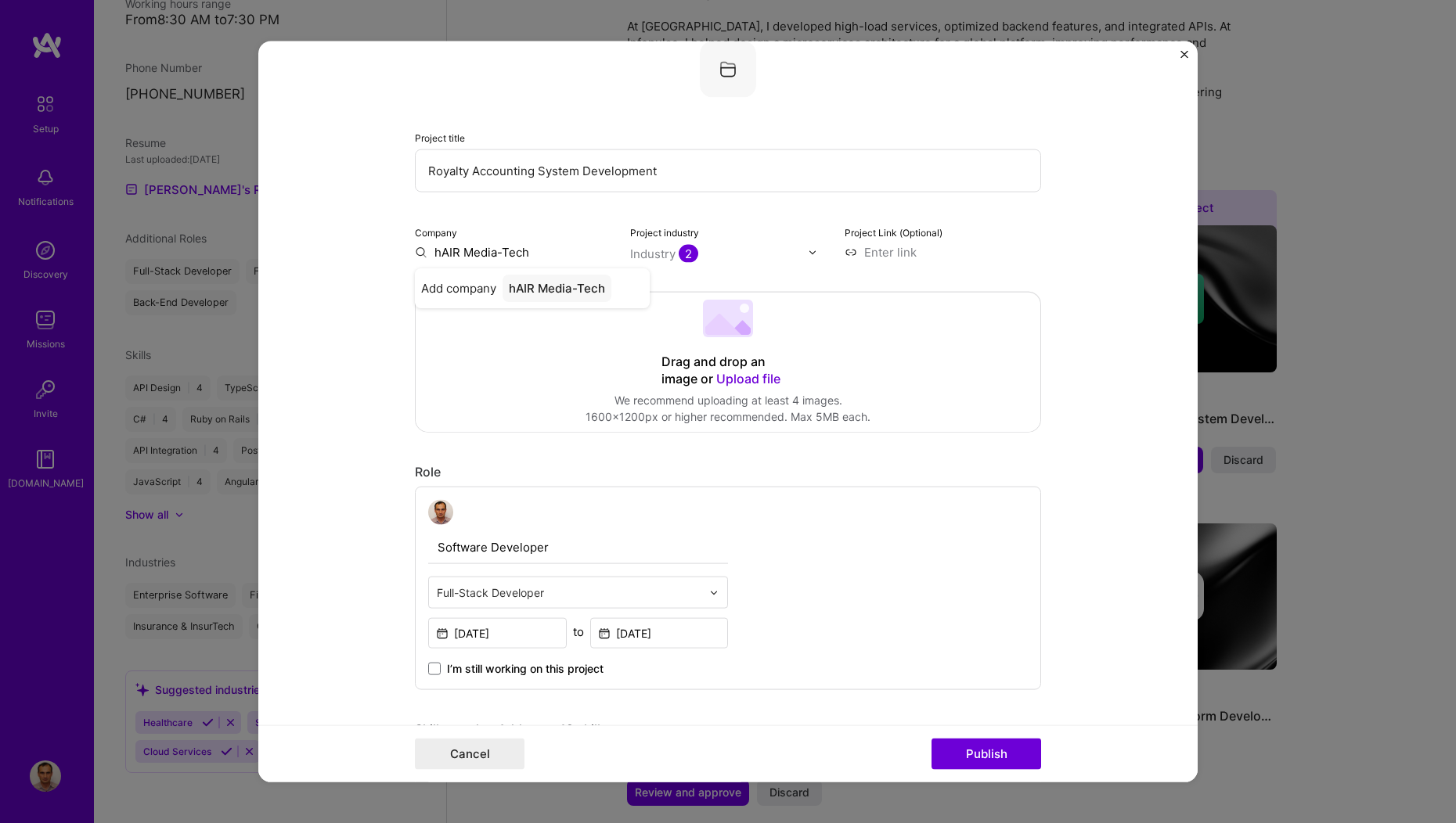
type input "AIR Media-Tech"
click at [551, 293] on div "AIR Media-Tech" at bounding box center [554, 287] width 102 height 27
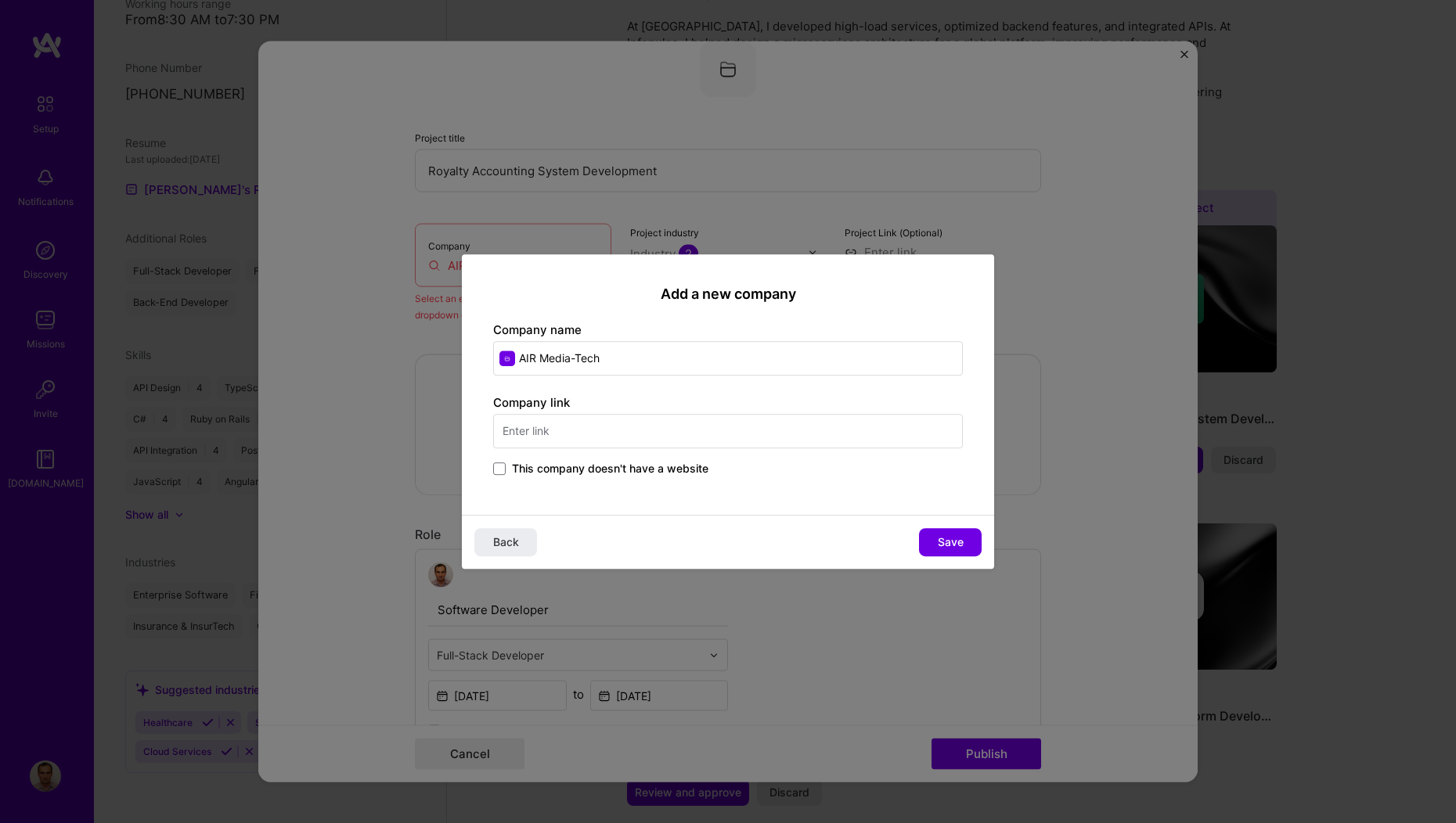
click at [540, 427] on input "text" at bounding box center [728, 431] width 470 height 35
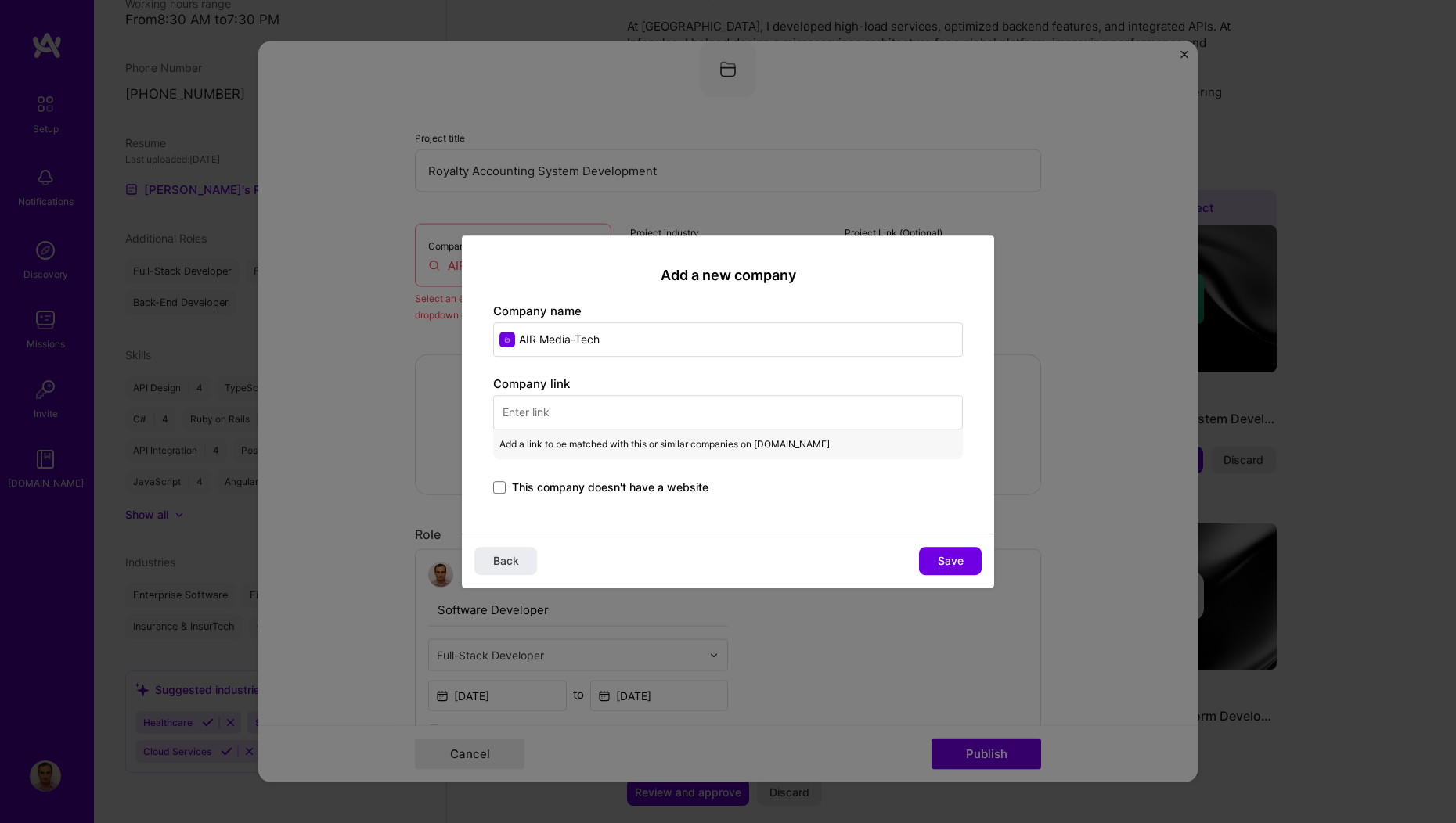
click at [590, 414] on input "text" at bounding box center [728, 412] width 470 height 35
paste input "[URL][DOMAIN_NAME]"
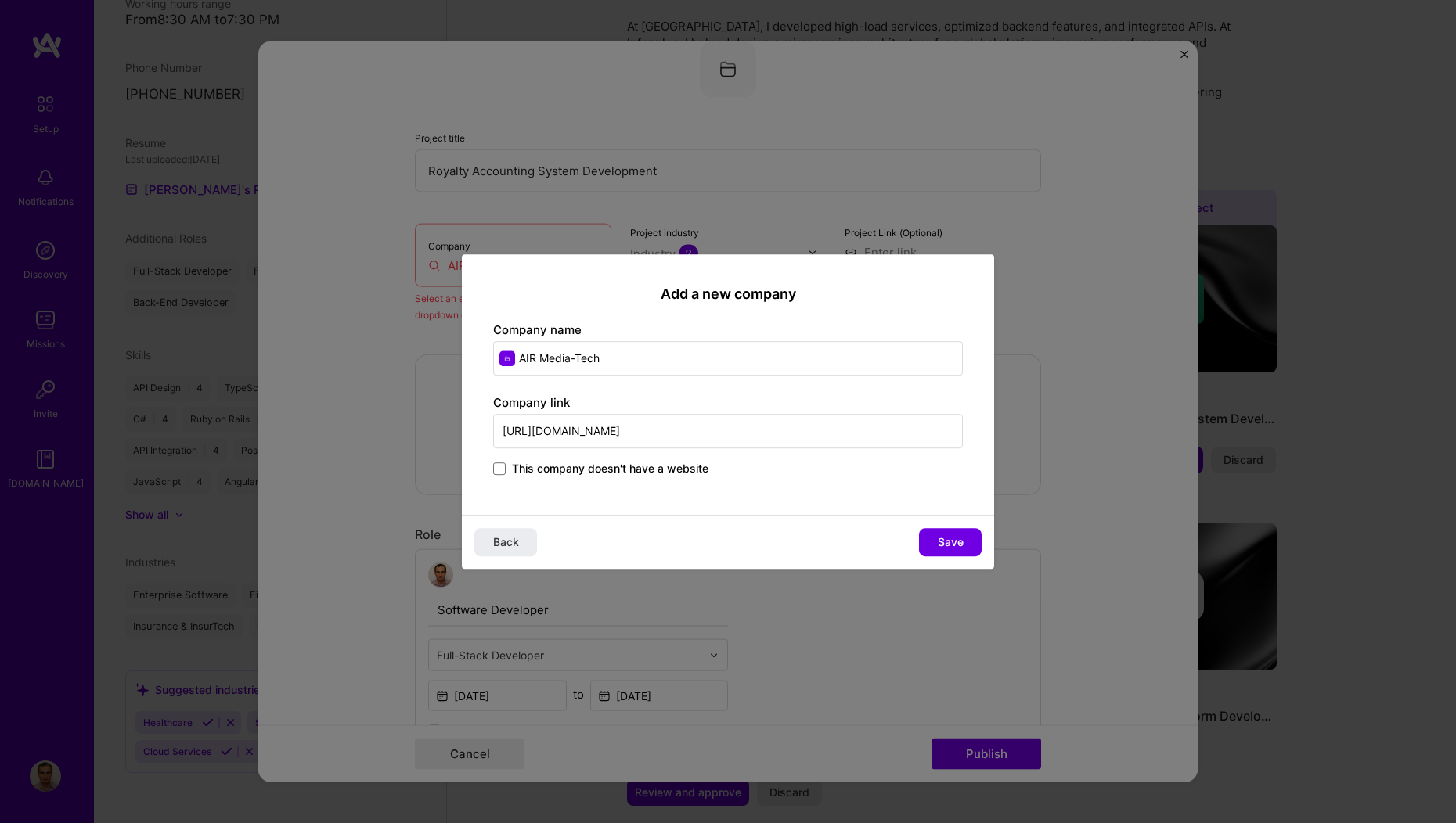
type input "[URL][DOMAIN_NAME]"
click at [654, 504] on div "Add a new company Company name AIR Media-Tech Company link [URL][DOMAIN_NAME] T…" at bounding box center [728, 384] width 532 height 260
click at [934, 544] on button "Save" at bounding box center [950, 542] width 63 height 28
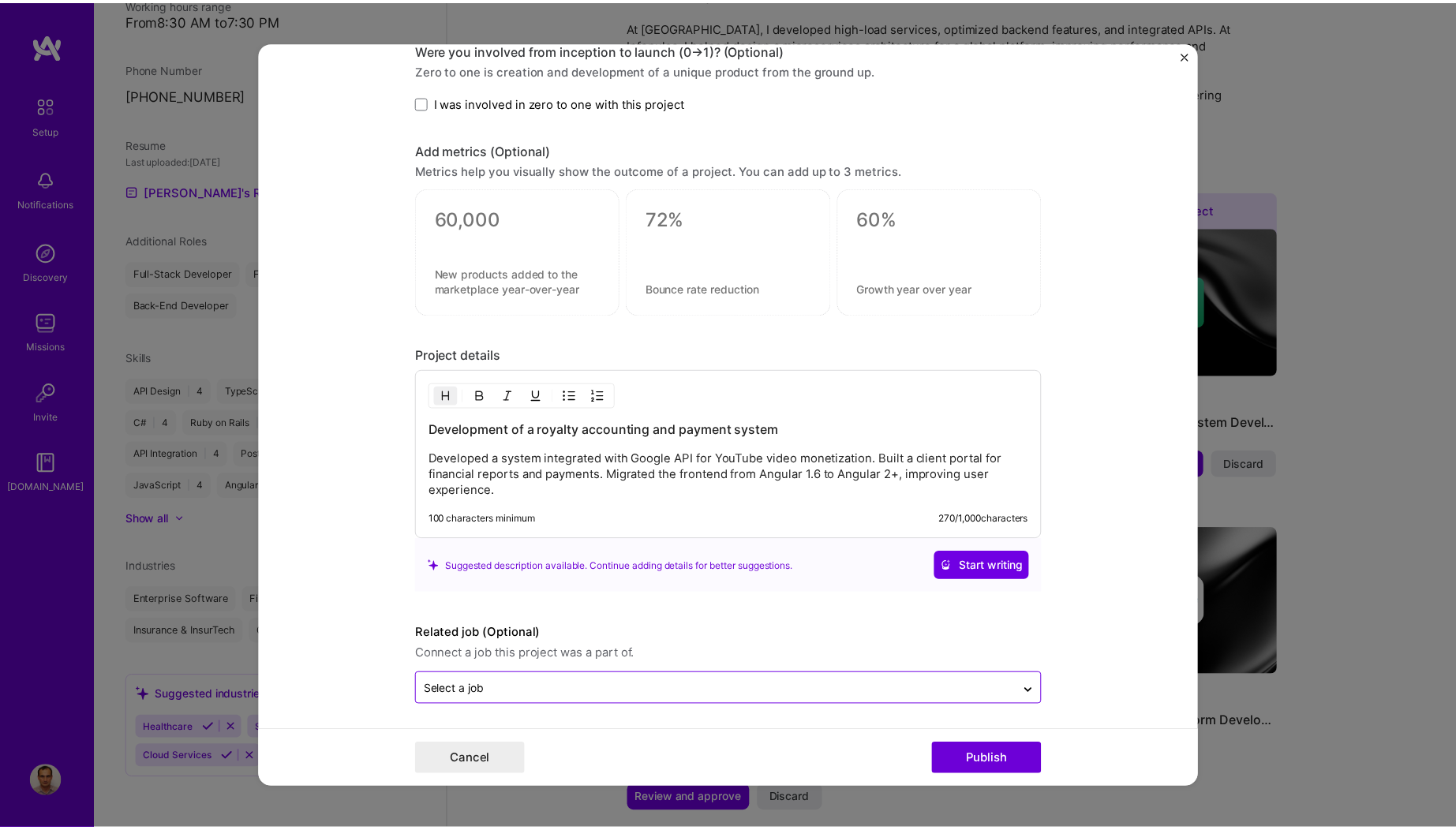
scroll to position [1238, 0]
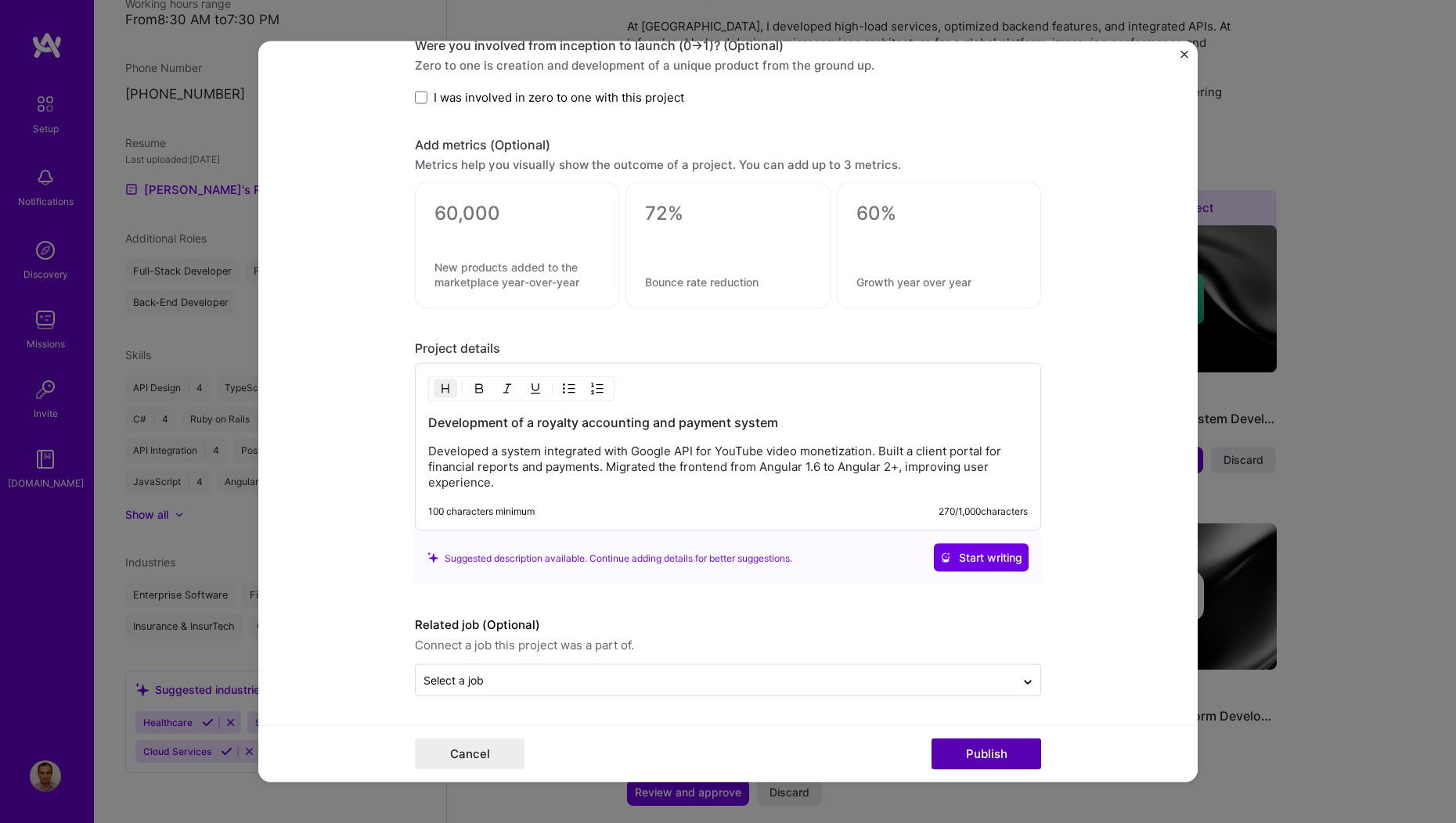
click at [976, 763] on button "Publish" at bounding box center [986, 753] width 110 height 31
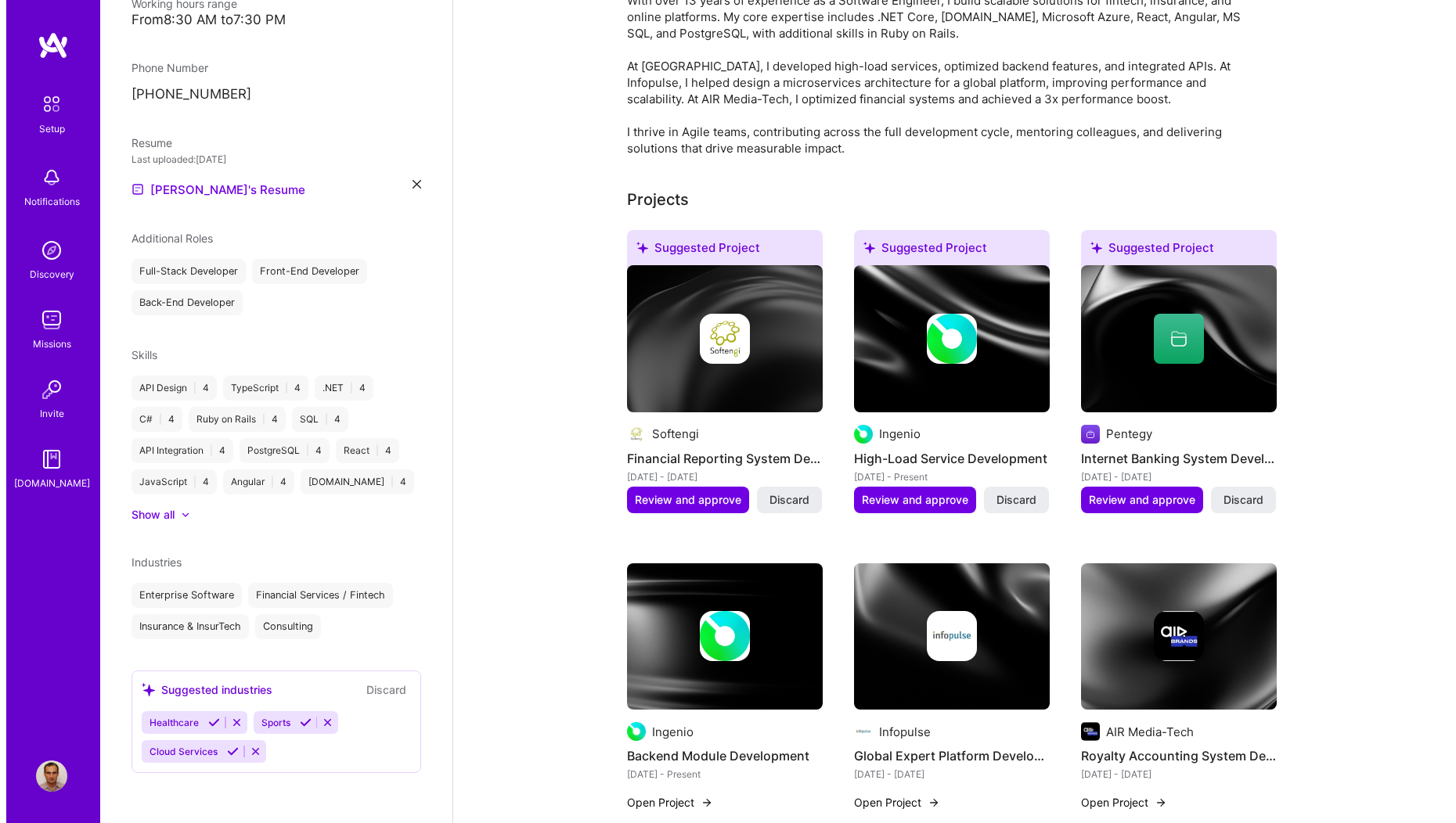
scroll to position [400, 0]
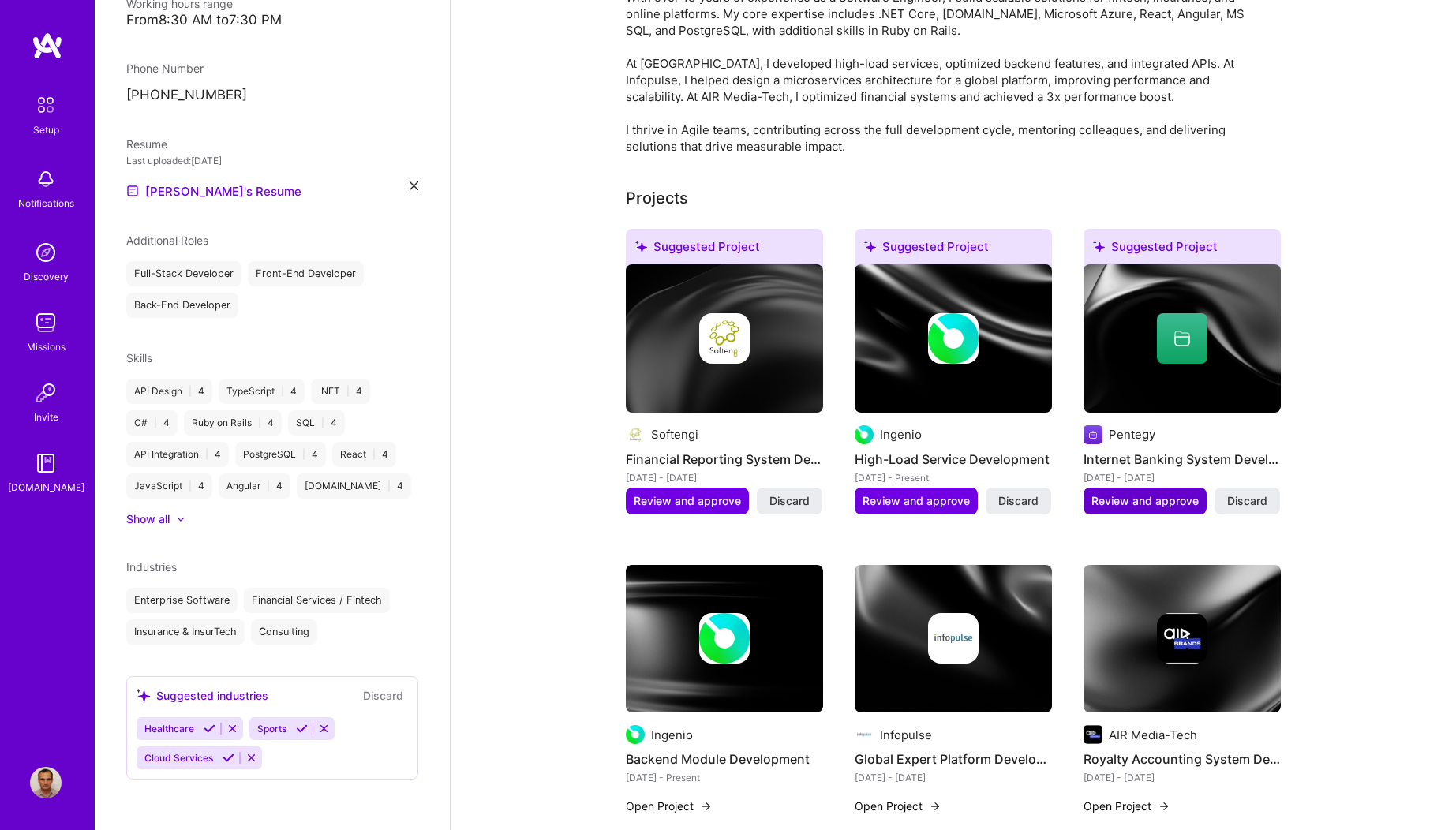
click at [1138, 493] on span "Review and approve" at bounding box center [1144, 500] width 107 height 16
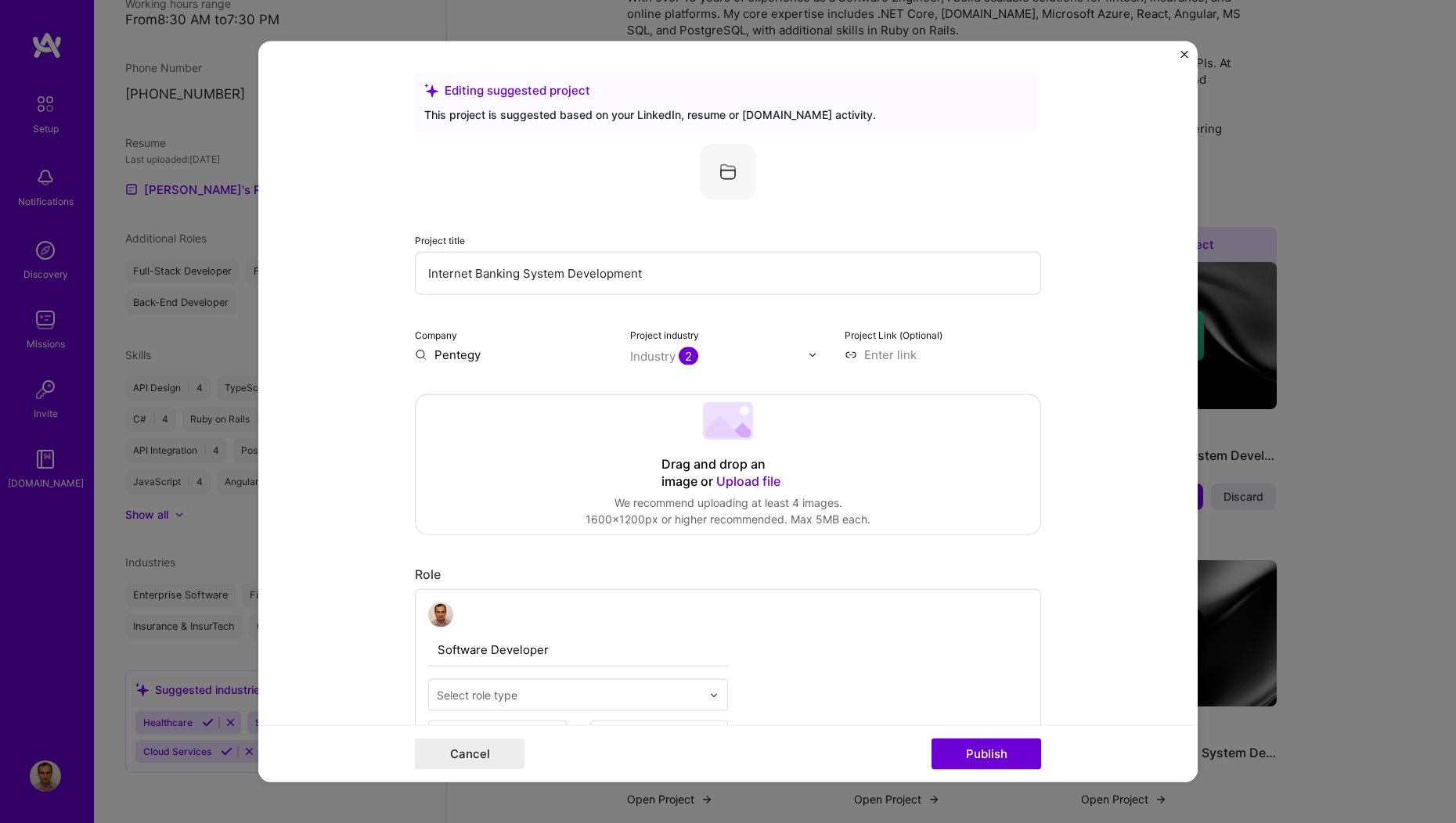
click at [487, 355] on input "Pentegy" at bounding box center [512, 354] width 196 height 16
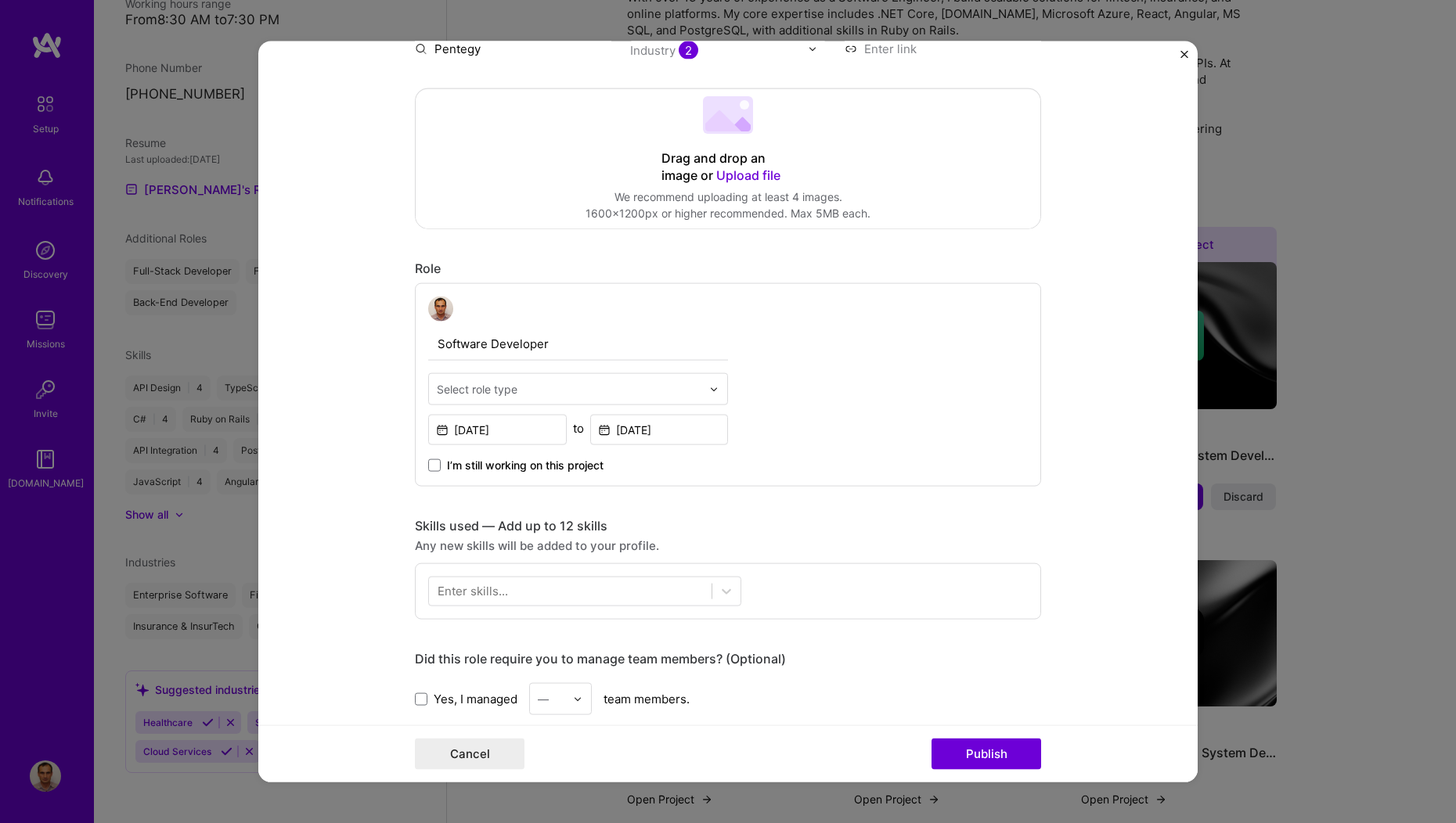
scroll to position [353, 0]
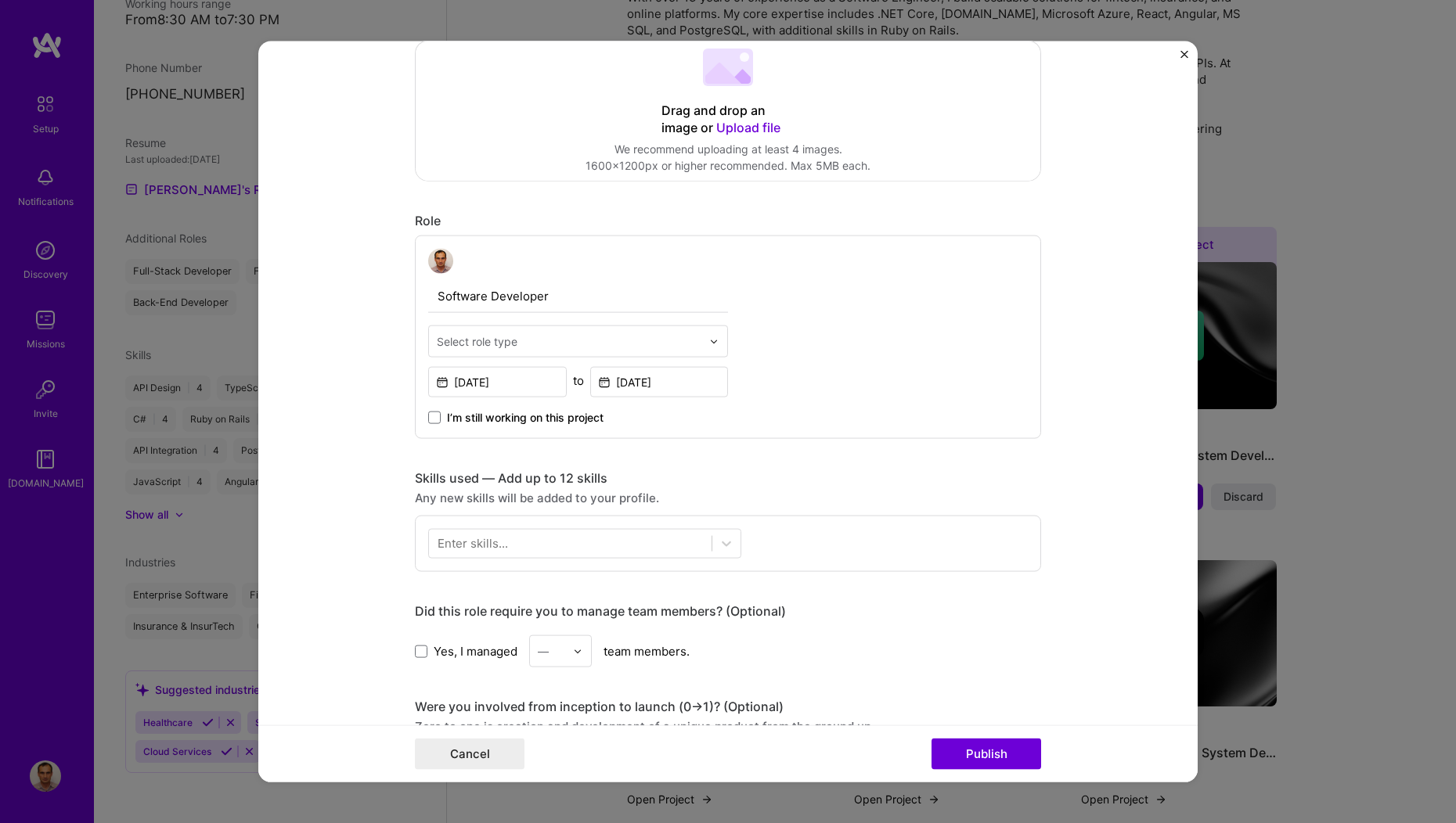
click at [490, 350] on div "Select role type" at bounding box center [569, 341] width 280 height 30
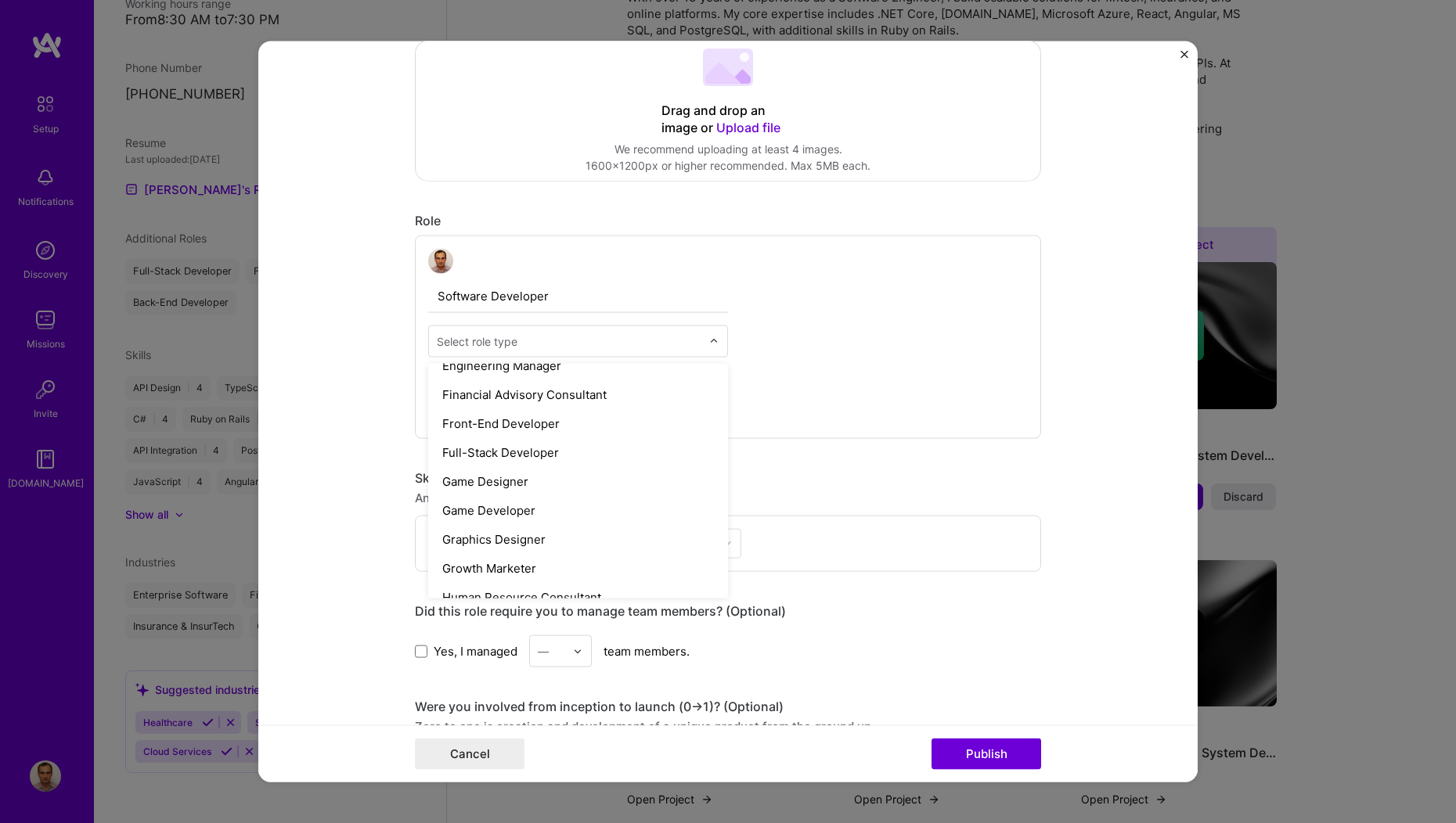
scroll to position [845, 0]
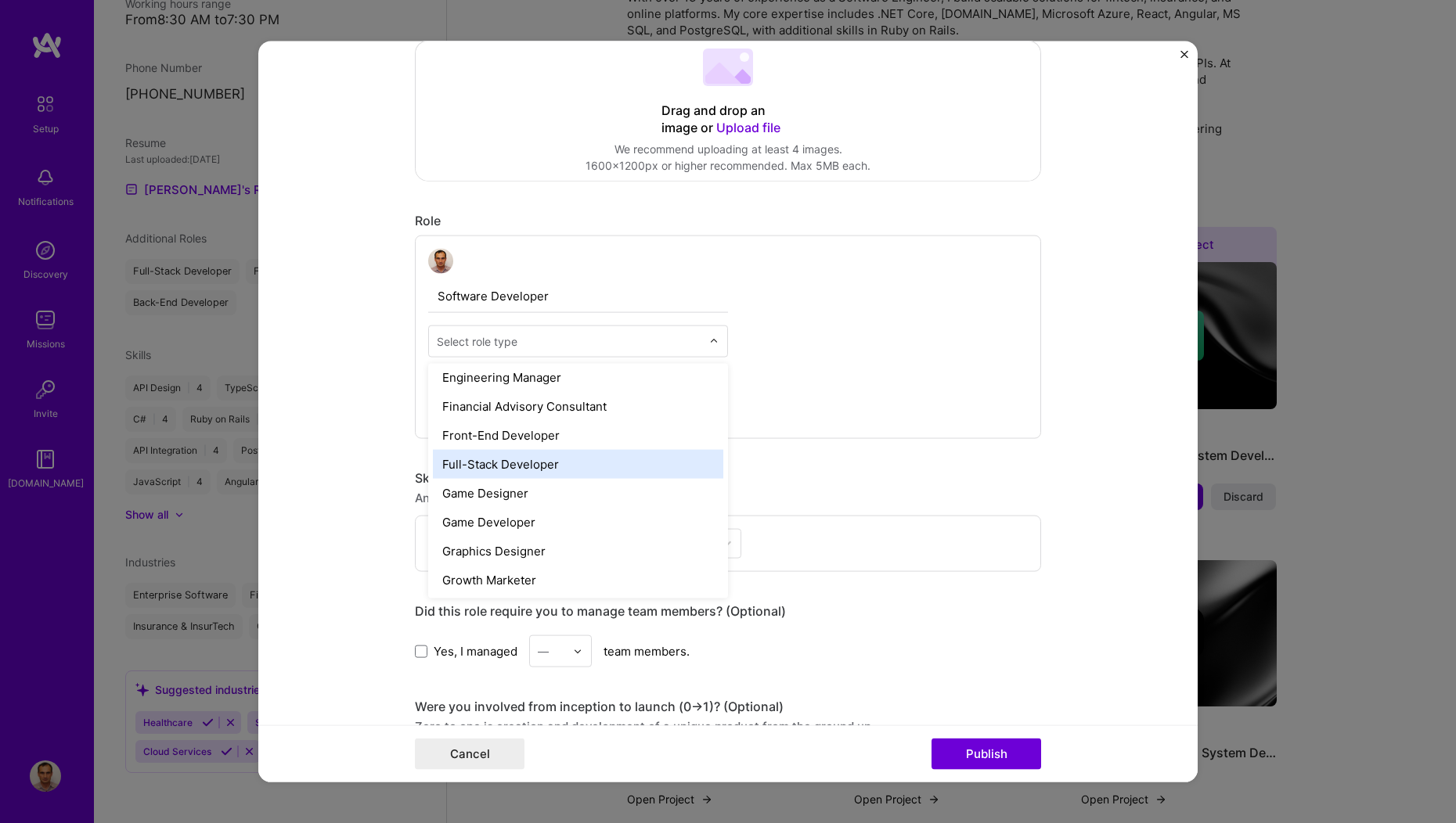
click at [480, 464] on div "Full-Stack Developer" at bounding box center [578, 464] width 290 height 29
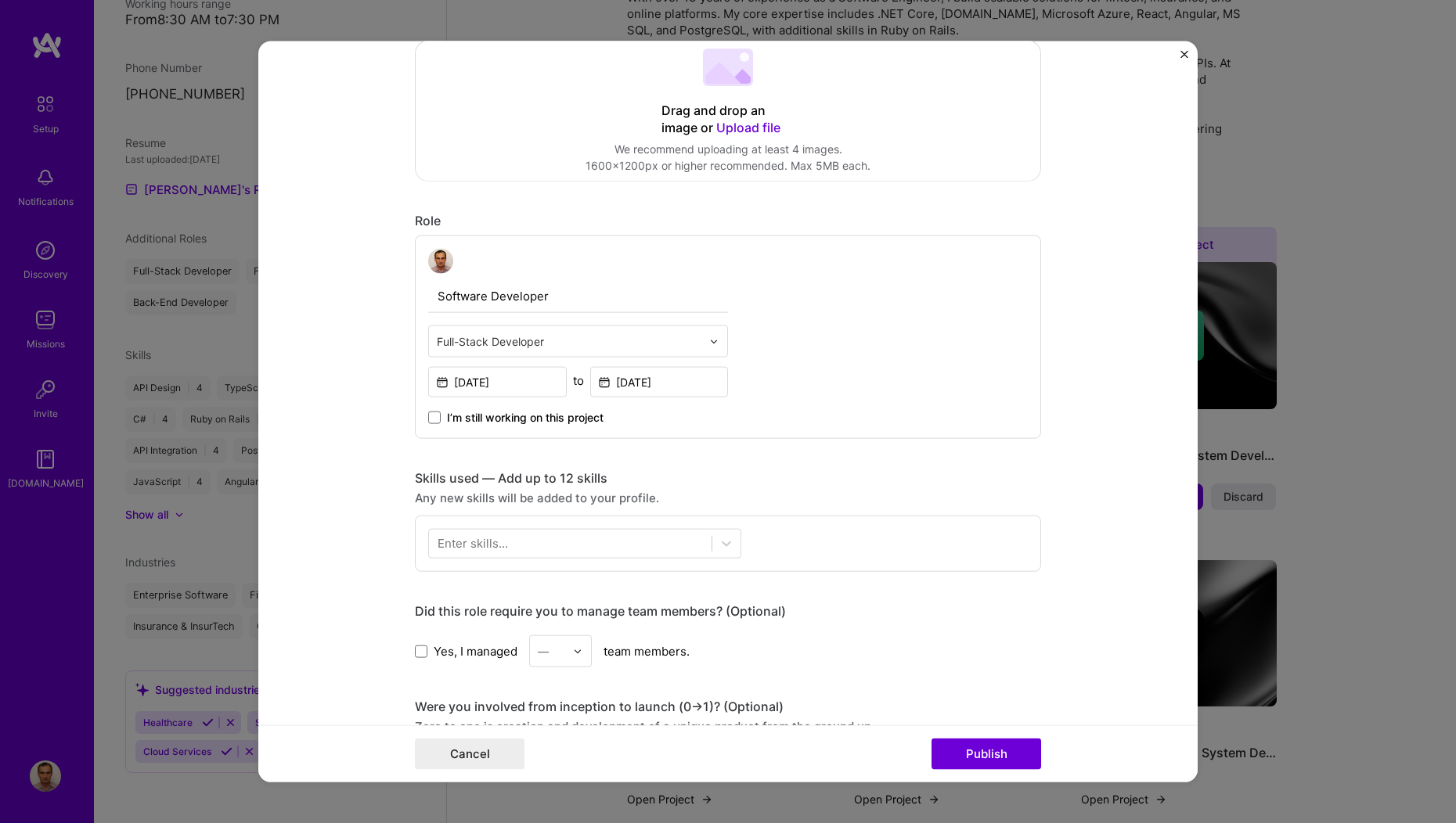
click at [478, 545] on div "Enter skills..." at bounding box center [473, 543] width 70 height 16
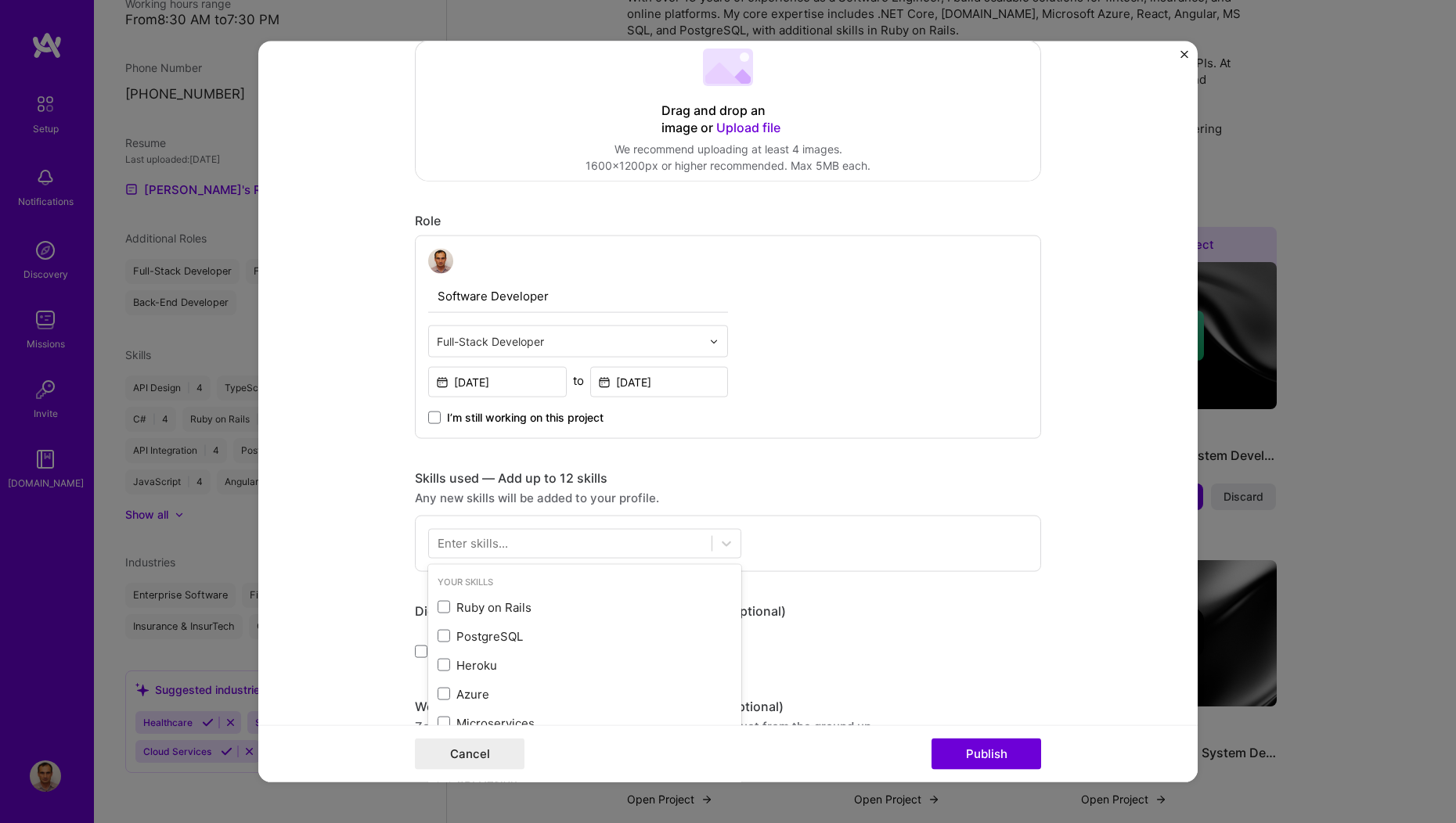
click at [438, 543] on div "Enter skills..." at bounding box center [473, 543] width 70 height 16
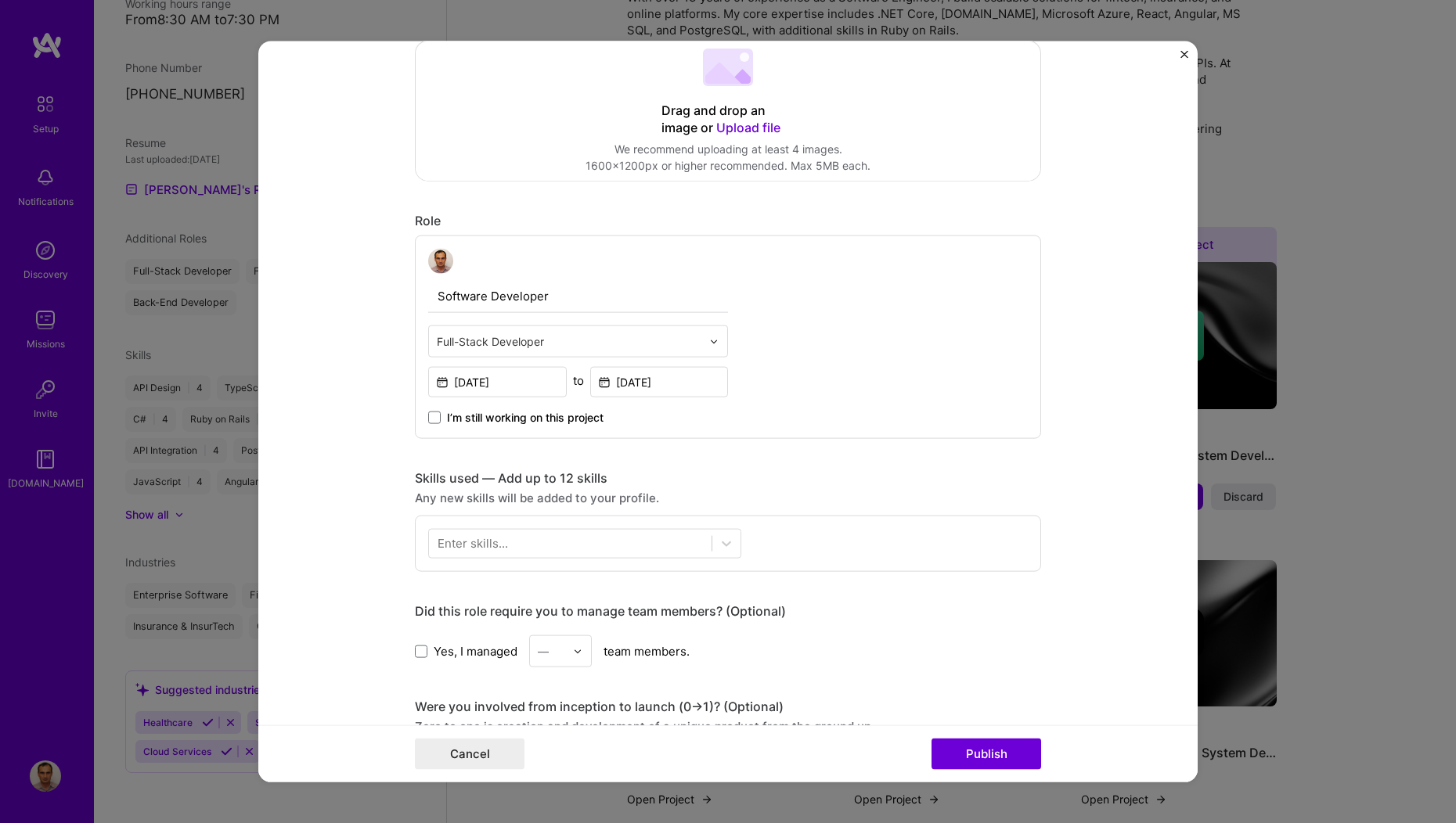
click at [438, 547] on div "Enter skills..." at bounding box center [473, 543] width 70 height 16
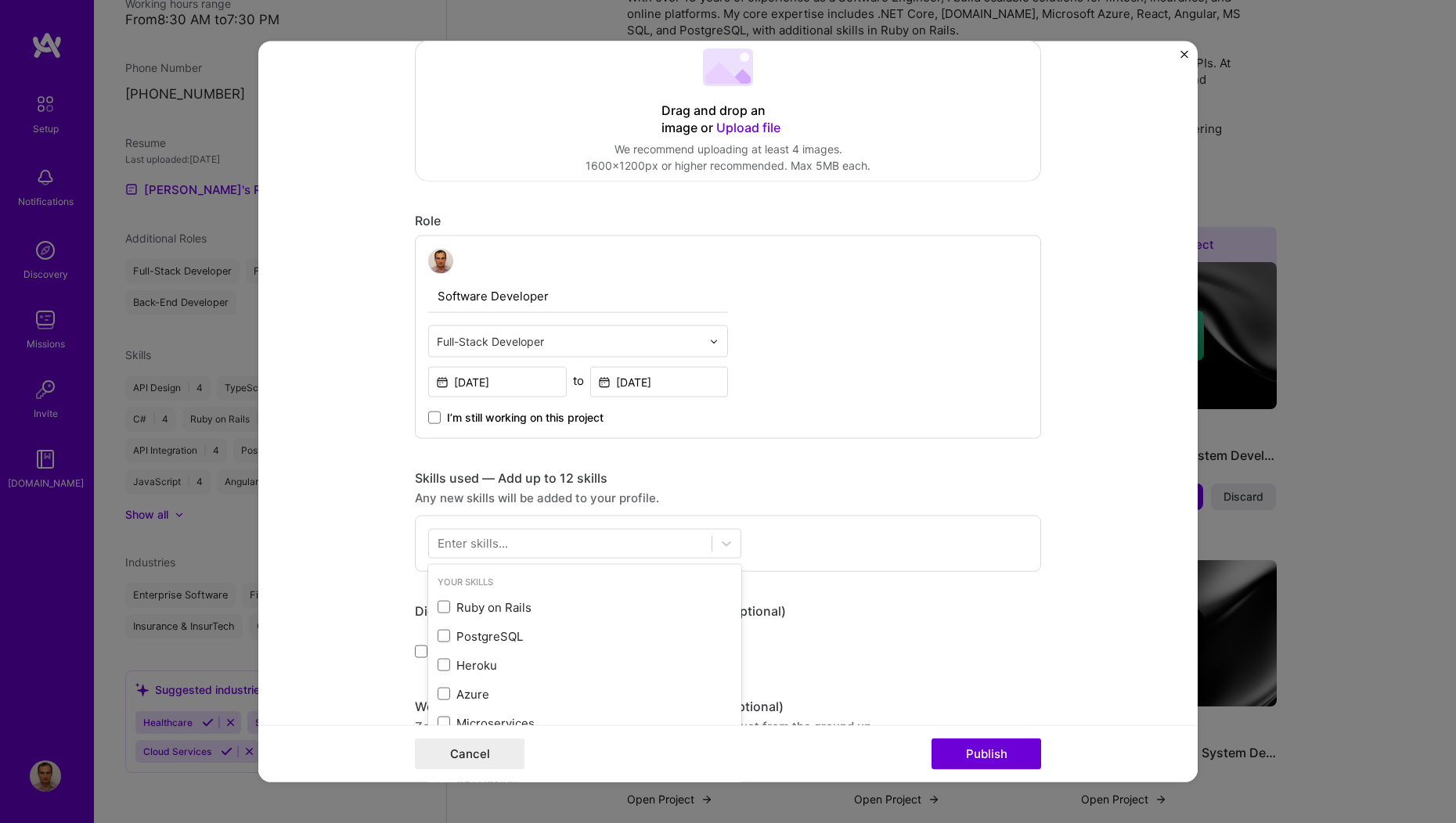
click at [438, 543] on div "Enter skills..." at bounding box center [473, 543] width 70 height 16
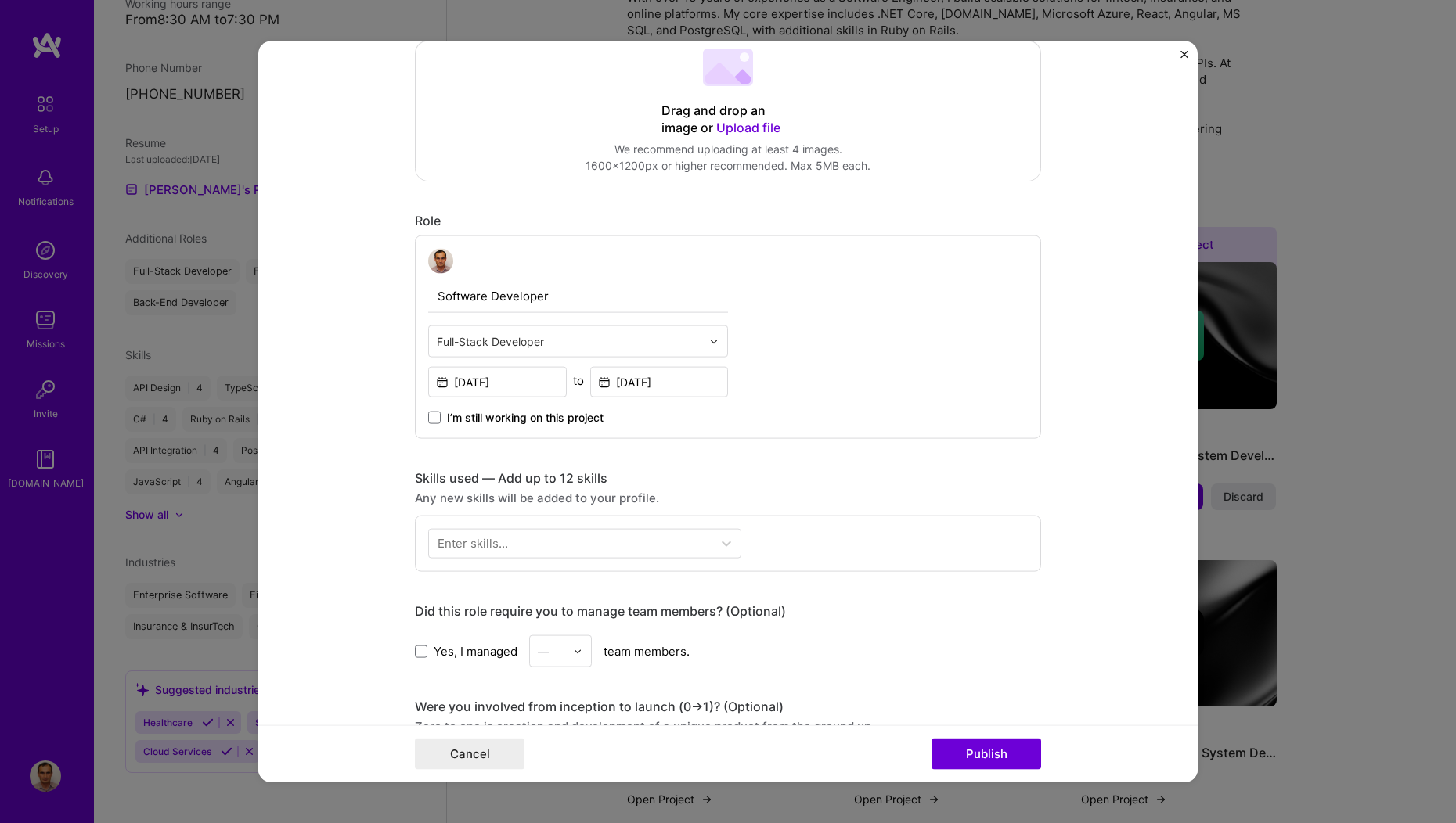
click at [438, 542] on div "Enter skills..." at bounding box center [473, 543] width 70 height 16
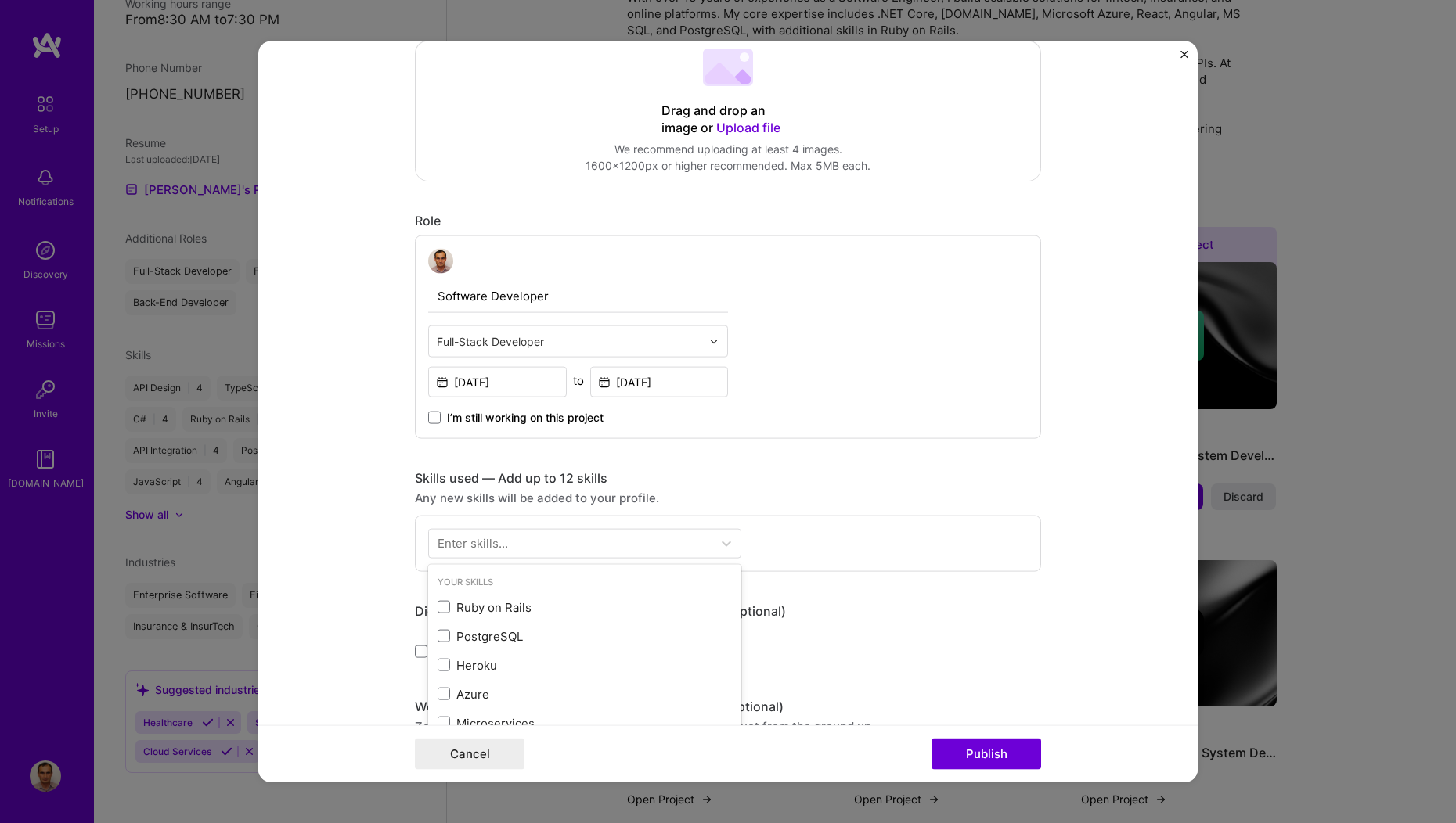
click at [438, 544] on div "Enter skills..." at bounding box center [473, 543] width 70 height 16
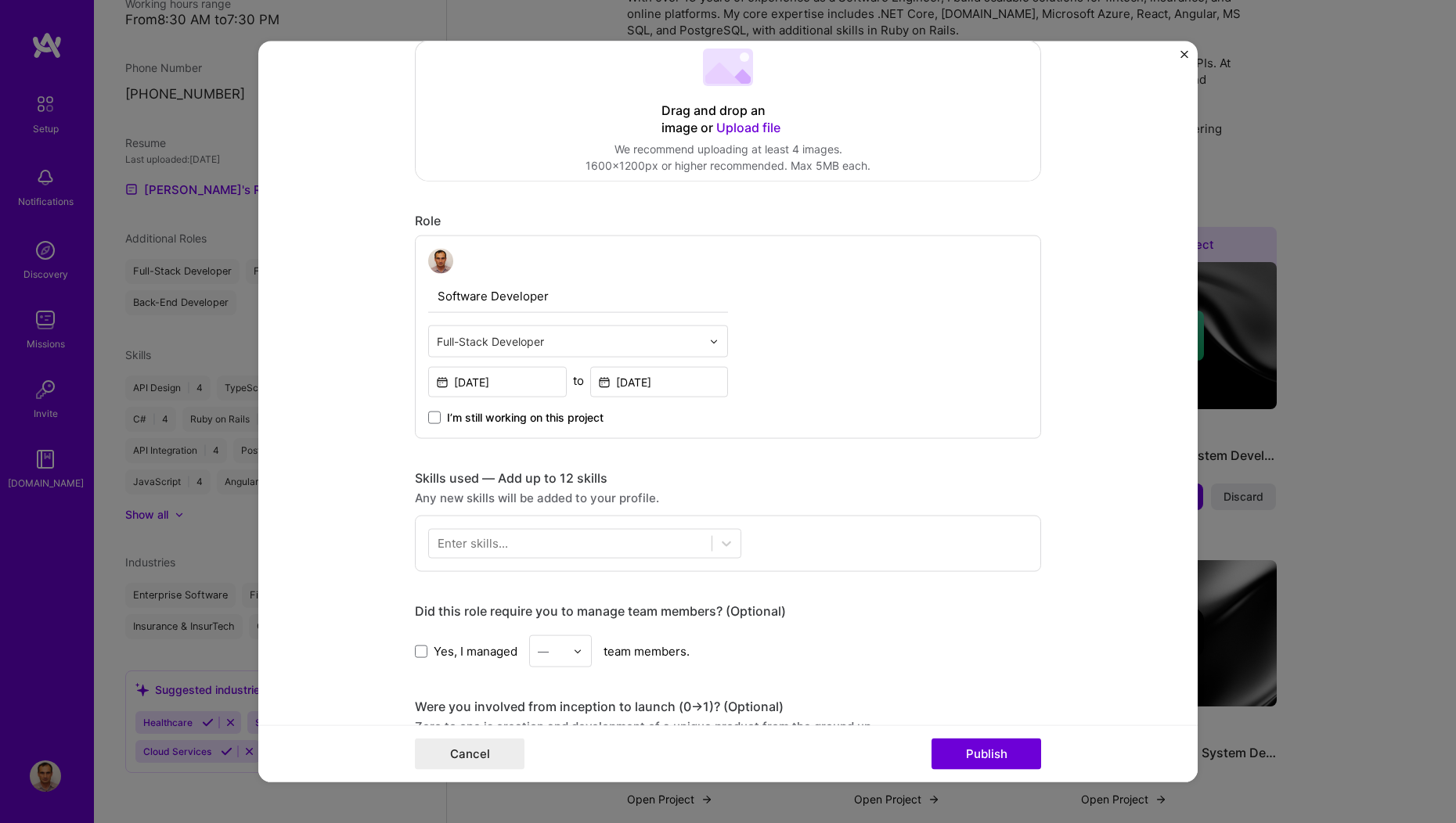
click at [438, 543] on div "Enter skills..." at bounding box center [473, 543] width 70 height 16
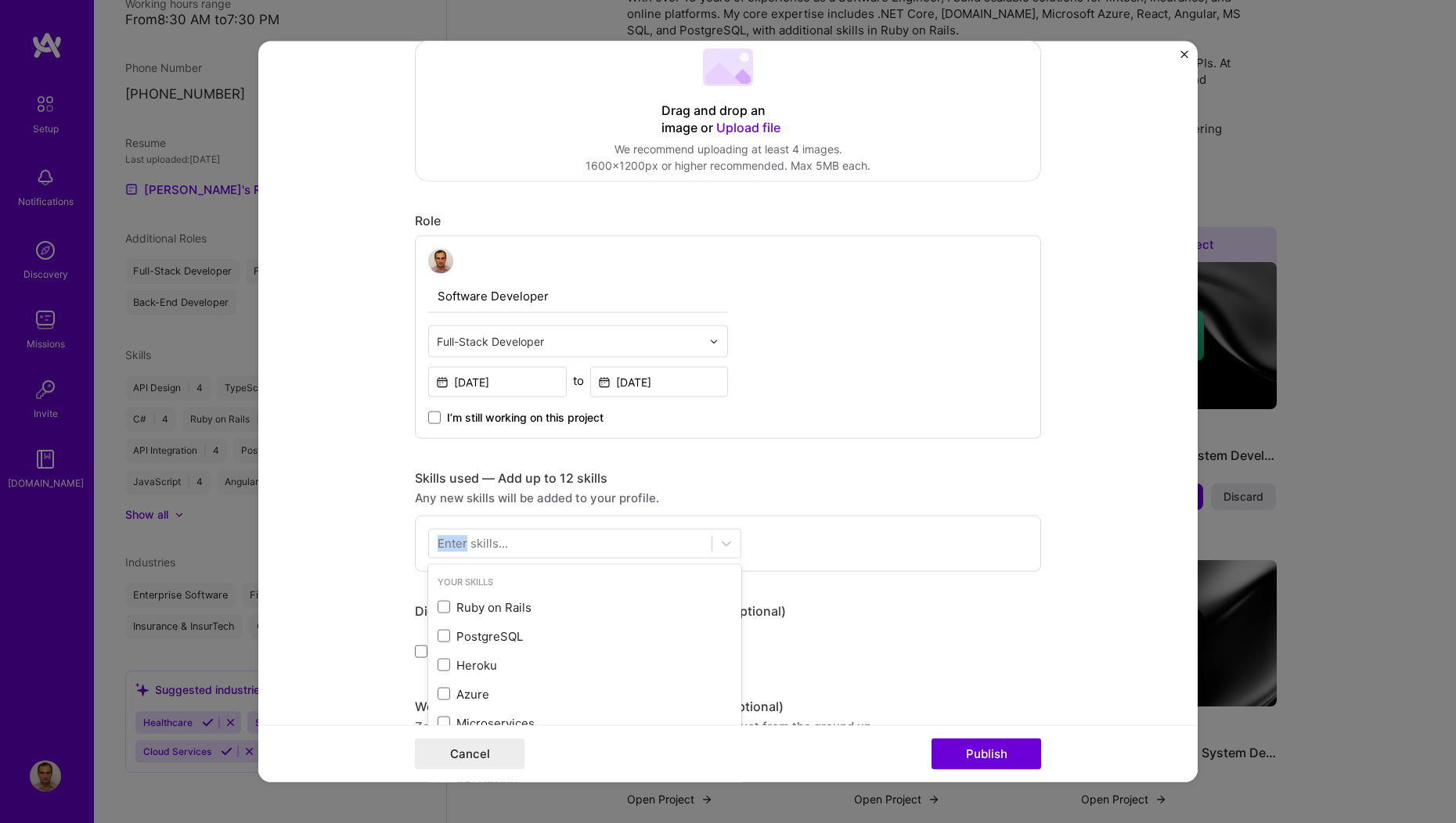
click at [438, 543] on div "Enter skills..." at bounding box center [473, 543] width 70 height 16
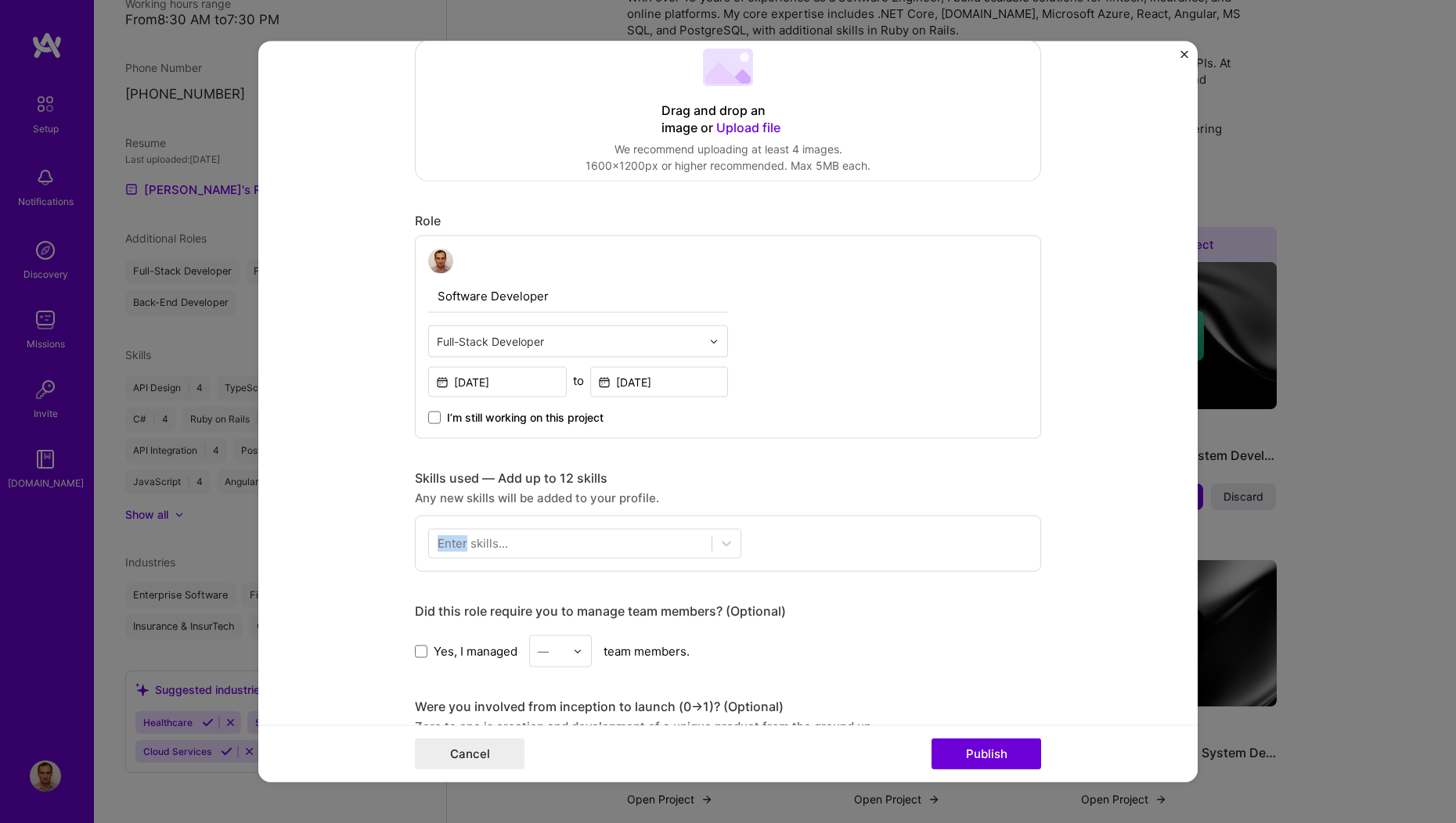
click at [438, 543] on div "Enter skills..." at bounding box center [473, 543] width 70 height 16
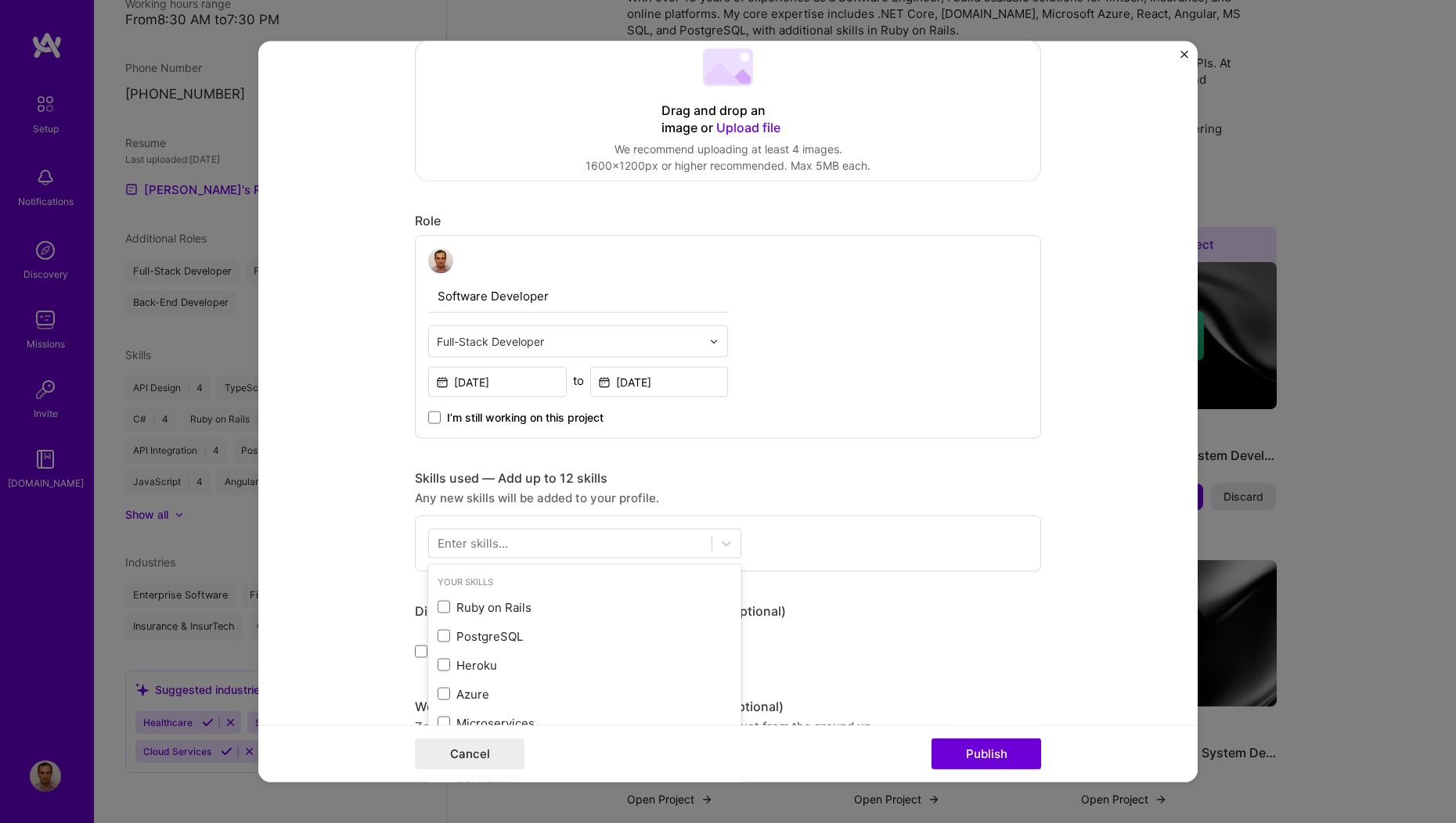
click at [438, 545] on div "Enter skills..." at bounding box center [473, 543] width 70 height 16
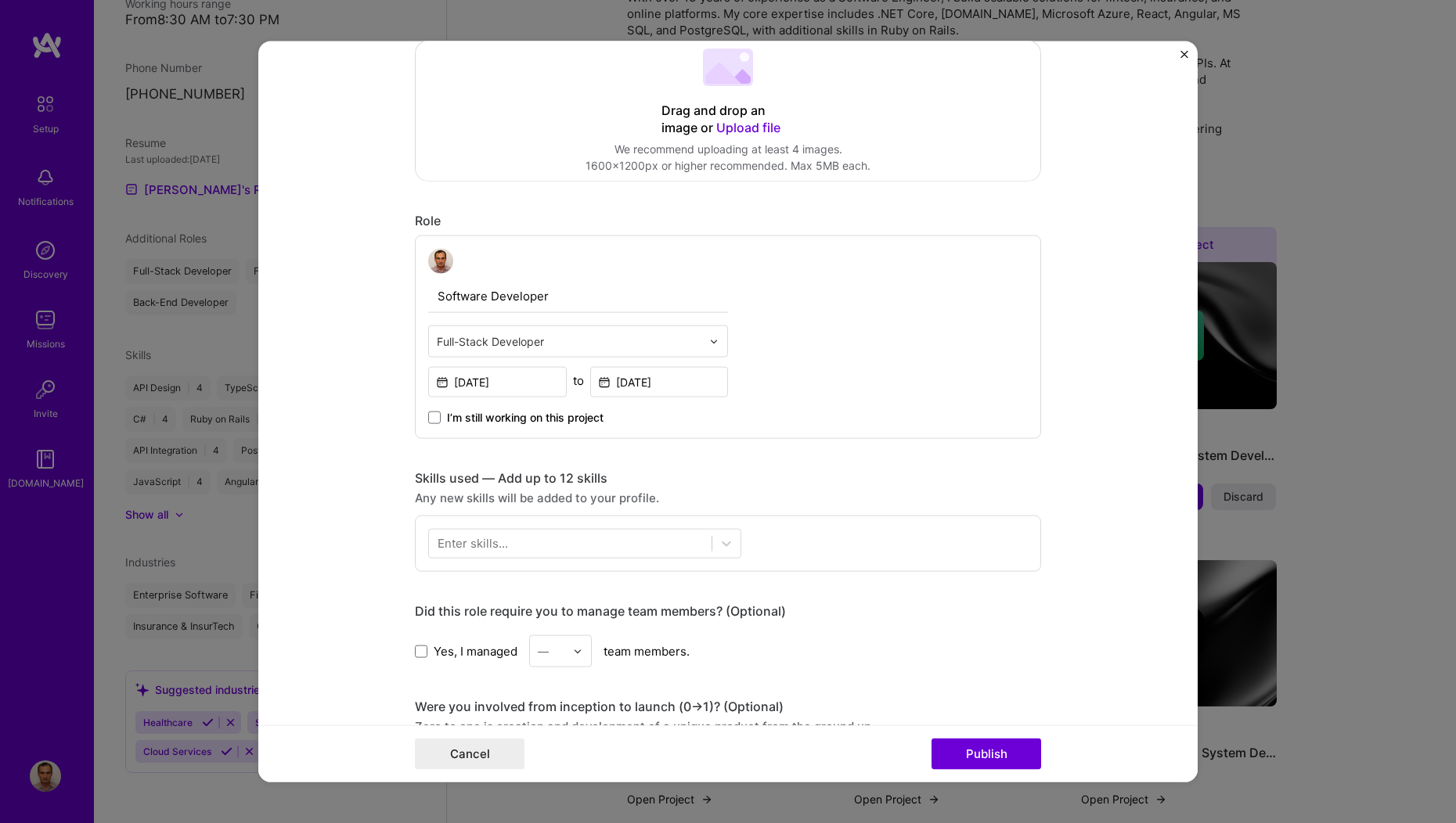
click at [438, 543] on div "Enter skills..." at bounding box center [473, 543] width 70 height 16
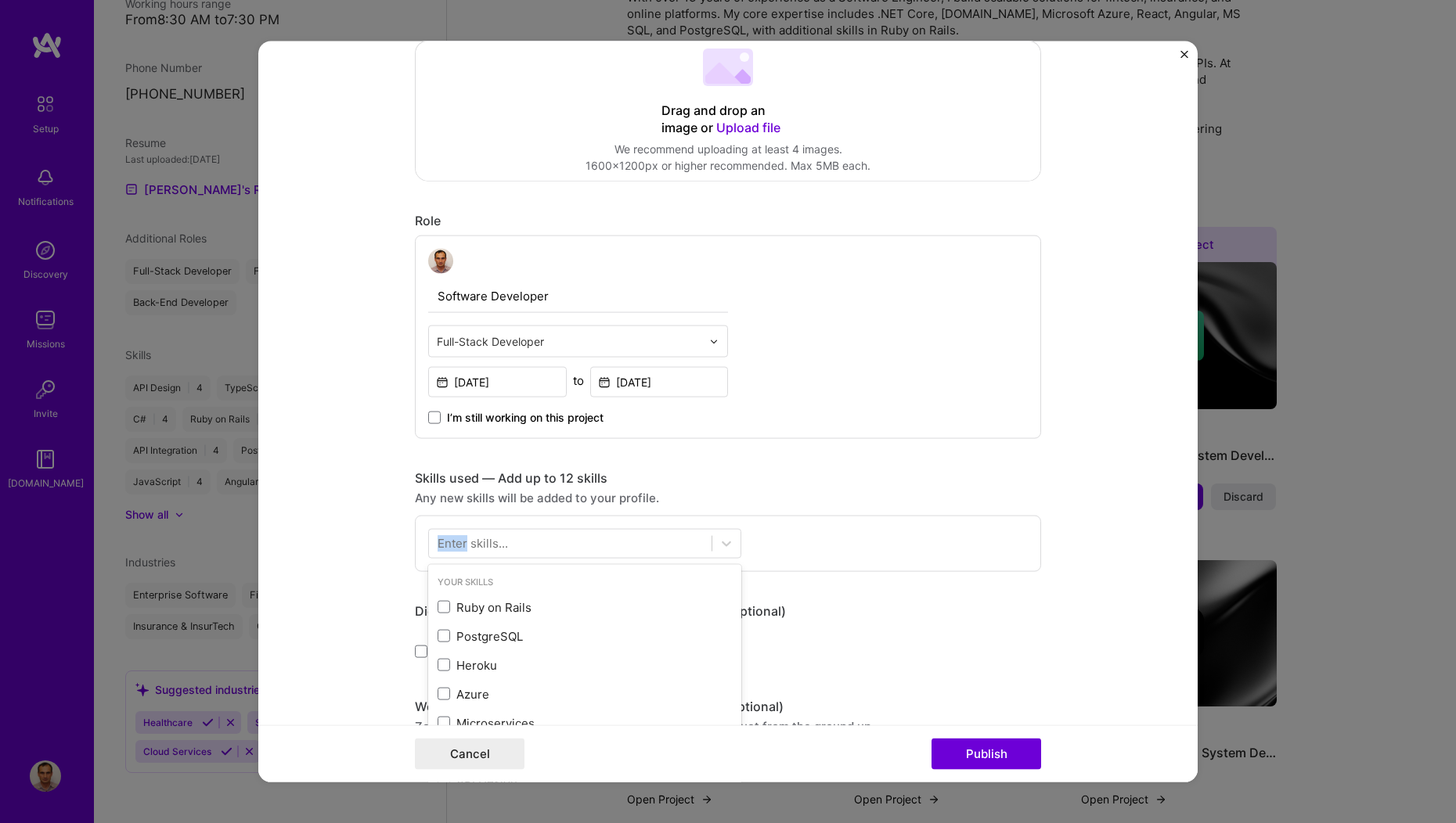
click at [438, 543] on div "Enter skills..." at bounding box center [473, 543] width 70 height 16
click at [429, 540] on div at bounding box center [570, 543] width 283 height 25
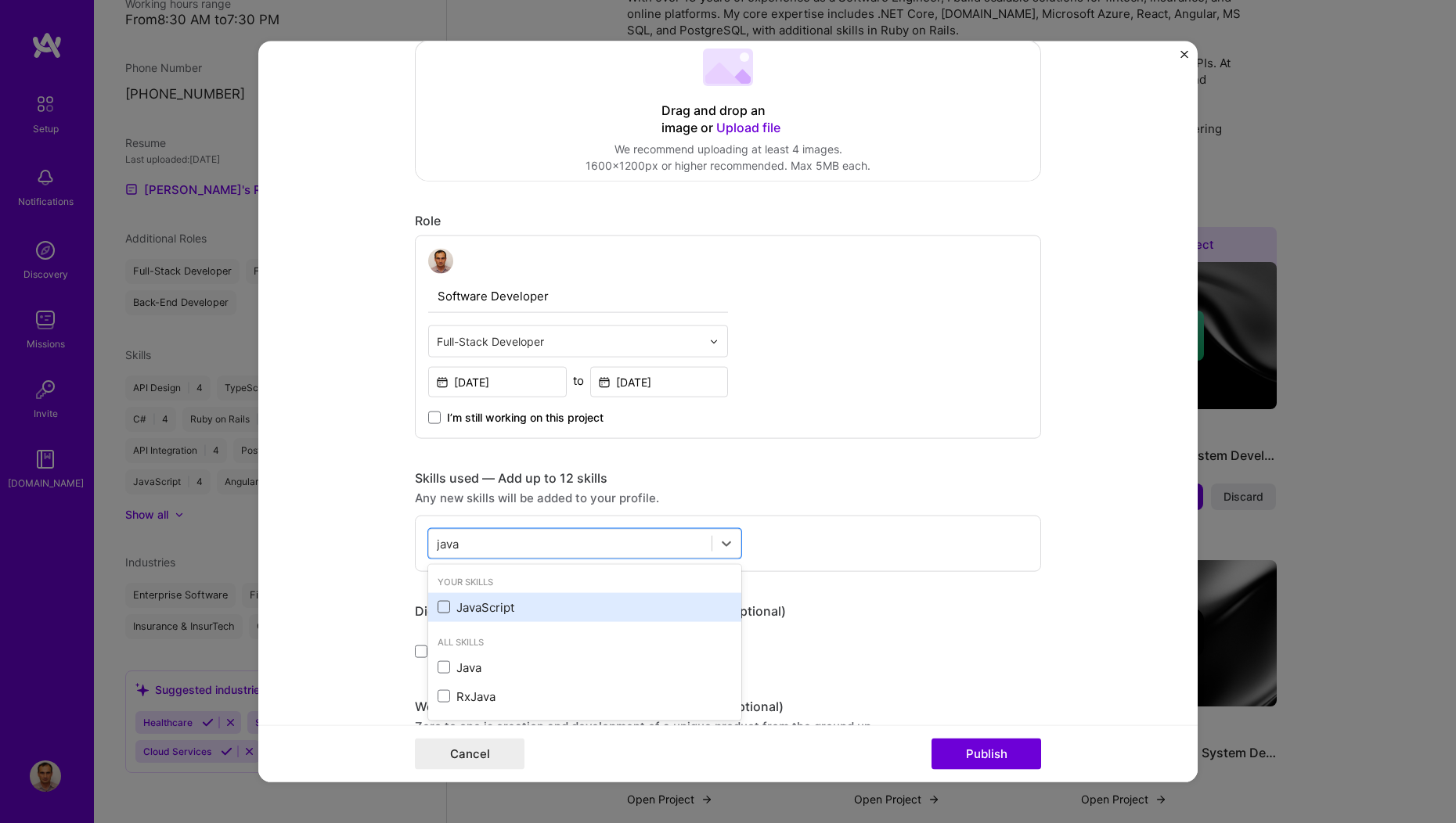
click at [438, 609] on span at bounding box center [444, 607] width 12 height 12
click at [0, 0] on input "checkbox" at bounding box center [0, 0] width 0 height 0
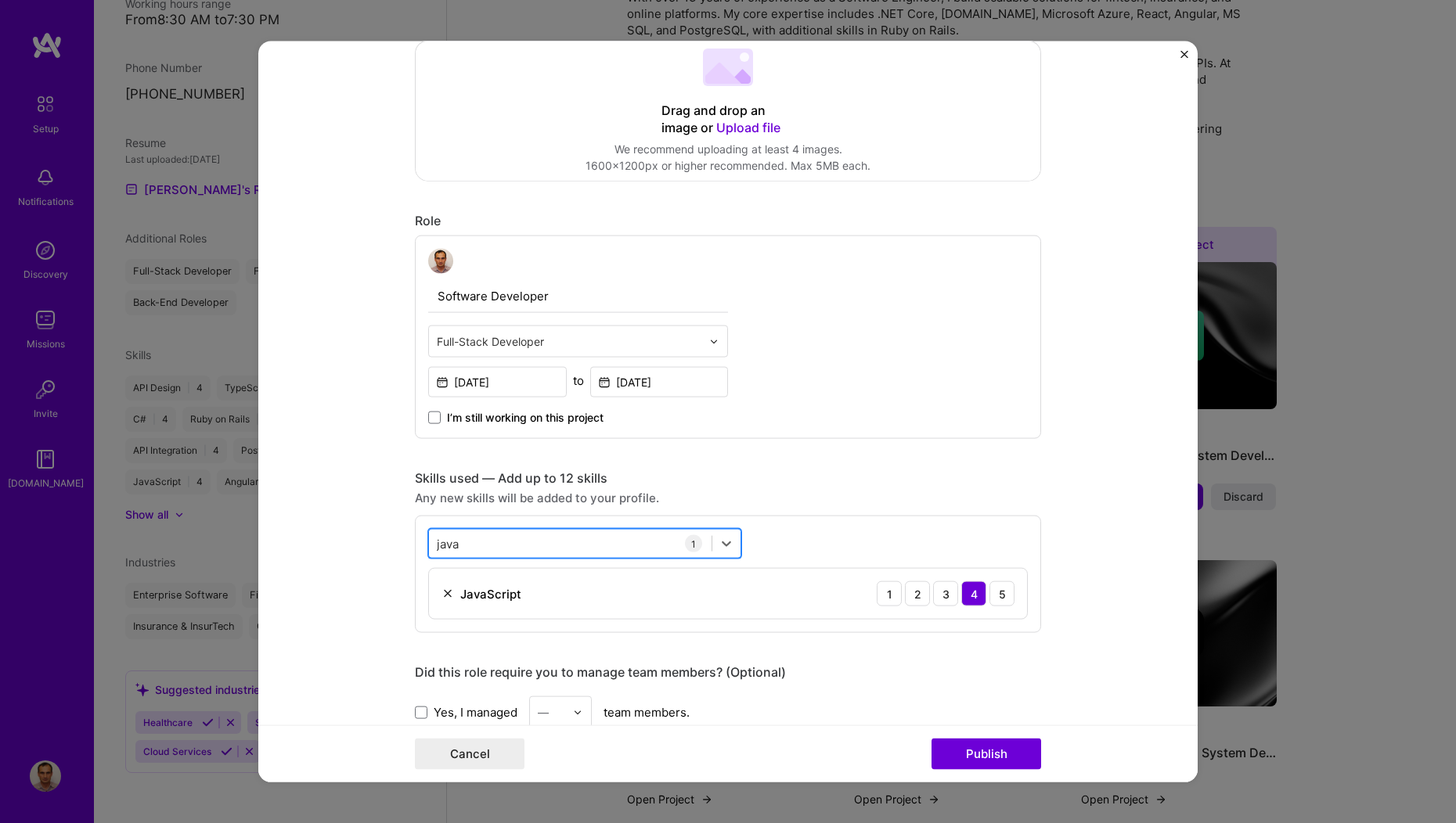
drag, startPoint x: 454, startPoint y: 541, endPoint x: 433, endPoint y: 540, distance: 21.0
click at [433, 540] on div "java java" at bounding box center [570, 543] width 283 height 25
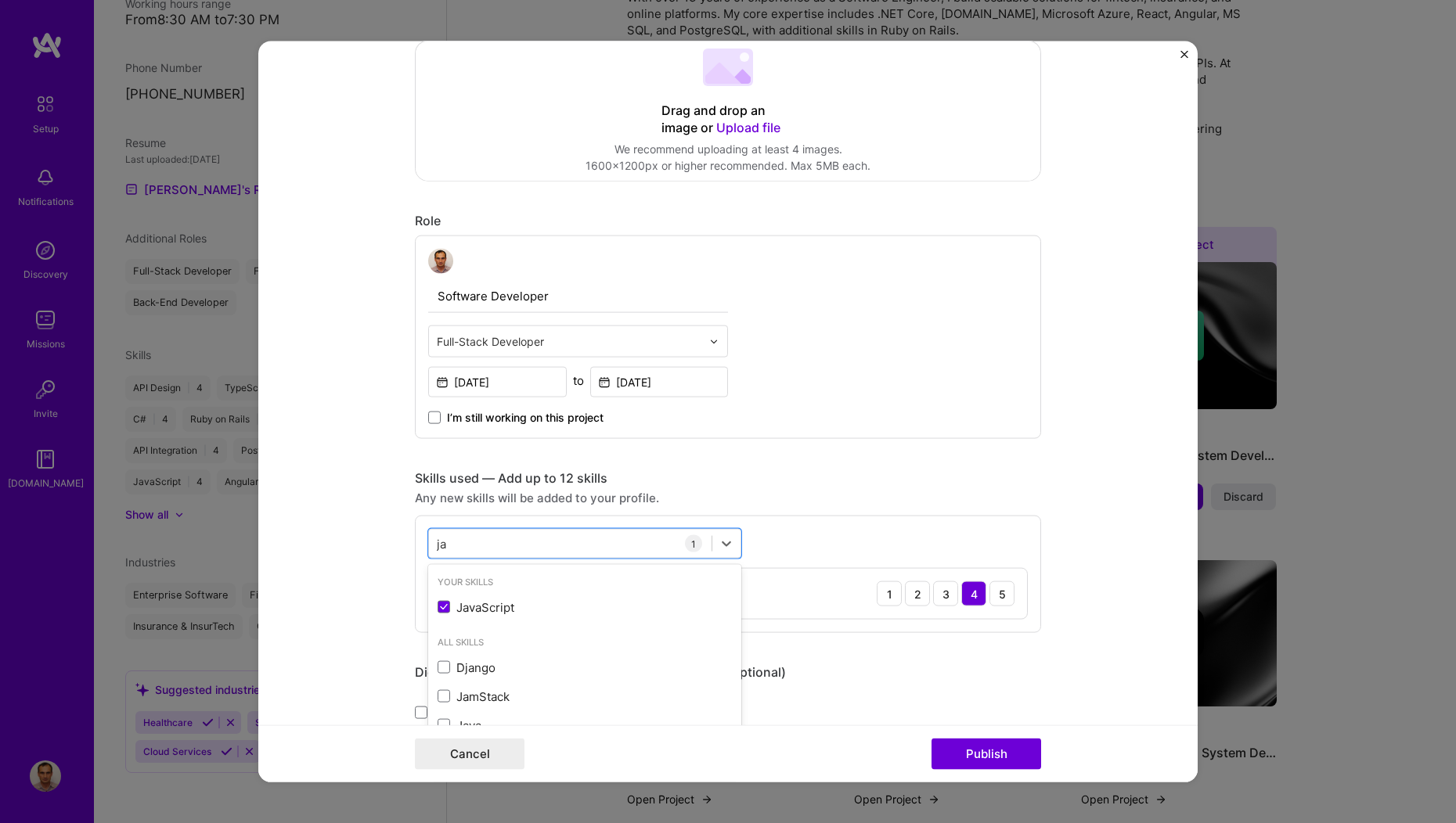
type input "j"
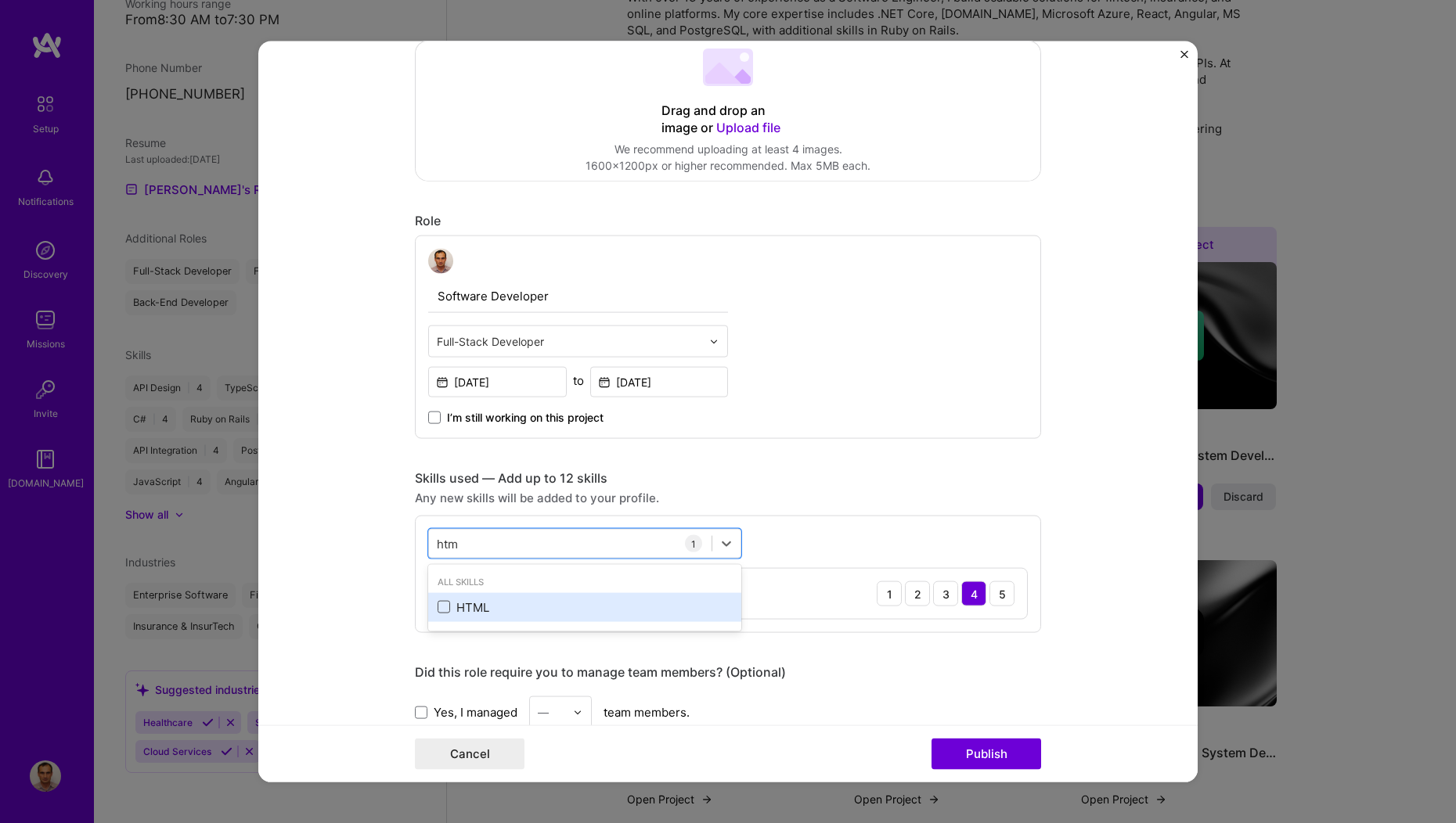
click at [438, 607] on span at bounding box center [444, 607] width 12 height 12
click at [0, 0] on input "checkbox" at bounding box center [0, 0] width 0 height 0
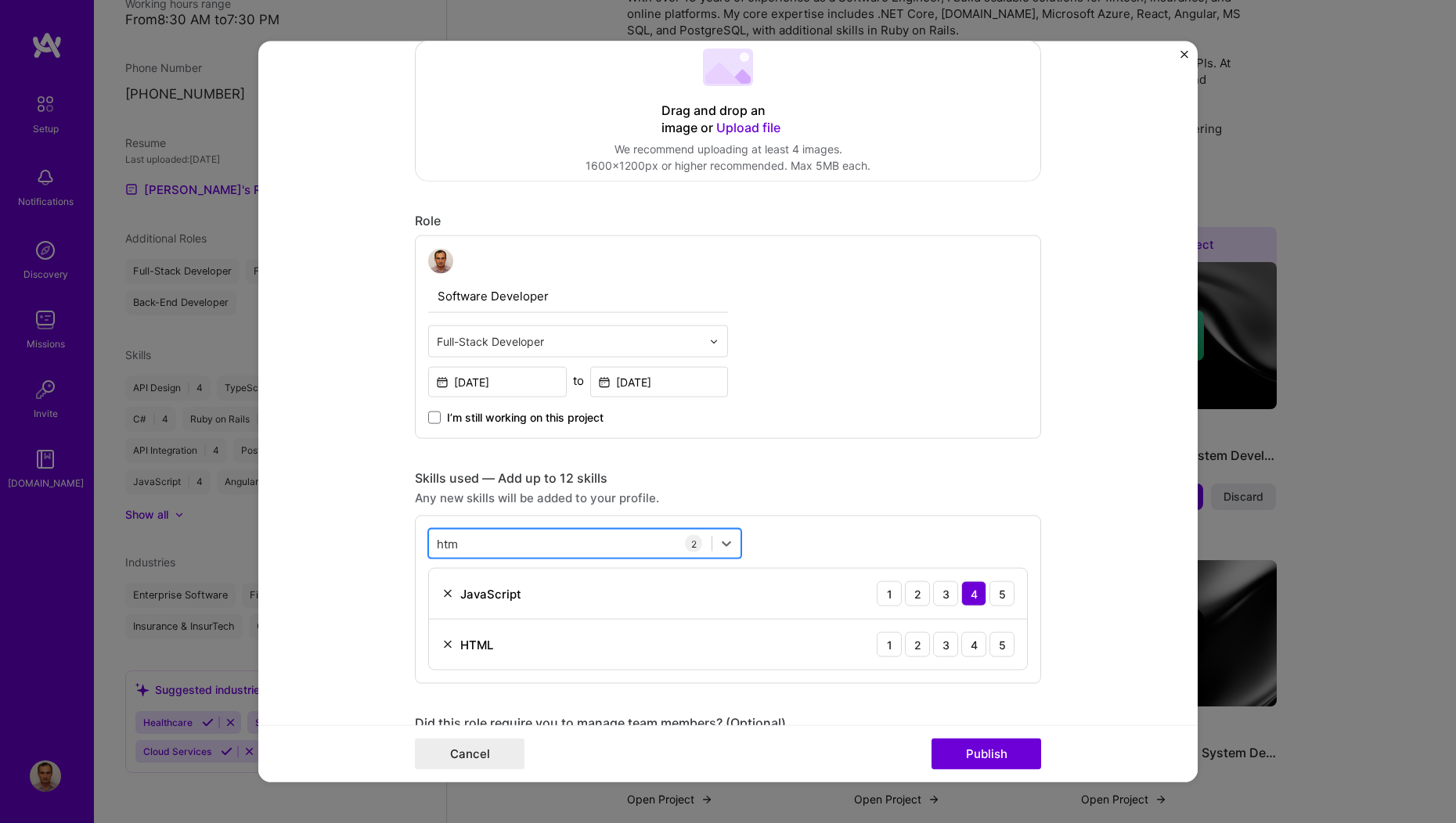
drag, startPoint x: 454, startPoint y: 546, endPoint x: 430, endPoint y: 543, distance: 24.2
click at [430, 543] on div "htm htm" at bounding box center [570, 543] width 283 height 25
type input "h"
click at [438, 609] on span at bounding box center [444, 607] width 12 height 12
click at [0, 0] on input "checkbox" at bounding box center [0, 0] width 0 height 0
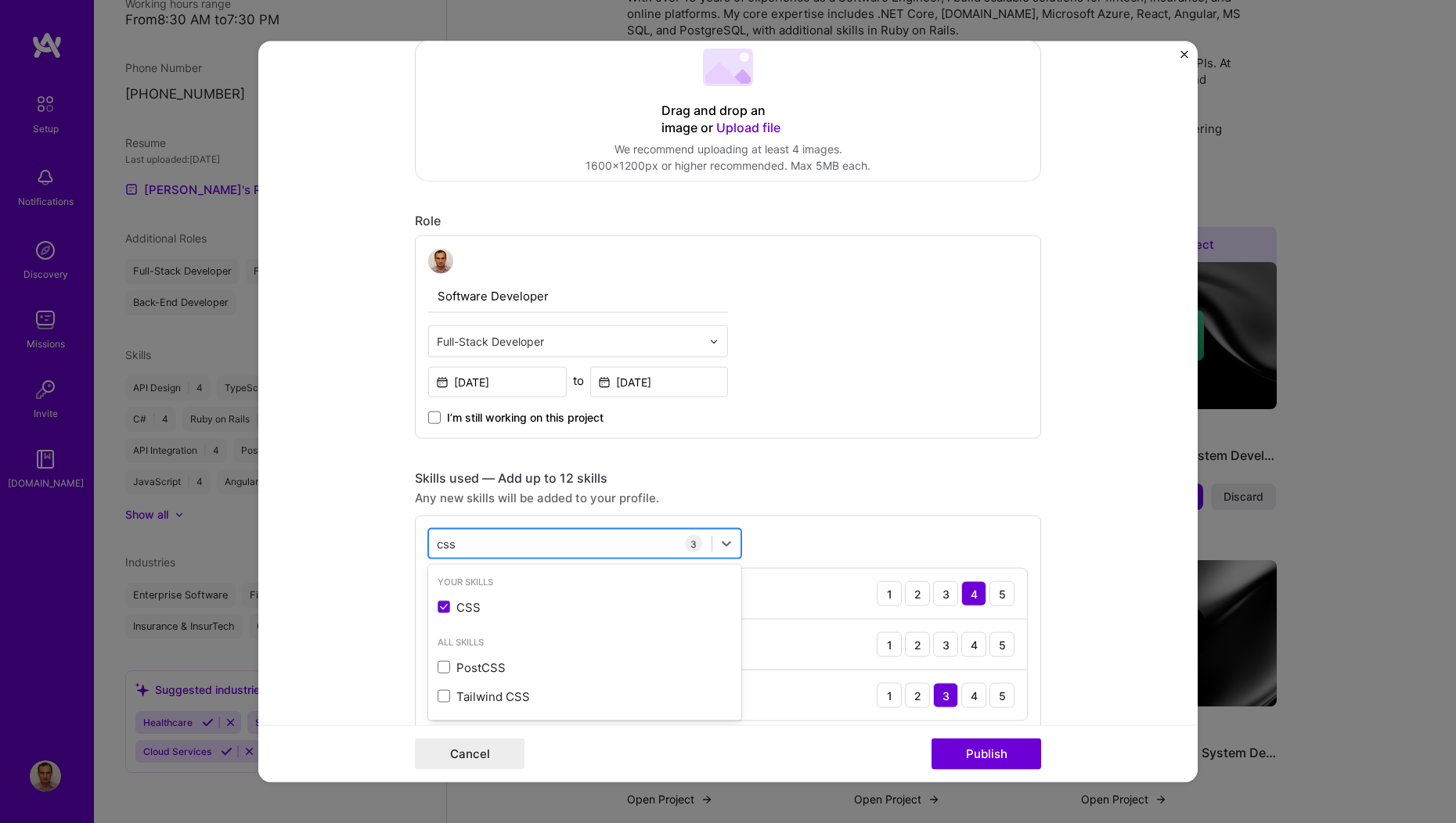
click at [452, 544] on div "css css" at bounding box center [570, 543] width 283 height 25
type input "c"
click at [438, 634] on span at bounding box center [444, 635] width 12 height 12
click at [0, 0] on input "checkbox" at bounding box center [0, 0] width 0 height 0
click at [438, 609] on span at bounding box center [444, 607] width 12 height 12
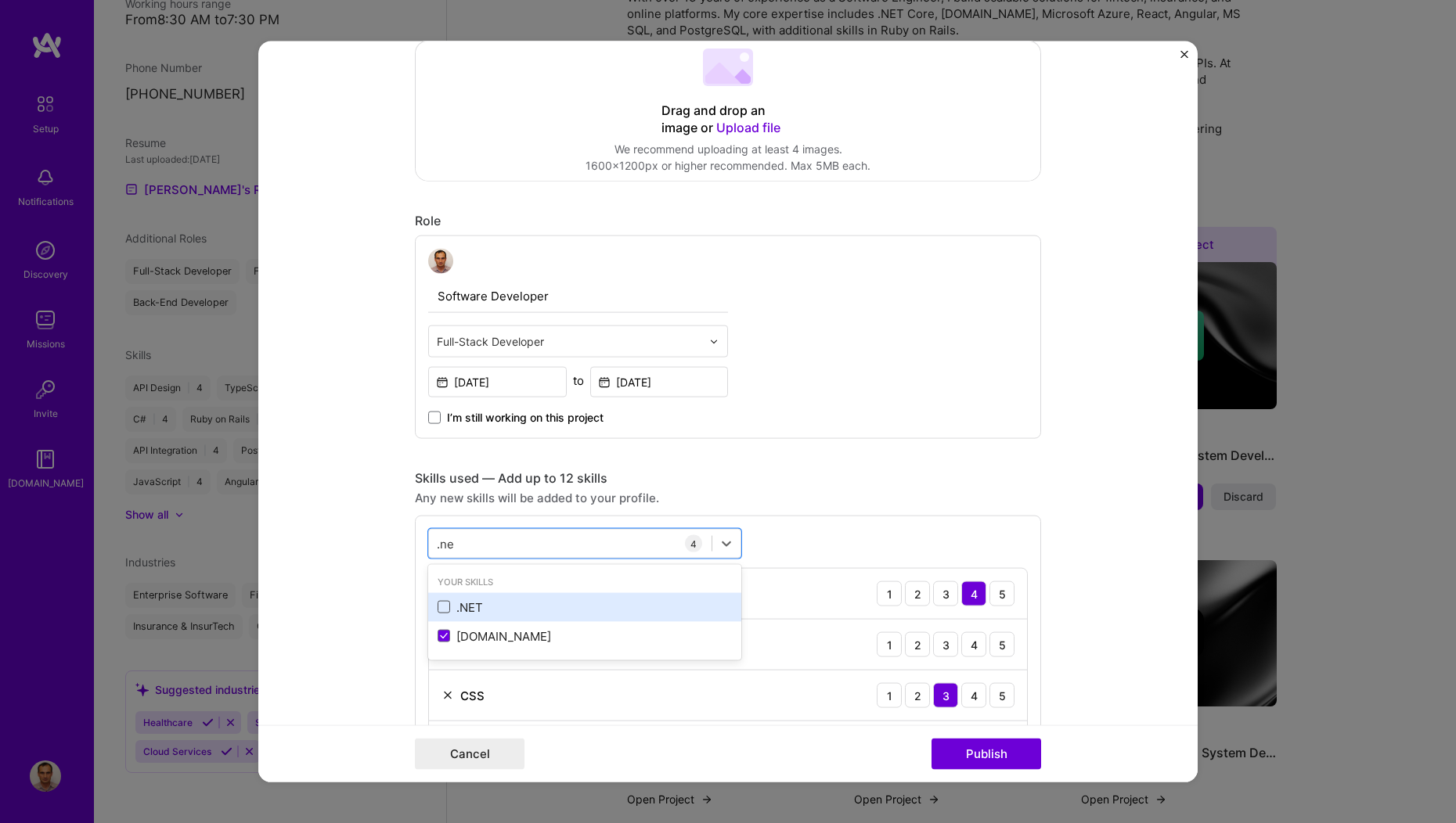
click at [0, 0] on input "checkbox" at bounding box center [0, 0] width 0 height 0
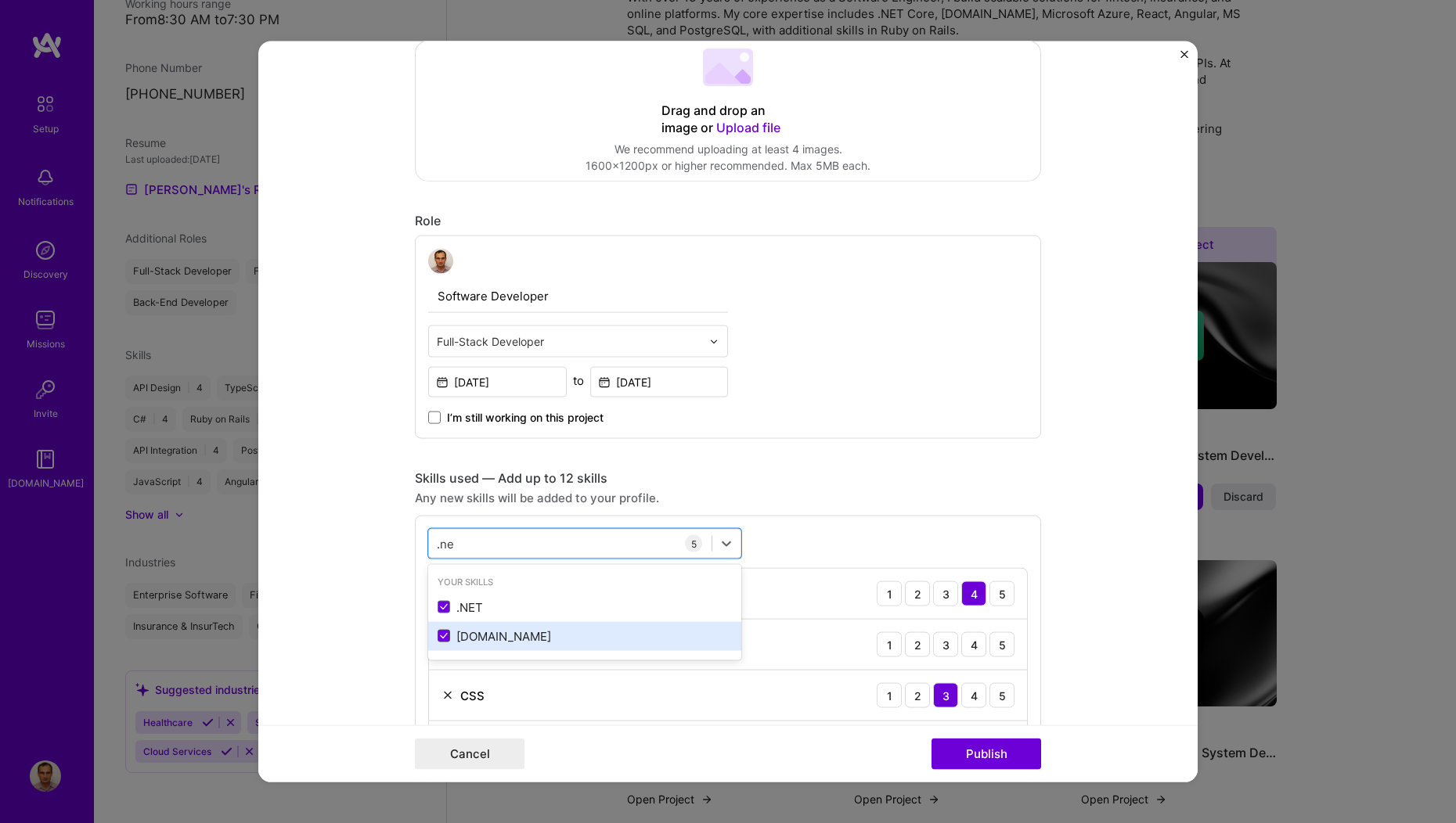
click at [440, 636] on icon at bounding box center [444, 636] width 8 height 7
click at [0, 0] on input "checkbox" at bounding box center [0, 0] width 0 height 0
click at [438, 638] on span at bounding box center [444, 635] width 12 height 12
click at [0, 0] on input "checkbox" at bounding box center [0, 0] width 0 height 0
click at [442, 635] on span at bounding box center [444, 635] width 12 height 12
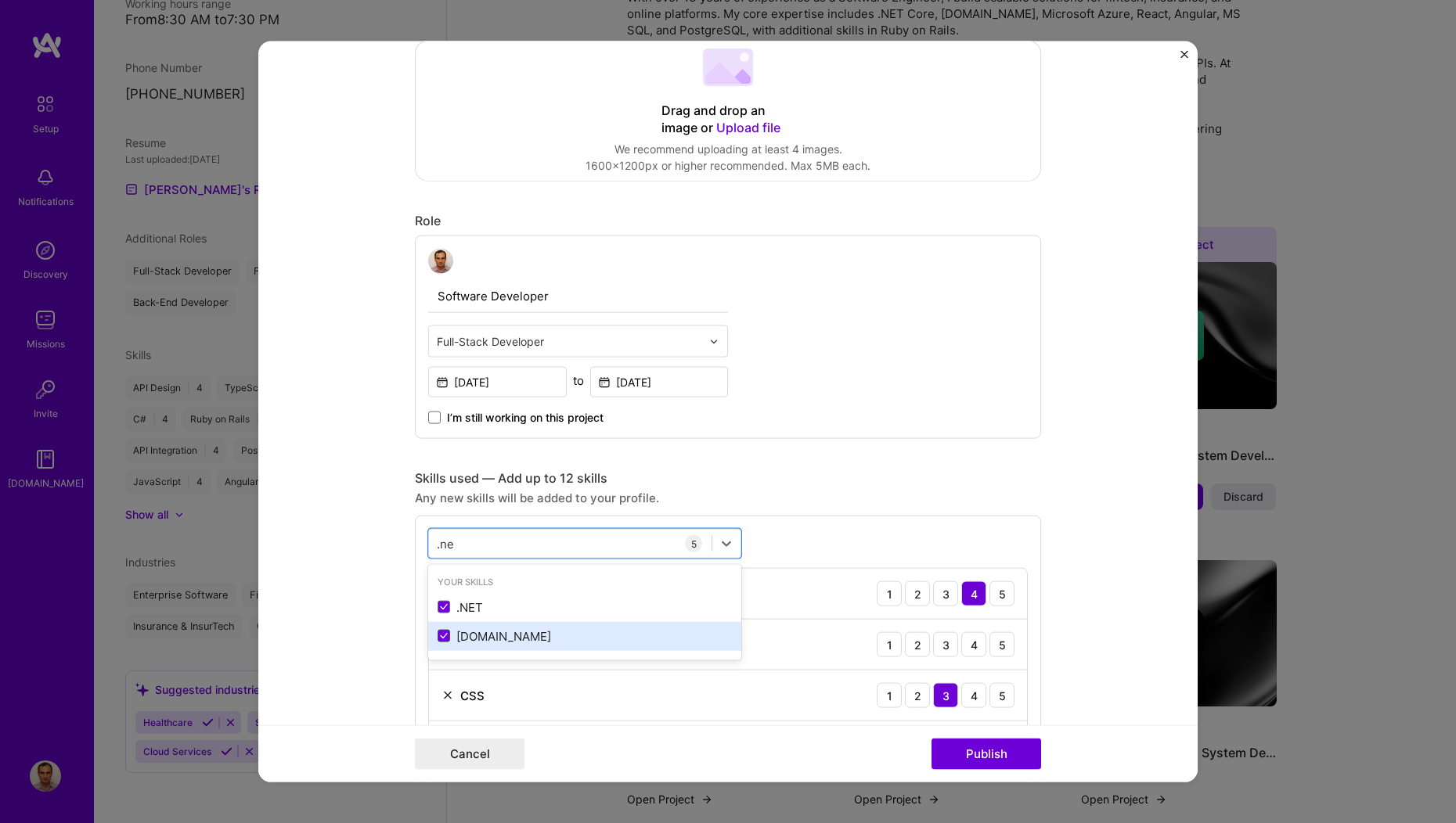
click at [0, 0] on input "checkbox" at bounding box center [0, 0] width 0 height 0
click at [439, 636] on span at bounding box center [444, 635] width 12 height 12
click at [0, 0] on input "checkbox" at bounding box center [0, 0] width 0 height 0
drag, startPoint x: 452, startPoint y: 544, endPoint x: 434, endPoint y: 542, distance: 18.1
click at [436, 541] on div ".ne .ne" at bounding box center [570, 543] width 283 height 25
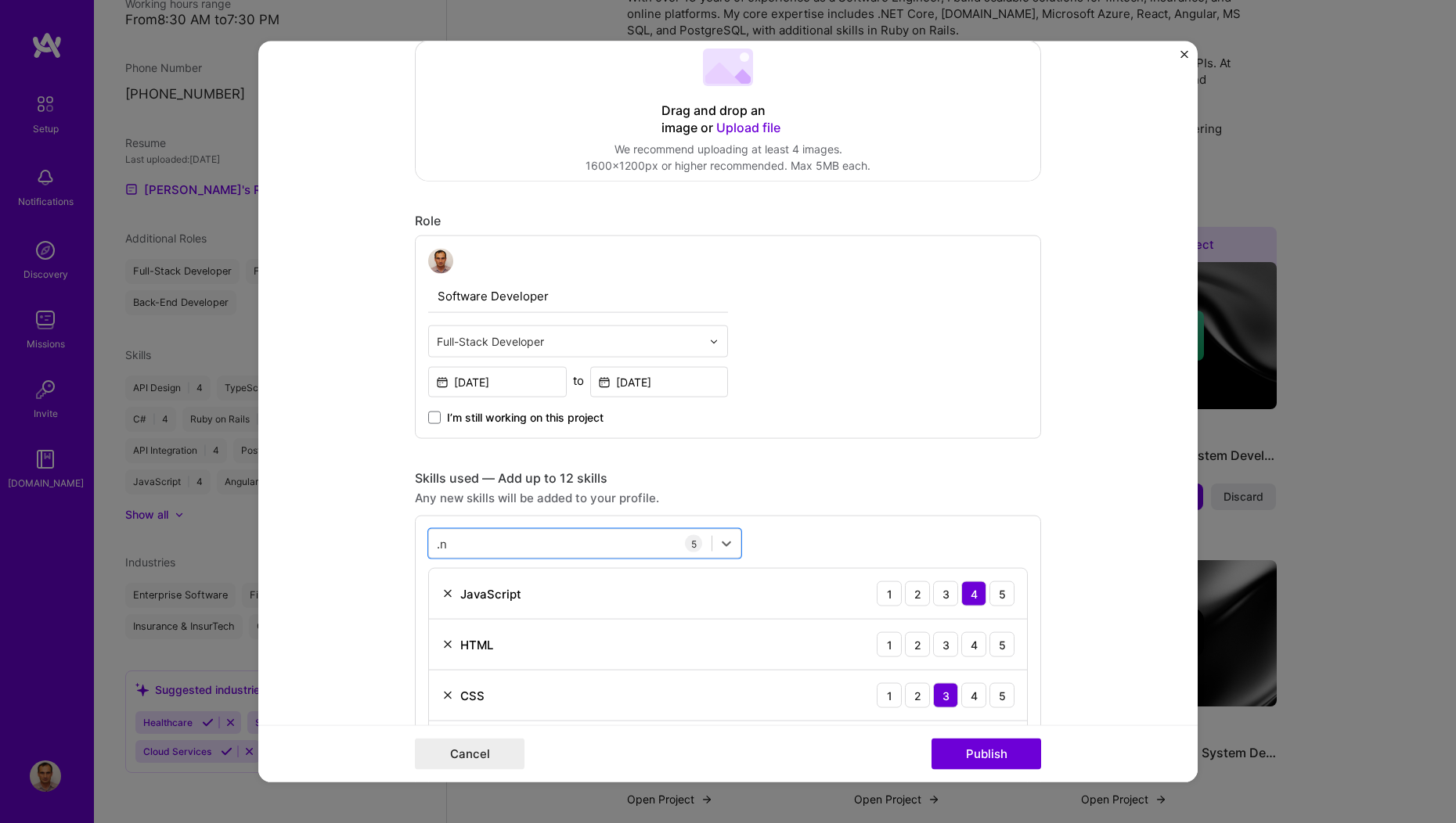
type input "."
click at [438, 635] on span at bounding box center [444, 635] width 12 height 12
click at [0, 0] on input "checkbox" at bounding box center [0, 0] width 0 height 0
click at [467, 533] on div "sql sql" at bounding box center [570, 543] width 283 height 25
type input "s"
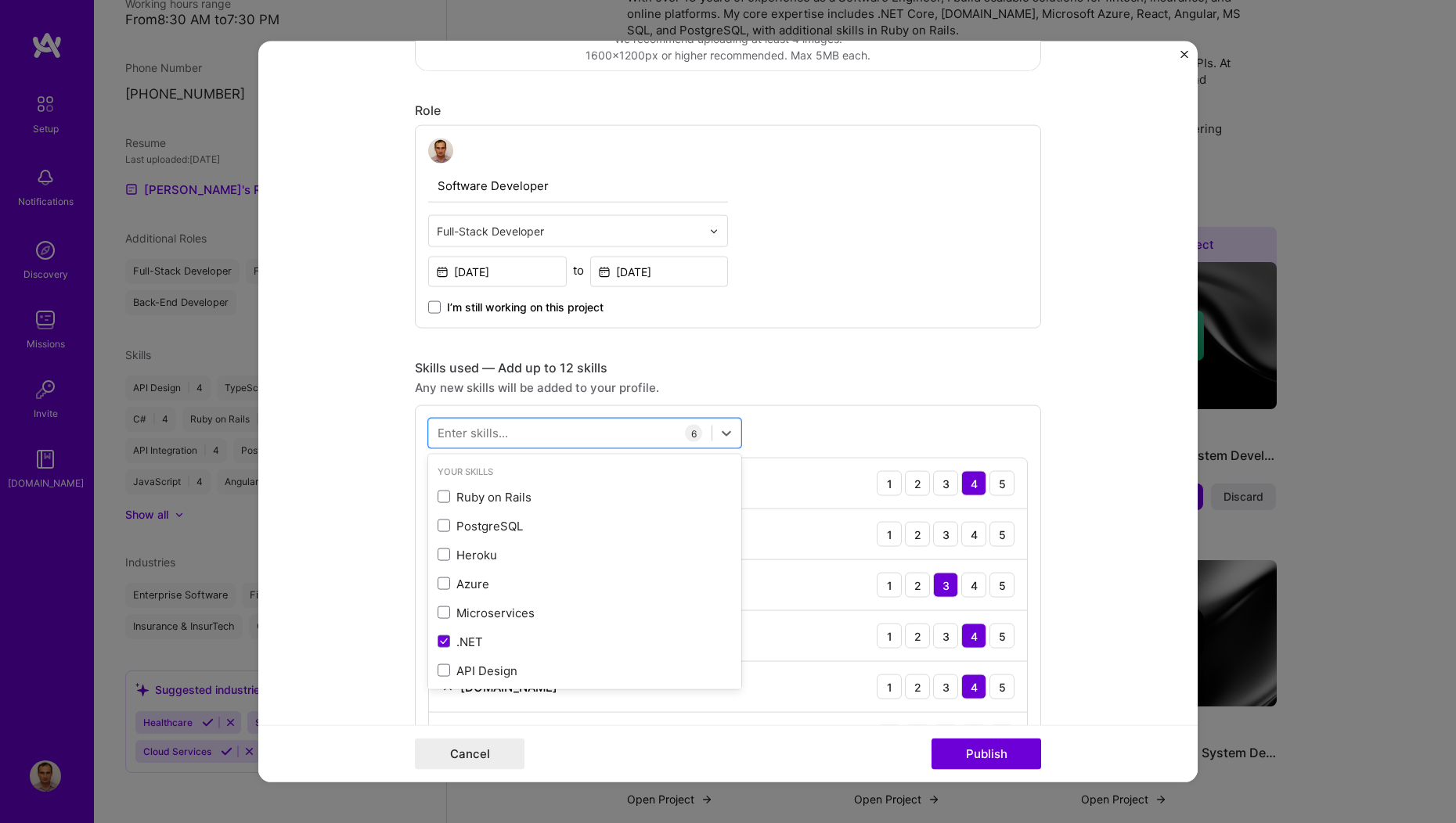
scroll to position [620, 0]
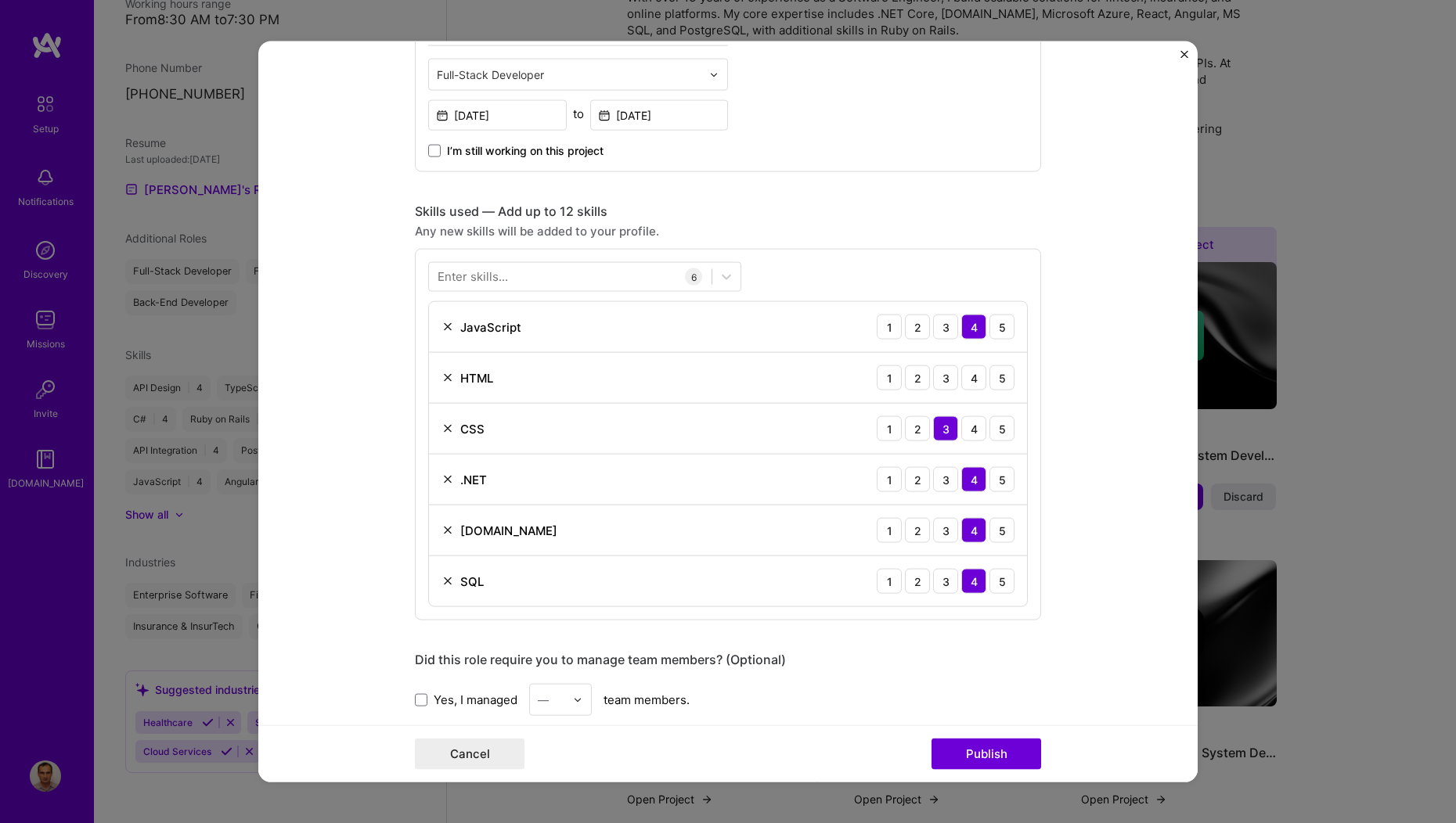
click at [340, 545] on form "Editing suggested project This project is suggested based on your LinkedIn, res…" at bounding box center [728, 412] width 939 height 741
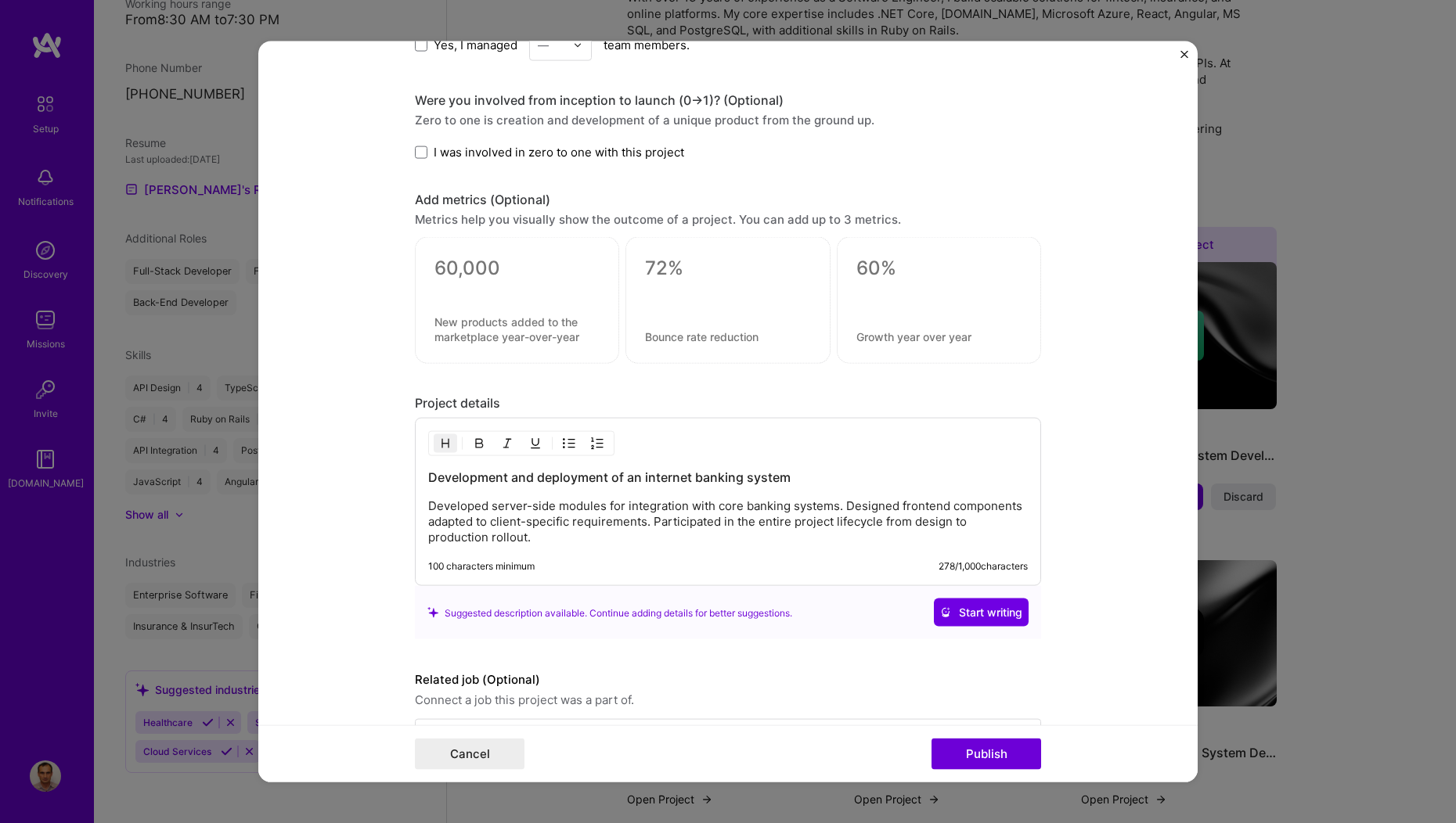
scroll to position [1294, 0]
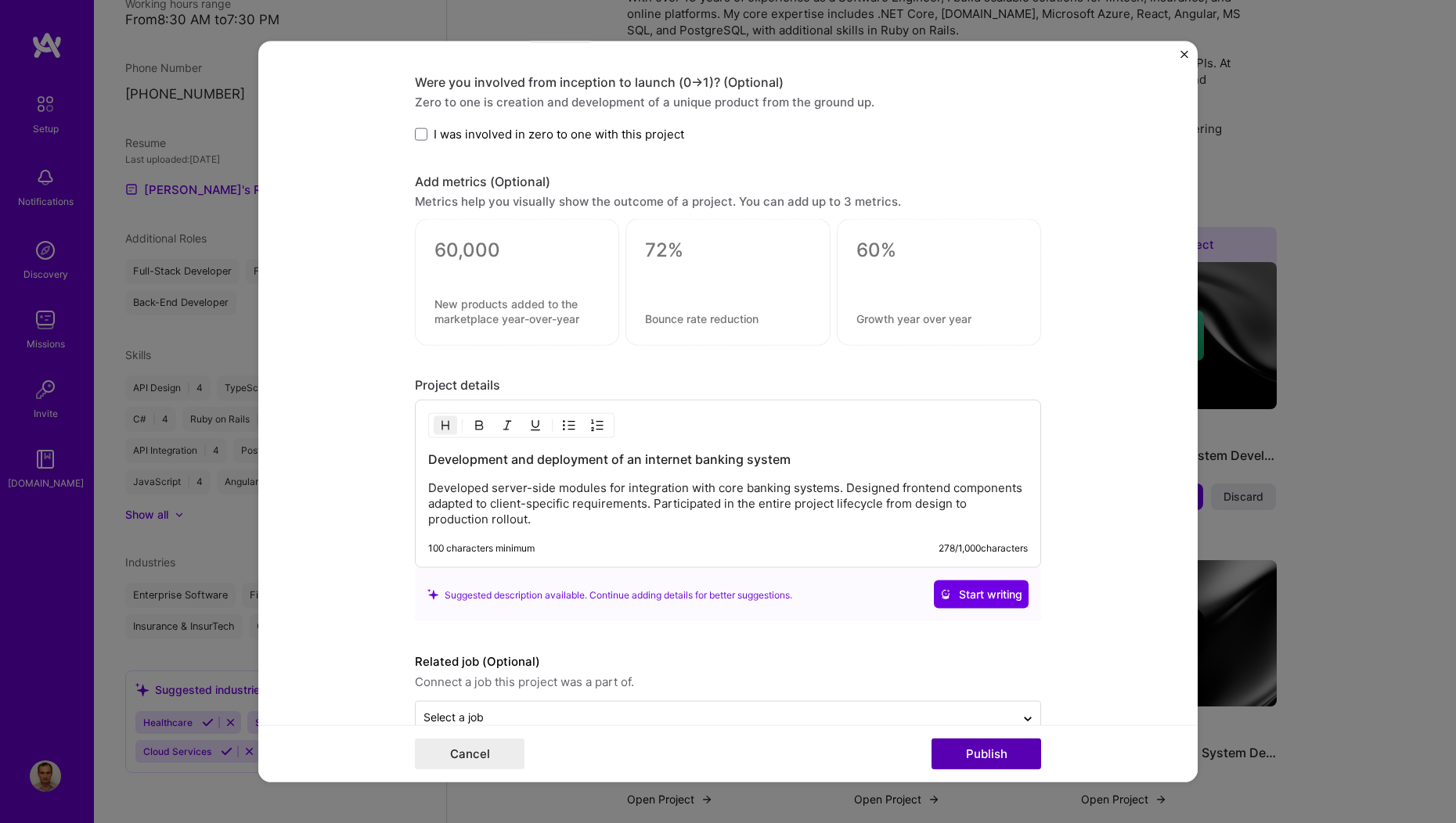
click at [992, 760] on button "Publish" at bounding box center [986, 753] width 110 height 31
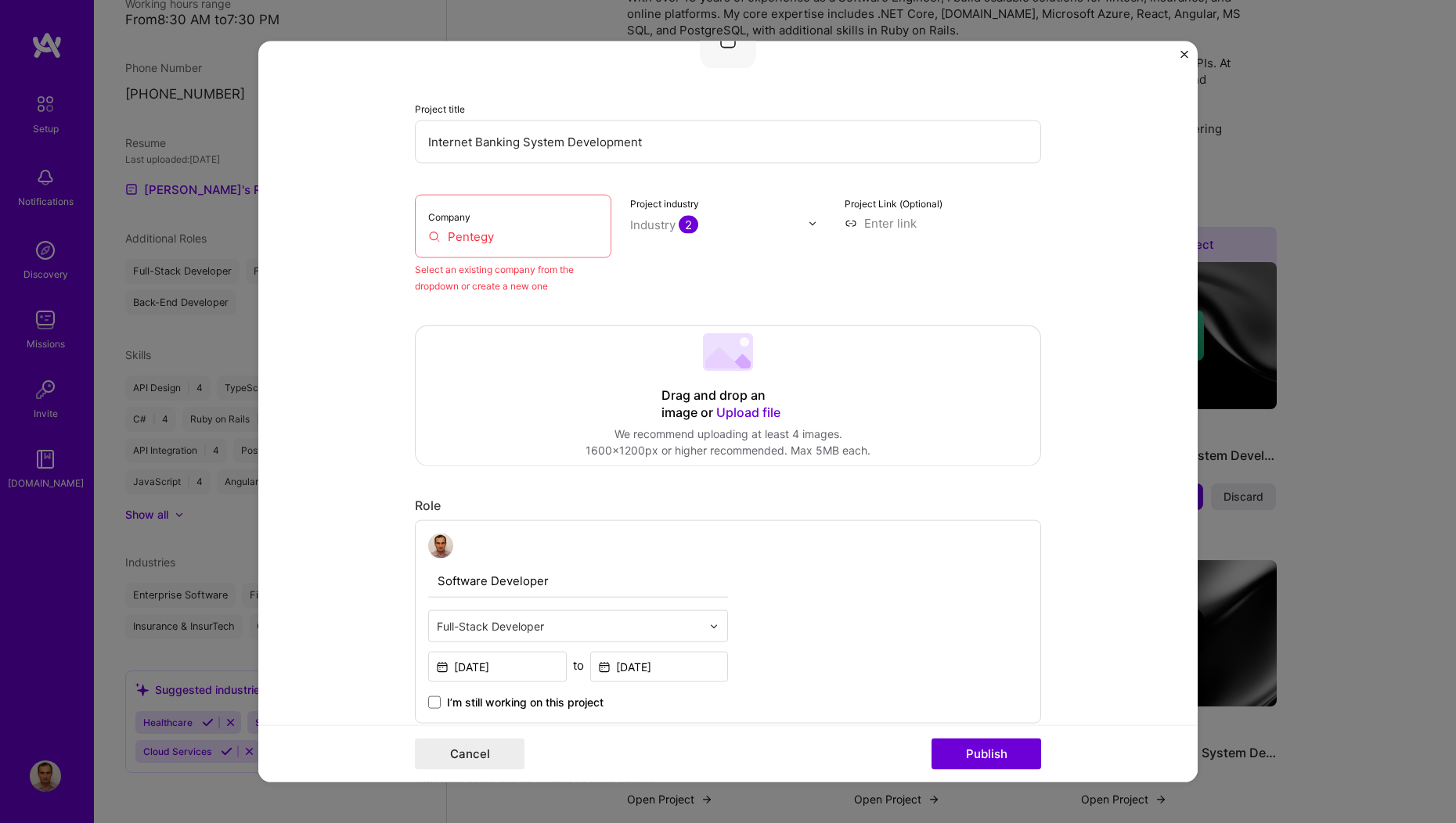
scroll to position [102, 0]
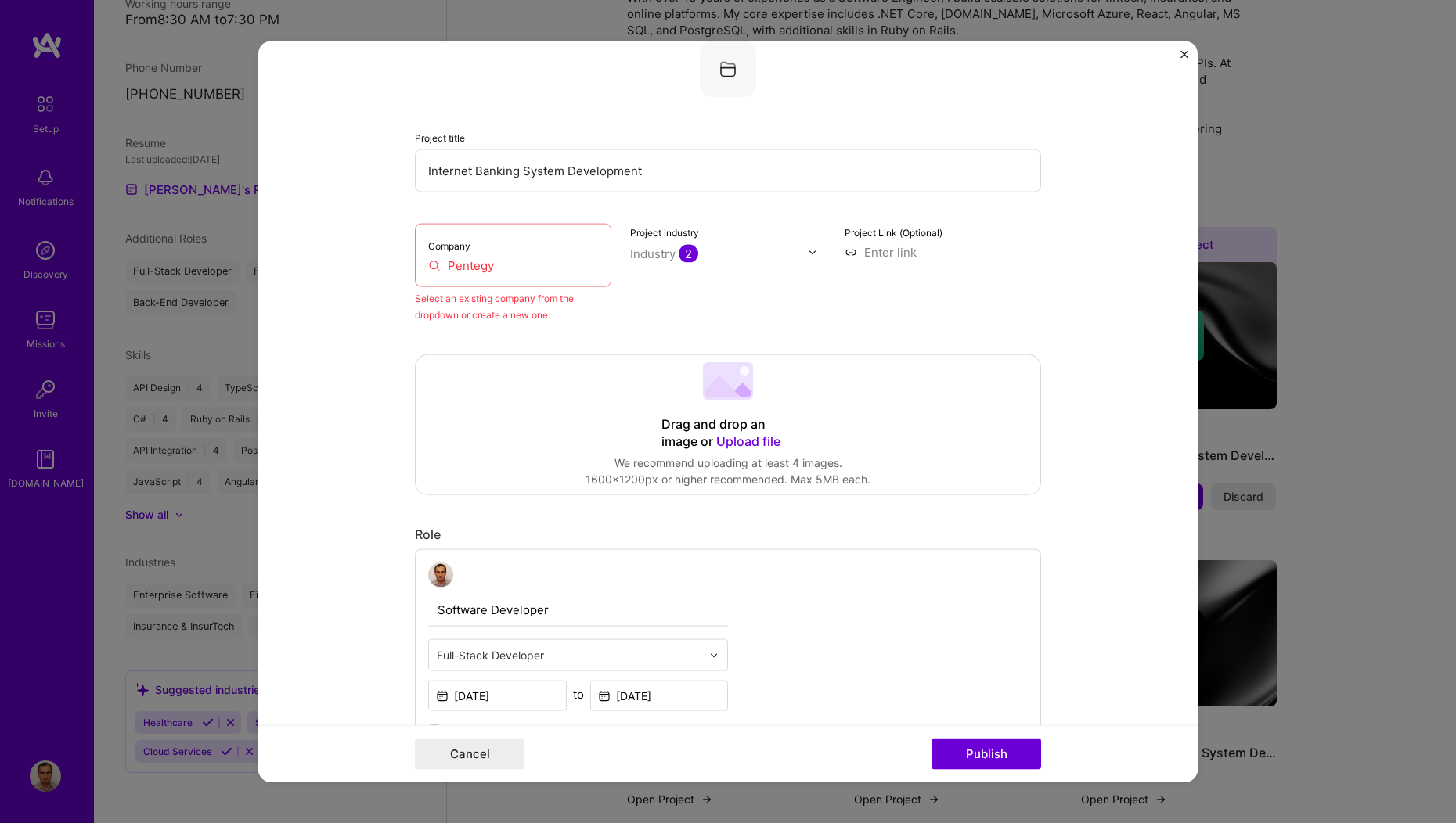
click at [466, 267] on input "Pentegy" at bounding box center [513, 265] width 170 height 16
click at [433, 264] on input "Pentegy" at bounding box center [513, 265] width 170 height 16
type input "p"
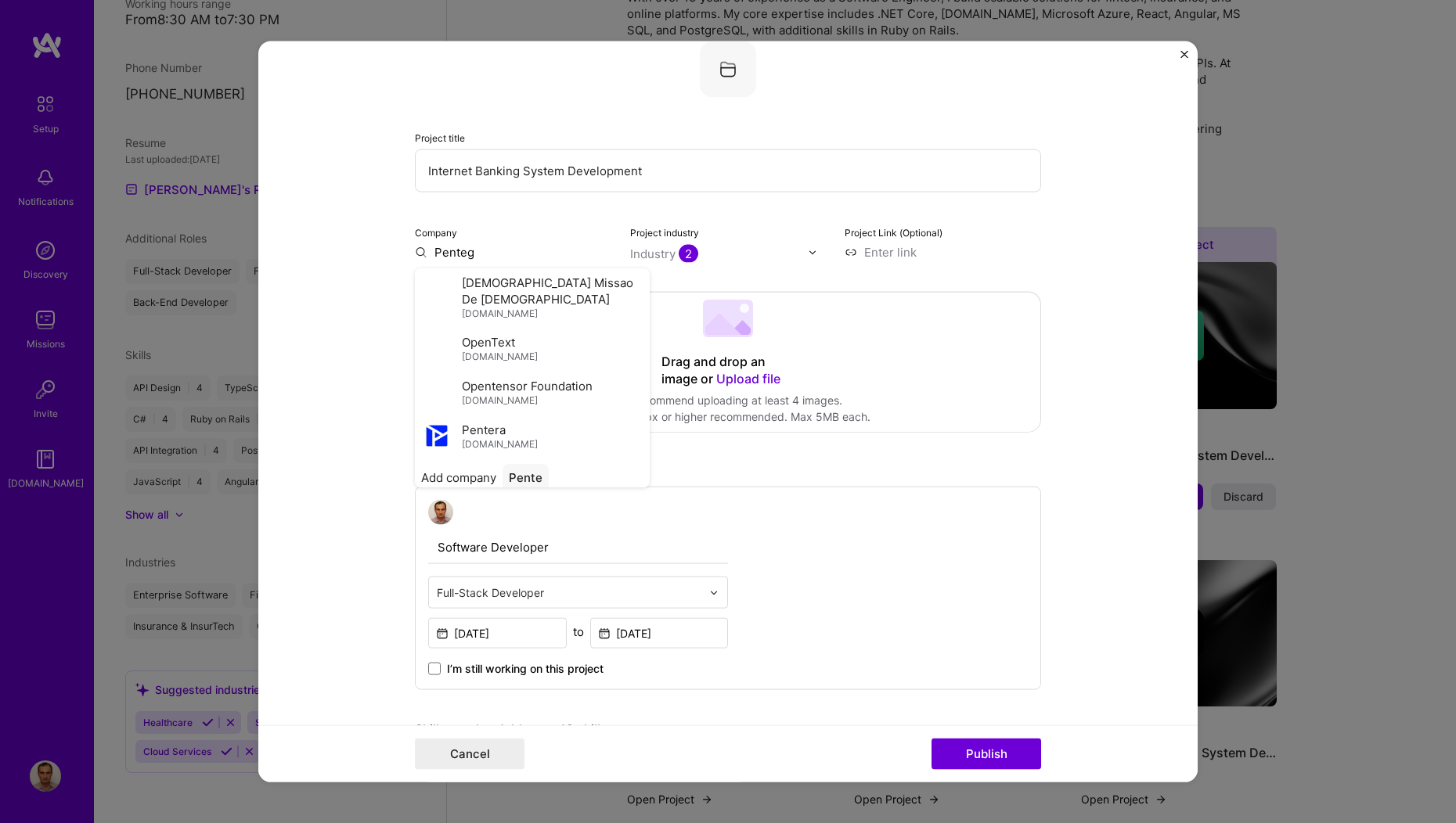
type input "Pentegy"
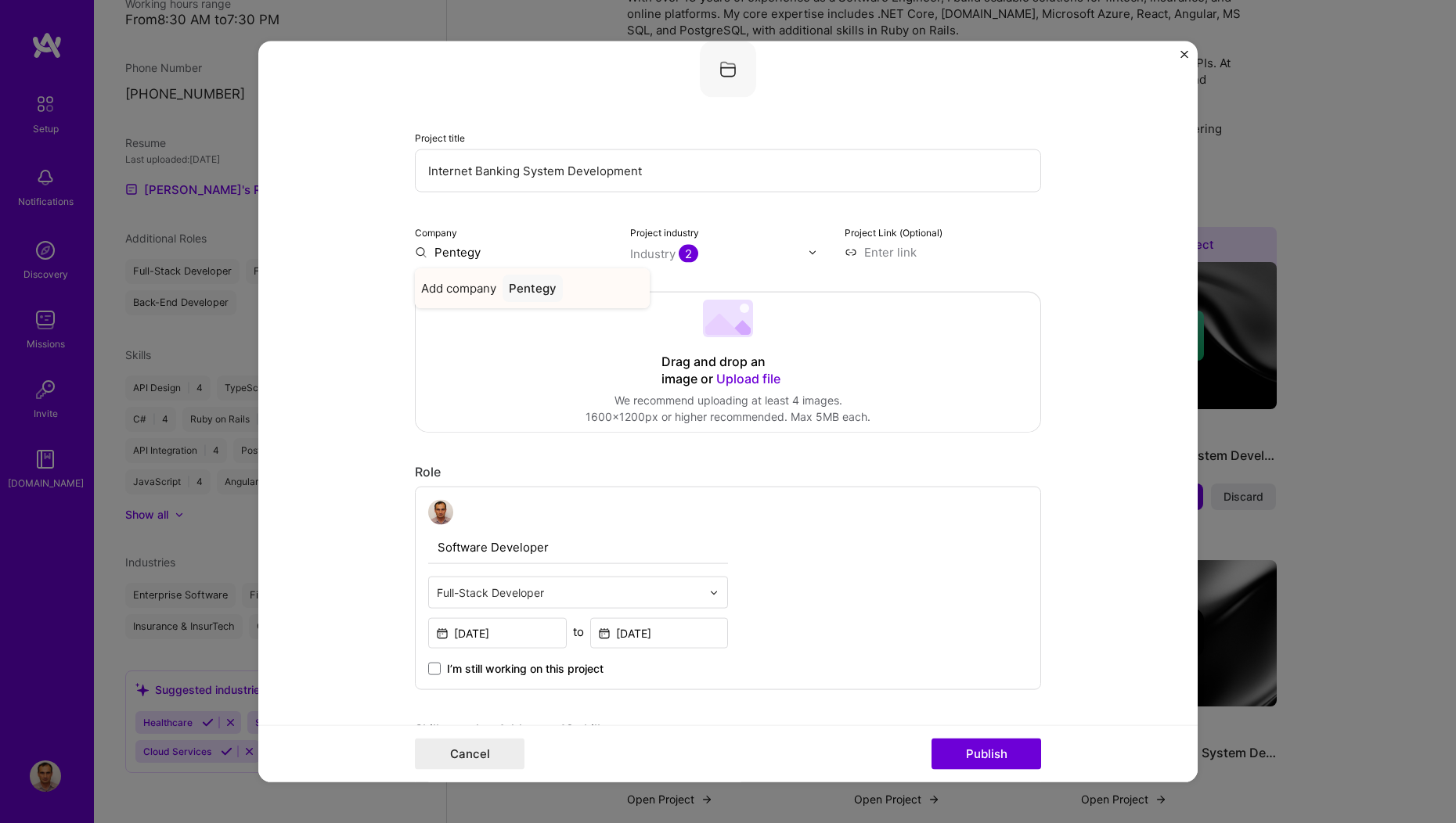
click at [515, 287] on div "Pentegy" at bounding box center [533, 287] width 60 height 27
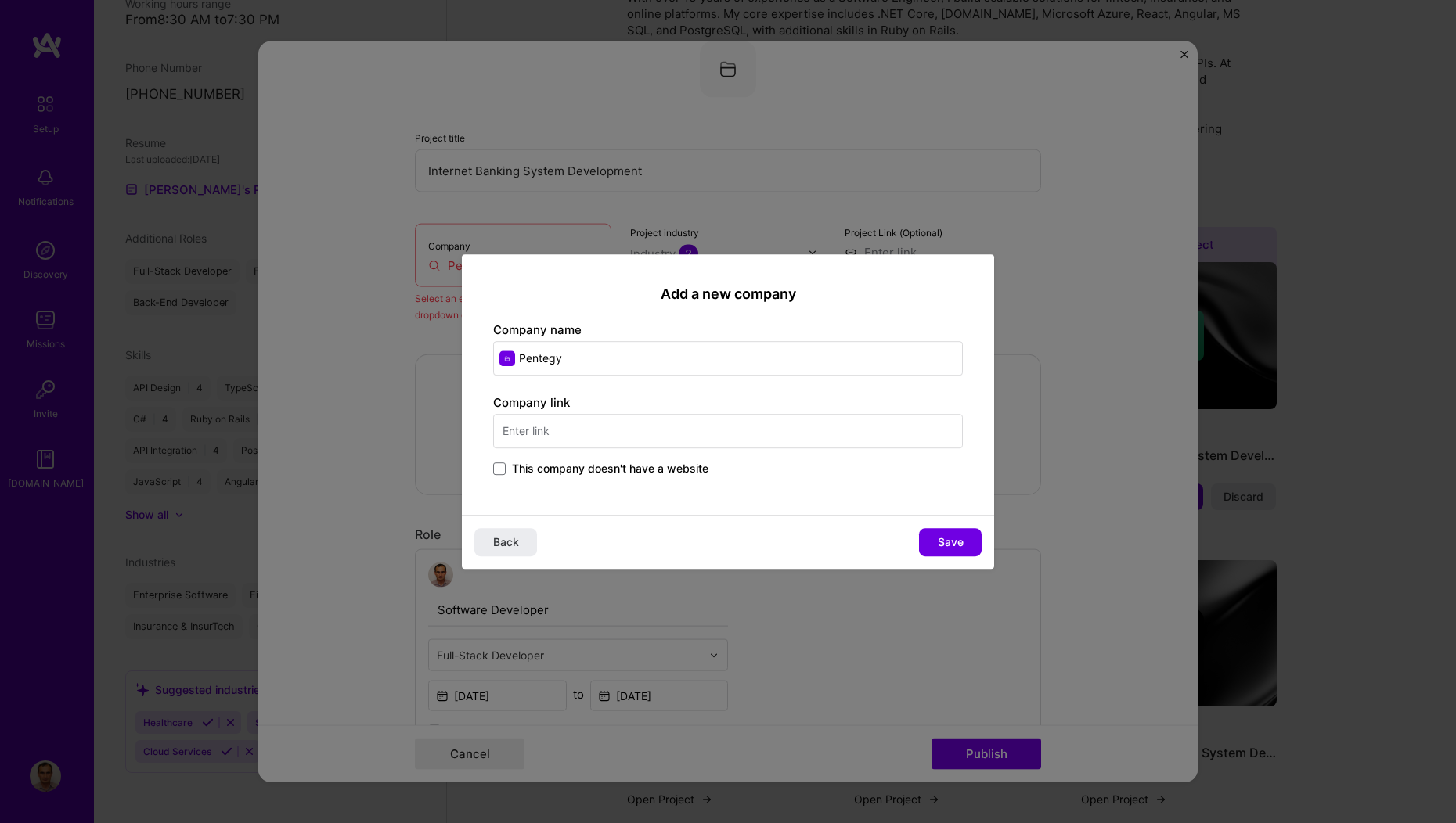
click at [551, 427] on input "text" at bounding box center [728, 431] width 470 height 35
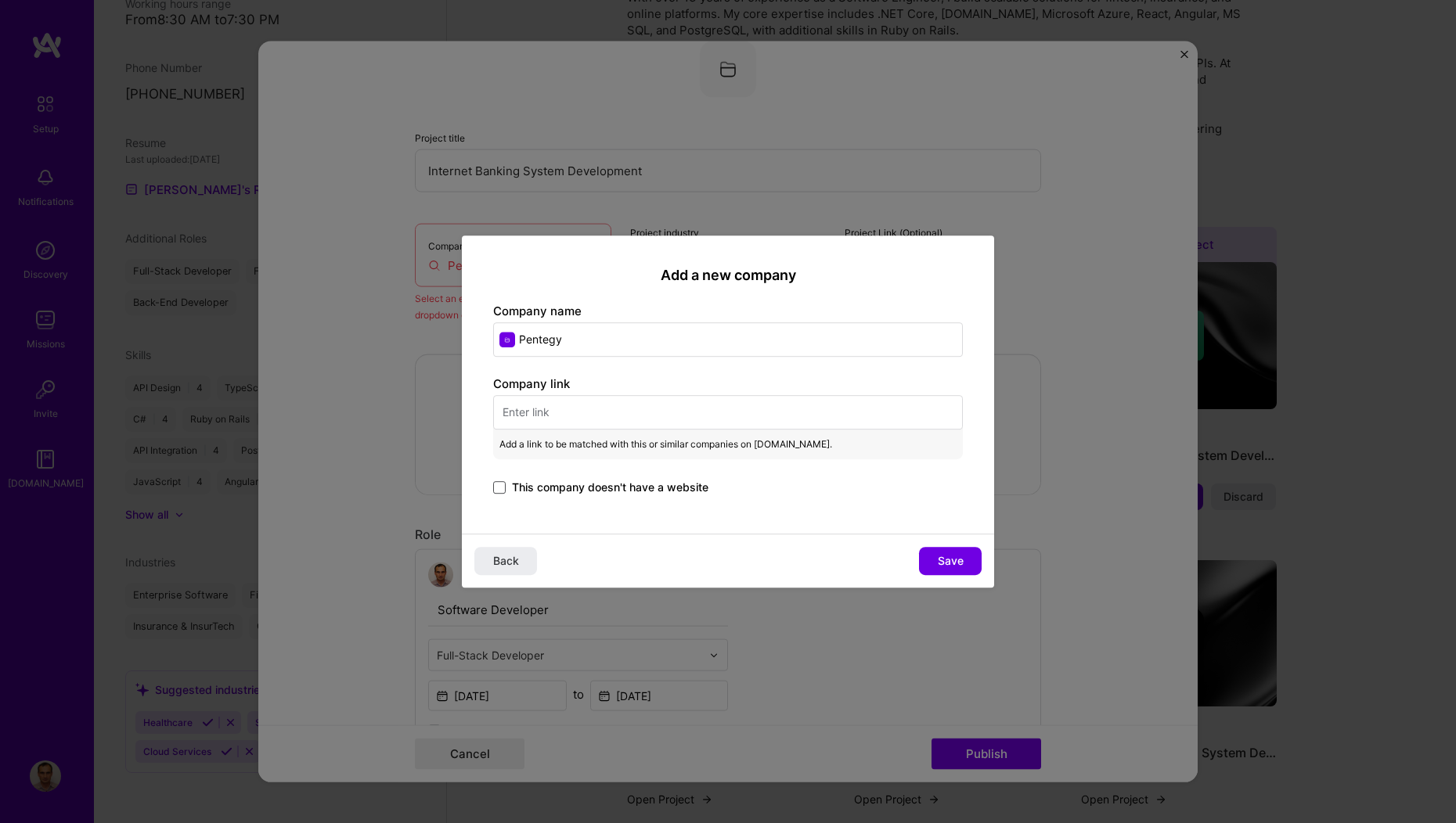
click at [498, 484] on span at bounding box center [499, 487] width 12 height 12
click at [0, 0] on input "This company doesn't have a website" at bounding box center [0, 0] width 0 height 0
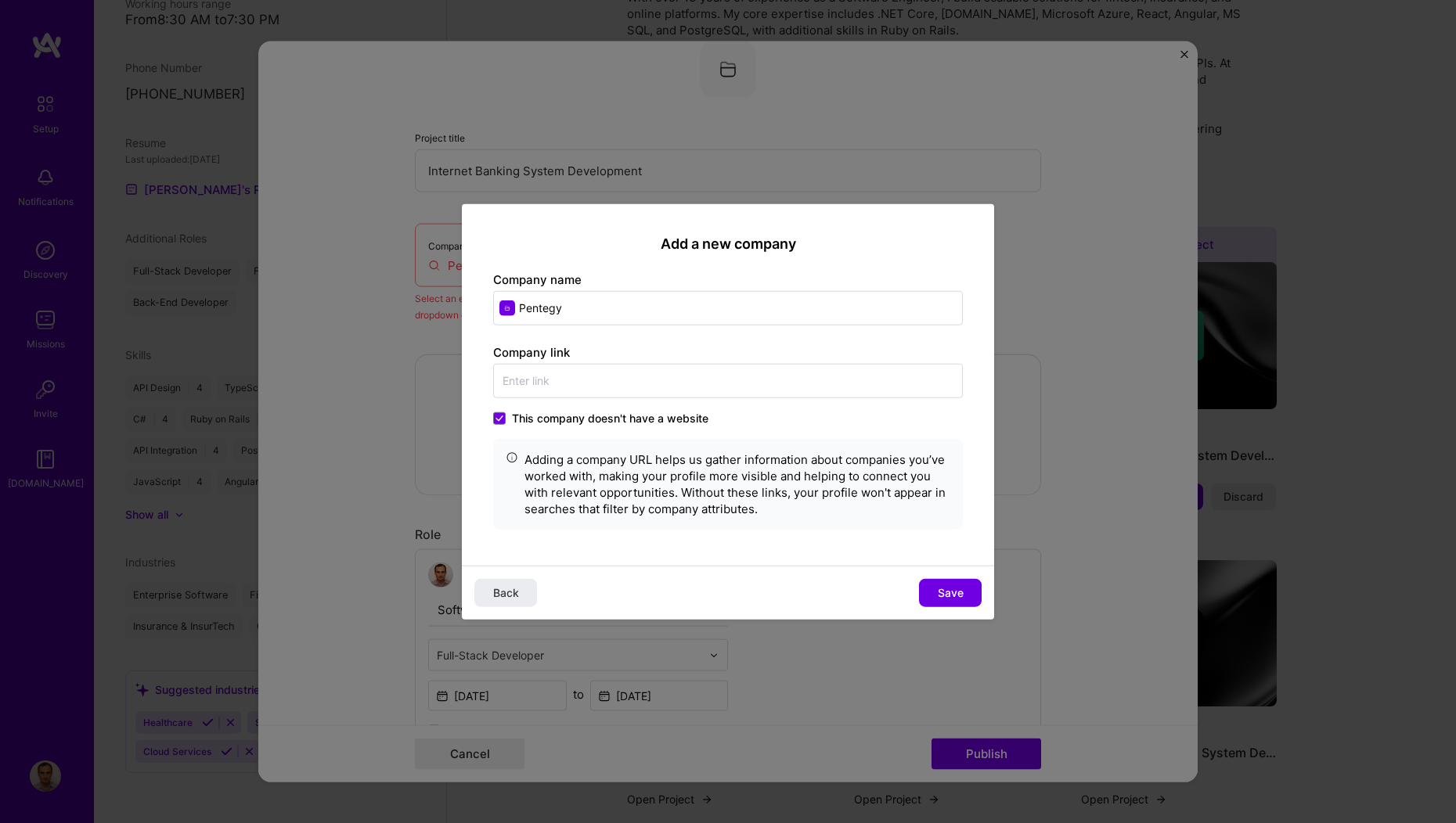
click at [939, 586] on span "Save" at bounding box center [950, 592] width 25 height 16
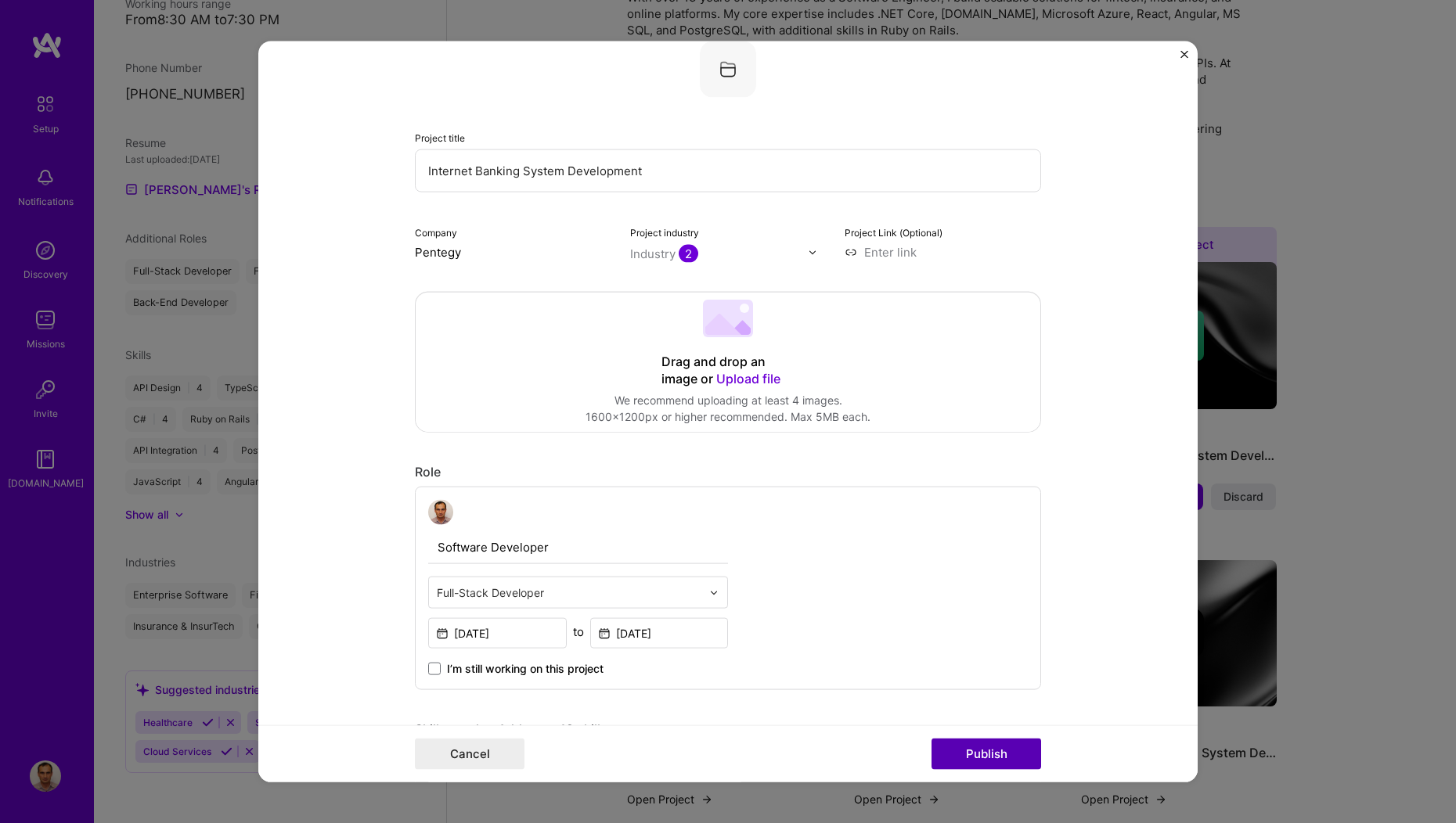
click at [978, 754] on button "Publish" at bounding box center [986, 753] width 110 height 31
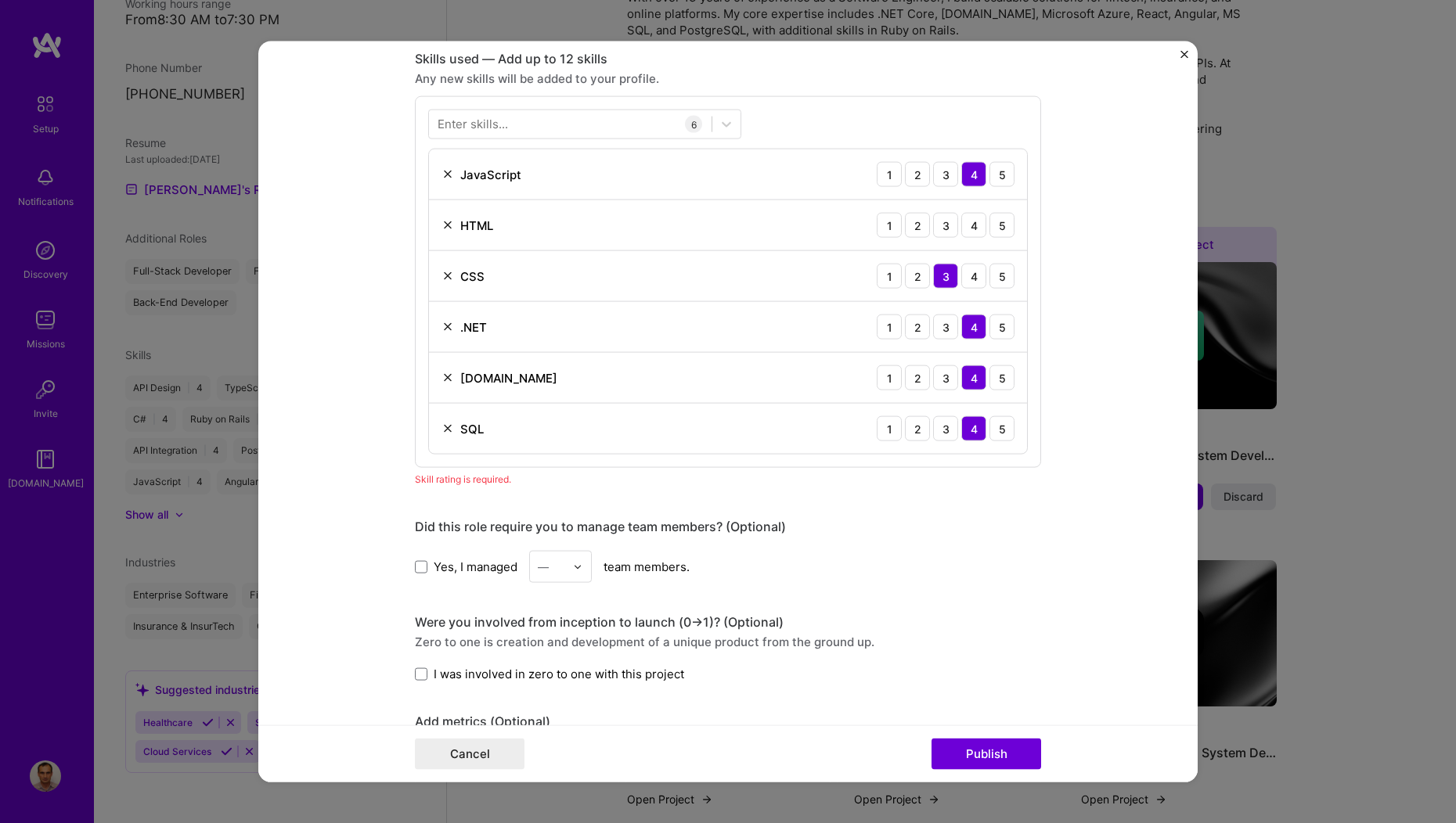
scroll to position [783, 0]
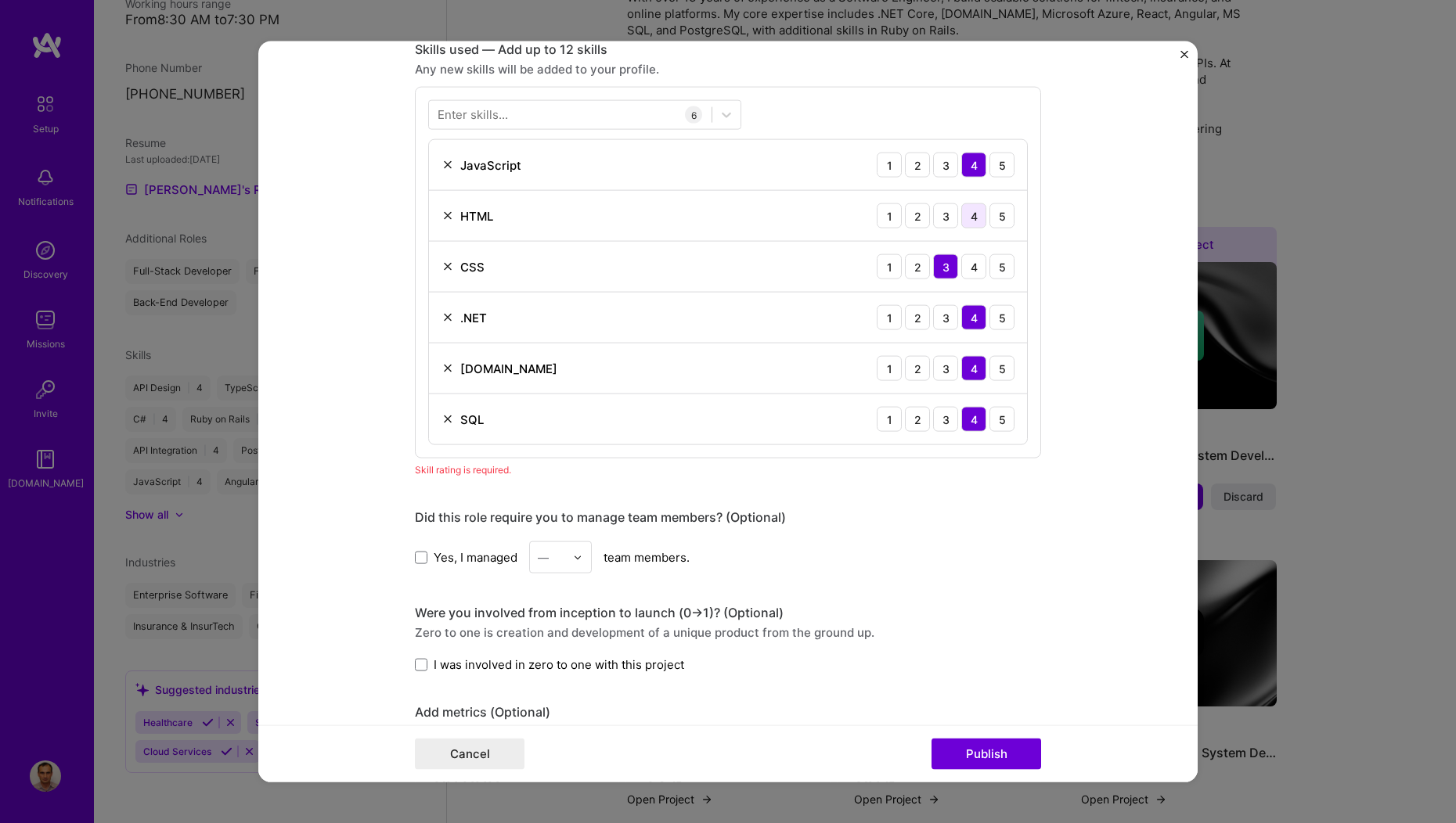
click at [968, 210] on div "4" at bounding box center [974, 216] width 25 height 25
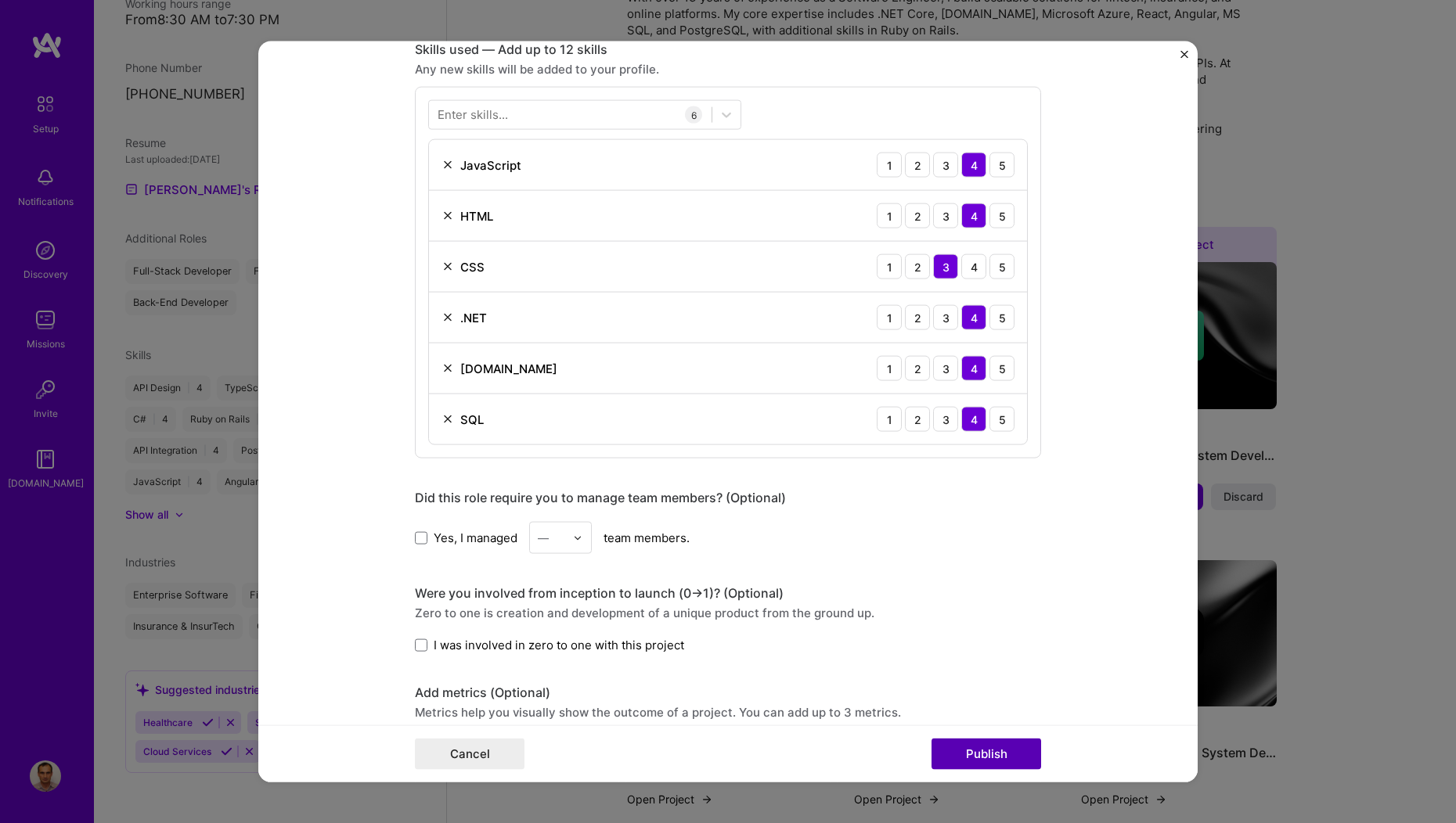
click at [978, 752] on button "Publish" at bounding box center [986, 753] width 110 height 31
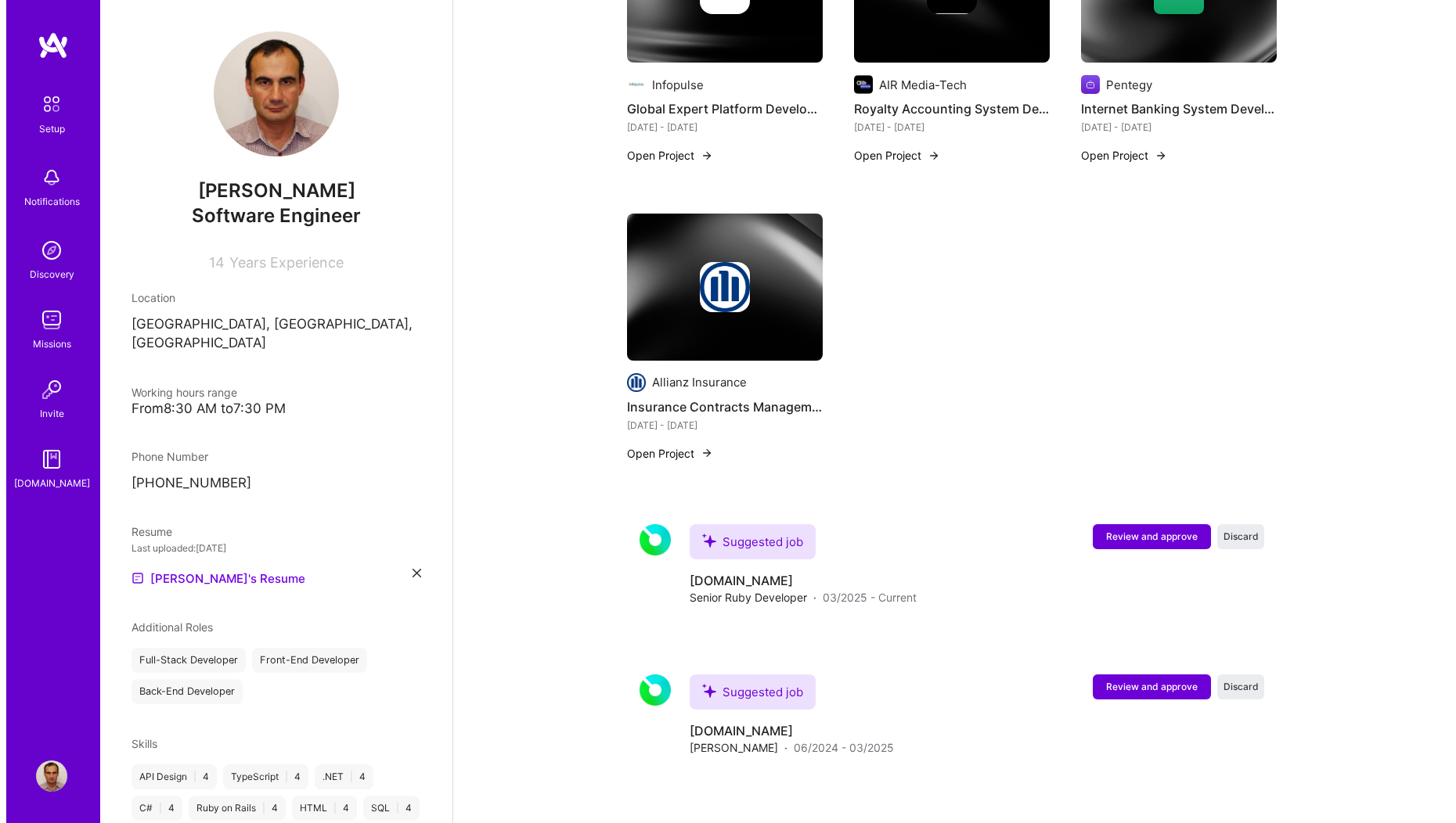
scroll to position [1216, 0]
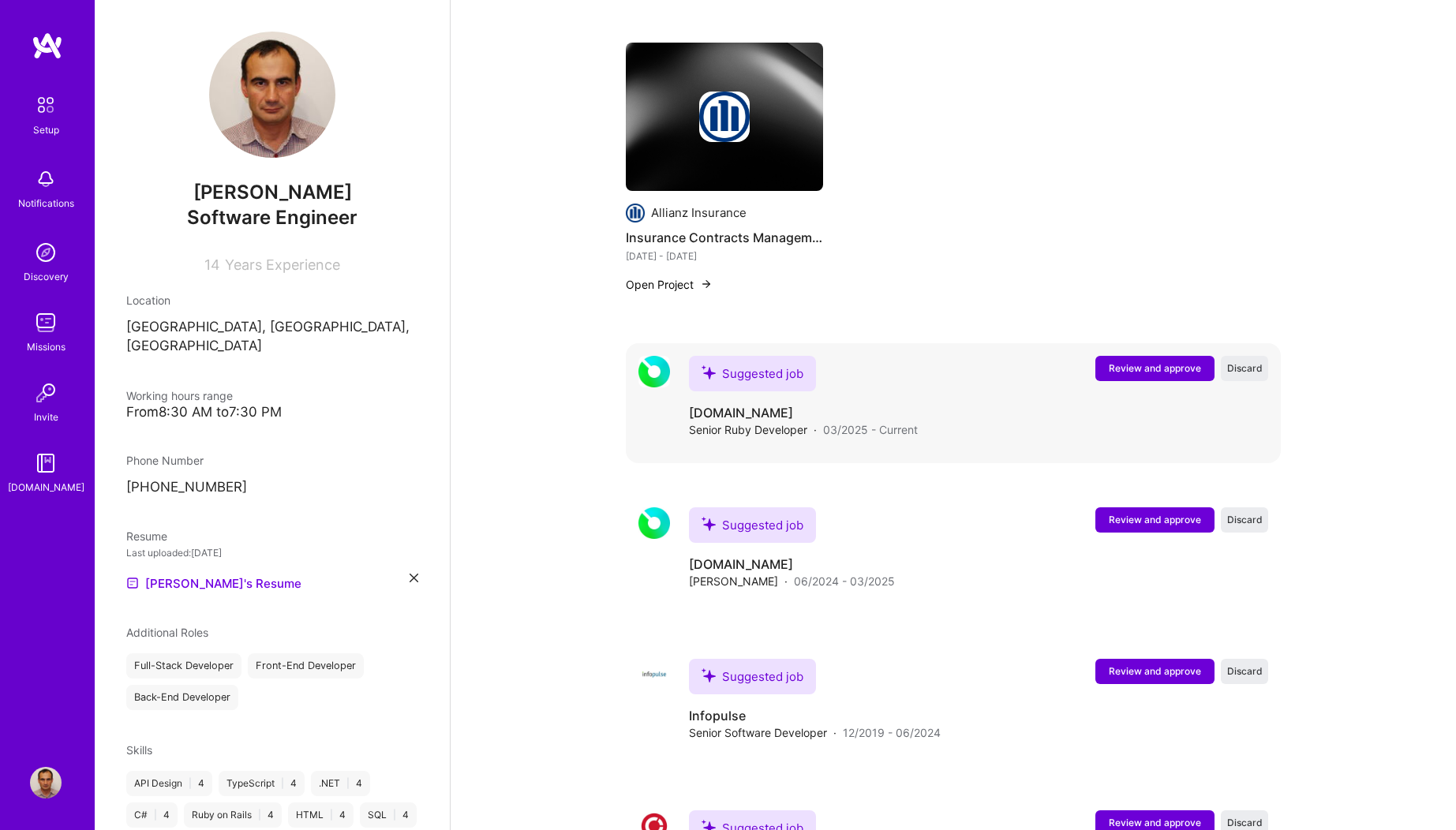
click at [1167, 361] on span "Review and approve" at bounding box center [1154, 368] width 92 height 13
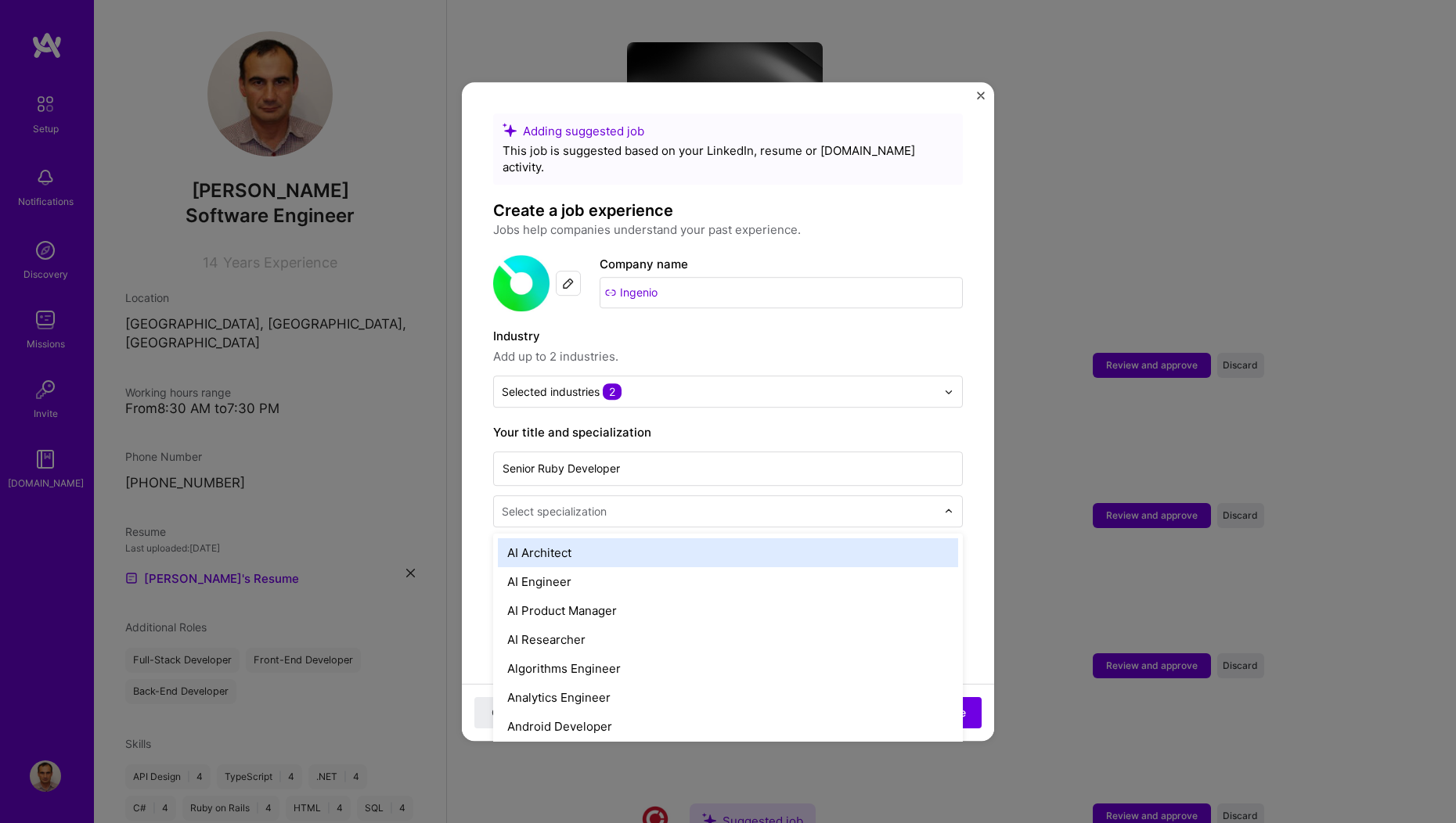
click at [543, 503] on div "Select specialization" at bounding box center [555, 510] width 105 height 16
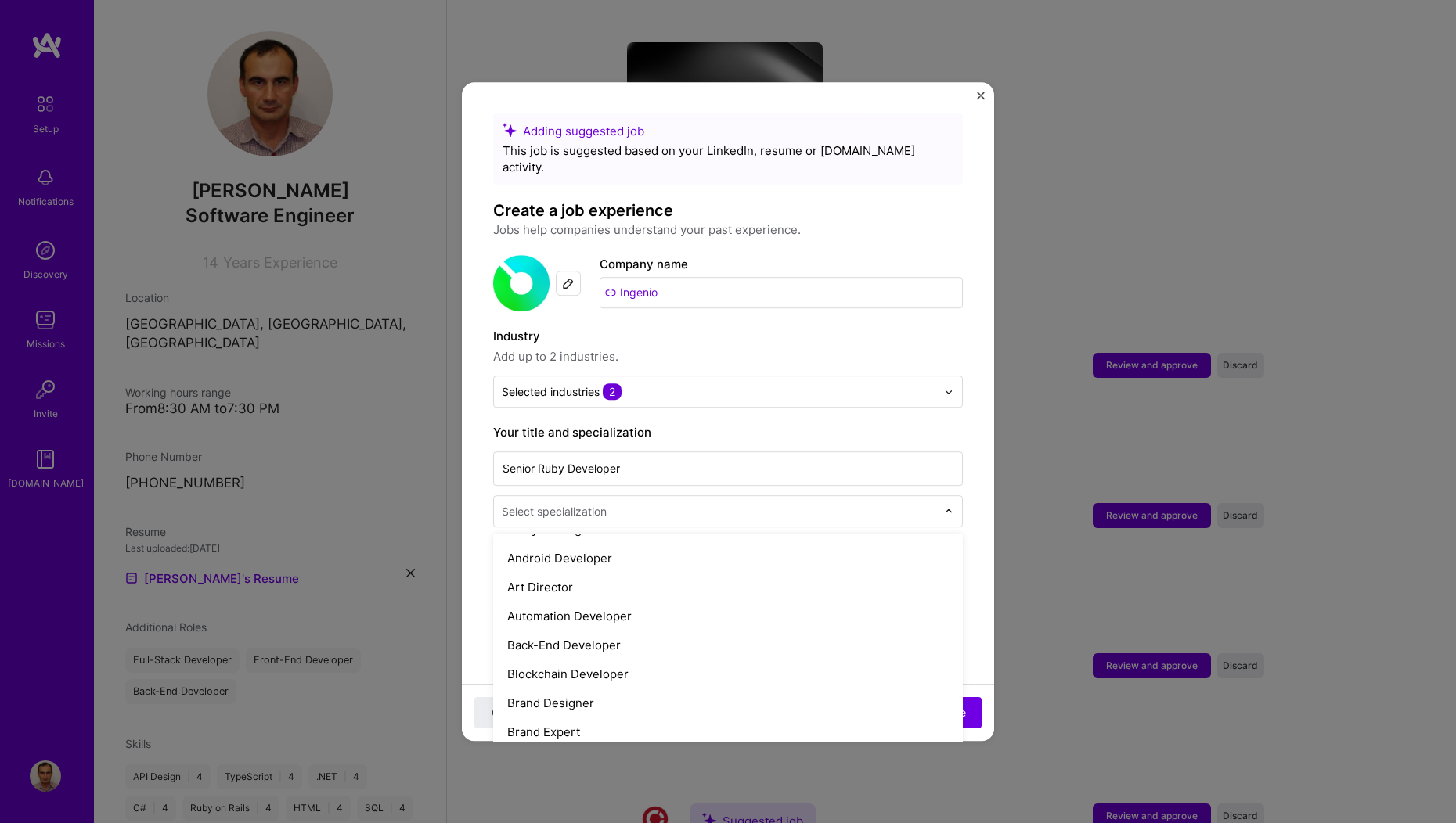
scroll to position [124, 0]
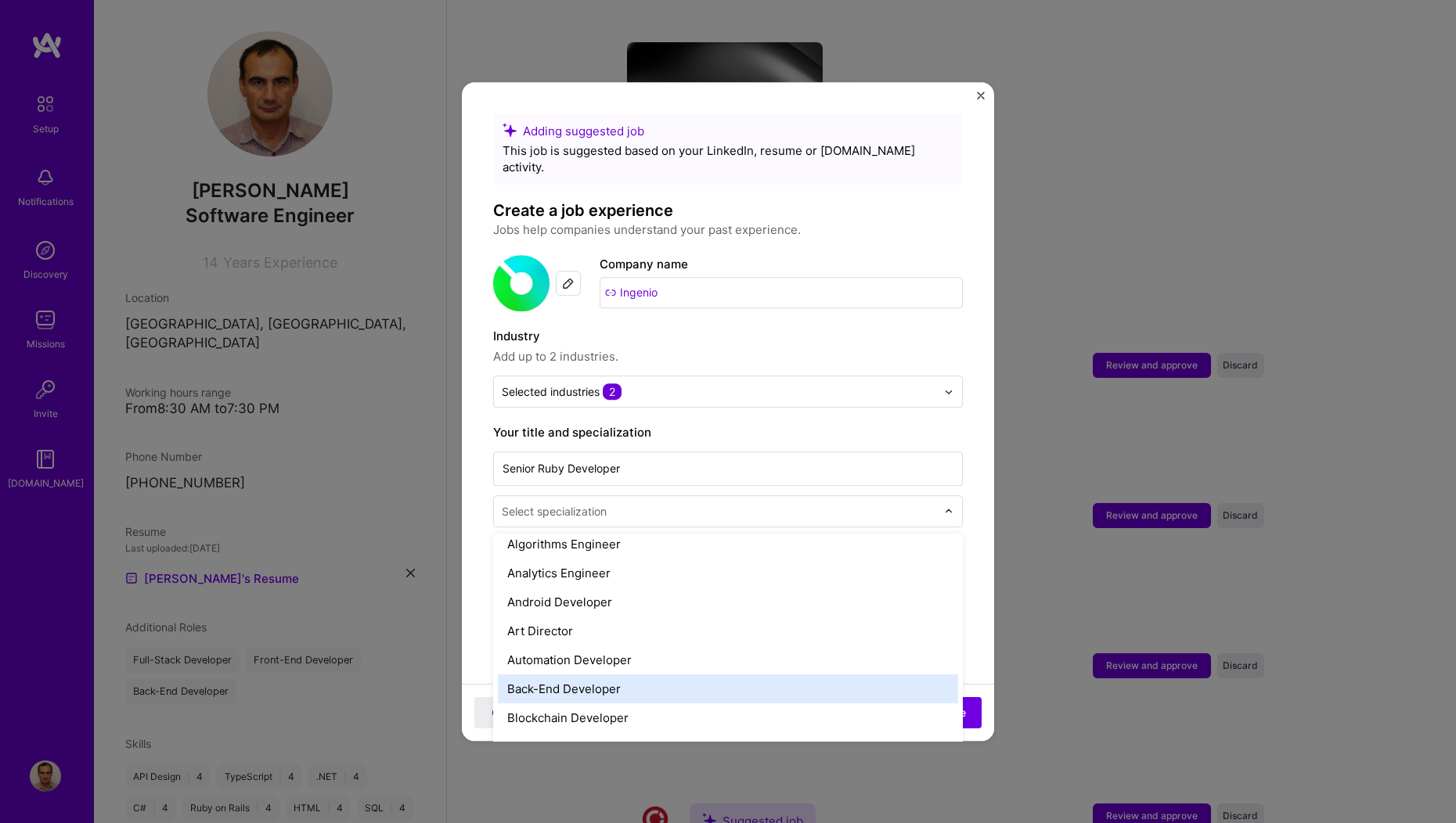
click at [556, 675] on div "Back-End Developer" at bounding box center [728, 689] width 461 height 29
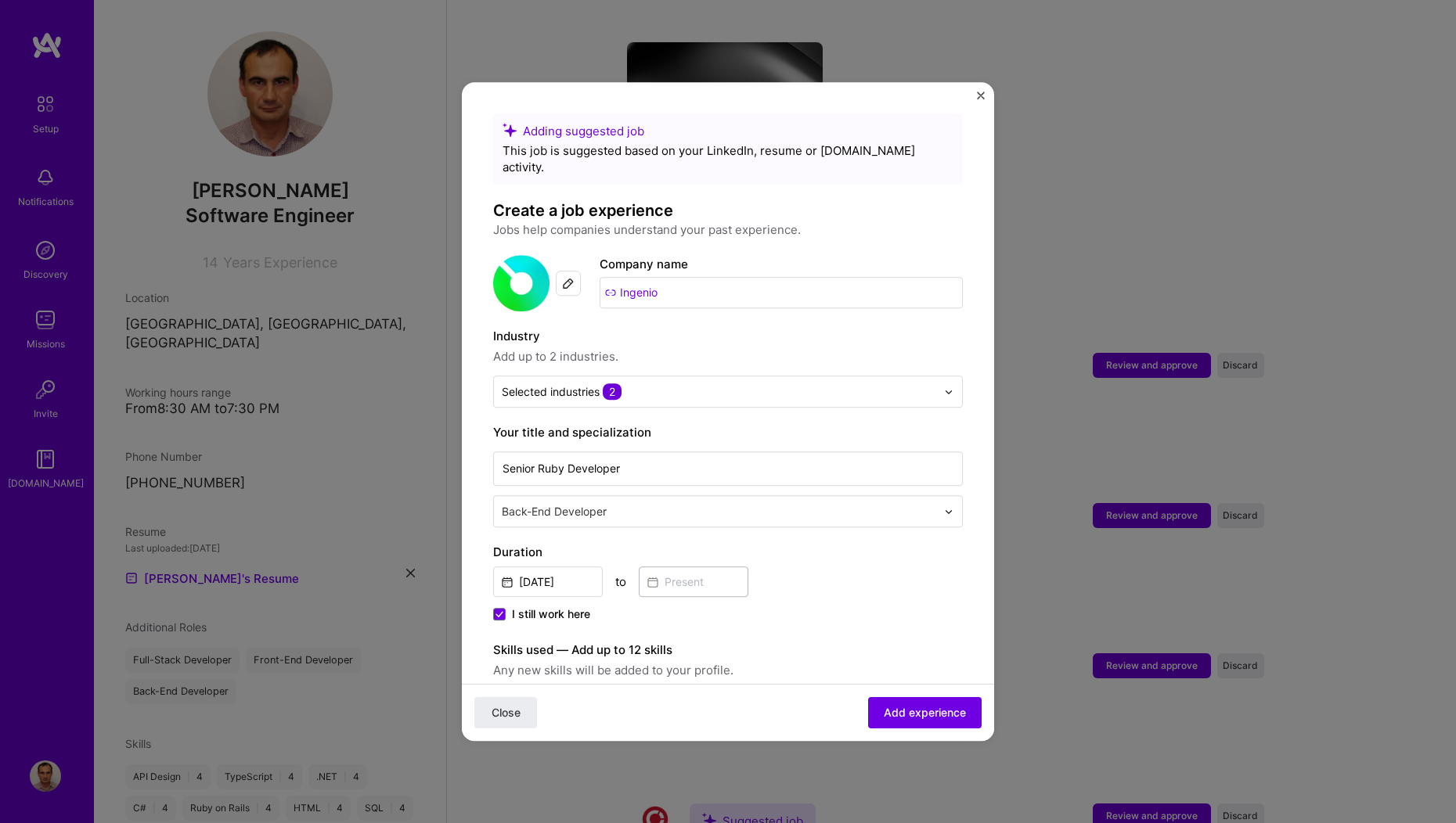
click at [836, 606] on div "I still work here" at bounding box center [728, 615] width 470 height 19
click at [891, 713] on span "Add experience" at bounding box center [924, 712] width 82 height 16
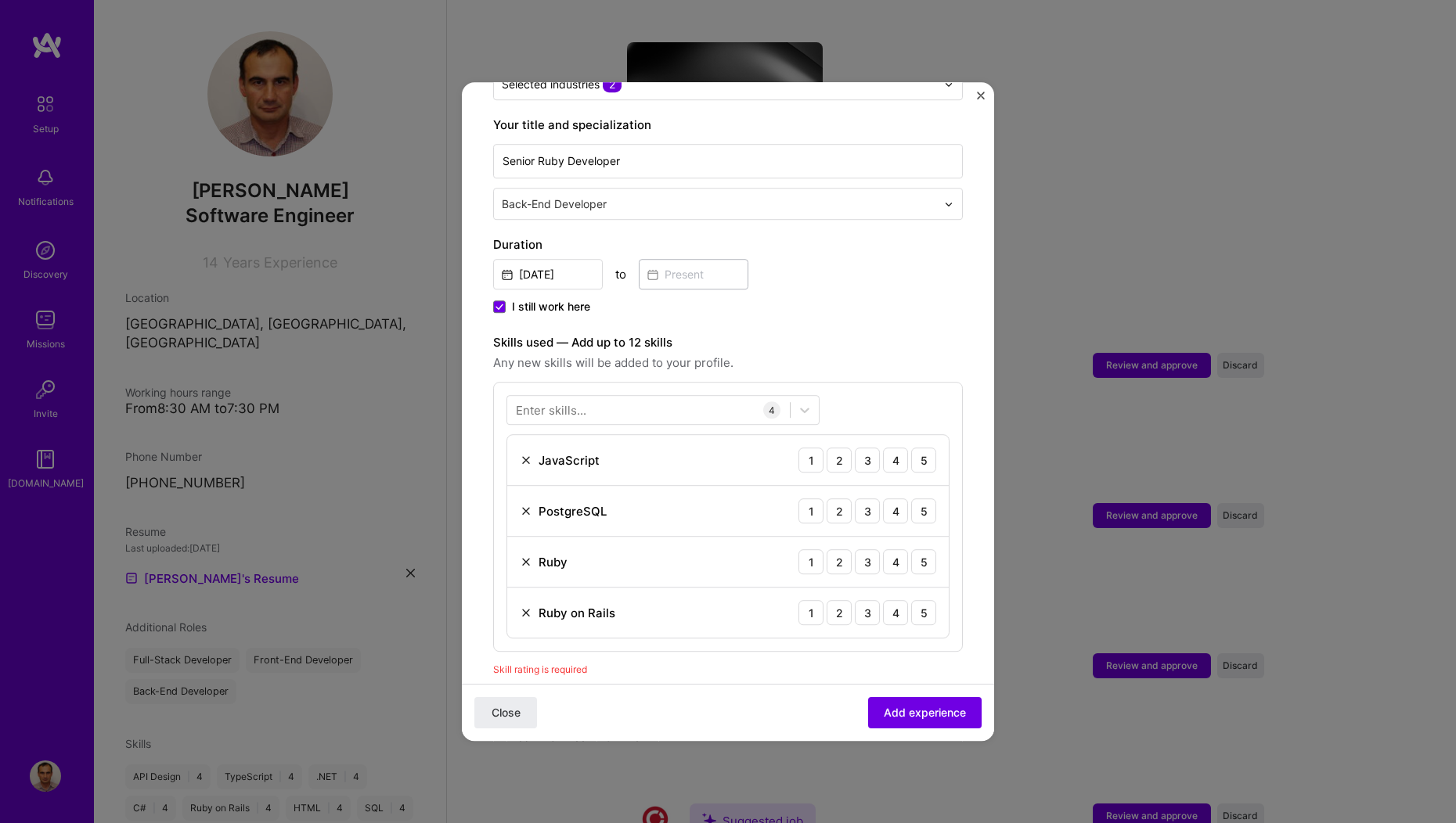
scroll to position [313, 0]
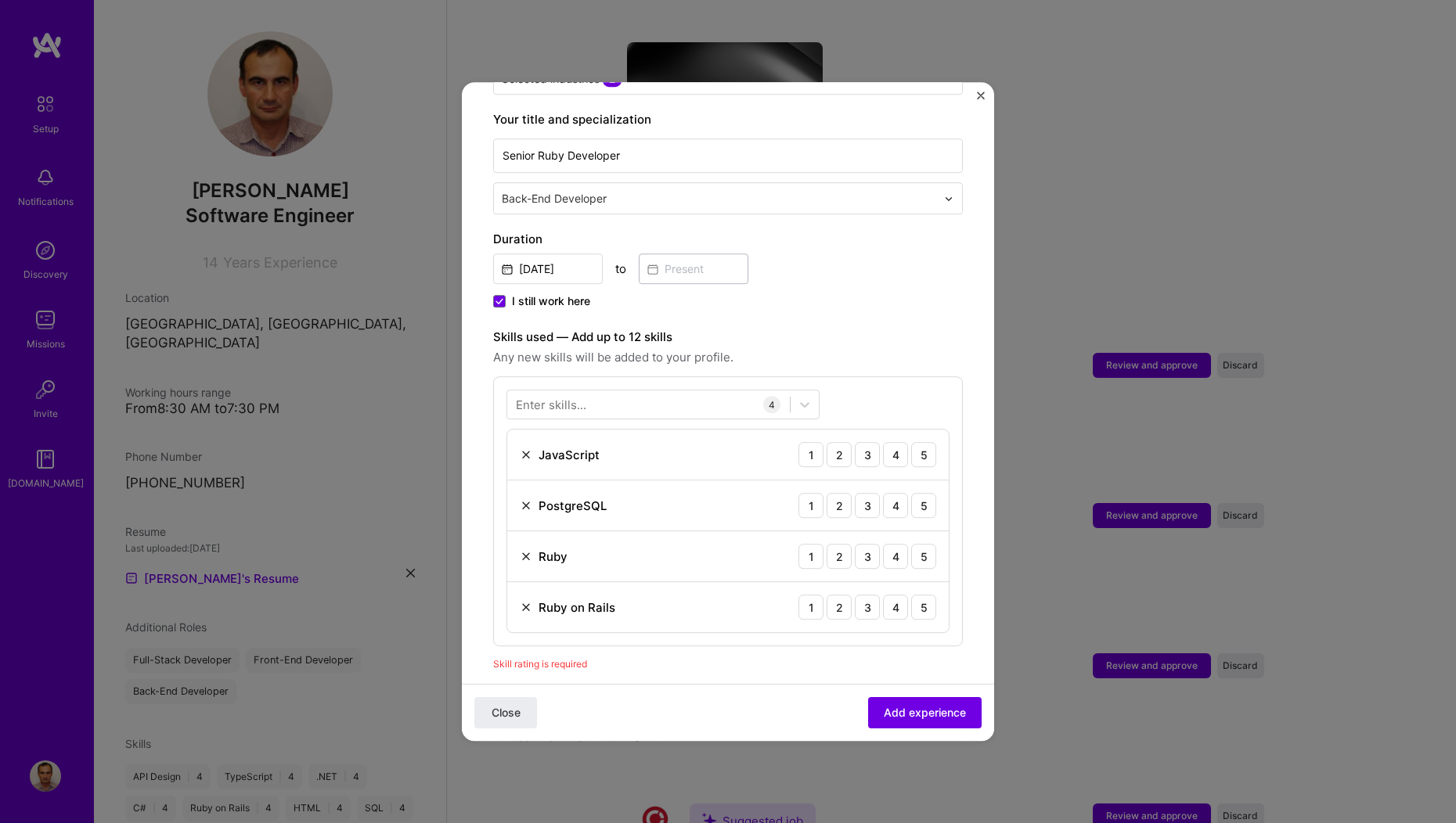
click at [526, 448] on img at bounding box center [525, 454] width 12 height 12
drag, startPoint x: 858, startPoint y: 548, endPoint x: 854, endPoint y: 539, distance: 9.8
click at [857, 546] on div "3" at bounding box center [867, 556] width 25 height 25
click at [854, 493] on div "3" at bounding box center [867, 505] width 25 height 25
click at [861, 443] on div "3" at bounding box center [867, 455] width 25 height 25
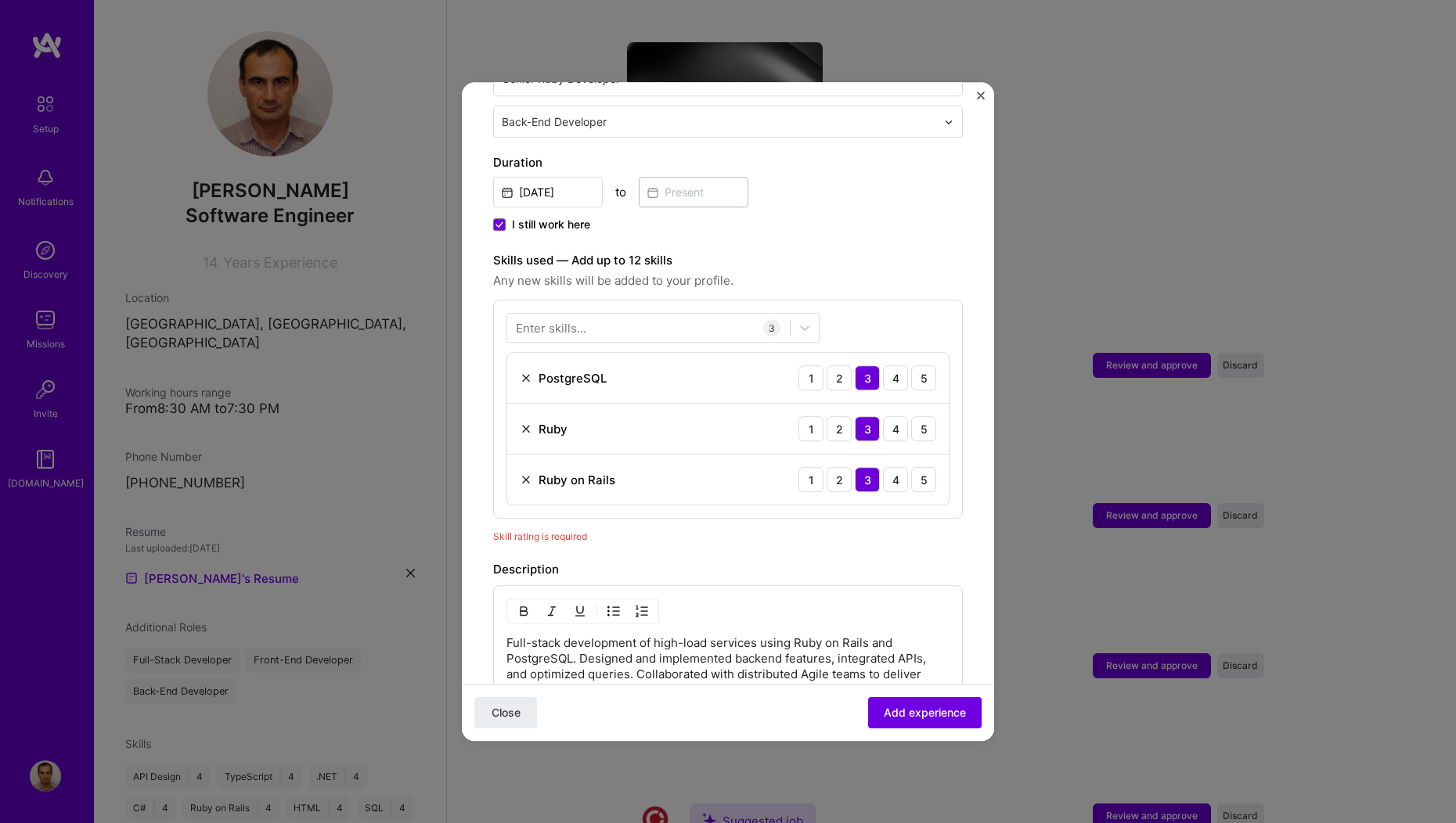
scroll to position [536, 0]
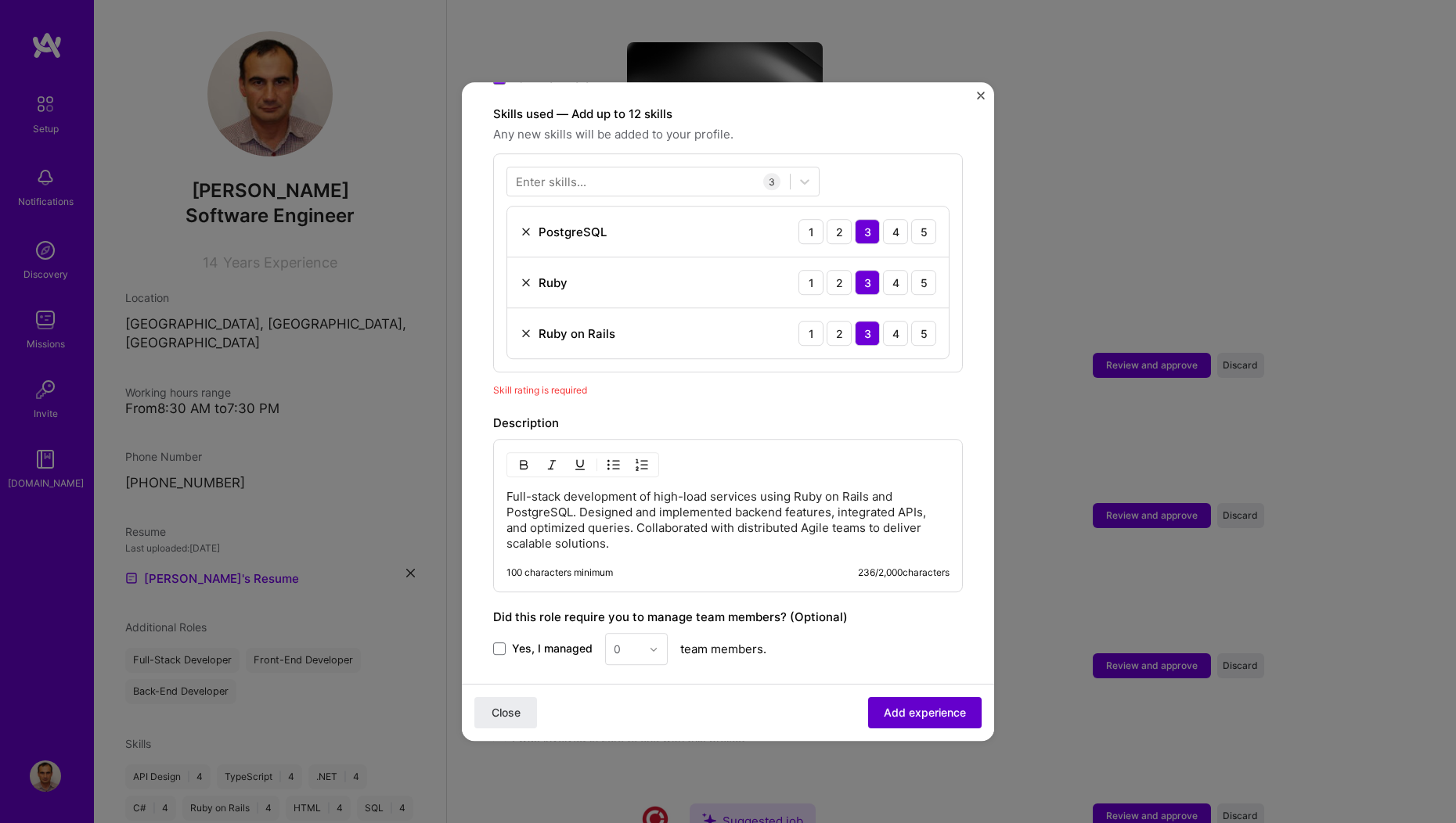
click at [917, 723] on button "Add experience" at bounding box center [925, 712] width 114 height 31
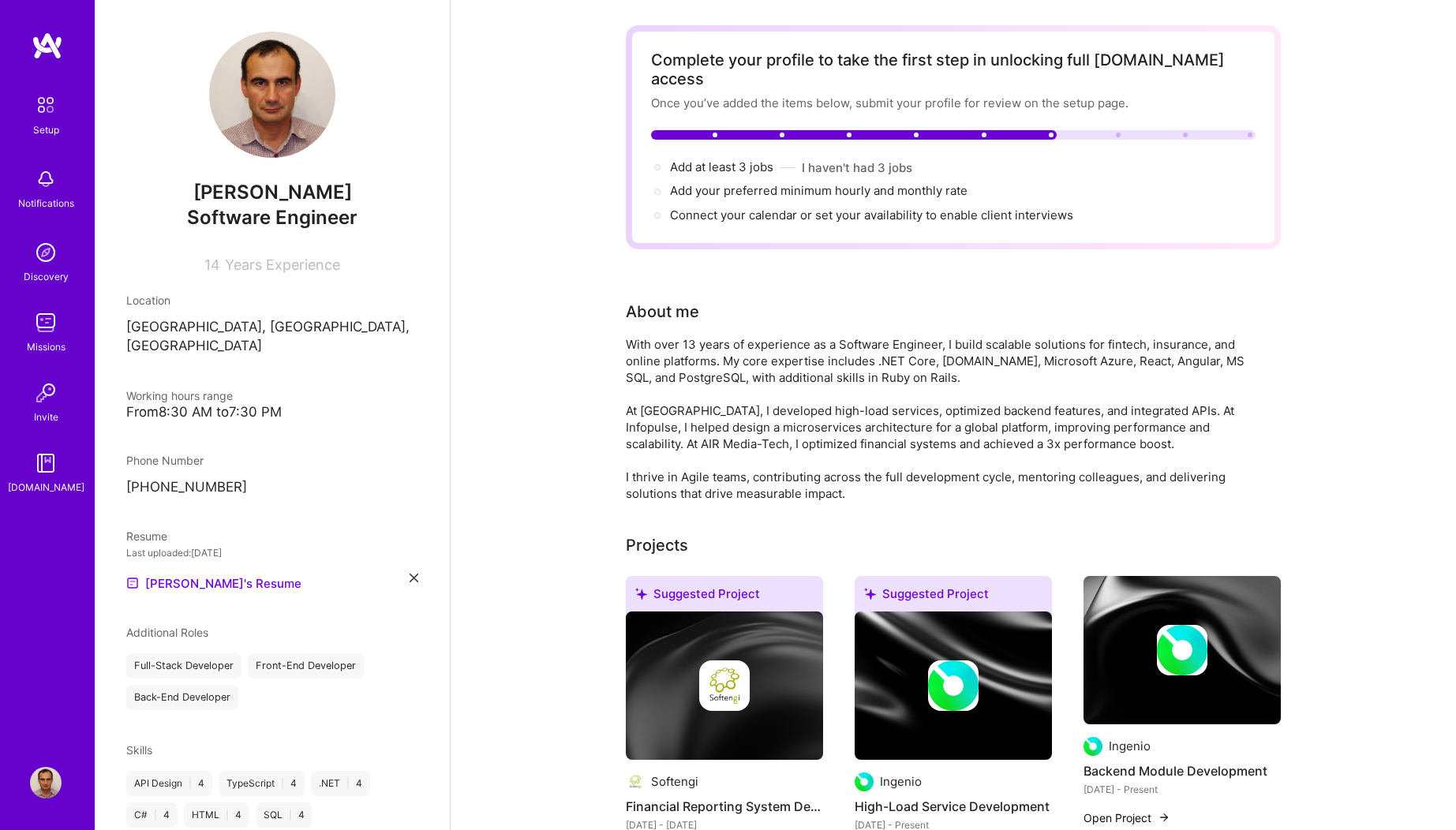
scroll to position [0, 0]
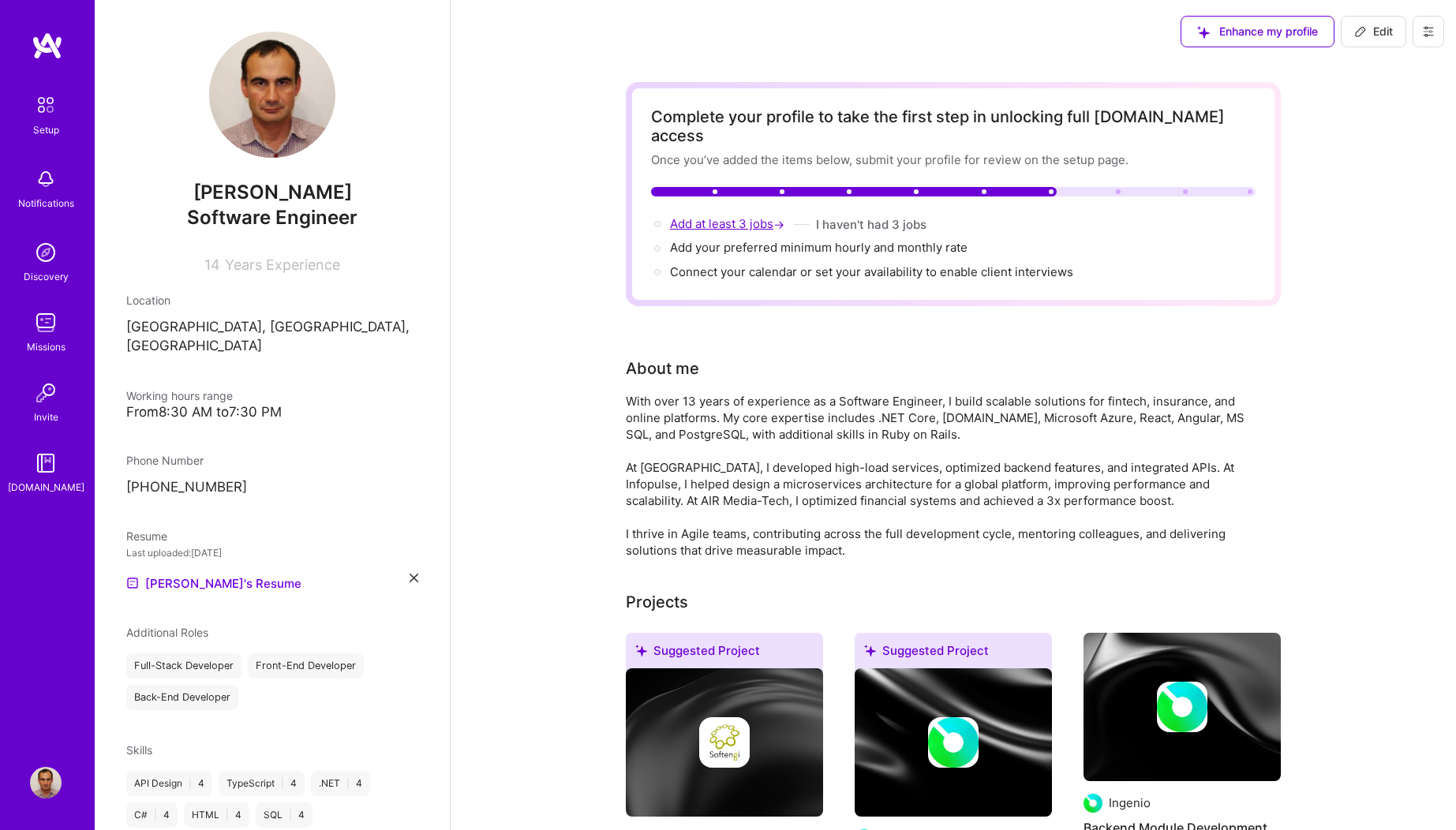
click at [731, 216] on span "Add at least 3 jobs →" at bounding box center [728, 224] width 117 height 15
select select "PL"
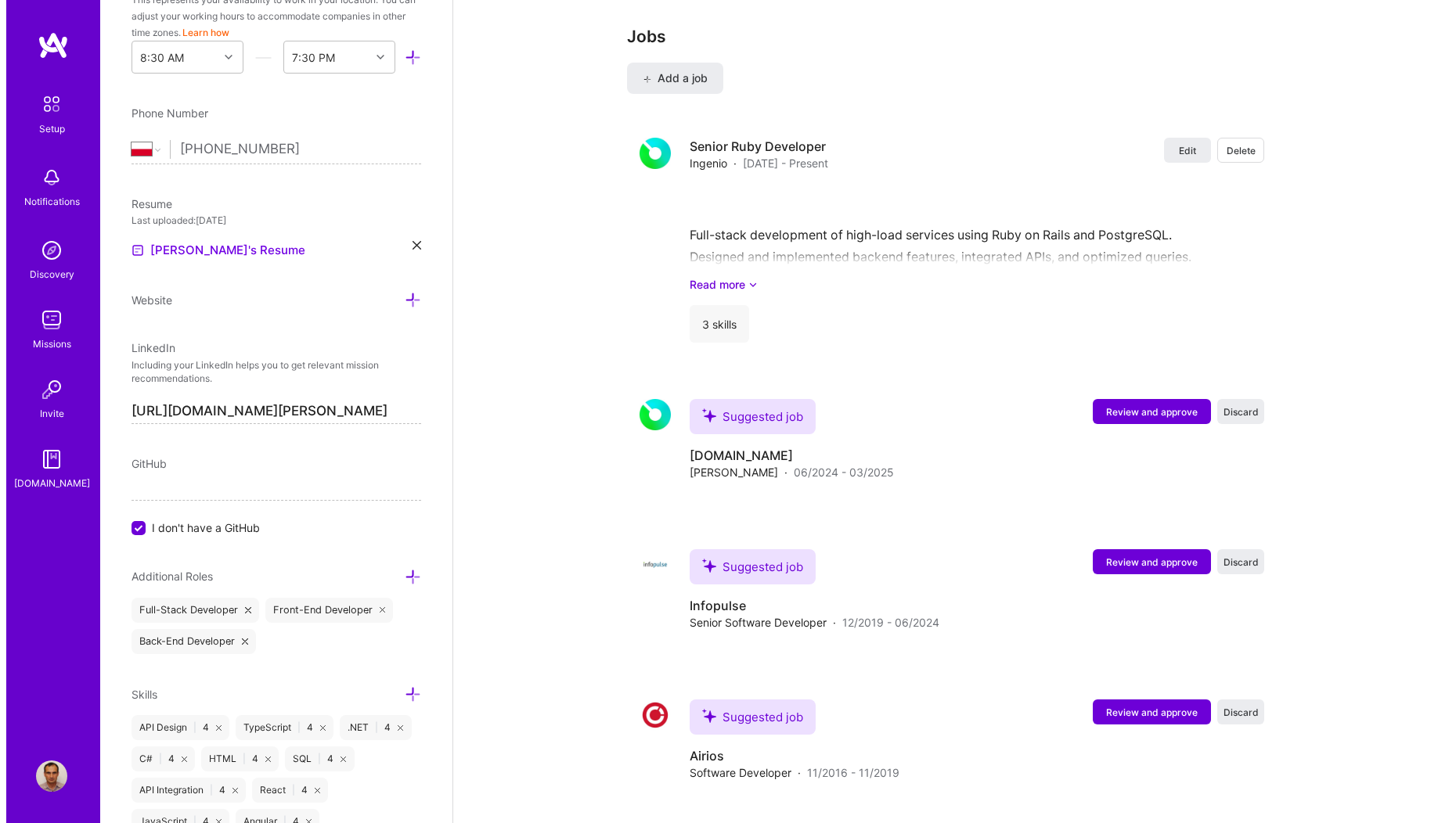
scroll to position [2291, 0]
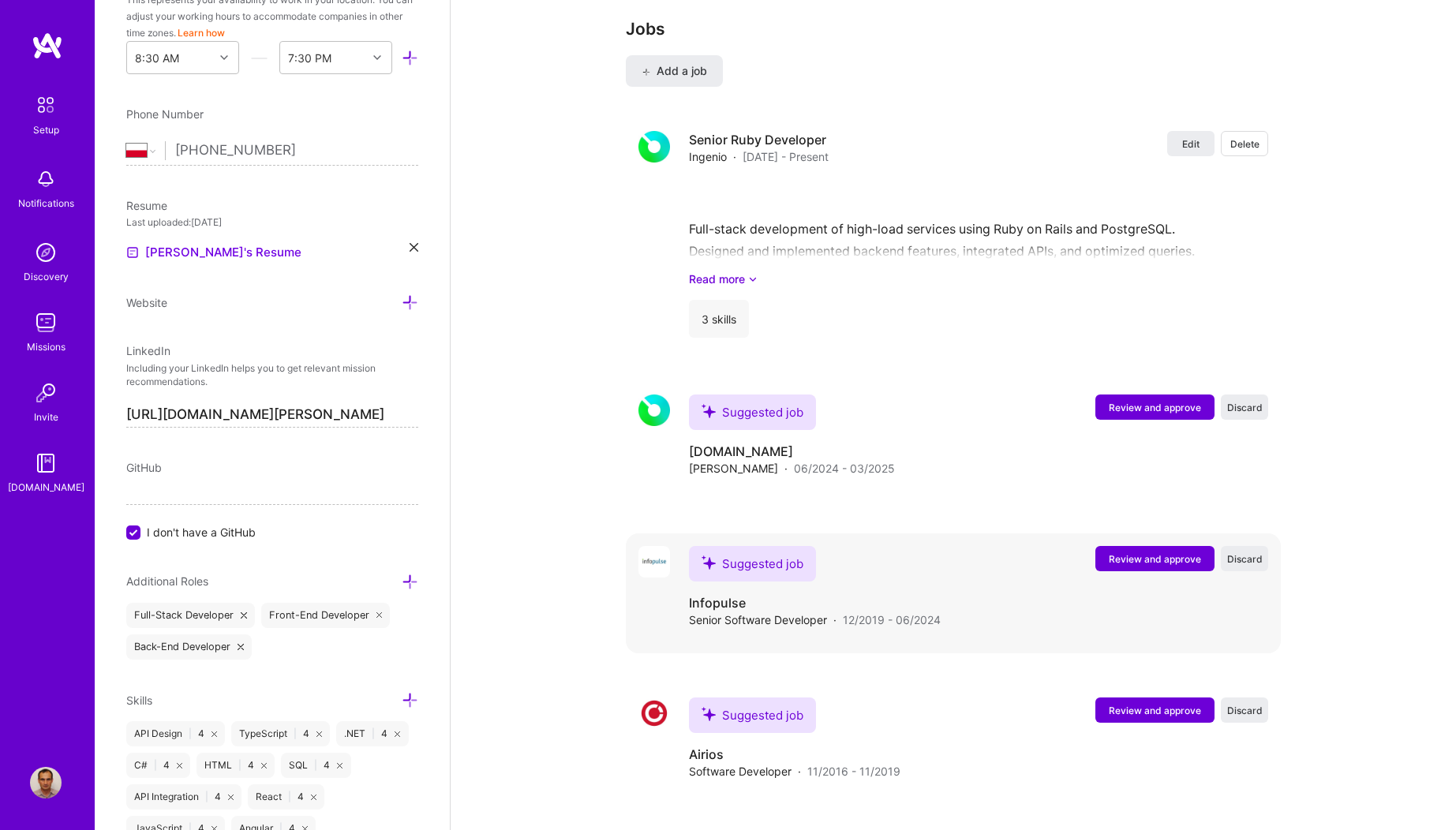
click at [1111, 552] on span "Review and approve" at bounding box center [1154, 559] width 92 height 13
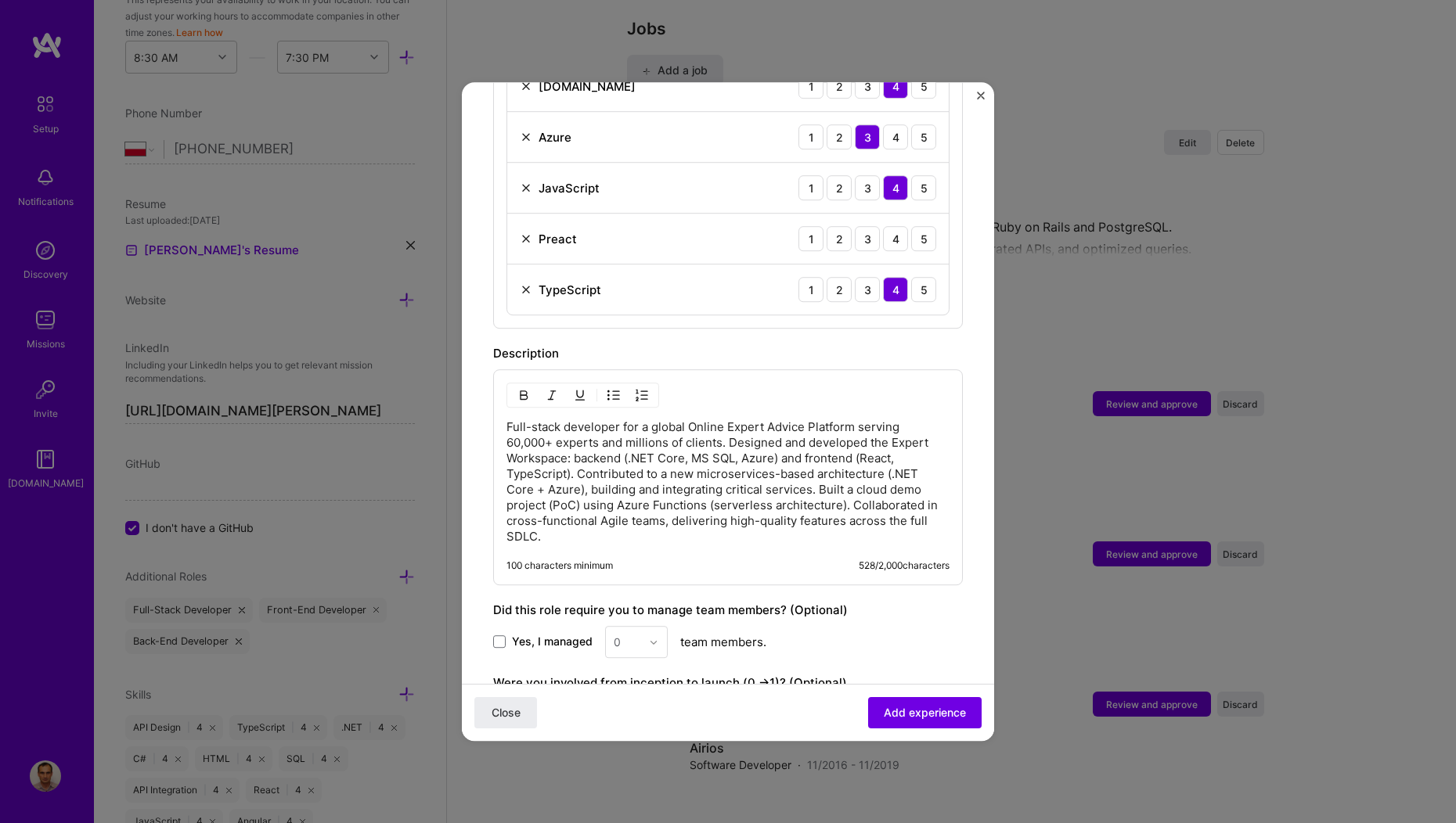
scroll to position [847, 0]
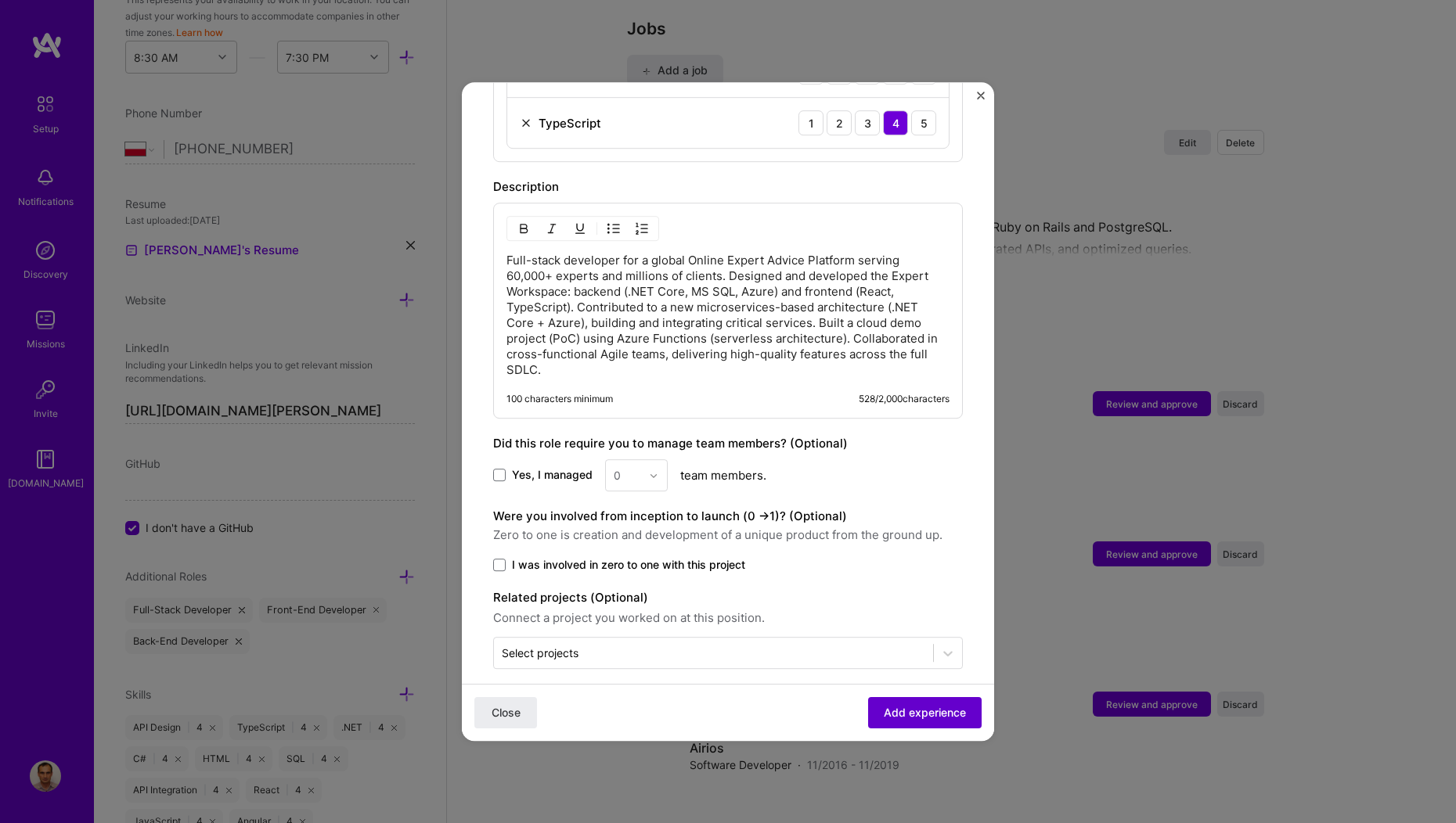
click at [887, 714] on span "Add experience" at bounding box center [924, 712] width 82 height 16
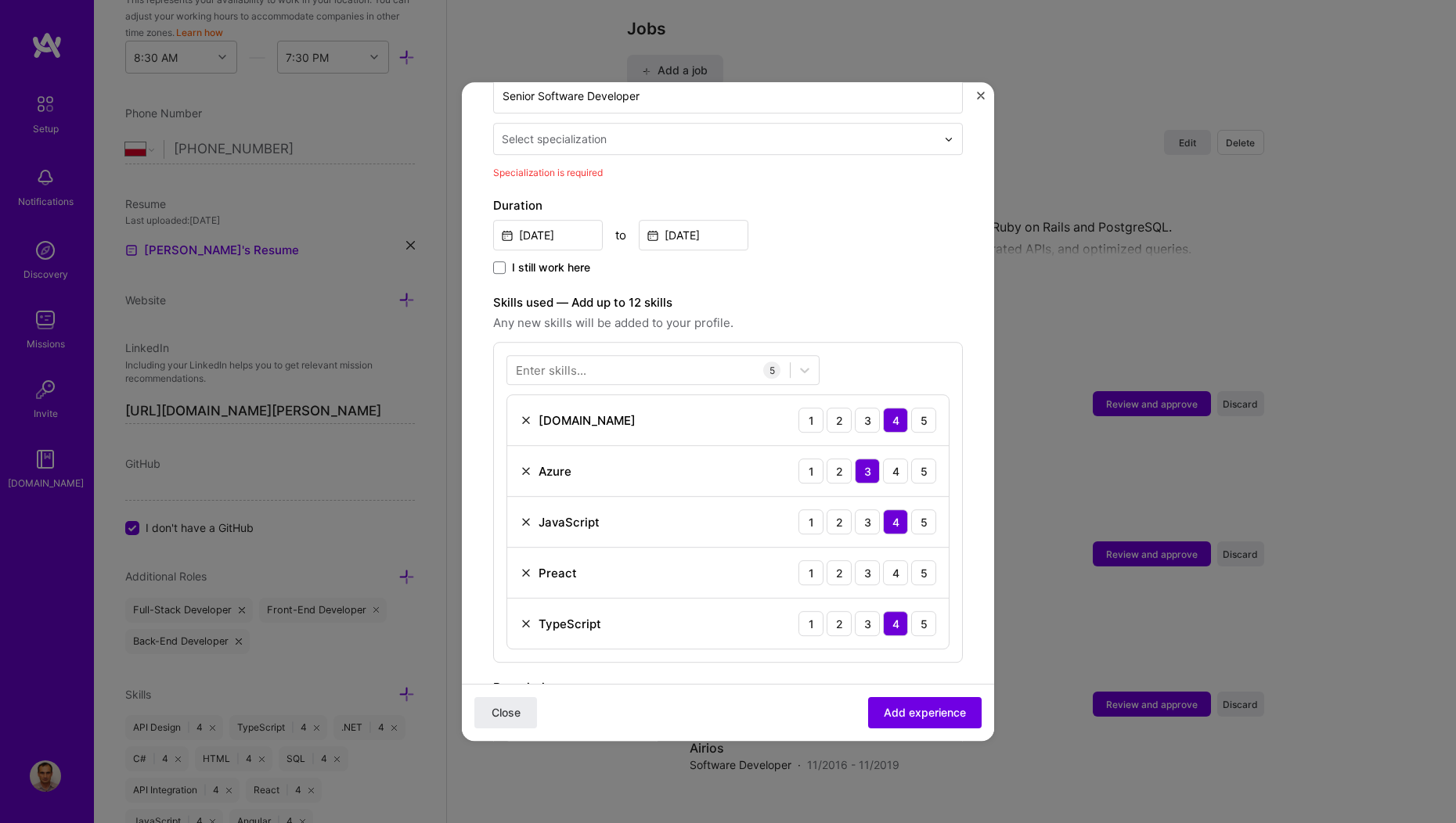
scroll to position [325, 0]
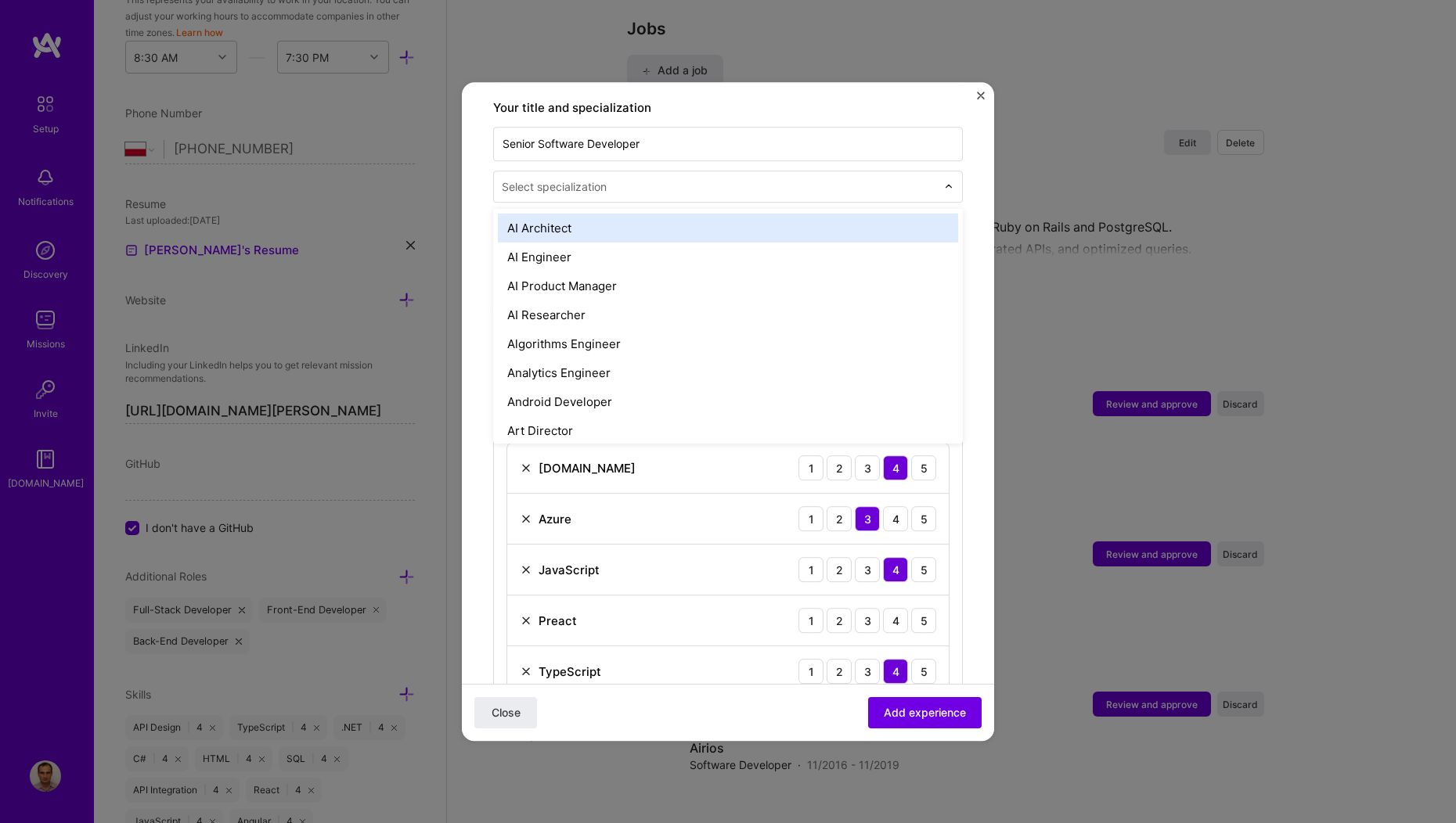
click at [511, 179] on div "Select specialization" at bounding box center [555, 186] width 105 height 16
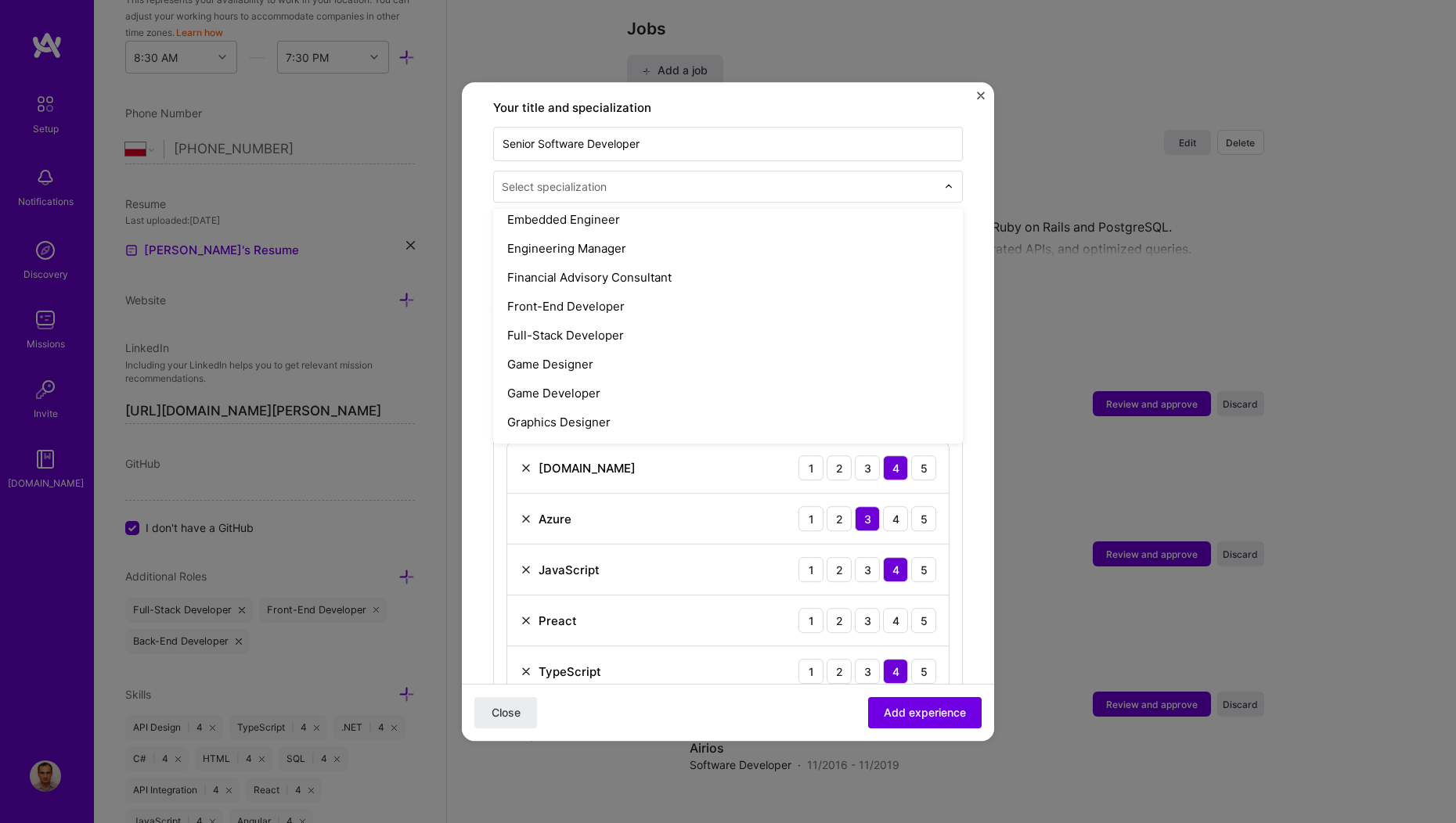
scroll to position [802, 0]
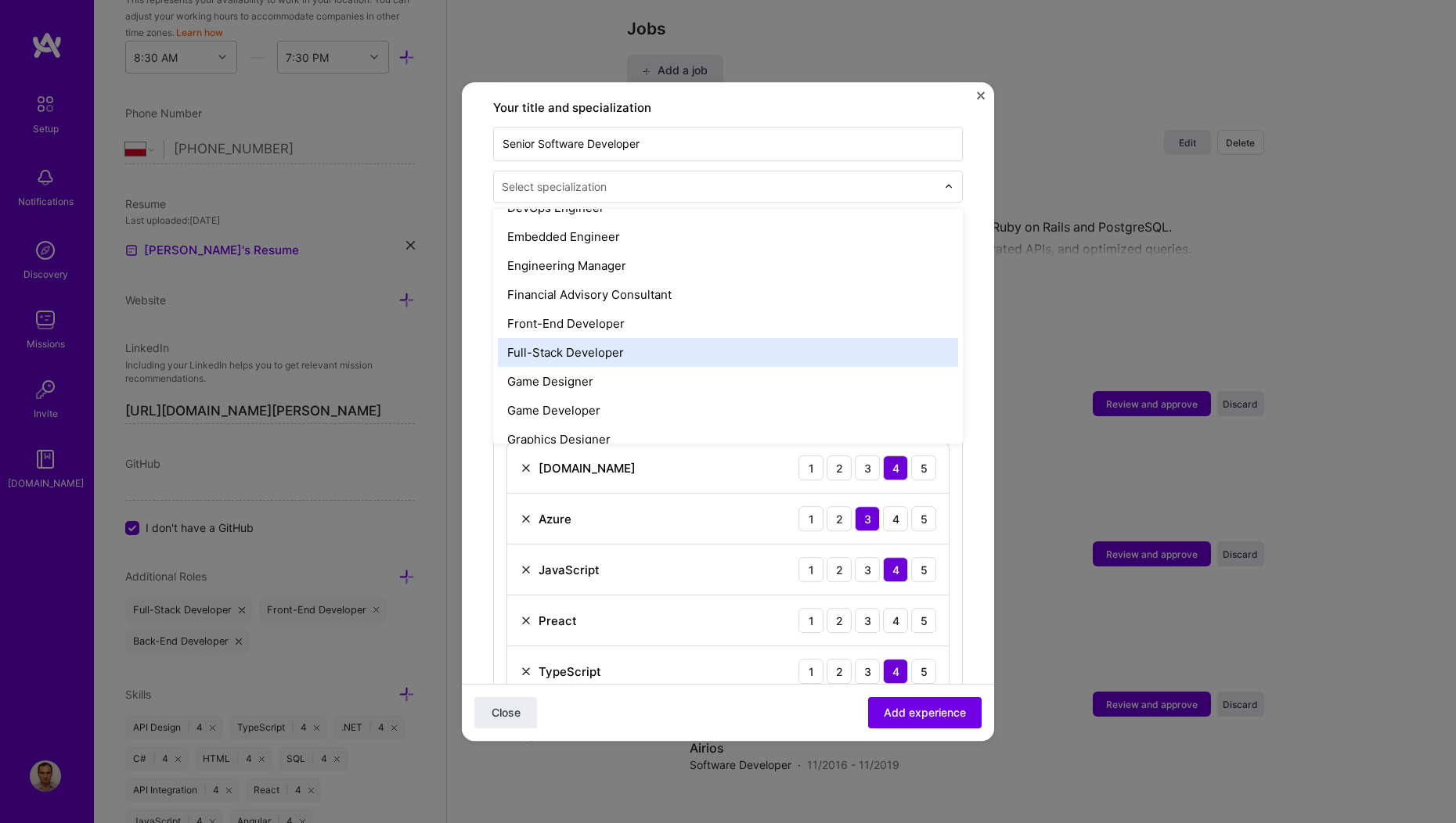
click at [568, 338] on div "Full-Stack Developer" at bounding box center [728, 352] width 461 height 29
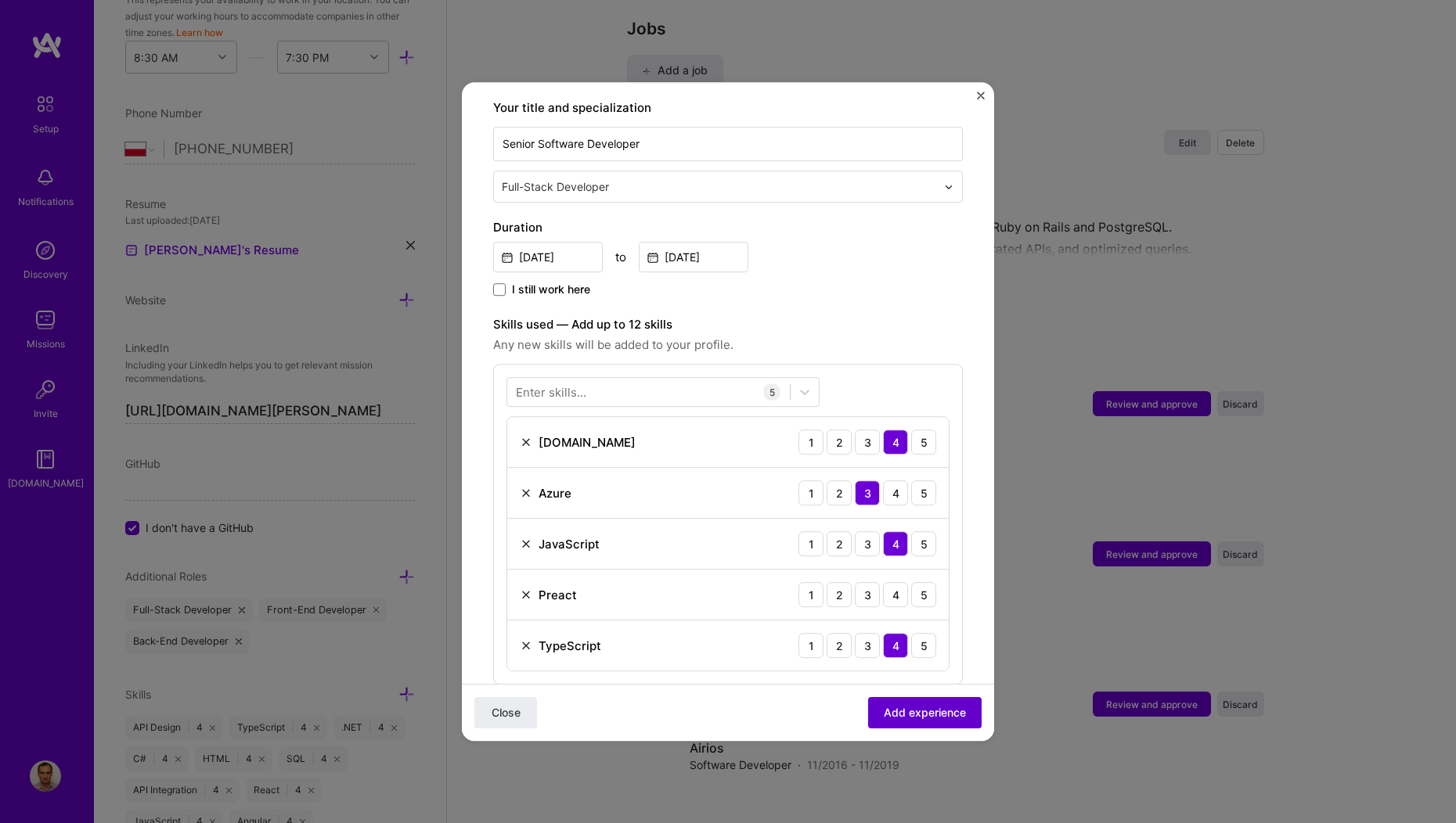
click at [918, 719] on span "Add experience" at bounding box center [924, 712] width 82 height 16
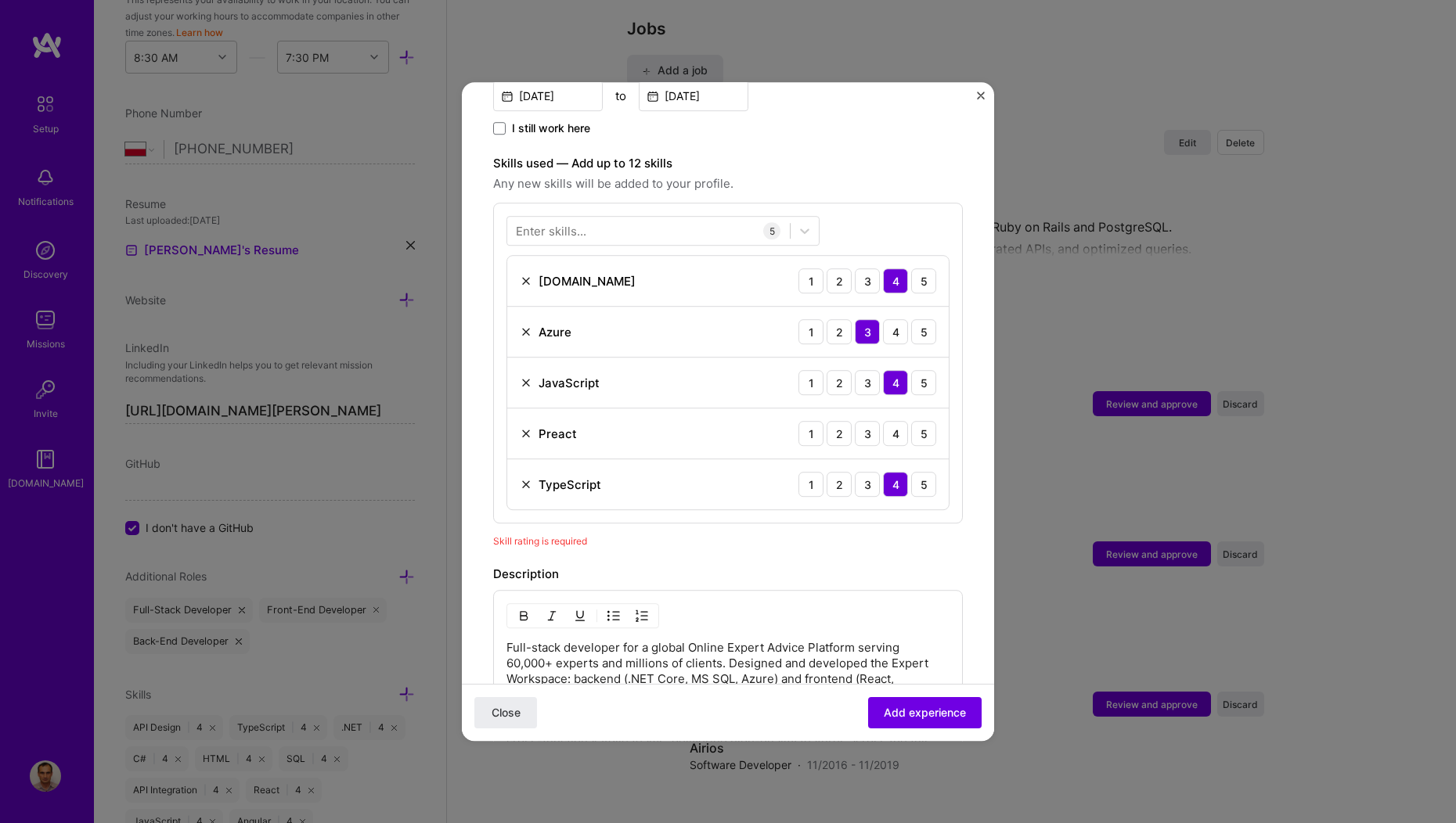
scroll to position [541, 0]
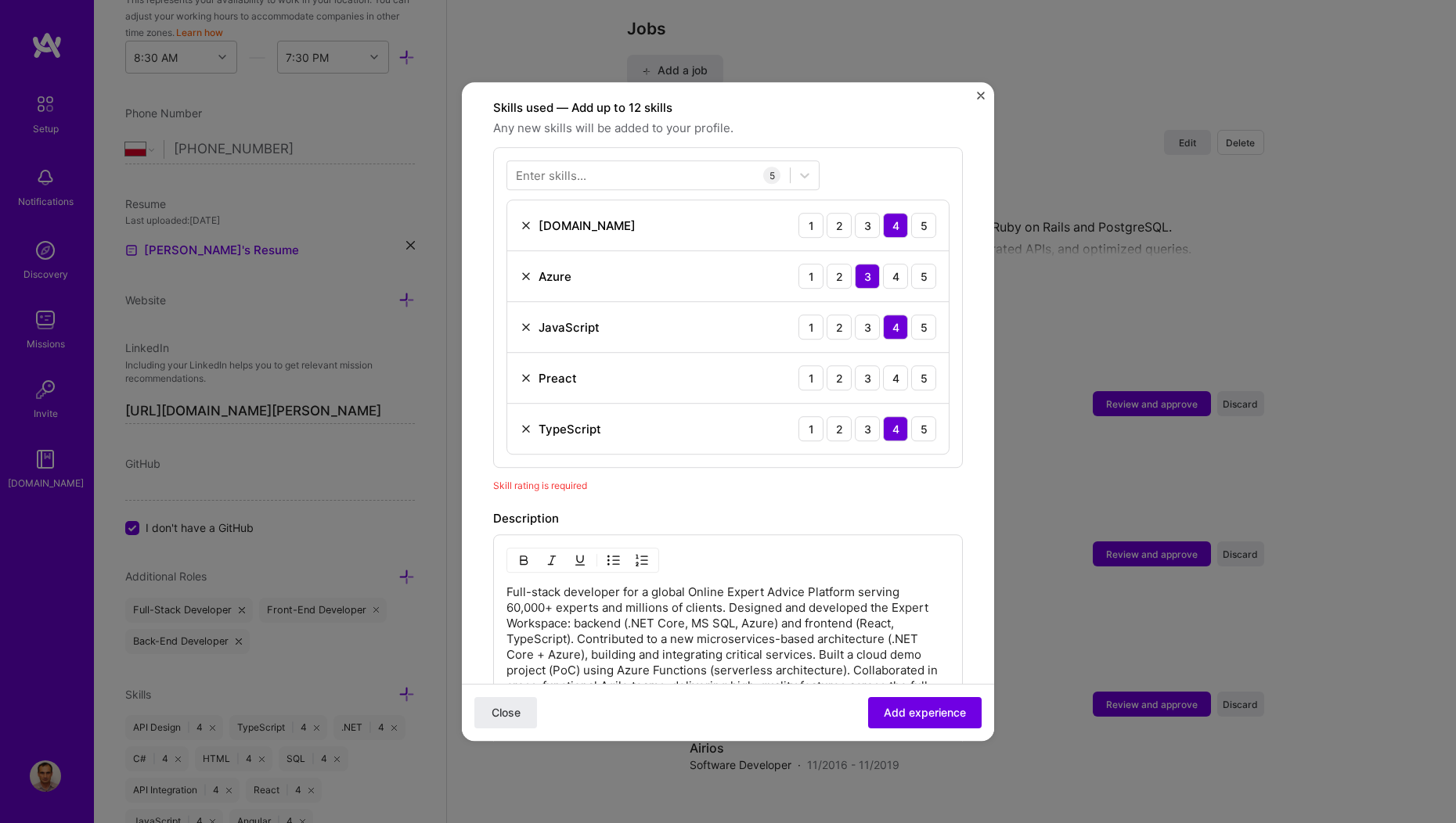
click at [523, 370] on div "Preact" at bounding box center [548, 378] width 57 height 16
click at [524, 372] on img at bounding box center [525, 378] width 12 height 12
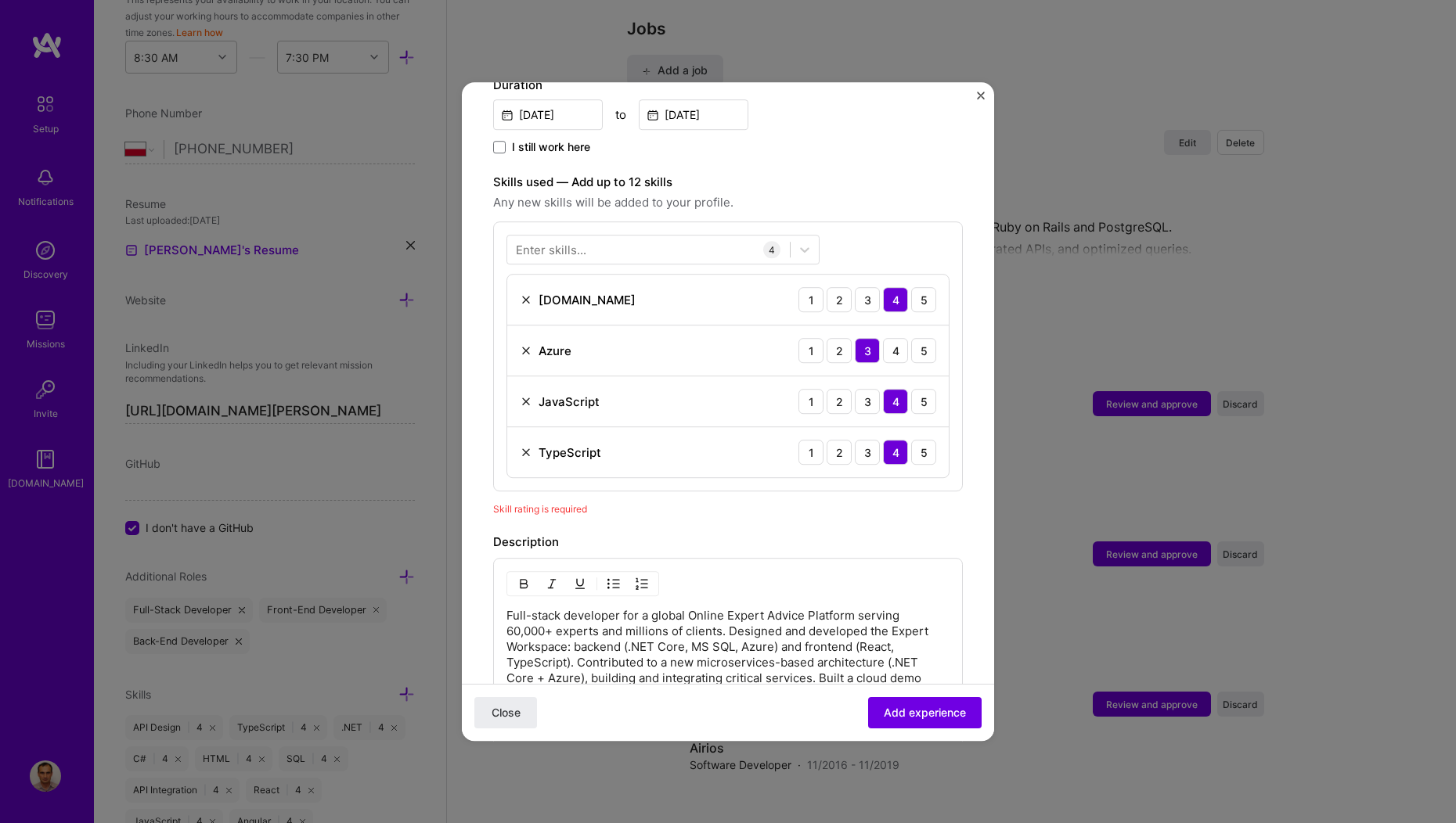
scroll to position [433, 0]
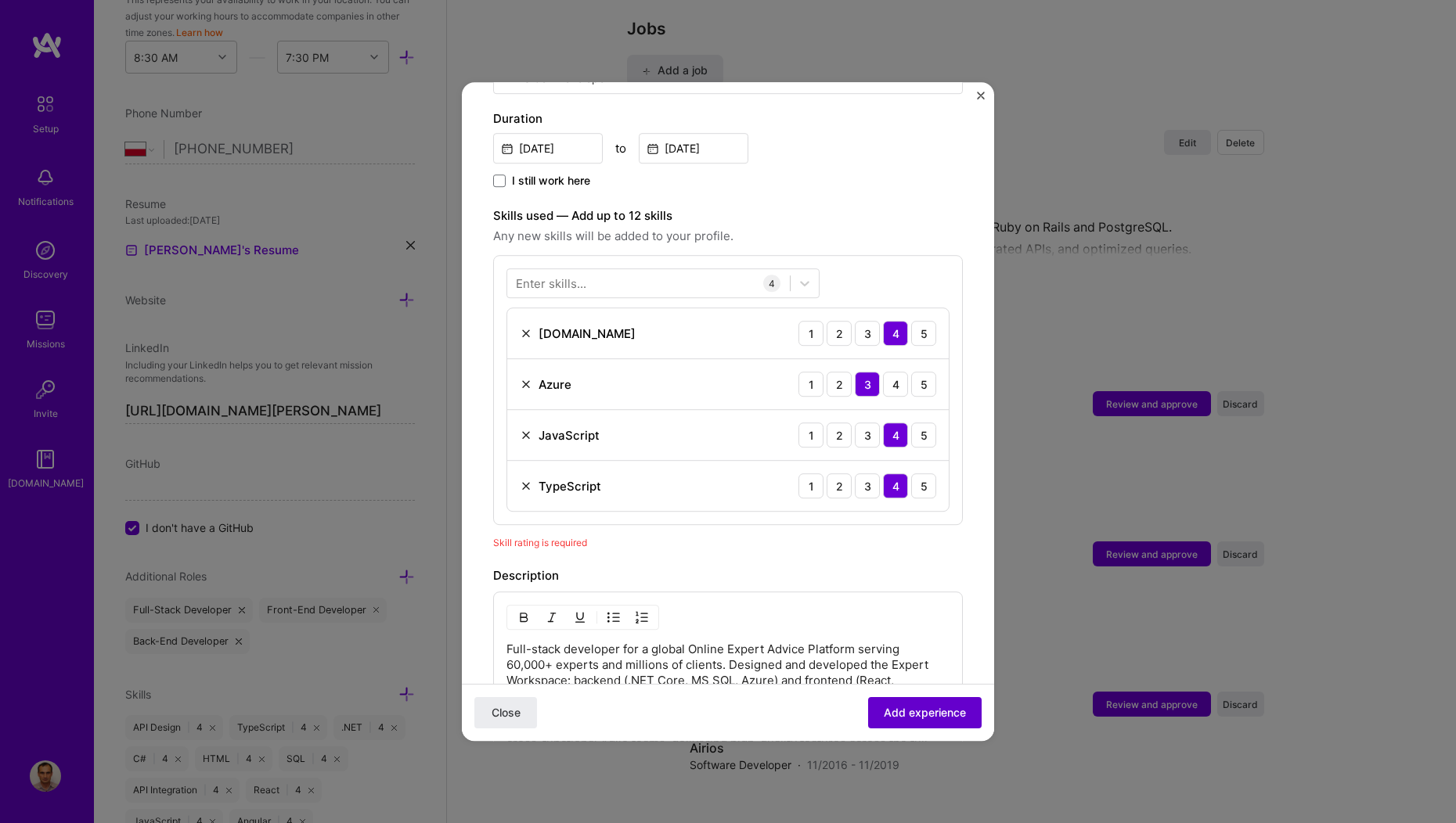
click at [888, 709] on span "Add experience" at bounding box center [924, 712] width 82 height 16
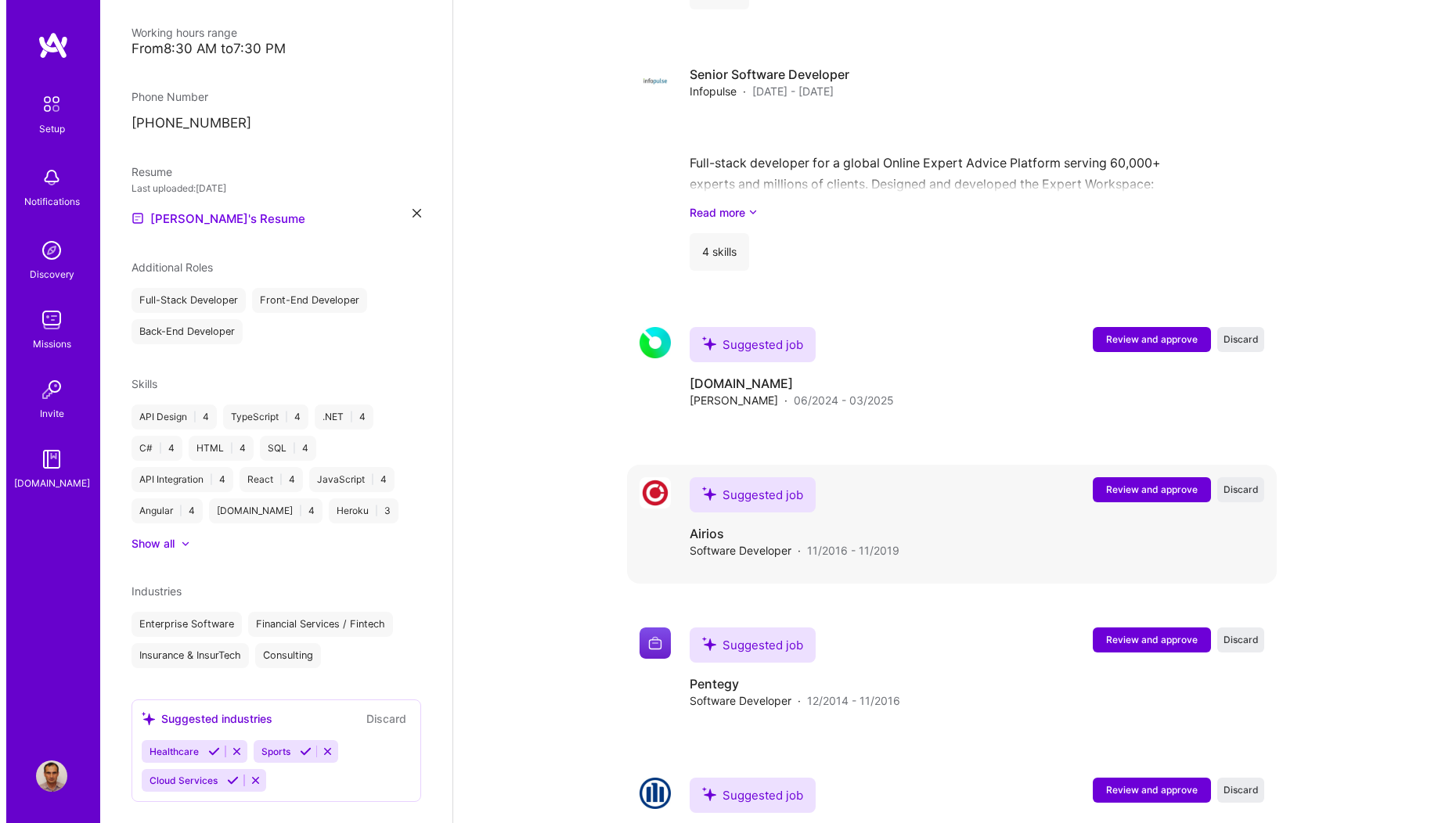
scroll to position [2033, 0]
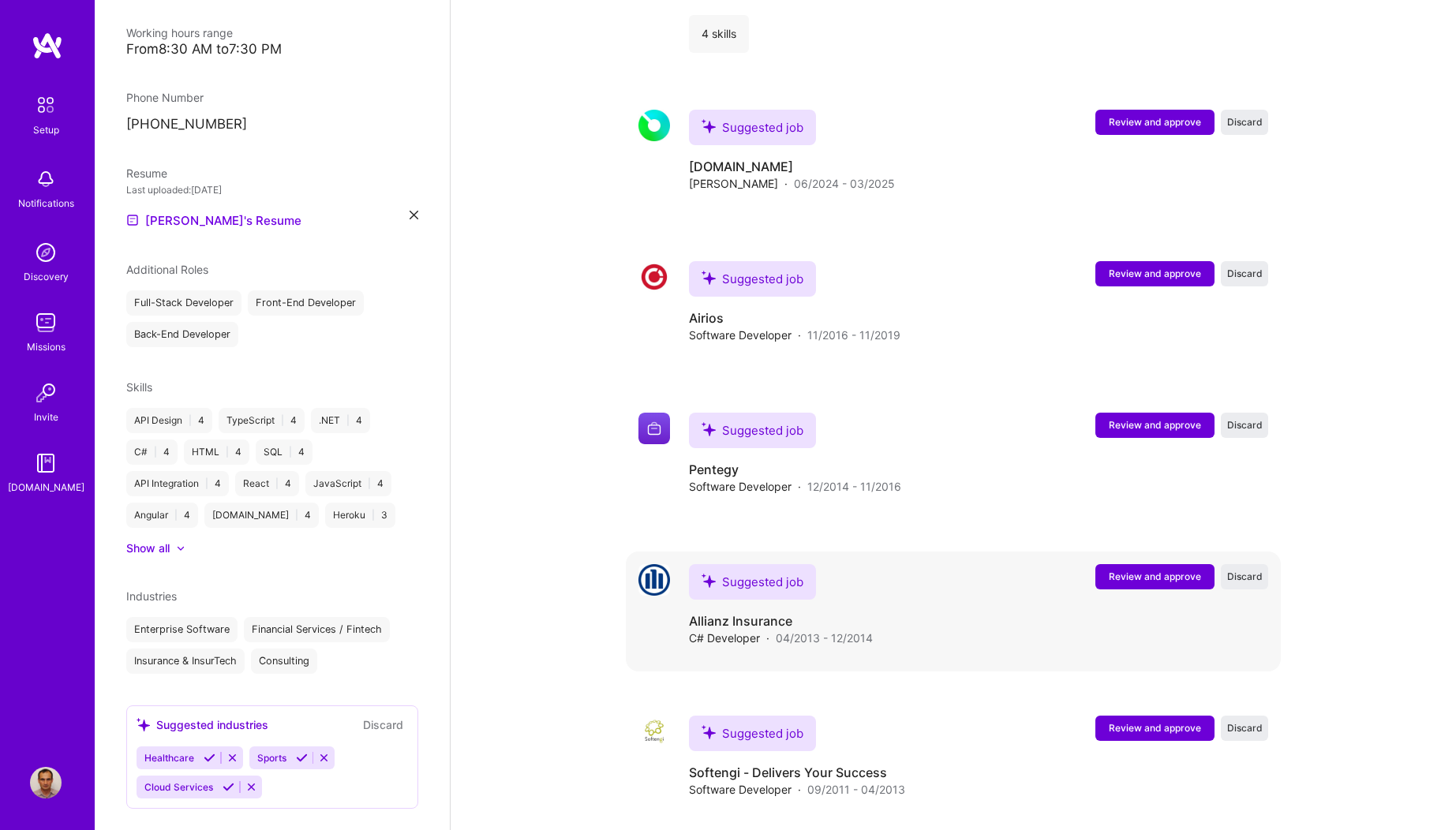
click at [1165, 569] on span "Review and approve" at bounding box center [1154, 576] width 92 height 13
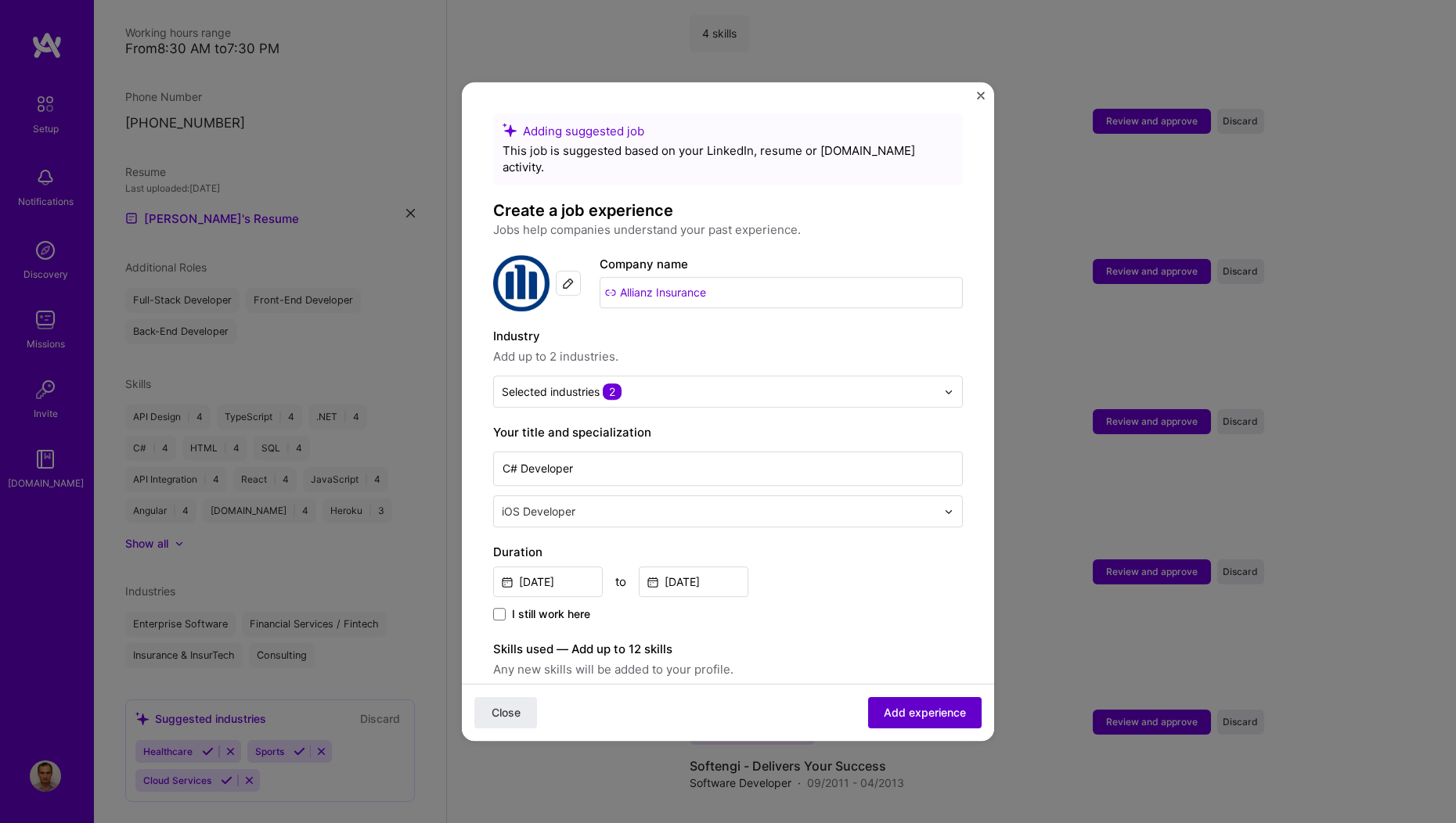
click at [906, 714] on span "Add experience" at bounding box center [924, 712] width 82 height 16
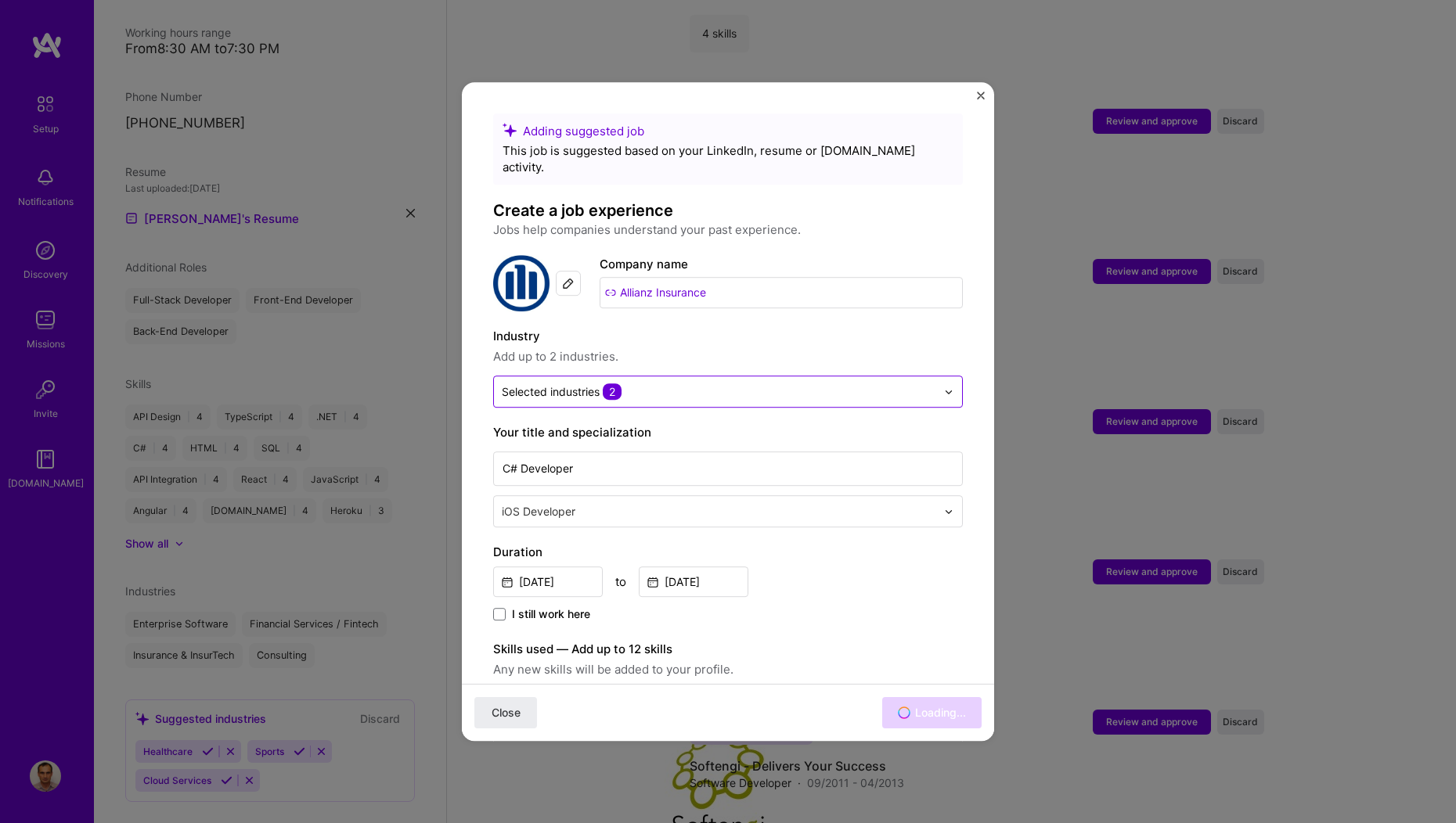
scroll to position [1895, 0]
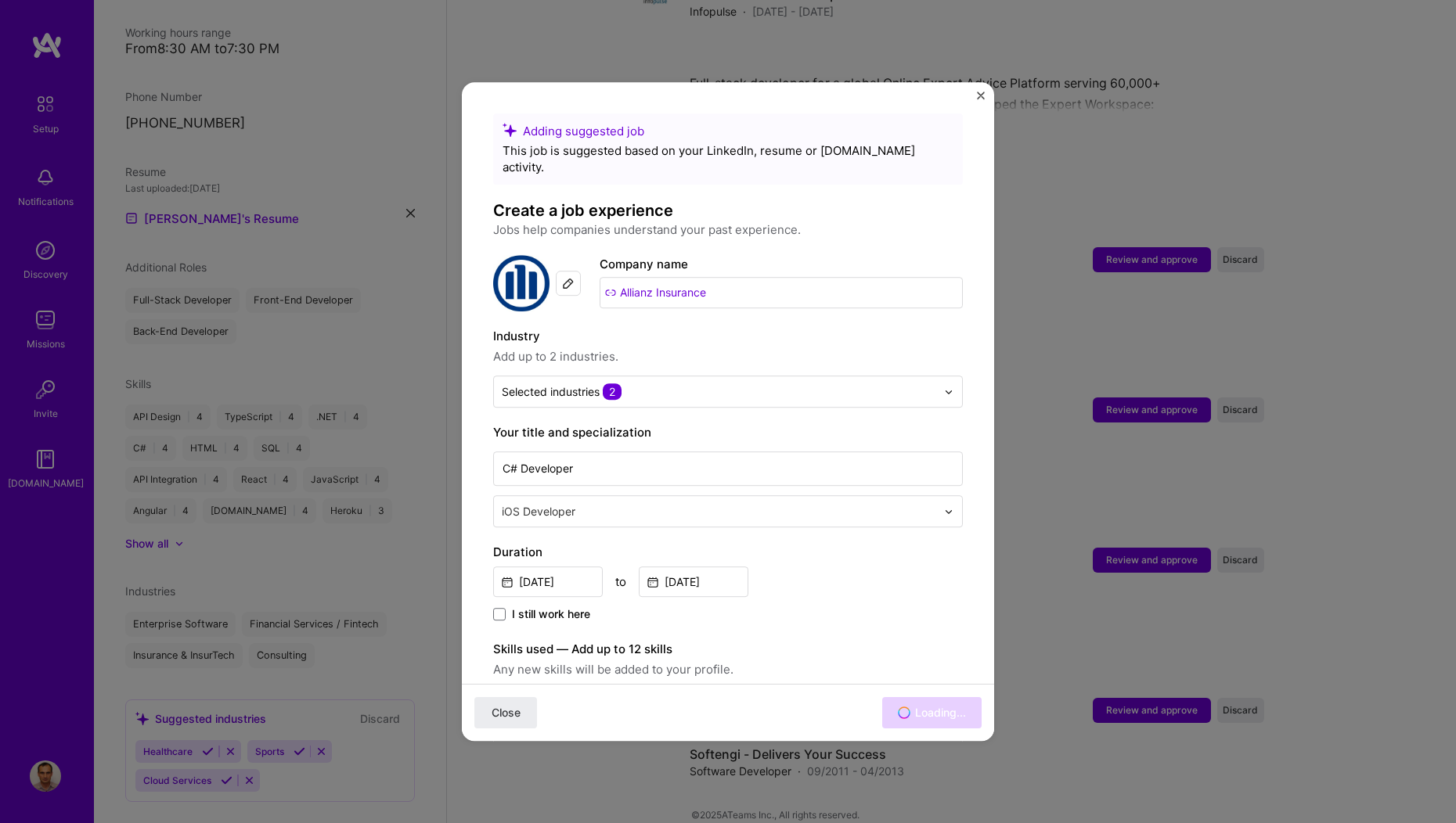
click at [576, 503] on input "text" at bounding box center [721, 510] width 438 height 16
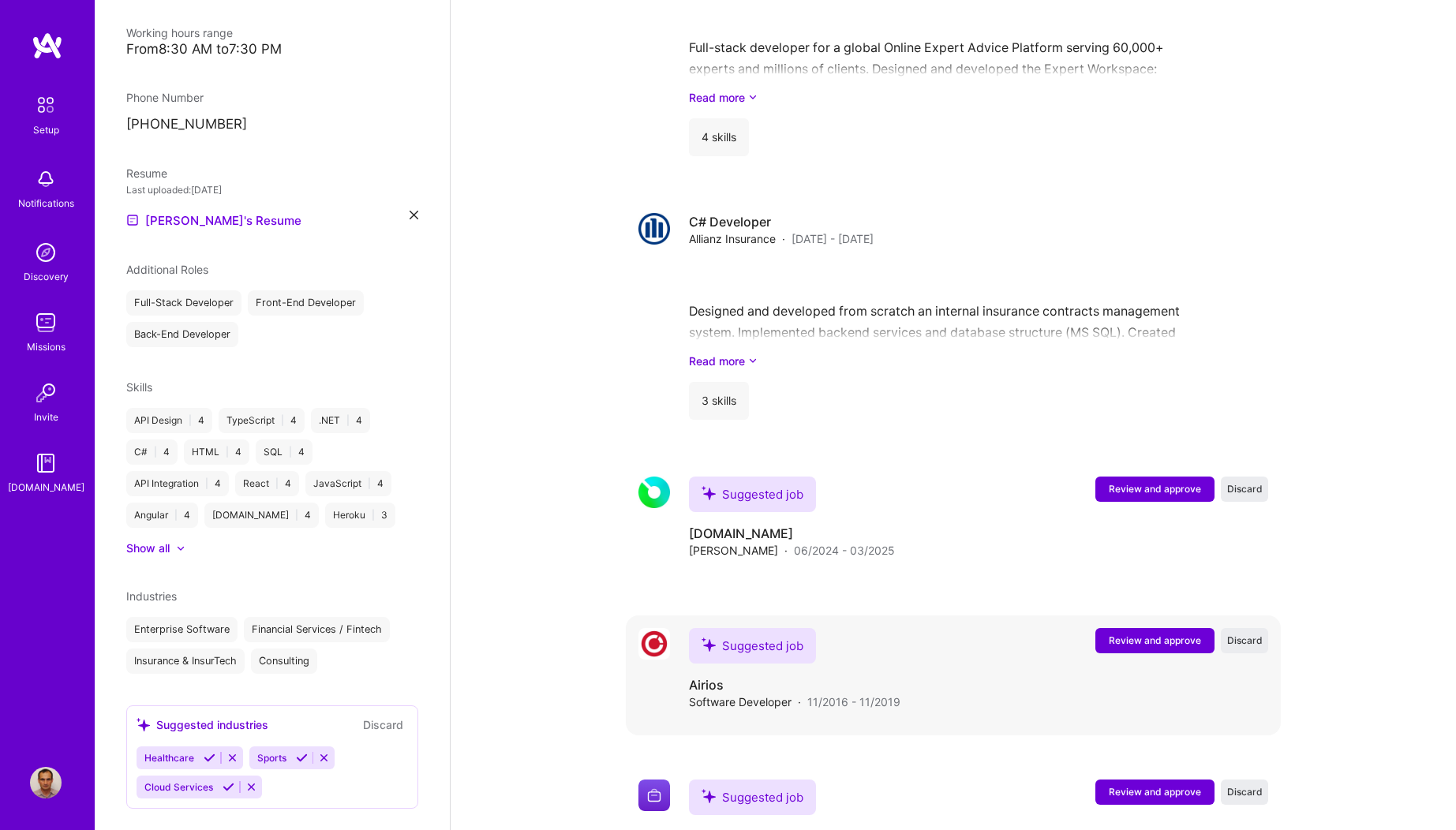
scroll to position [1923, 0]
click at [702, 353] on link "Read more" at bounding box center [978, 361] width 579 height 16
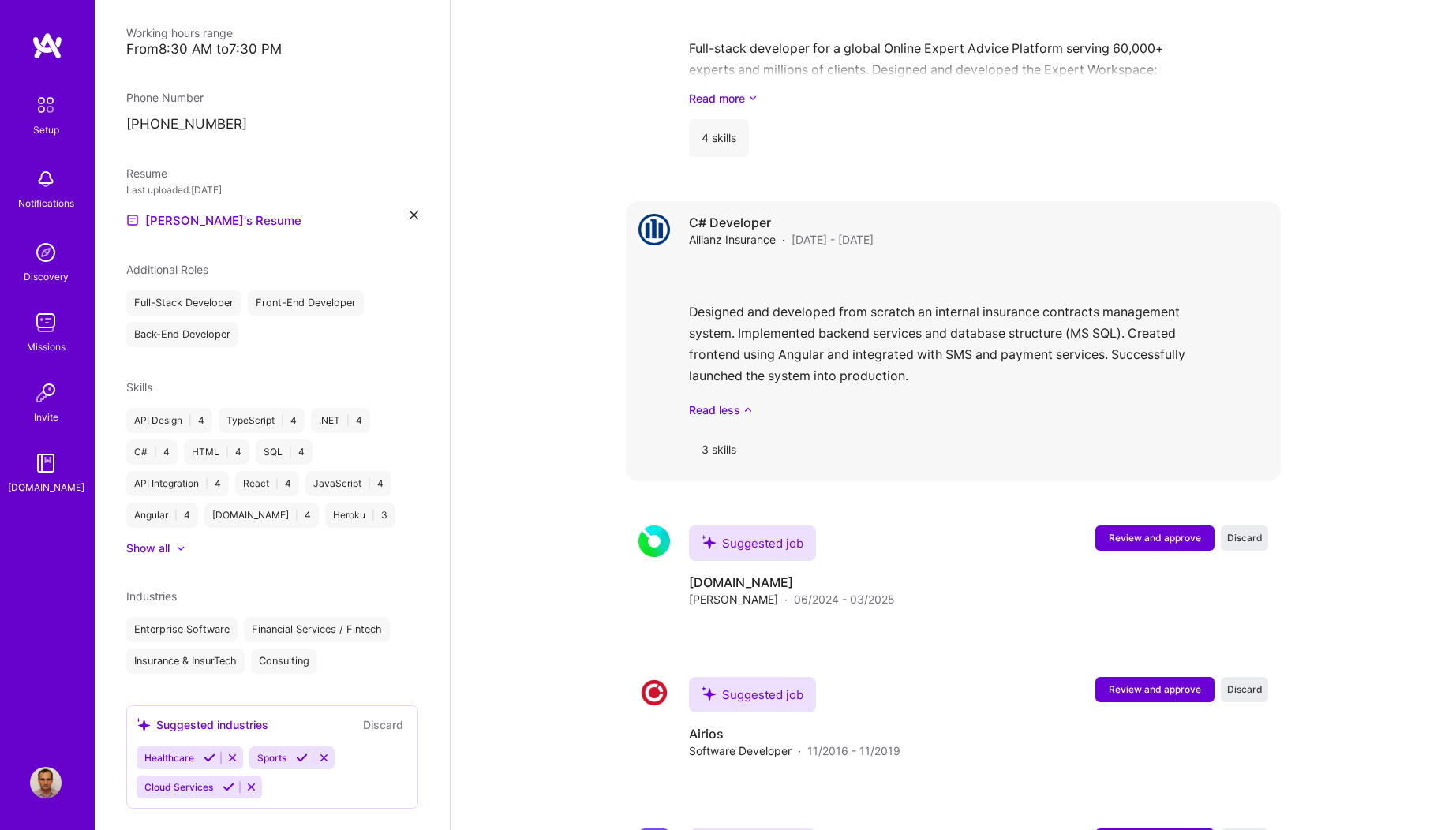
click at [721, 231] on span "Allianz Insurance" at bounding box center [732, 239] width 87 height 16
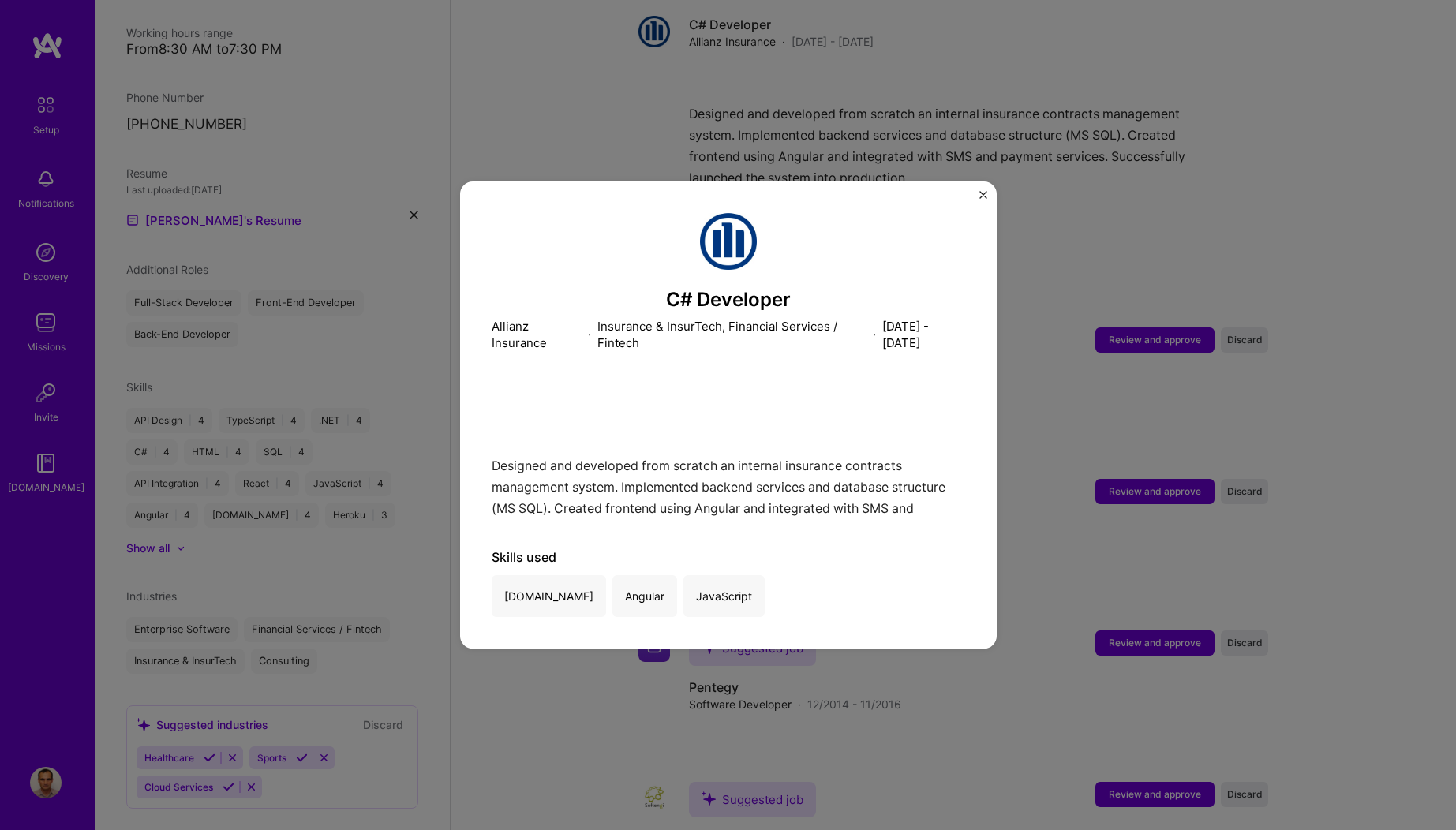
scroll to position [2199, 0]
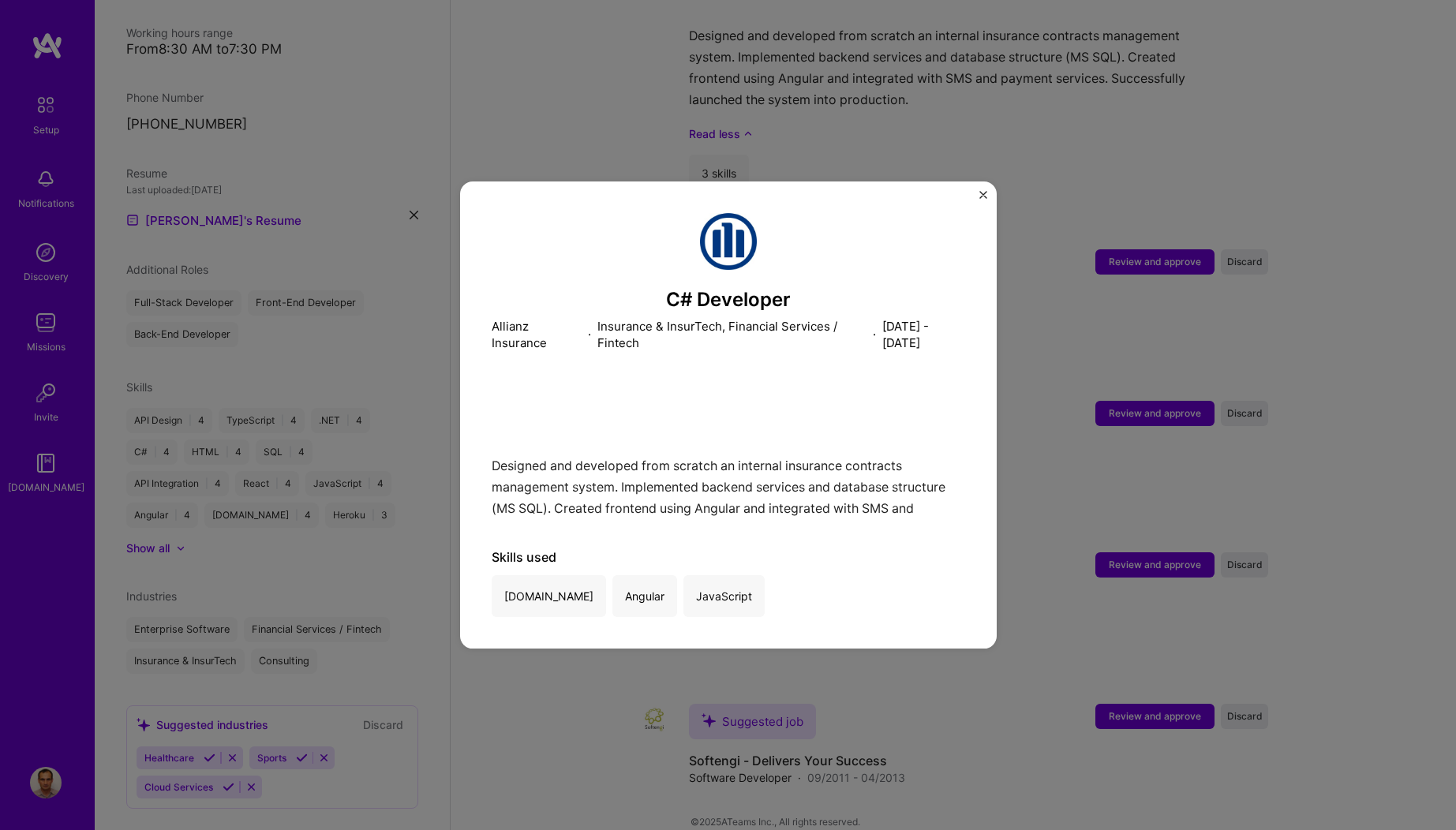
click at [981, 192] on img "Close" at bounding box center [983, 195] width 8 height 8
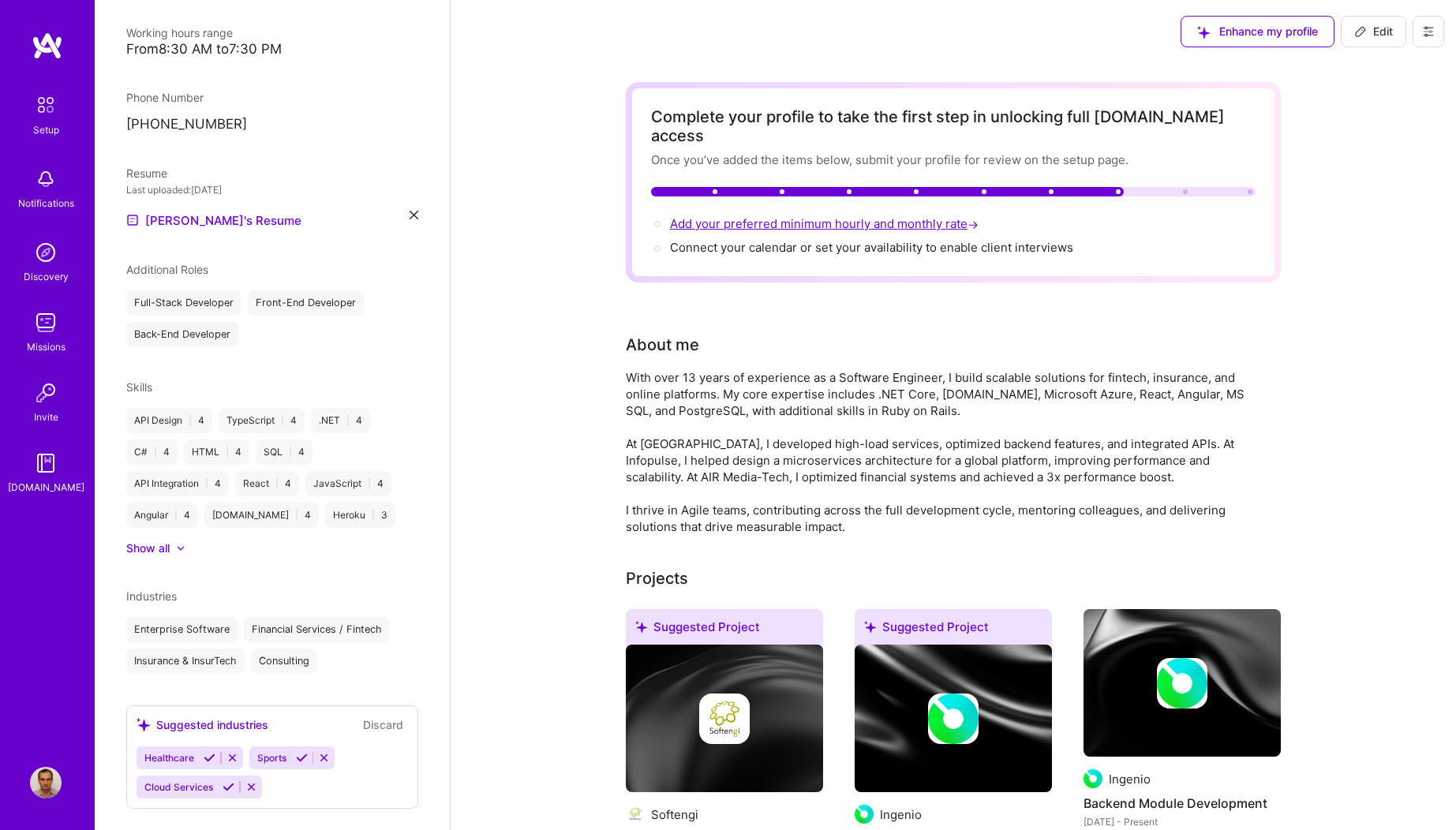
click at [738, 216] on span "Add your preferred minimum hourly and monthly rate →" at bounding box center [825, 224] width 312 height 15
select select "PL"
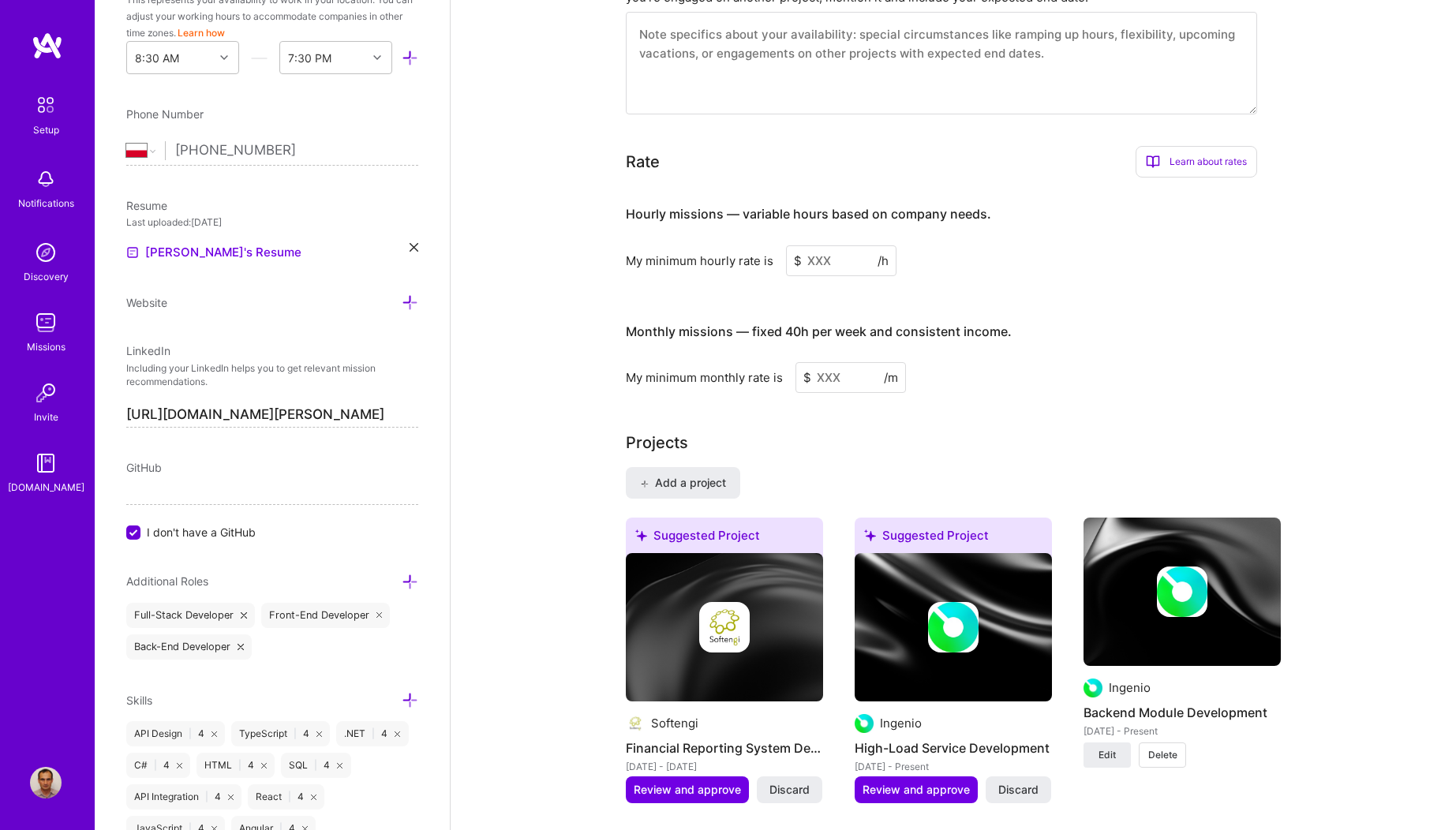
scroll to position [980, 0]
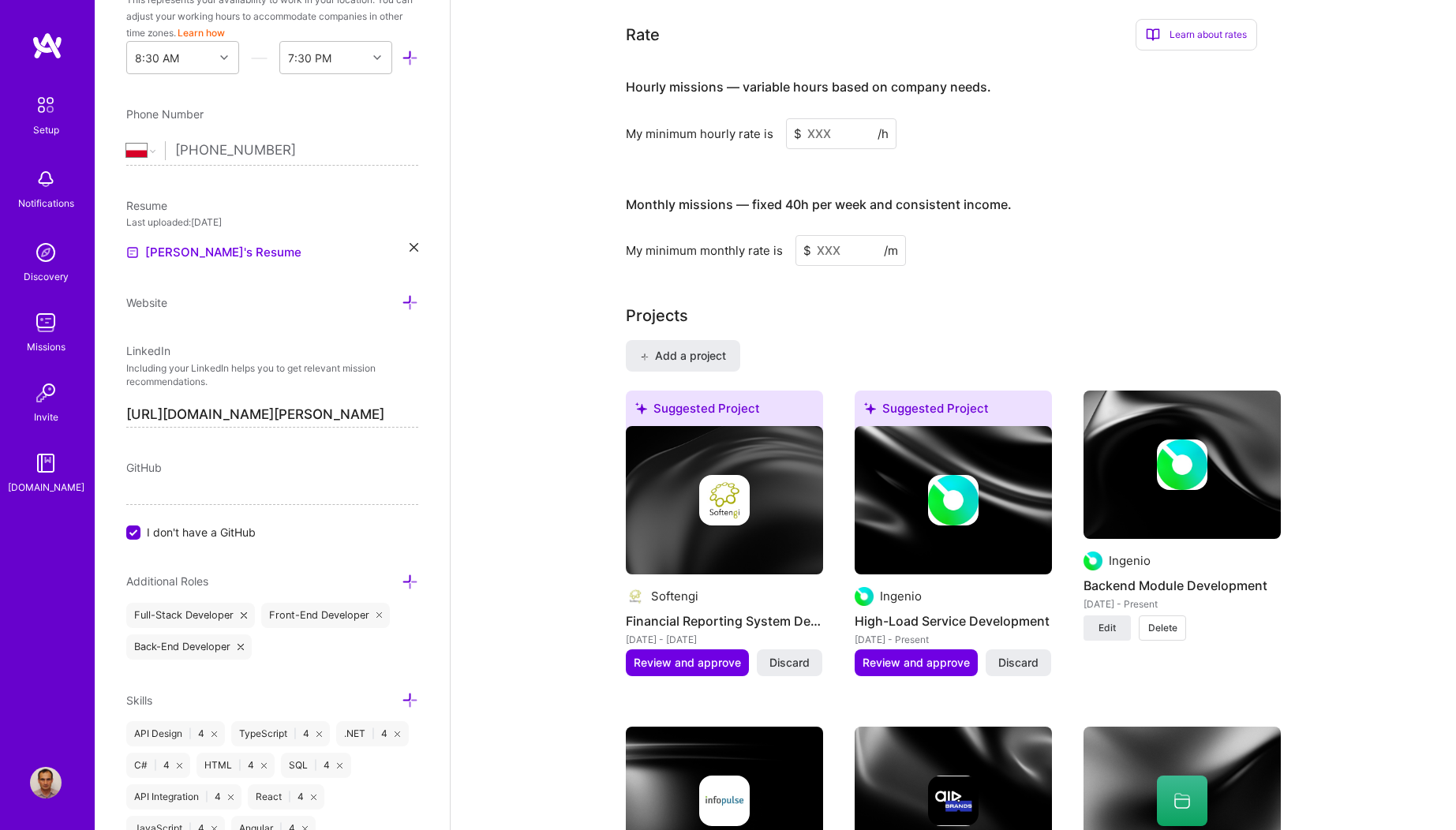
click at [802, 118] on input at bounding box center [840, 134] width 111 height 30
drag, startPoint x: 837, startPoint y: 230, endPoint x: 819, endPoint y: 229, distance: 18.0
click at [819, 235] on input at bounding box center [850, 250] width 111 height 30
type input "7000"
type input "8000"
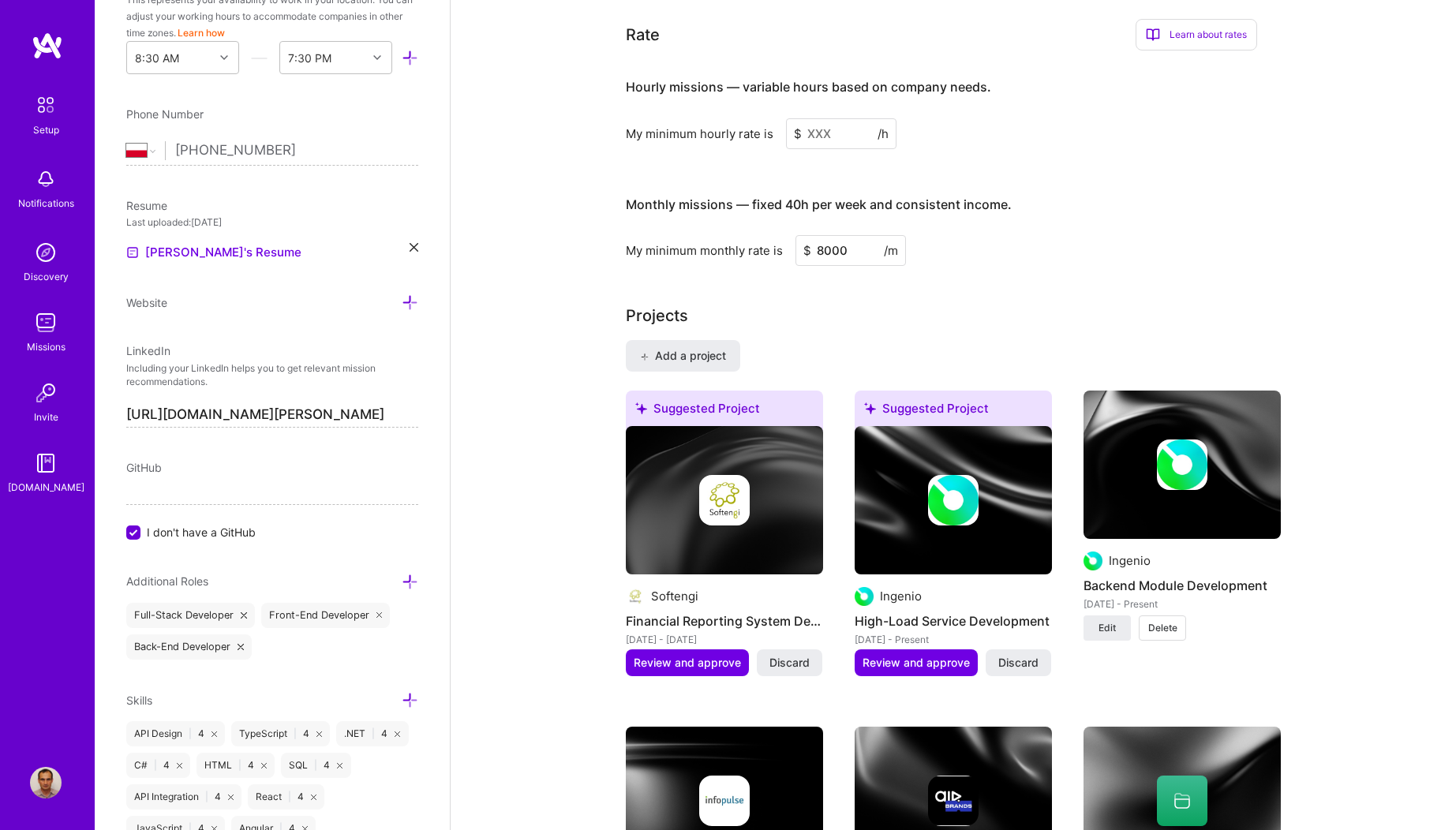
click at [833, 118] on input at bounding box center [840, 134] width 111 height 30
click at [846, 118] on input at bounding box center [840, 134] width 111 height 30
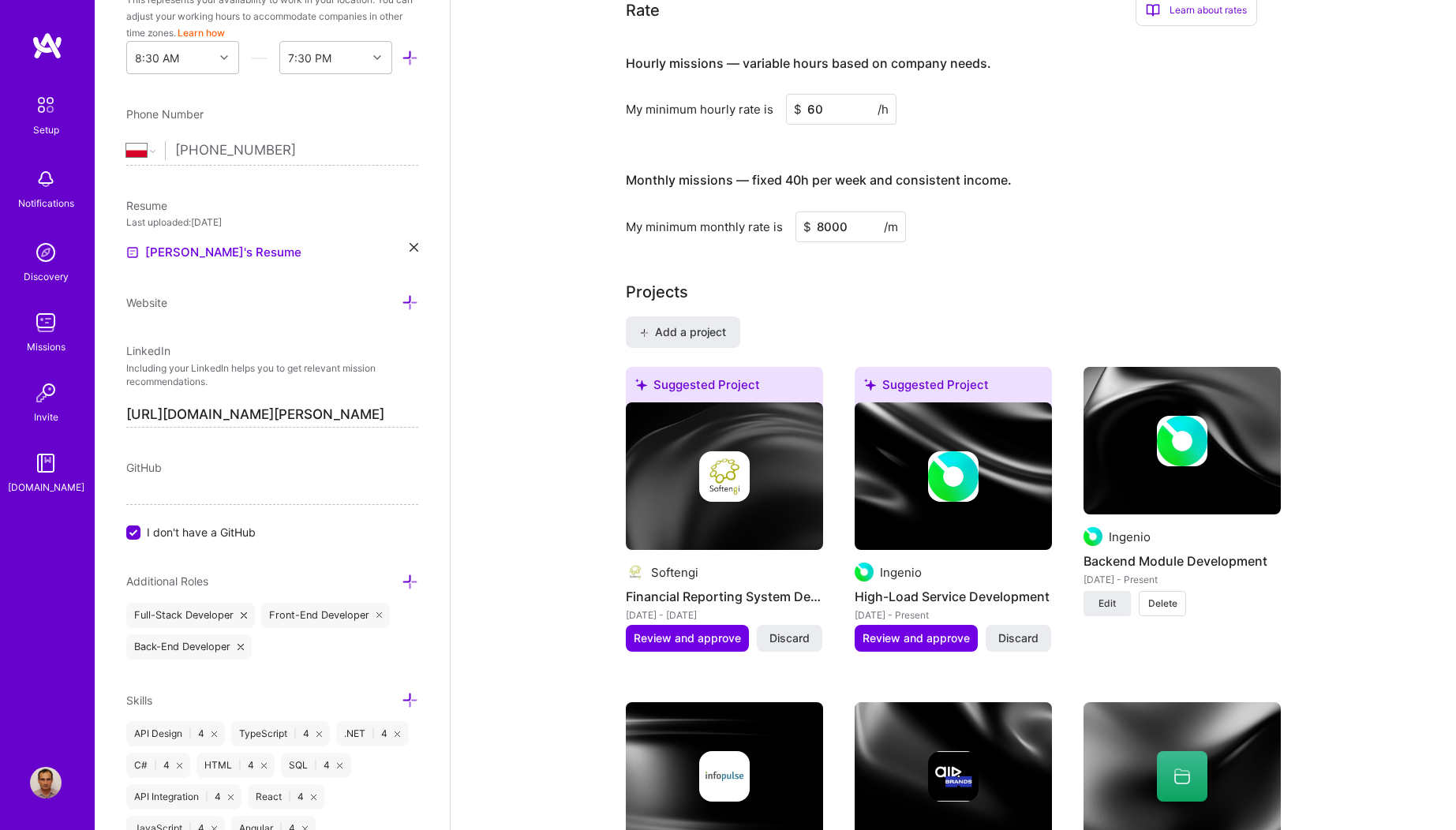
type input "60"
drag, startPoint x: 1089, startPoint y: 190, endPoint x: 1093, endPoint y: 199, distance: 9.8
click at [1090, 190] on div "Monthly missions — fixed 40h per week and consistent income. My minimum monthly…" at bounding box center [941, 199] width 631 height 86
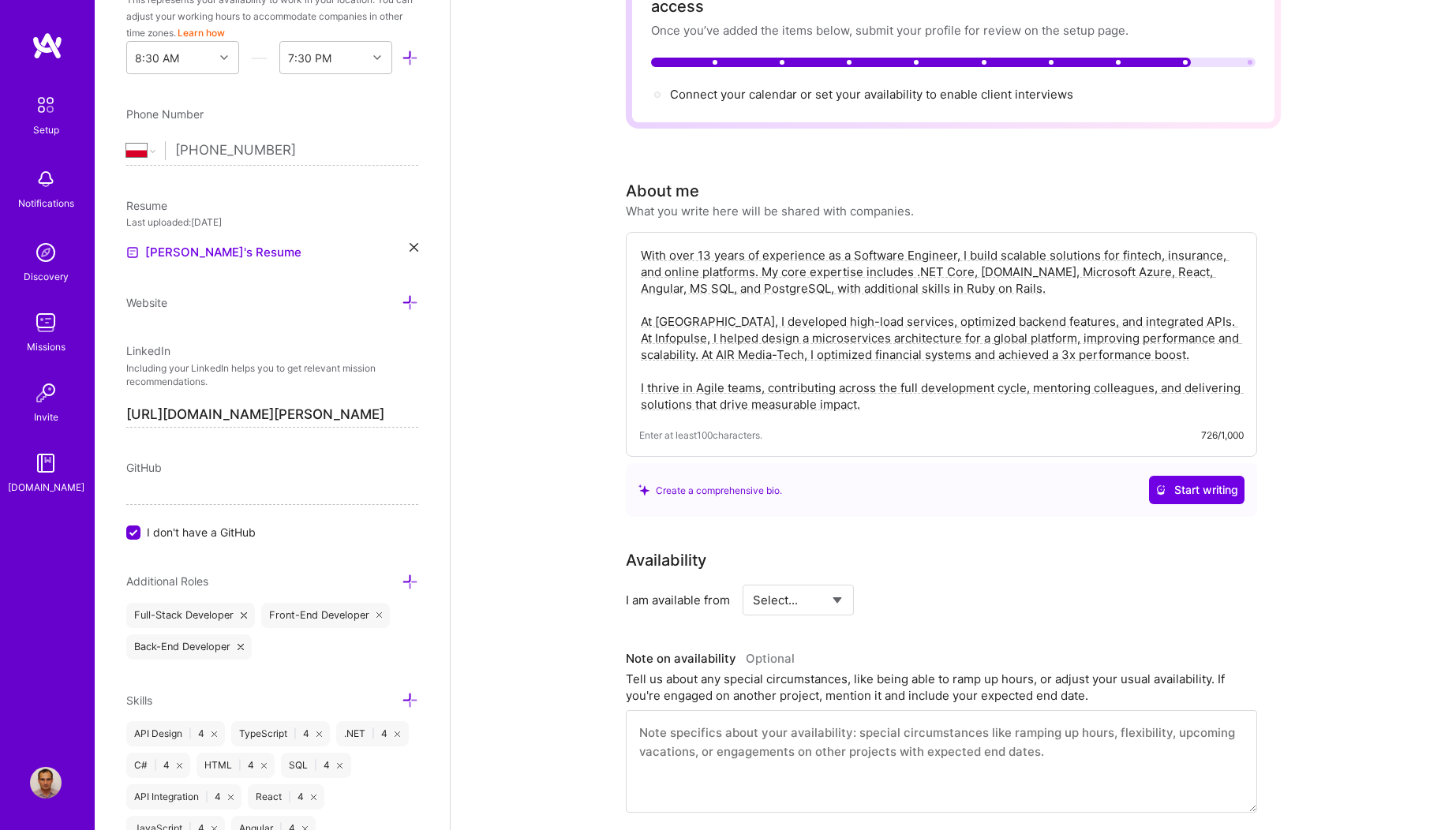
scroll to position [0, 0]
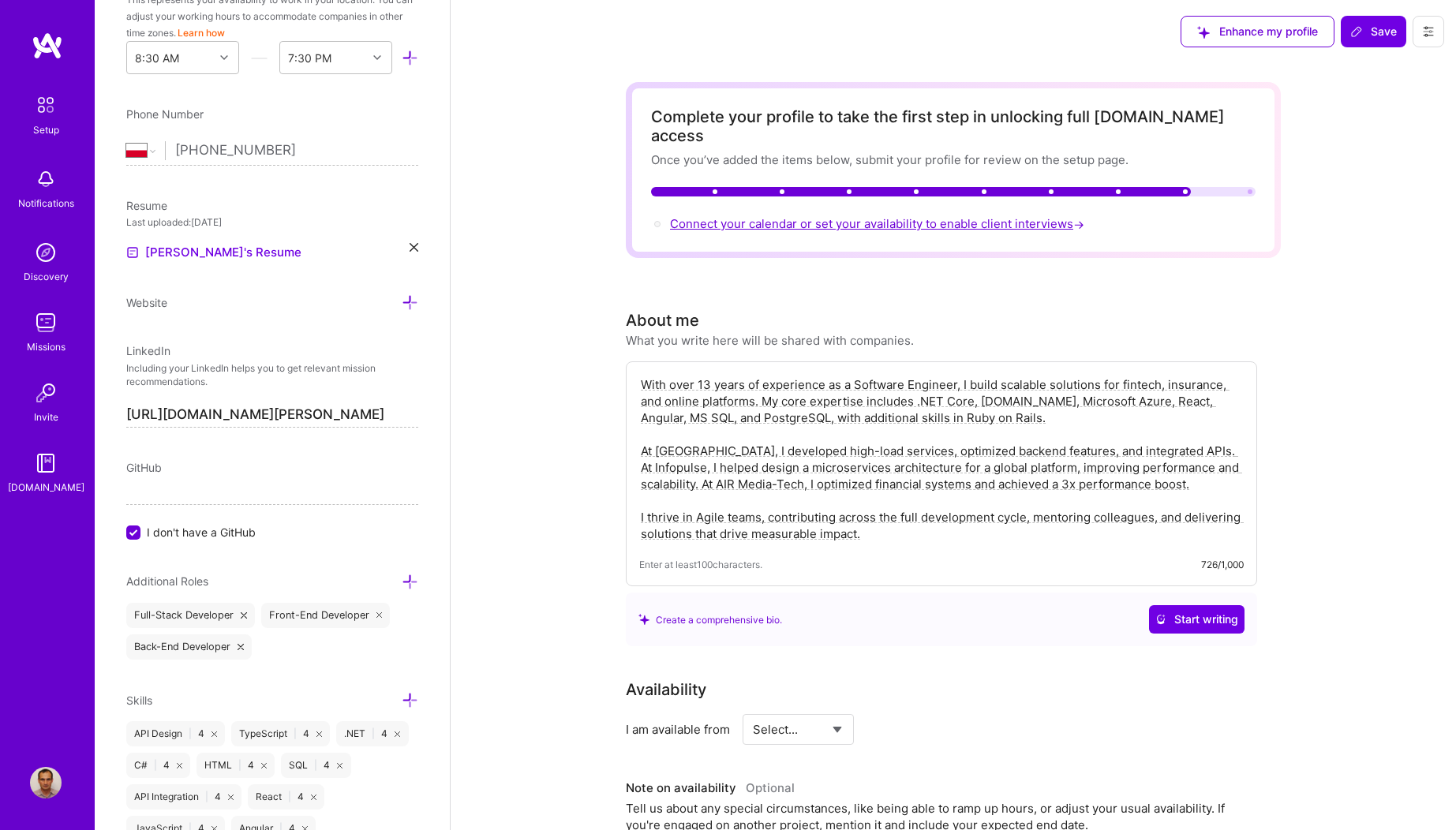
click at [725, 216] on span "Connect your calendar or set your availability to enable client interviews →" at bounding box center [878, 224] width 418 height 15
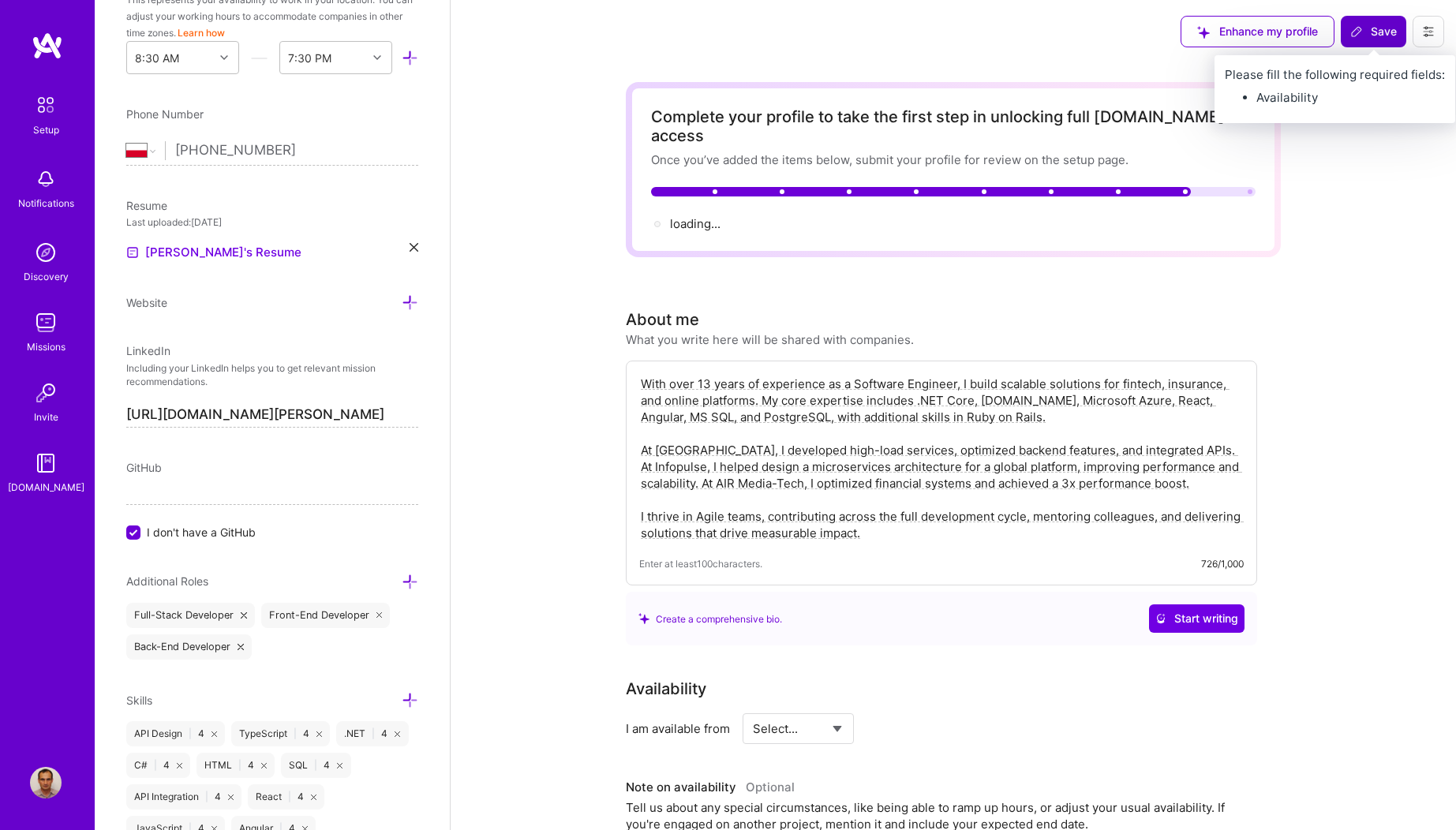
click at [1368, 33] on span "Save" at bounding box center [1373, 31] width 46 height 16
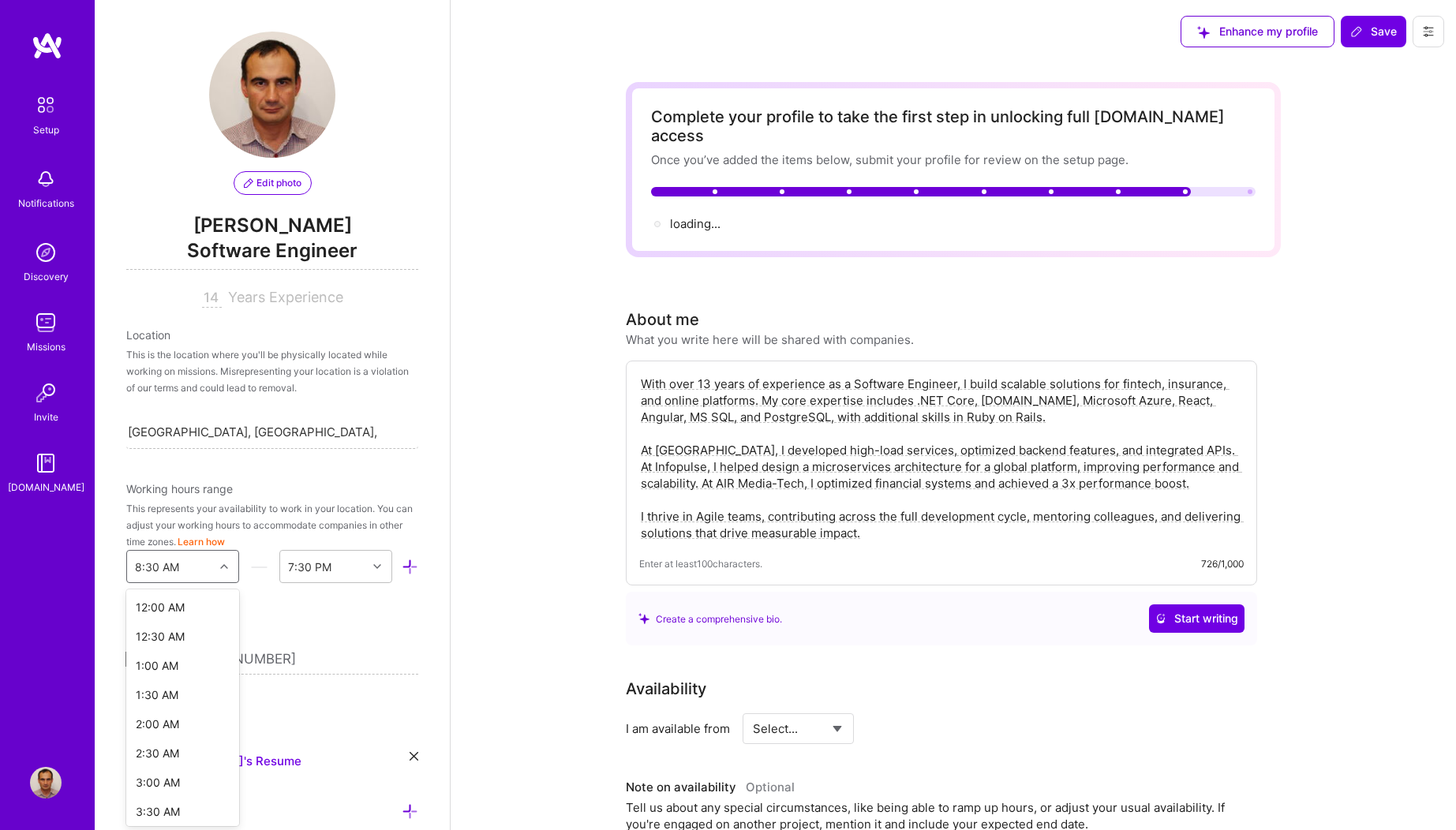
click at [190, 564] on div "8:30 AM" at bounding box center [171, 566] width 87 height 31
click at [151, 635] on div "9:00 AM" at bounding box center [182, 636] width 113 height 29
click at [339, 570] on div "End Time" at bounding box center [324, 566] width 87 height 31
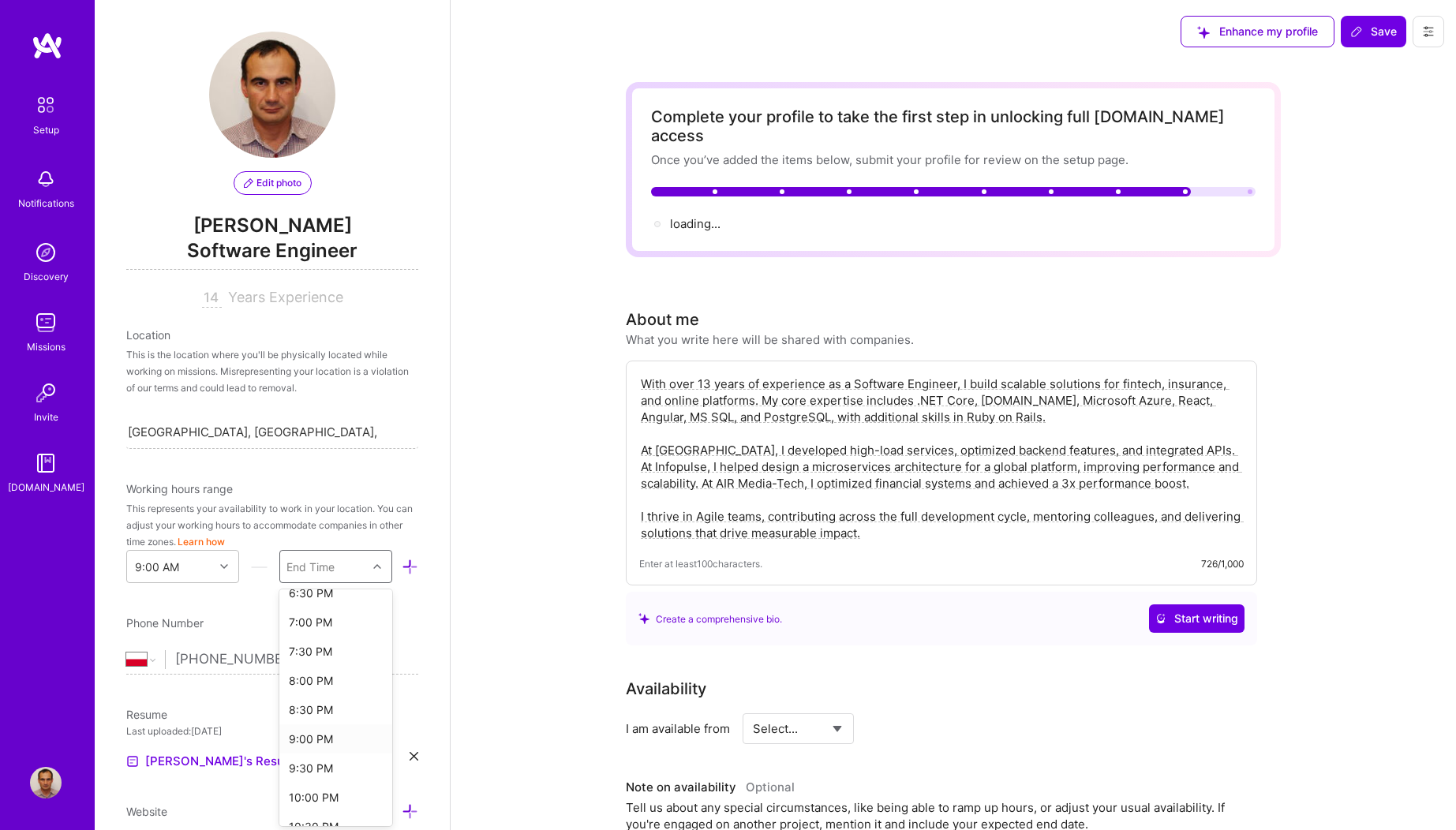
scroll to position [561, 0]
click at [304, 628] on div "7:00 PM" at bounding box center [335, 630] width 113 height 29
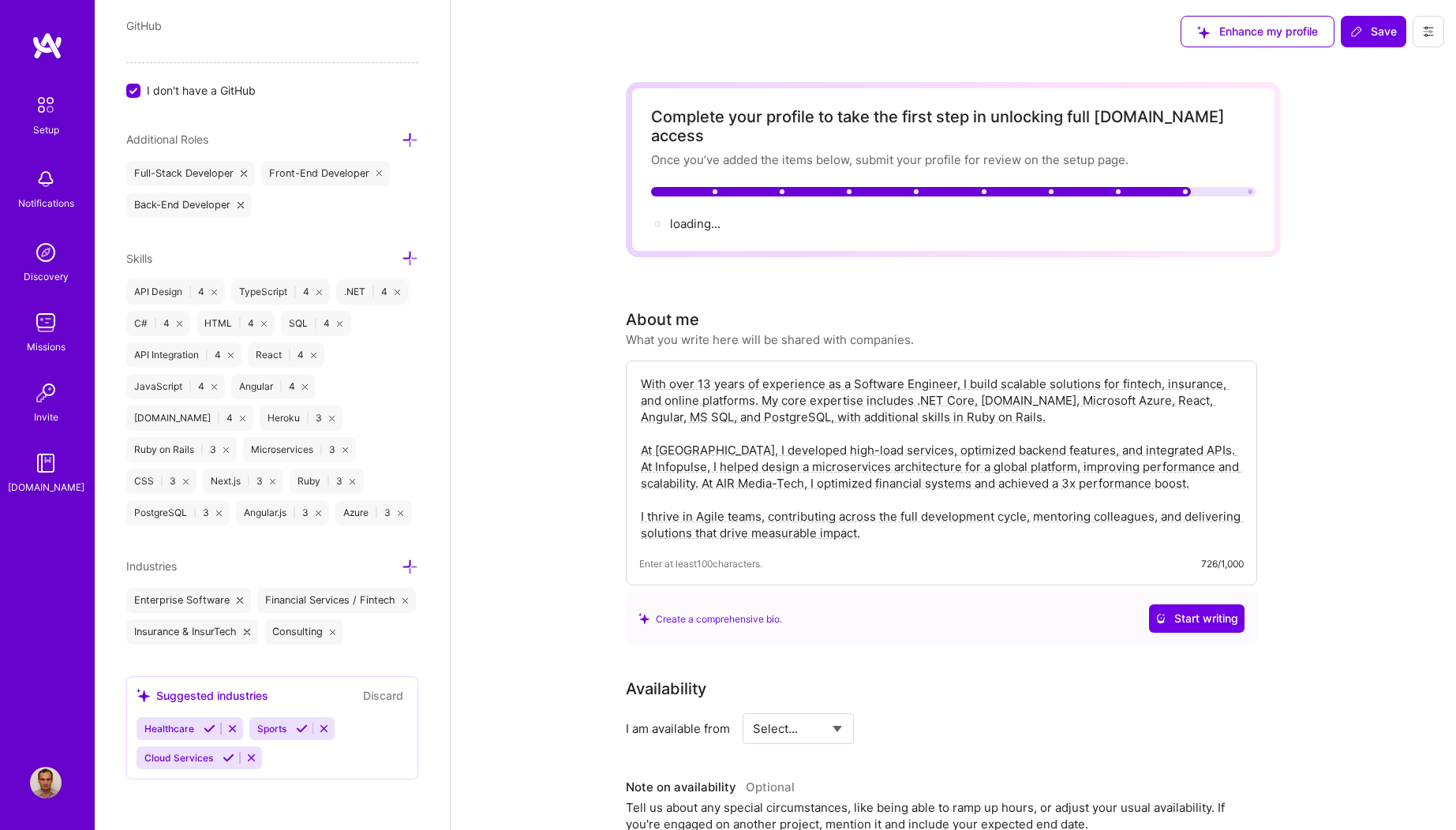
scroll to position [1014, 0]
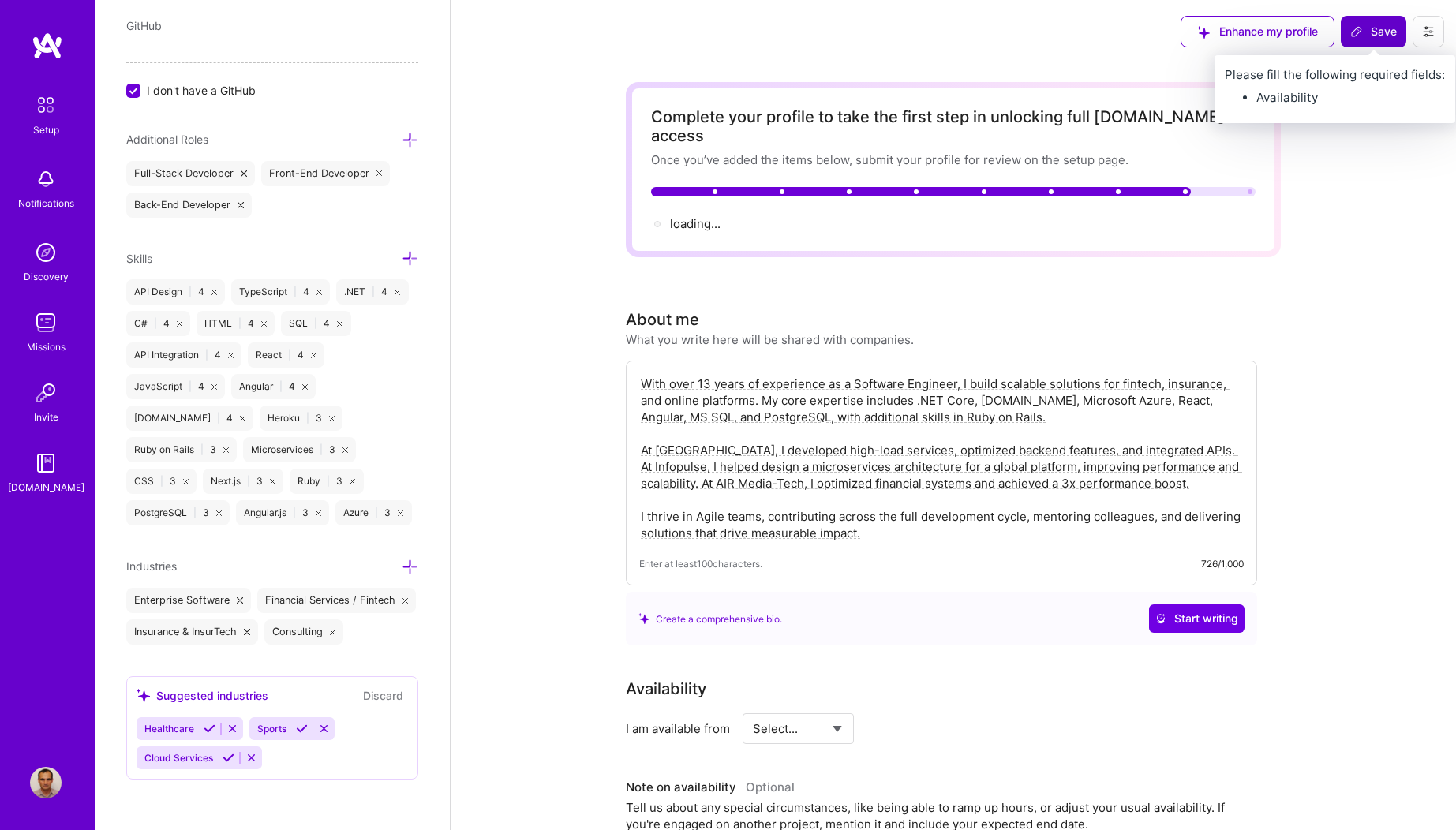
click at [1387, 24] on span "Save" at bounding box center [1373, 31] width 46 height 16
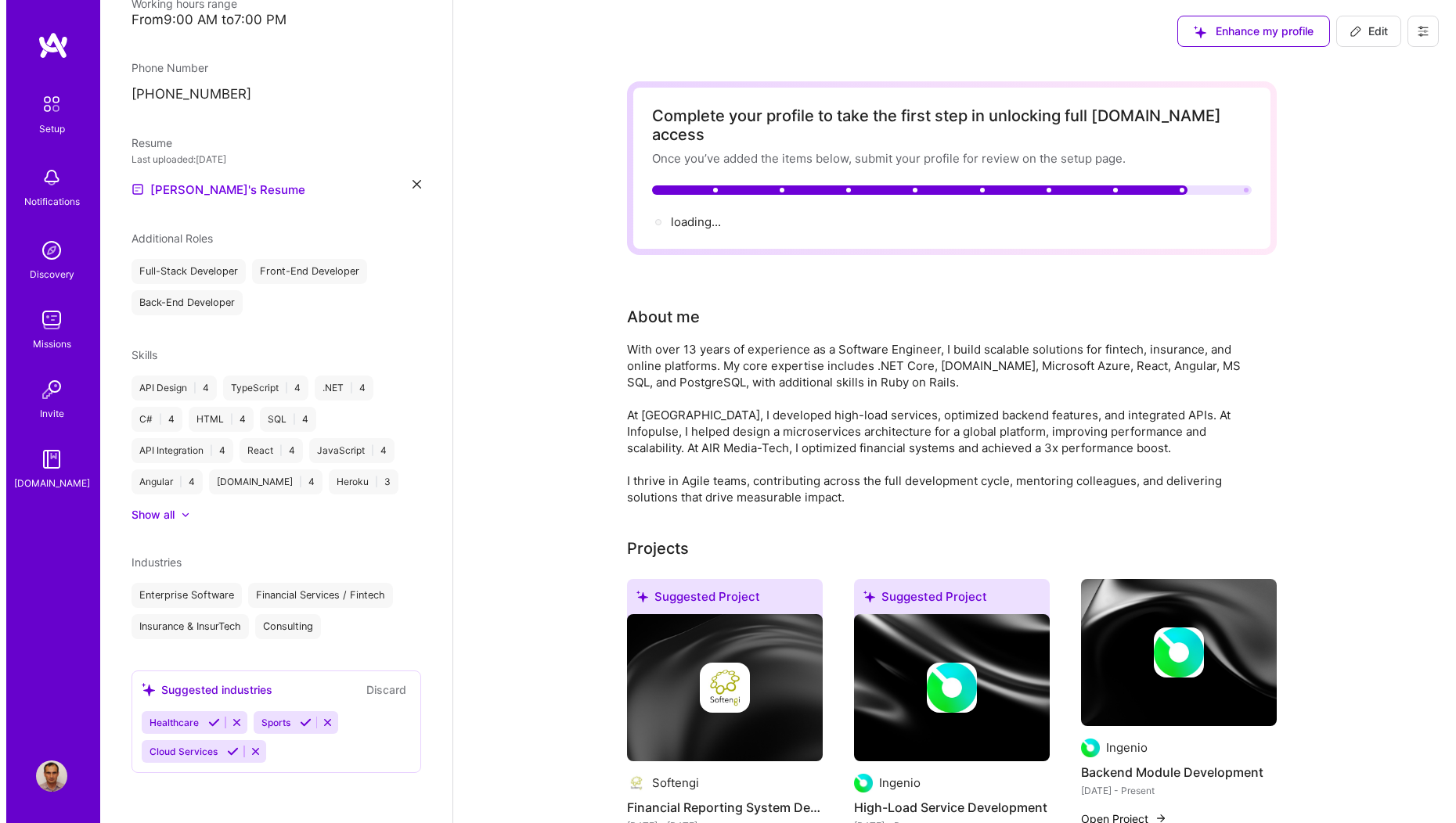
scroll to position [389, 0]
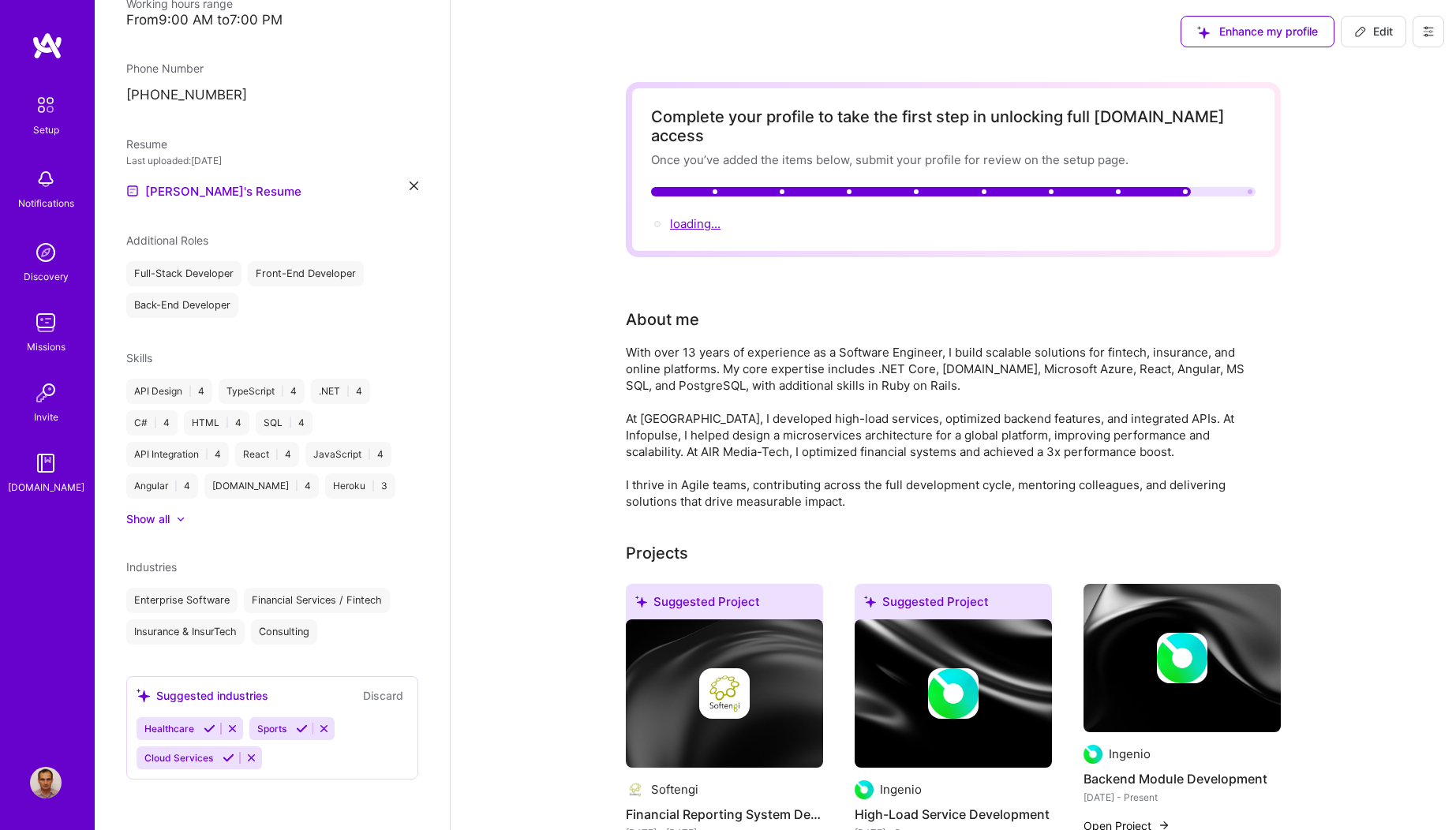
click at [692, 216] on span "loading..." at bounding box center [694, 224] width 50 height 15
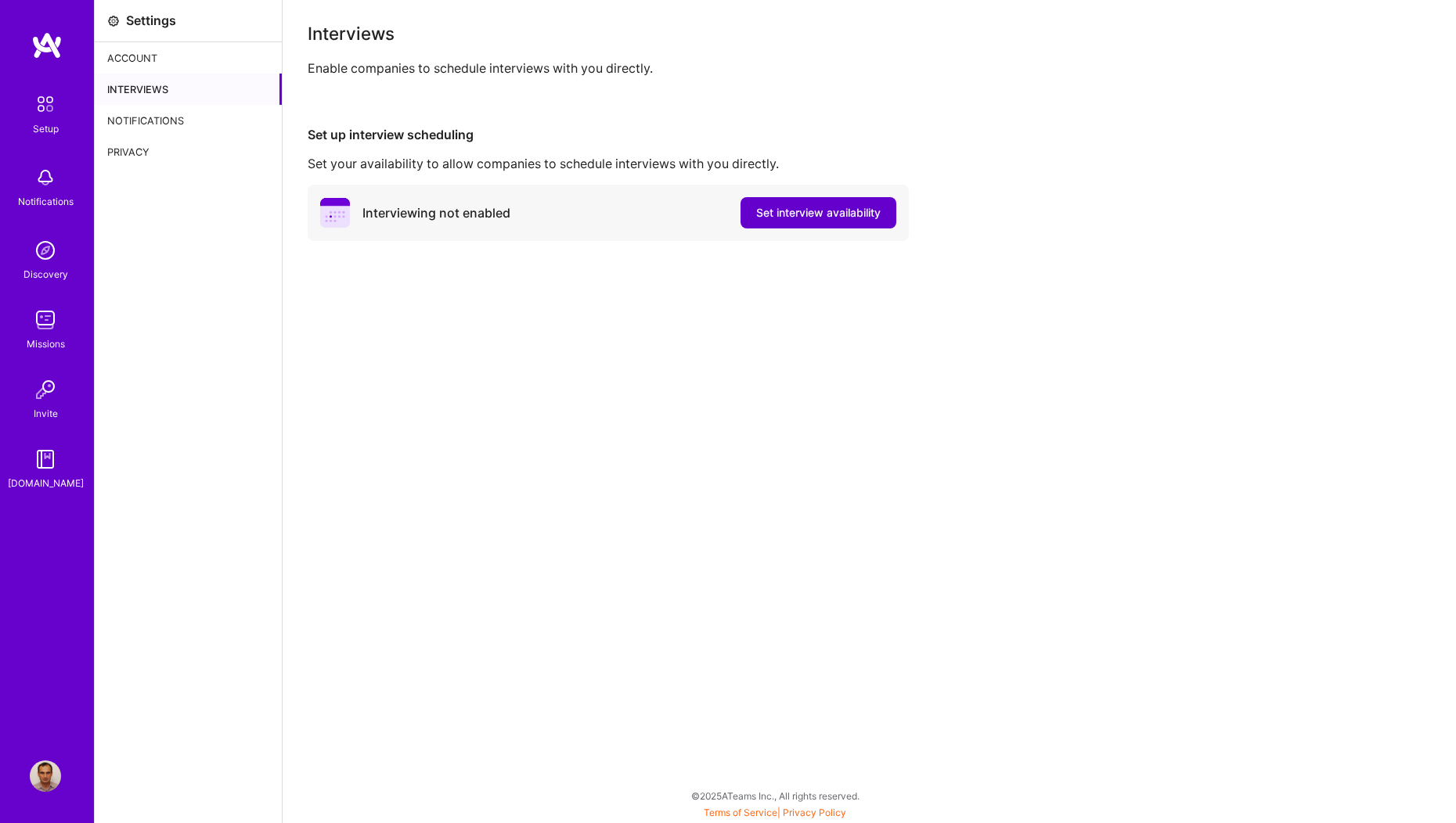
click at [778, 213] on span "Set interview availability" at bounding box center [818, 212] width 124 height 16
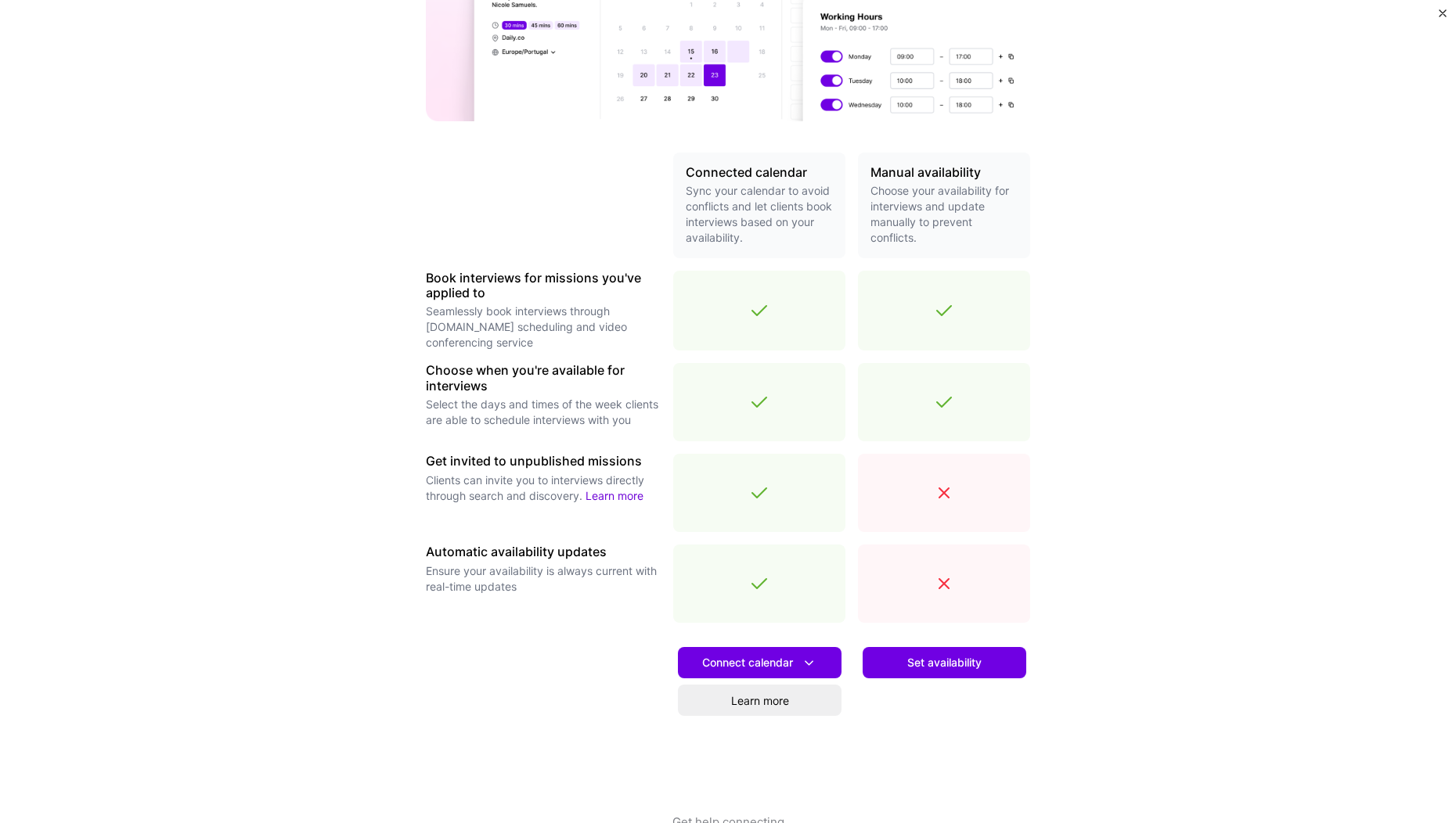
scroll to position [237, 0]
click at [963, 312] on div at bounding box center [944, 308] width 172 height 80
click at [898, 206] on p "Choose your availability for interviews and update manually to prevent conflict…" at bounding box center [944, 211] width 148 height 63
click at [912, 185] on p "Choose your availability for interviews and update manually to prevent conflict…" at bounding box center [944, 211] width 148 height 63
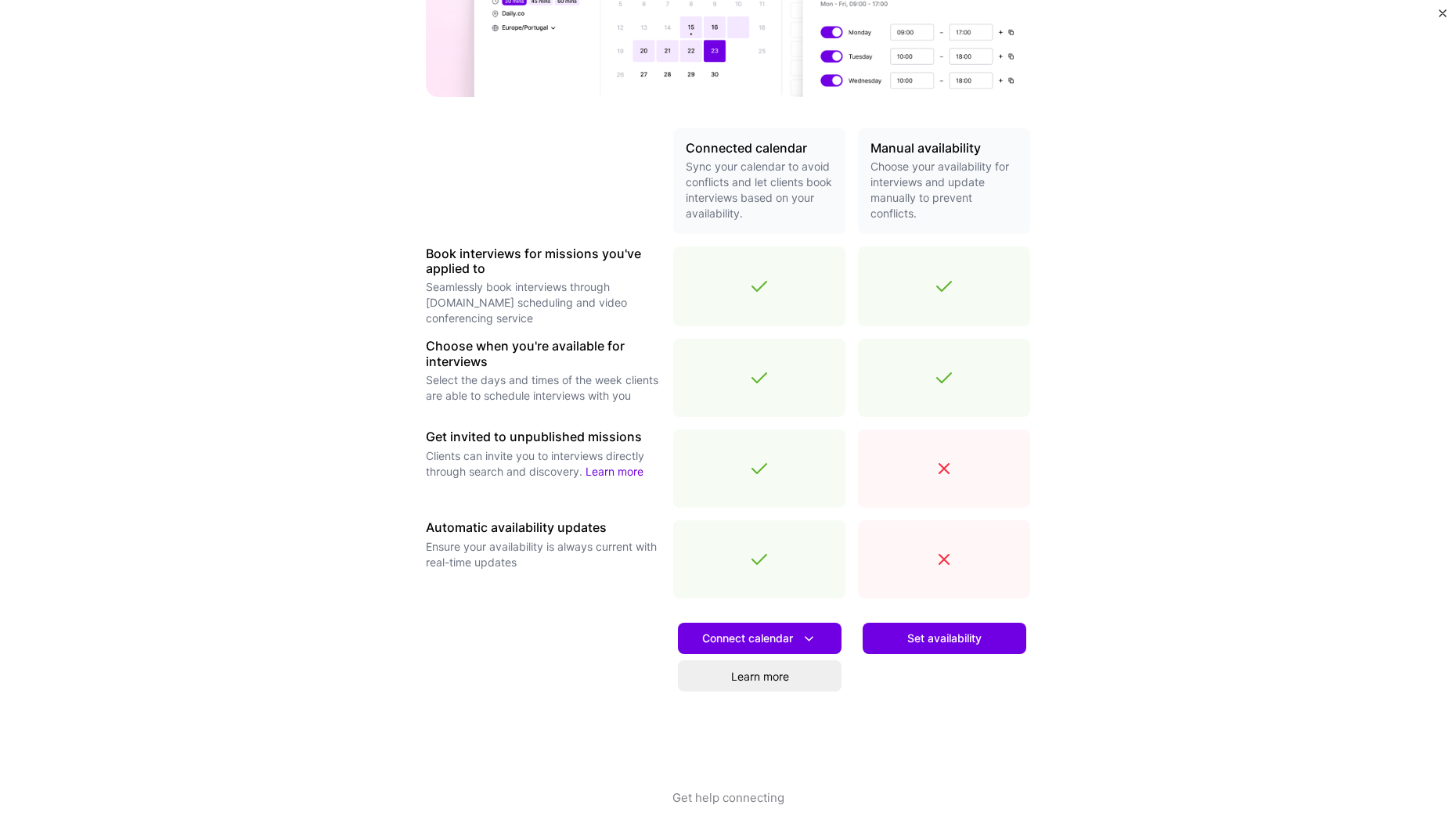
scroll to position [273, 0]
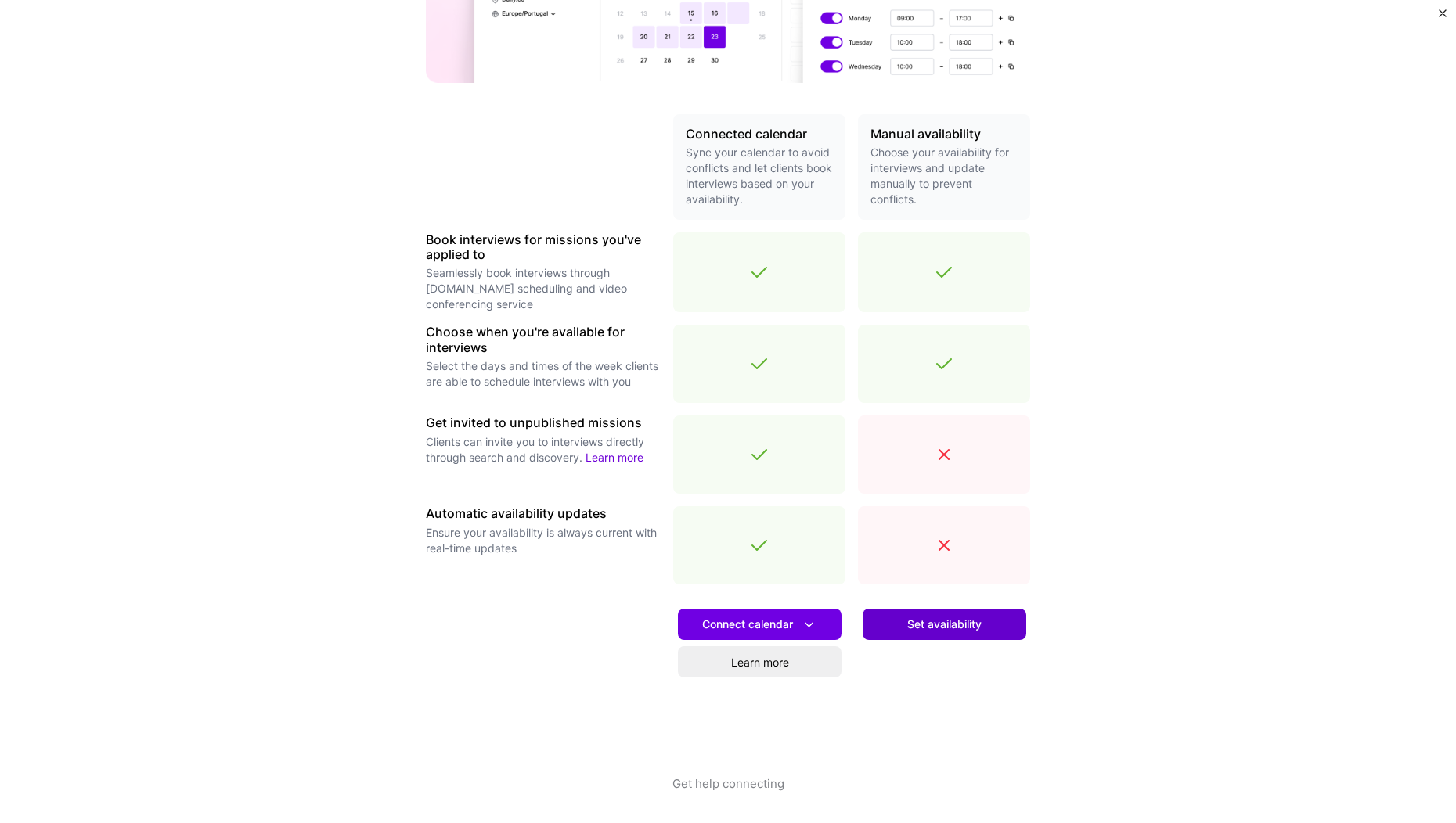
click at [954, 625] on span "Set availability" at bounding box center [944, 624] width 74 height 16
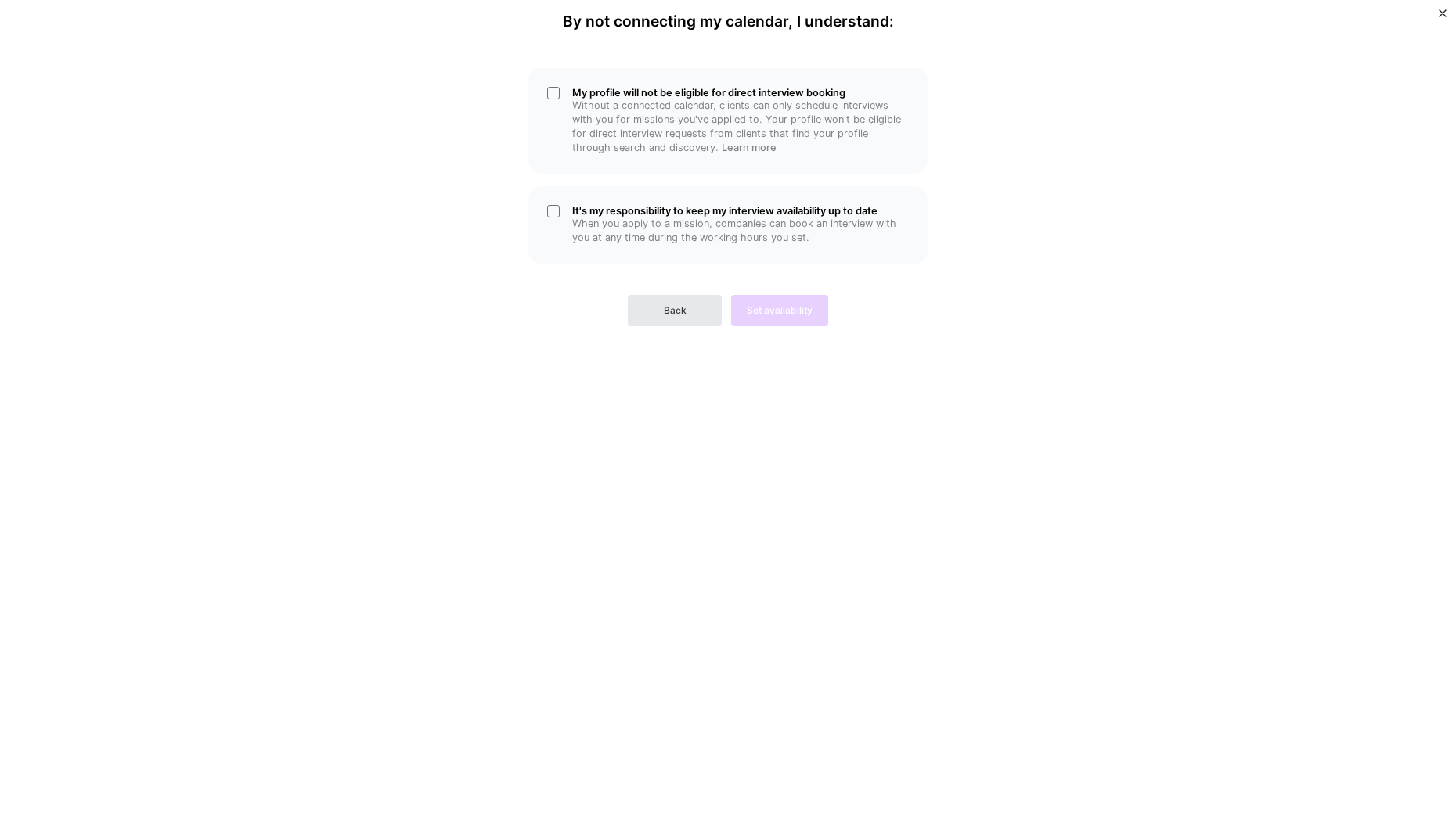
click at [658, 315] on button "Back" at bounding box center [675, 310] width 94 height 31
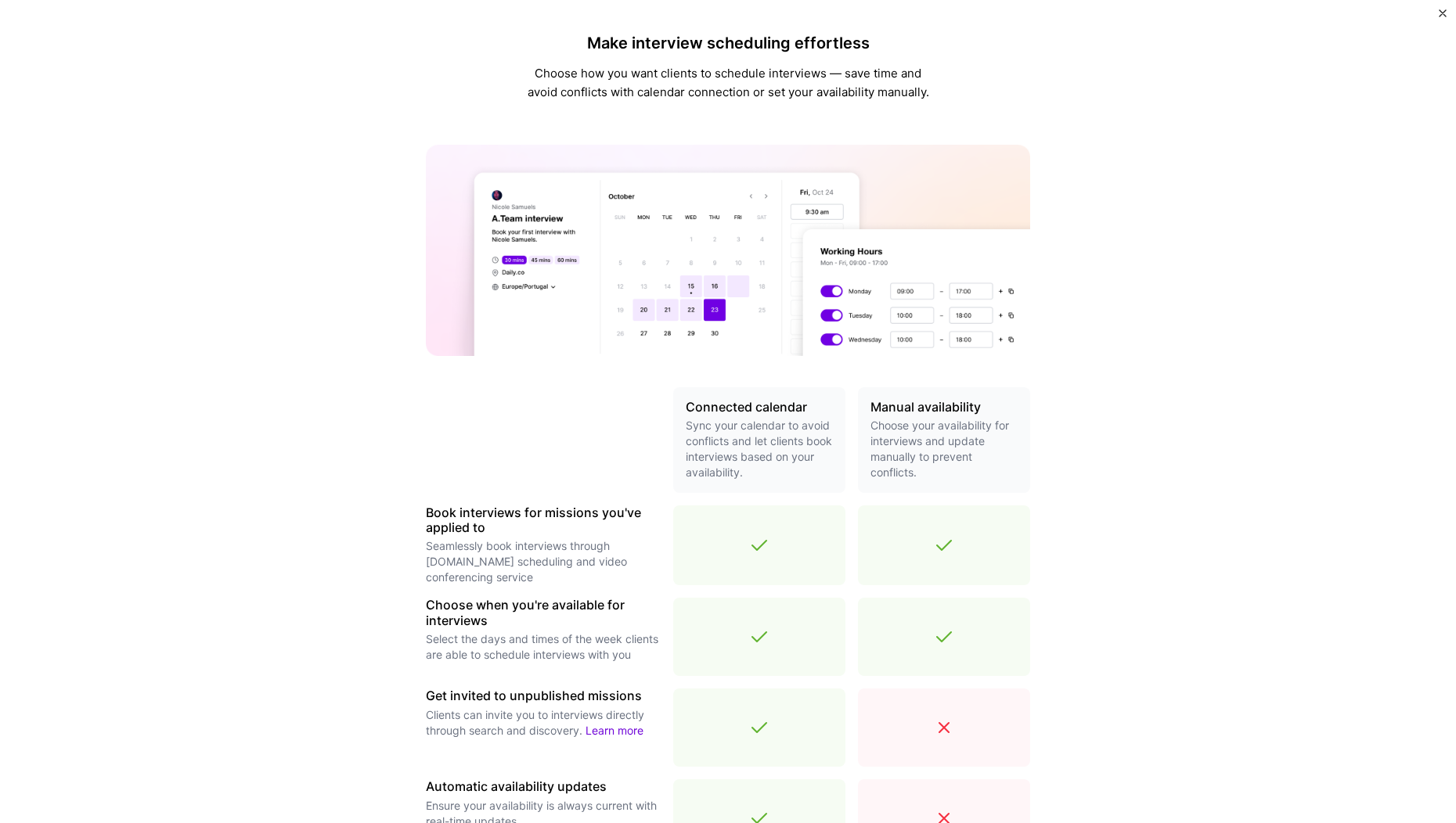
click at [738, 424] on p "Sync your calendar to avoid conflicts and let clients book interviews based on …" at bounding box center [759, 449] width 148 height 63
click at [933, 436] on p "Choose your availability for interviews and update manually to prevent conflict…" at bounding box center [944, 449] width 148 height 63
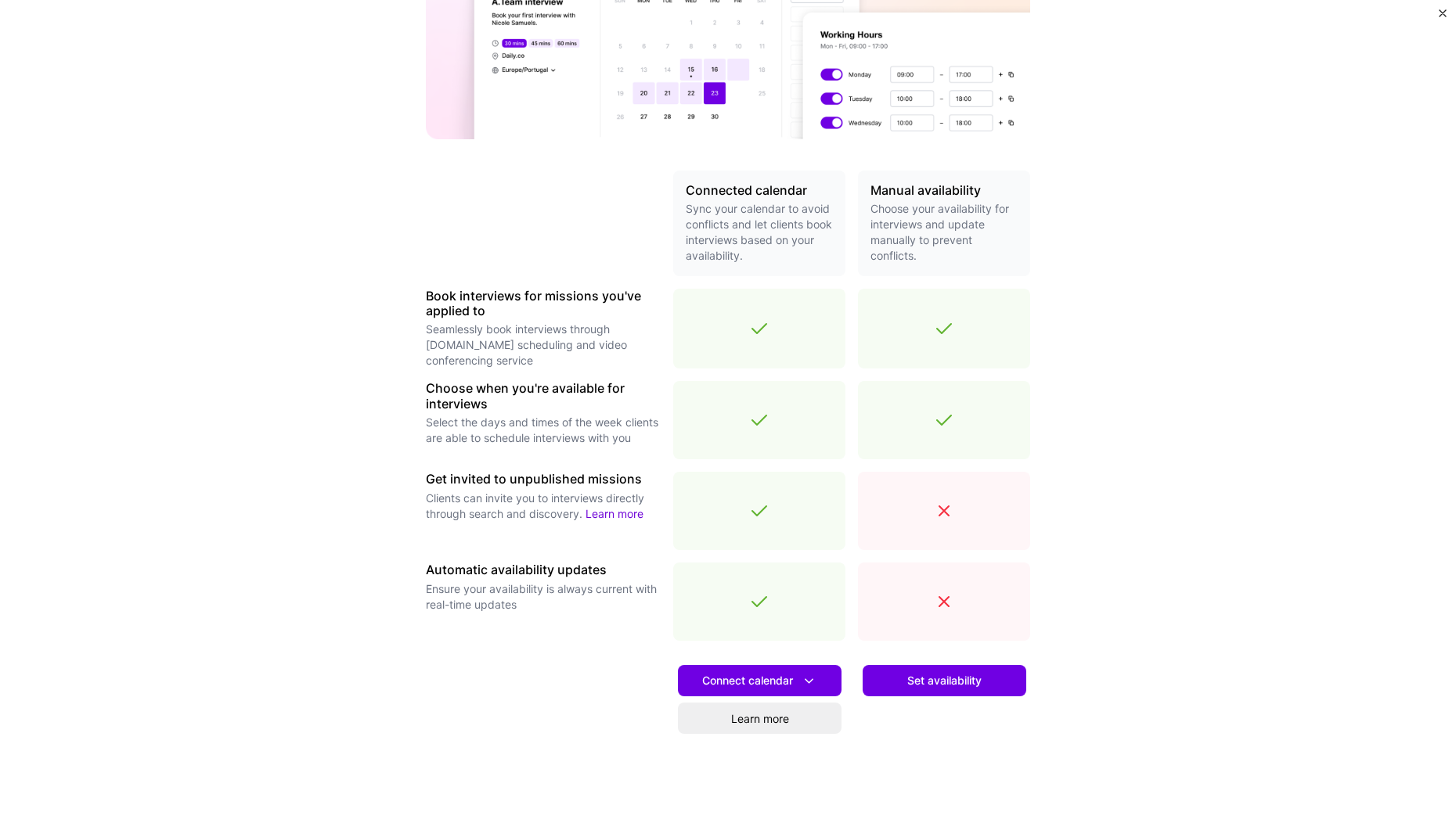
scroll to position [256, 0]
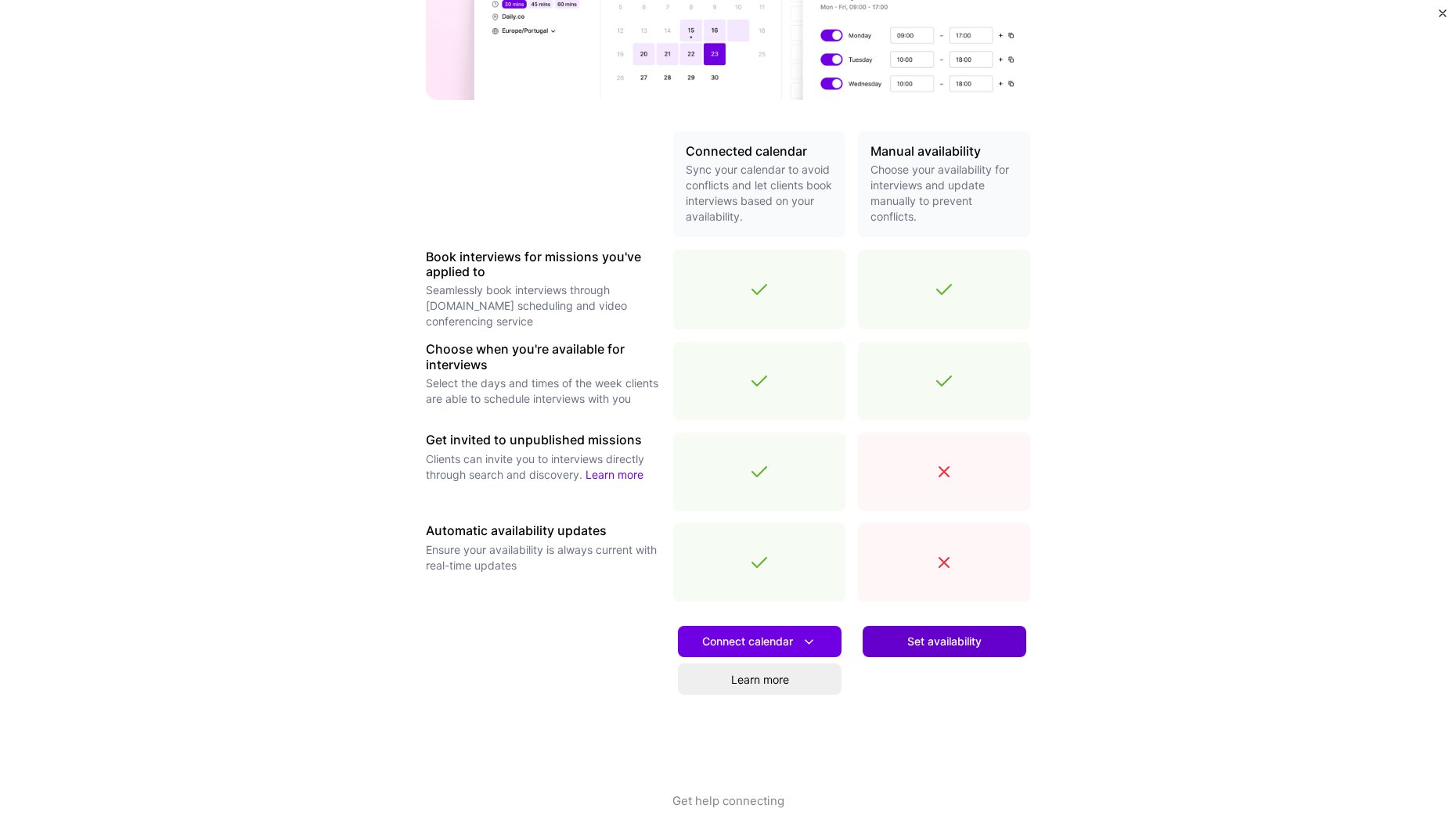
click at [892, 641] on button "Set availability" at bounding box center [945, 641] width 164 height 31
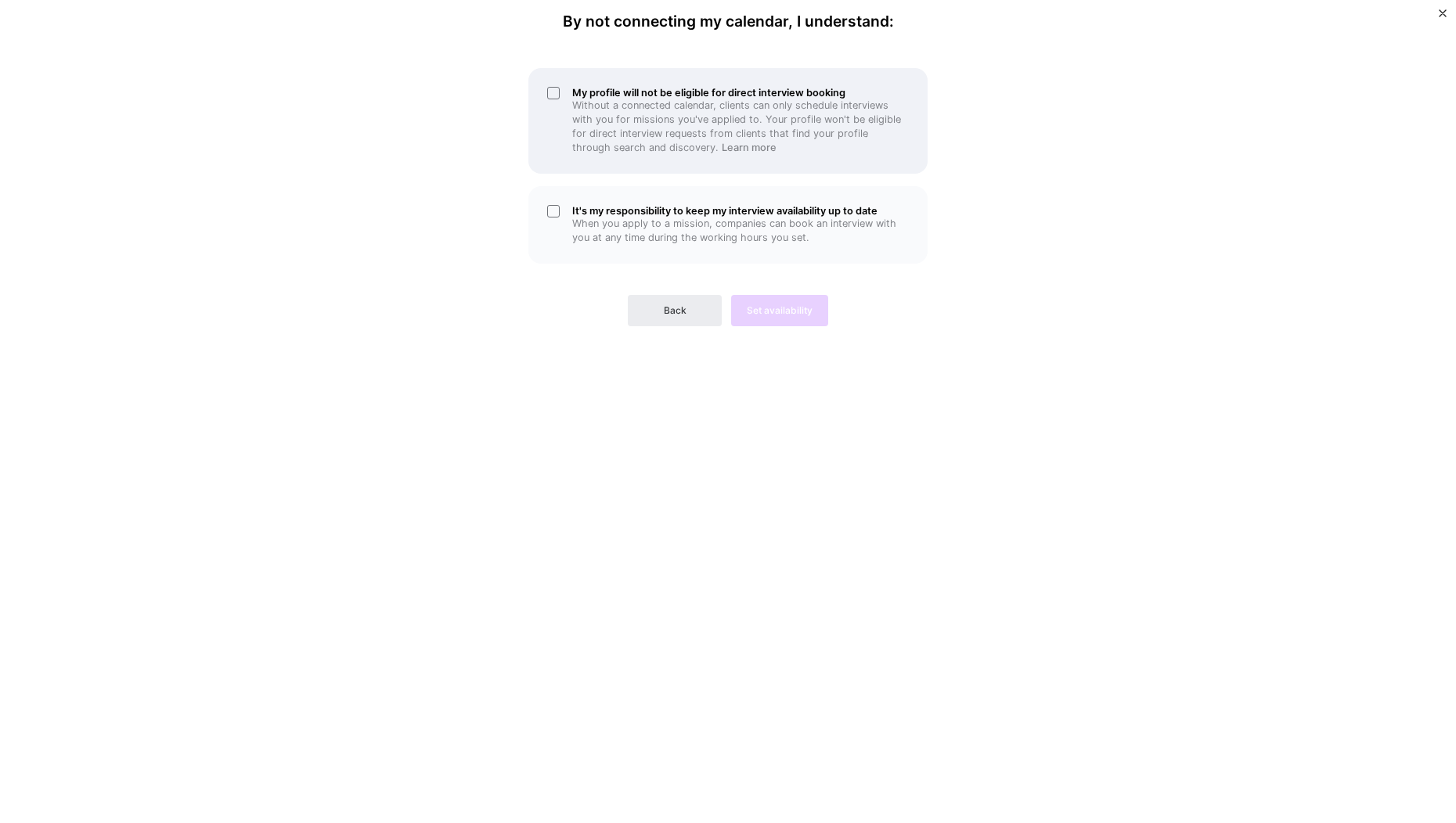
click at [550, 90] on div "My profile will not be eligible for direct interview booking Without a connecte…" at bounding box center [728, 120] width 399 height 105
click at [553, 210] on div "It's my responsibility to keep my interview availability up to date When you ap…" at bounding box center [728, 225] width 399 height 77
click at [769, 313] on span "Set availability" at bounding box center [779, 310] width 66 height 14
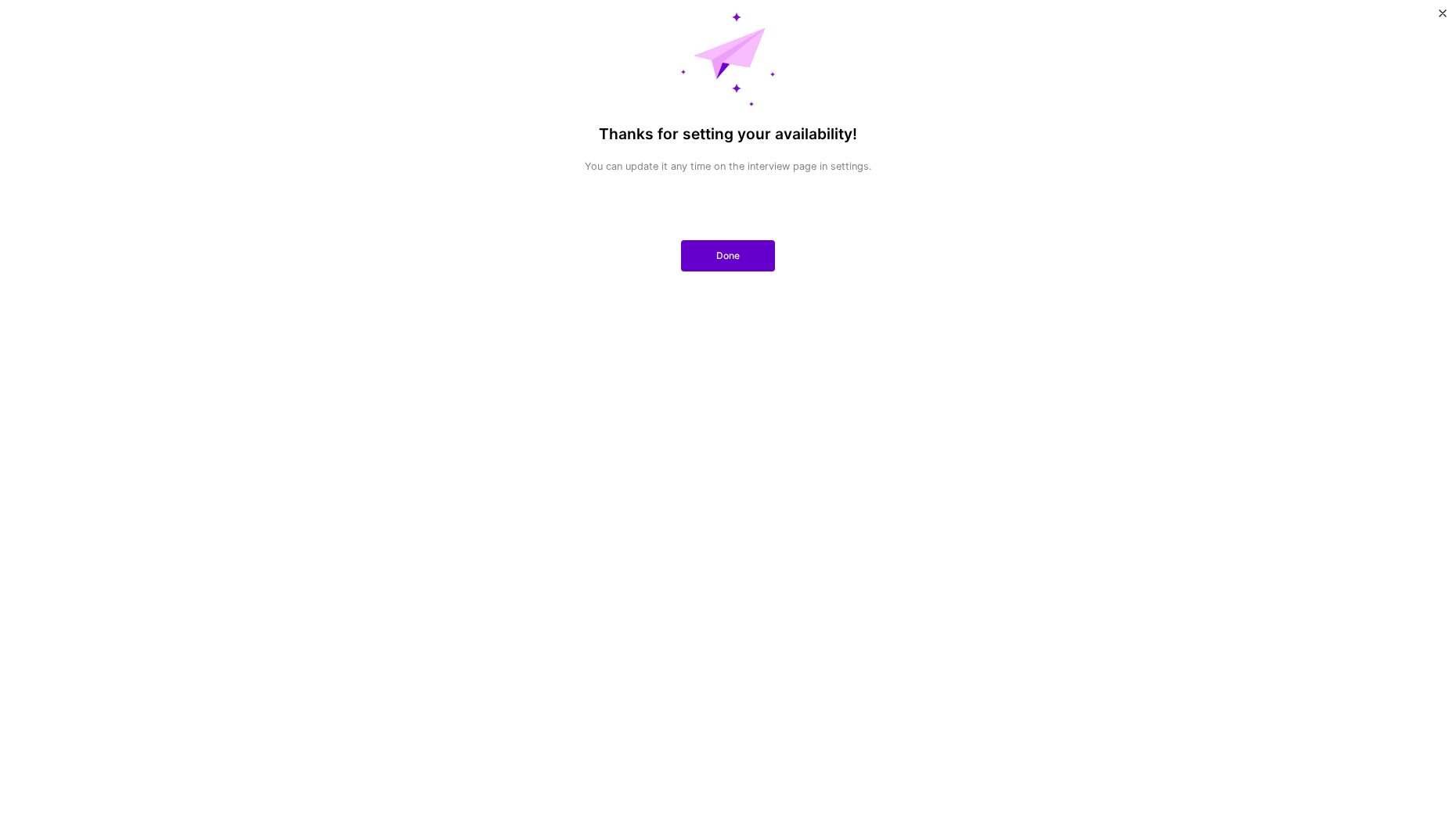
click at [722, 266] on button "Done" at bounding box center [728, 256] width 94 height 31
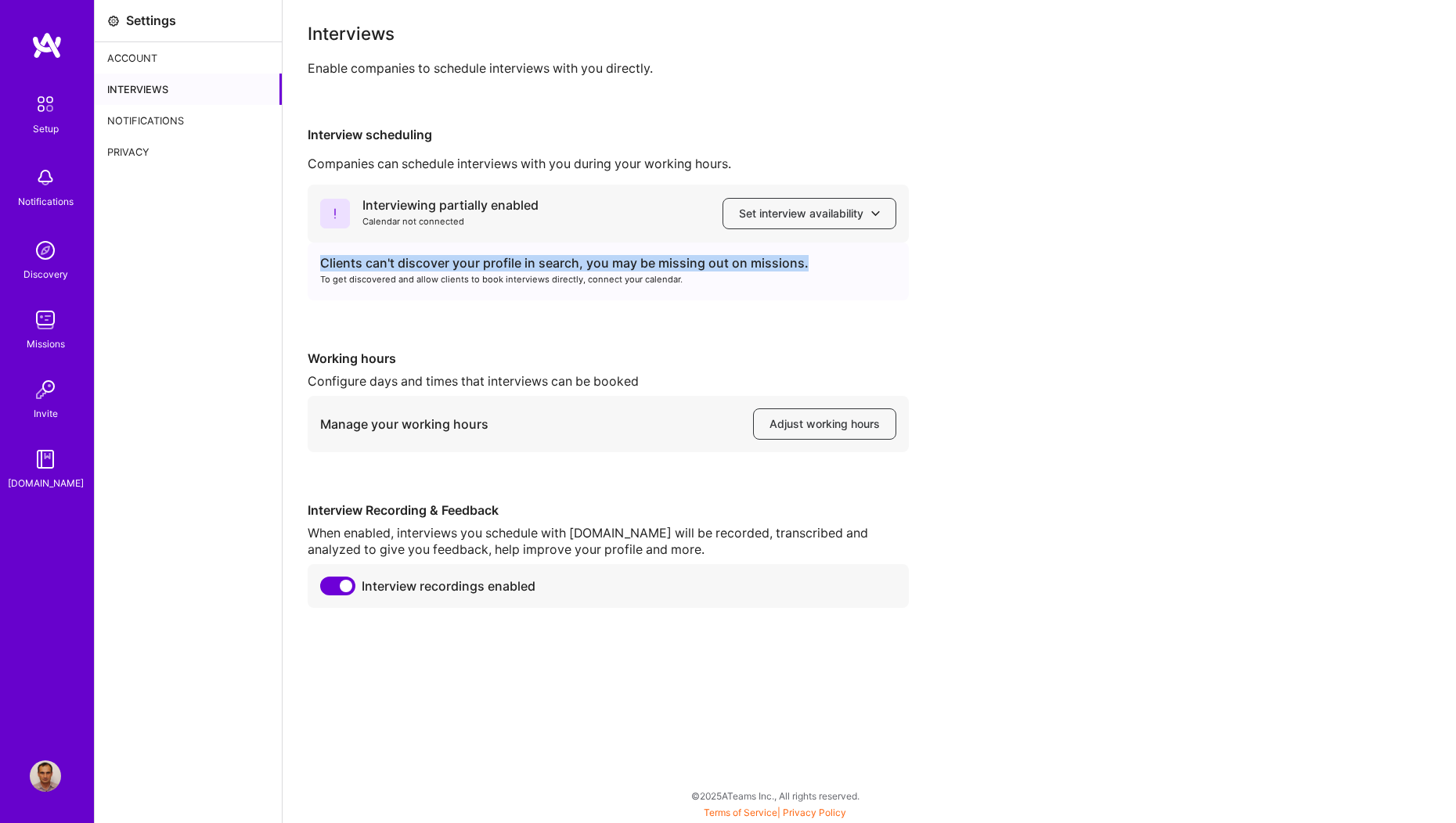
drag, startPoint x: 812, startPoint y: 269, endPoint x: 316, endPoint y: 260, distance: 496.1
click at [316, 260] on div "Clients can't discover your profile in search, you may be missing out on missio…" at bounding box center [608, 272] width 602 height 58
drag, startPoint x: 506, startPoint y: 284, endPoint x: 560, endPoint y: 295, distance: 55.1
click at [512, 284] on div "To get discovered and allow clients to book interviews directly, connect your c…" at bounding box center [608, 279] width 576 height 16
drag, startPoint x: 687, startPoint y: 280, endPoint x: 323, endPoint y: 255, distance: 364.9
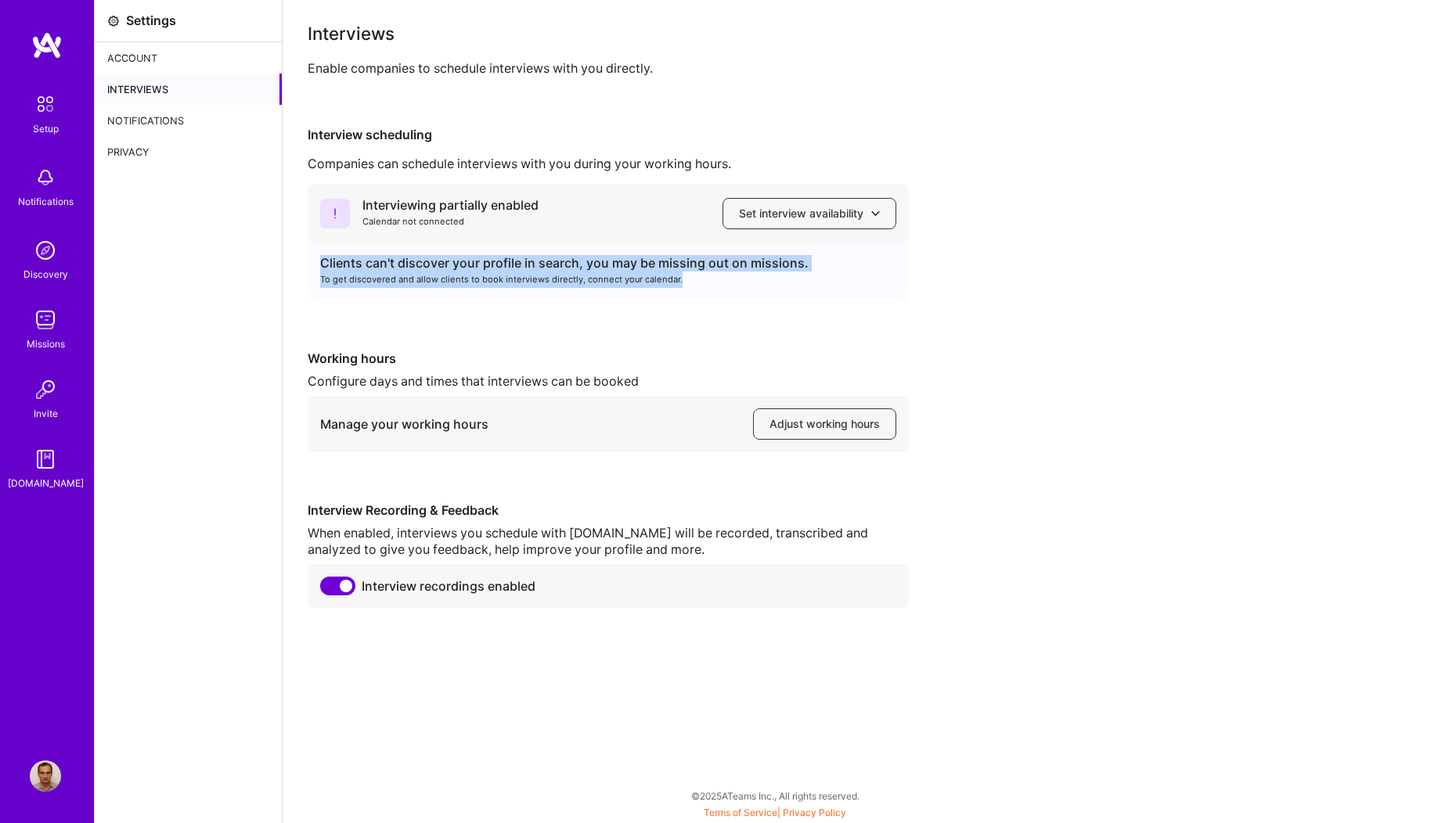
click at [323, 255] on div "Clients can't discover your profile in search, you may be missing out on missio…" at bounding box center [608, 272] width 602 height 58
click at [796, 425] on span "Adjust working hours" at bounding box center [824, 424] width 110 height 16
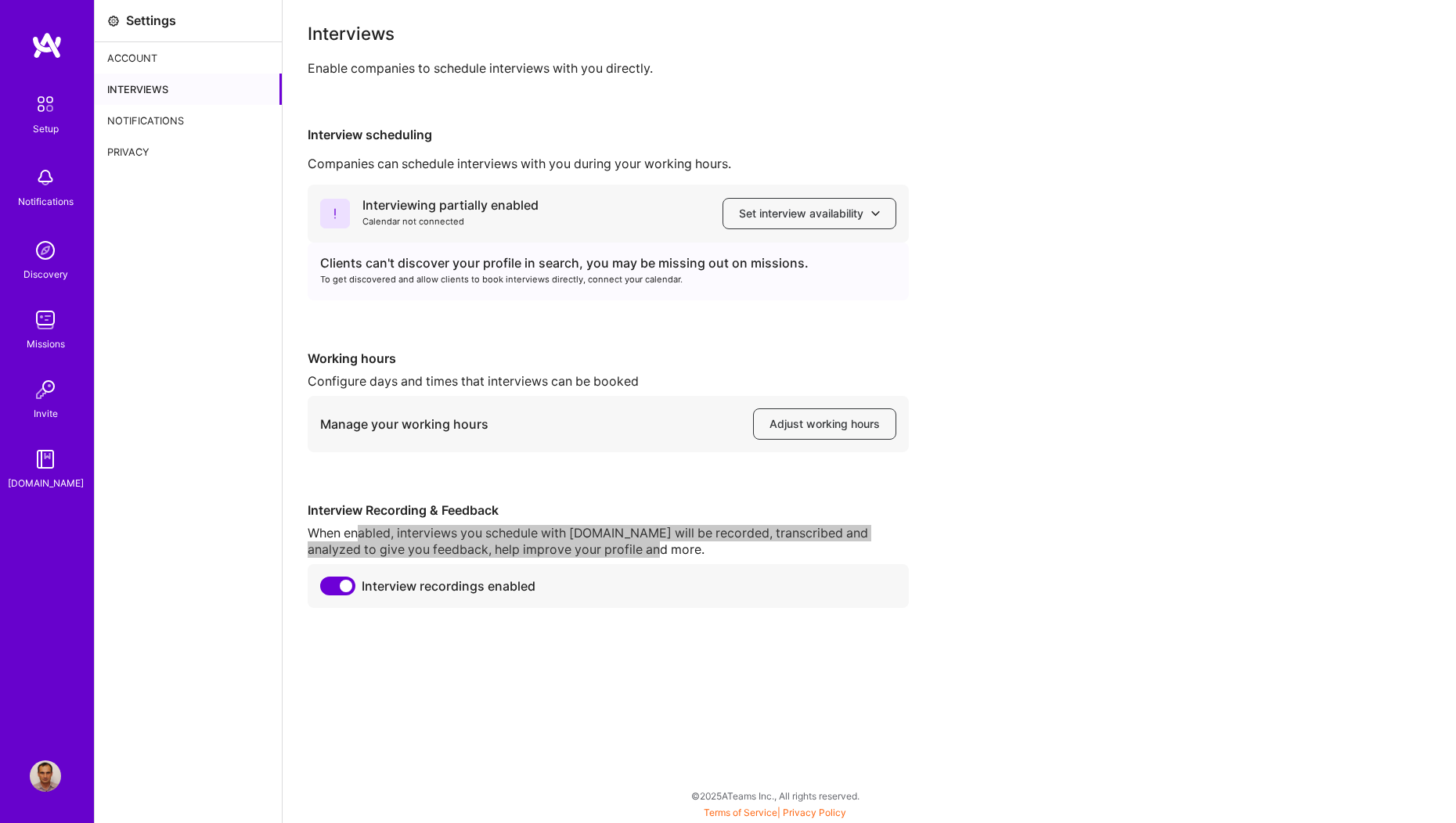
drag, startPoint x: 634, startPoint y: 549, endPoint x: 358, endPoint y: 525, distance: 277.0
click at [358, 525] on div "When enabled, interviews you schedule with [DOMAIN_NAME] will be recorded, tran…" at bounding box center [608, 541] width 602 height 33
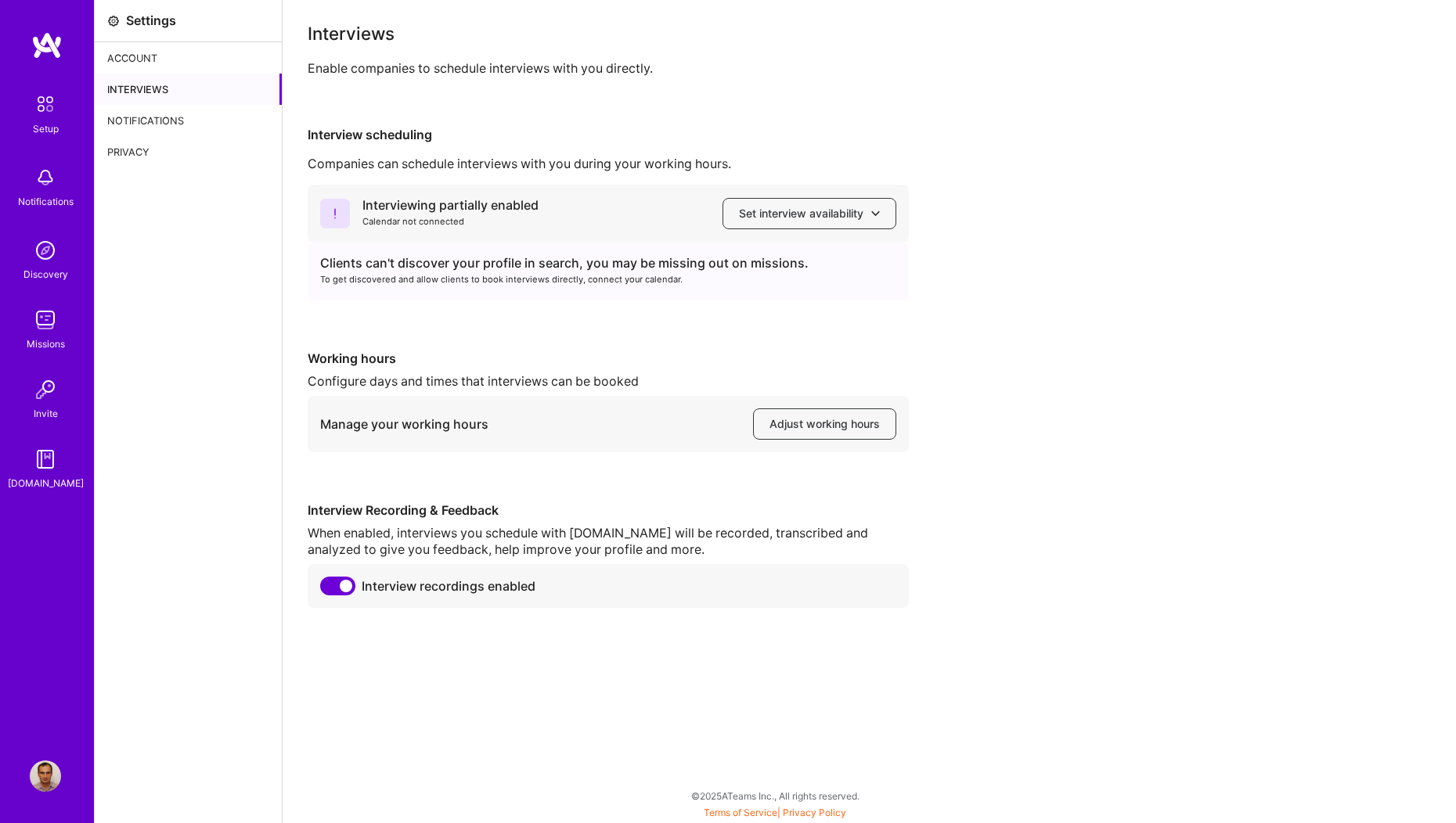
click at [236, 238] on div "Settings Account Interviews Notifications Privacy" at bounding box center [189, 412] width 188 height 823
